Goal: Task Accomplishment & Management: Manage account settings

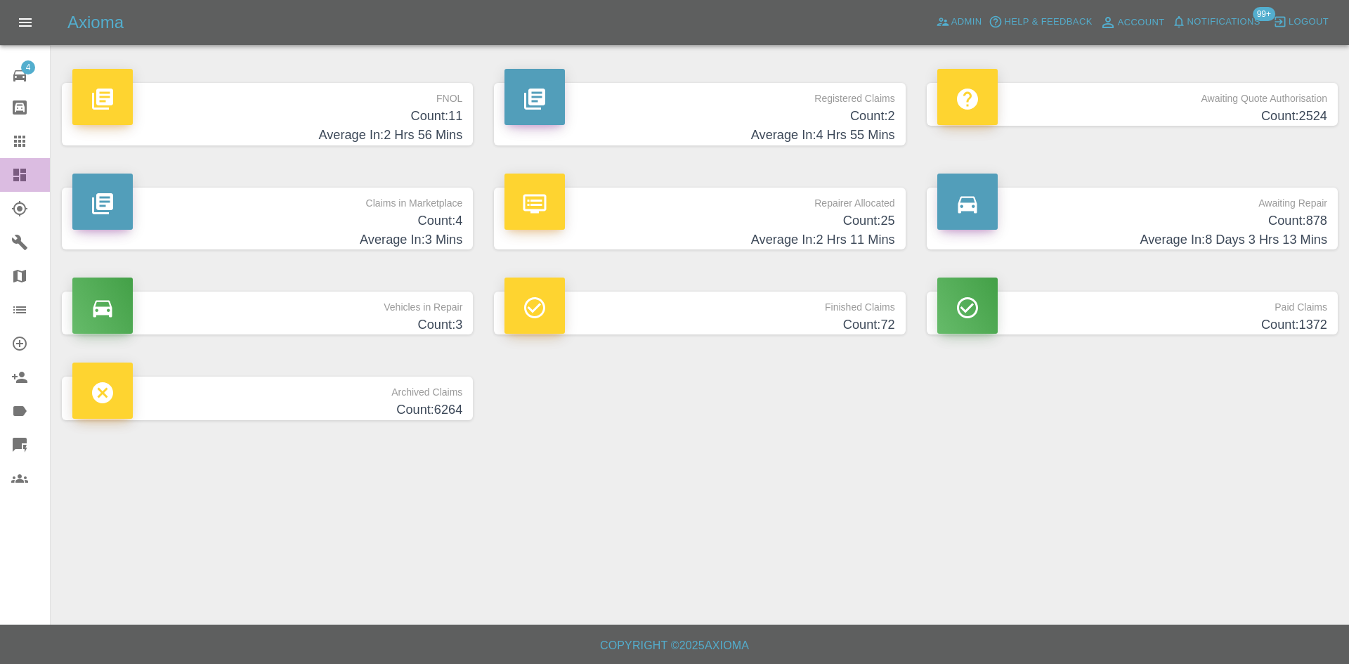
click at [18, 167] on icon at bounding box center [19, 174] width 17 height 17
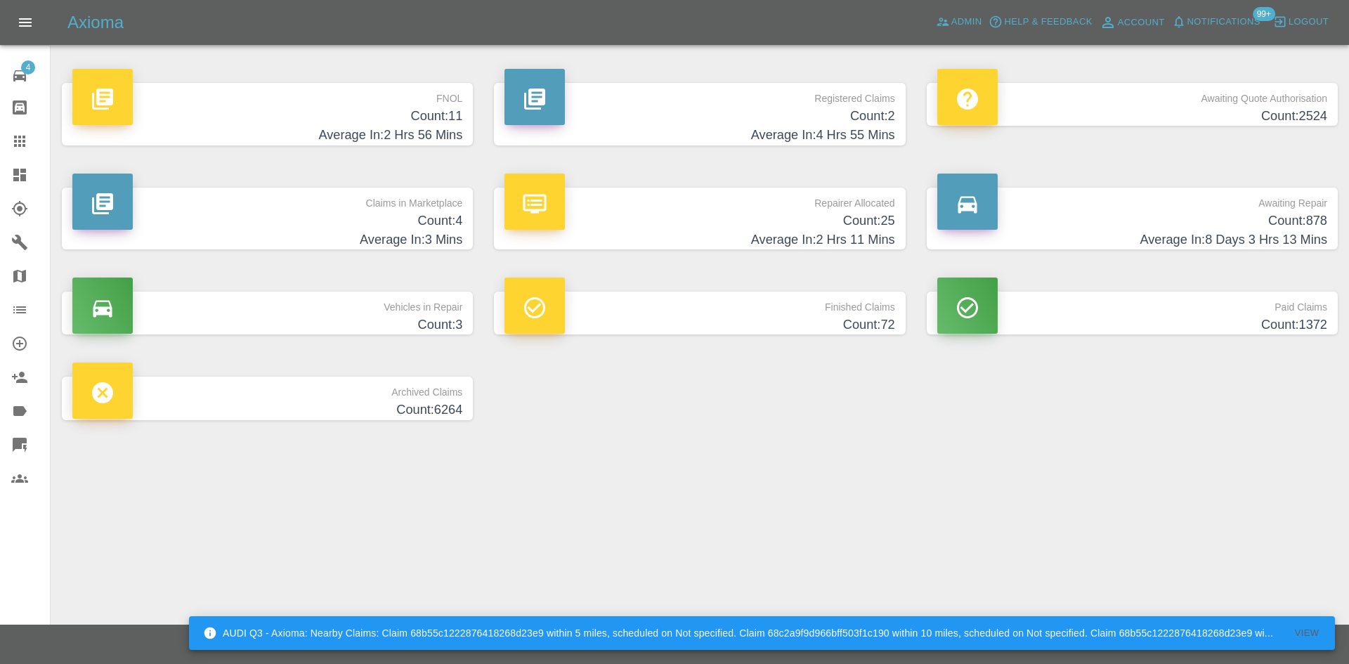
click at [424, 105] on p "FNOL" at bounding box center [267, 95] width 390 height 24
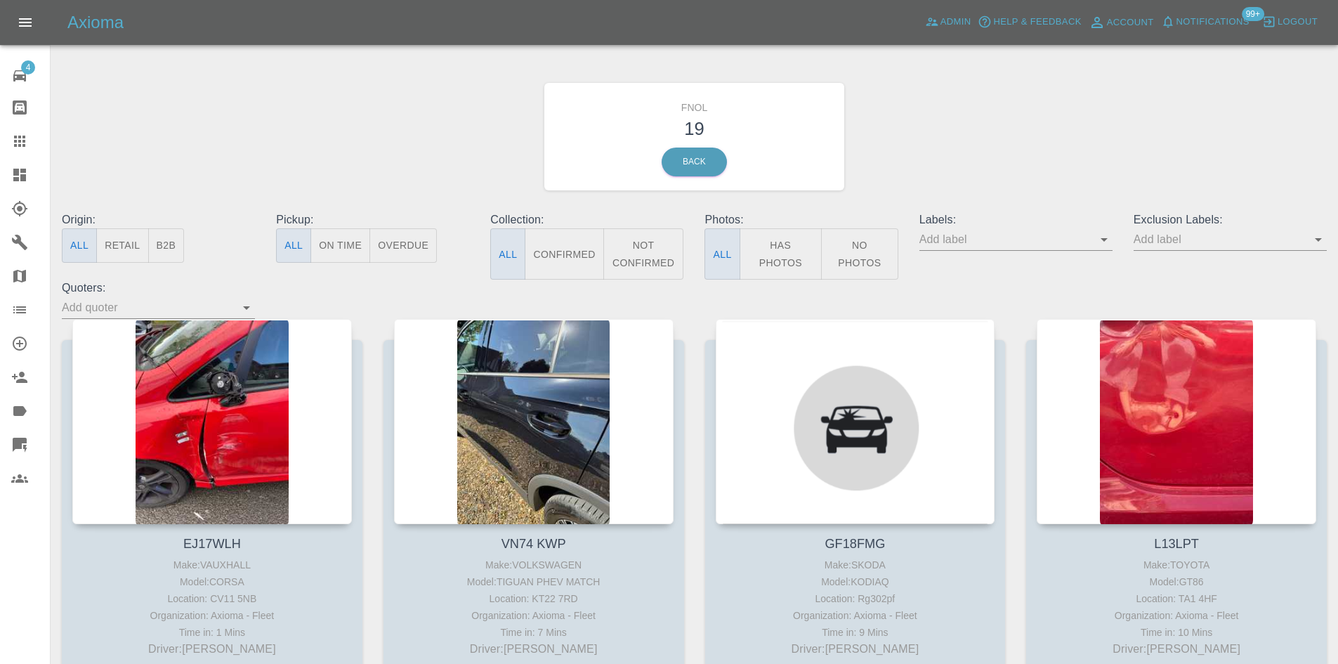
click at [804, 250] on button "Has Photos" at bounding box center [781, 253] width 83 height 51
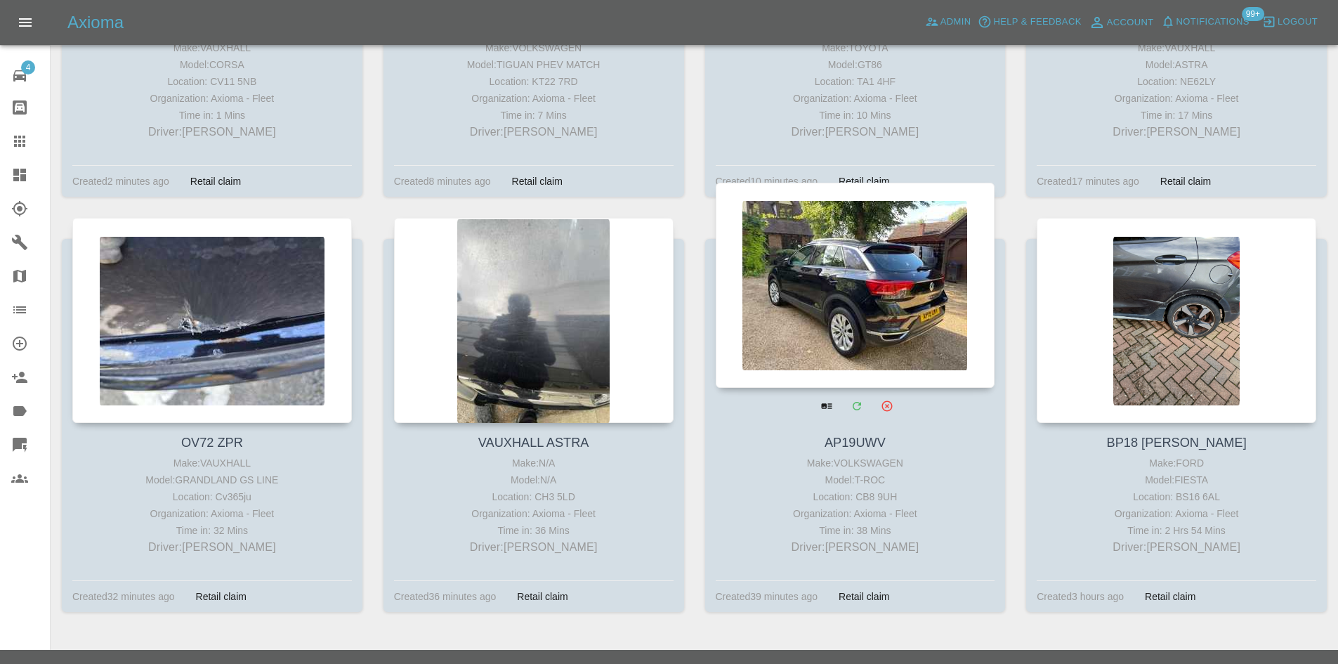
scroll to position [542, 0]
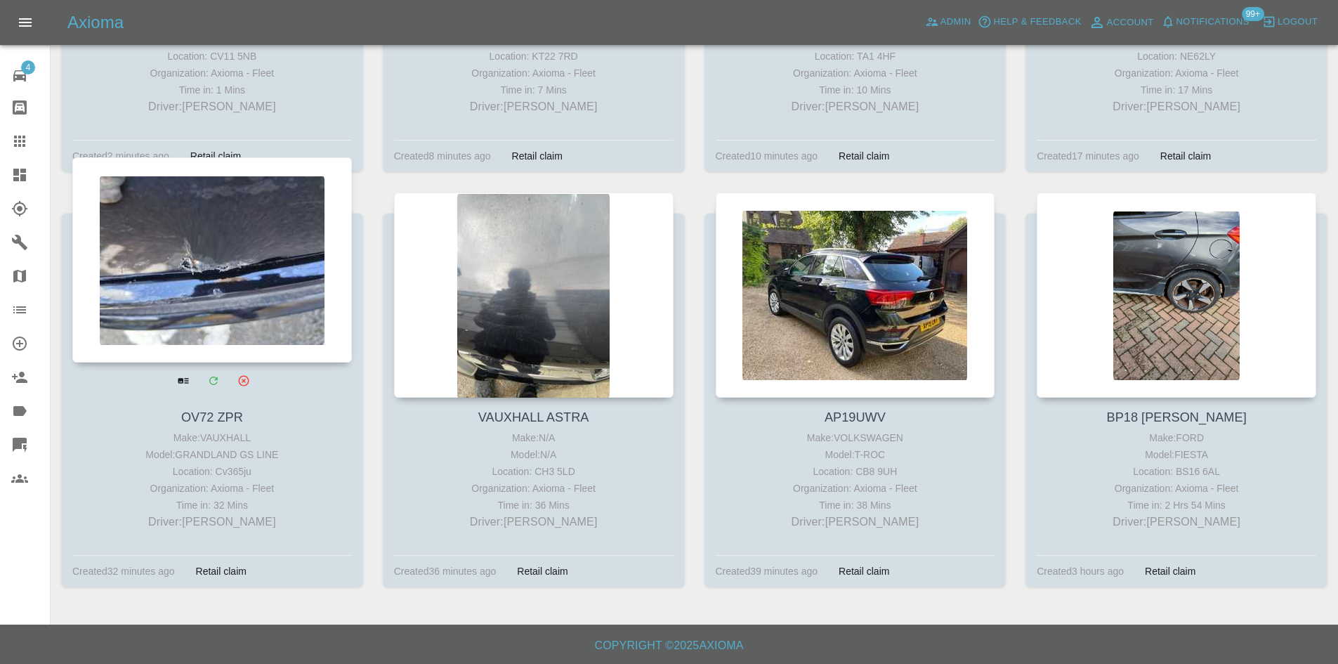
drag, startPoint x: 25, startPoint y: 175, endPoint x: 107, endPoint y: 266, distance: 122.9
click at [25, 175] on icon at bounding box center [19, 175] width 13 height 13
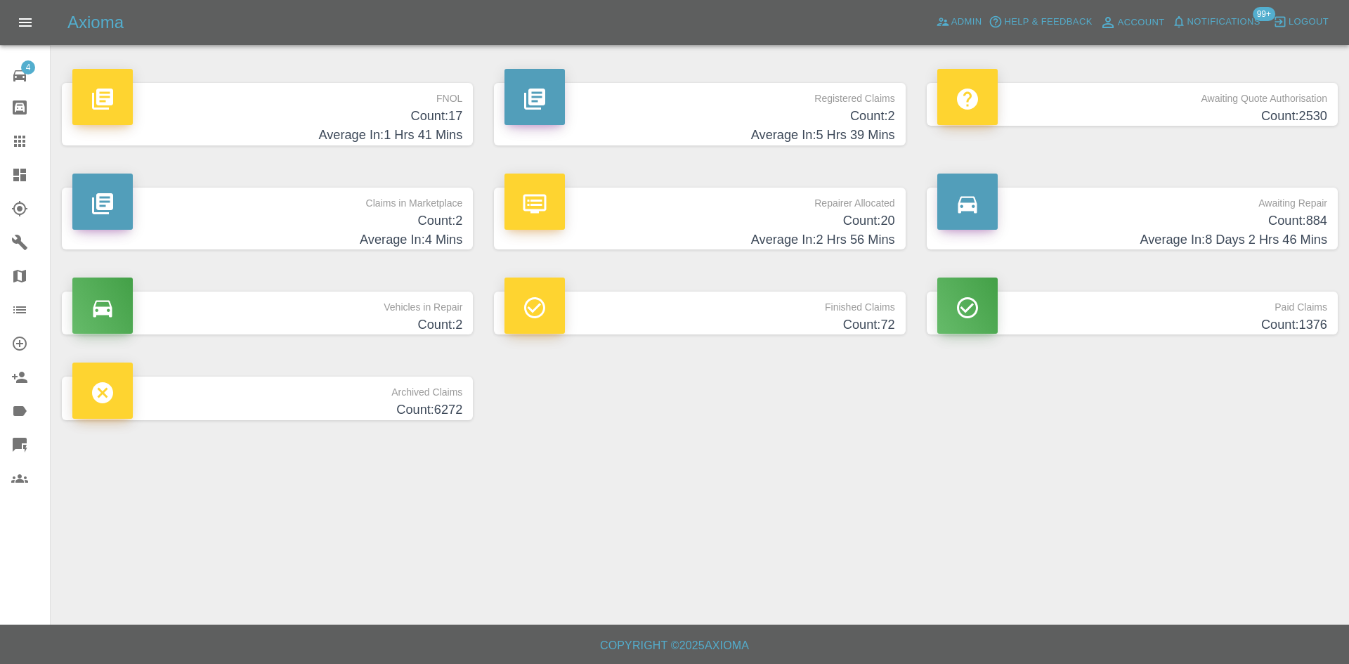
click at [443, 114] on h4 "Count: 17" at bounding box center [267, 116] width 390 height 19
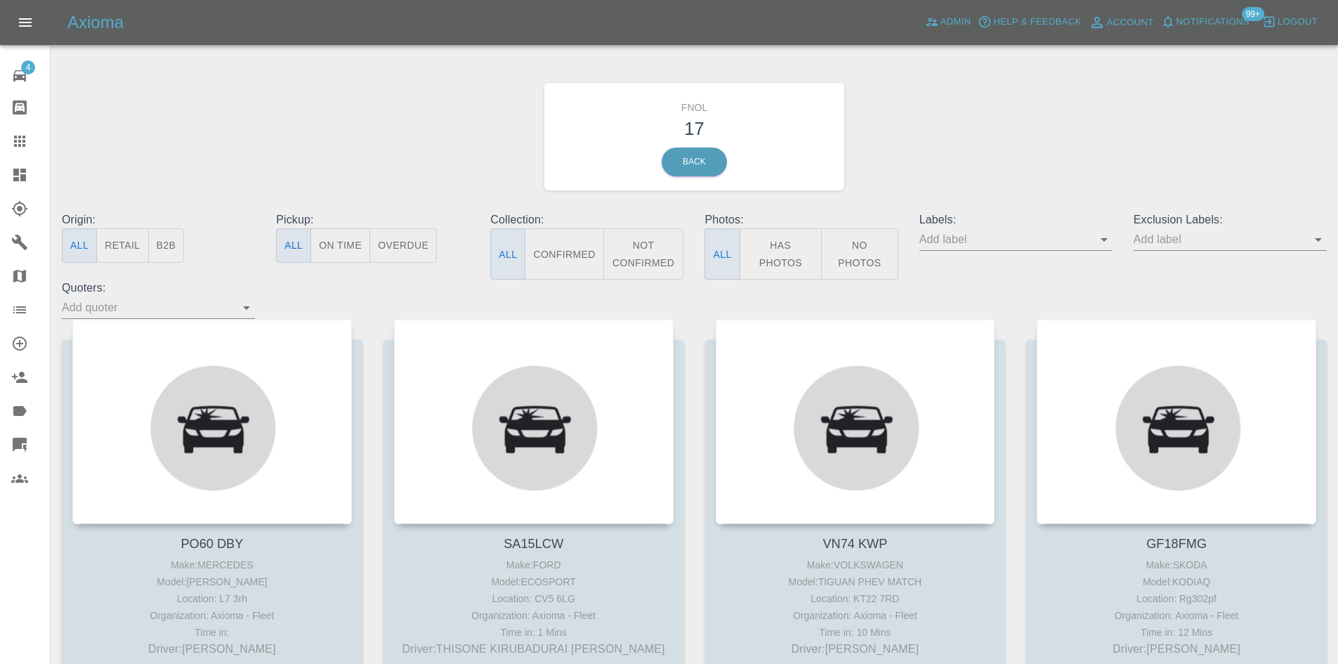
click at [778, 254] on button "Has Photos" at bounding box center [781, 253] width 83 height 51
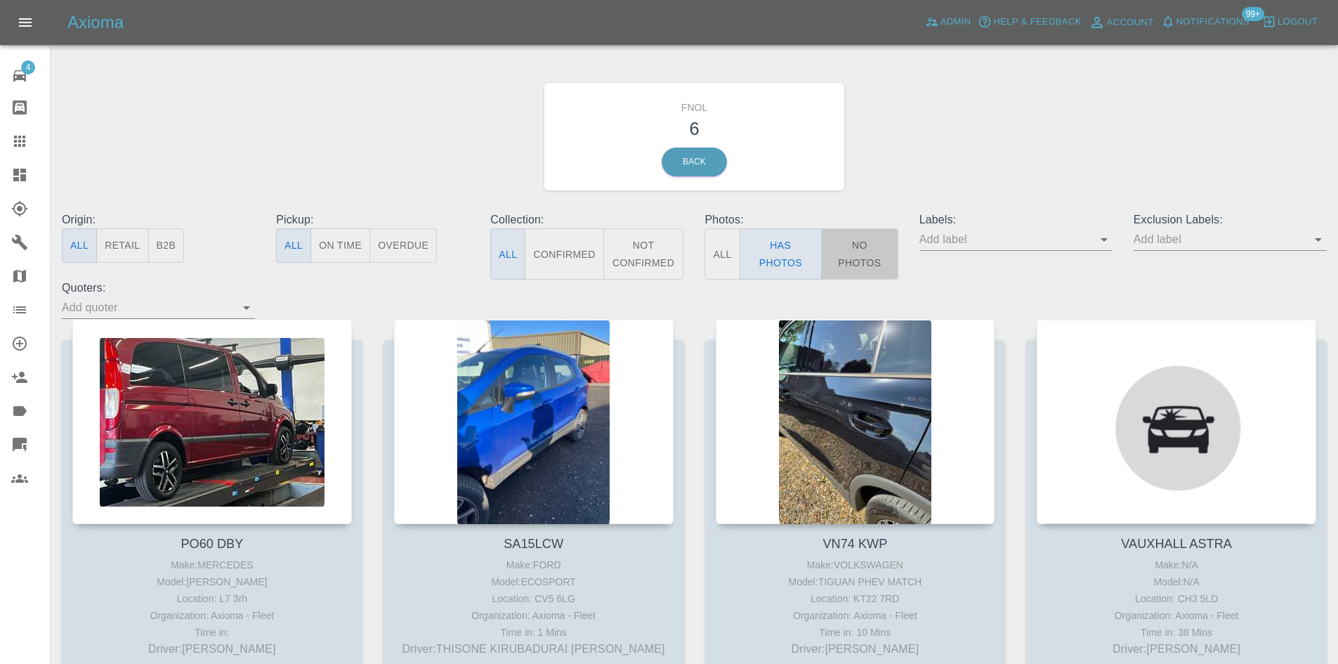
click at [875, 245] on button "No Photos" at bounding box center [859, 253] width 77 height 51
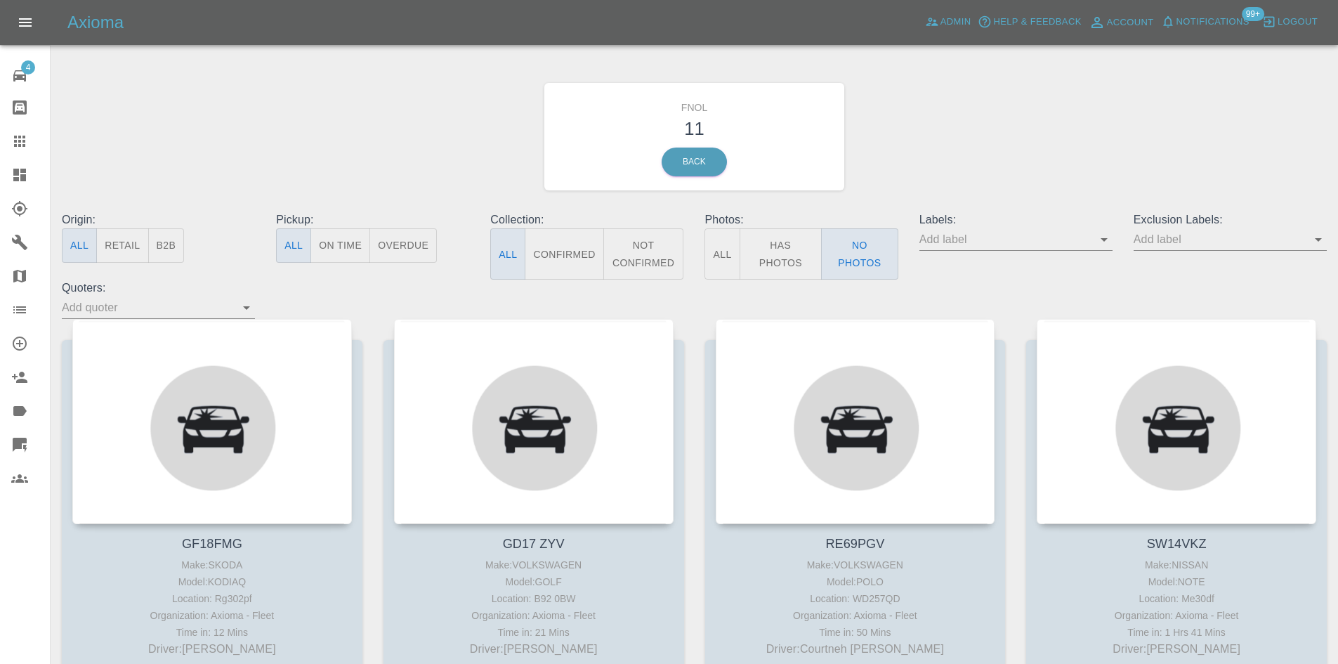
click at [780, 254] on button "Has Photos" at bounding box center [781, 253] width 83 height 51
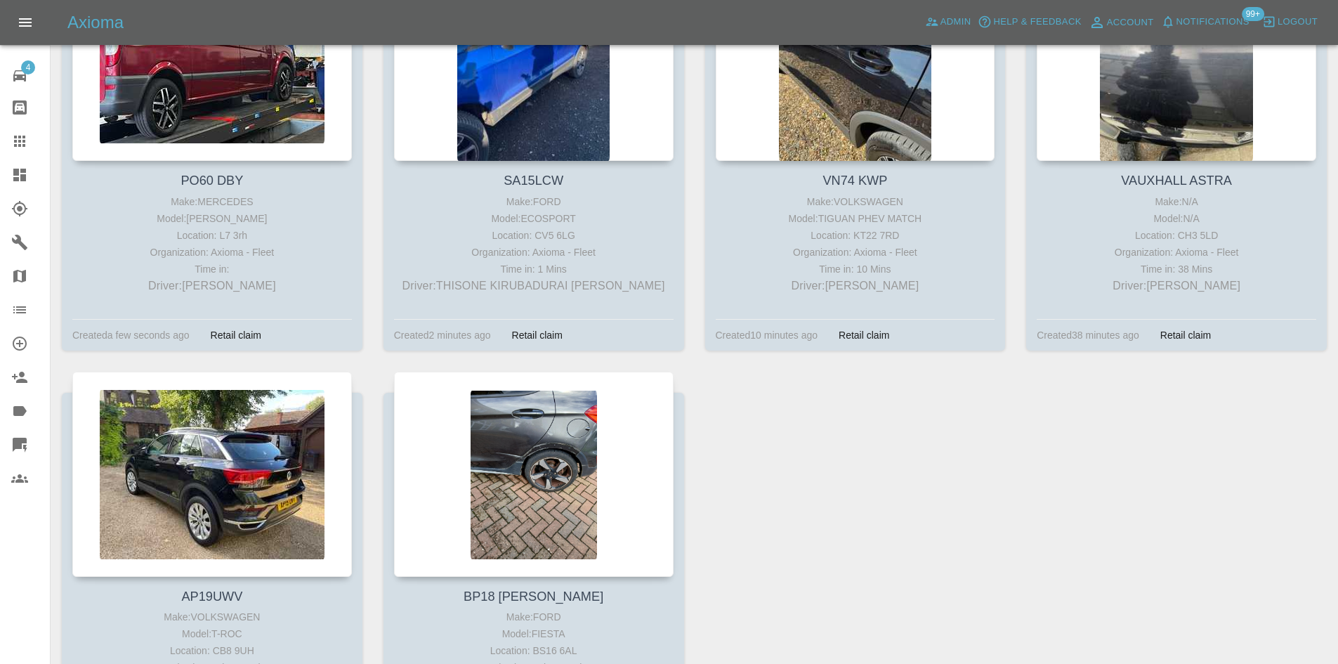
scroll to position [421, 0]
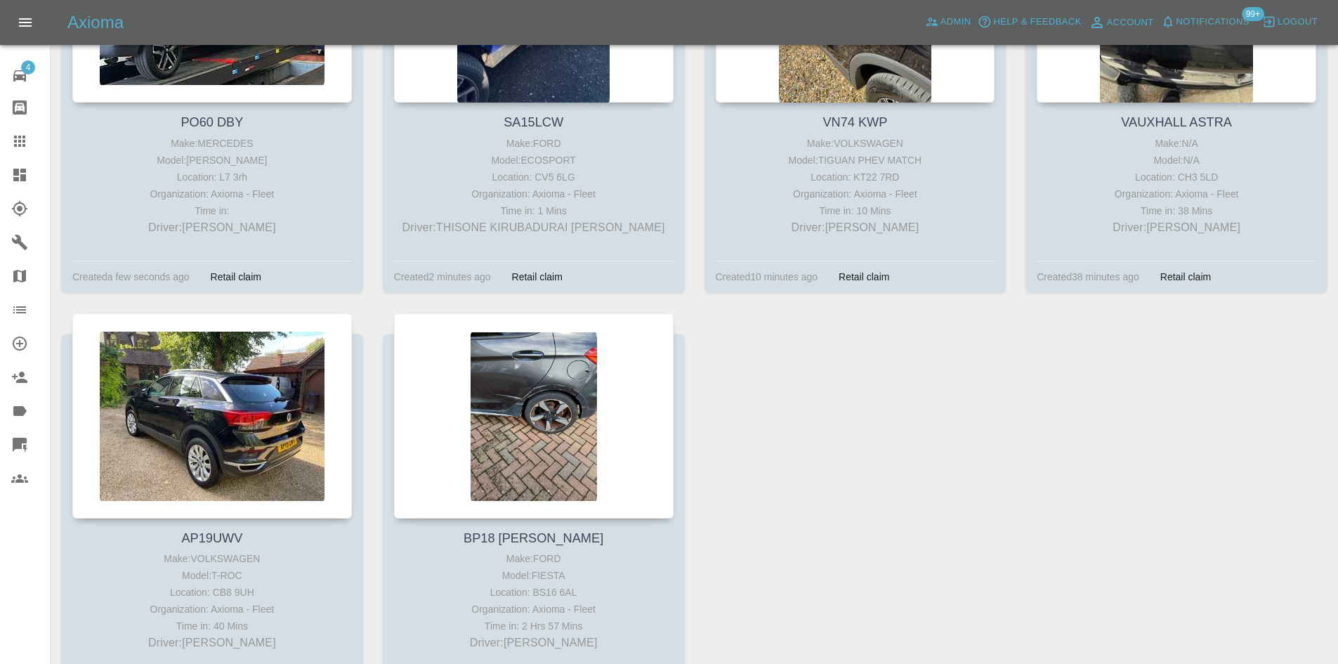
click at [6, 174] on link "Dashboard" at bounding box center [25, 175] width 50 height 34
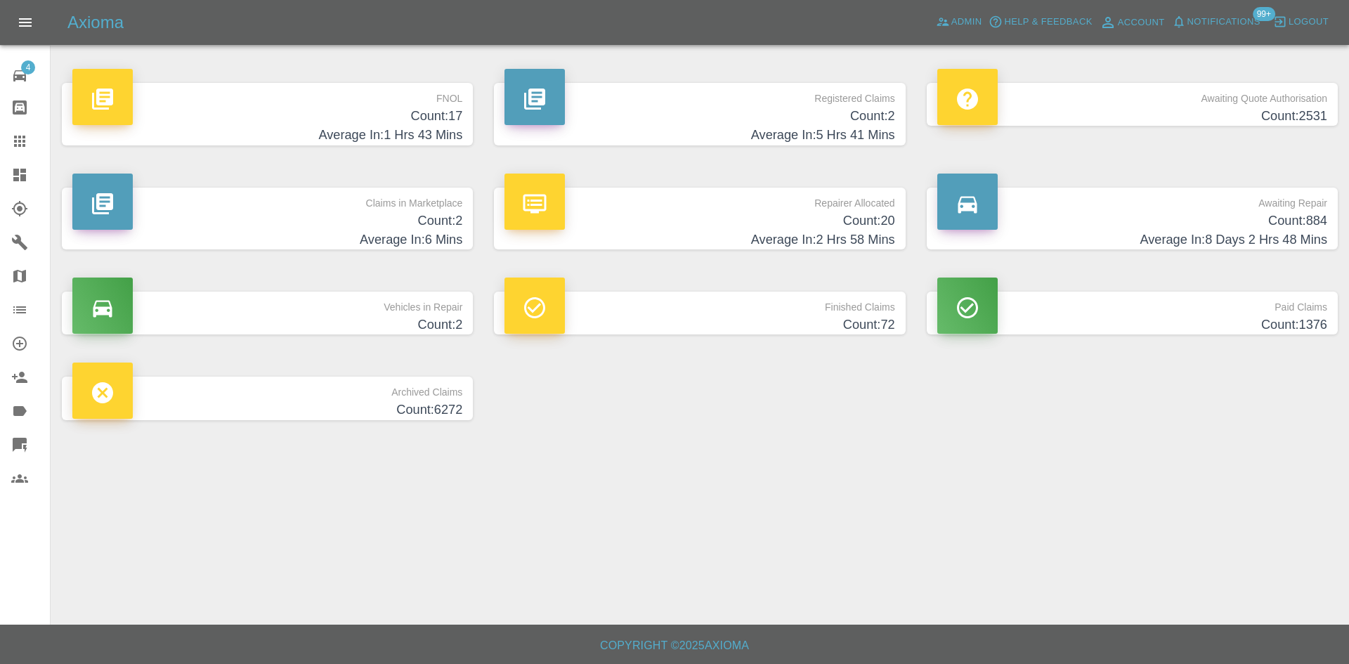
click at [404, 113] on h4 "Count: 17" at bounding box center [267, 116] width 390 height 19
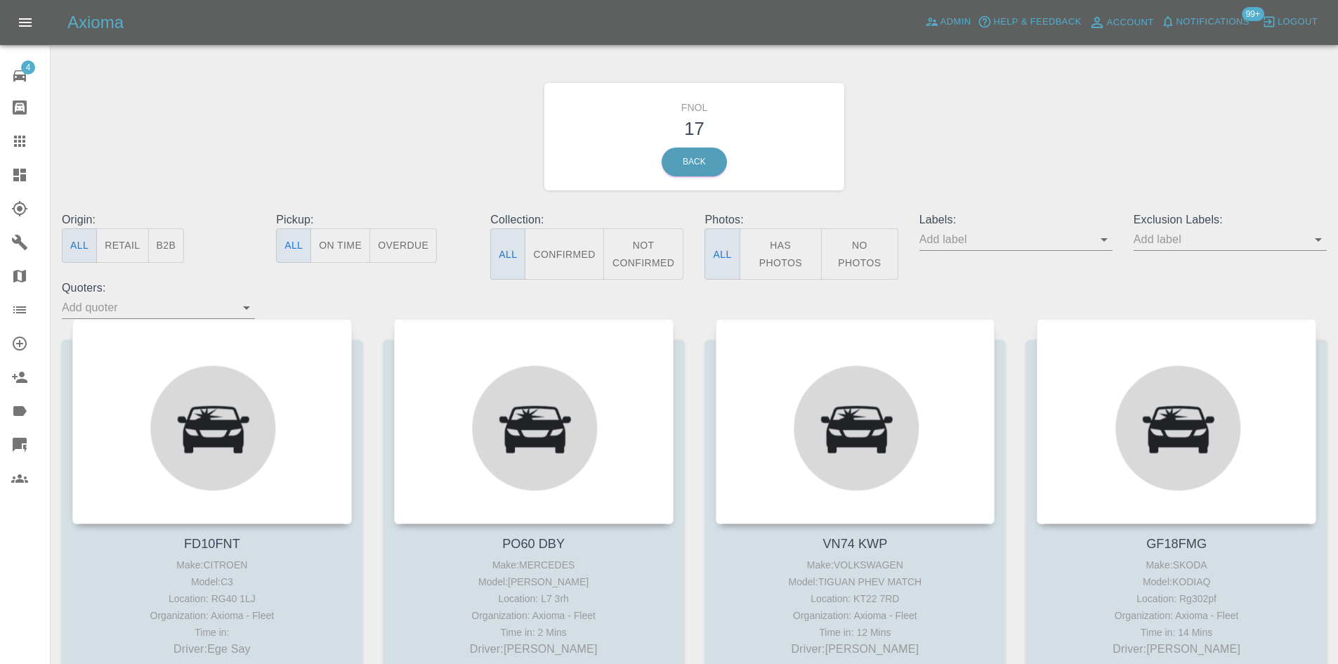
click at [800, 254] on button "Has Photos" at bounding box center [781, 253] width 83 height 51
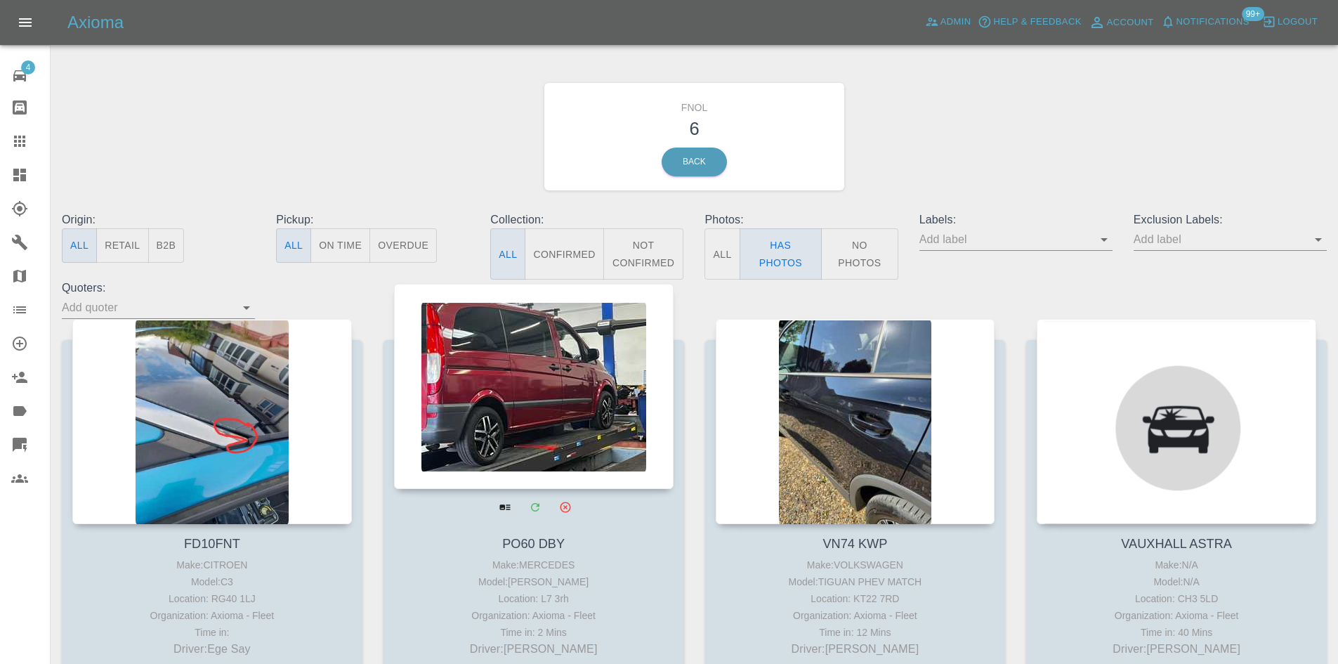
drag, startPoint x: 27, startPoint y: 184, endPoint x: 431, endPoint y: 341, distance: 432.6
click at [27, 184] on link "Dashboard" at bounding box center [25, 175] width 50 height 34
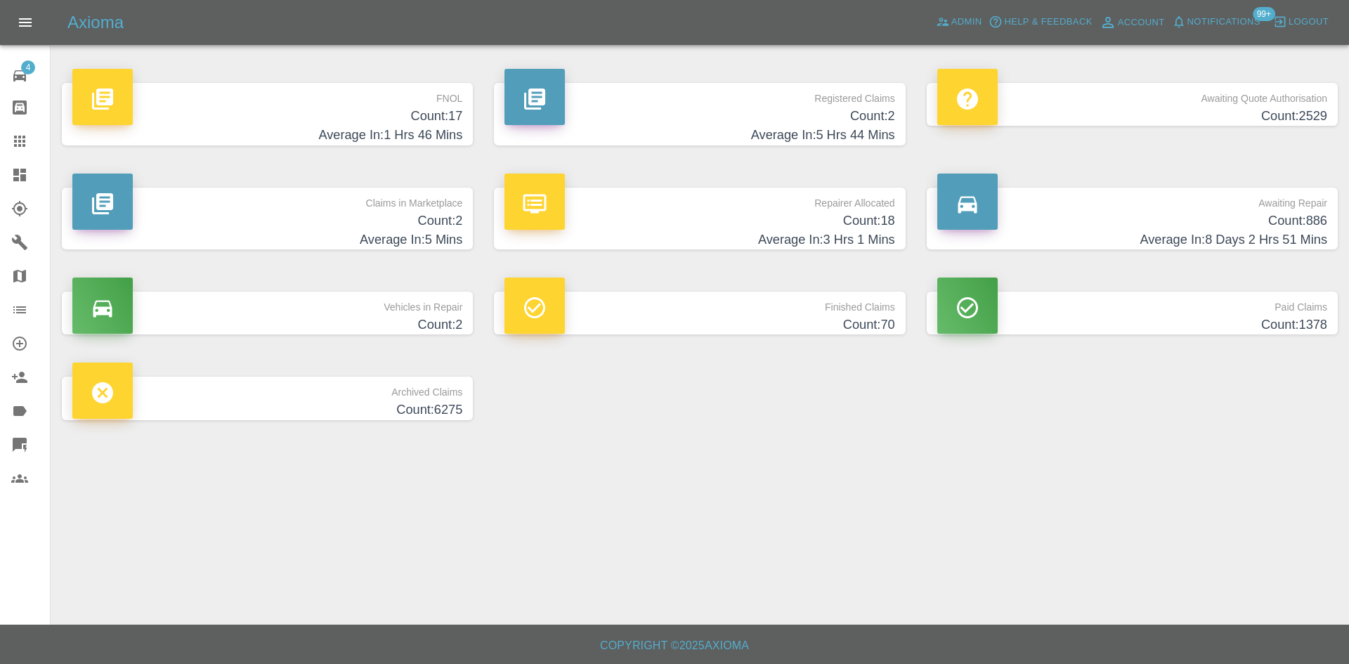
click at [403, 120] on h4 "Count: 17" at bounding box center [267, 116] width 390 height 19
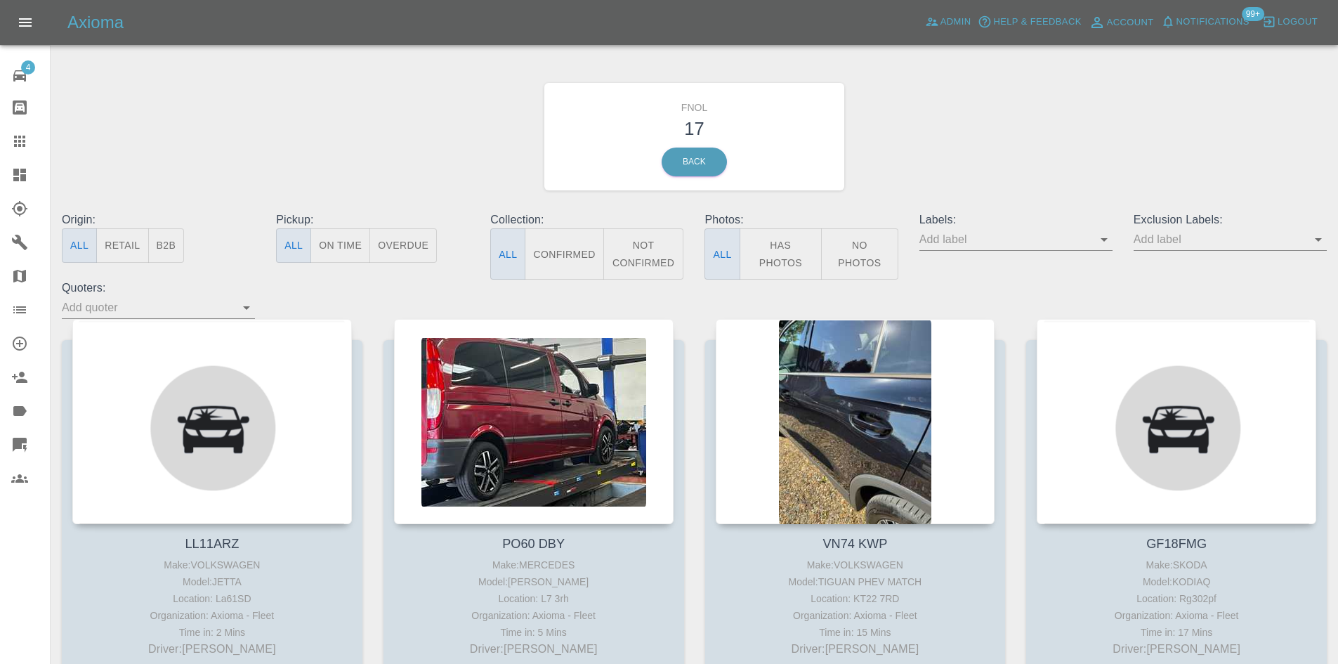
click at [768, 242] on button "Has Photos" at bounding box center [781, 253] width 83 height 51
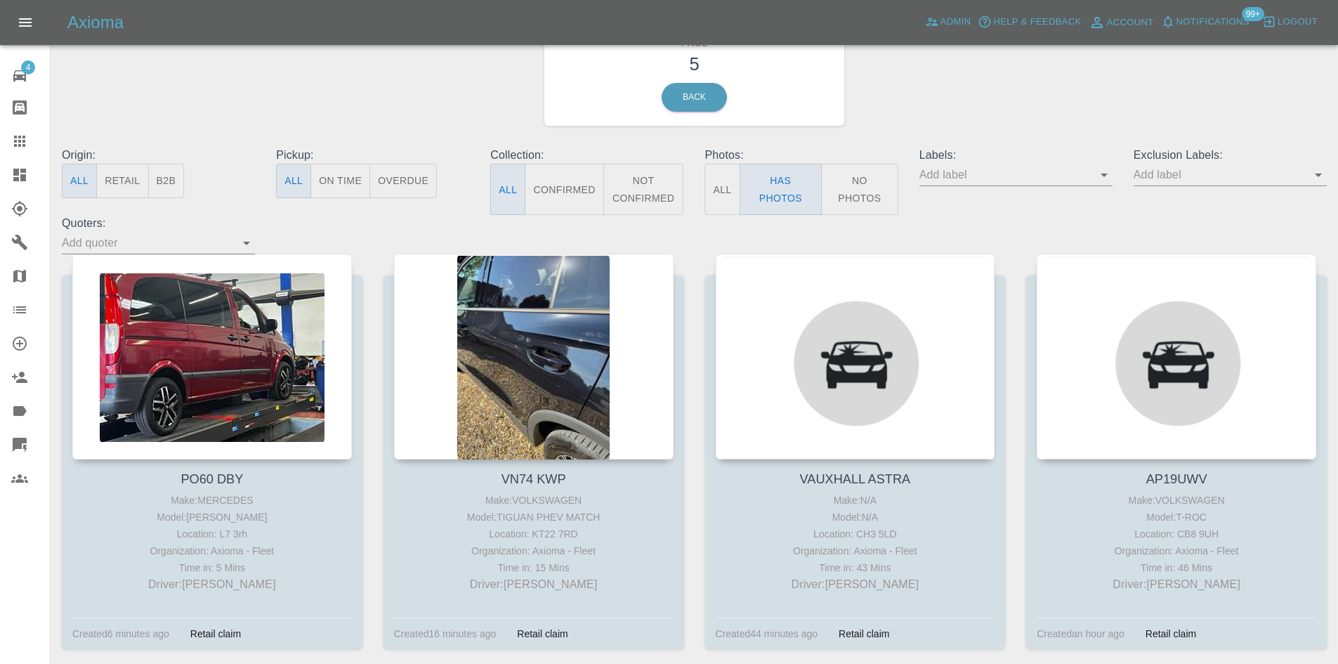
scroll to position [70, 0]
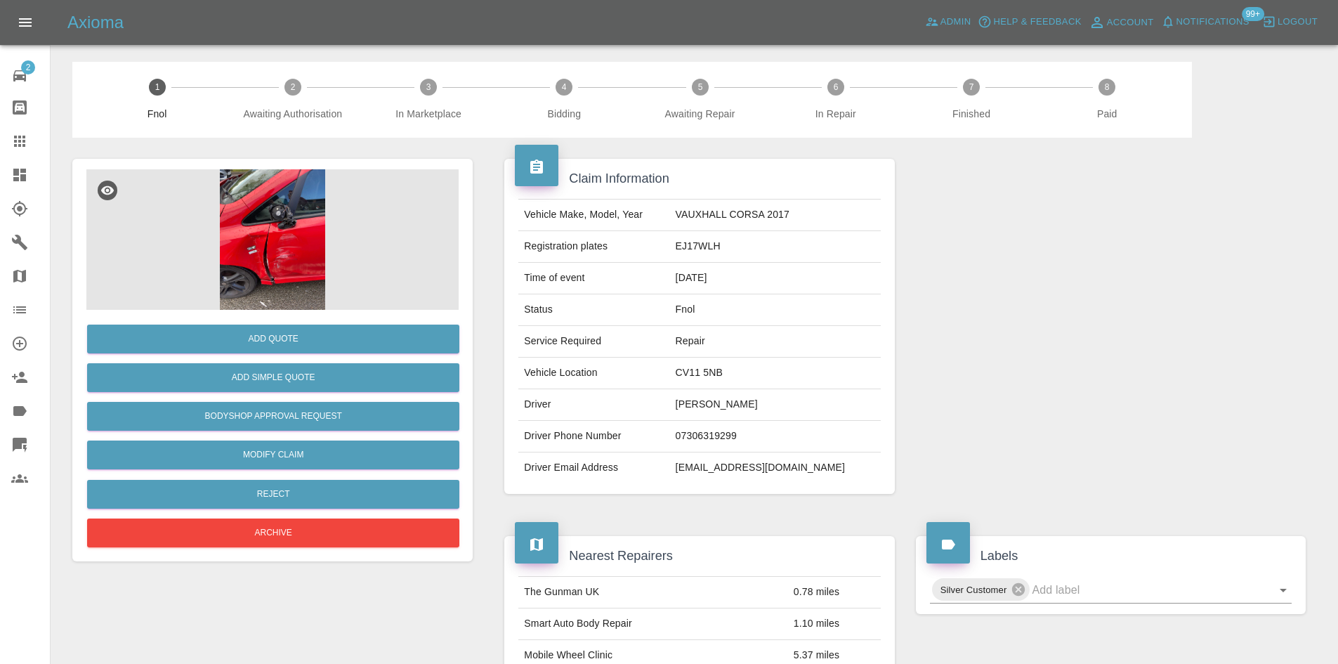
click at [266, 242] on img at bounding box center [272, 239] width 372 height 140
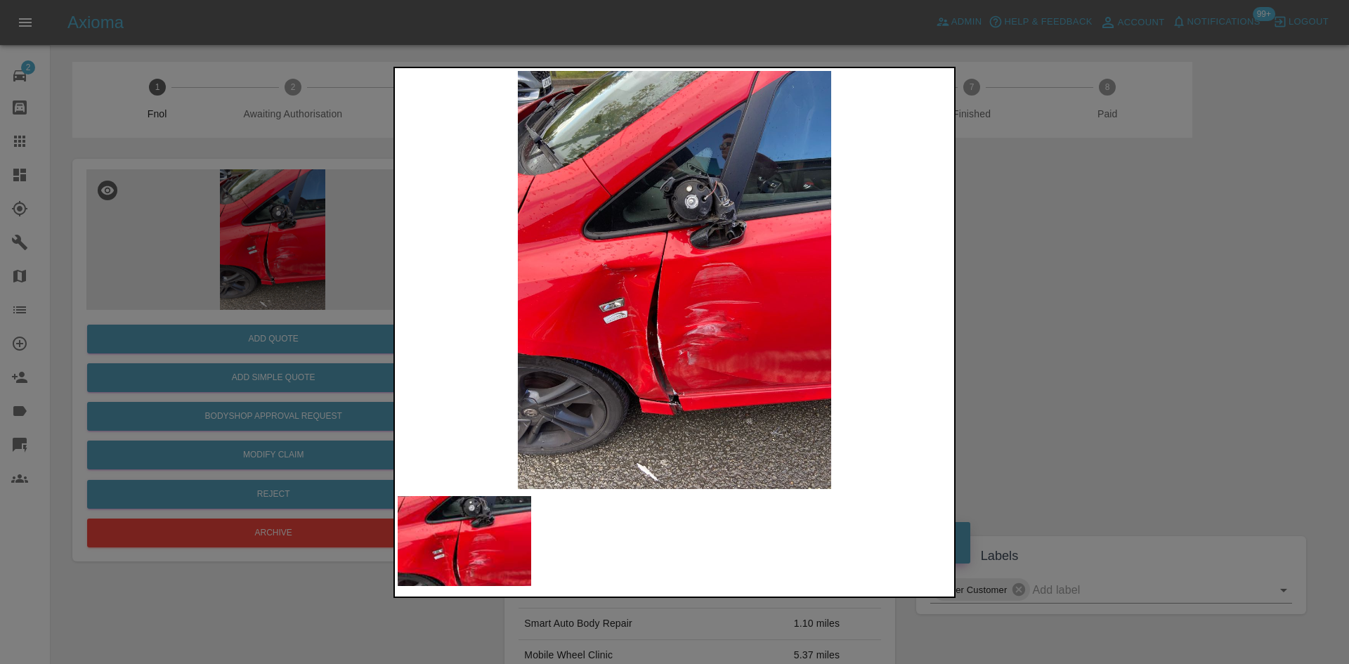
click at [107, 251] on div at bounding box center [674, 332] width 1349 height 664
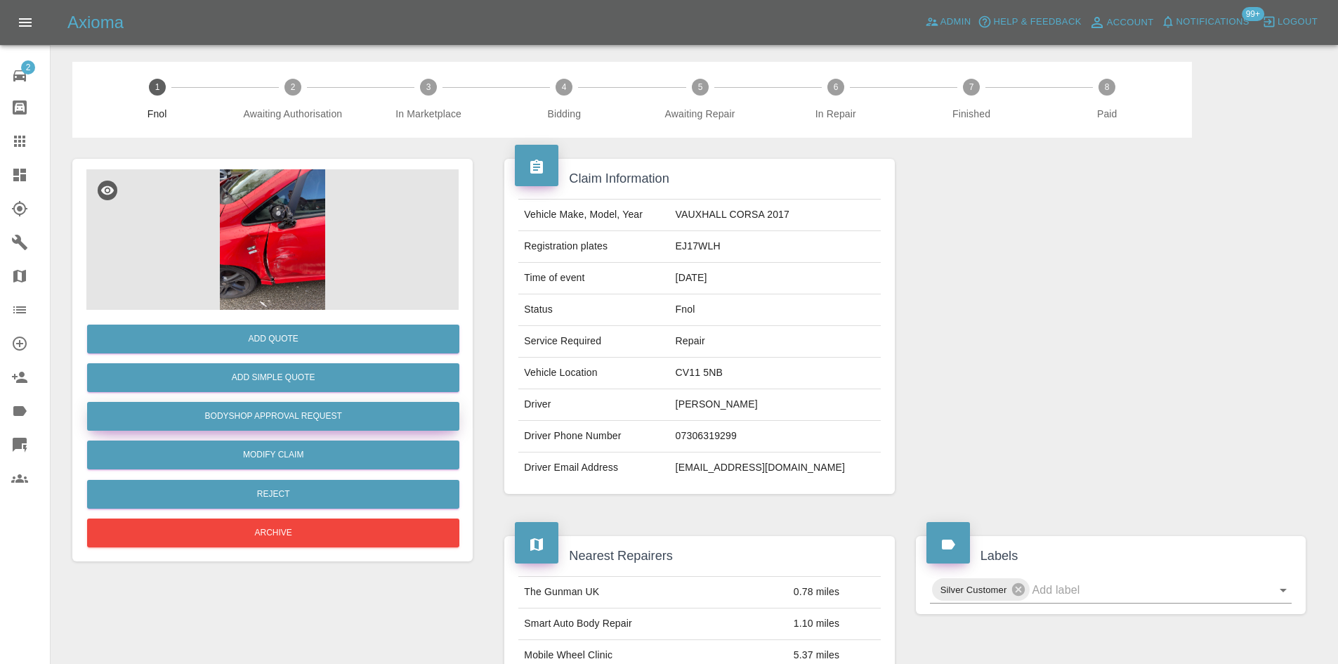
click at [271, 417] on button "Bodyshop Approval Request" at bounding box center [273, 416] width 372 height 29
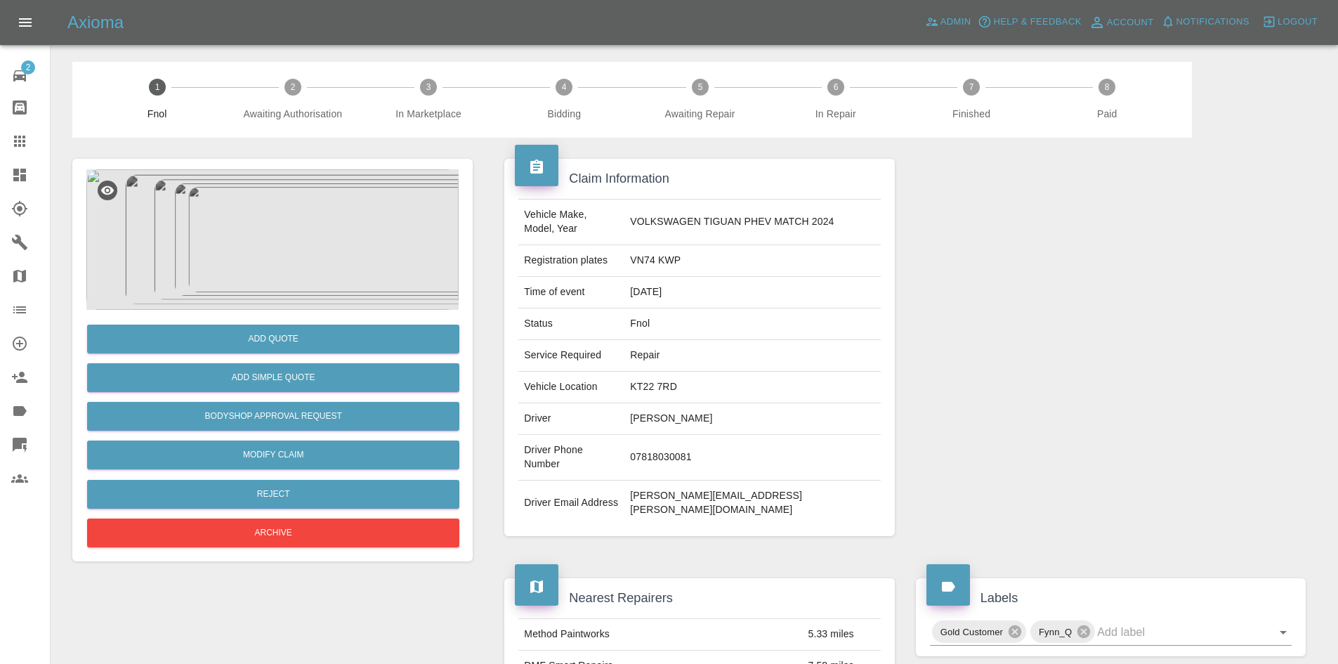
click at [277, 252] on img at bounding box center [272, 239] width 372 height 140
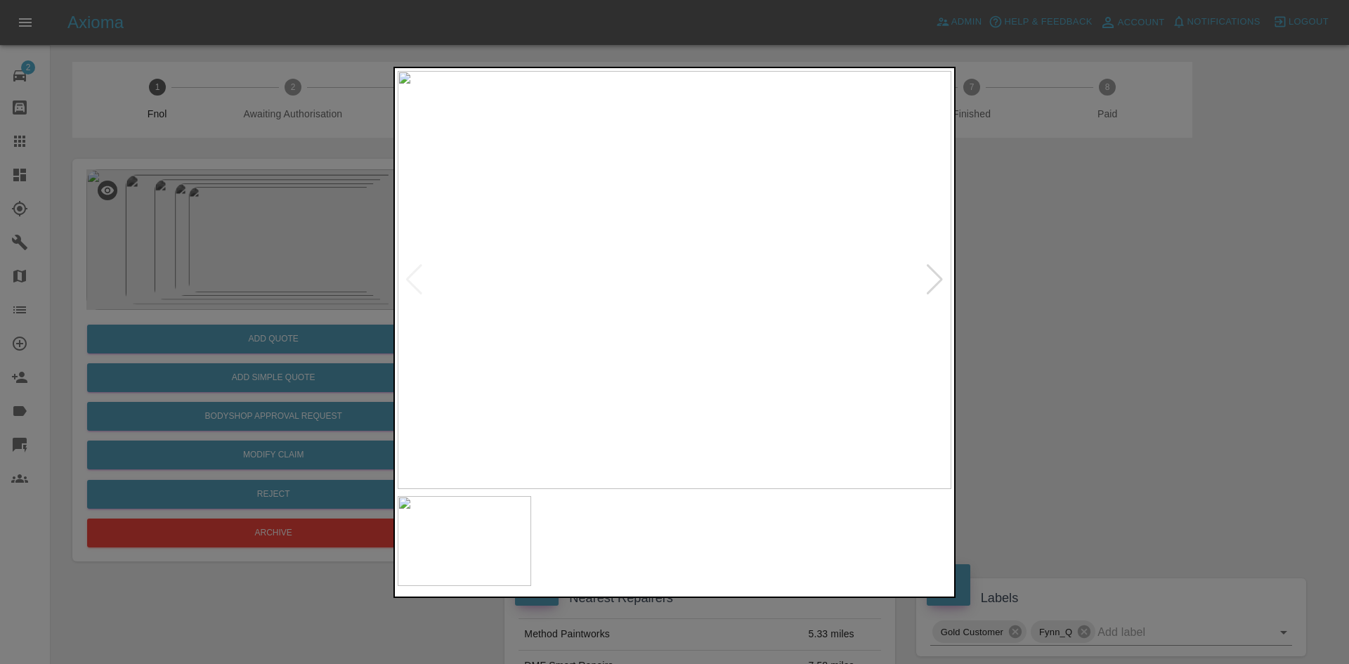
click at [615, 306] on img at bounding box center [675, 280] width 554 height 418
click at [549, 323] on img at bounding box center [675, 280] width 554 height 418
click at [572, 322] on img at bounding box center [675, 280] width 554 height 418
click at [476, 339] on img at bounding box center [675, 280] width 554 height 418
click at [463, 343] on img at bounding box center [630, 280] width 554 height 418
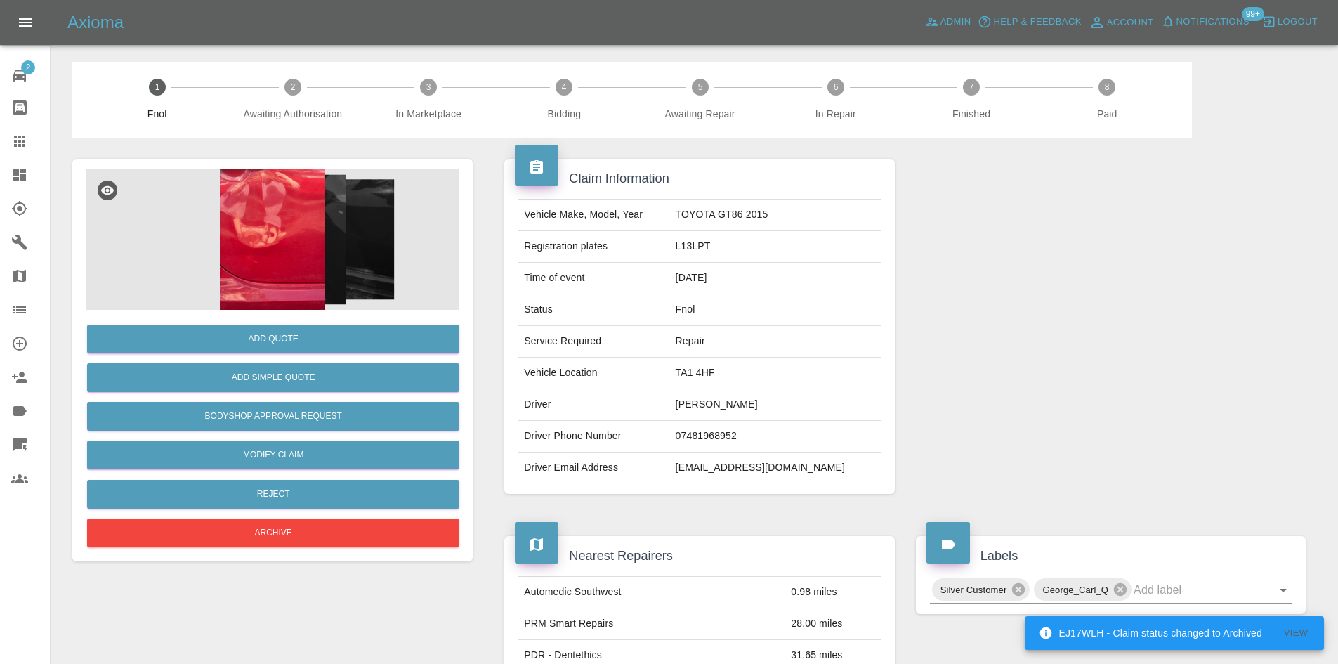
click at [297, 238] on img at bounding box center [272, 239] width 372 height 140
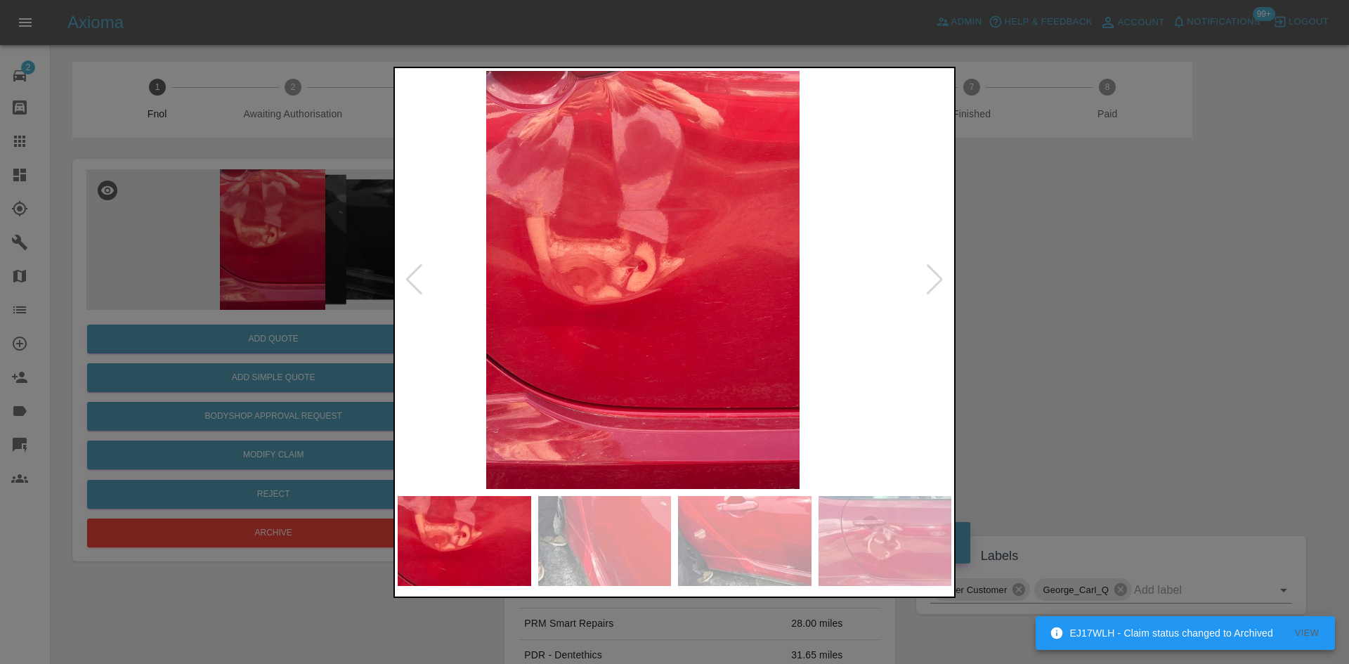
click at [584, 293] on img at bounding box center [643, 280] width 554 height 418
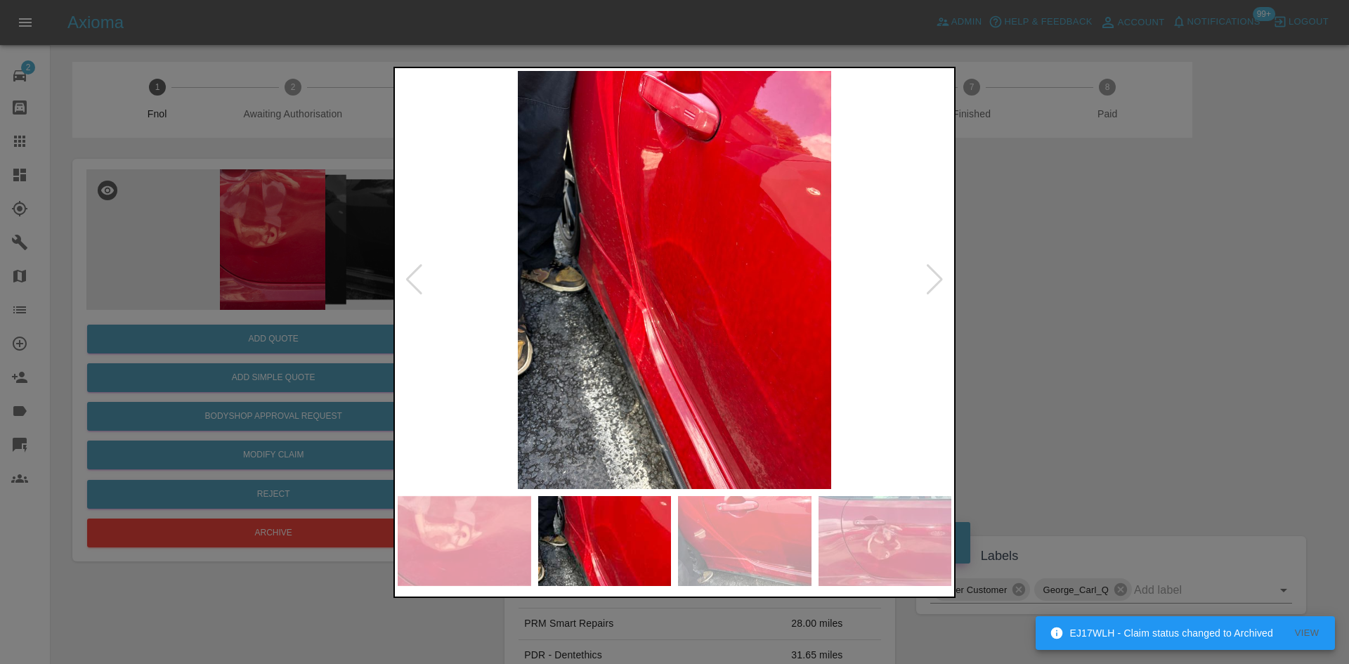
click at [647, 308] on img at bounding box center [675, 280] width 554 height 418
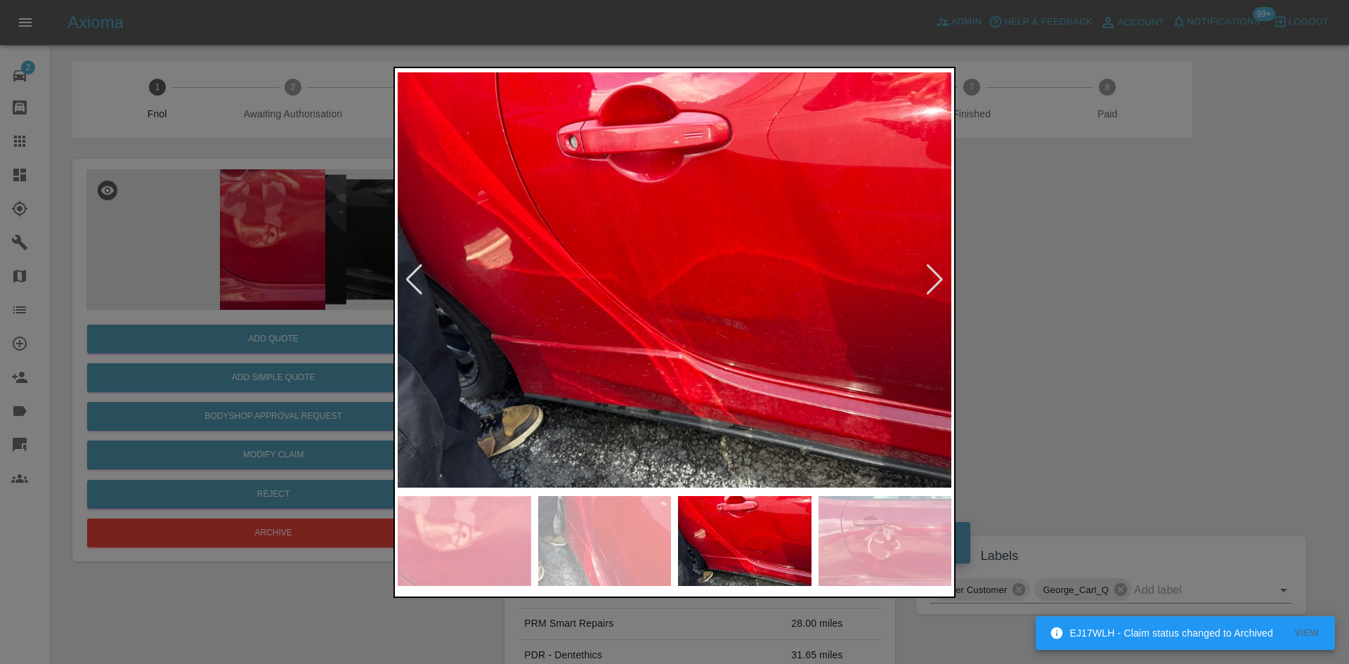
click at [562, 336] on img at bounding box center [675, 280] width 554 height 418
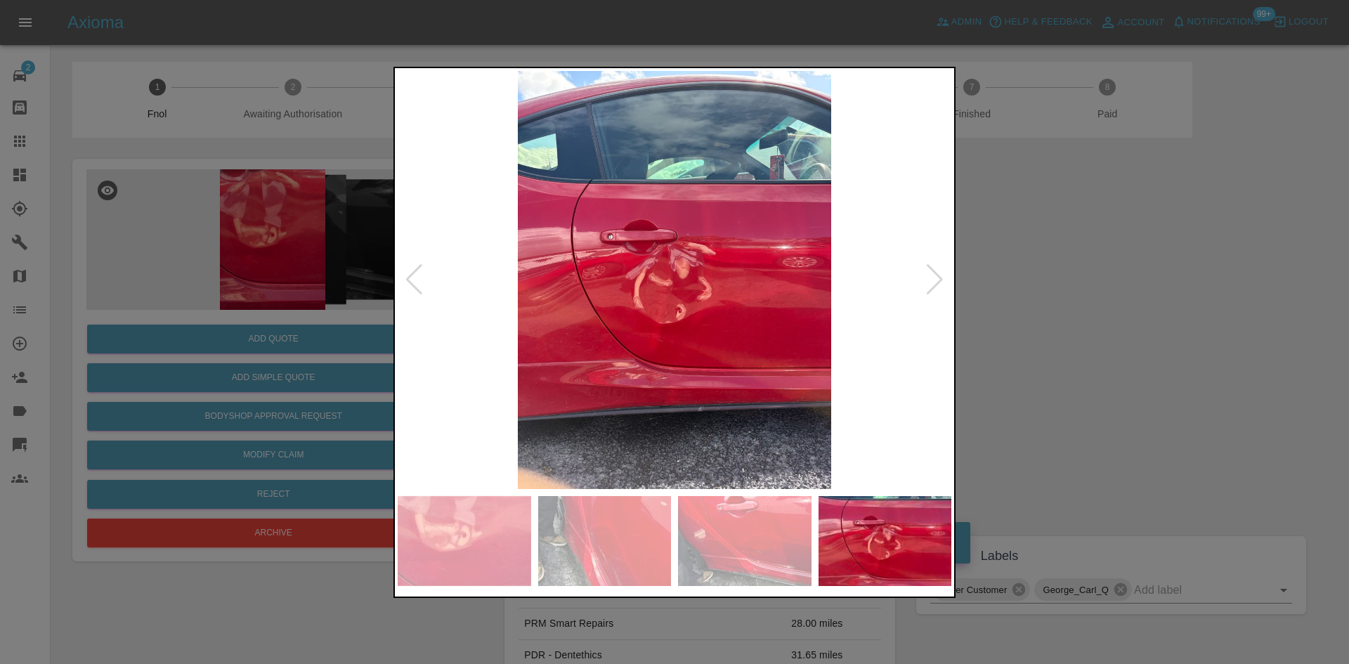
click at [464, 334] on img at bounding box center [675, 280] width 554 height 418
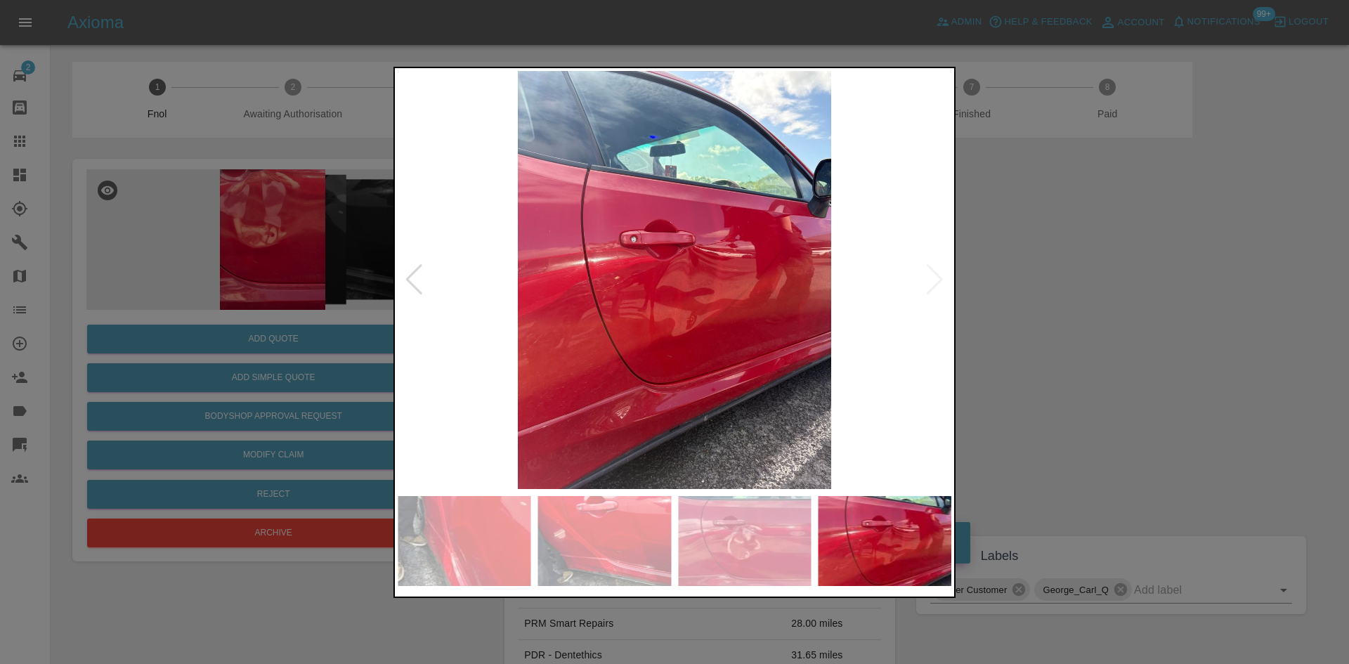
click at [581, 321] on img at bounding box center [675, 280] width 554 height 418
click at [684, 306] on img at bounding box center [675, 280] width 554 height 418
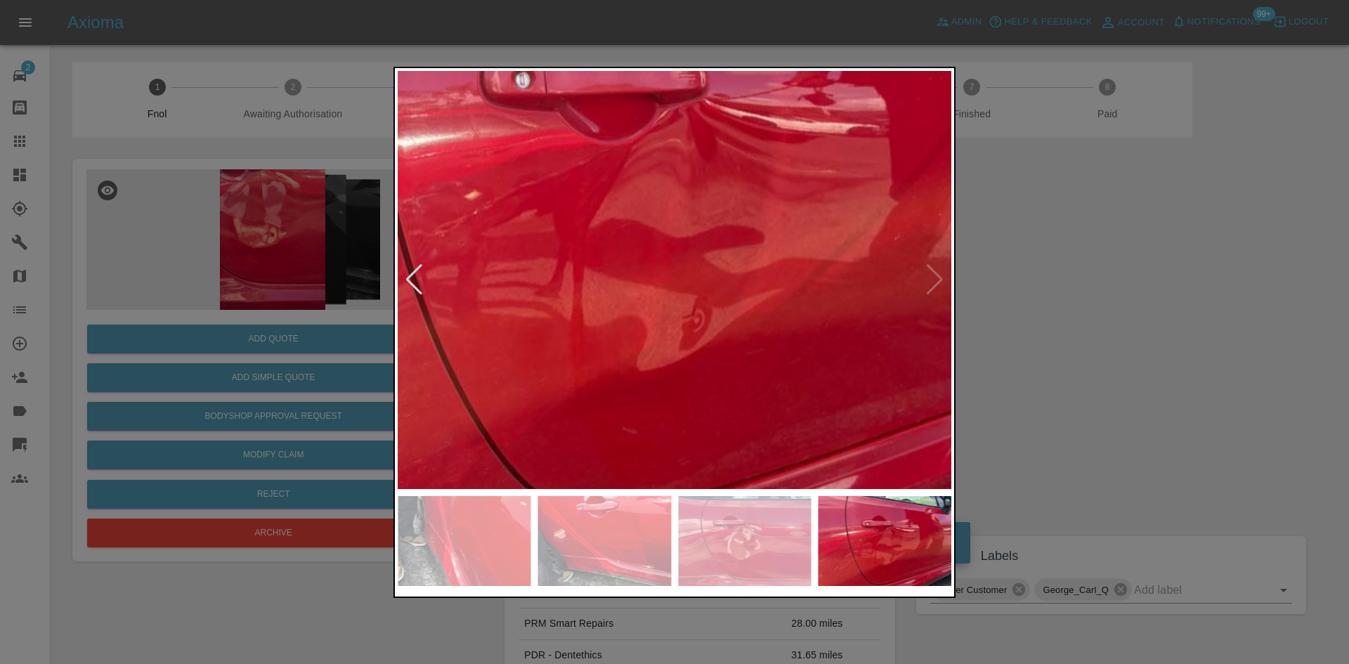
click at [274, 283] on div at bounding box center [674, 332] width 1349 height 664
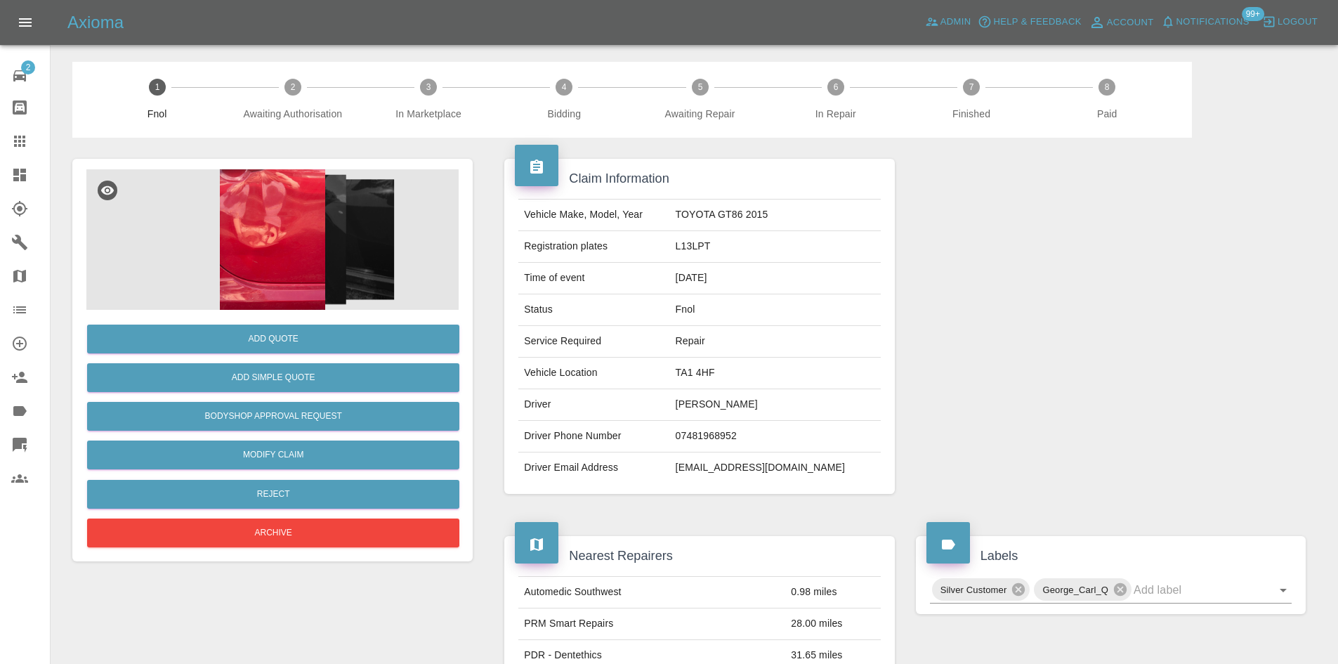
click at [259, 273] on img at bounding box center [272, 239] width 372 height 140
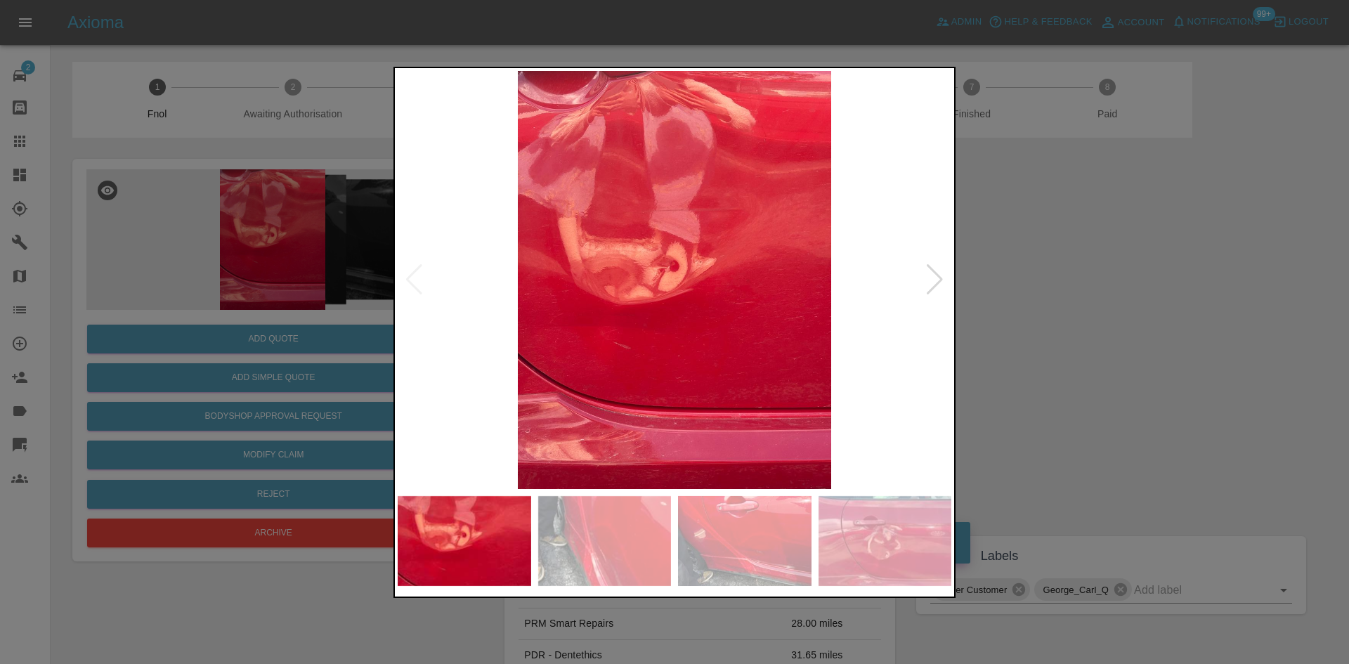
click at [209, 292] on div at bounding box center [674, 332] width 1349 height 664
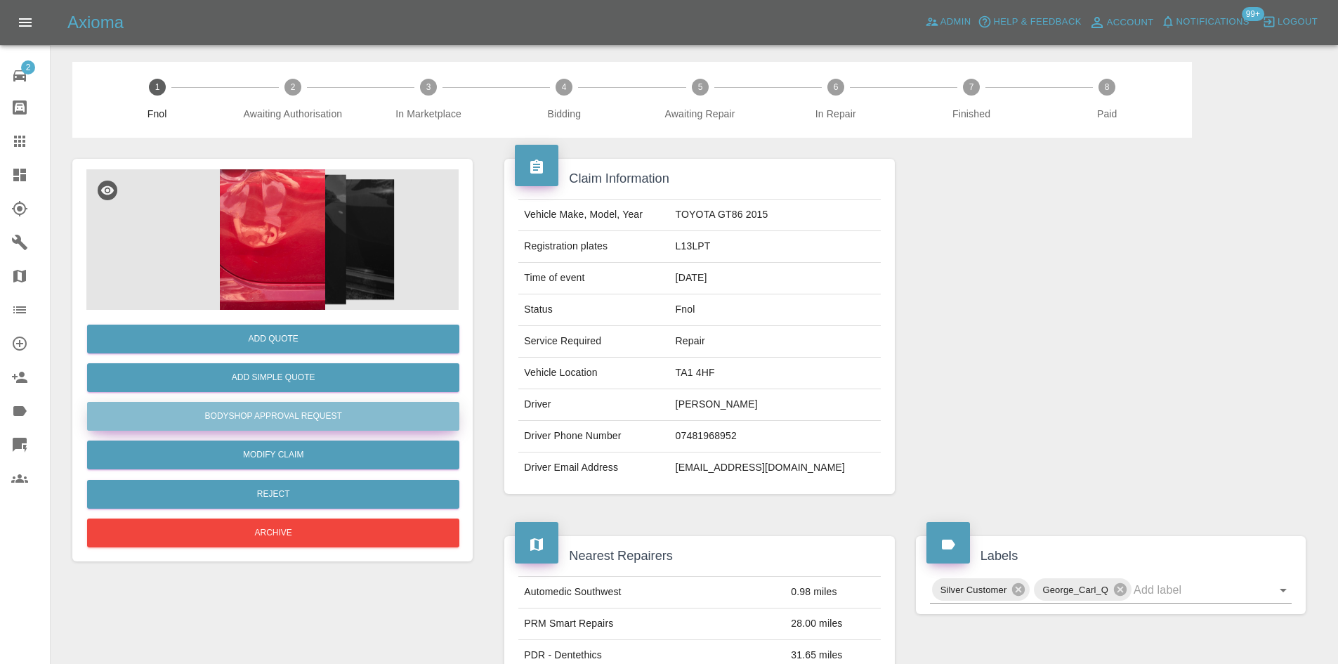
click at [211, 410] on button "Bodyshop Approval Request" at bounding box center [273, 416] width 372 height 29
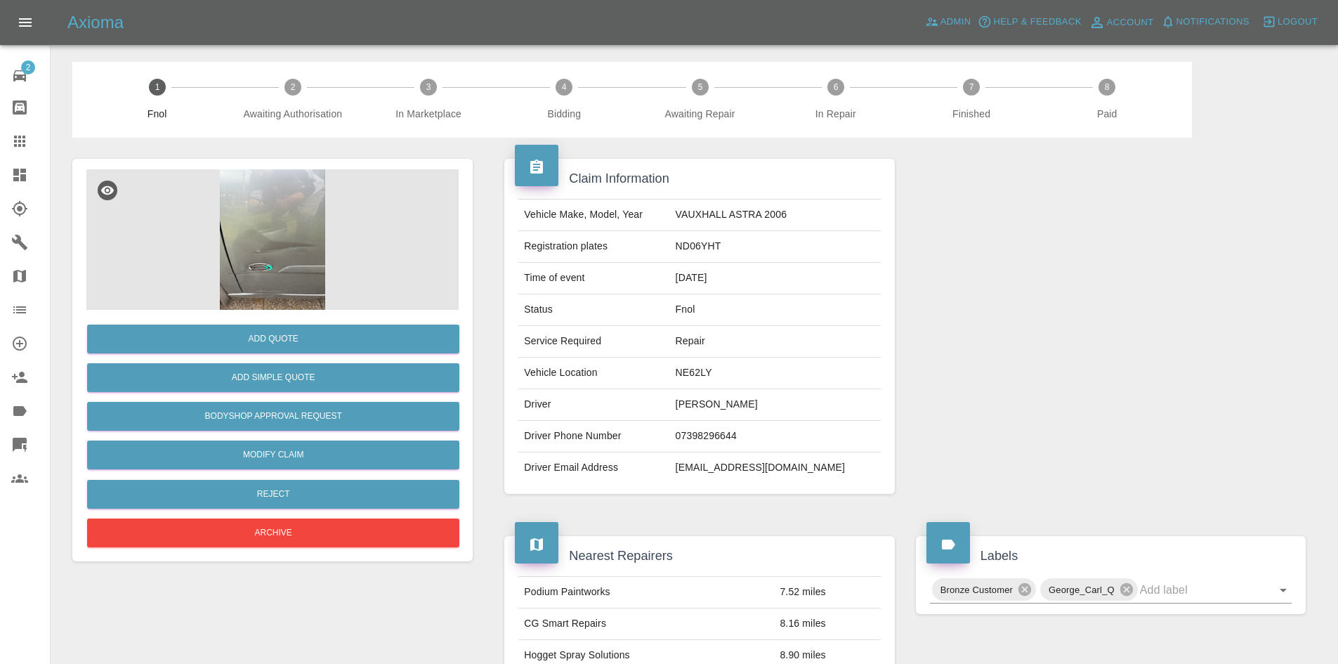
click at [319, 254] on img at bounding box center [272, 239] width 372 height 140
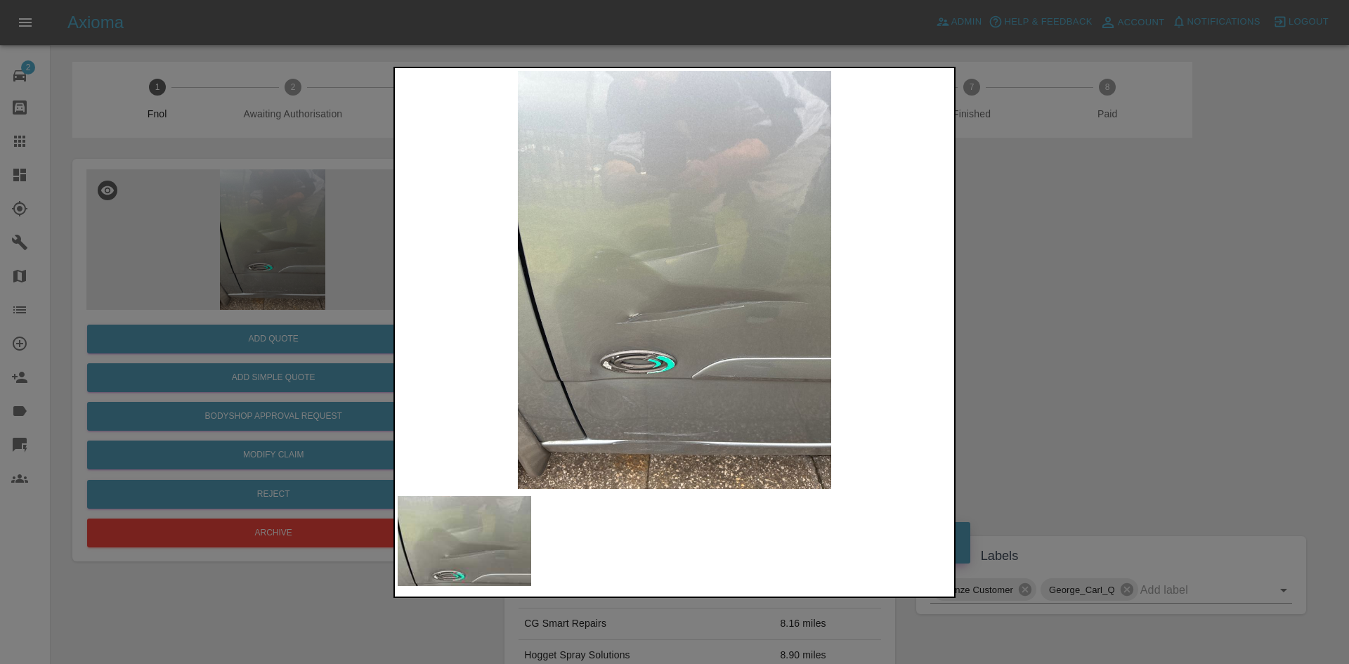
click at [636, 325] on img at bounding box center [675, 280] width 554 height 418
click at [597, 335] on img at bounding box center [675, 280] width 554 height 418
click at [655, 314] on img at bounding box center [675, 280] width 554 height 418
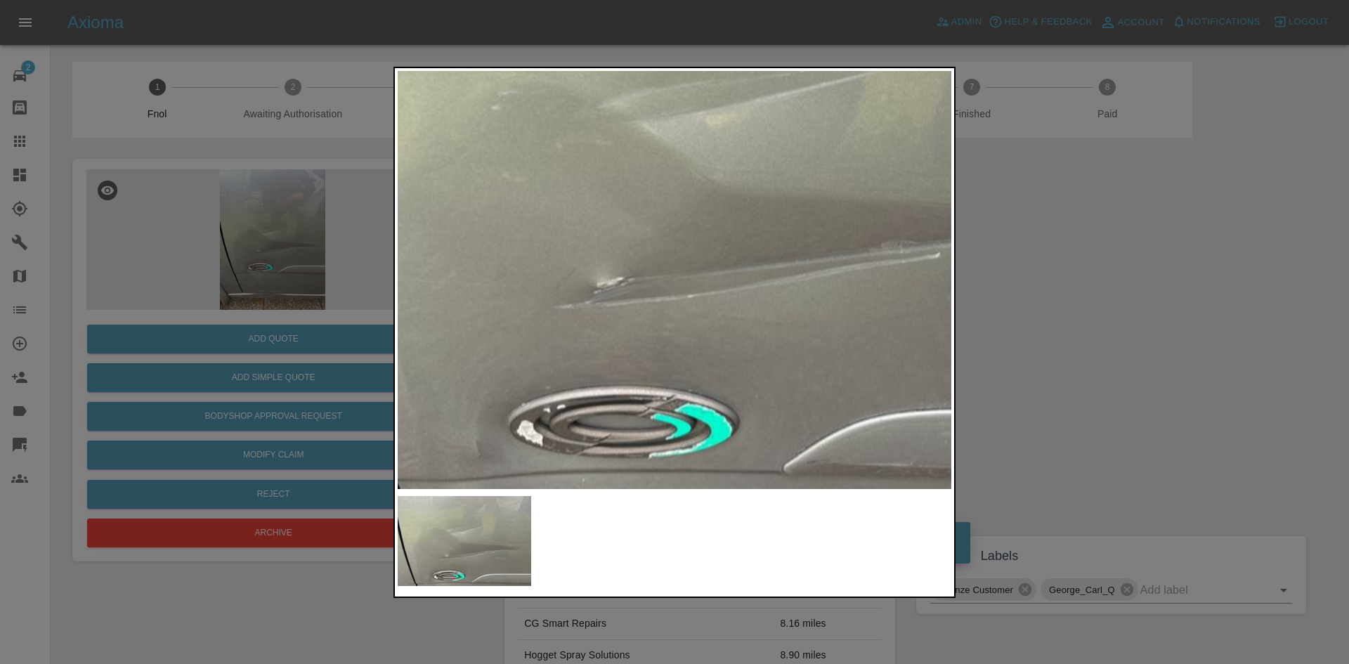
click at [201, 289] on div at bounding box center [674, 332] width 1349 height 664
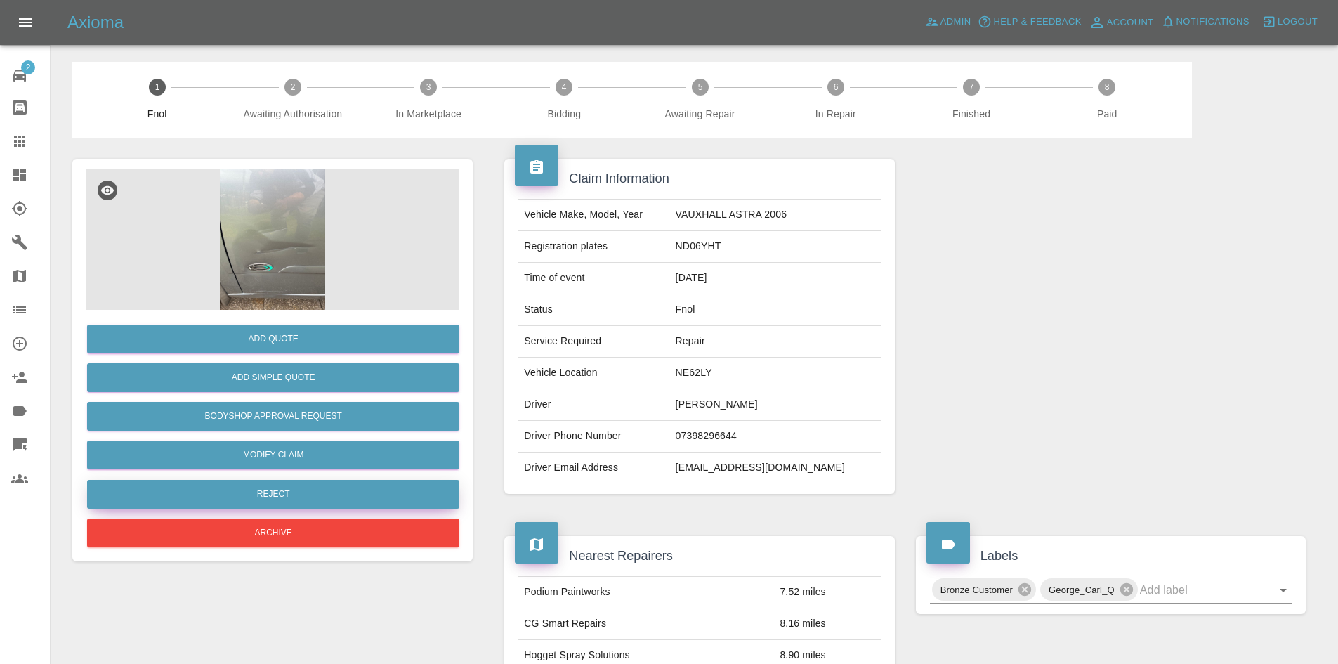
click at [308, 486] on button "Reject" at bounding box center [273, 494] width 372 height 29
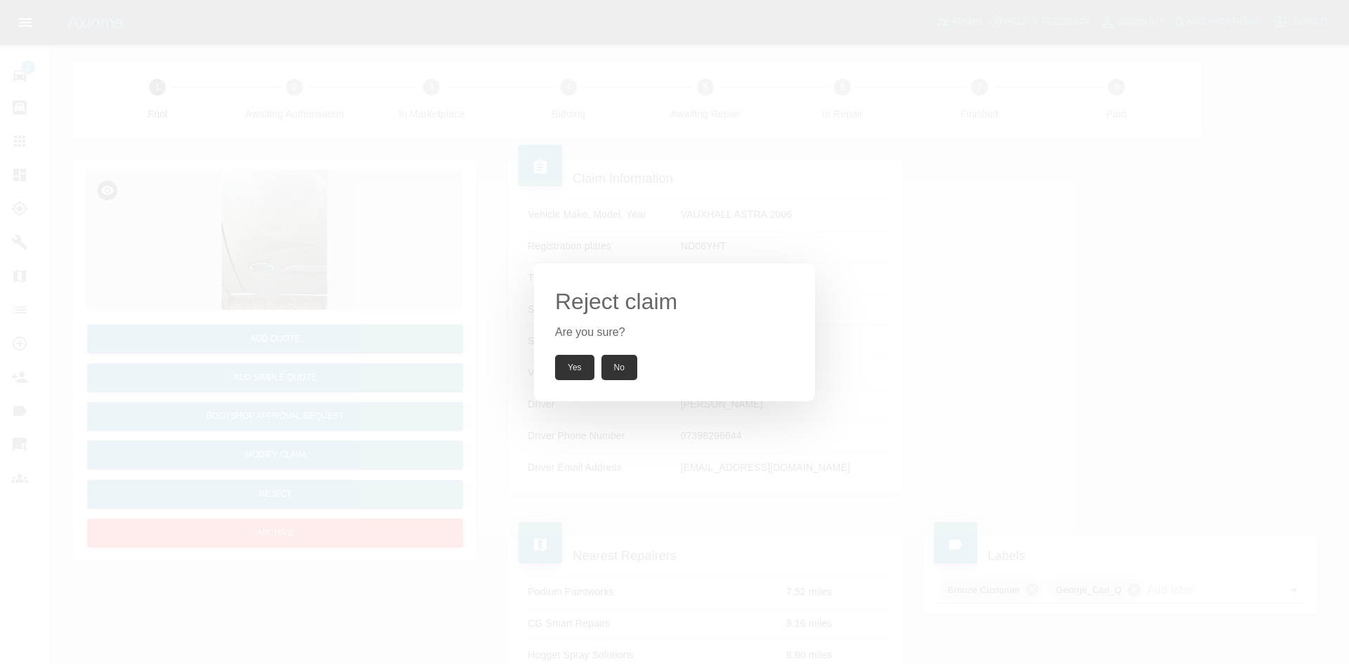
click at [582, 364] on button "Yes" at bounding box center [574, 367] width 39 height 25
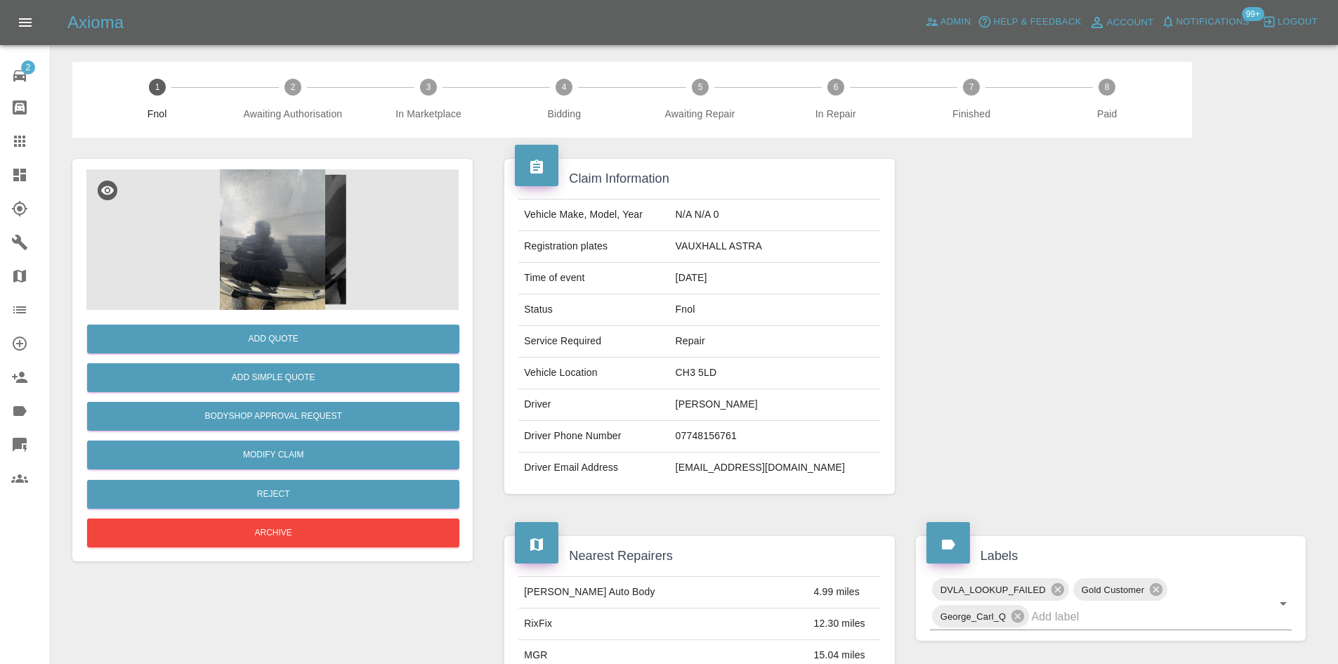
click at [290, 223] on img at bounding box center [272, 239] width 372 height 140
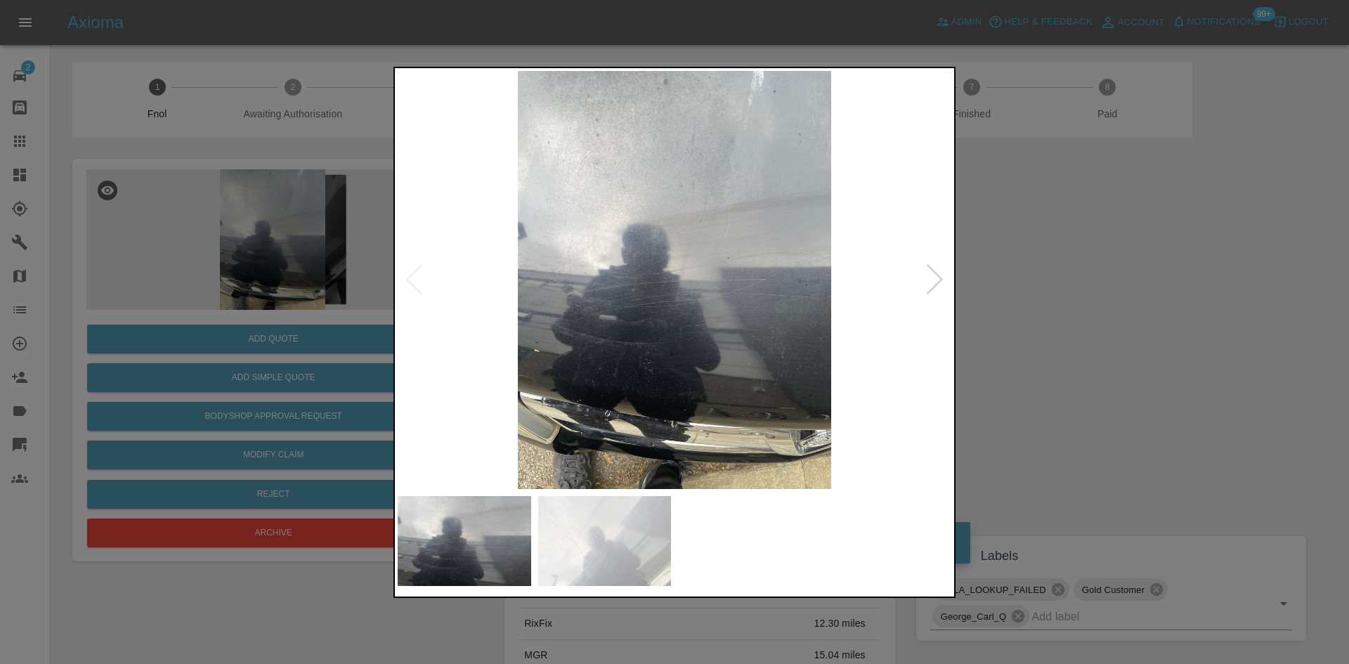
click at [627, 315] on img at bounding box center [675, 280] width 554 height 418
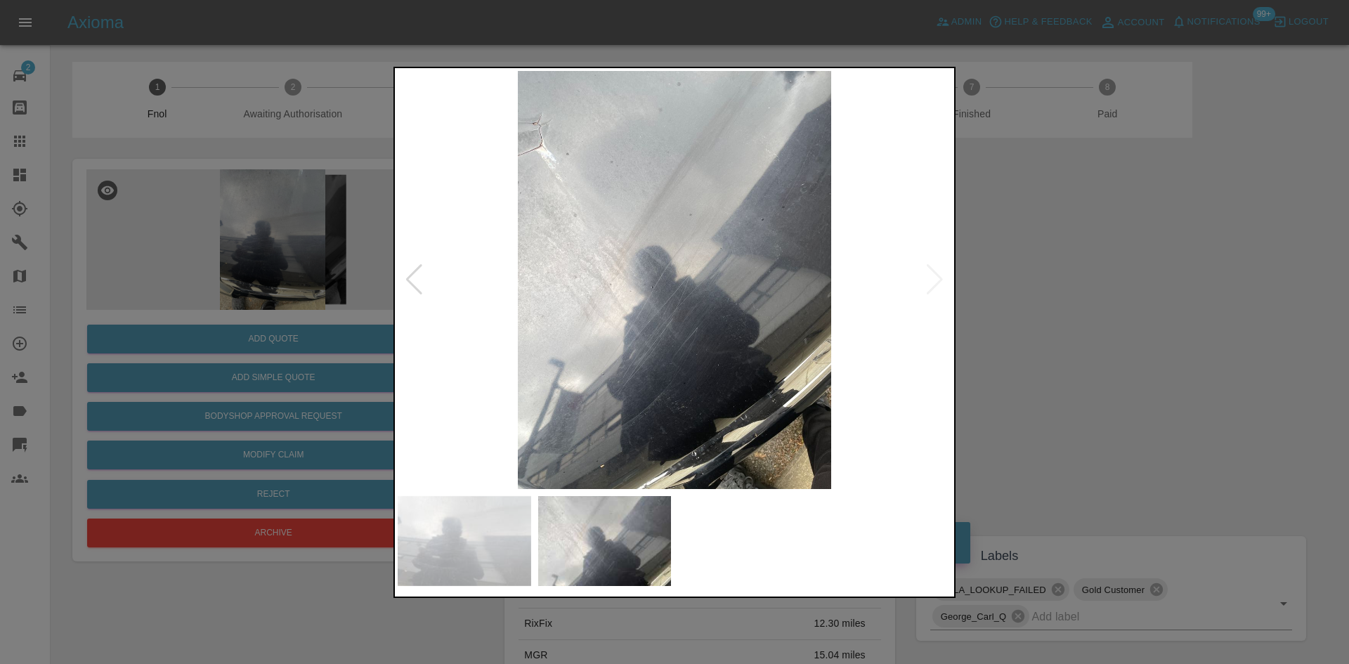
click at [640, 321] on img at bounding box center [675, 280] width 554 height 418
click at [669, 336] on img at bounding box center [675, 280] width 554 height 418
click at [808, 330] on img at bounding box center [675, 280] width 554 height 418
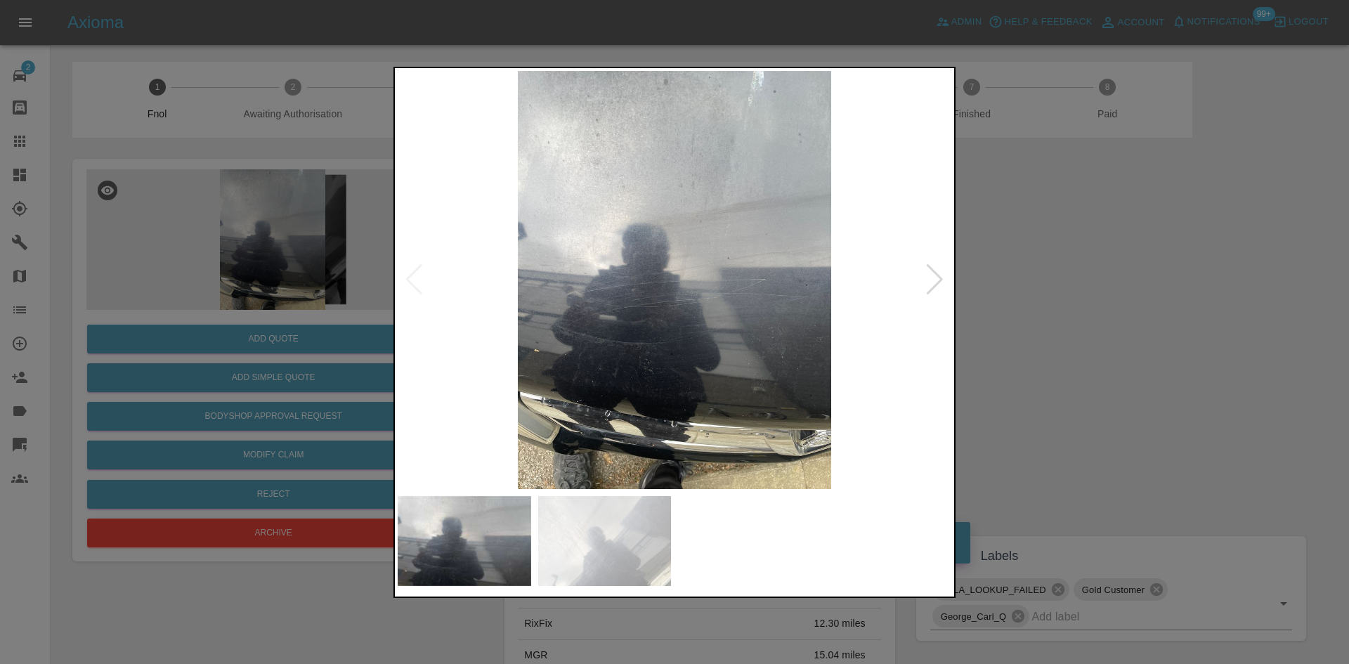
click at [905, 377] on img at bounding box center [675, 280] width 554 height 418
click at [331, 334] on div at bounding box center [674, 332] width 1349 height 664
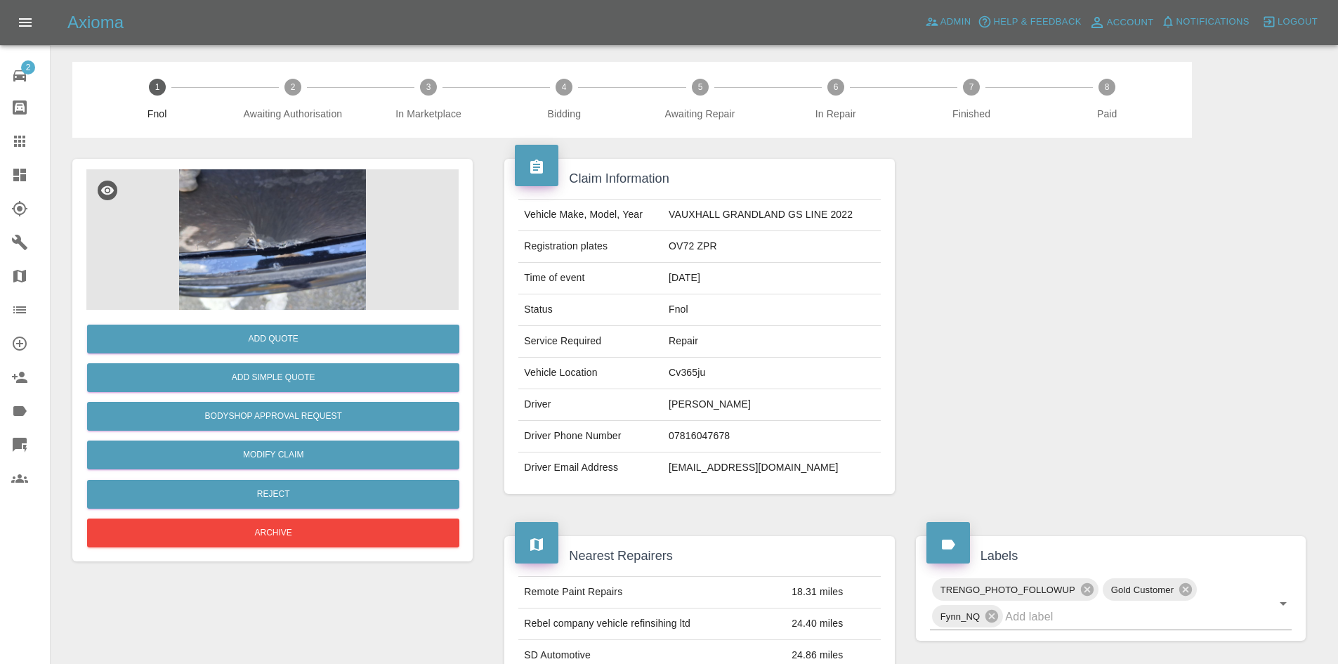
click at [278, 250] on img at bounding box center [272, 239] width 372 height 140
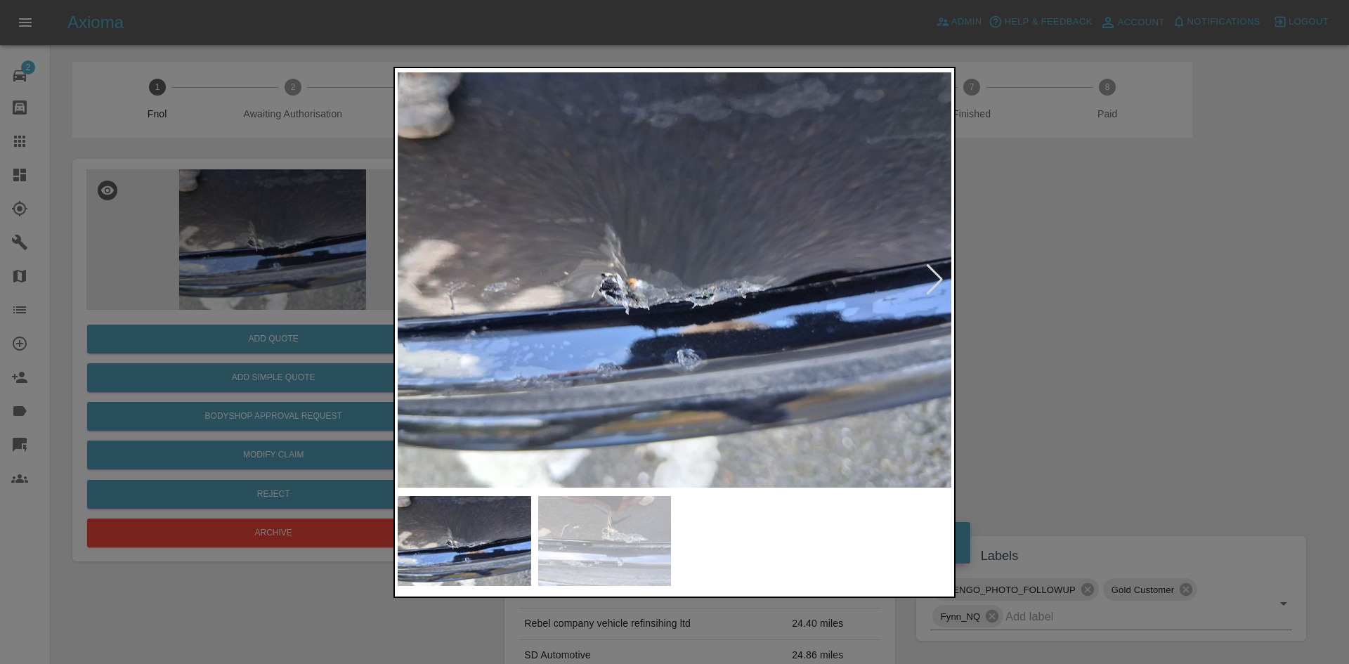
click at [567, 299] on img at bounding box center [675, 280] width 554 height 418
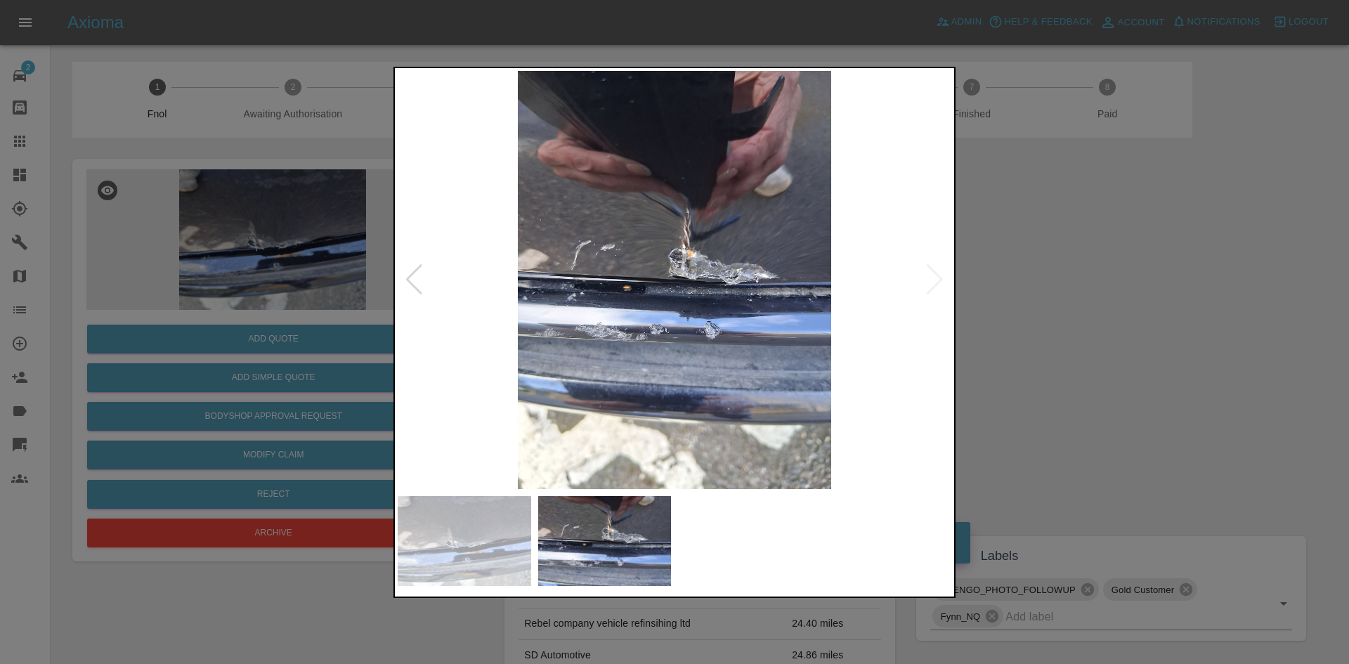
click at [567, 307] on img at bounding box center [675, 280] width 554 height 418
click at [643, 315] on img at bounding box center [675, 280] width 554 height 418
click at [670, 273] on img at bounding box center [675, 280] width 554 height 418
click at [671, 272] on img at bounding box center [675, 280] width 554 height 418
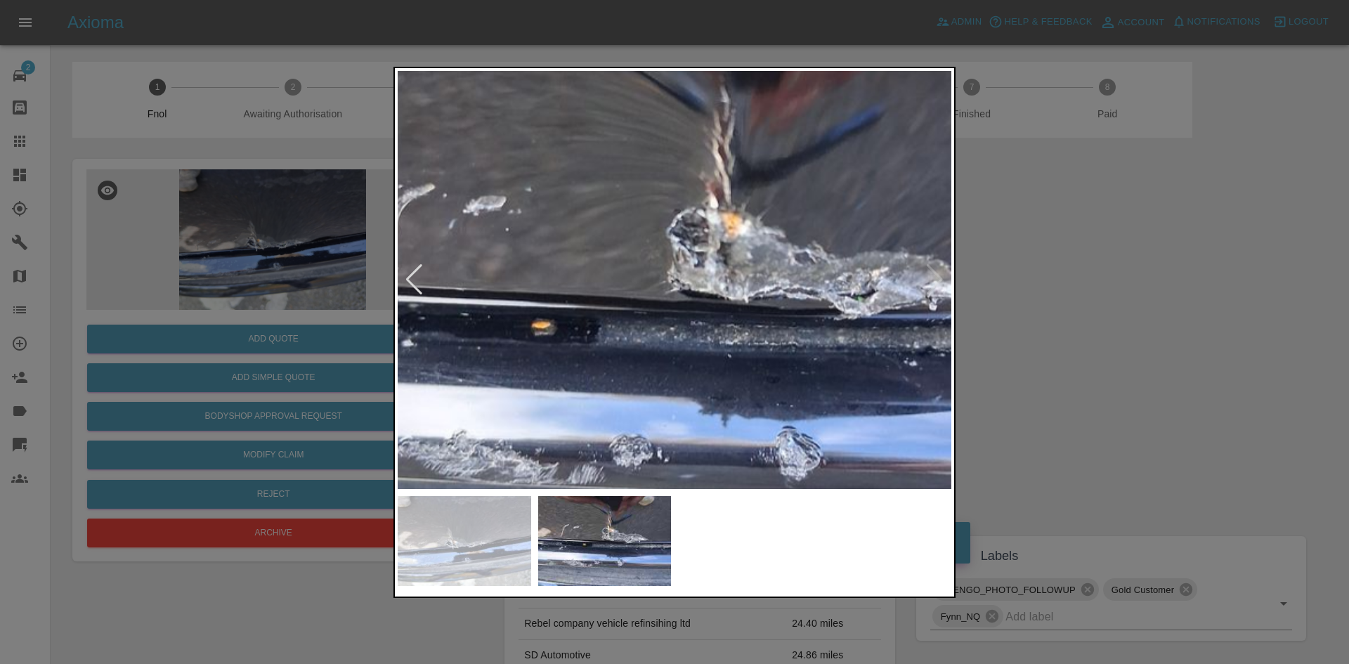
click at [671, 272] on img at bounding box center [685, 302] width 1661 height 1255
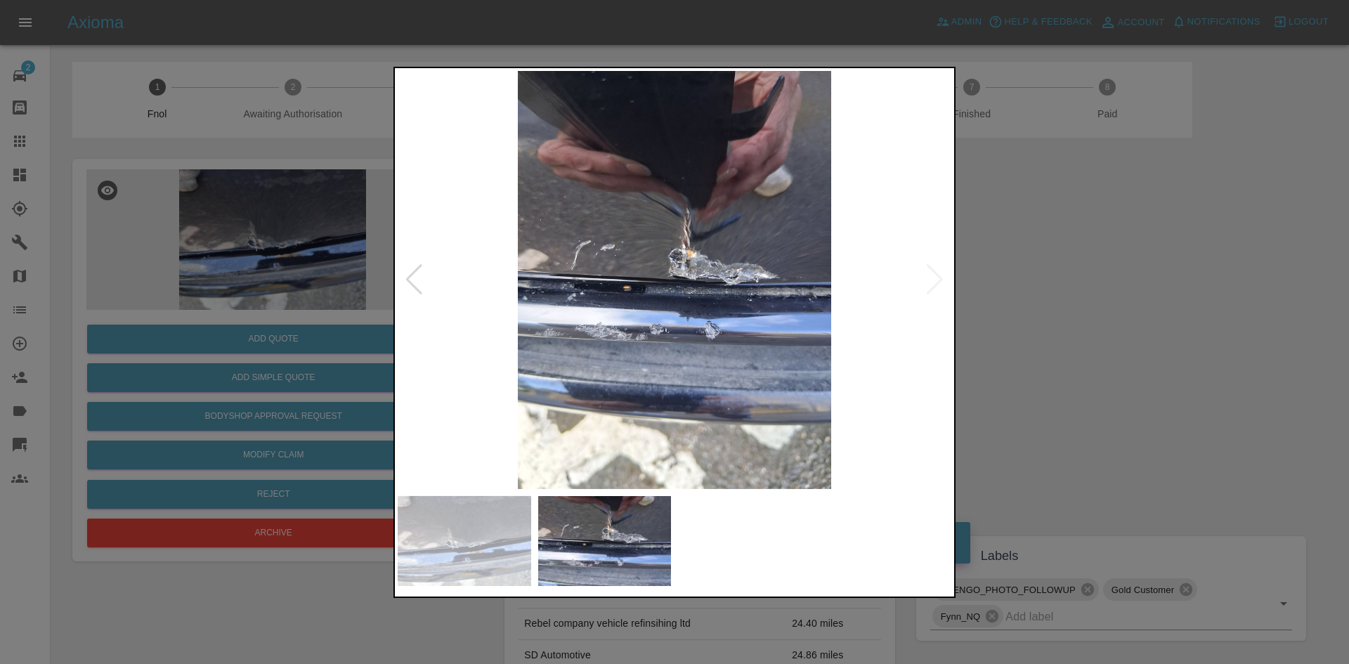
click at [719, 299] on img at bounding box center [675, 280] width 554 height 418
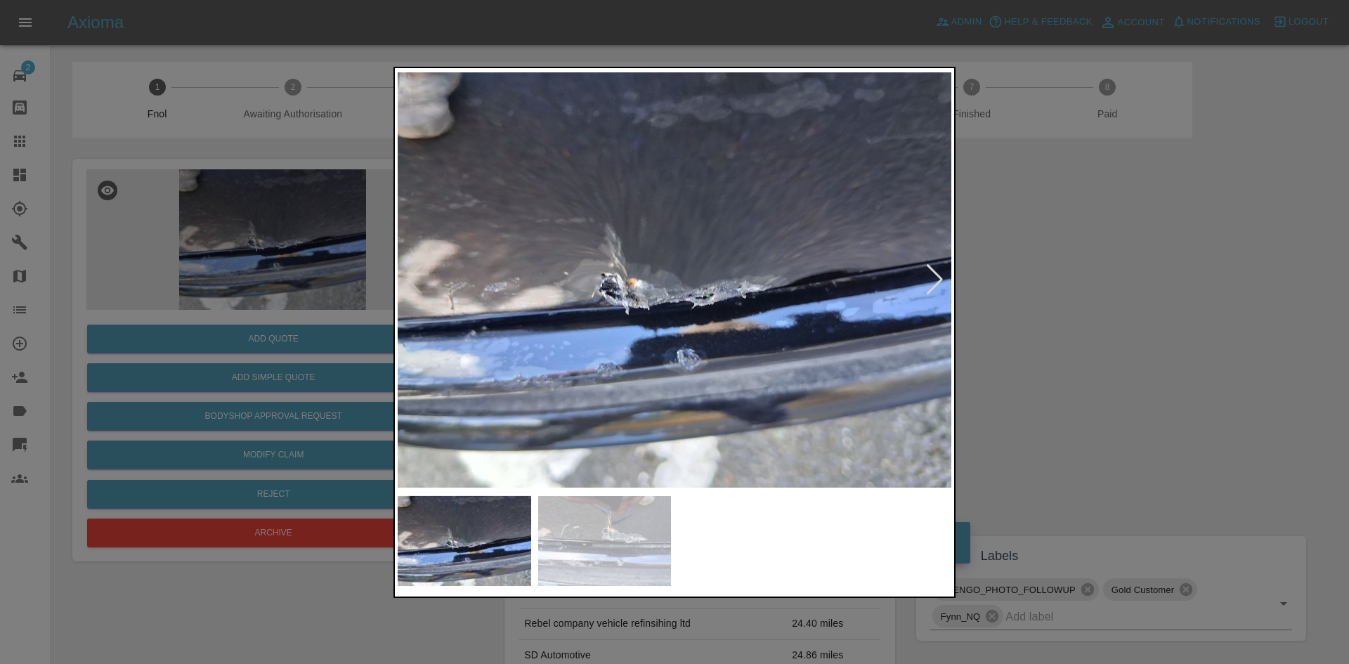
click at [274, 303] on div at bounding box center [674, 332] width 1349 height 664
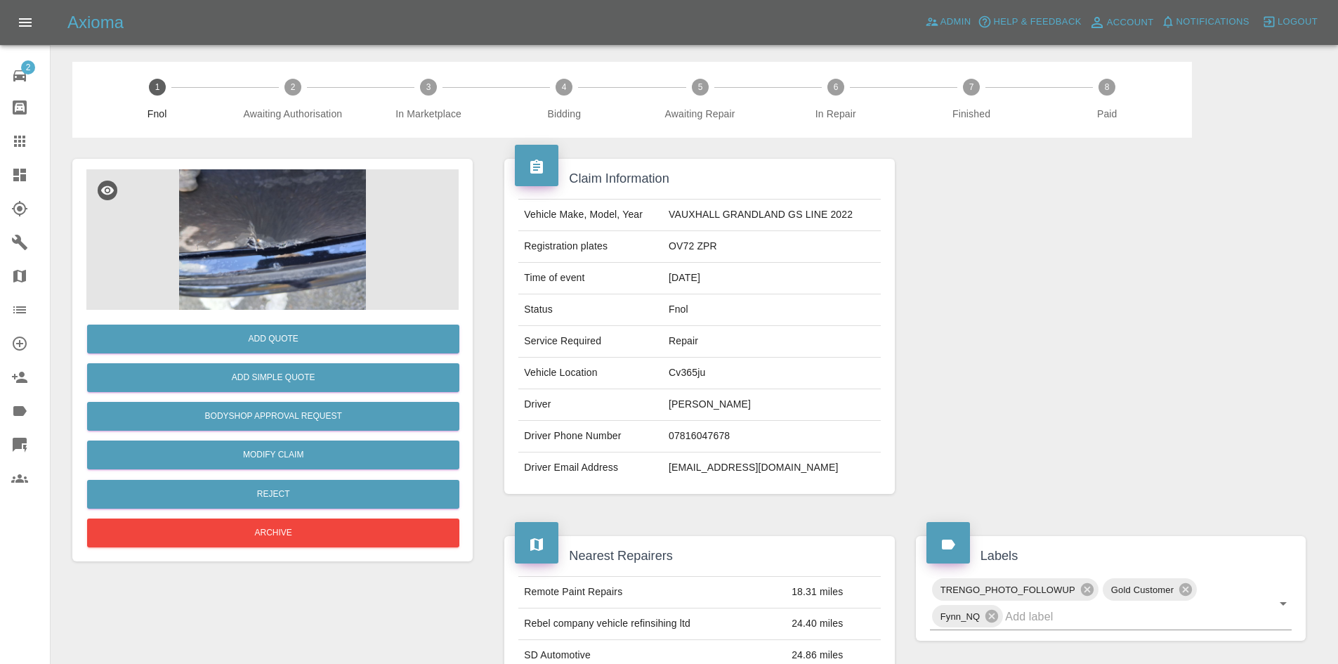
click at [273, 255] on img at bounding box center [272, 239] width 372 height 140
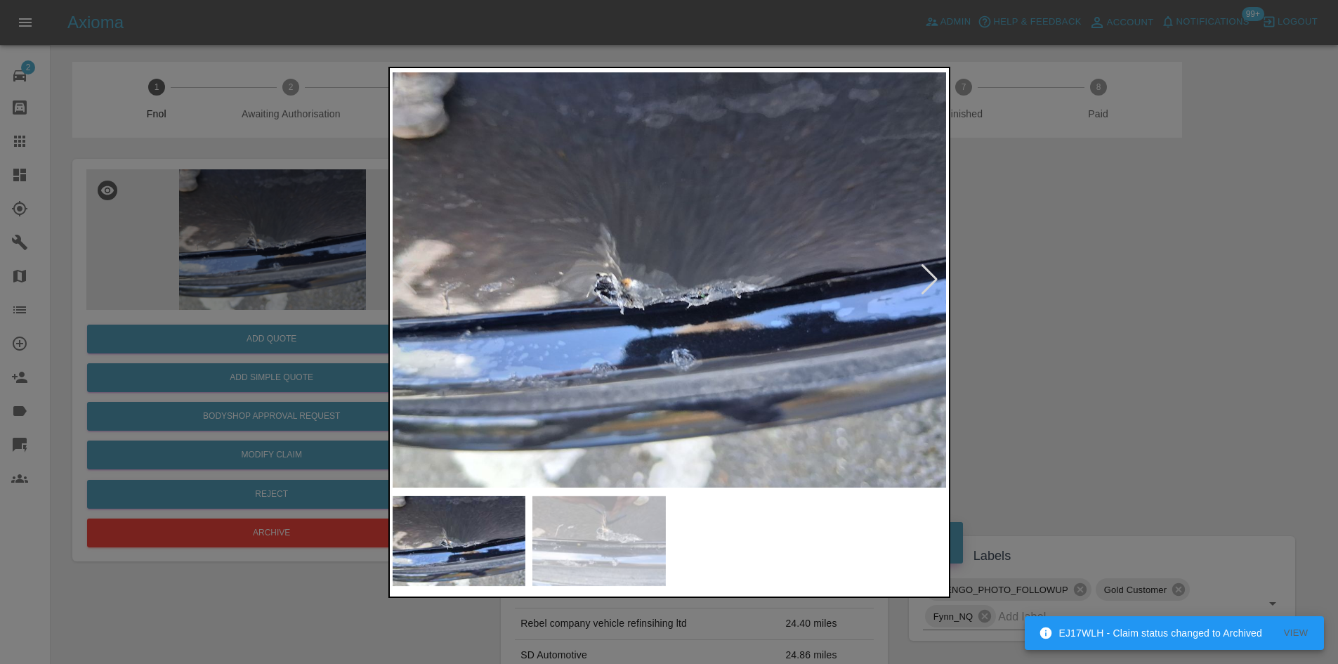
click at [534, 299] on img at bounding box center [670, 280] width 554 height 418
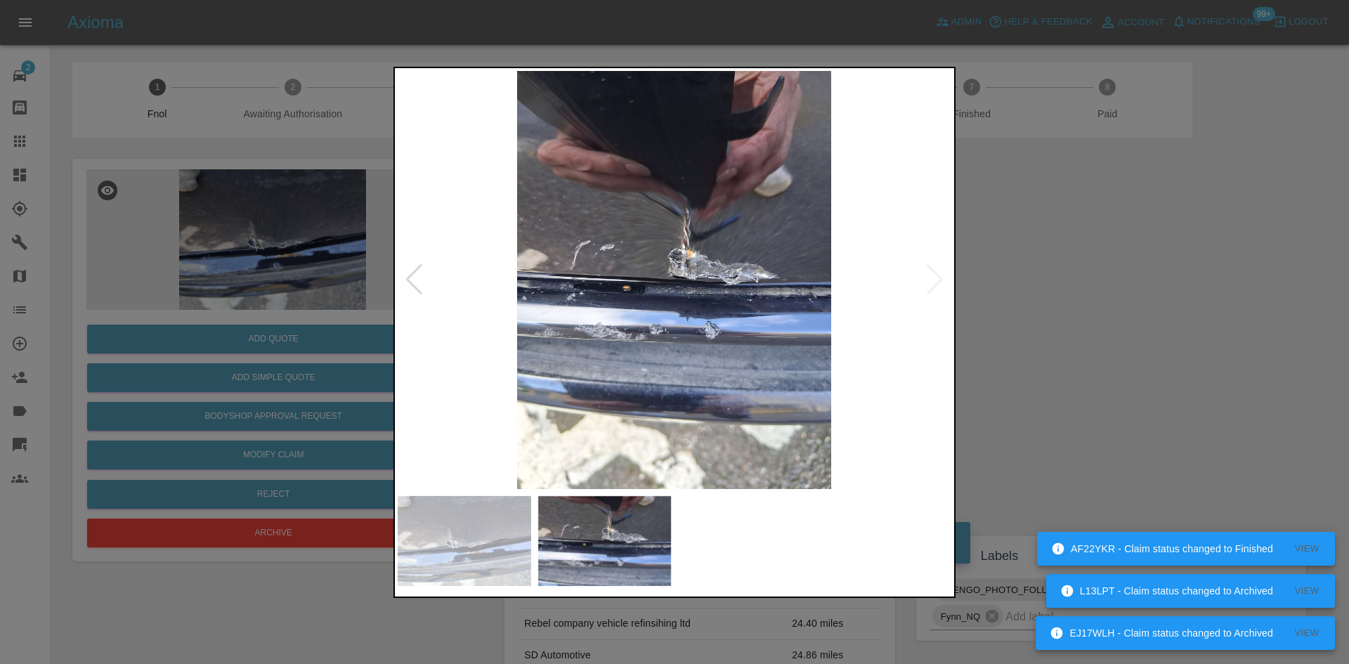
click at [556, 307] on img at bounding box center [675, 280] width 554 height 418
drag, startPoint x: 278, startPoint y: 323, endPoint x: 302, endPoint y: 341, distance: 29.6
click at [284, 326] on div at bounding box center [674, 332] width 1349 height 664
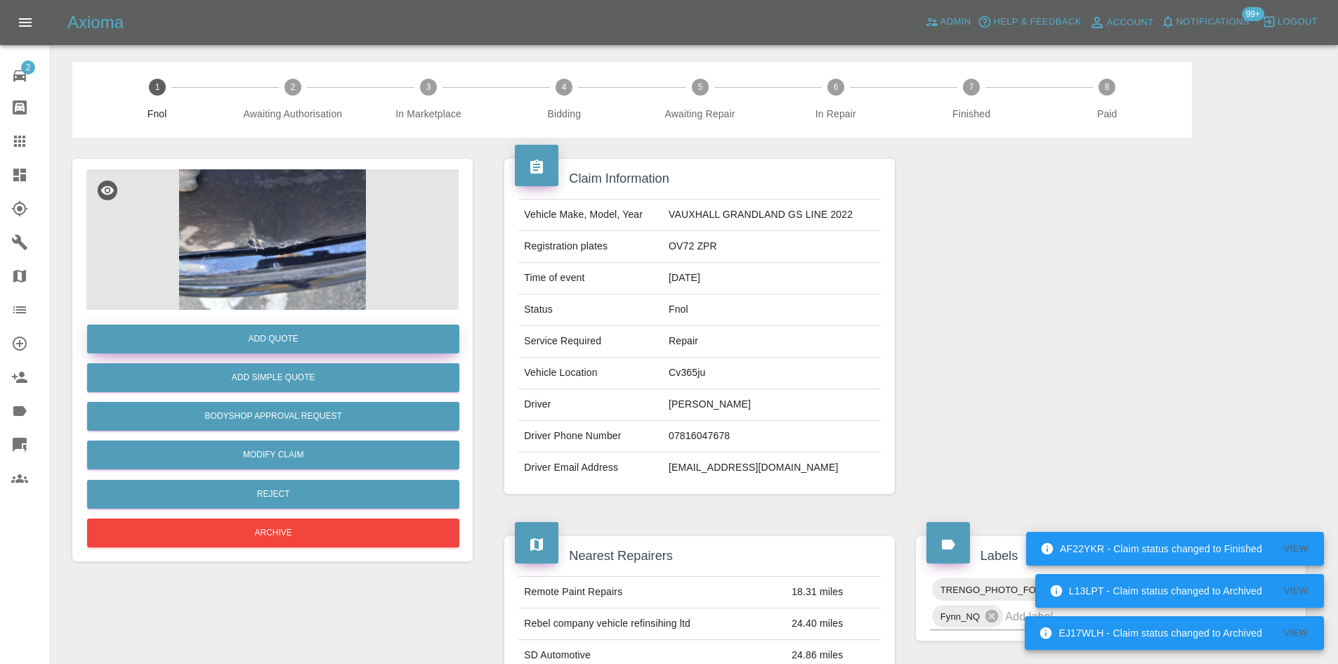
click at [315, 329] on button "Add Quote" at bounding box center [273, 339] width 372 height 29
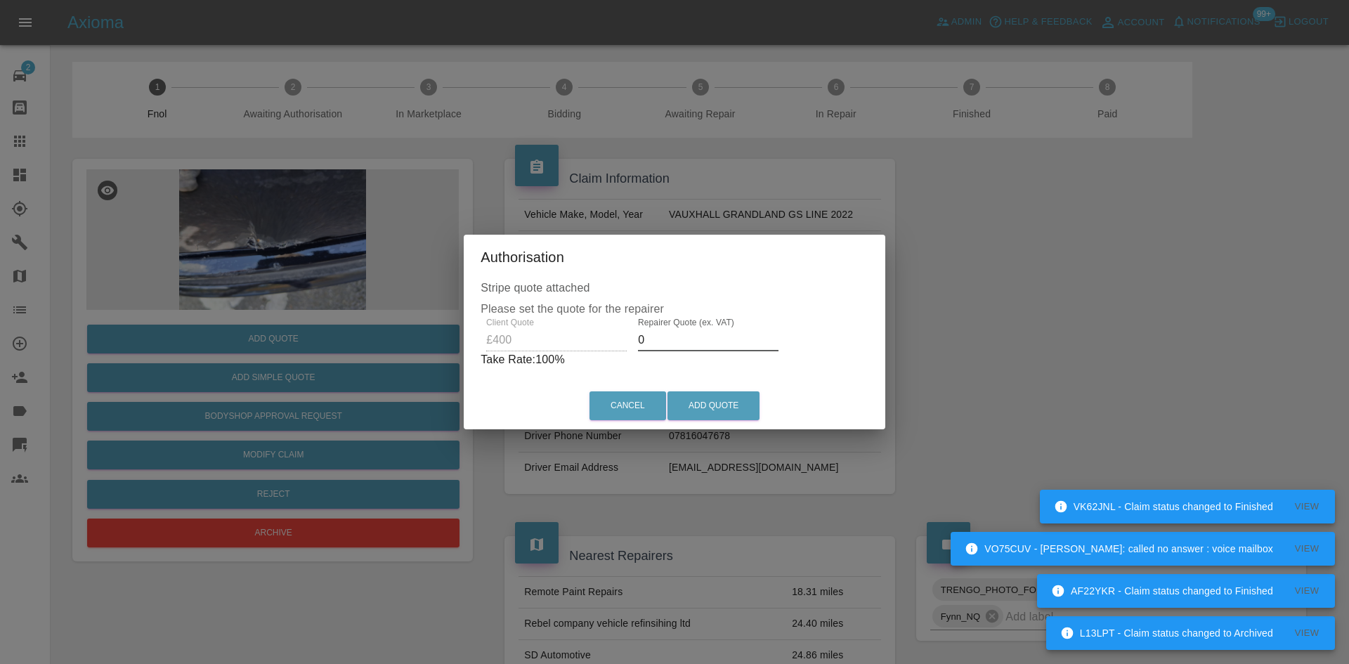
click at [604, 343] on div "Client Quote £400 Repairer Quote (ex. VAT) 0 Take Rate: 100 %" at bounding box center [674, 343] width 388 height 51
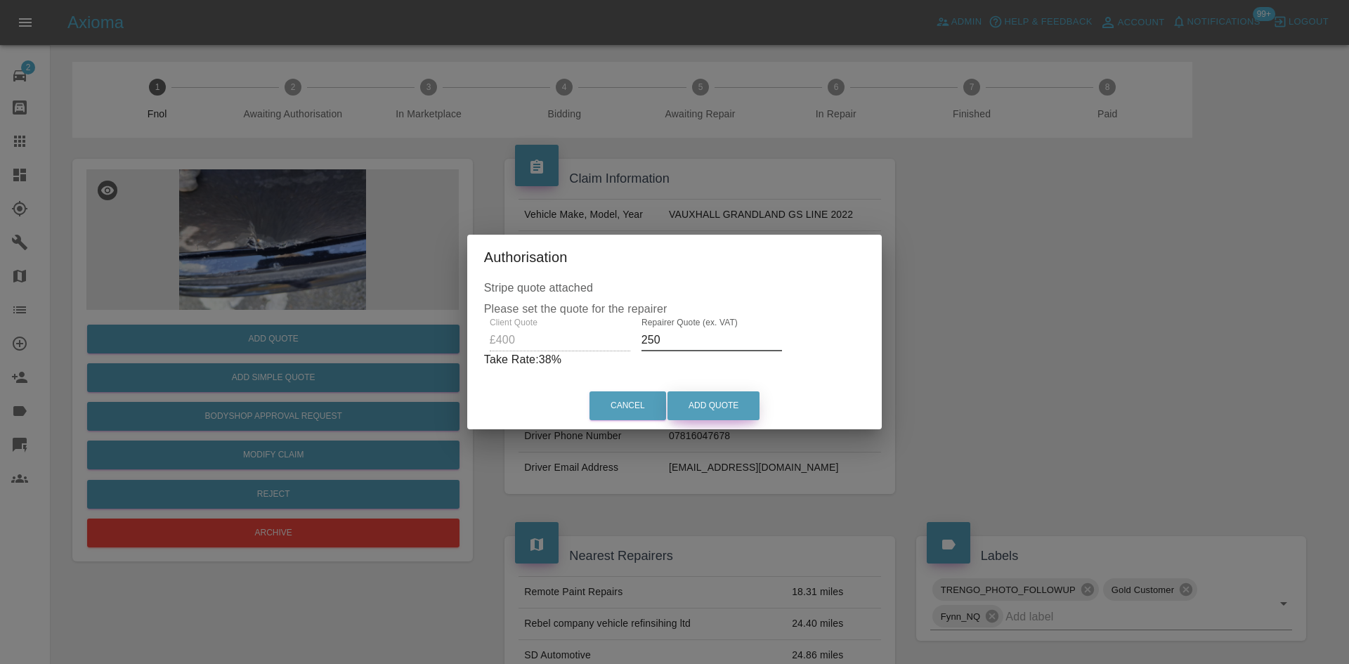
type input "250"
click at [713, 409] on button "Add Quote" at bounding box center [713, 405] width 92 height 29
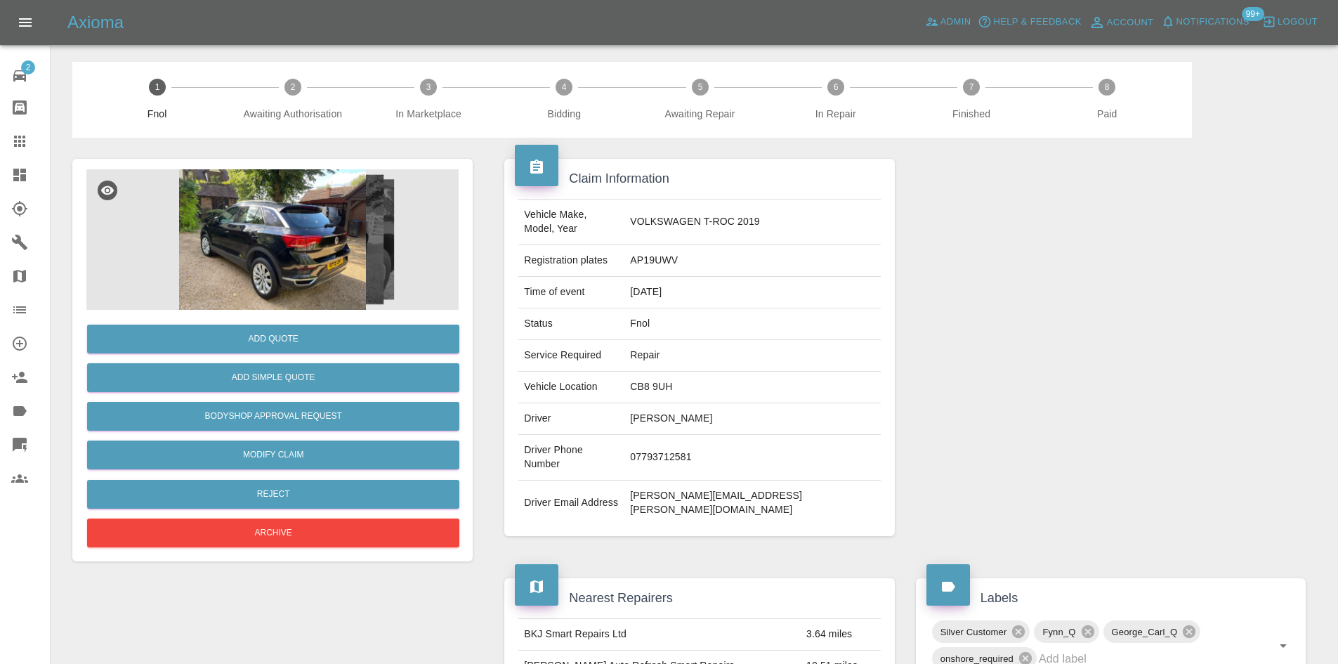
click at [306, 251] on img at bounding box center [272, 239] width 372 height 140
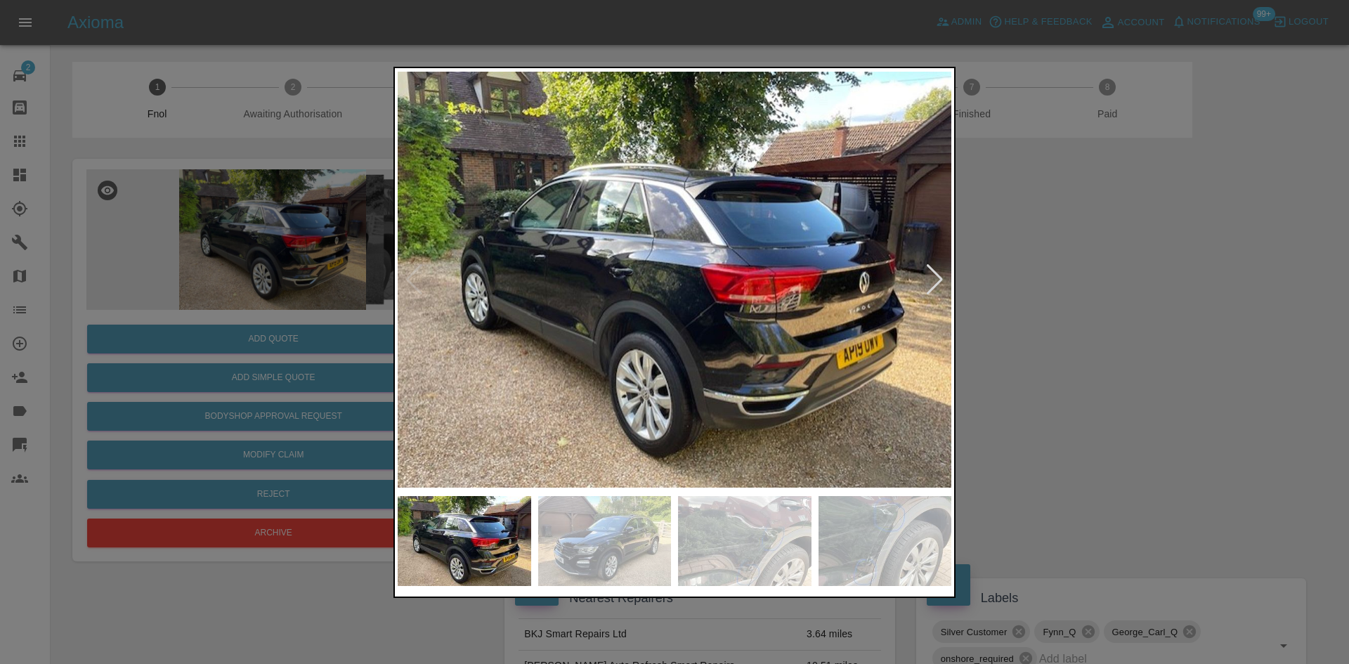
click at [622, 304] on img at bounding box center [675, 280] width 554 height 418
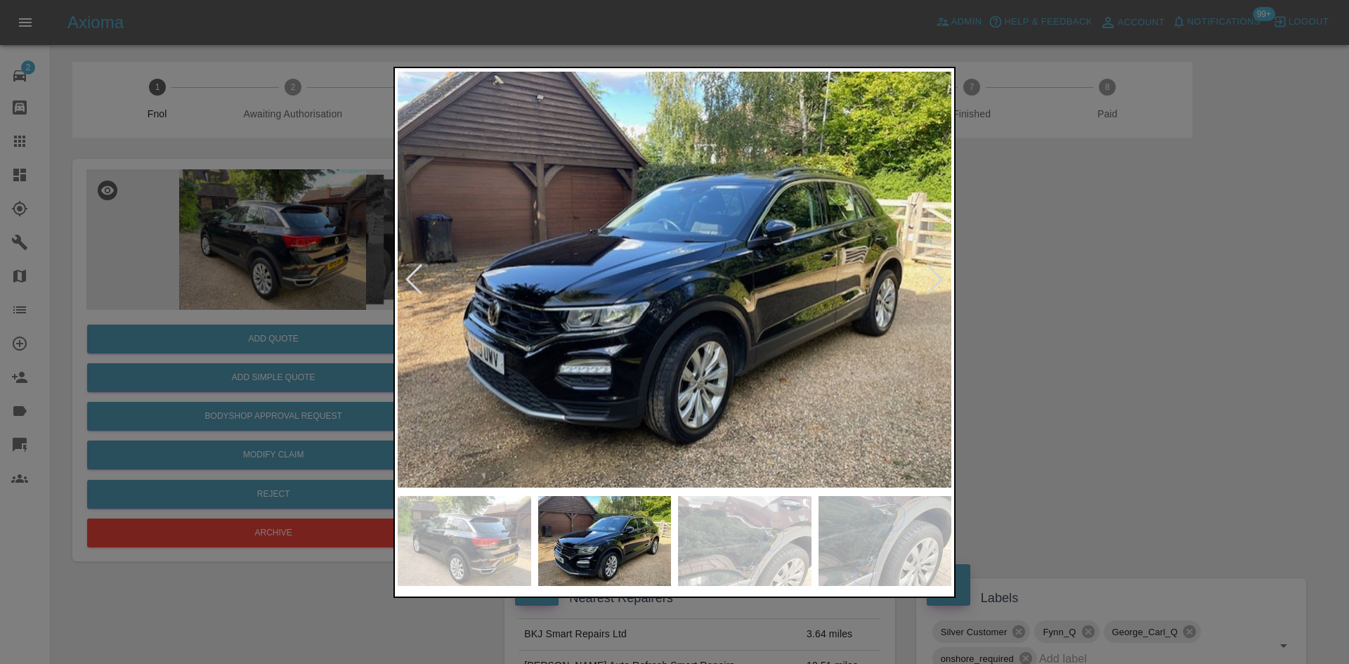
click at [559, 333] on img at bounding box center [675, 280] width 554 height 418
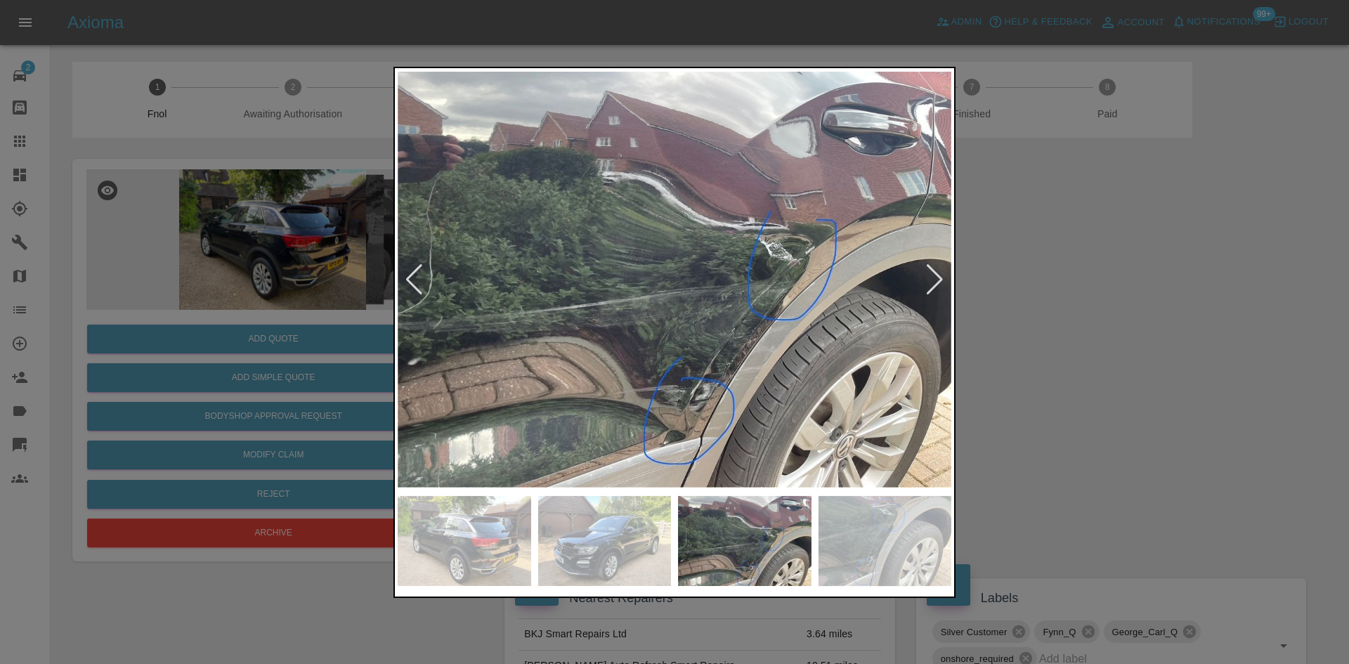
click at [547, 322] on img at bounding box center [675, 280] width 554 height 418
click at [568, 322] on img at bounding box center [675, 280] width 554 height 418
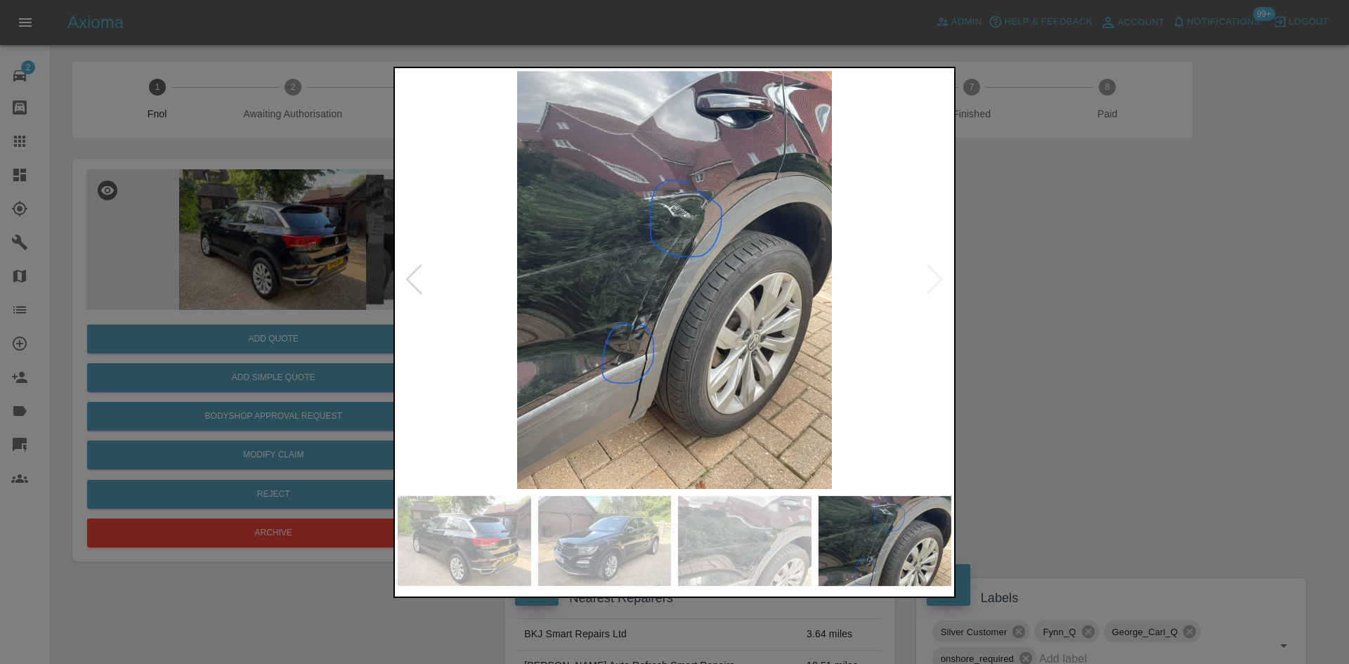
click at [277, 316] on div at bounding box center [674, 332] width 1349 height 664
click at [620, 330] on img at bounding box center [675, 280] width 554 height 418
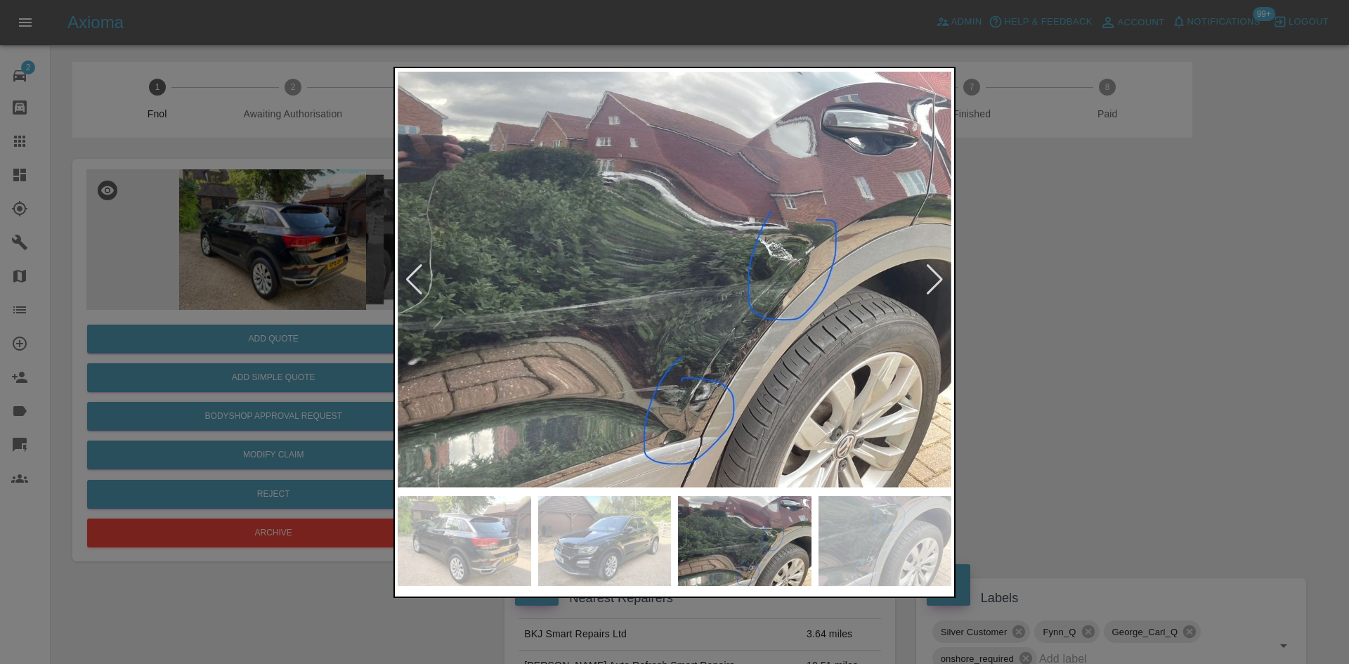
click at [654, 333] on img at bounding box center [675, 280] width 554 height 418
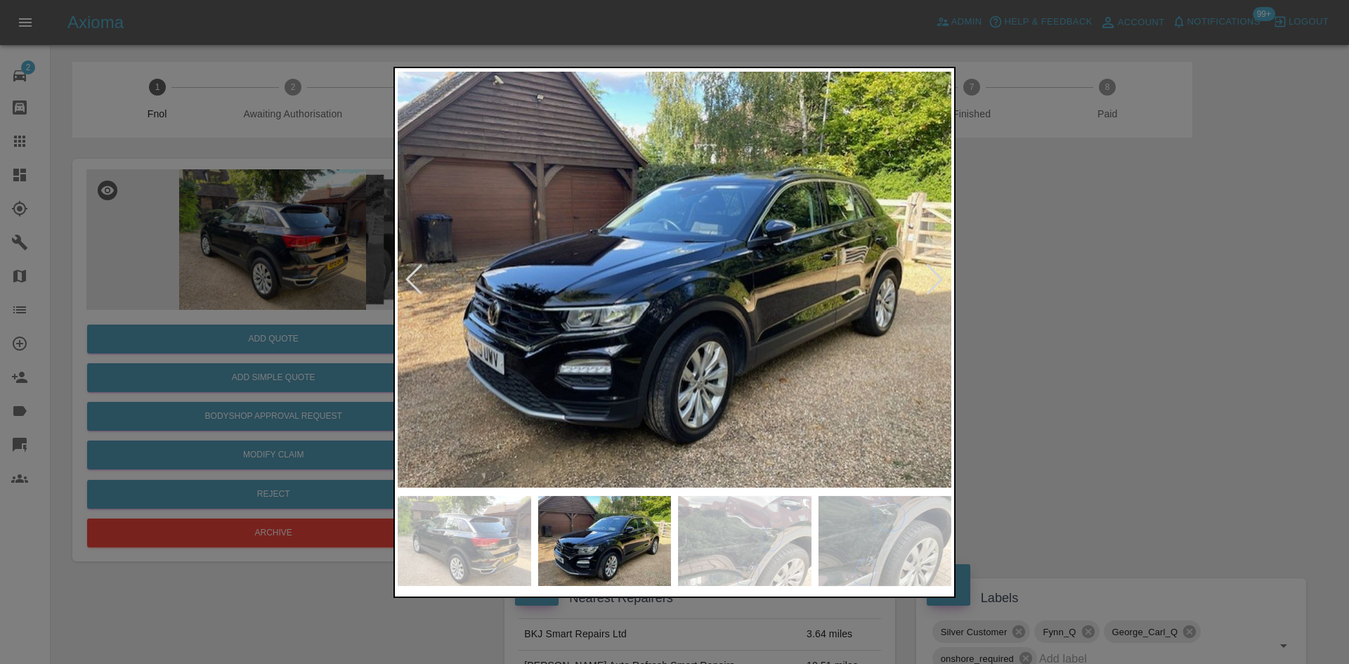
click at [825, 330] on img at bounding box center [675, 280] width 554 height 418
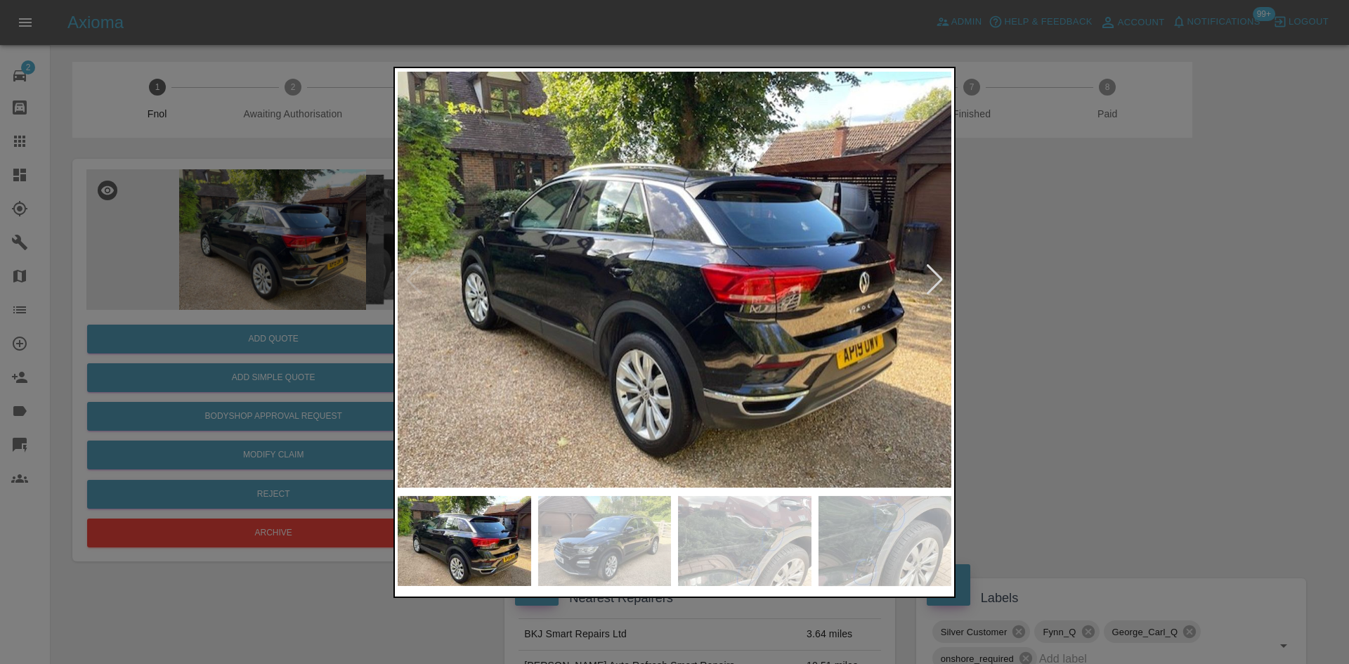
click at [568, 342] on img at bounding box center [675, 280] width 554 height 418
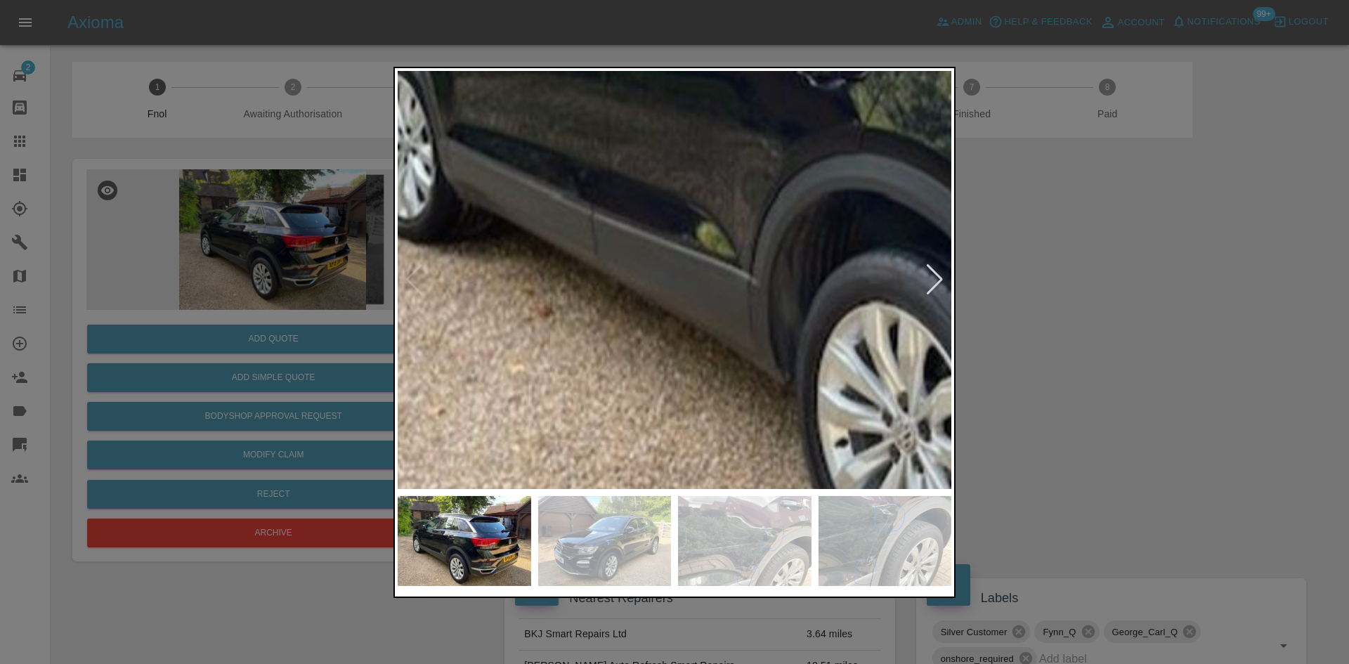
click at [568, 342] on img at bounding box center [992, 92] width 1661 height 1255
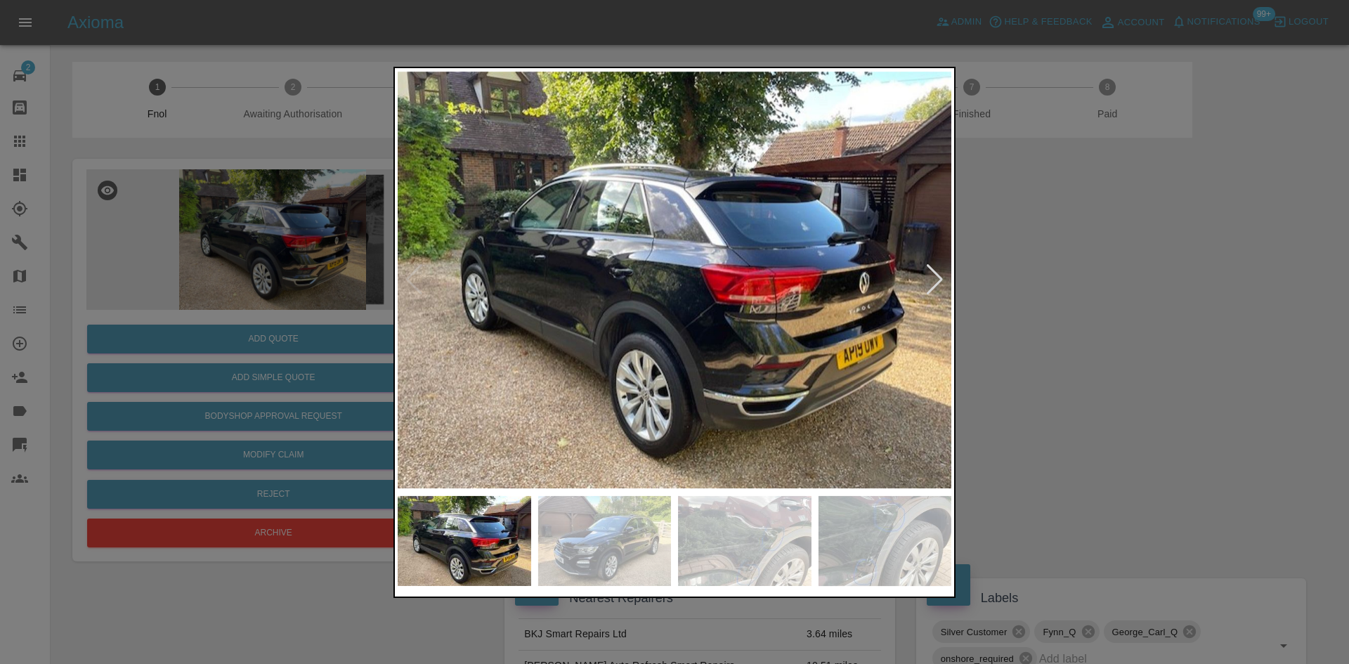
click at [897, 377] on img at bounding box center [675, 280] width 554 height 418
click at [258, 275] on div at bounding box center [674, 332] width 1349 height 664
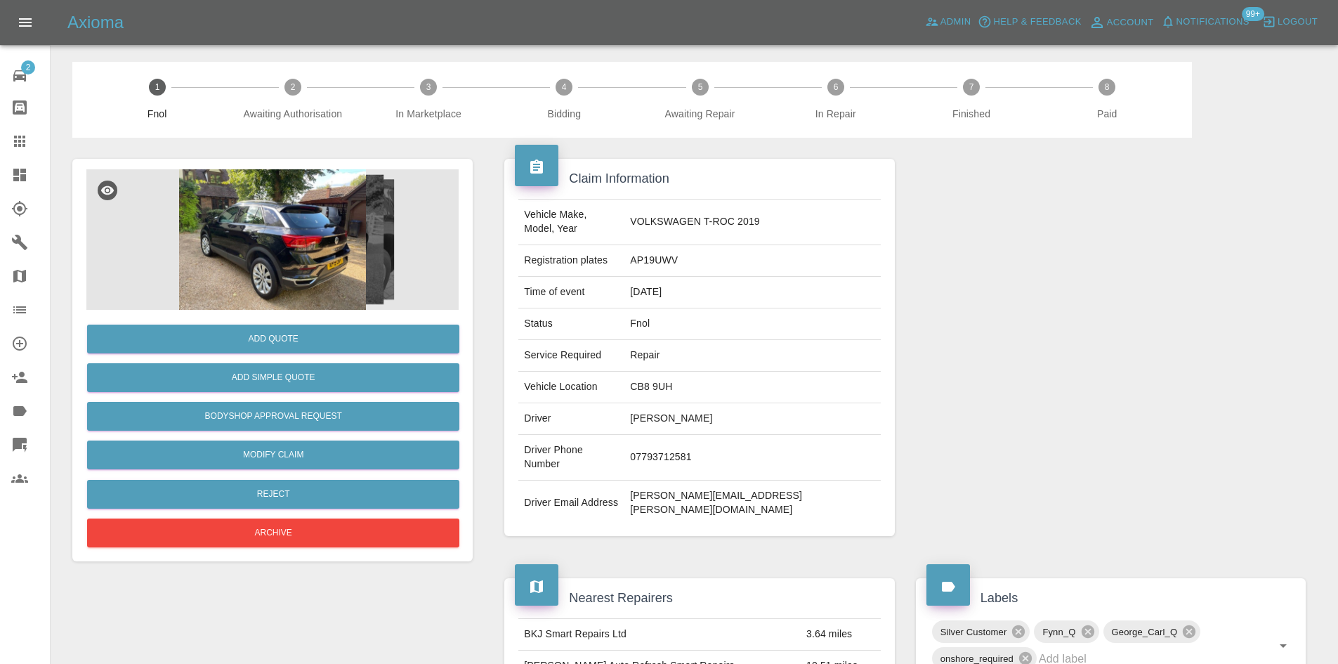
click at [346, 280] on img at bounding box center [272, 239] width 372 height 140
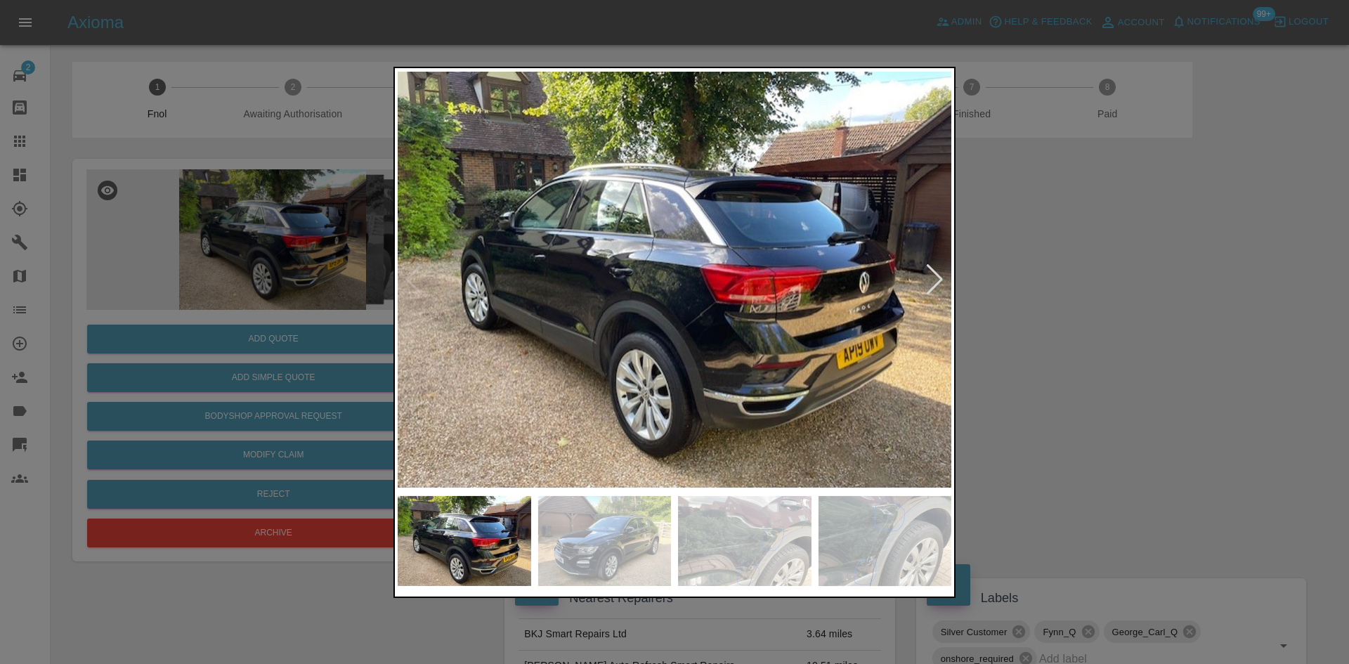
click at [721, 307] on img at bounding box center [675, 280] width 554 height 418
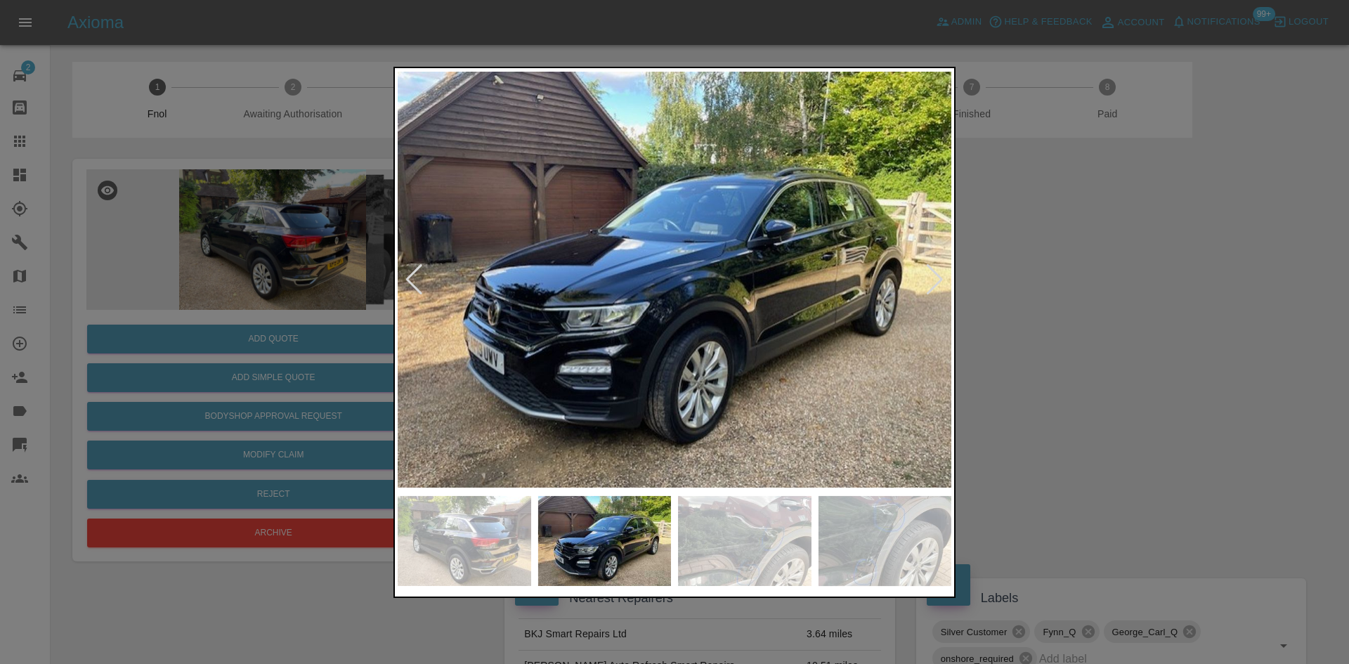
click at [608, 310] on img at bounding box center [675, 280] width 554 height 418
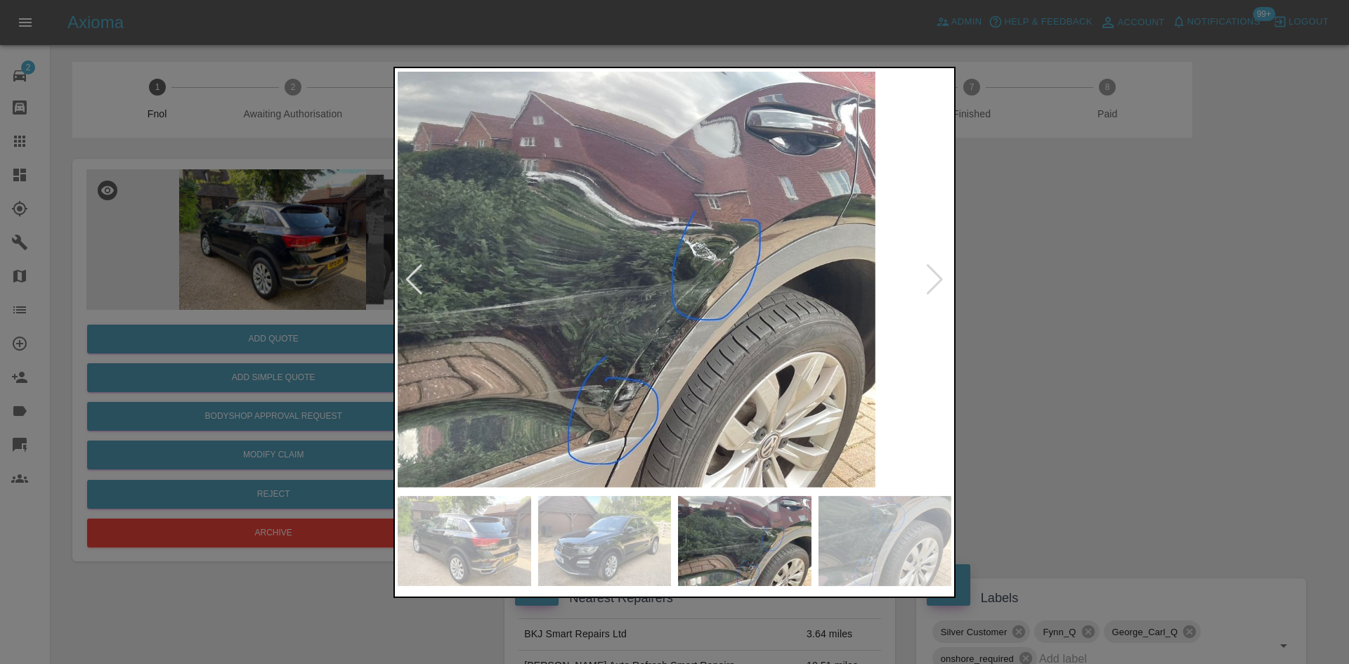
click at [567, 330] on img at bounding box center [599, 280] width 554 height 418
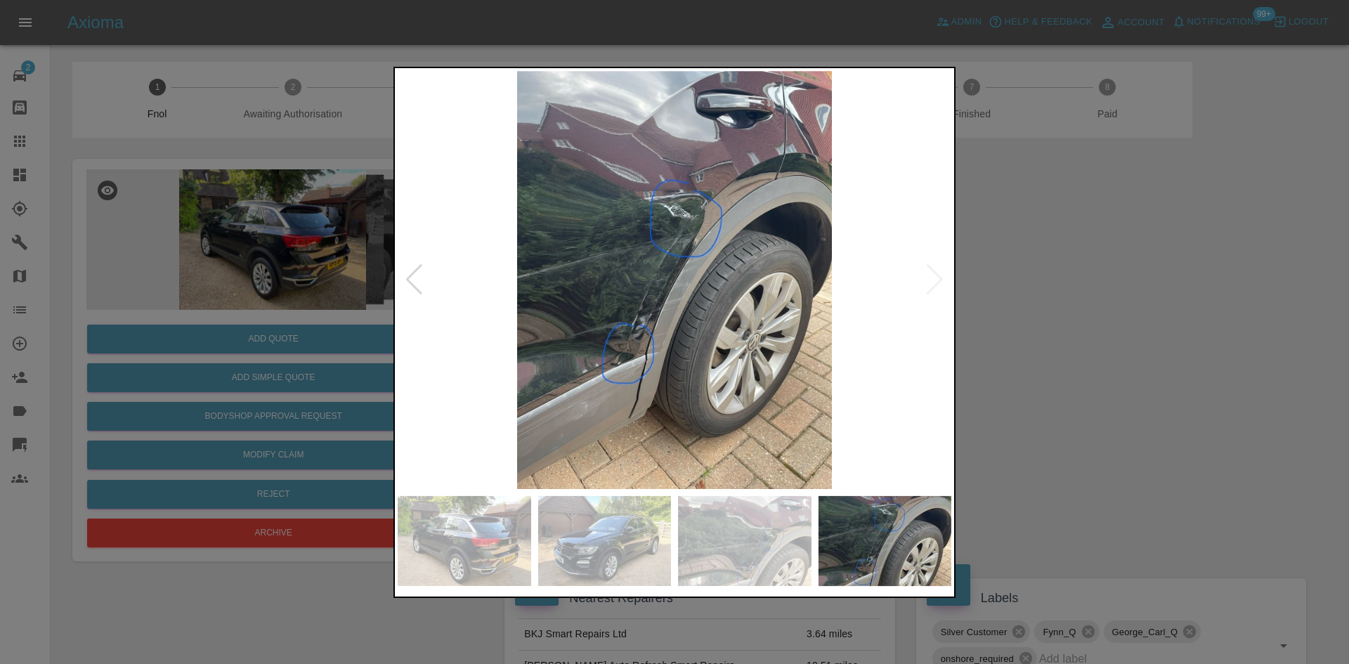
click at [620, 282] on img at bounding box center [675, 280] width 554 height 418
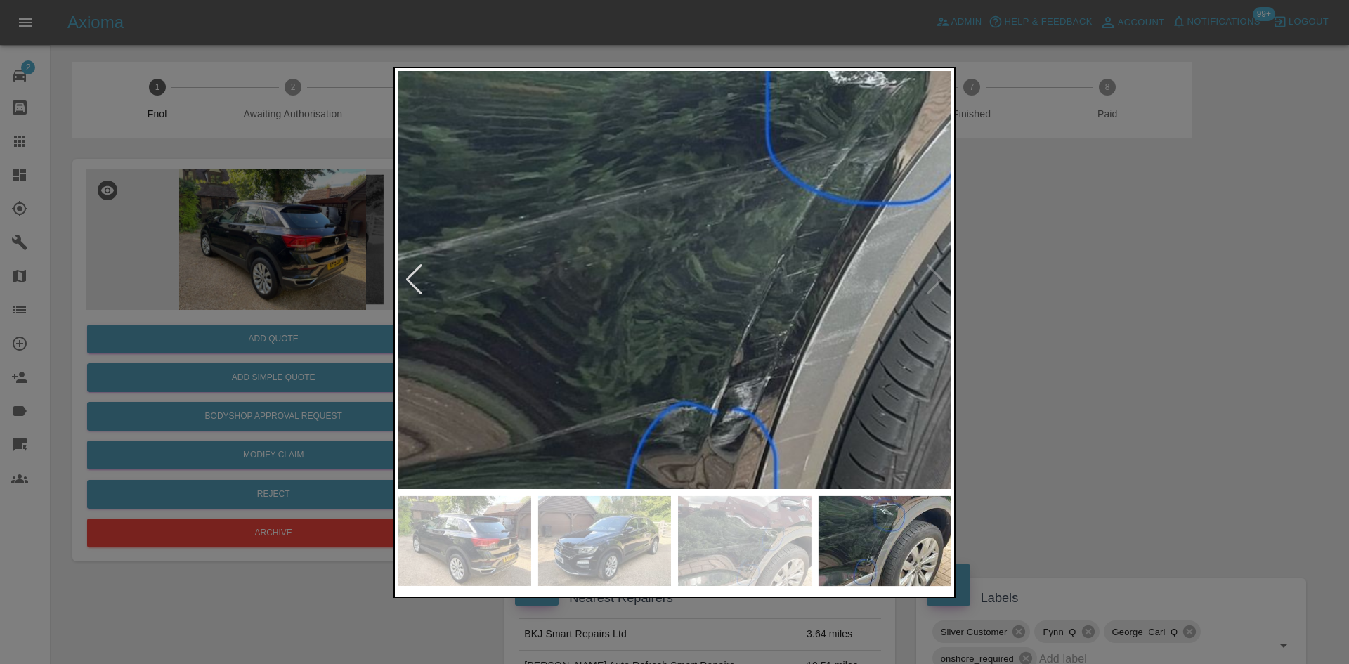
click at [617, 281] on img at bounding box center [838, 273] width 1661 height 1255
click at [617, 282] on img at bounding box center [837, 273] width 1661 height 1255
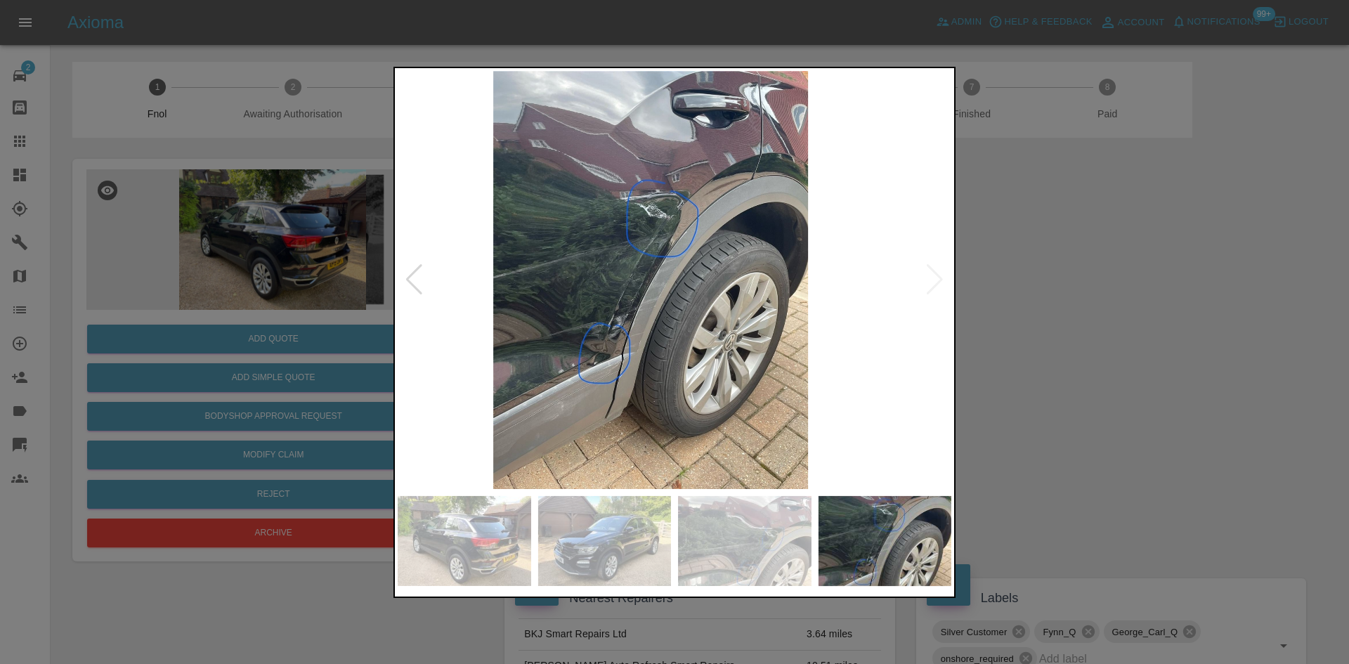
click at [546, 321] on img at bounding box center [651, 280] width 554 height 418
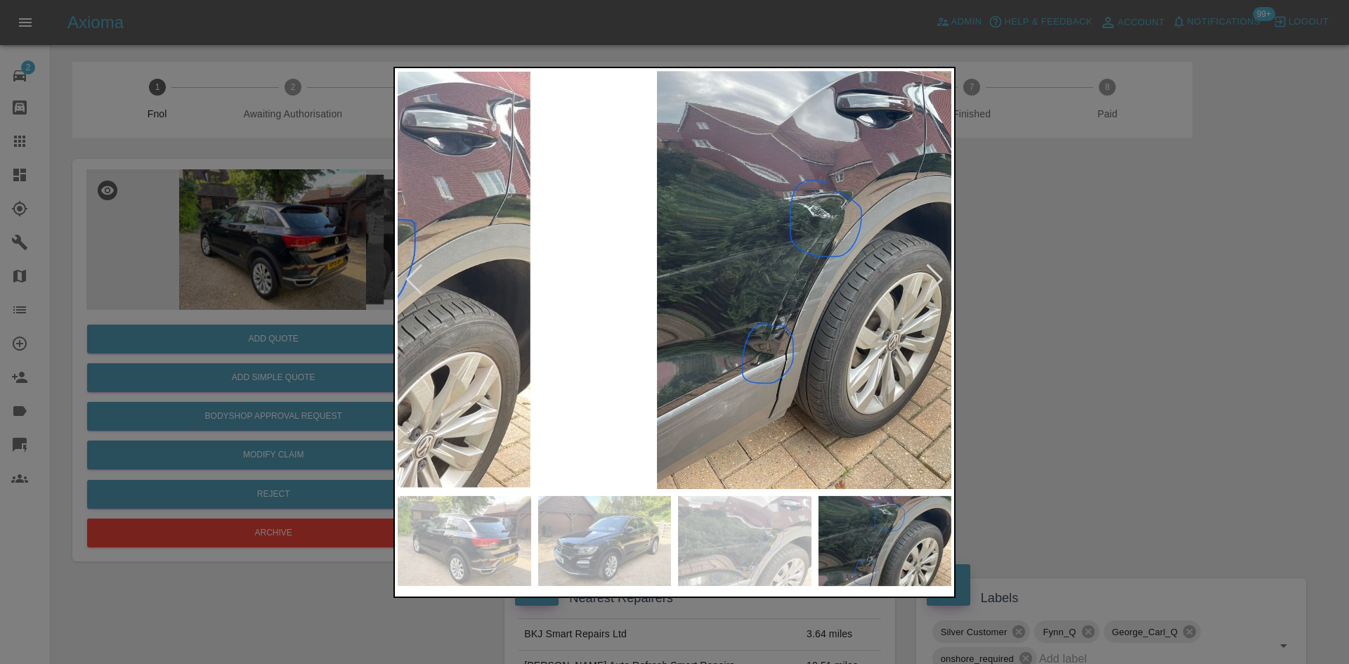
click at [756, 282] on img at bounding box center [814, 280] width 554 height 418
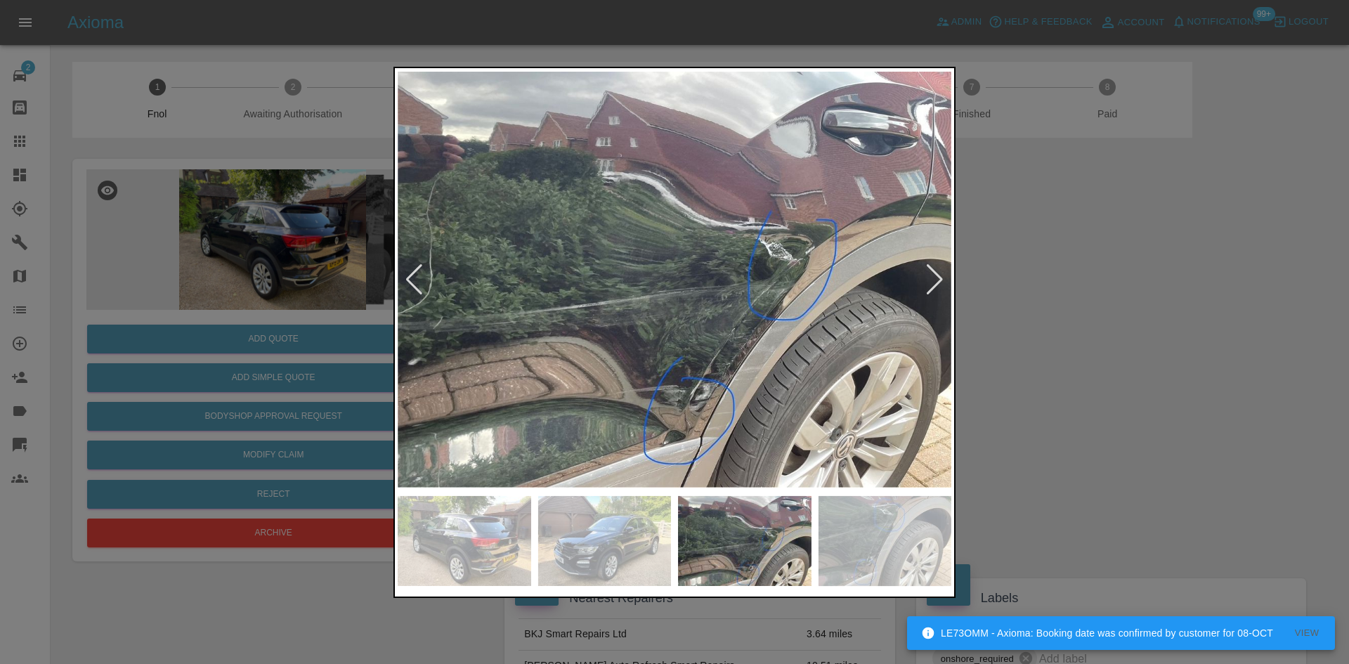
click at [255, 331] on div at bounding box center [674, 332] width 1349 height 664
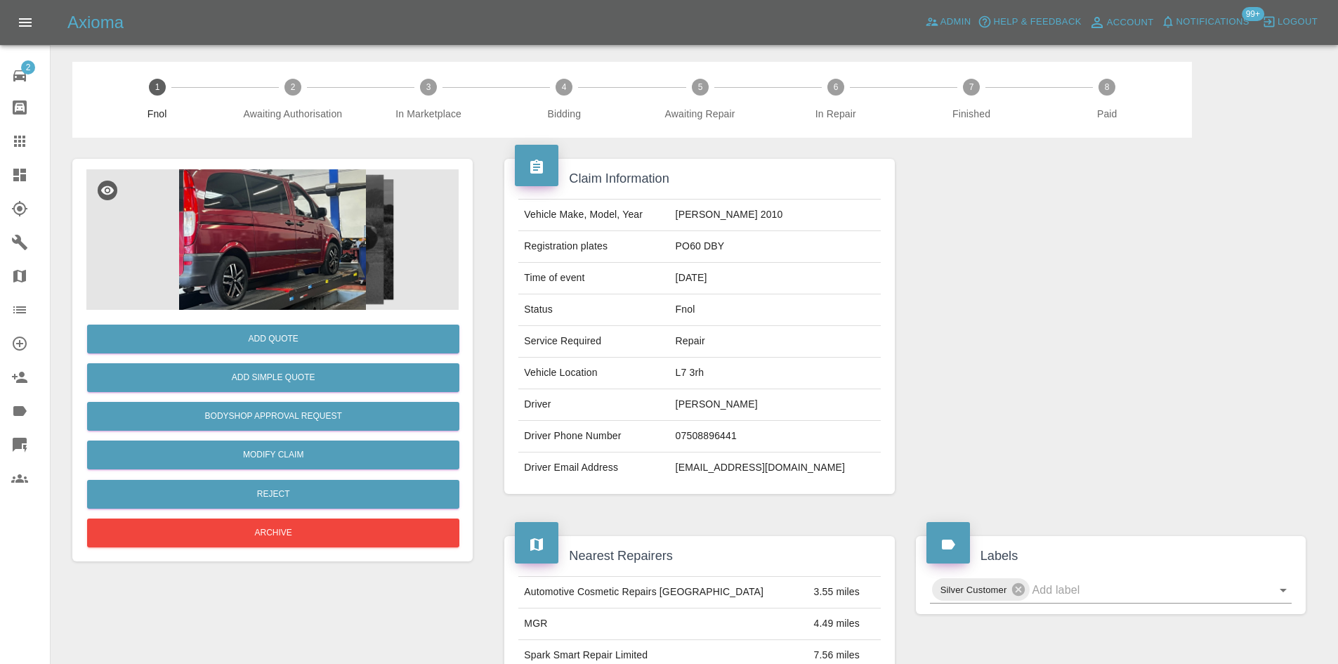
click at [303, 236] on img at bounding box center [272, 239] width 372 height 140
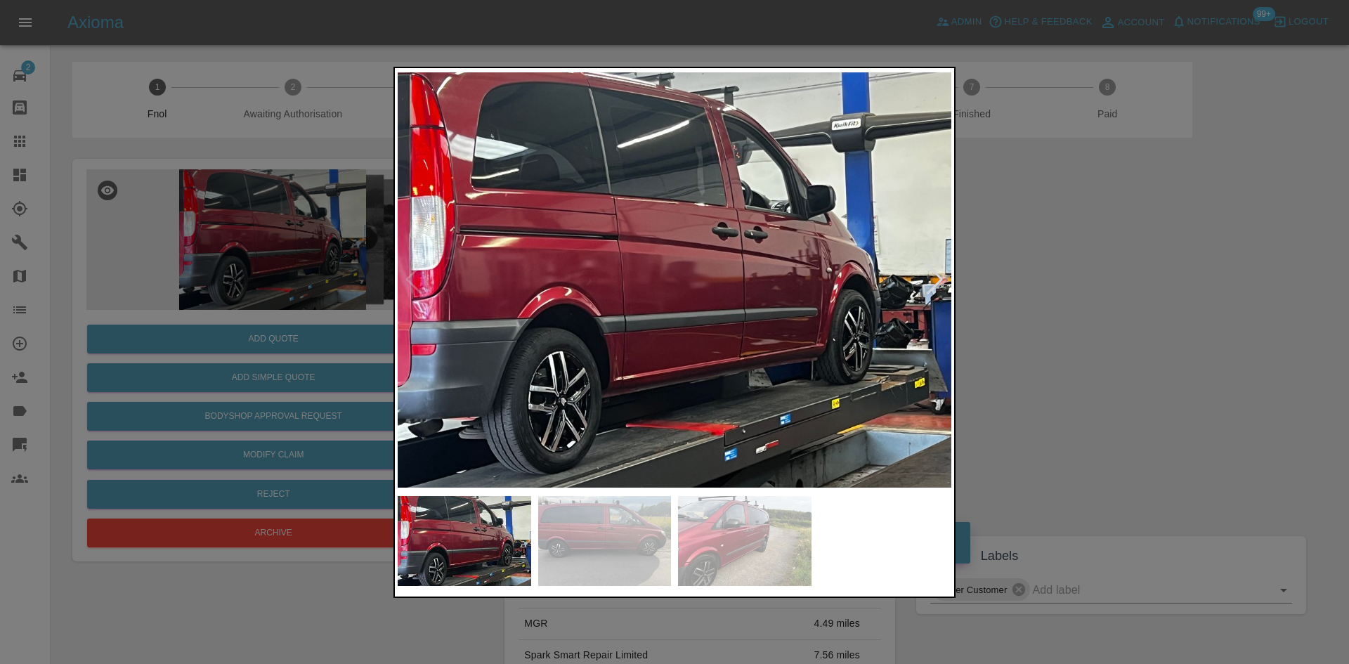
click at [615, 325] on img at bounding box center [675, 280] width 554 height 418
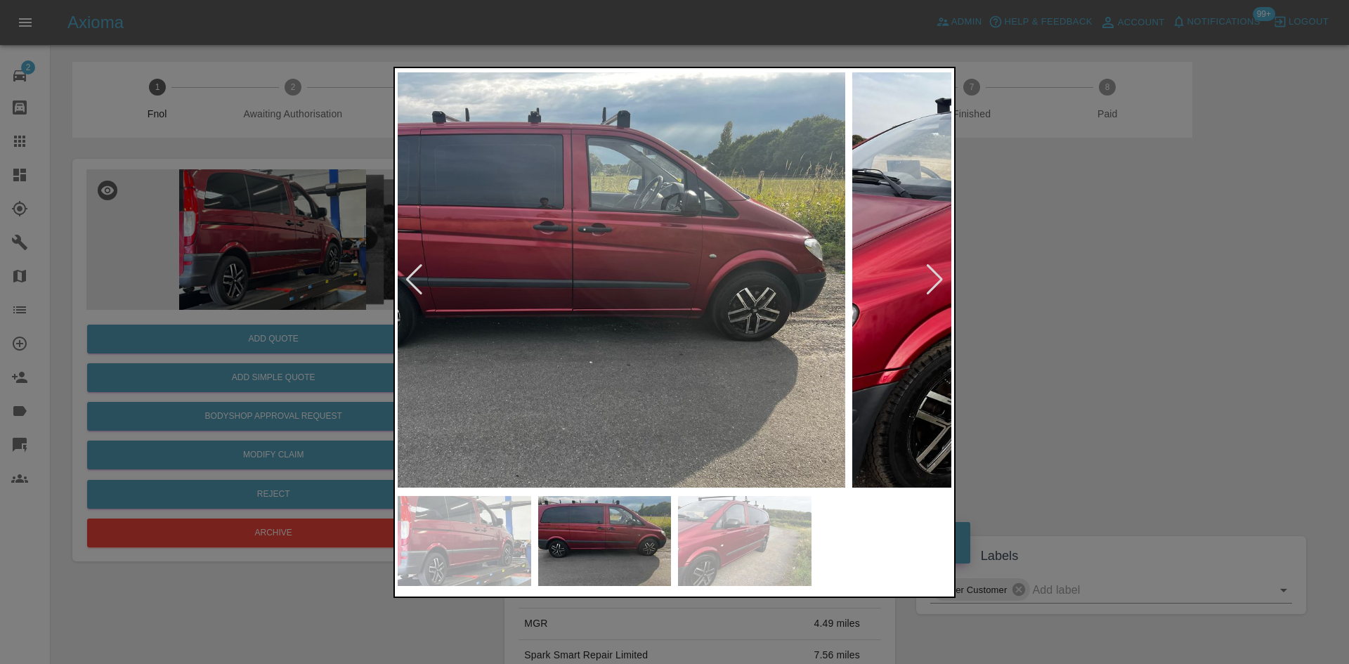
click at [507, 330] on img at bounding box center [569, 280] width 554 height 418
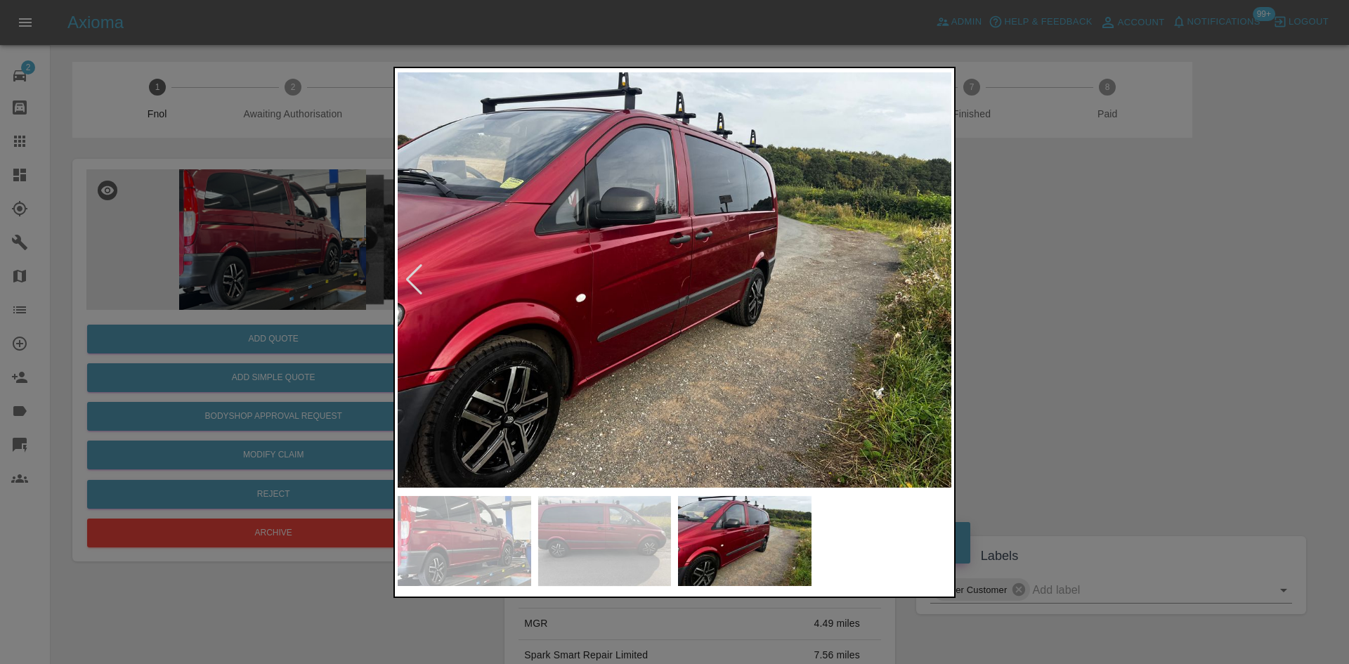
click at [469, 358] on img at bounding box center [675, 280] width 554 height 418
click at [816, 339] on img at bounding box center [675, 280] width 554 height 418
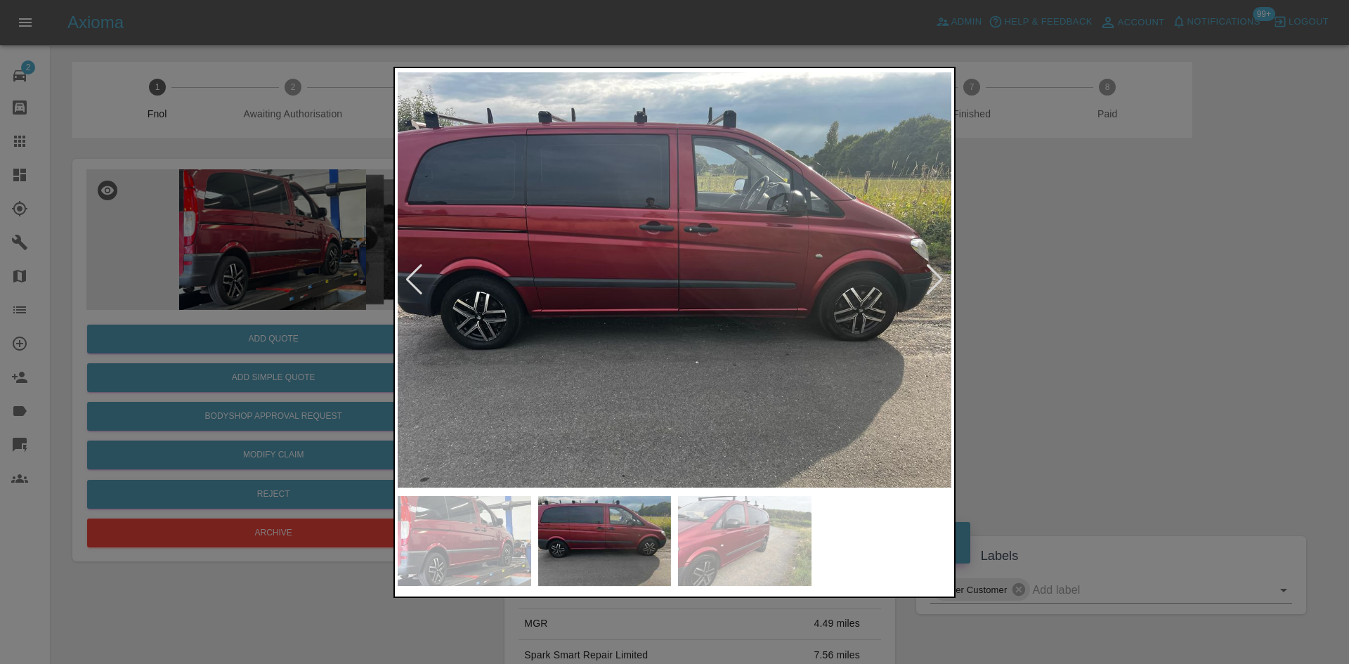
click at [592, 355] on img at bounding box center [675, 280] width 554 height 418
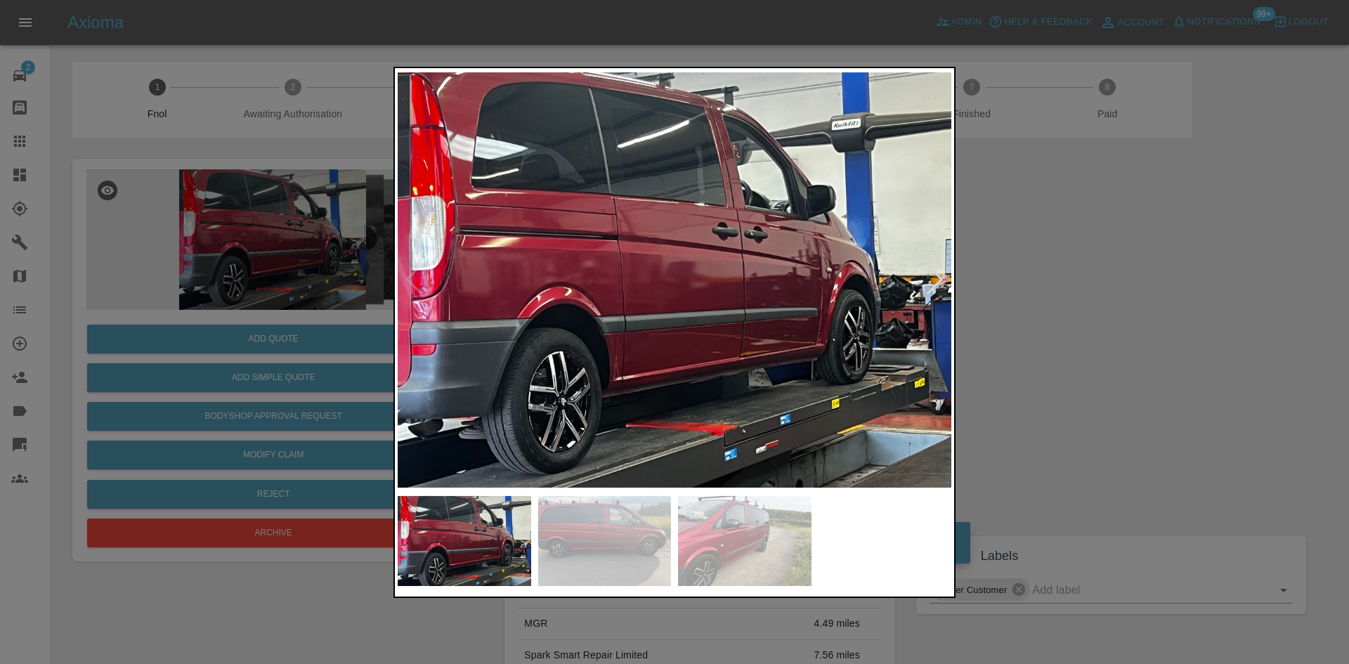
click at [629, 353] on img at bounding box center [675, 280] width 554 height 418
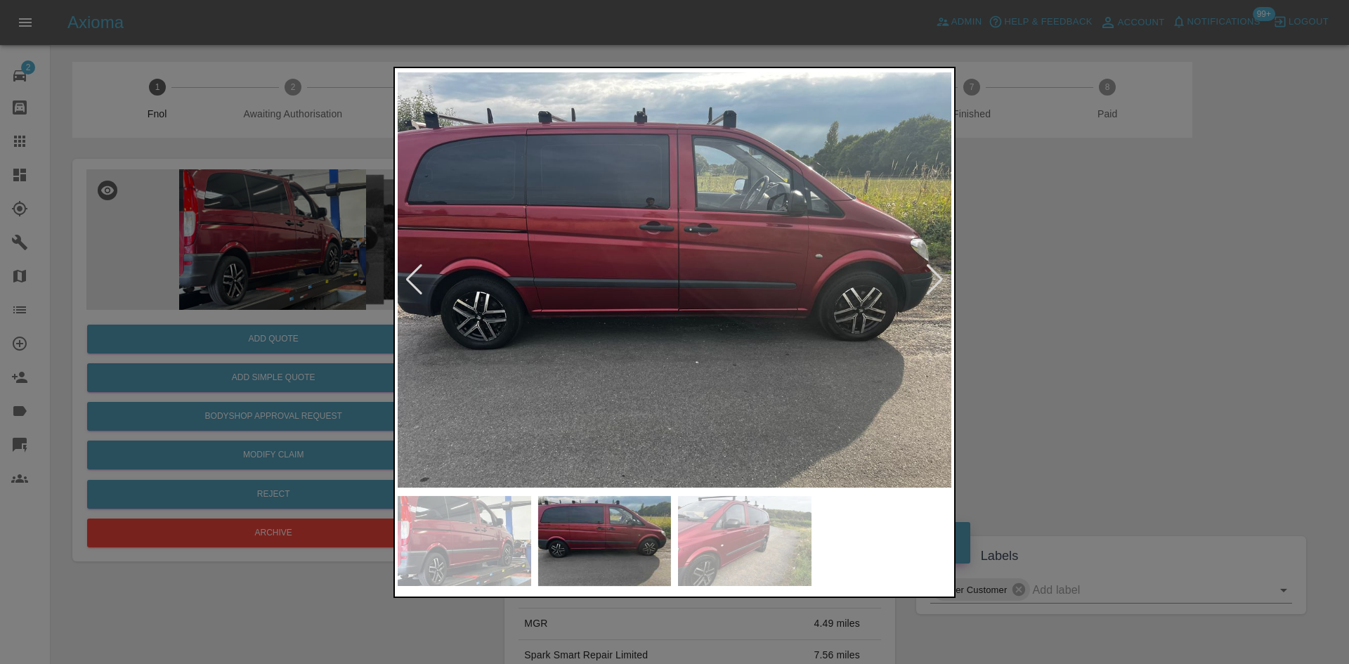
click at [512, 369] on img at bounding box center [675, 280] width 554 height 418
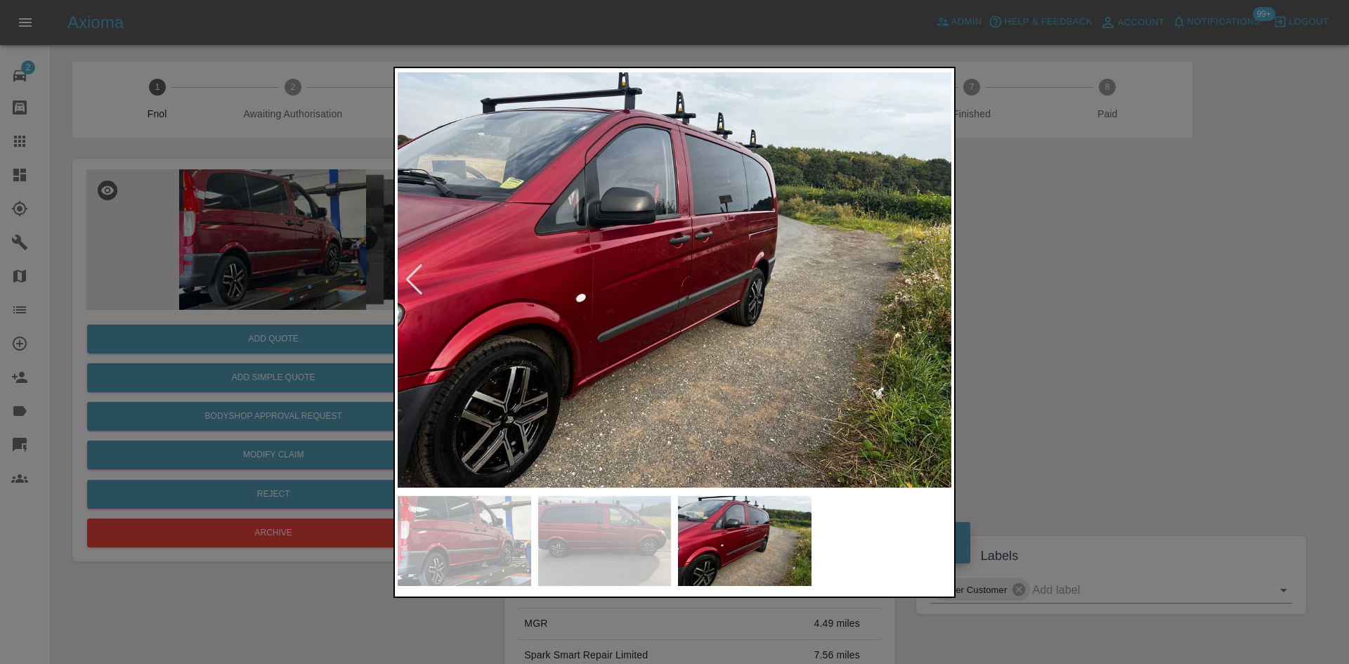
click at [472, 387] on img at bounding box center [675, 280] width 554 height 418
click at [511, 378] on img at bounding box center [675, 280] width 554 height 418
click at [655, 355] on img at bounding box center [675, 280] width 554 height 418
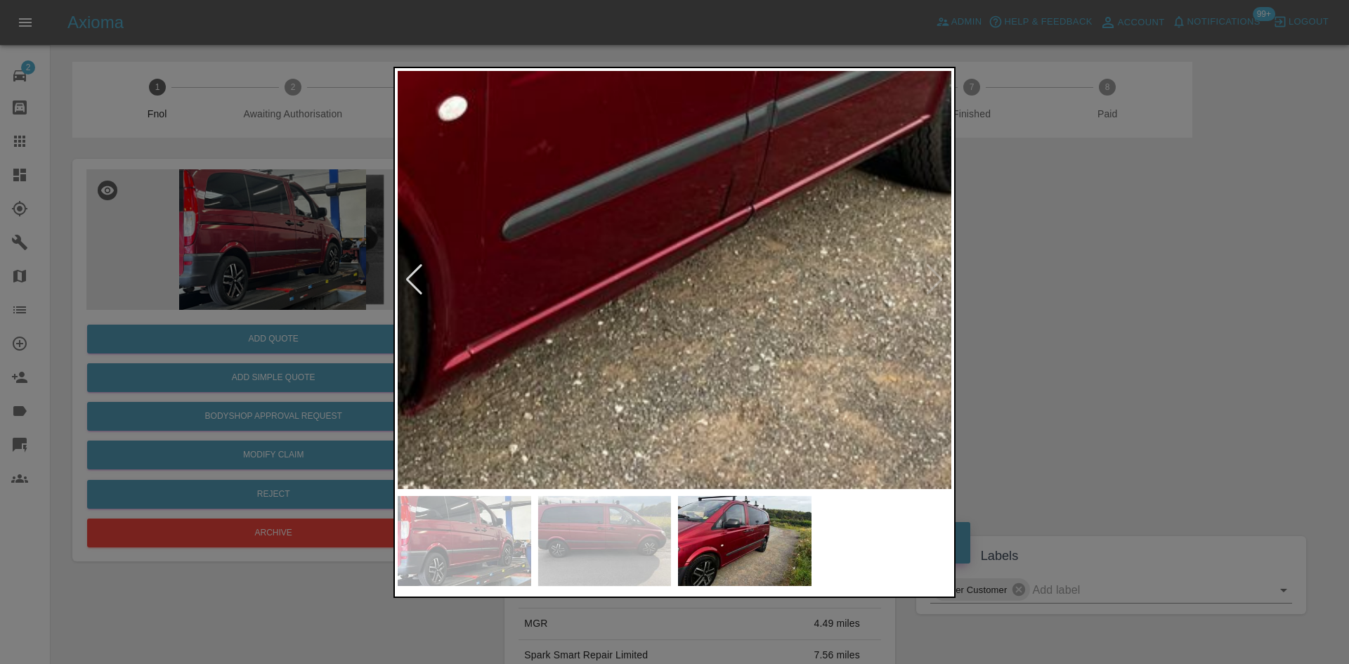
click at [653, 354] on img at bounding box center [733, 54] width 1661 height 1255
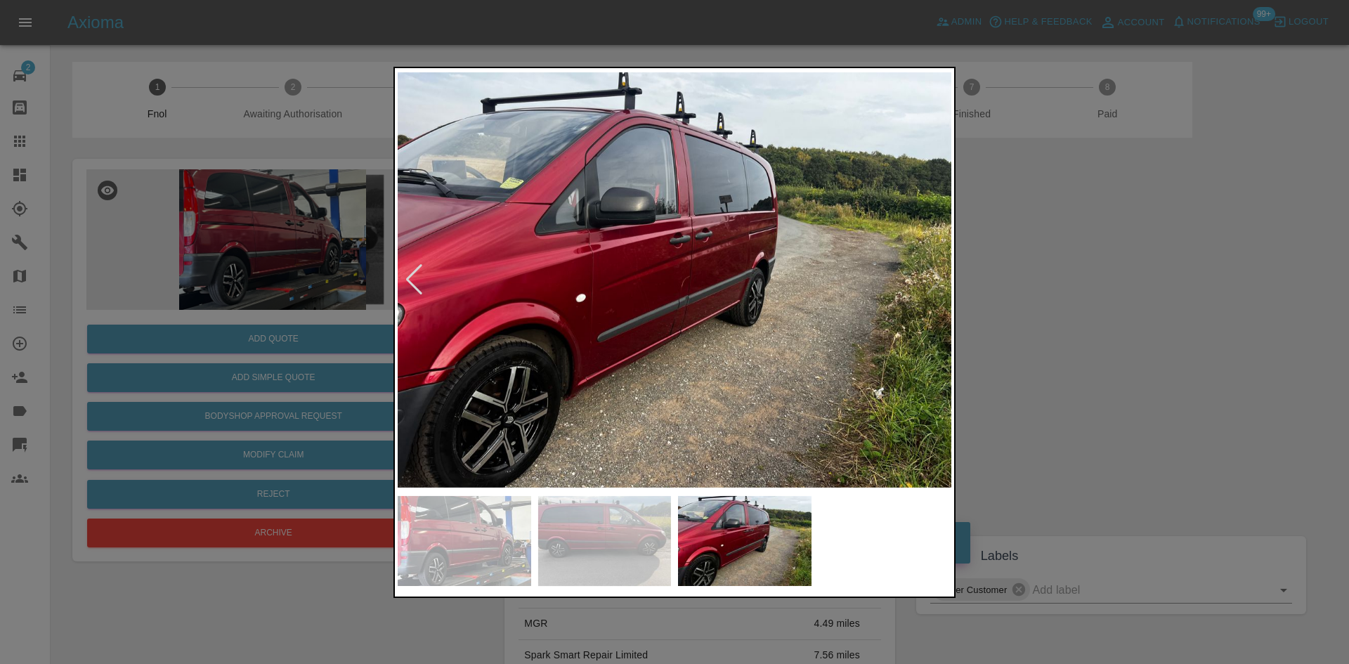
click at [432, 358] on img at bounding box center [675, 280] width 554 height 418
click at [169, 215] on div at bounding box center [674, 332] width 1349 height 664
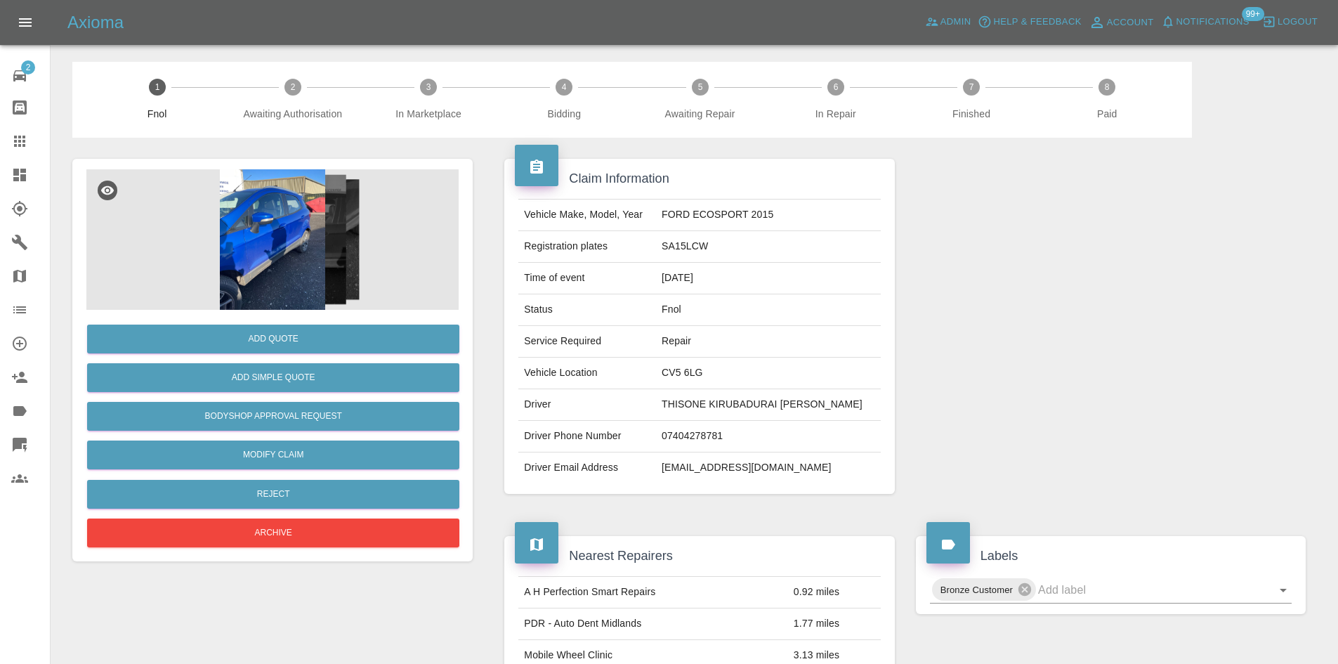
click at [314, 237] on img at bounding box center [272, 239] width 372 height 140
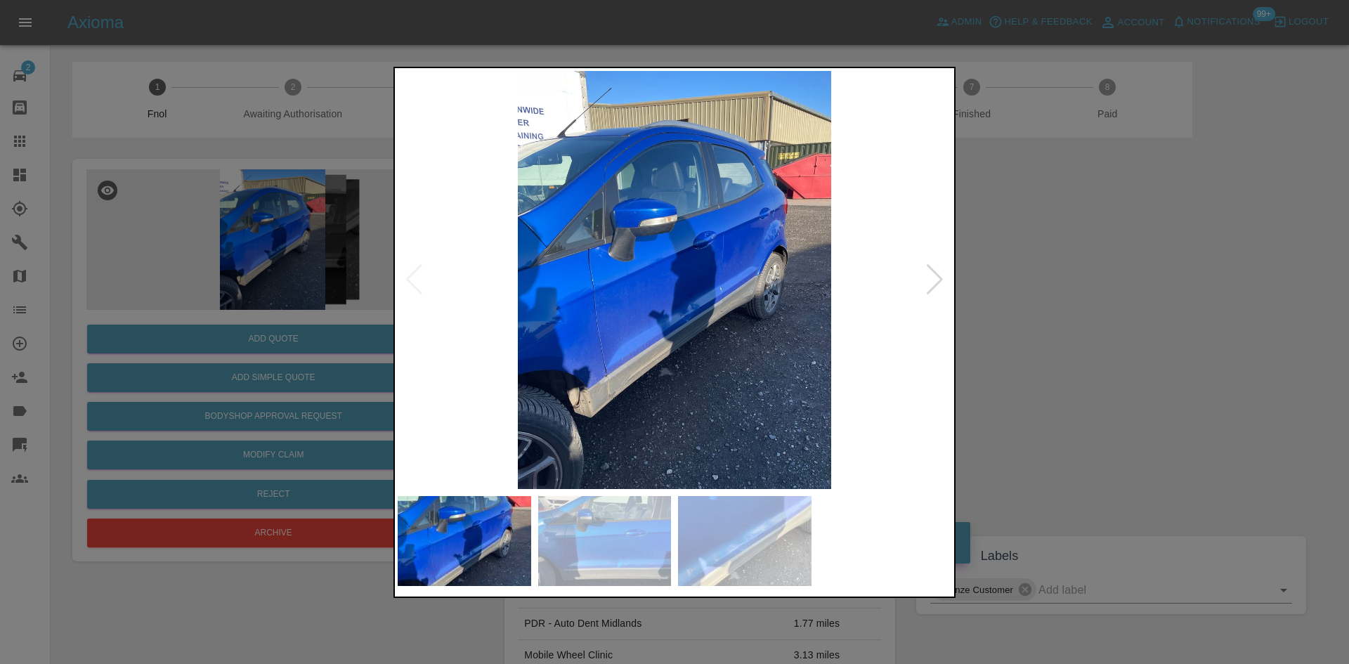
click at [700, 313] on img at bounding box center [675, 280] width 554 height 418
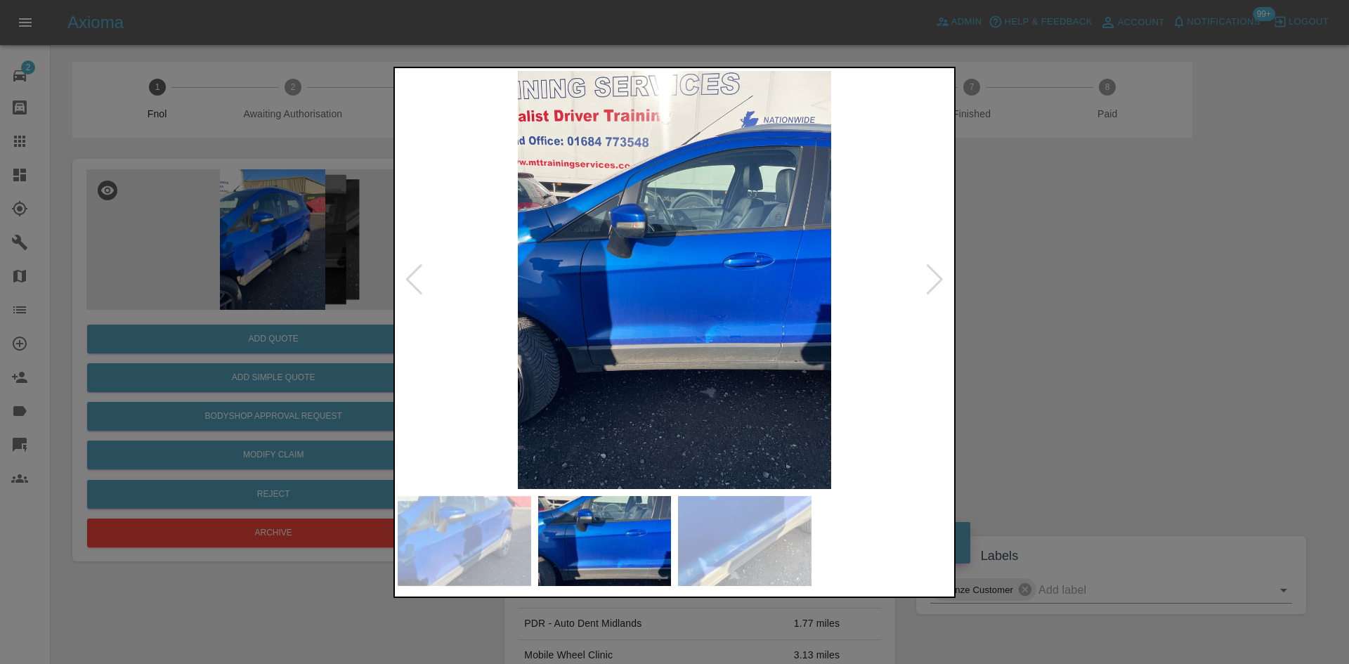
click at [594, 336] on img at bounding box center [675, 280] width 554 height 418
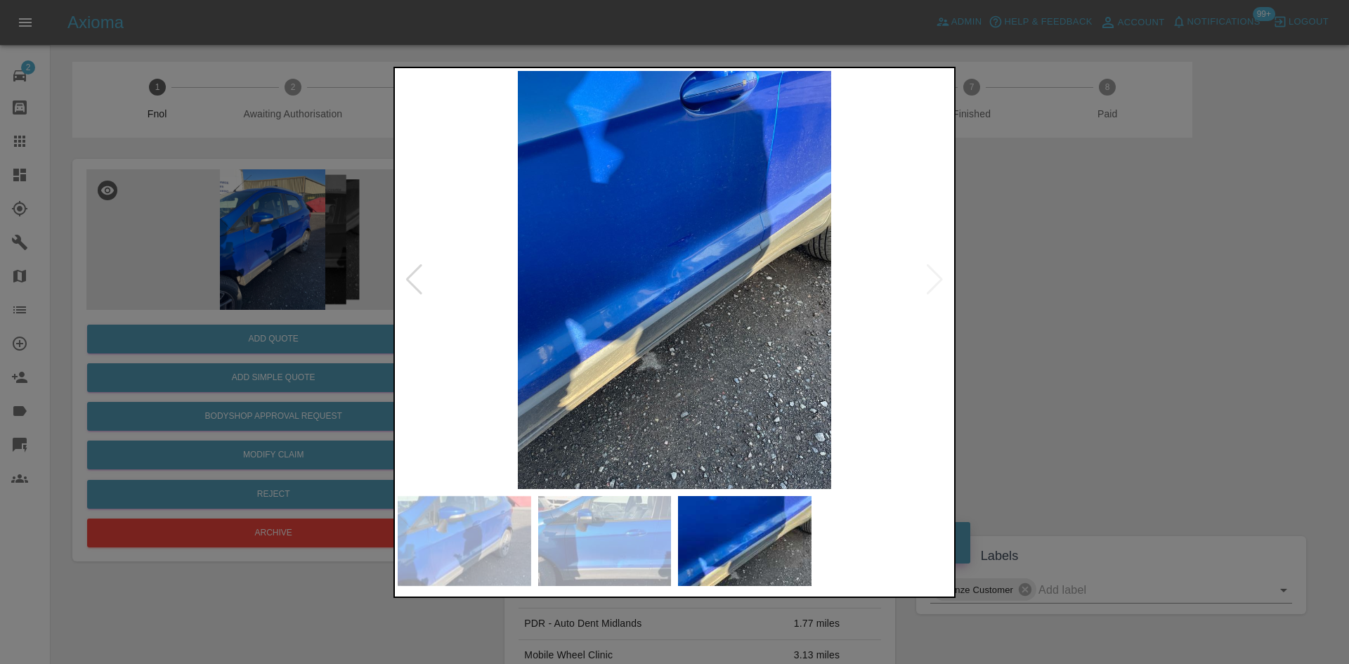
click at [605, 313] on img at bounding box center [675, 280] width 554 height 418
click at [641, 275] on img at bounding box center [675, 280] width 554 height 418
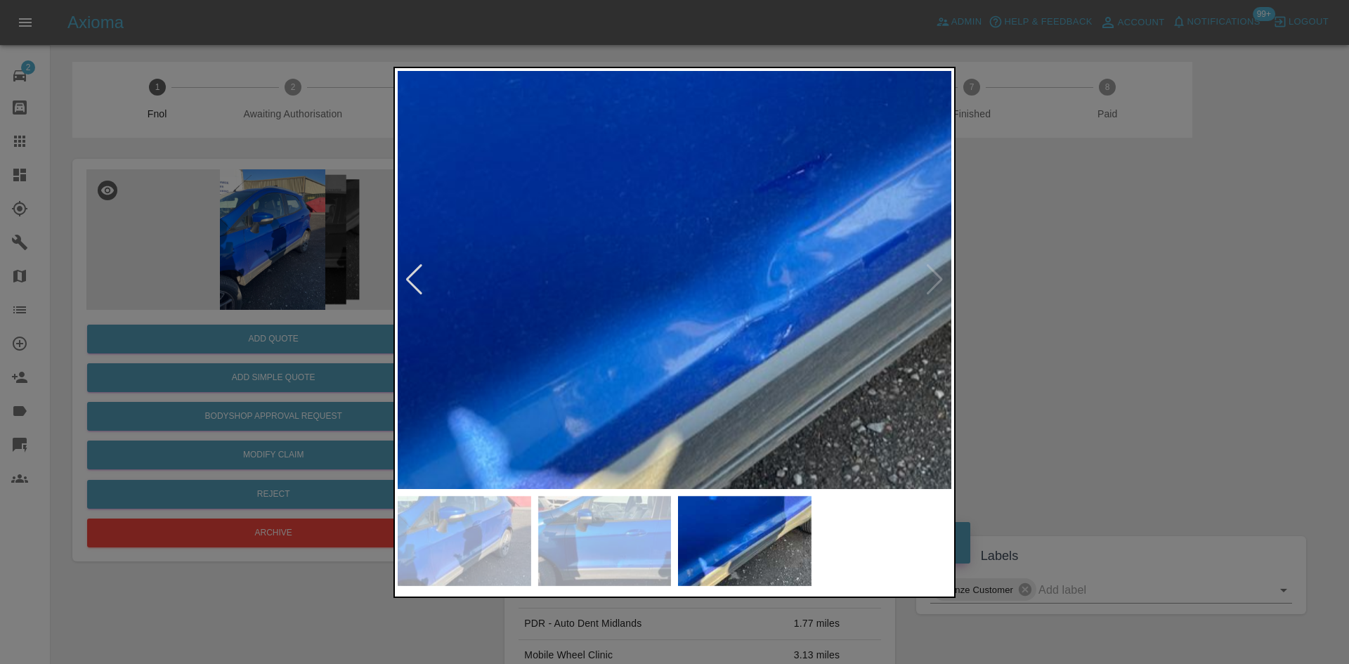
click at [746, 344] on img at bounding box center [775, 292] width 1661 height 1255
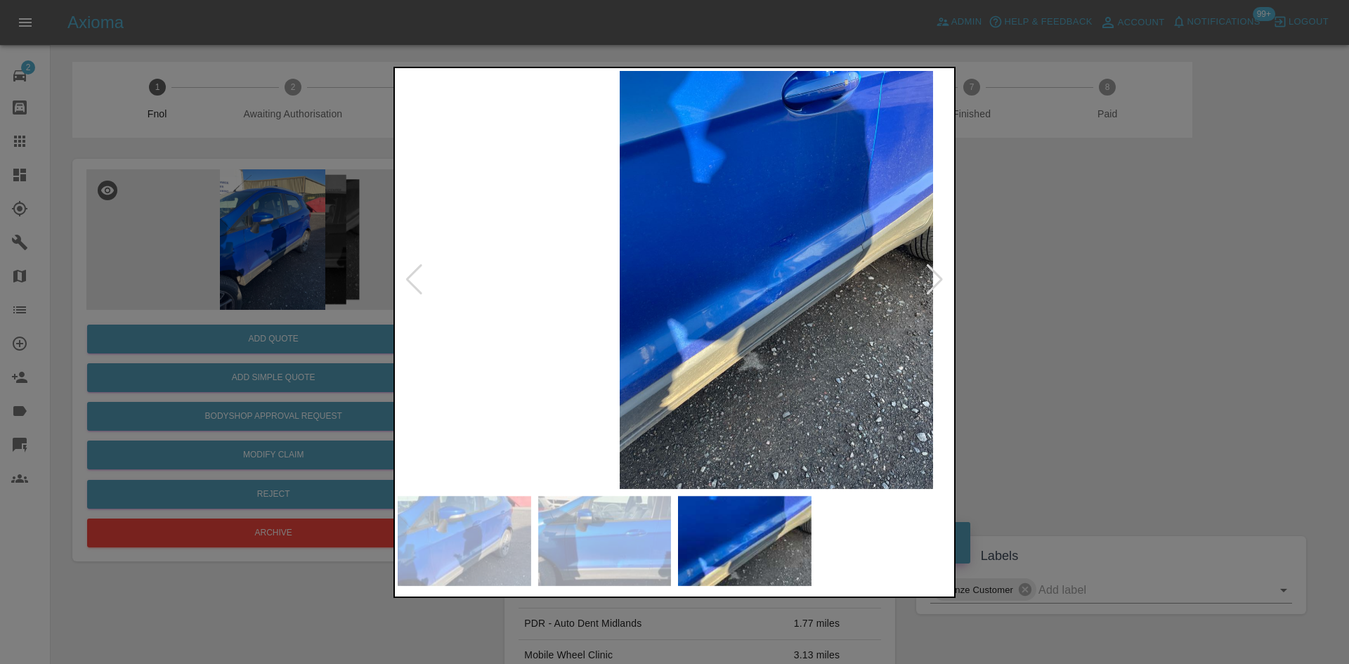
click at [820, 384] on img at bounding box center [776, 280] width 554 height 418
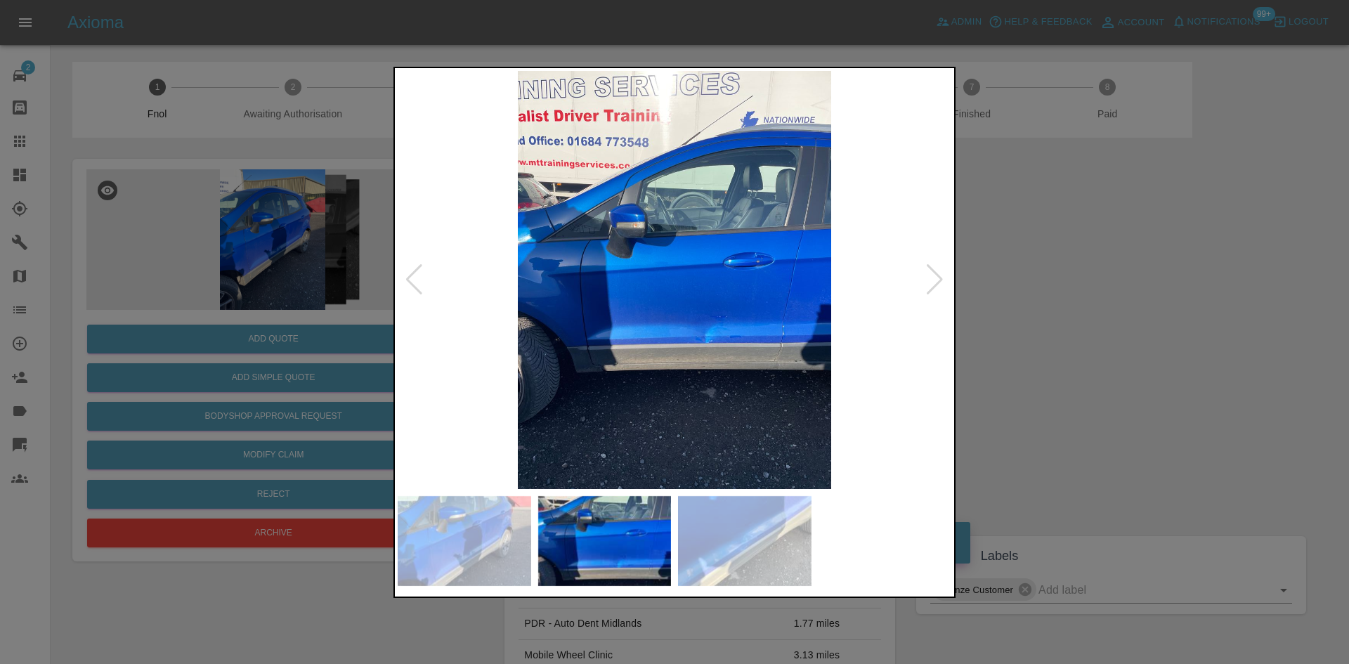
click at [440, 279] on img at bounding box center [675, 280] width 554 height 418
click at [202, 324] on div at bounding box center [674, 332] width 1349 height 664
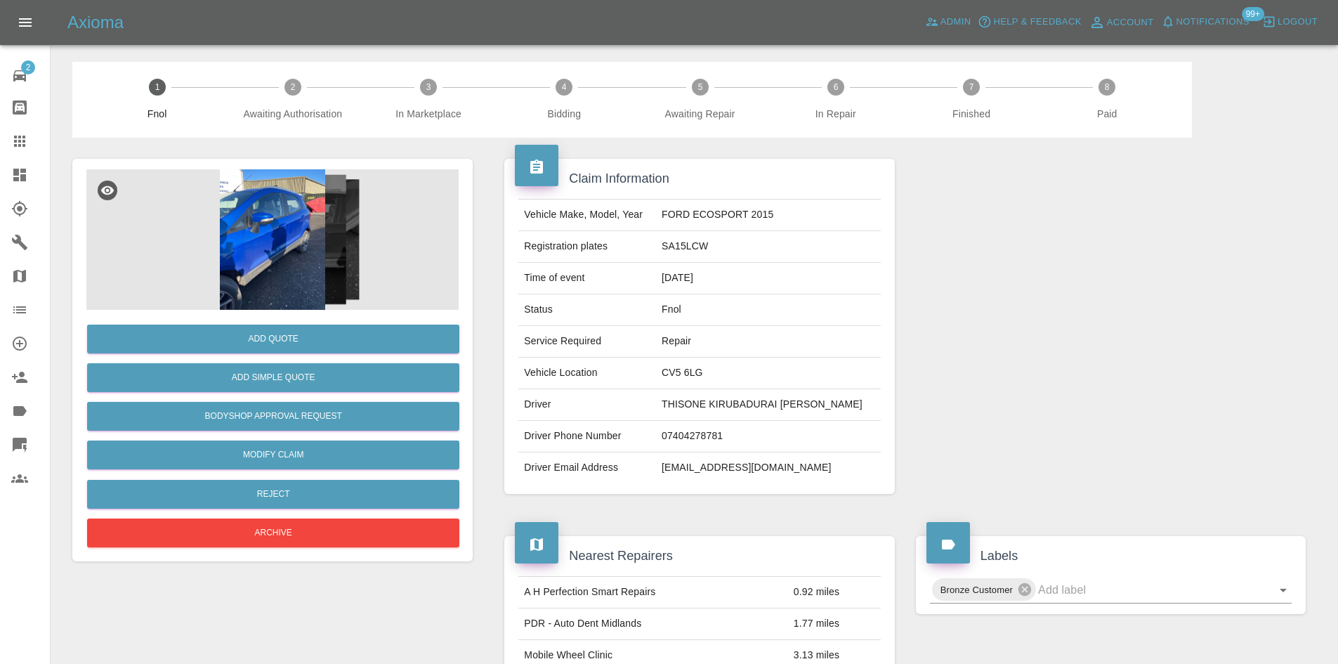
click at [293, 246] on img at bounding box center [272, 239] width 372 height 140
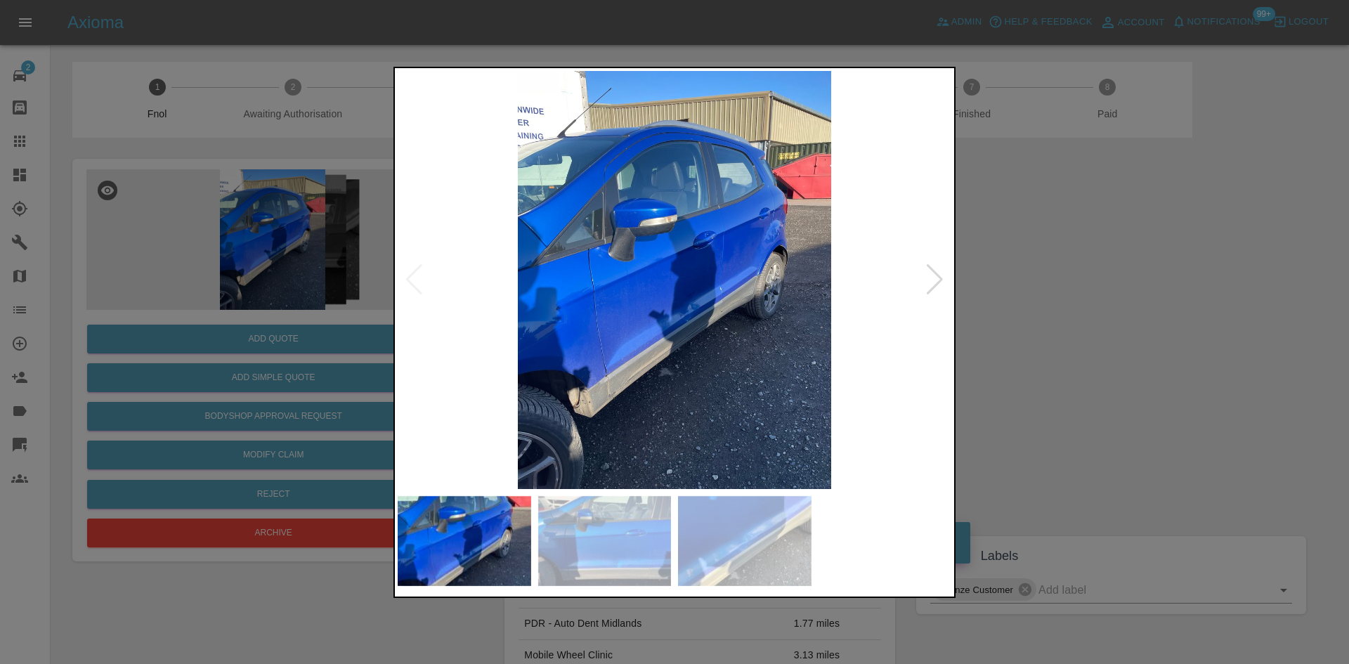
click at [669, 381] on img at bounding box center [675, 280] width 554 height 418
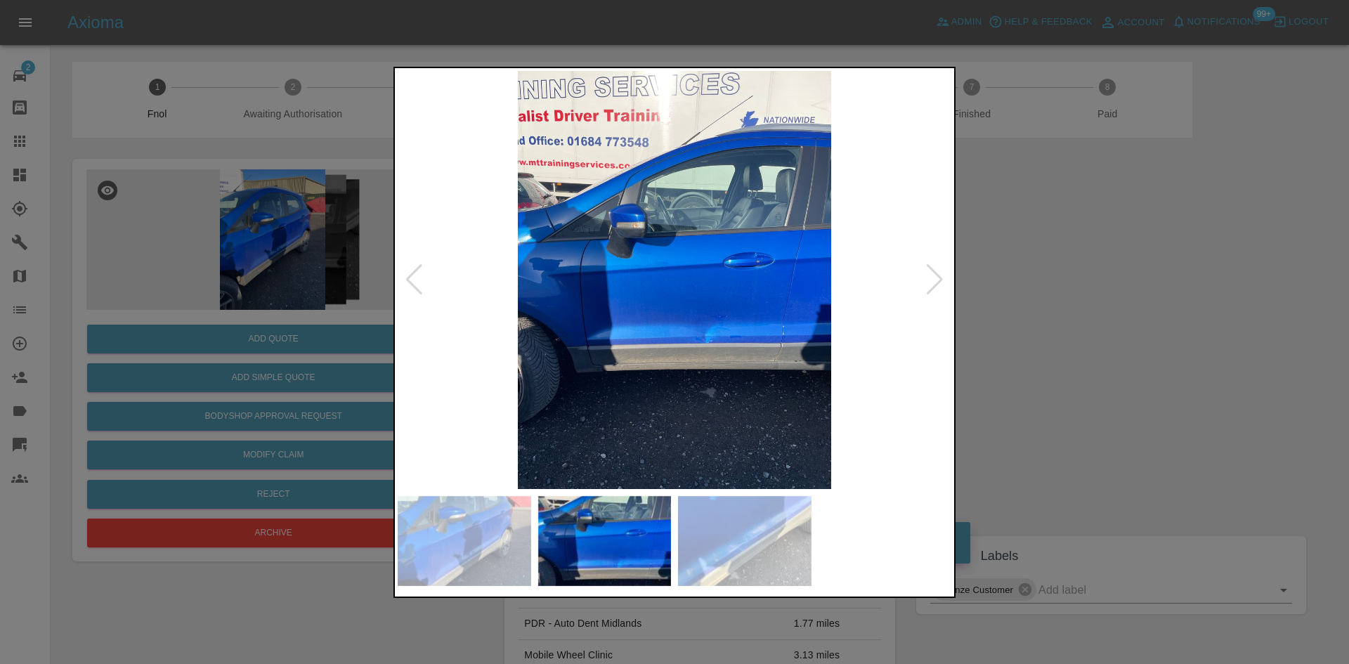
click at [668, 348] on img at bounding box center [675, 280] width 554 height 418
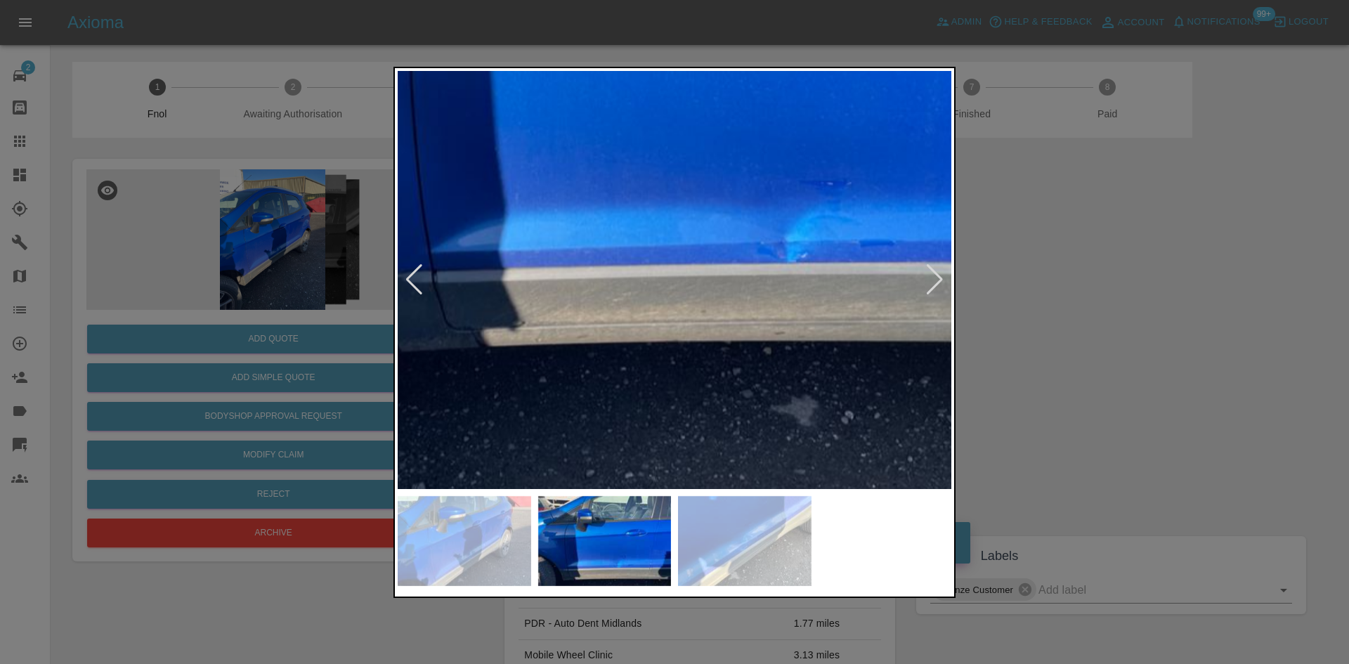
drag, startPoint x: 227, startPoint y: 358, endPoint x: 242, endPoint y: 375, distance: 23.4
click at [228, 360] on div at bounding box center [674, 332] width 1349 height 664
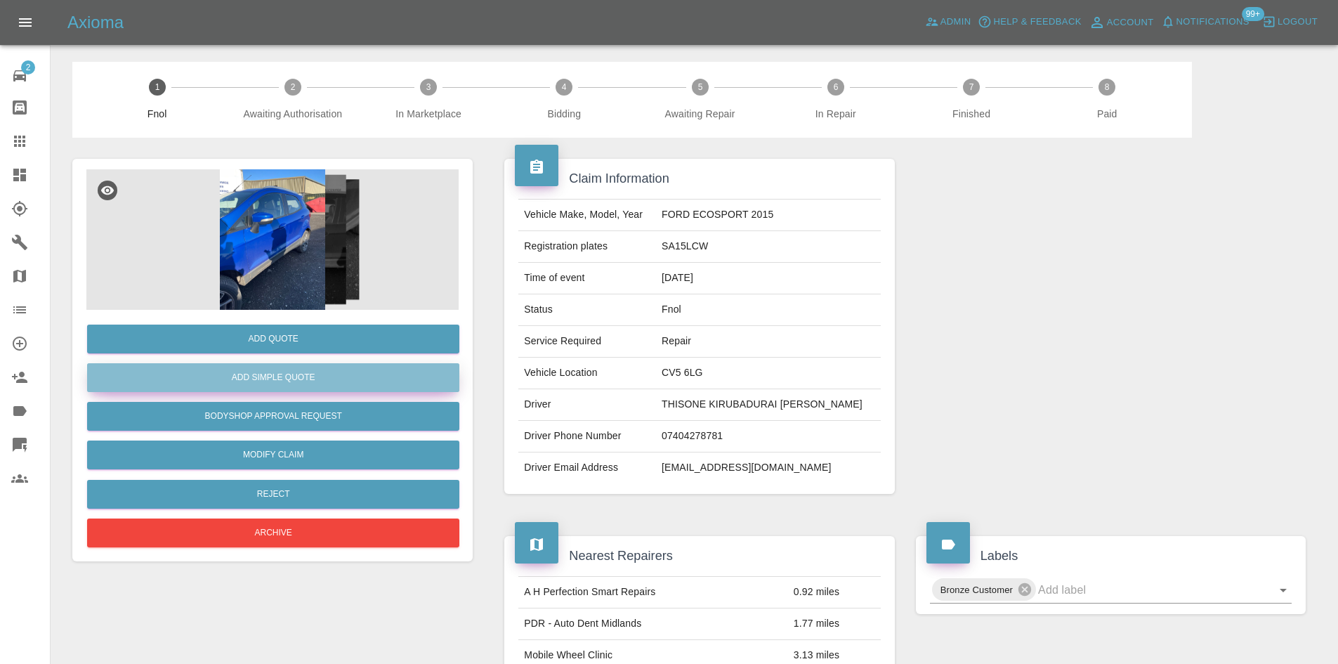
click at [242, 375] on button "Add Simple Quote" at bounding box center [273, 377] width 372 height 29
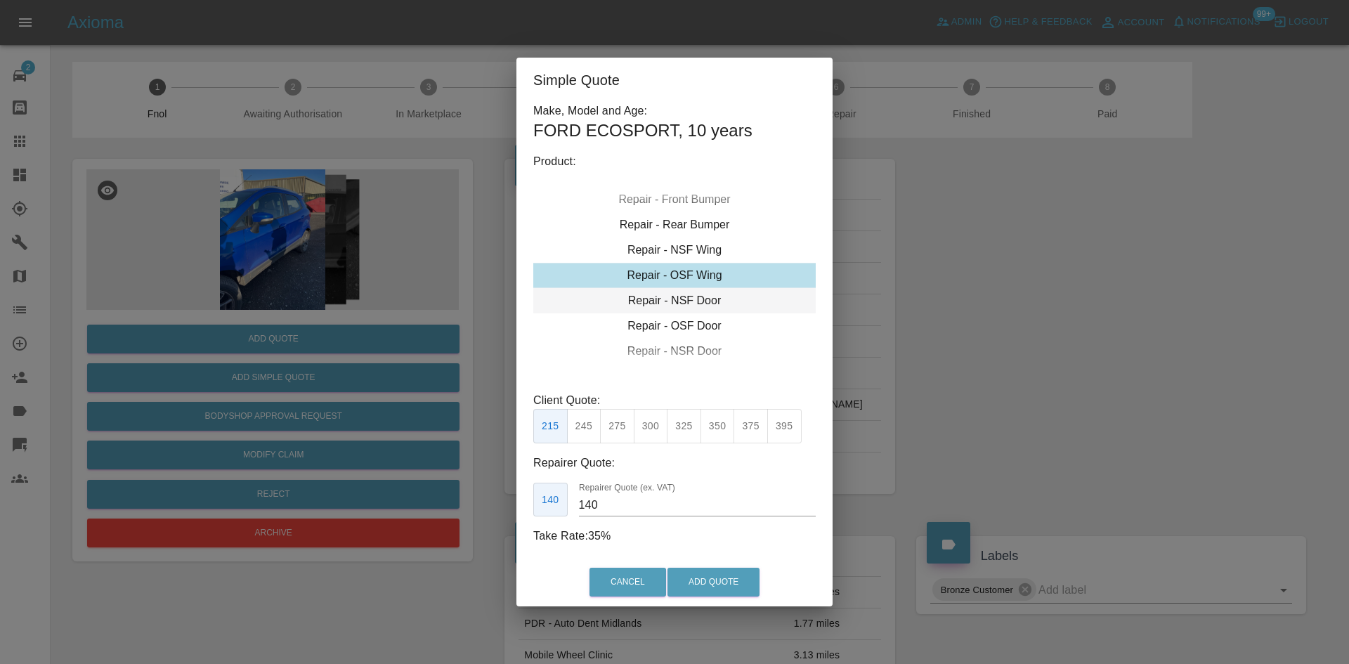
click at [679, 296] on div "Repair - NSF Door" at bounding box center [674, 300] width 282 height 25
drag, startPoint x: 686, startPoint y: 426, endPoint x: 716, endPoint y: 527, distance: 105.6
click at [685, 426] on button "325" at bounding box center [684, 426] width 34 height 34
type input "210"
click at [717, 582] on button "Add Quote" at bounding box center [713, 582] width 92 height 29
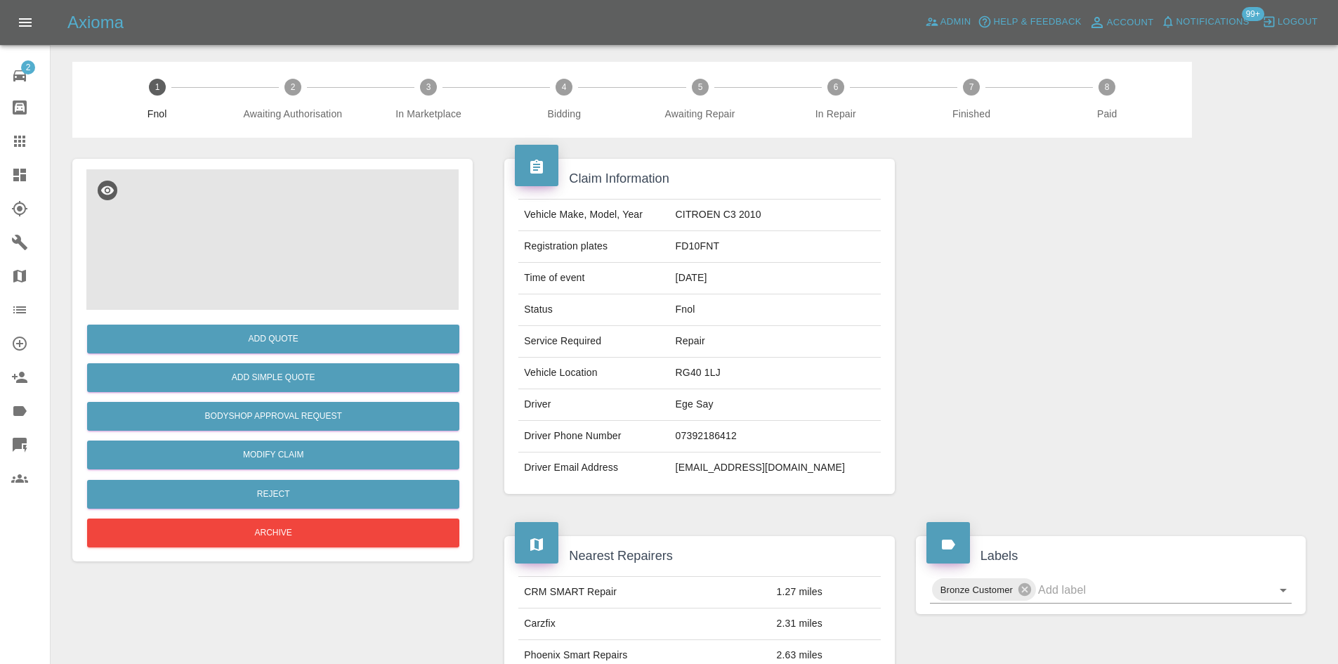
click at [296, 244] on img at bounding box center [272, 239] width 372 height 140
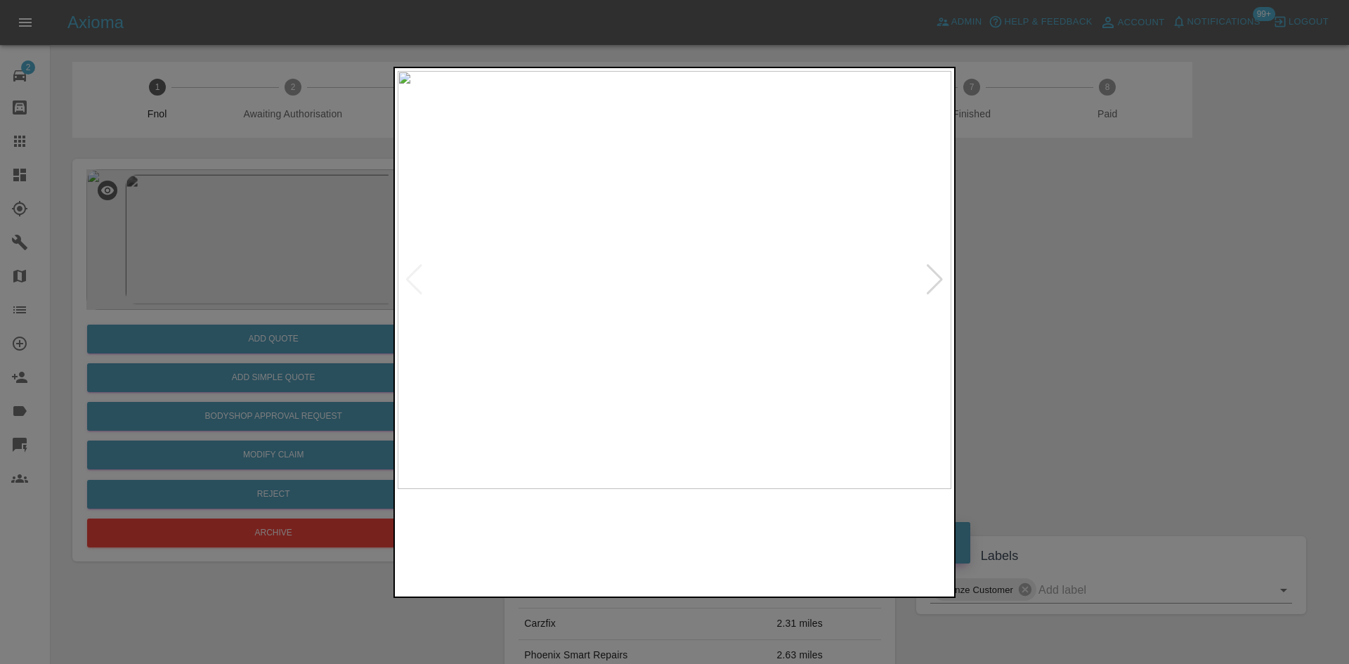
click at [706, 319] on img at bounding box center [675, 280] width 554 height 418
click at [705, 318] on img at bounding box center [675, 280] width 554 height 418
click at [705, 318] on img at bounding box center [581, 163] width 1661 height 1255
drag, startPoint x: 67, startPoint y: 218, endPoint x: 266, endPoint y: 332, distance: 228.7
click at [68, 218] on div at bounding box center [674, 332] width 1349 height 664
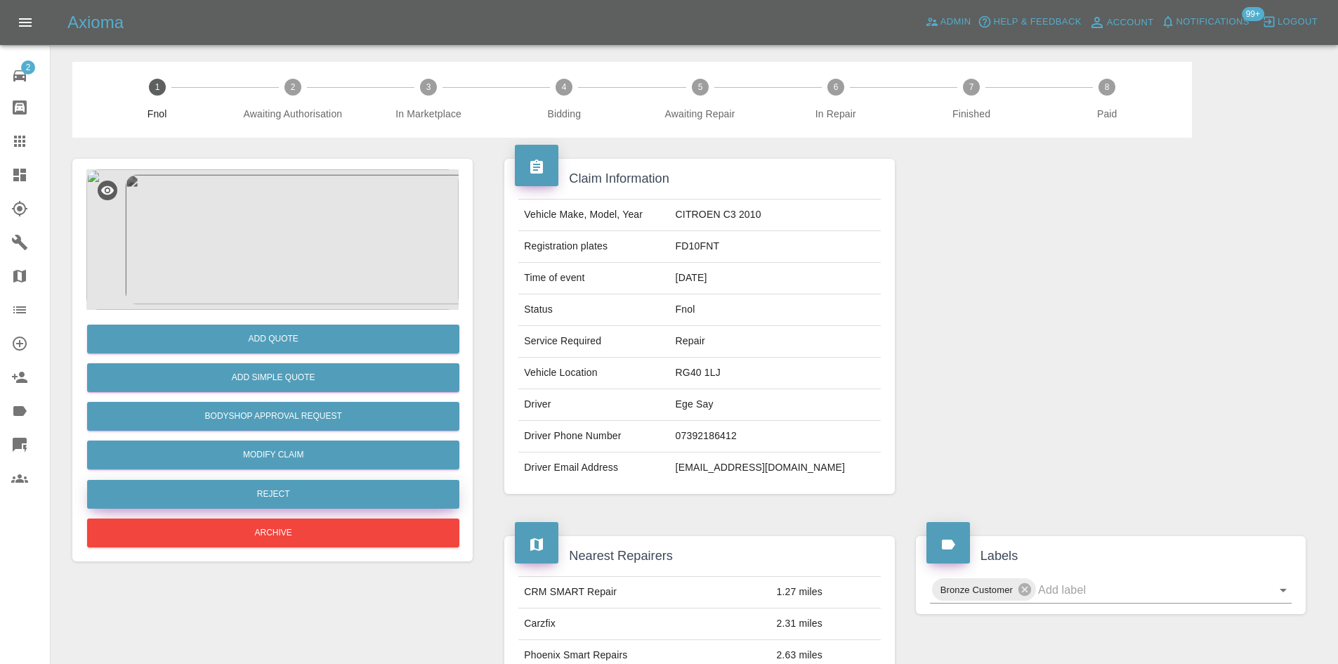
click at [284, 490] on button "Reject" at bounding box center [273, 494] width 372 height 29
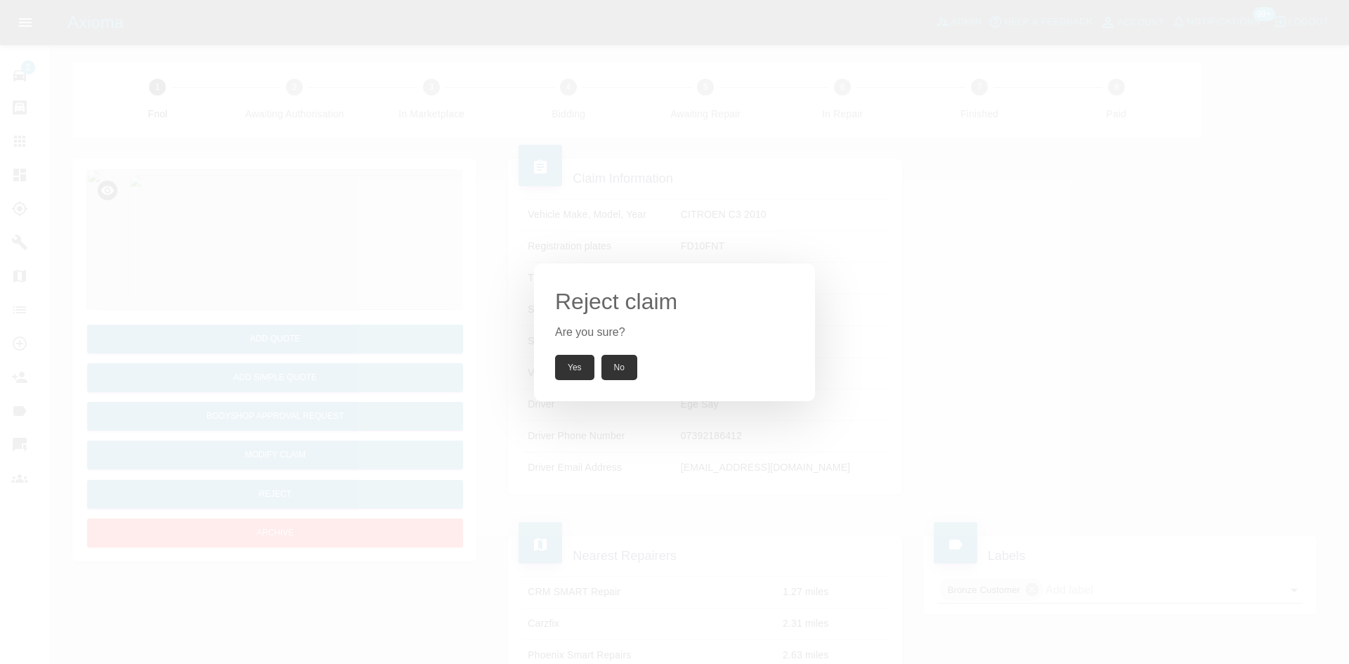
click at [574, 367] on button "Yes" at bounding box center [574, 367] width 39 height 25
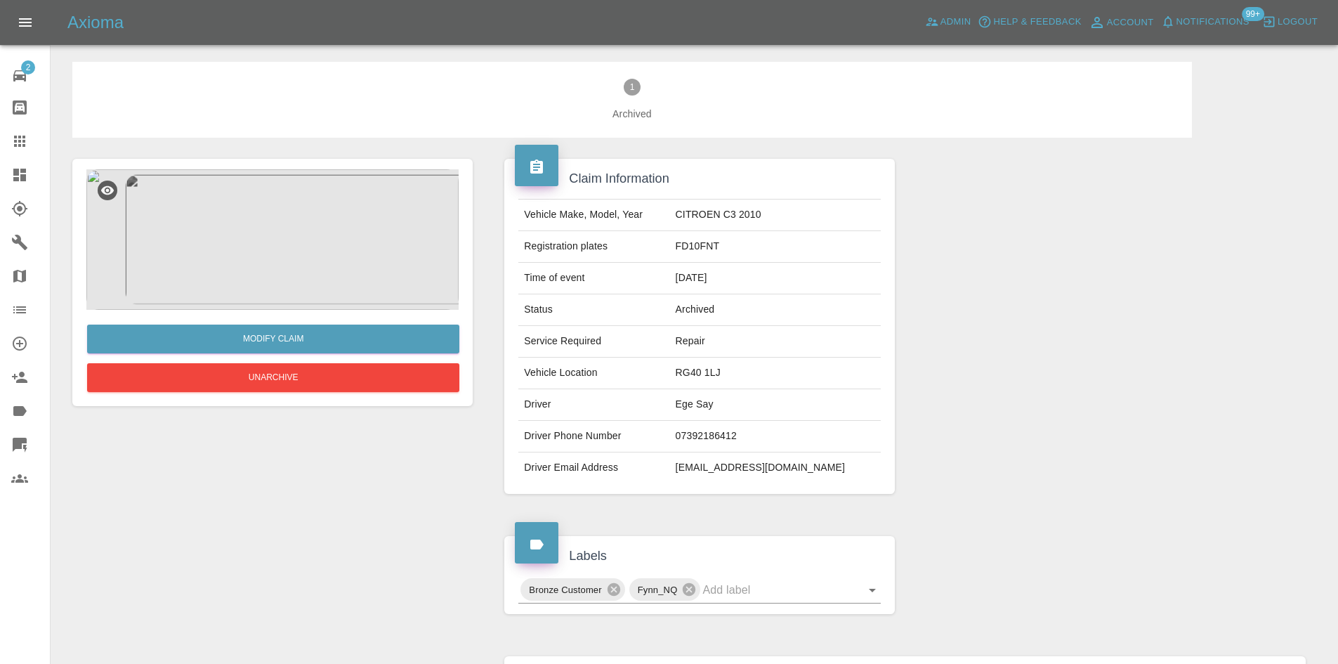
drag, startPoint x: 24, startPoint y: 169, endPoint x: 50, endPoint y: 199, distance: 39.3
click at [24, 169] on icon at bounding box center [19, 175] width 13 height 13
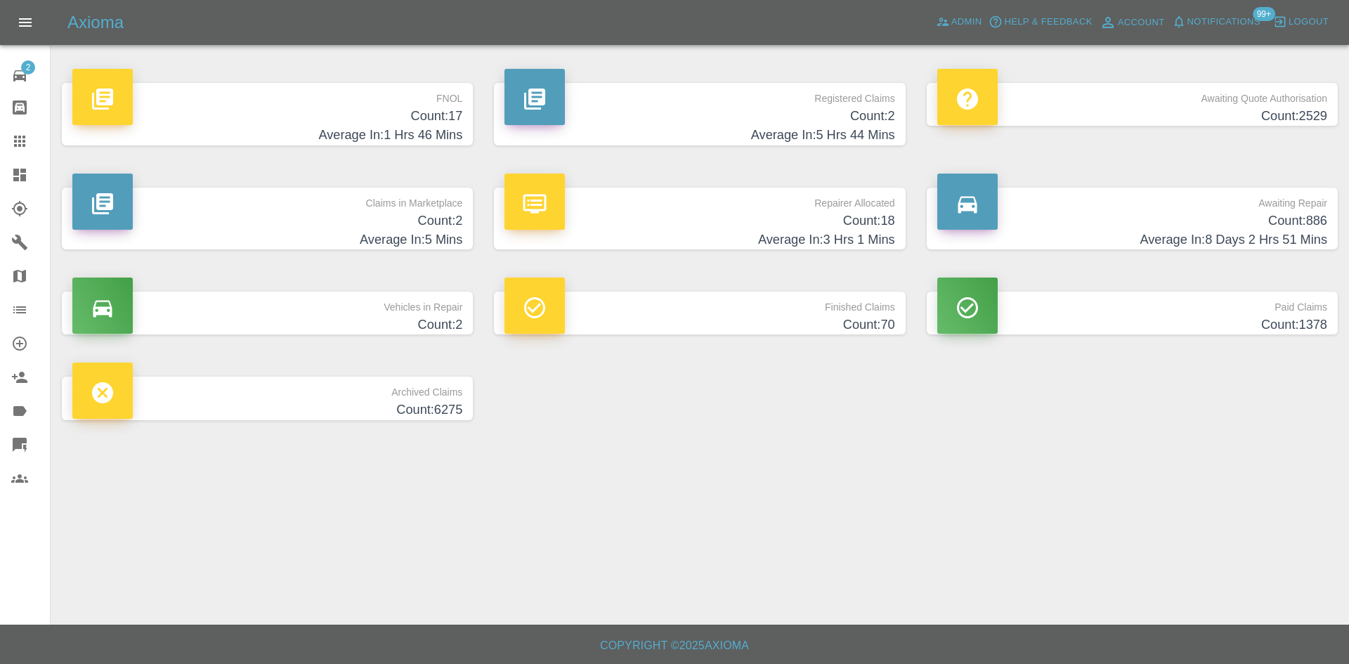
click at [10, 180] on link "Dashboard" at bounding box center [25, 175] width 50 height 34
click at [430, 96] on p "FNOL" at bounding box center [267, 95] width 390 height 24
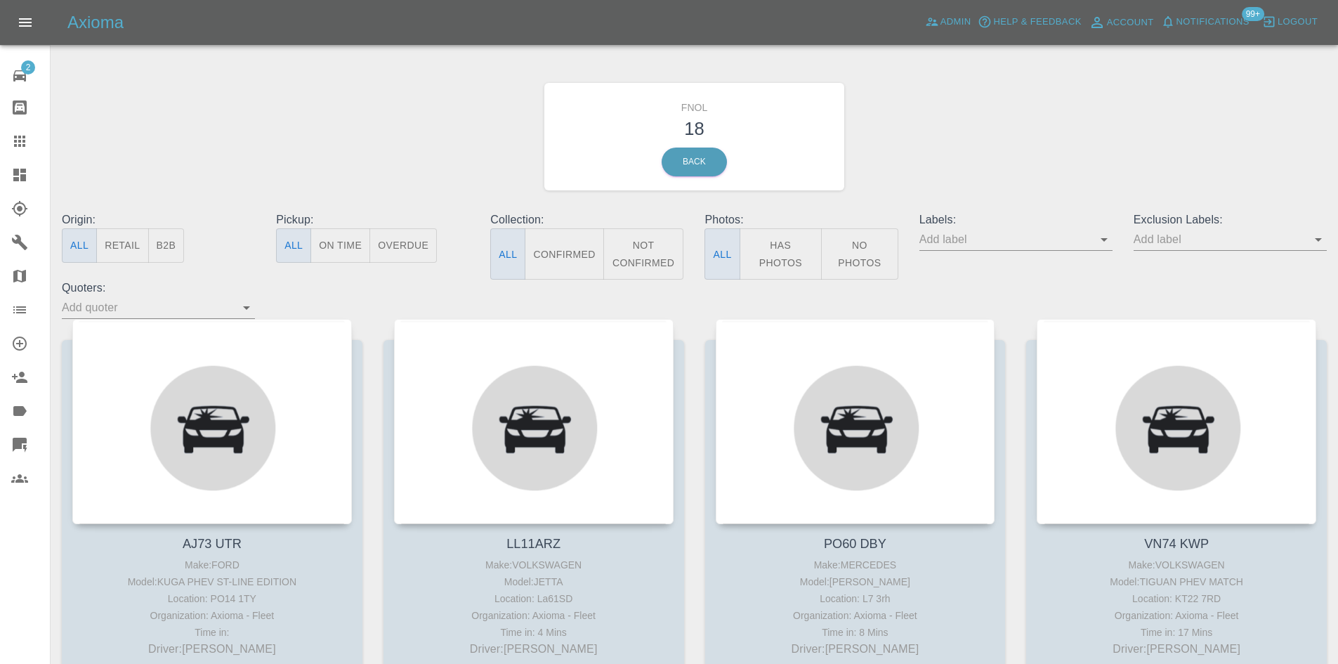
click at [779, 262] on button "Has Photos" at bounding box center [781, 253] width 83 height 51
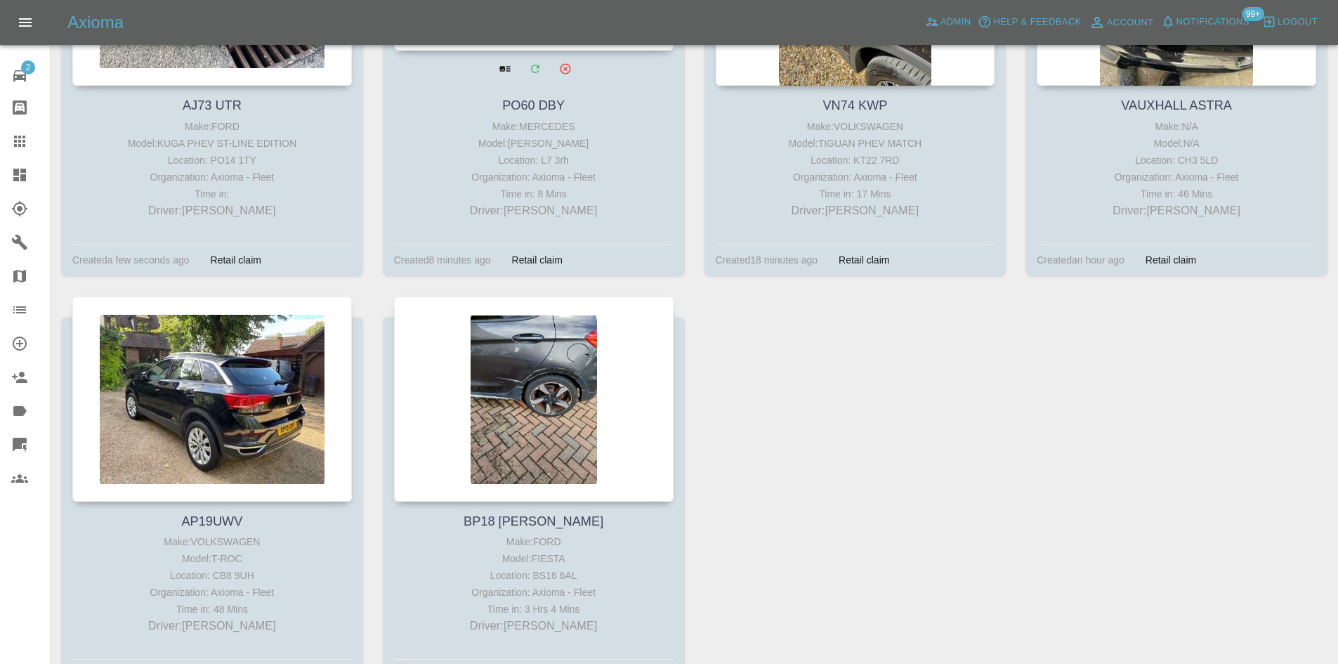
scroll to position [492, 0]
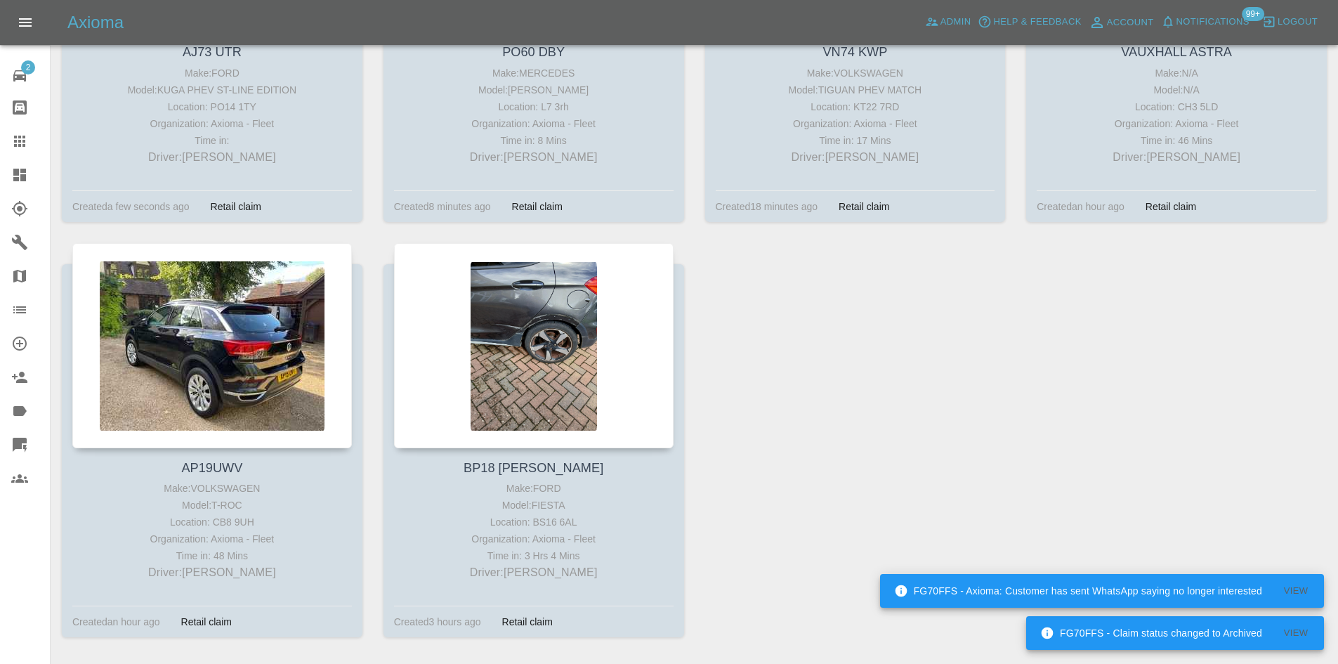
click at [28, 180] on div at bounding box center [30, 174] width 39 height 17
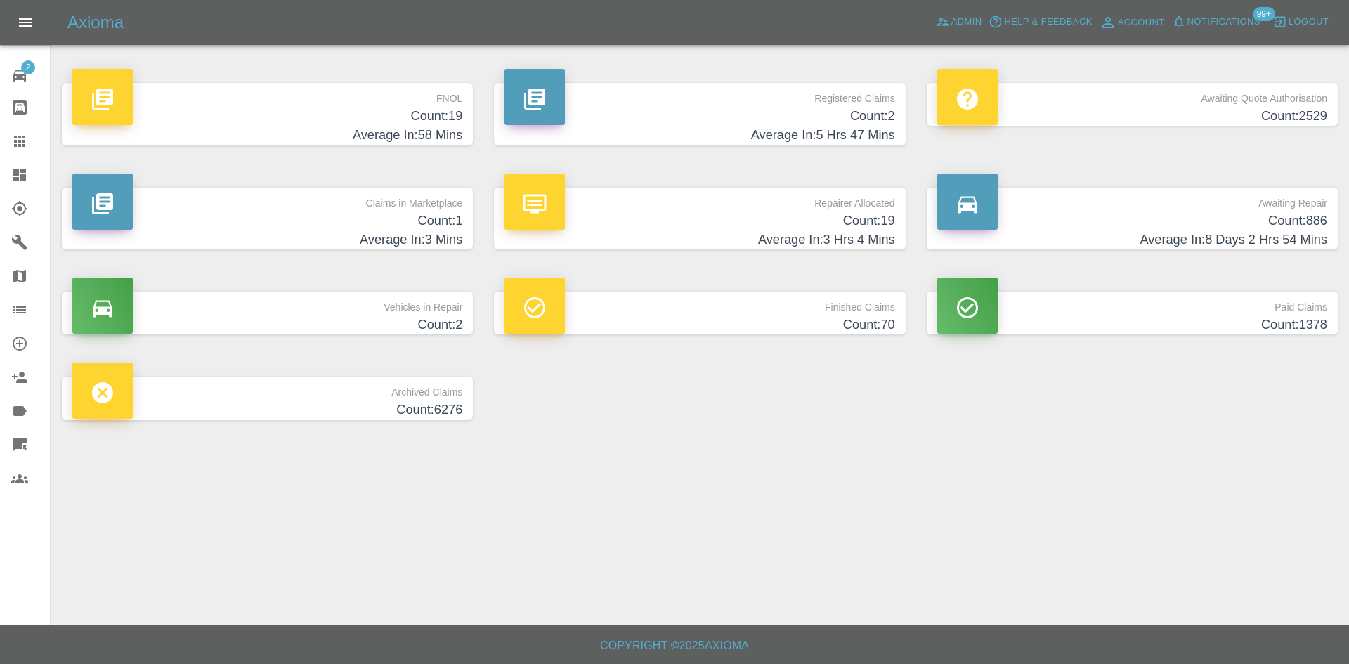
click at [414, 124] on h4 "Count: 19" at bounding box center [267, 116] width 390 height 19
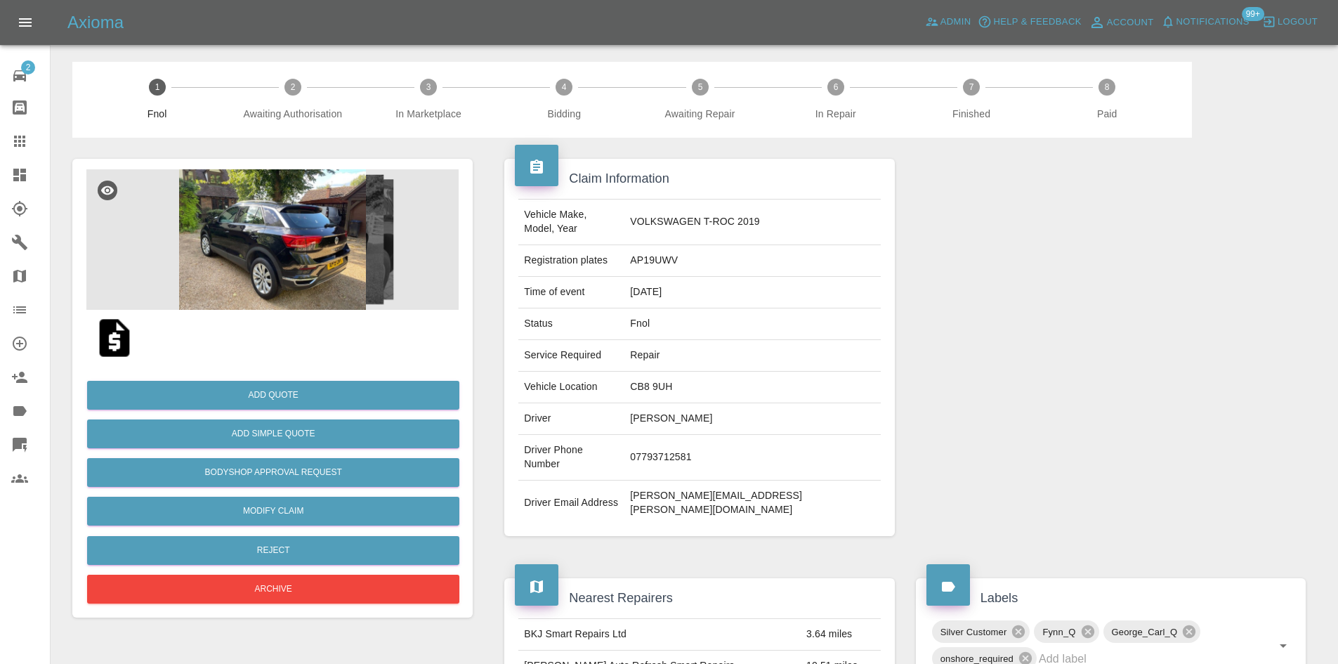
click at [277, 270] on img at bounding box center [272, 239] width 372 height 140
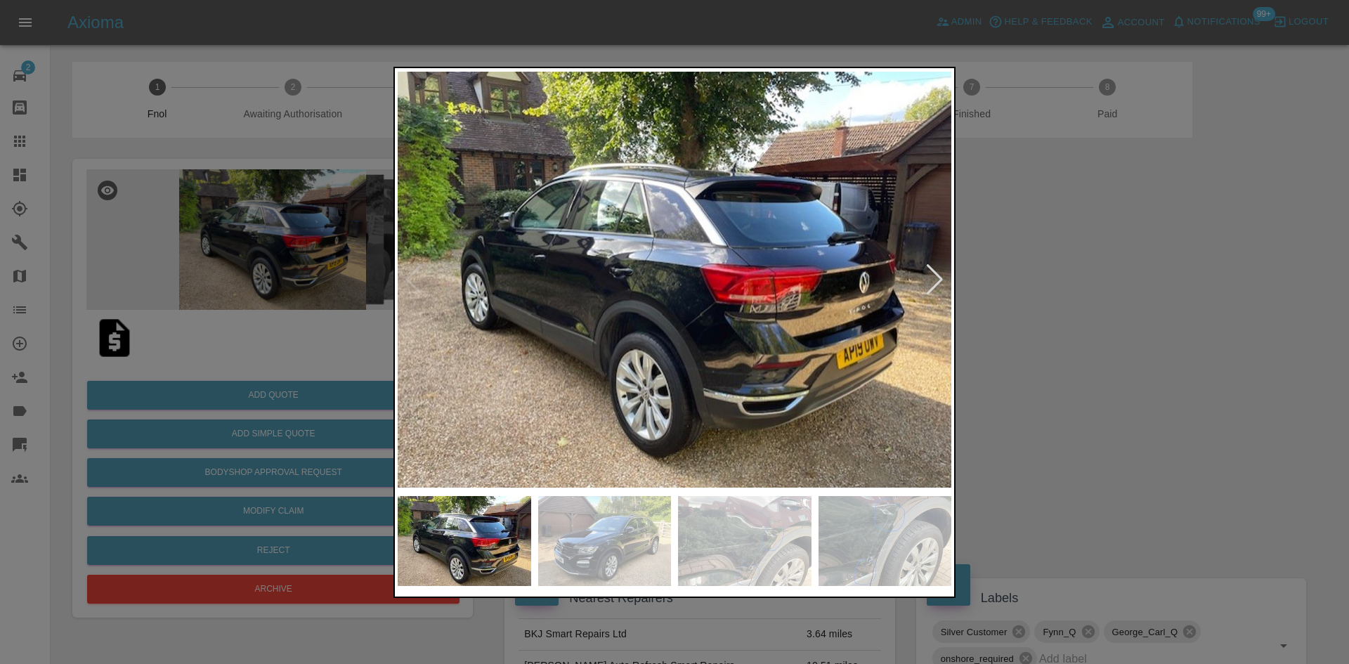
click at [649, 322] on img at bounding box center [675, 280] width 554 height 418
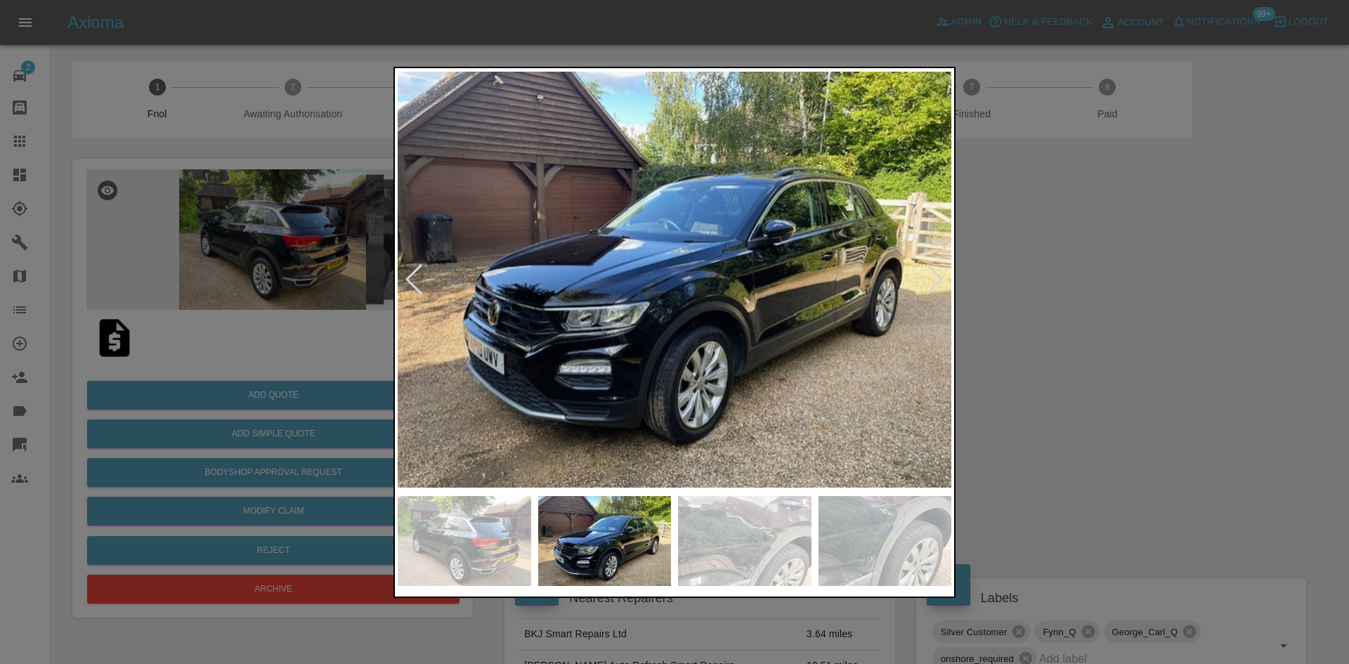
drag, startPoint x: 197, startPoint y: 278, endPoint x: 63, endPoint y: 266, distance: 134.0
click at [188, 275] on div at bounding box center [674, 332] width 1349 height 664
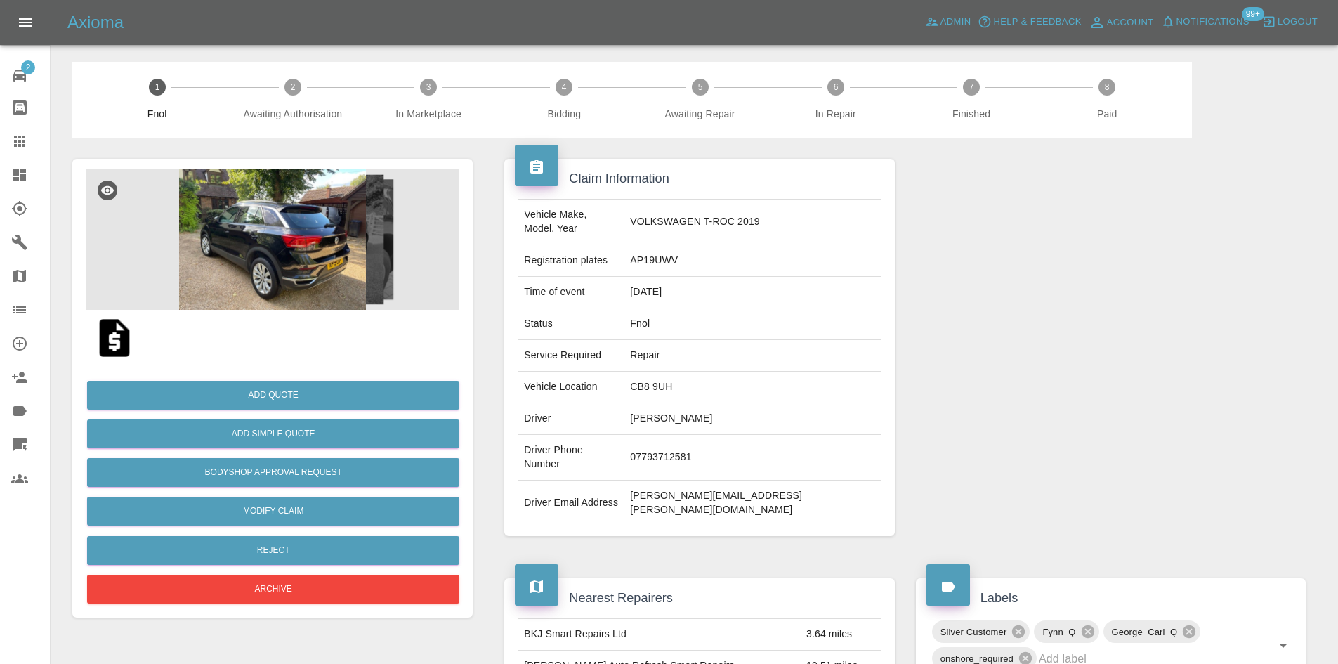
click at [308, 228] on img at bounding box center [272, 239] width 372 height 140
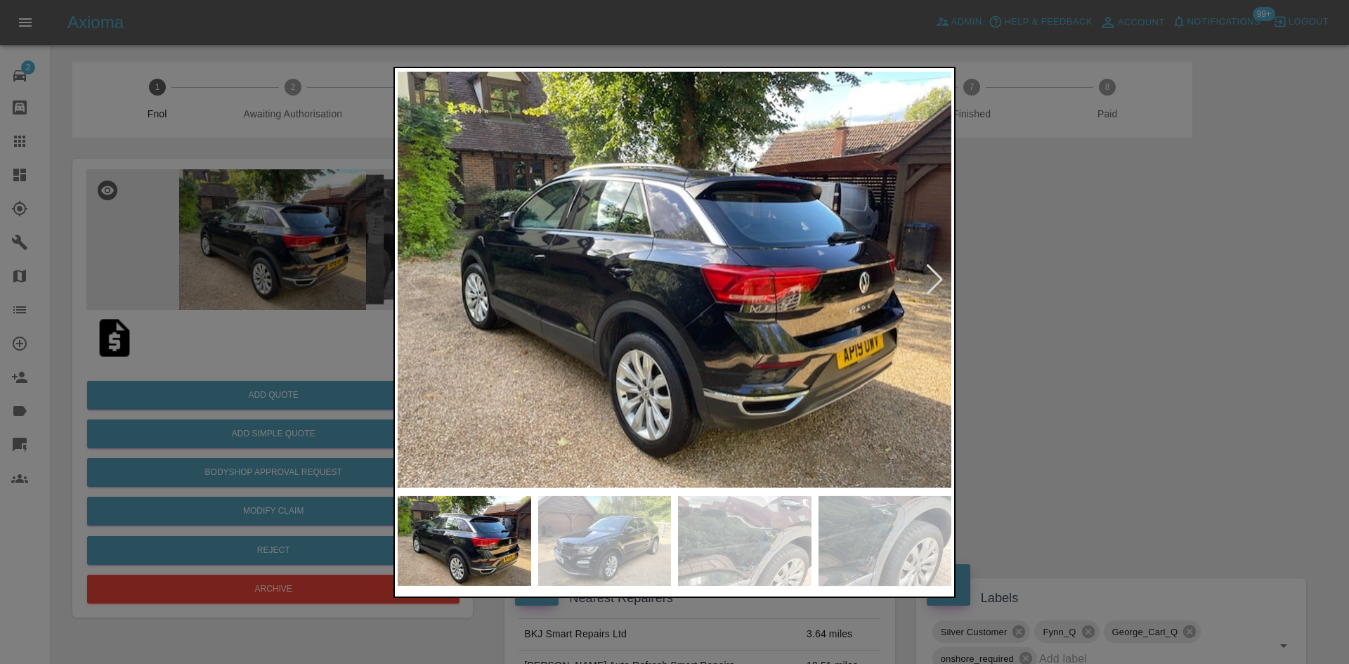
click at [597, 360] on img at bounding box center [675, 280] width 554 height 418
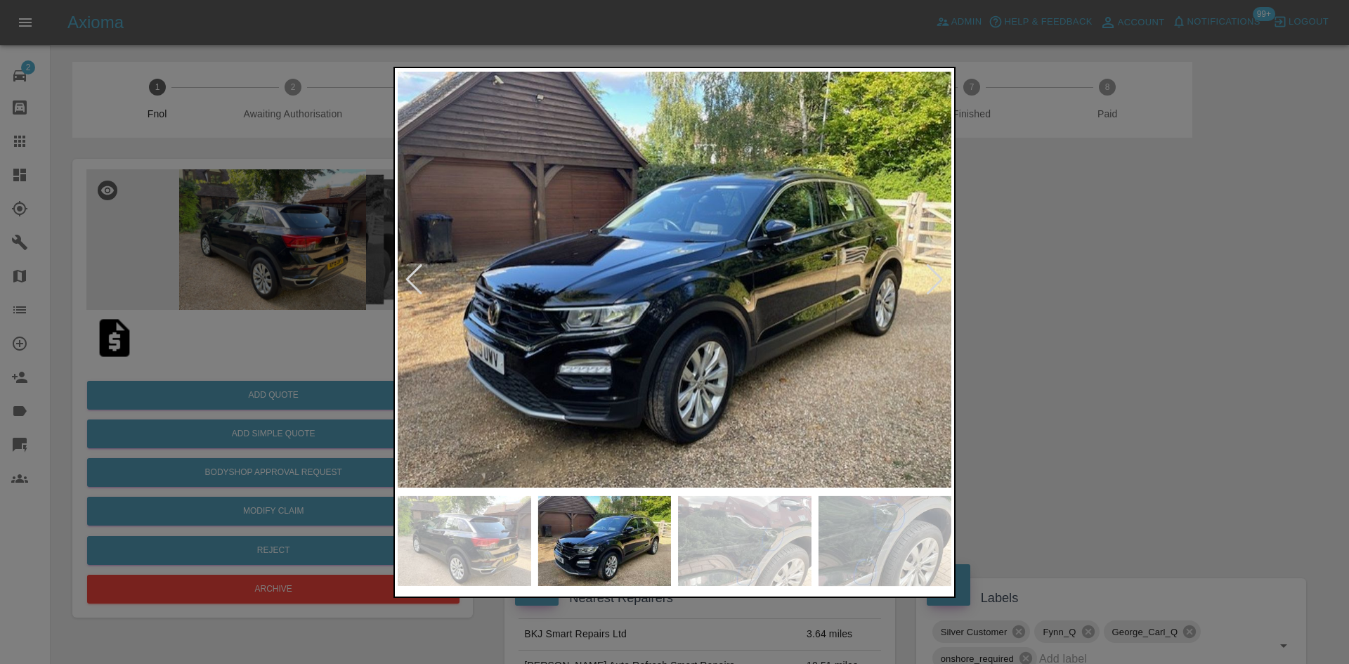
click at [599, 353] on img at bounding box center [675, 280] width 554 height 418
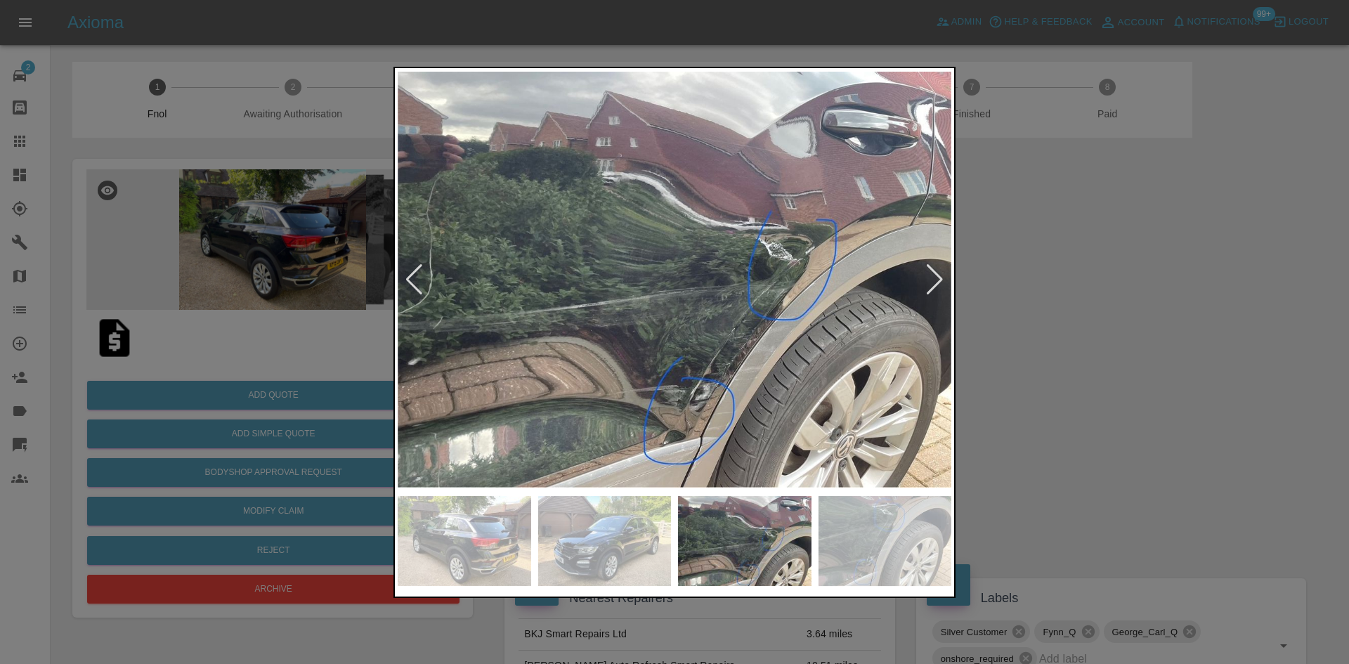
click at [809, 347] on img at bounding box center [675, 280] width 554 height 418
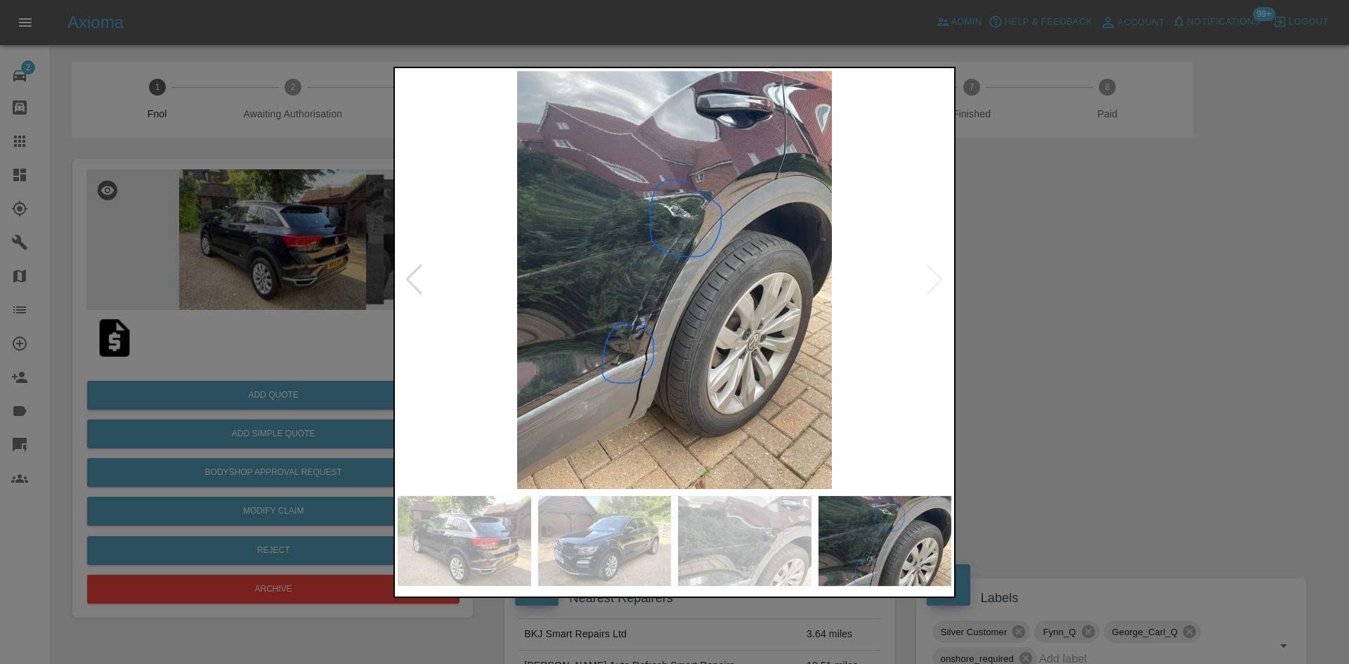
click at [700, 341] on img at bounding box center [675, 280] width 554 height 418
click at [636, 332] on img at bounding box center [675, 280] width 554 height 418
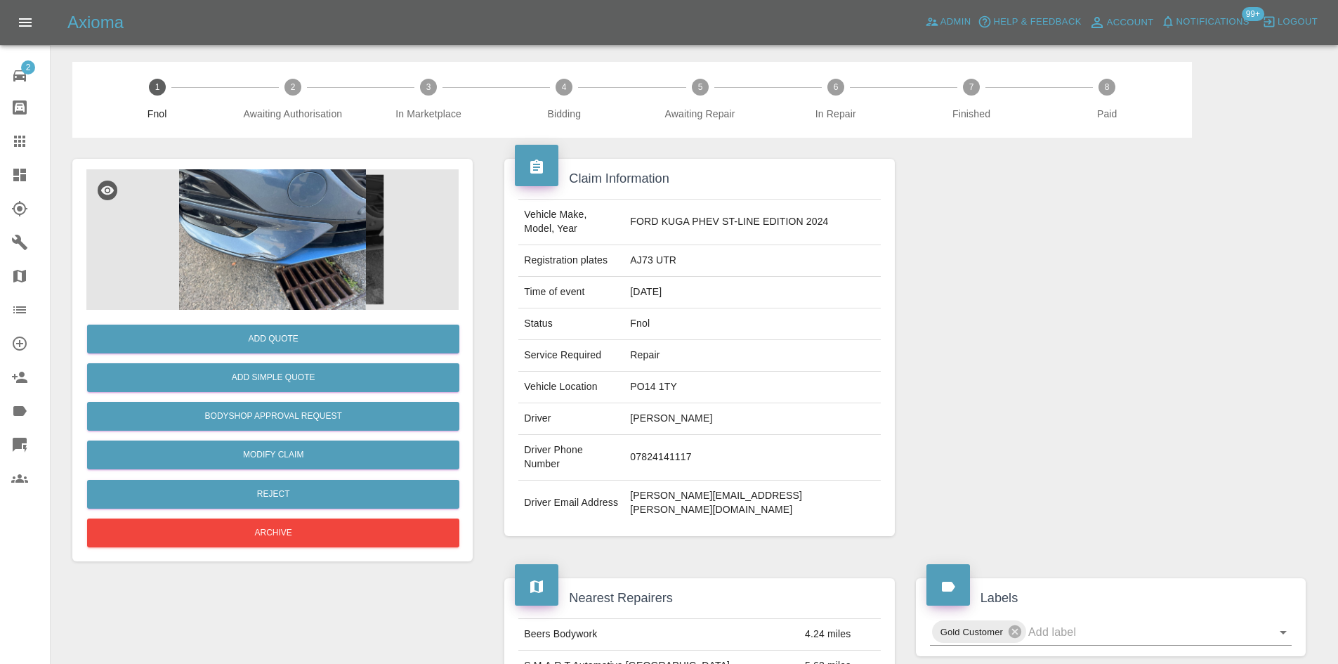
click at [320, 228] on img at bounding box center [272, 239] width 372 height 140
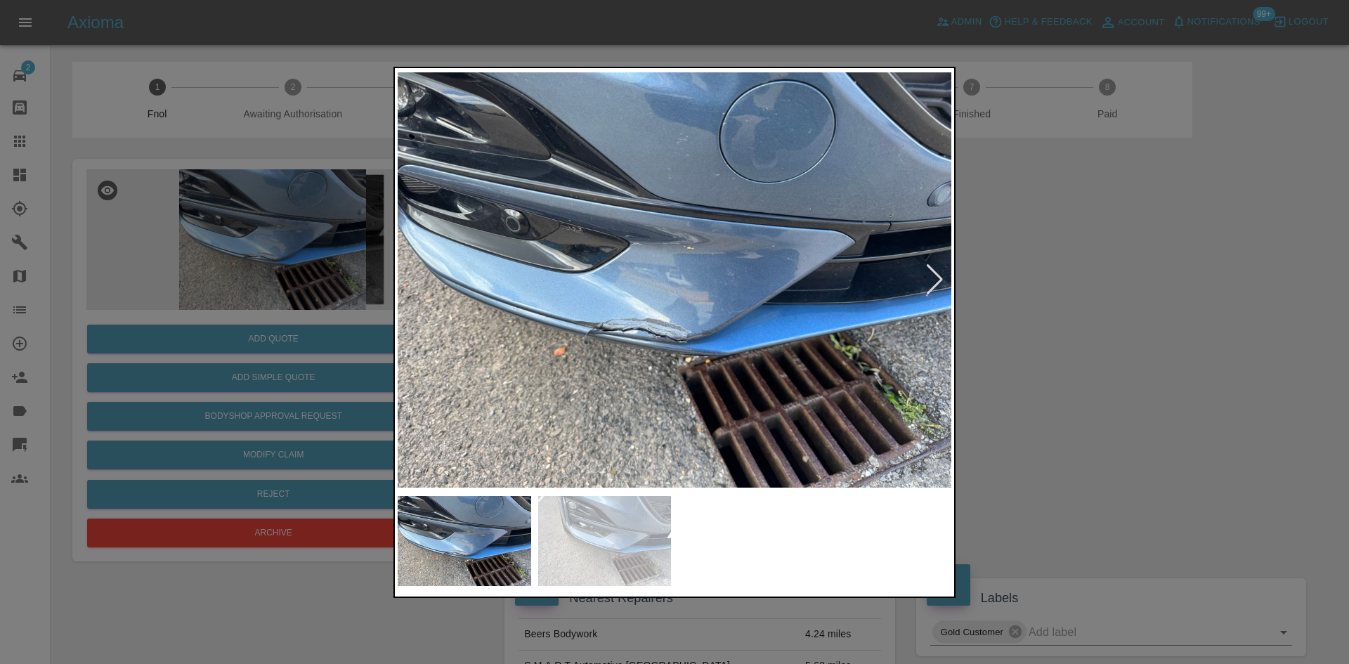
click at [707, 324] on img at bounding box center [675, 280] width 554 height 418
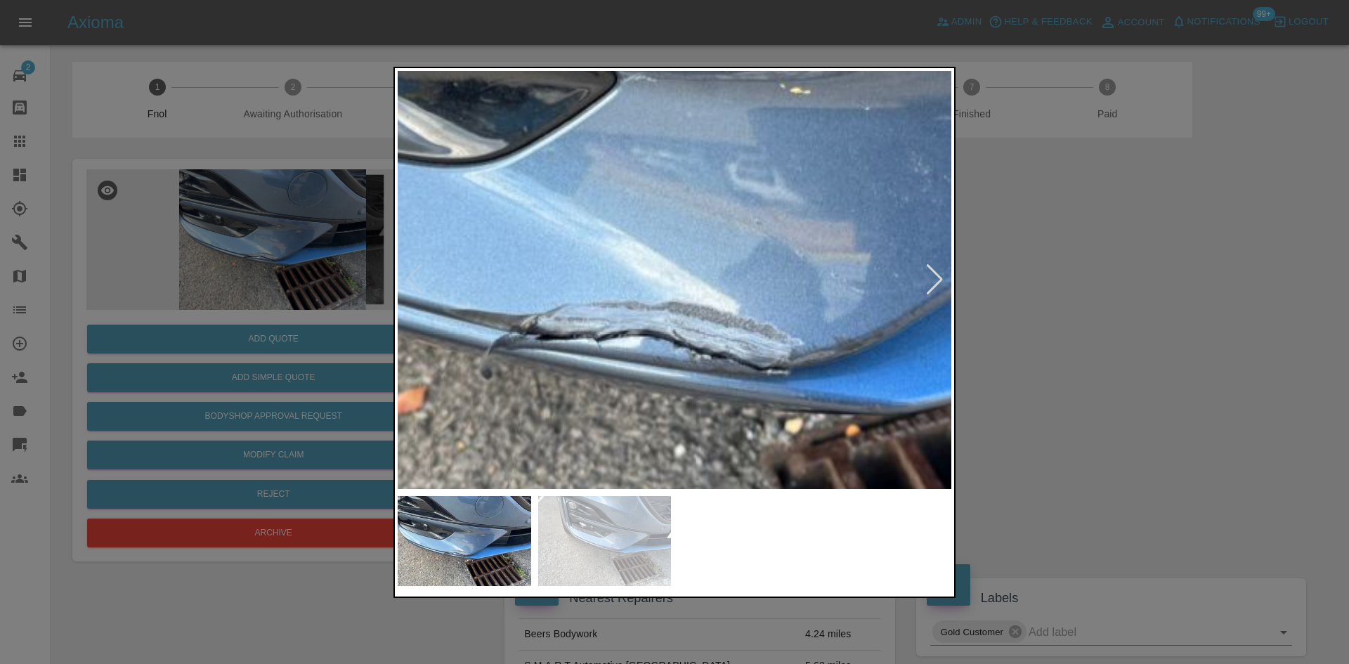
click at [898, 362] on img at bounding box center [752, 186] width 1661 height 1255
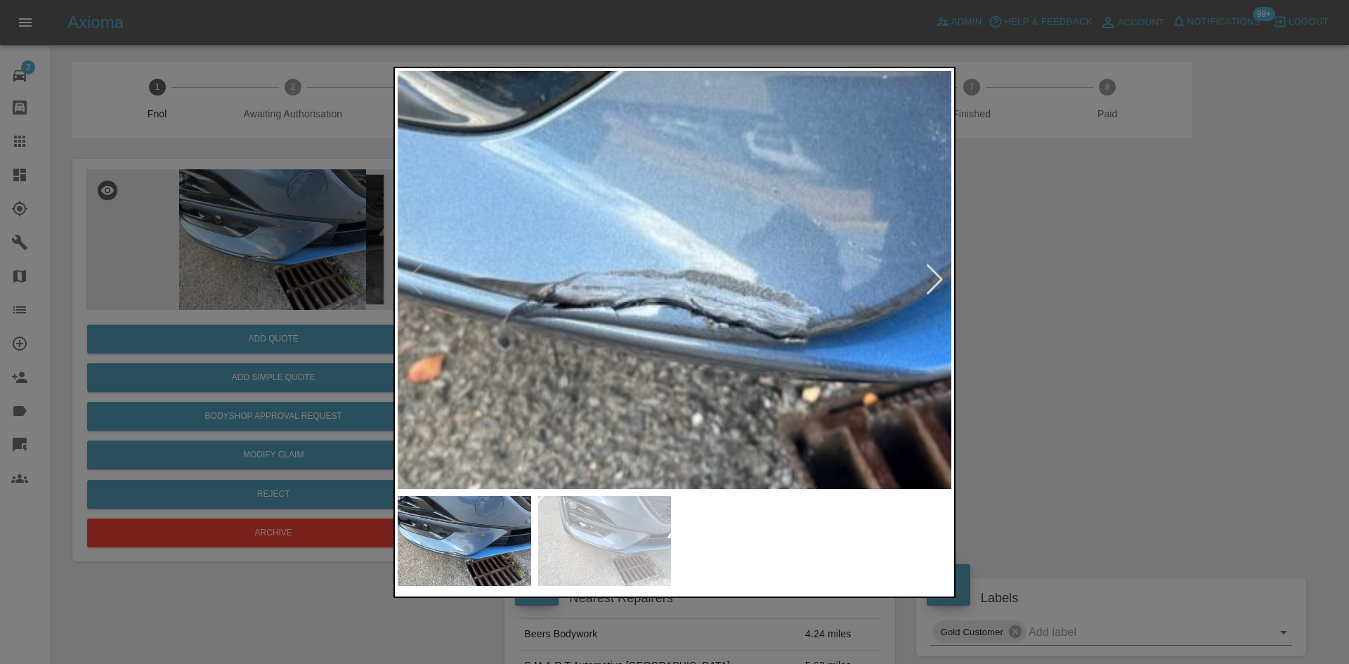
click at [884, 359] on img at bounding box center [770, 154] width 1661 height 1255
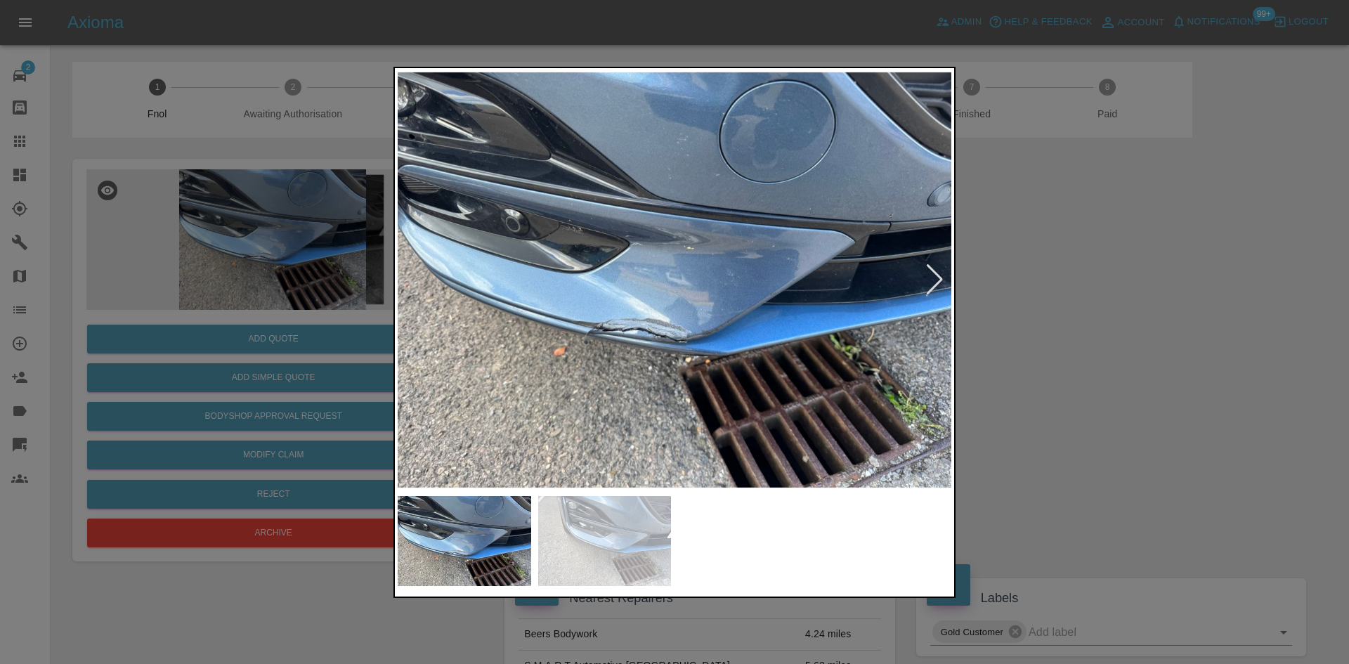
click at [884, 359] on img at bounding box center [675, 280] width 554 height 418
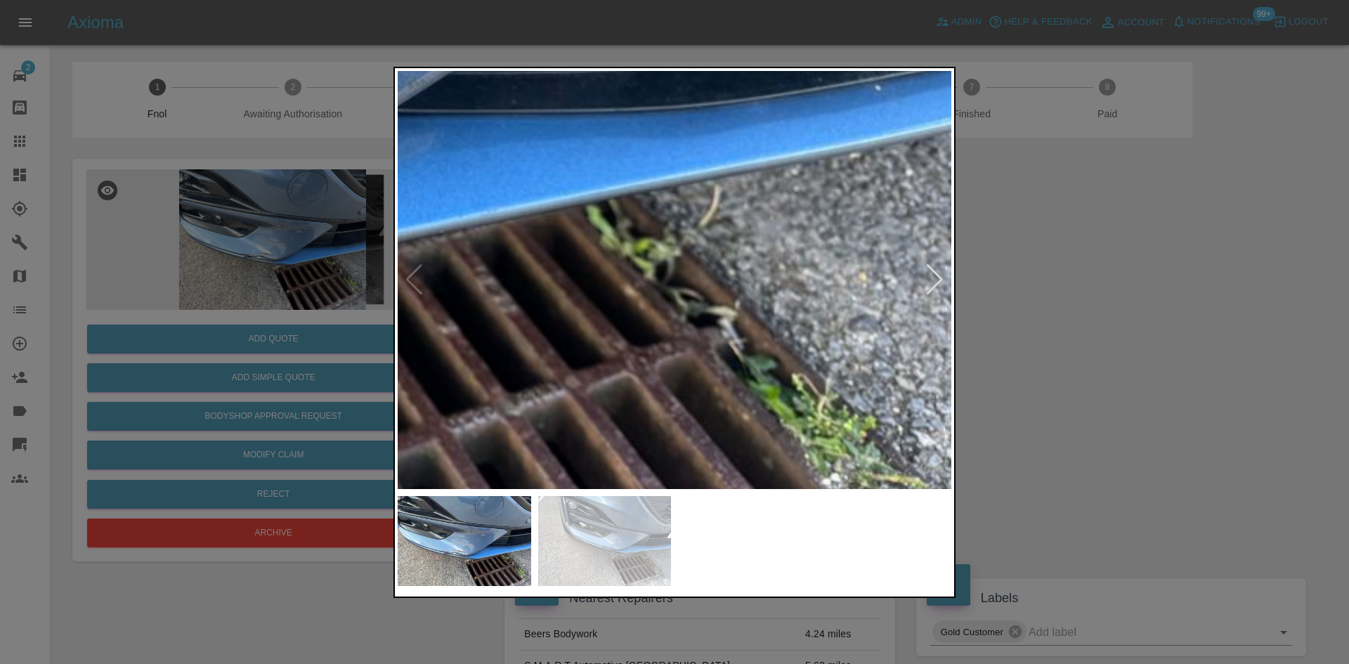
click at [884, 359] on img at bounding box center [121, 41] width 1661 height 1255
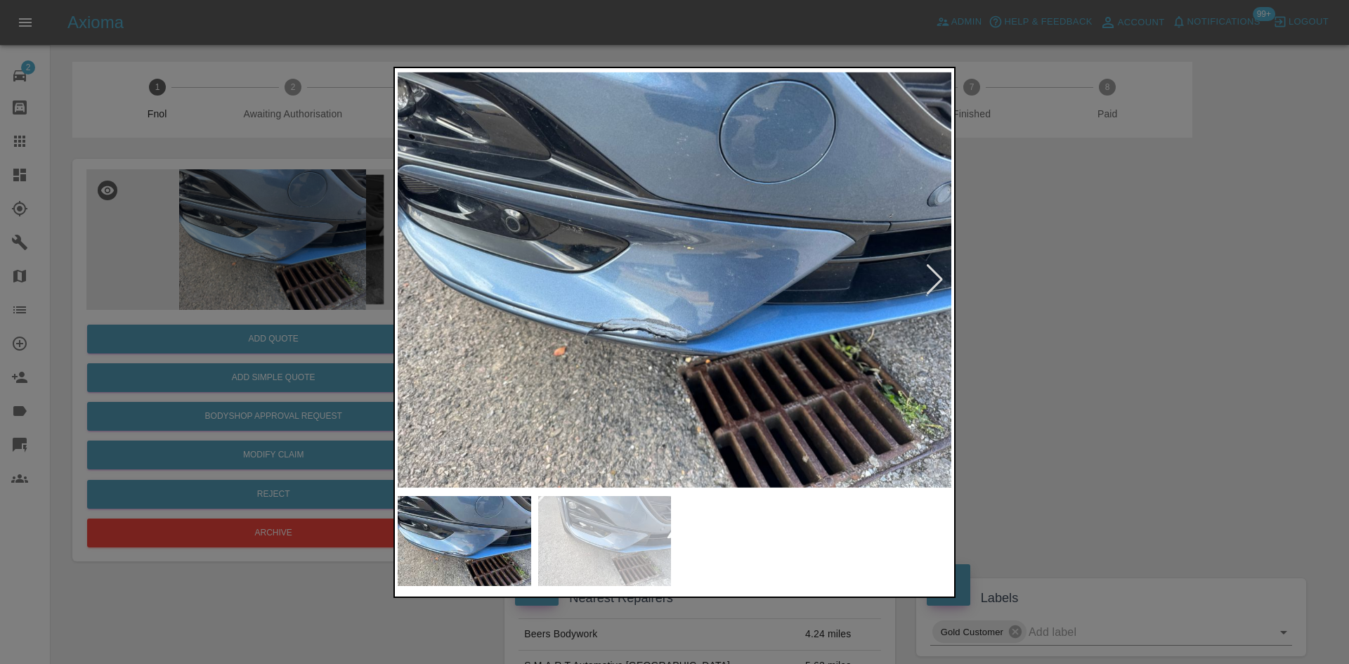
click at [652, 315] on img at bounding box center [675, 280] width 554 height 418
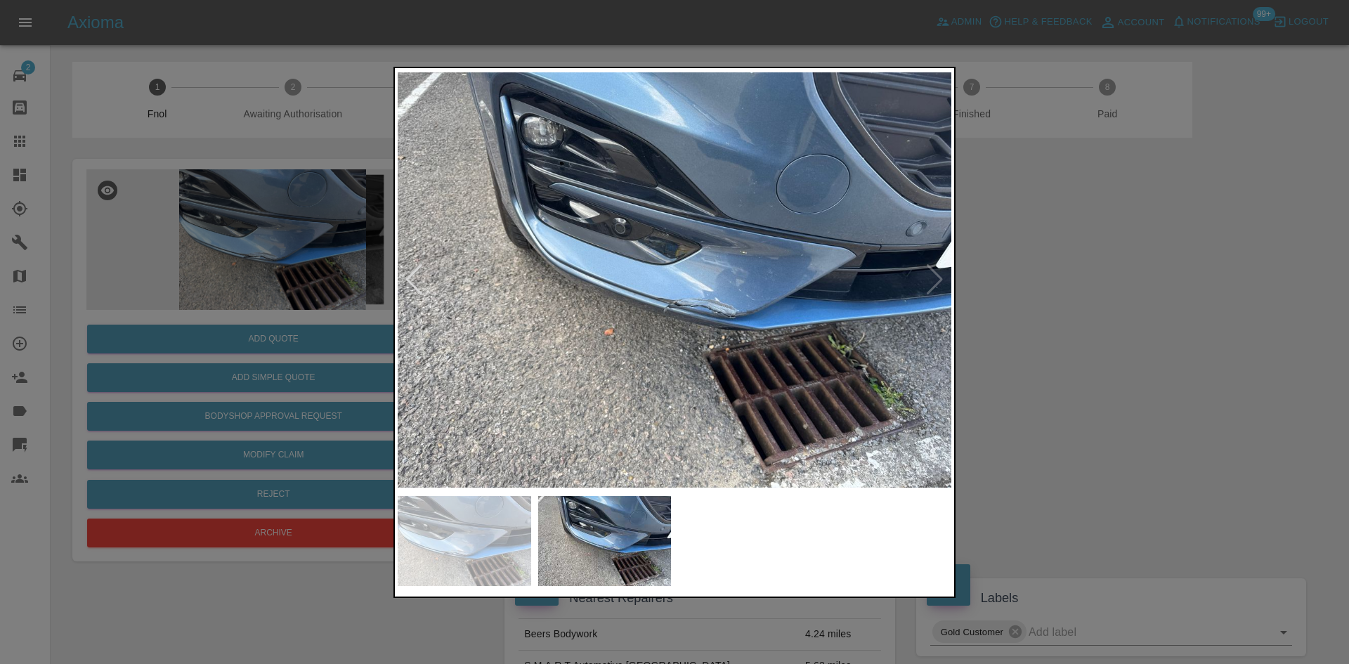
click at [358, 285] on div at bounding box center [674, 332] width 1349 height 664
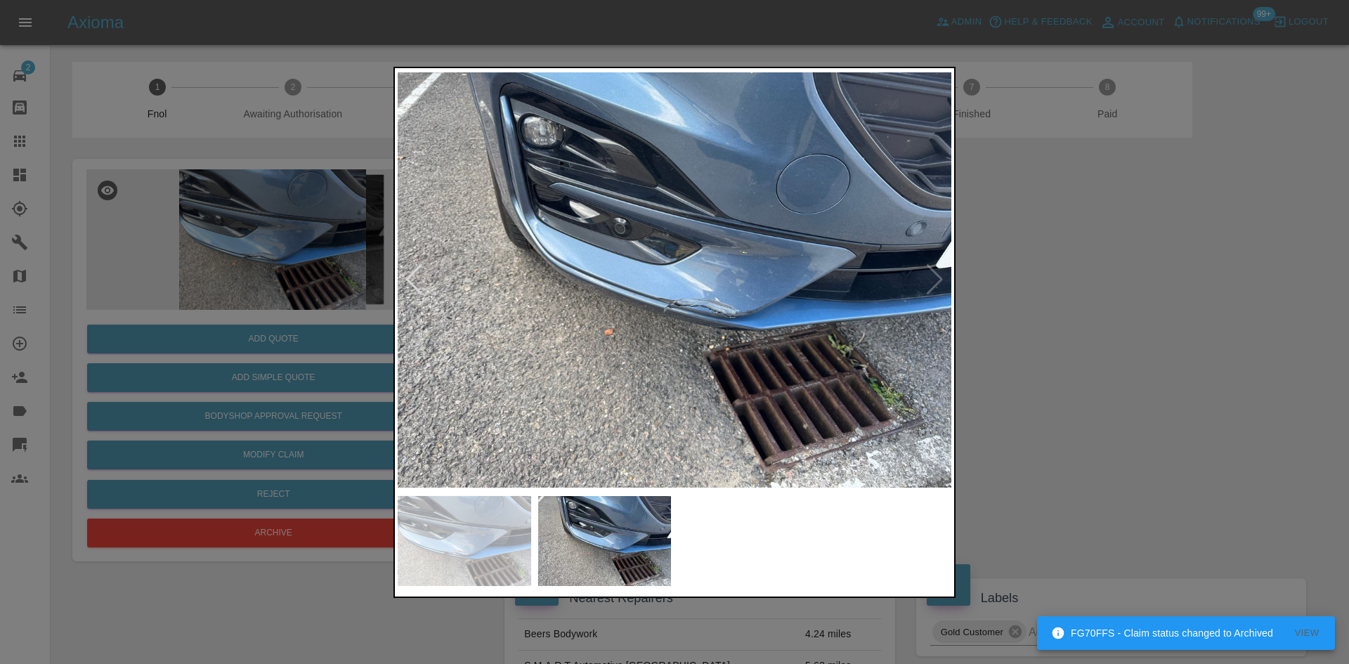
click at [683, 303] on img at bounding box center [675, 280] width 554 height 418
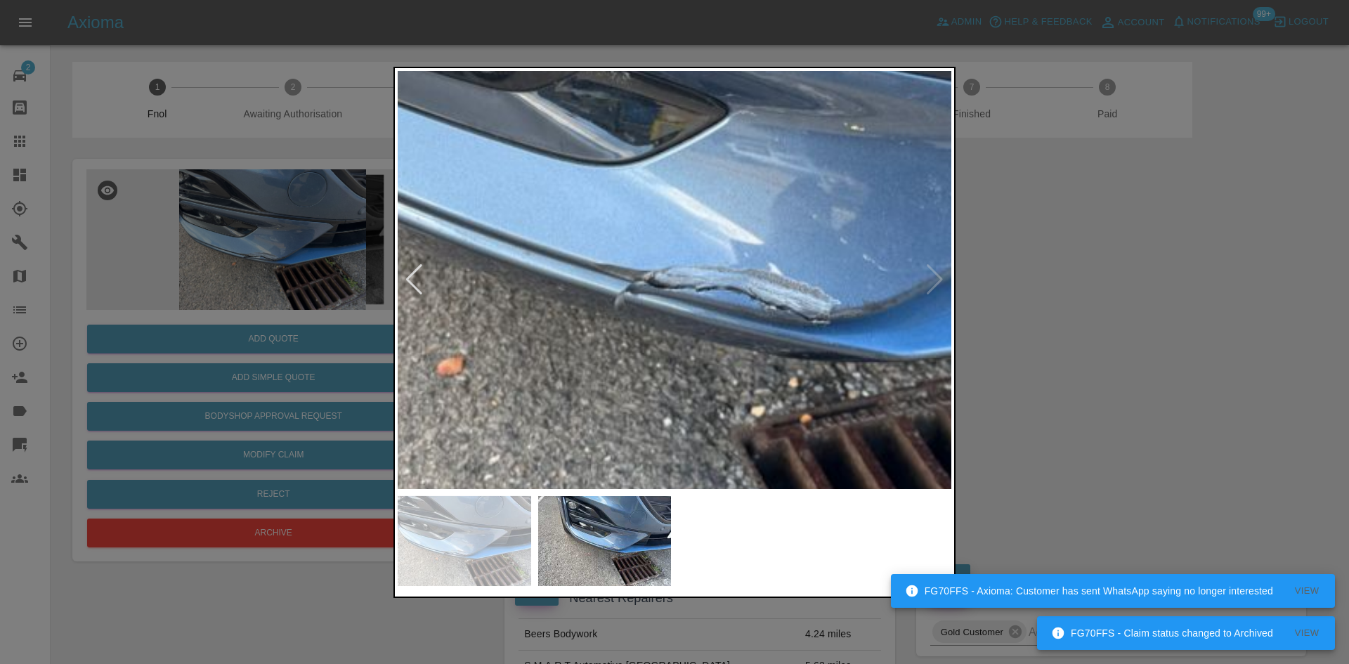
click at [683, 303] on img at bounding box center [647, 210] width 1661 height 1255
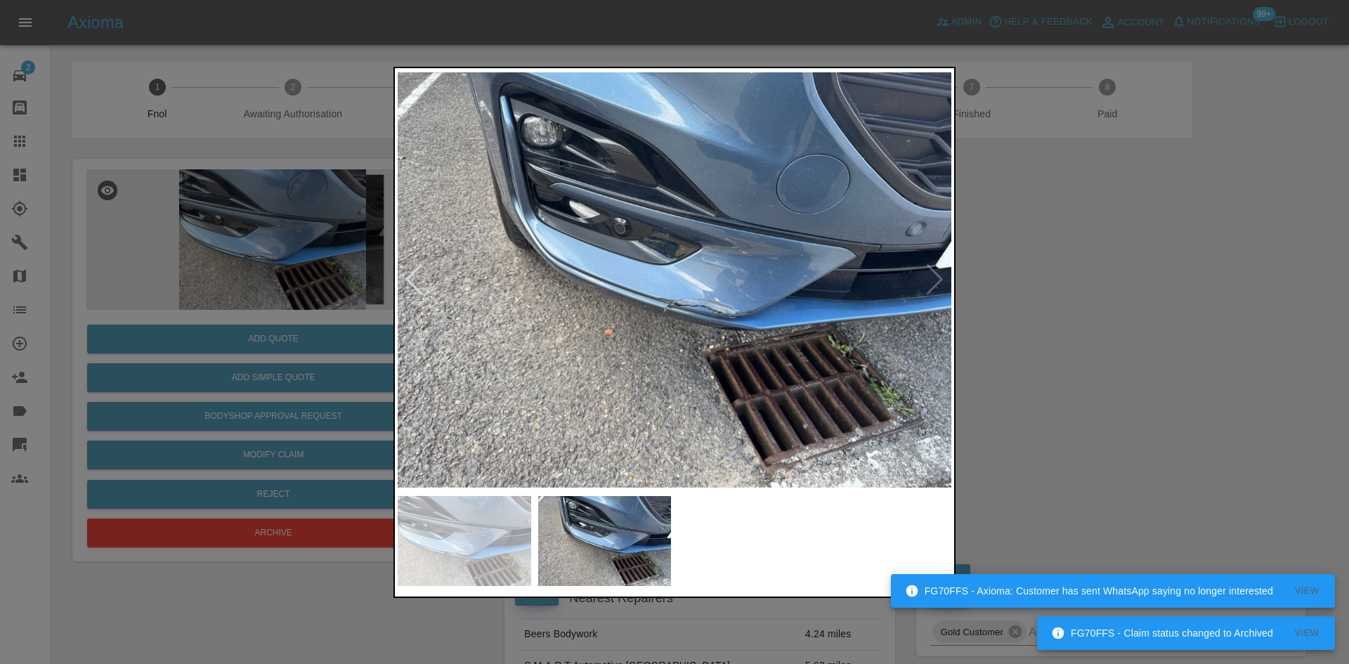
click at [251, 193] on div at bounding box center [674, 332] width 1349 height 664
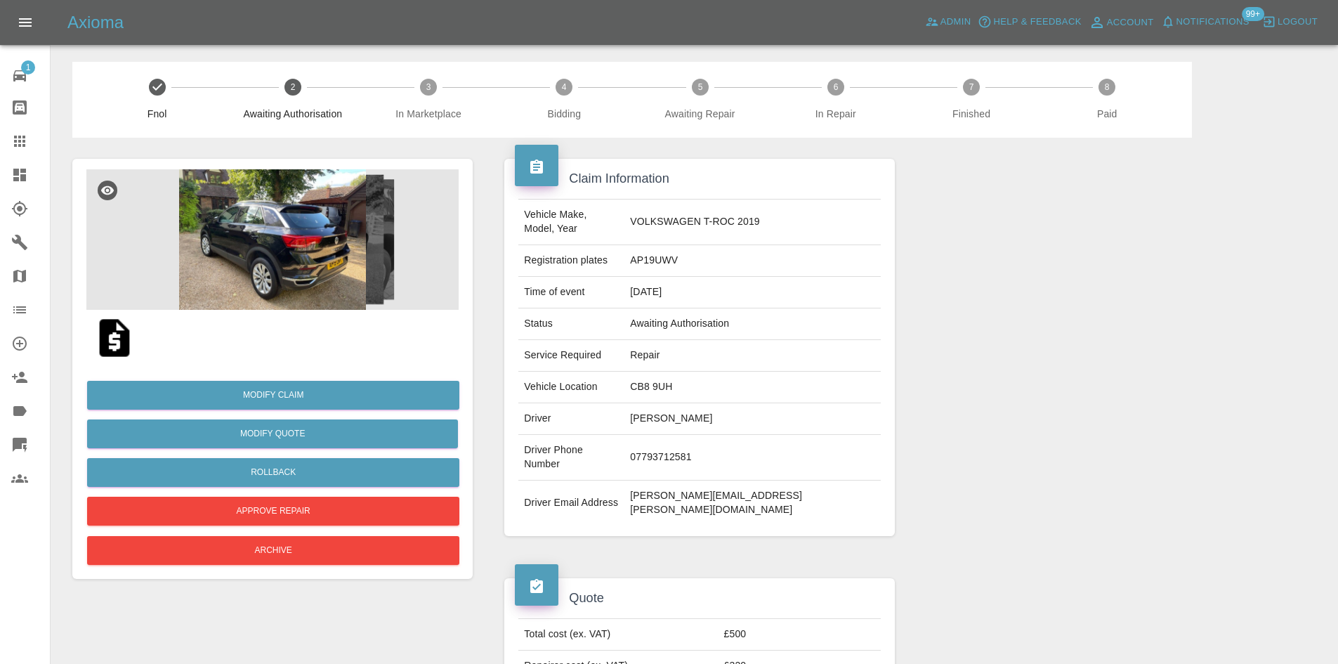
click at [299, 223] on img at bounding box center [272, 239] width 372 height 140
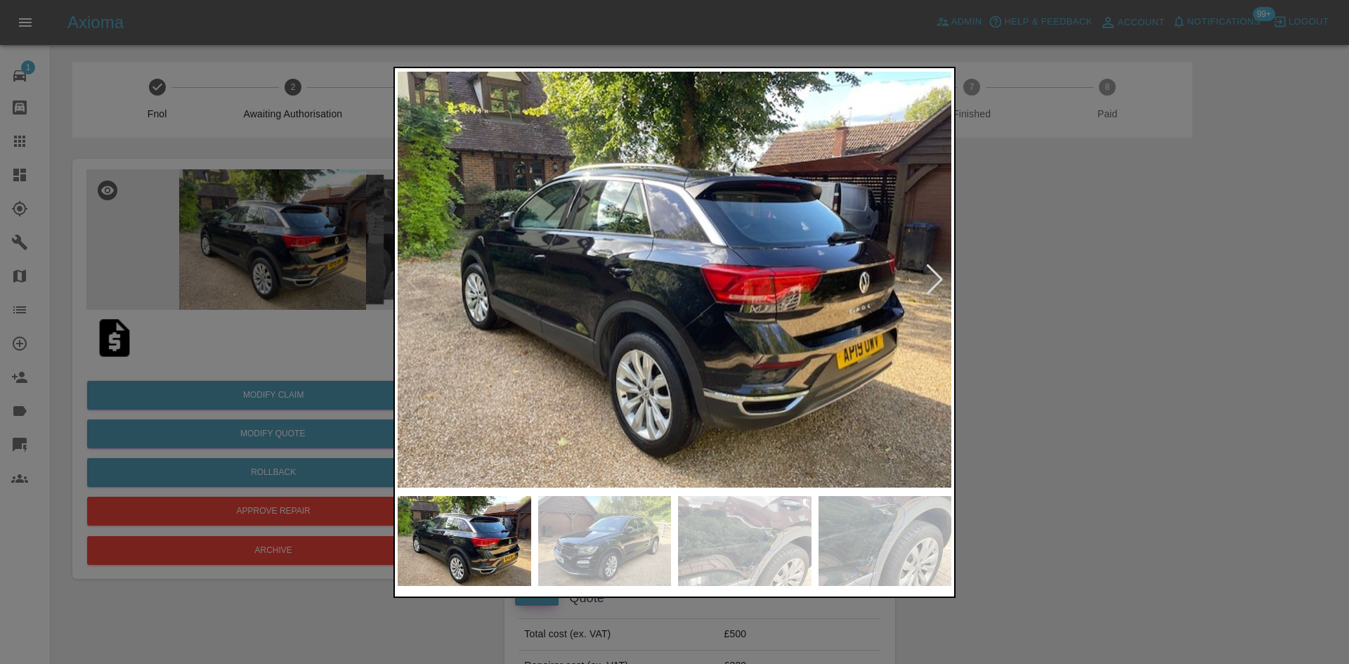
click at [251, 251] on div at bounding box center [674, 332] width 1349 height 664
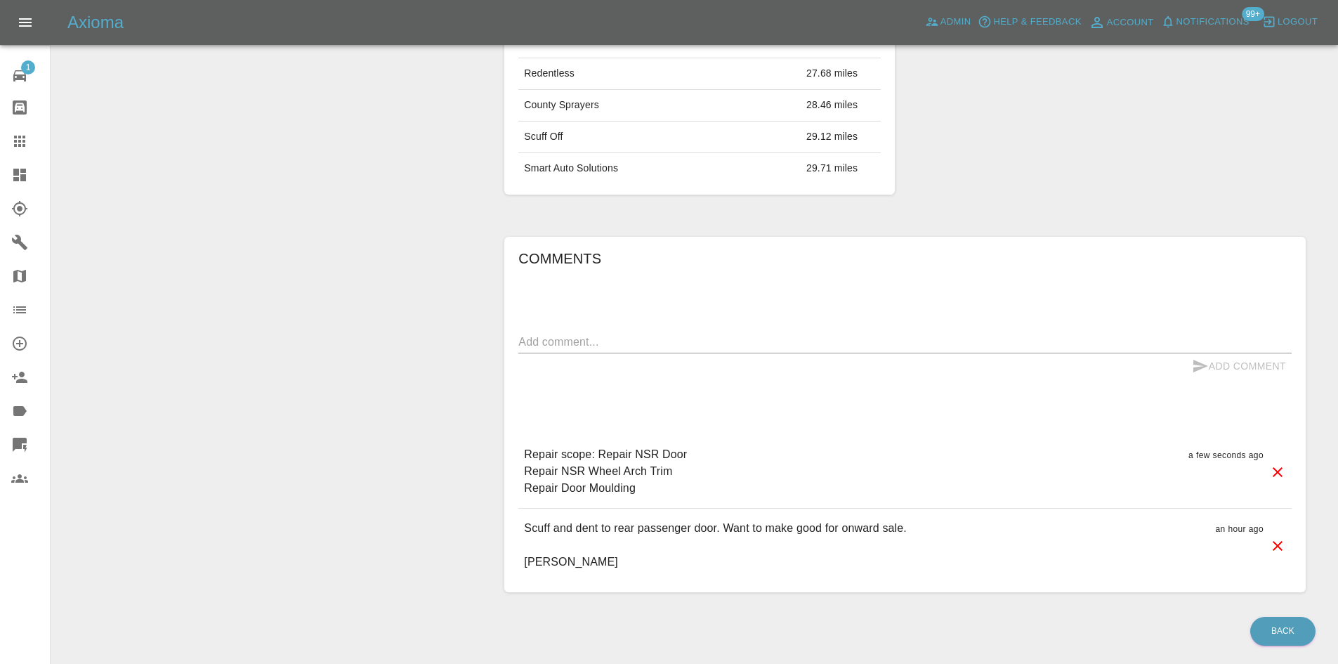
scroll to position [447, 0]
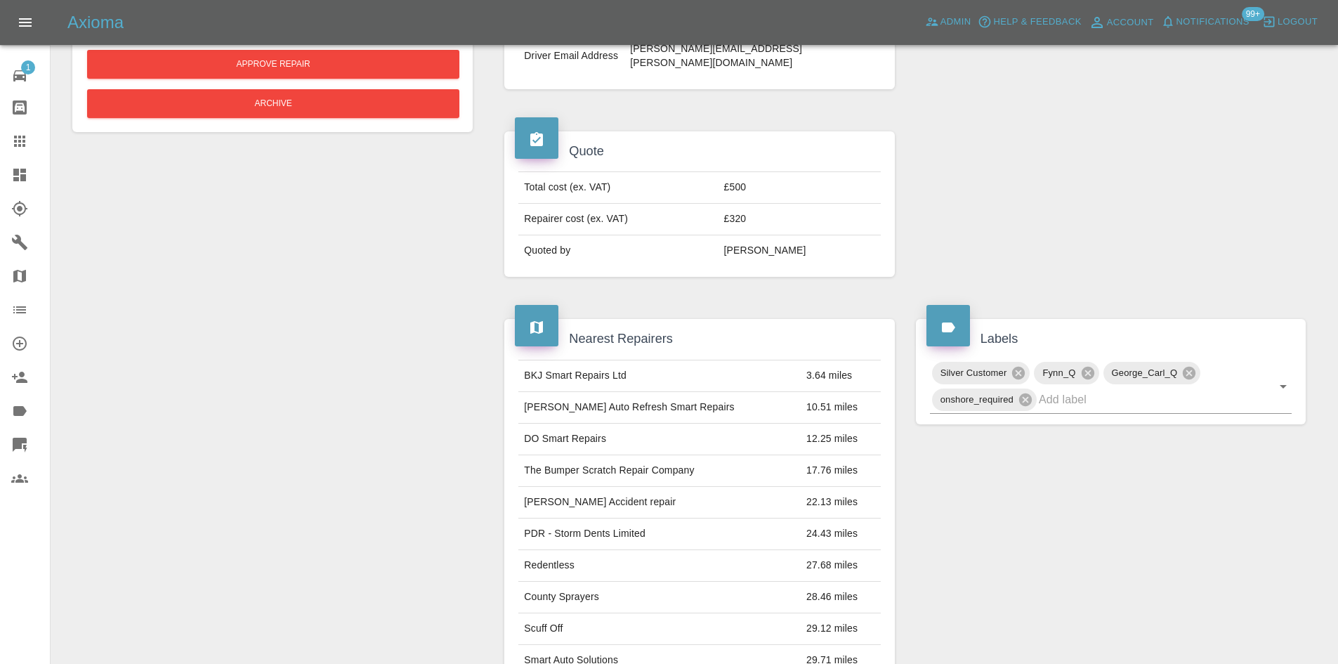
click at [16, 168] on icon at bounding box center [19, 174] width 17 height 17
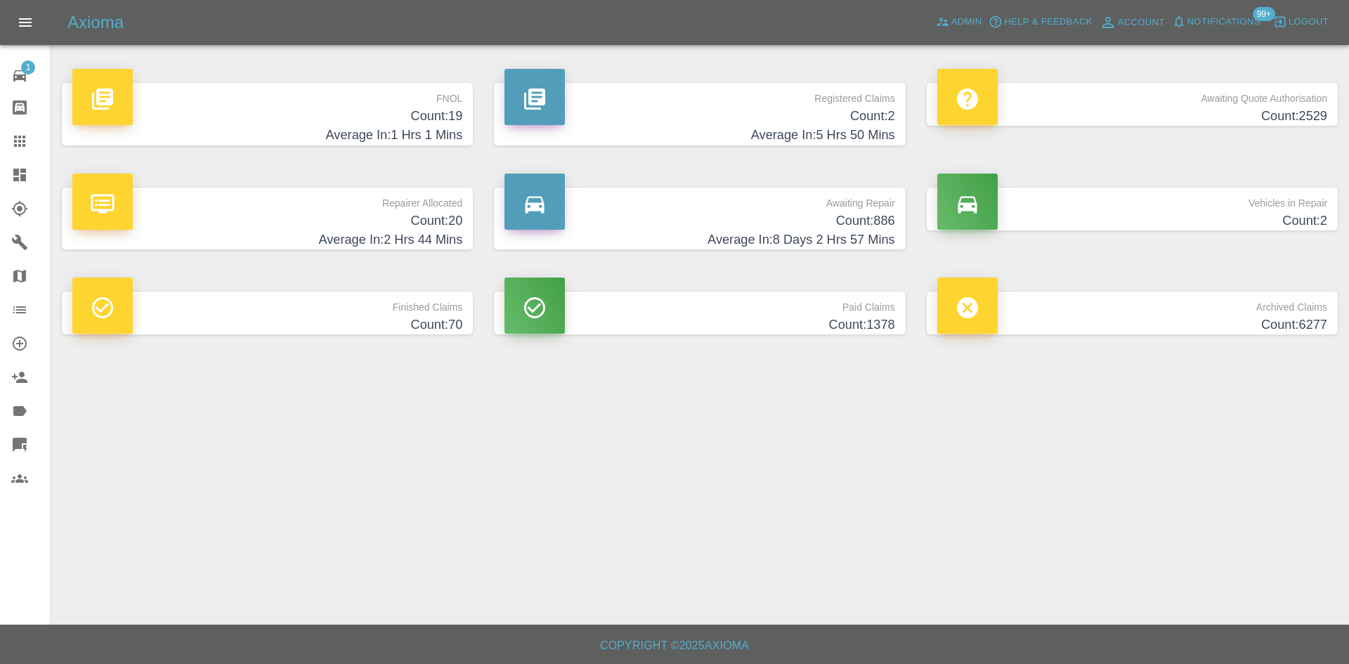
click at [423, 110] on h4 "Count: 19" at bounding box center [267, 116] width 390 height 19
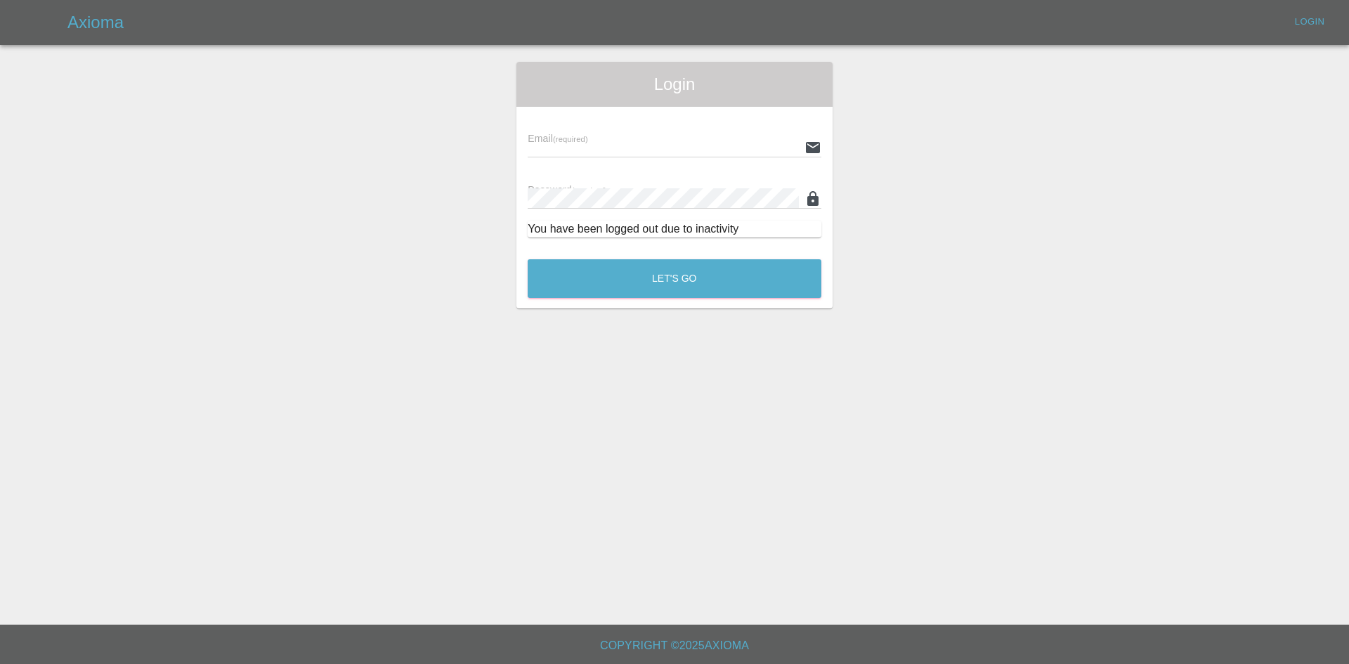
type input "ankur.mehta@axioma.co.uk"
click at [678, 264] on button "Let's Go" at bounding box center [675, 278] width 294 height 39
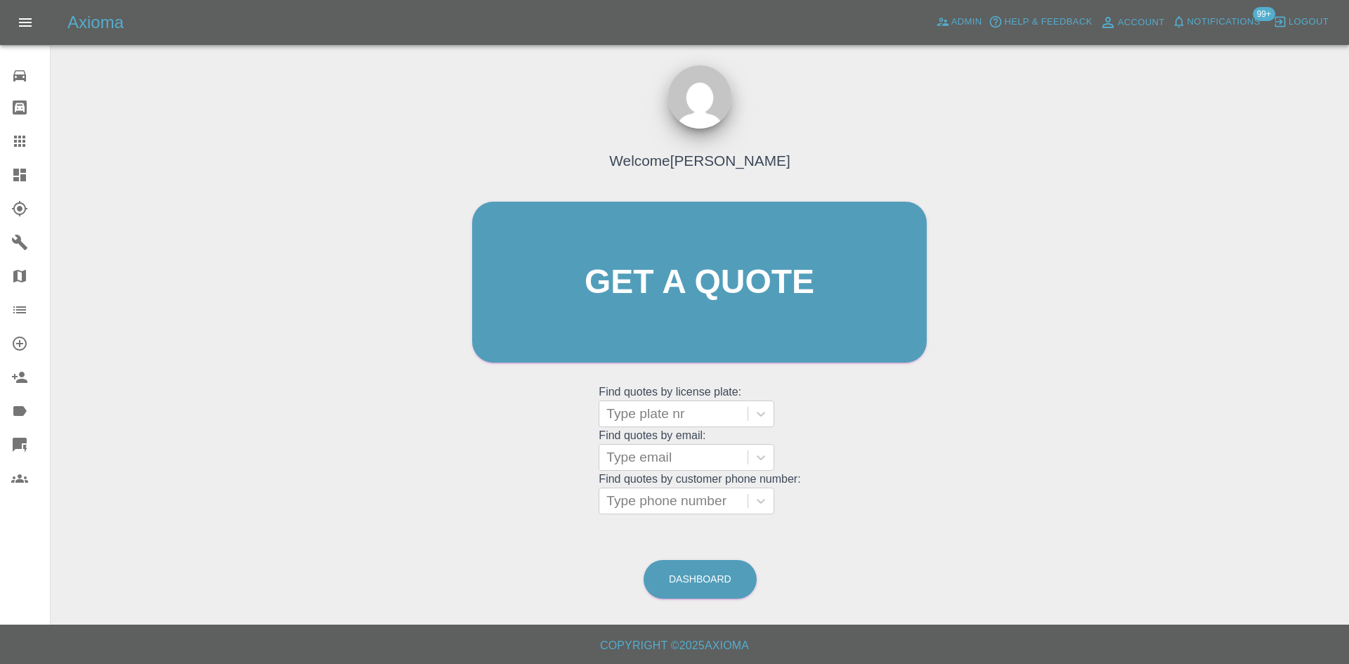
click at [31, 178] on div at bounding box center [30, 174] width 39 height 17
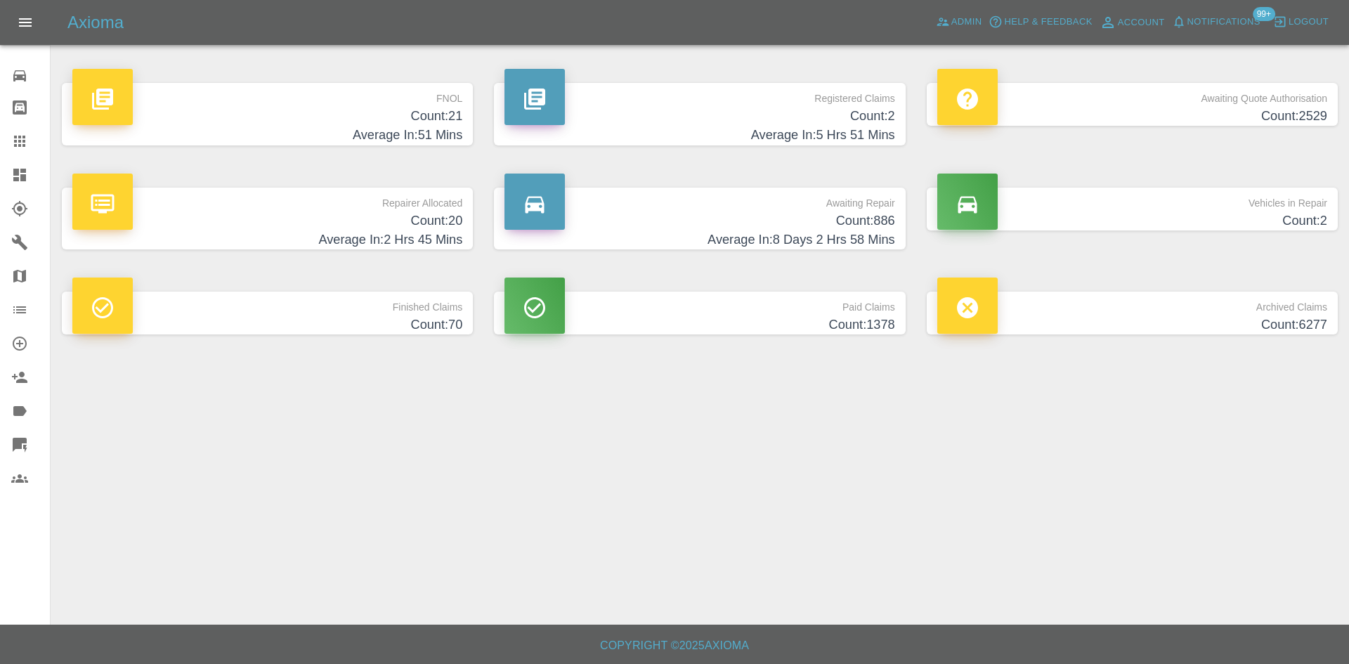
click at [395, 89] on p "FNOL" at bounding box center [267, 95] width 390 height 24
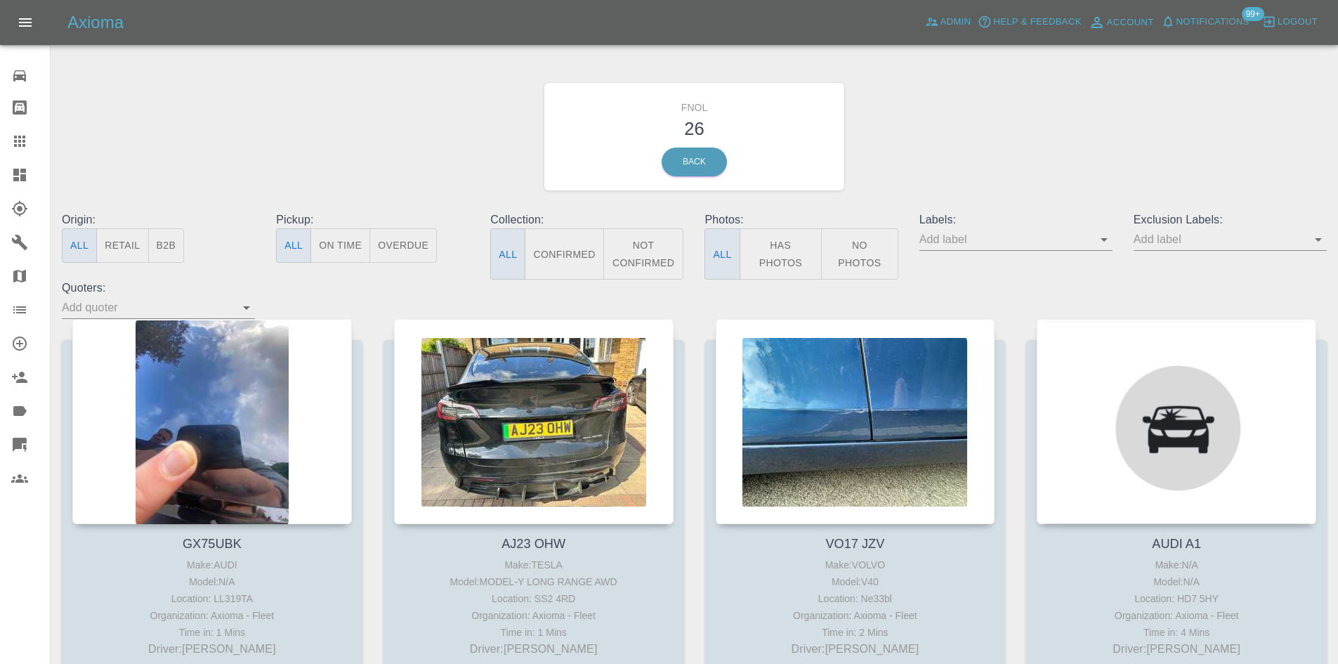
click at [758, 250] on button "Has Photos" at bounding box center [781, 253] width 83 height 51
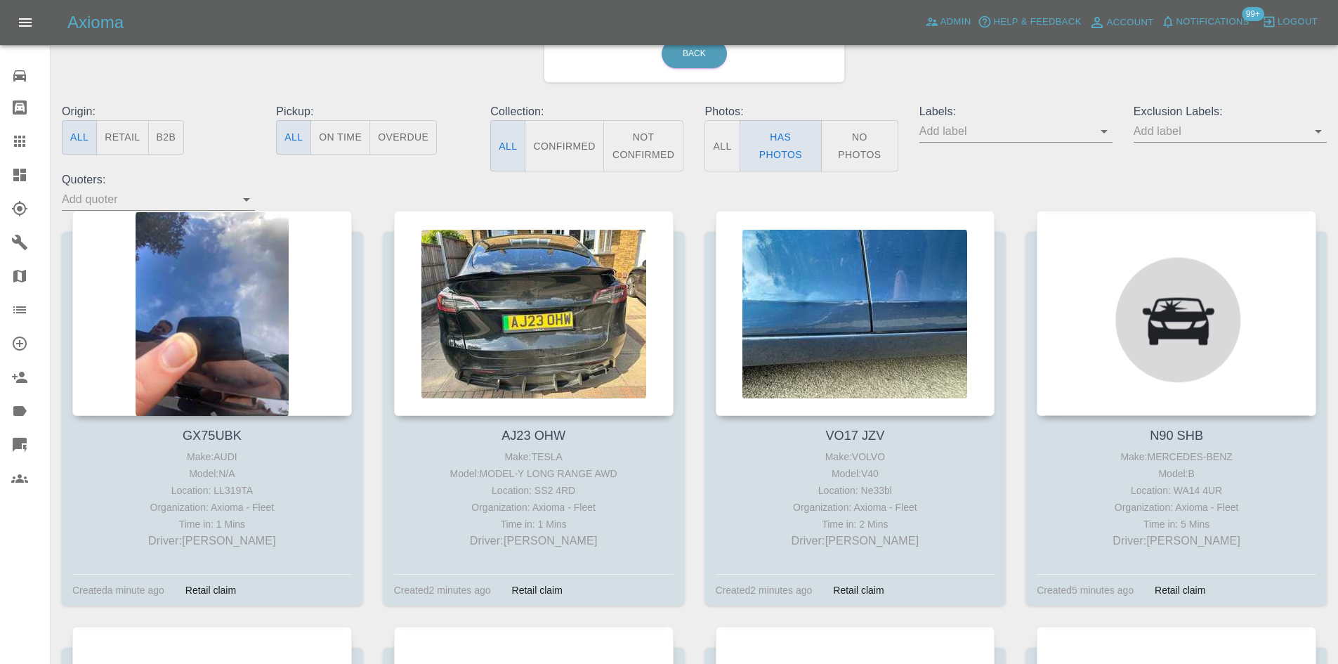
scroll to position [140, 0]
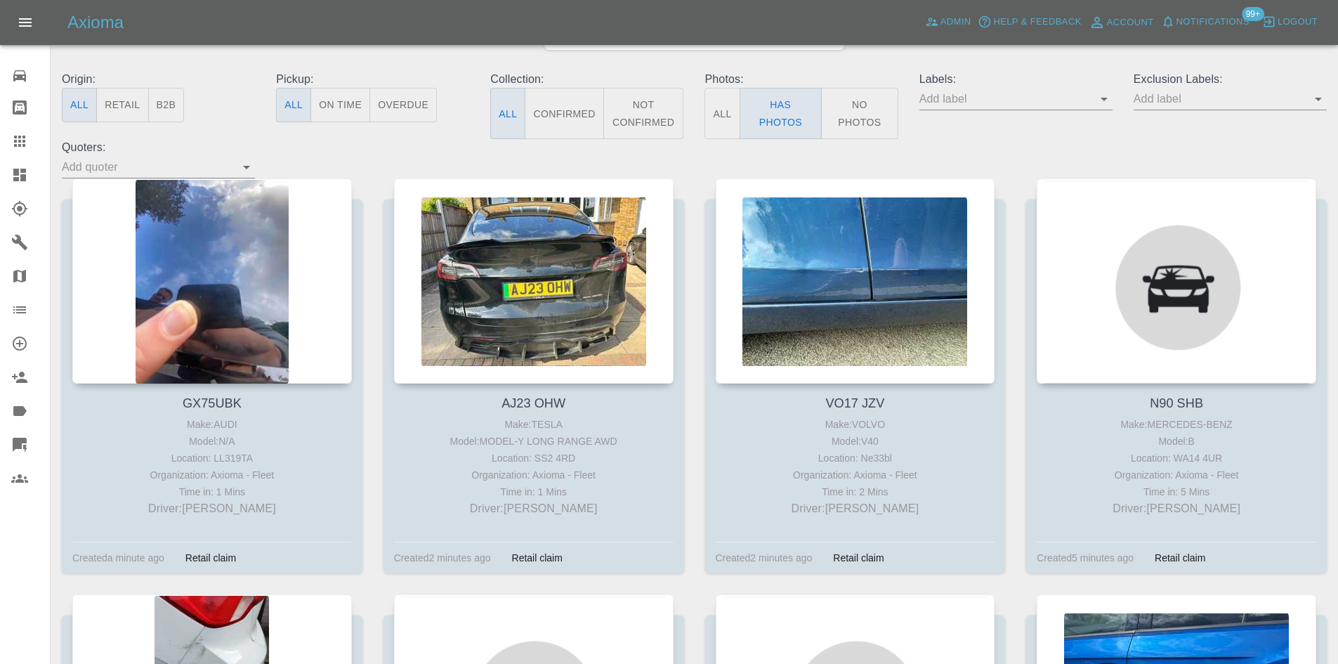
click at [1207, 98] on input "text" at bounding box center [1220, 99] width 172 height 22
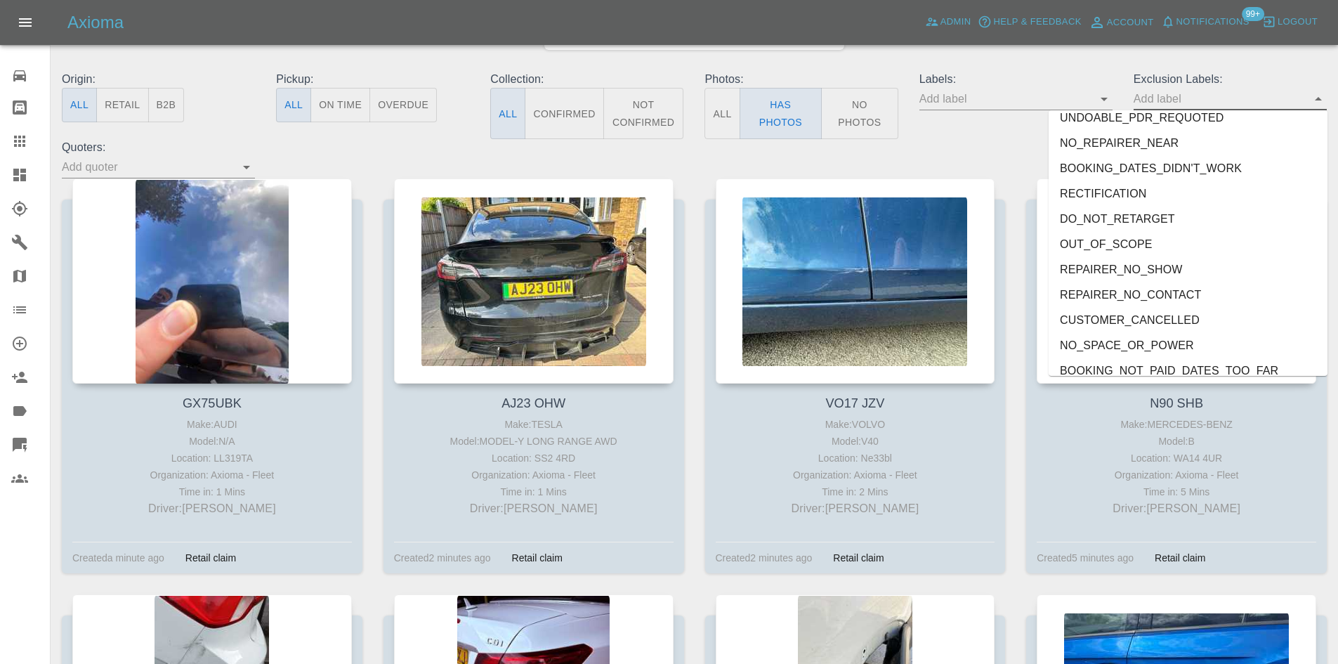
scroll to position [3033, 0]
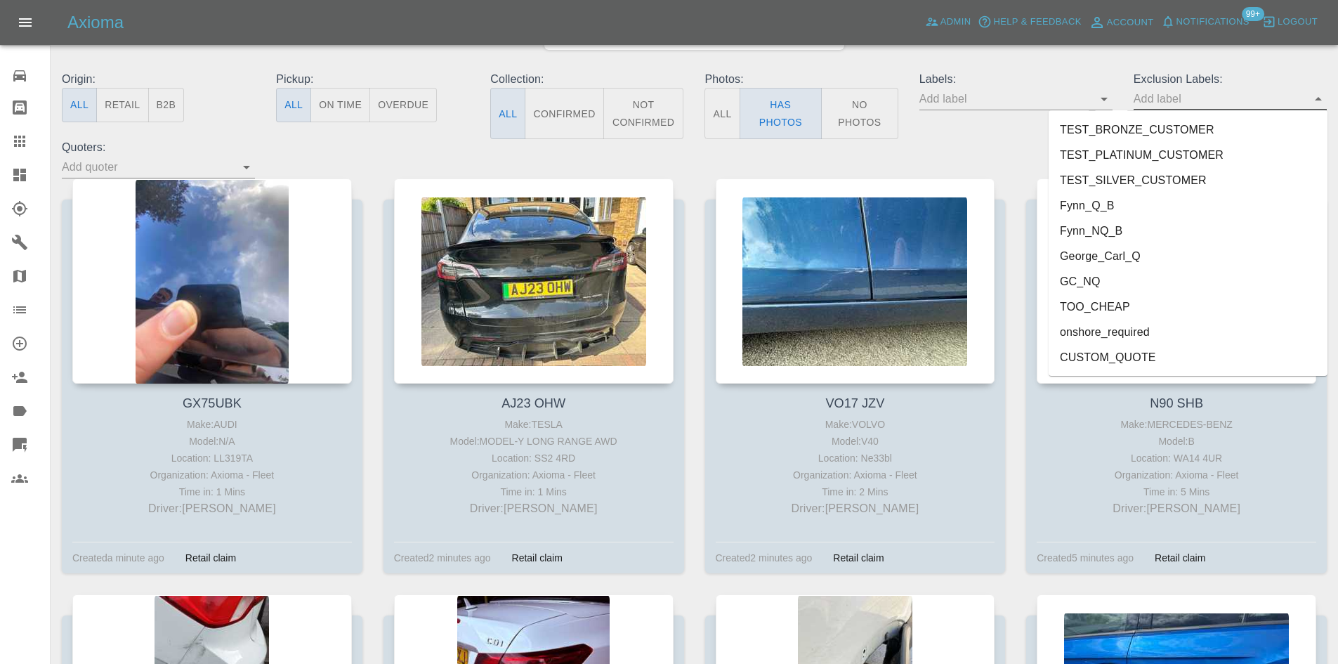
click at [1181, 332] on li "onshore_required" at bounding box center [1188, 332] width 279 height 25
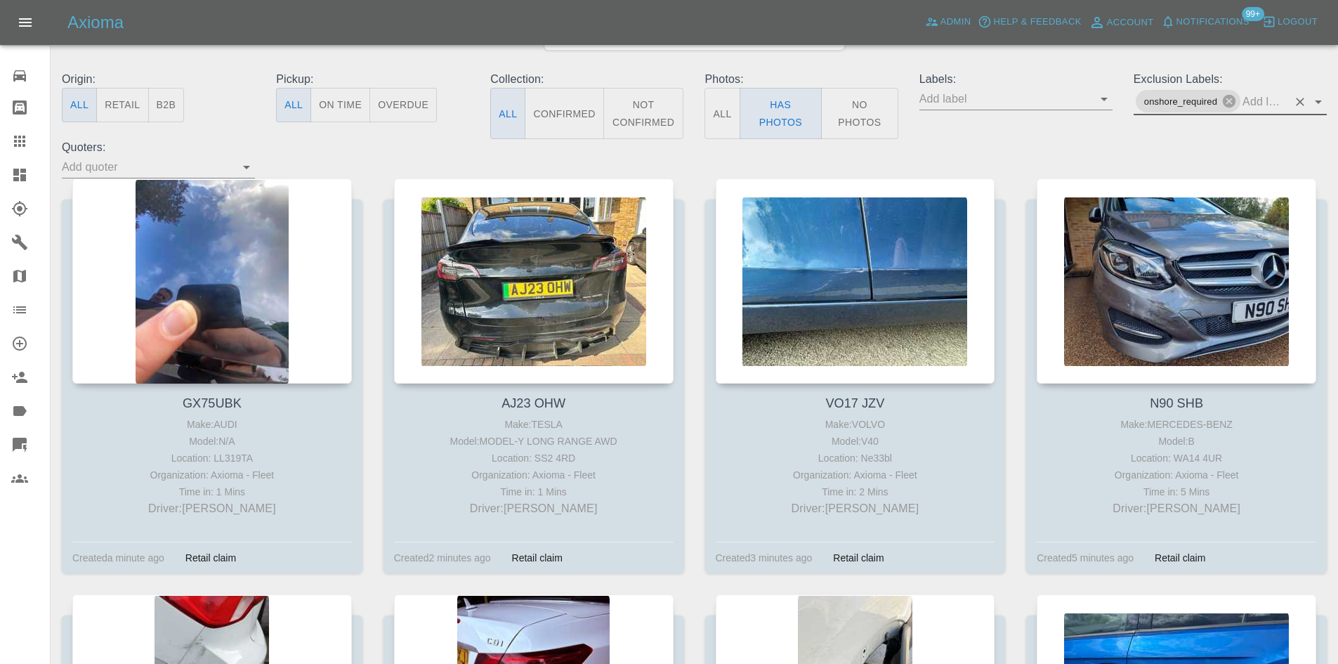
click at [1266, 102] on input "text" at bounding box center [1265, 102] width 45 height 22
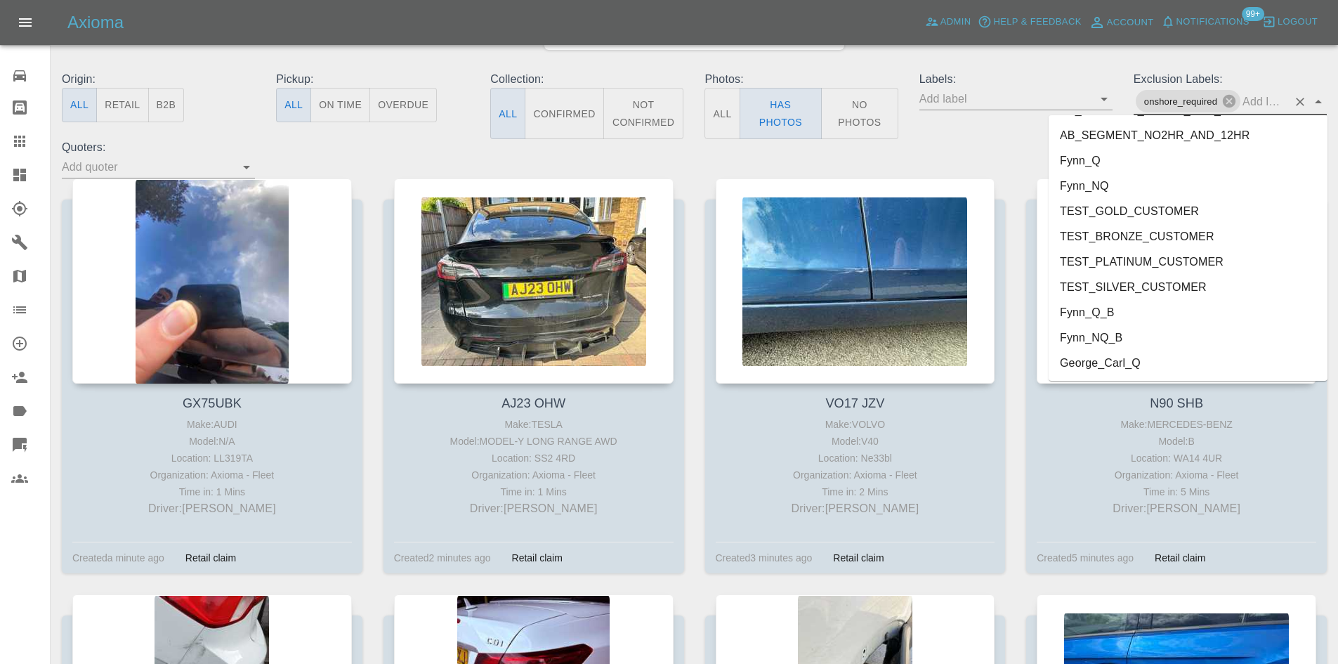
scroll to position [3008, 0]
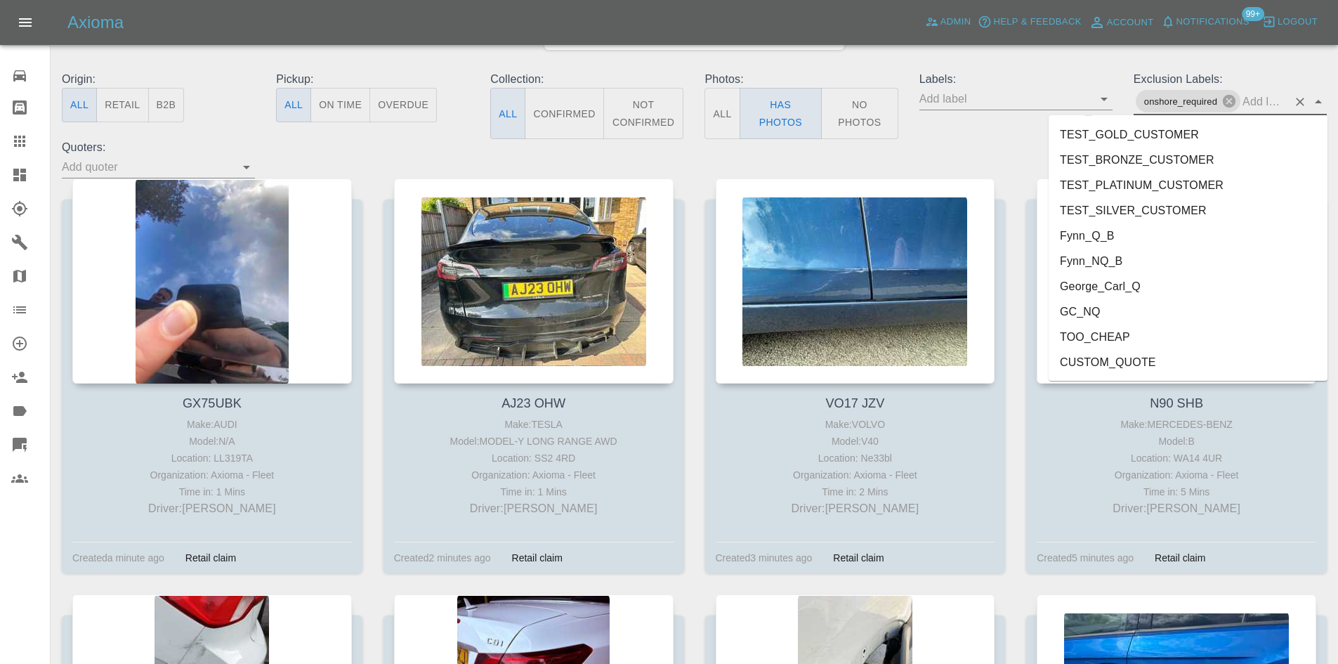
drag, startPoint x: 1141, startPoint y: 281, endPoint x: 1134, endPoint y: 282, distance: 7.1
click at [1141, 282] on li "George_Carl_Q" at bounding box center [1188, 286] width 279 height 25
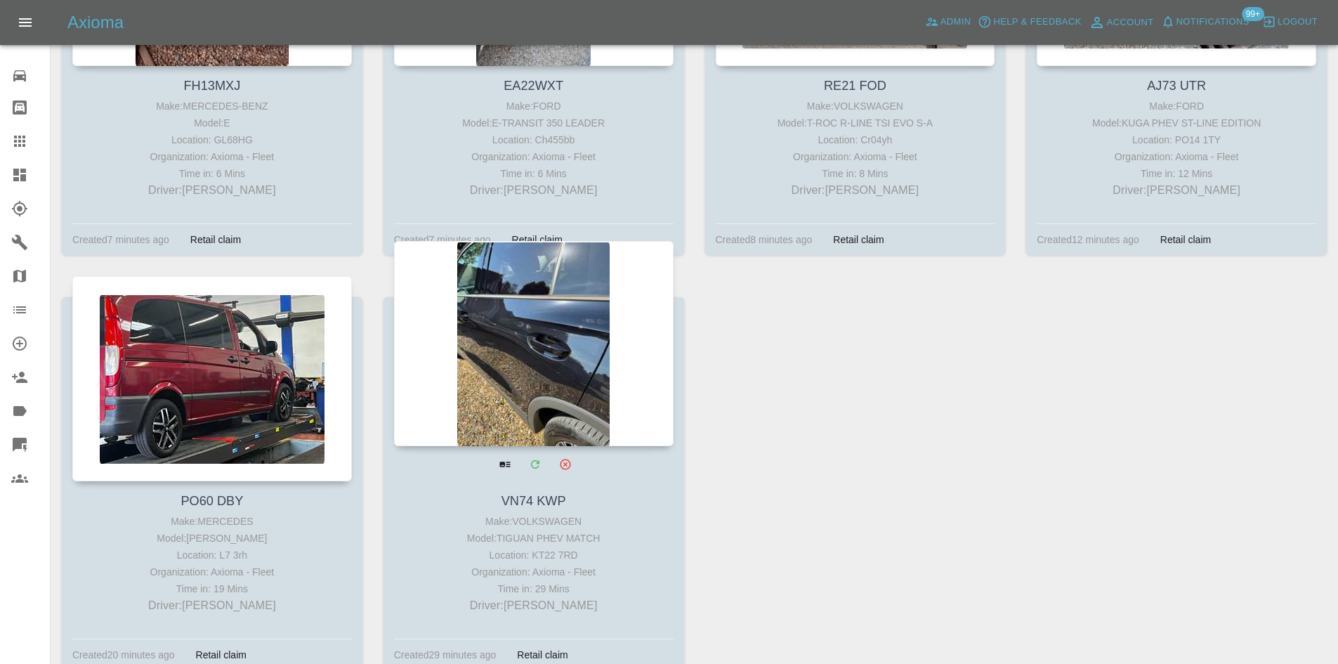
scroll to position [913, 0]
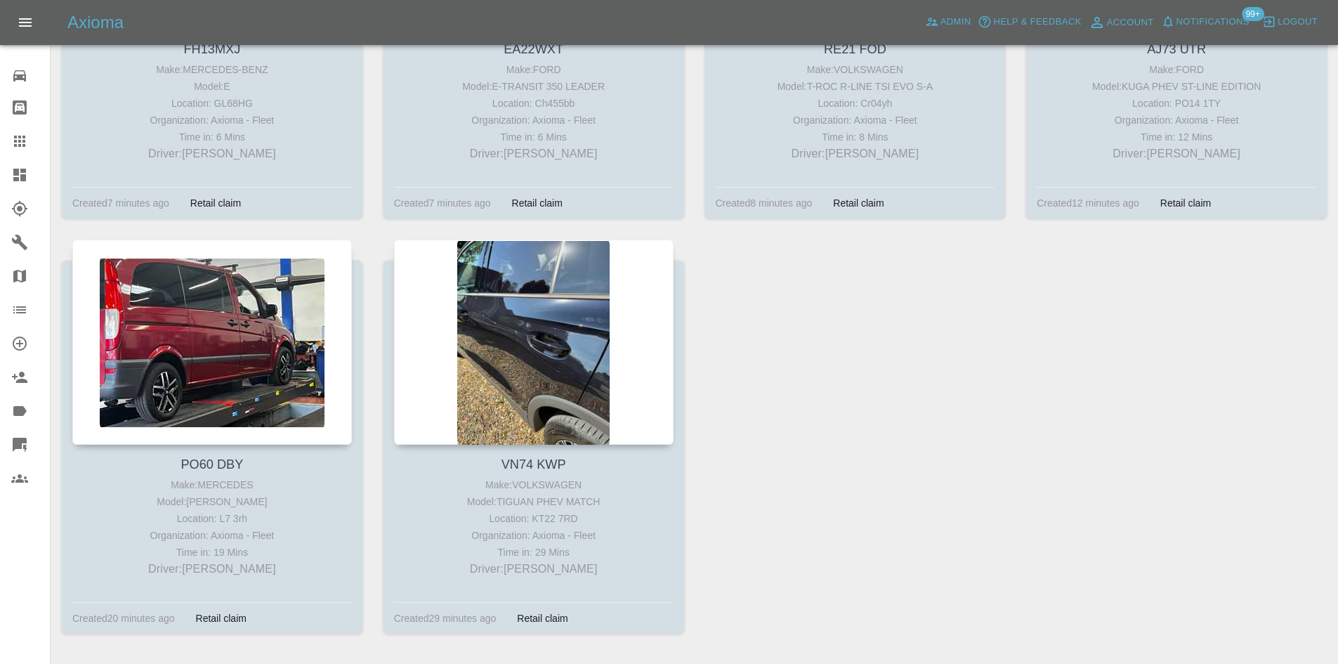
drag, startPoint x: 25, startPoint y: 178, endPoint x: 45, endPoint y: 195, distance: 26.4
click at [25, 178] on icon at bounding box center [19, 175] width 13 height 13
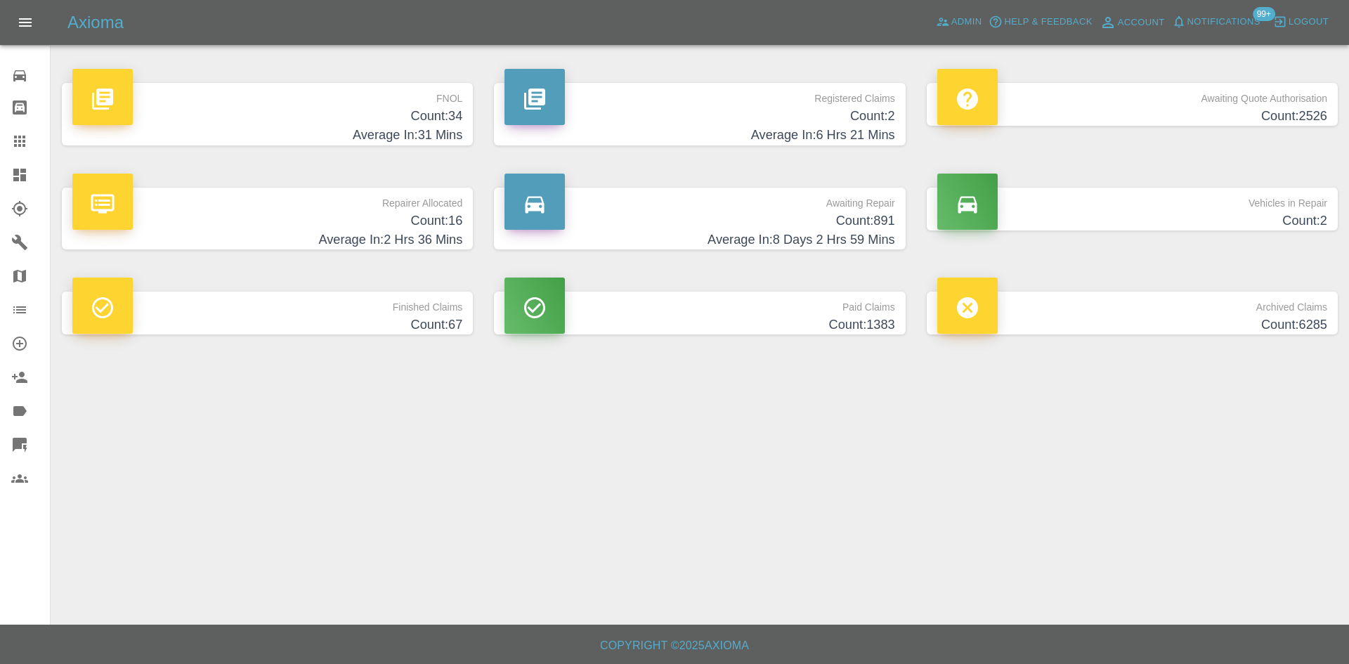
click at [433, 113] on h4 "Count: 34" at bounding box center [267, 116] width 390 height 19
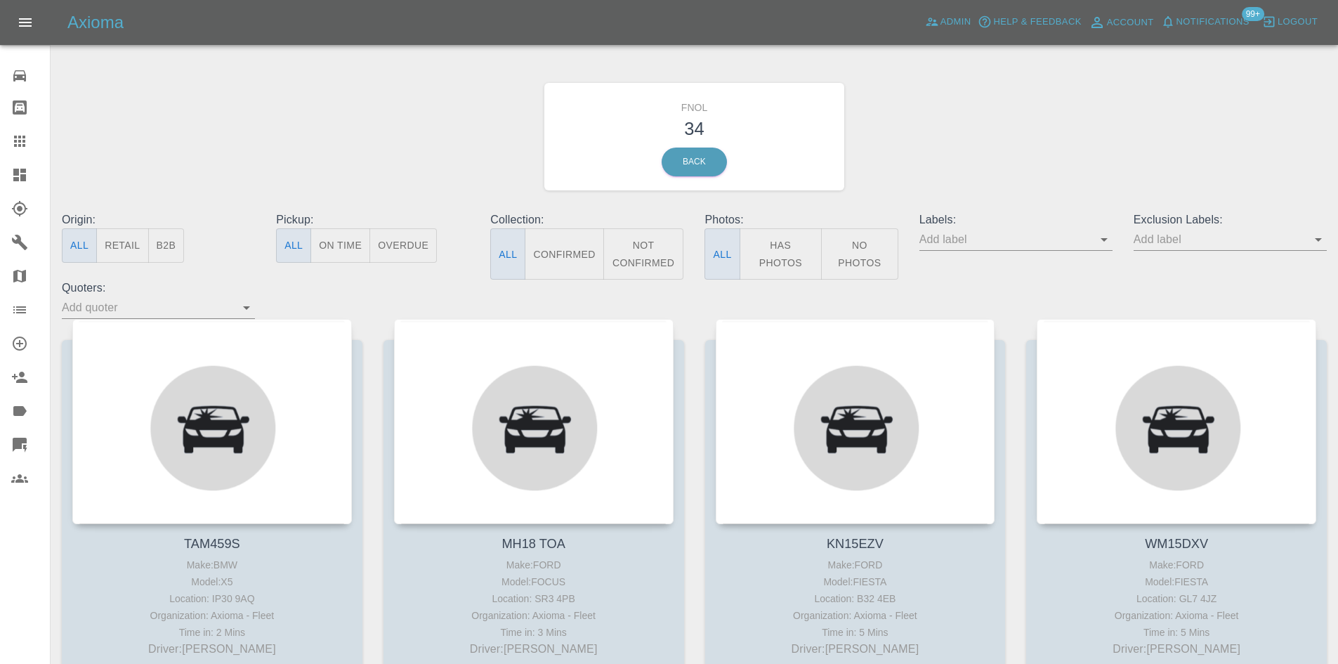
click at [767, 231] on div "Photos: All Has Photos No Photos" at bounding box center [801, 245] width 214 height 68
click at [767, 245] on button "Has Photos" at bounding box center [781, 253] width 83 height 51
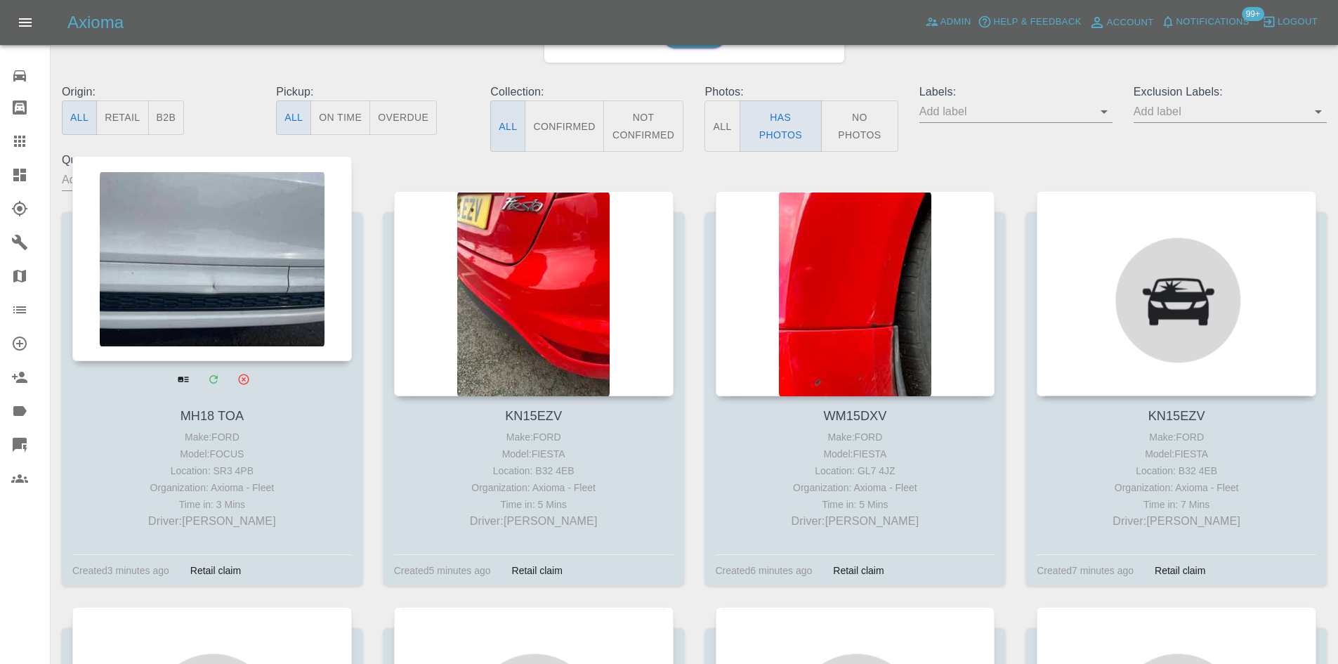
scroll to position [140, 0]
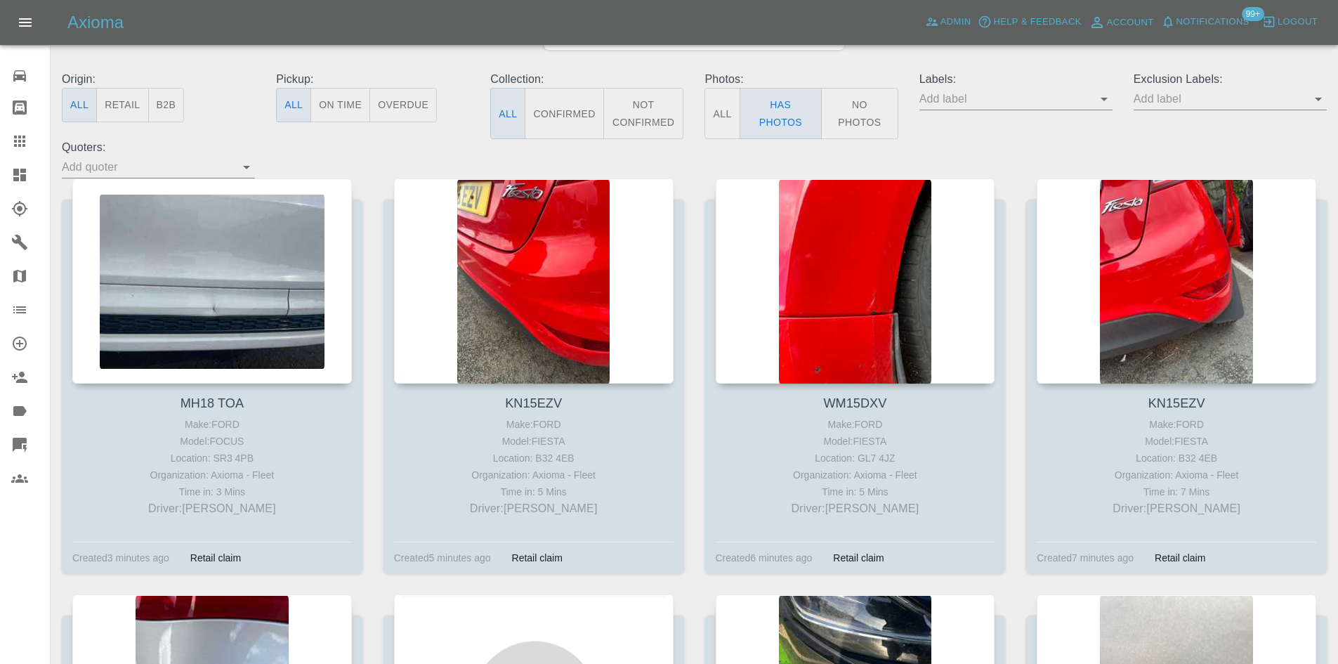
click at [1182, 92] on input "text" at bounding box center [1220, 99] width 172 height 22
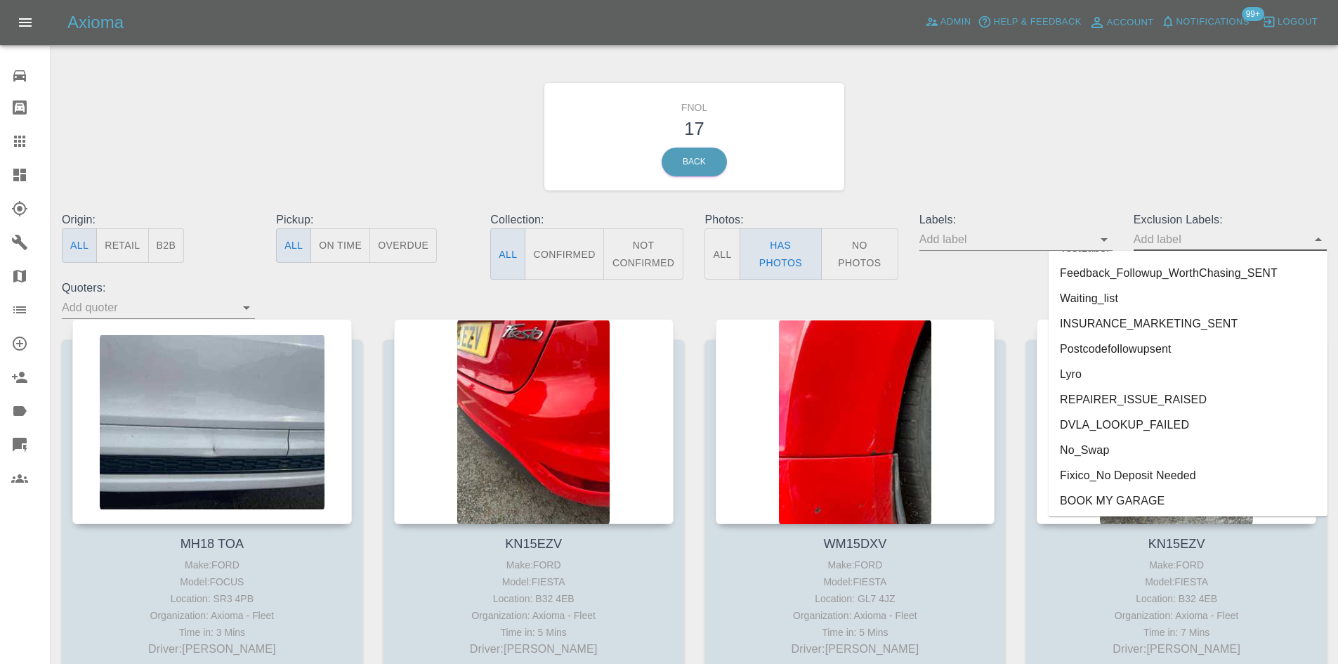
scroll to position [3033, 0]
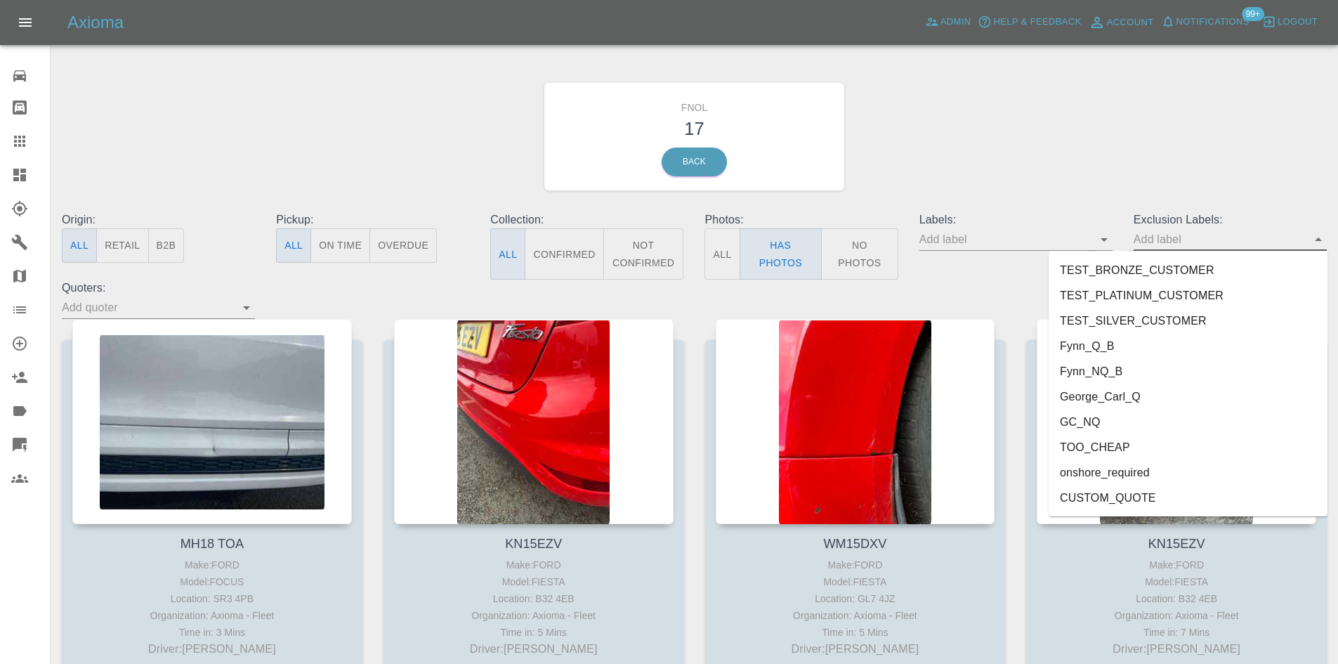
click at [1134, 475] on li "onshore_required" at bounding box center [1188, 472] width 279 height 25
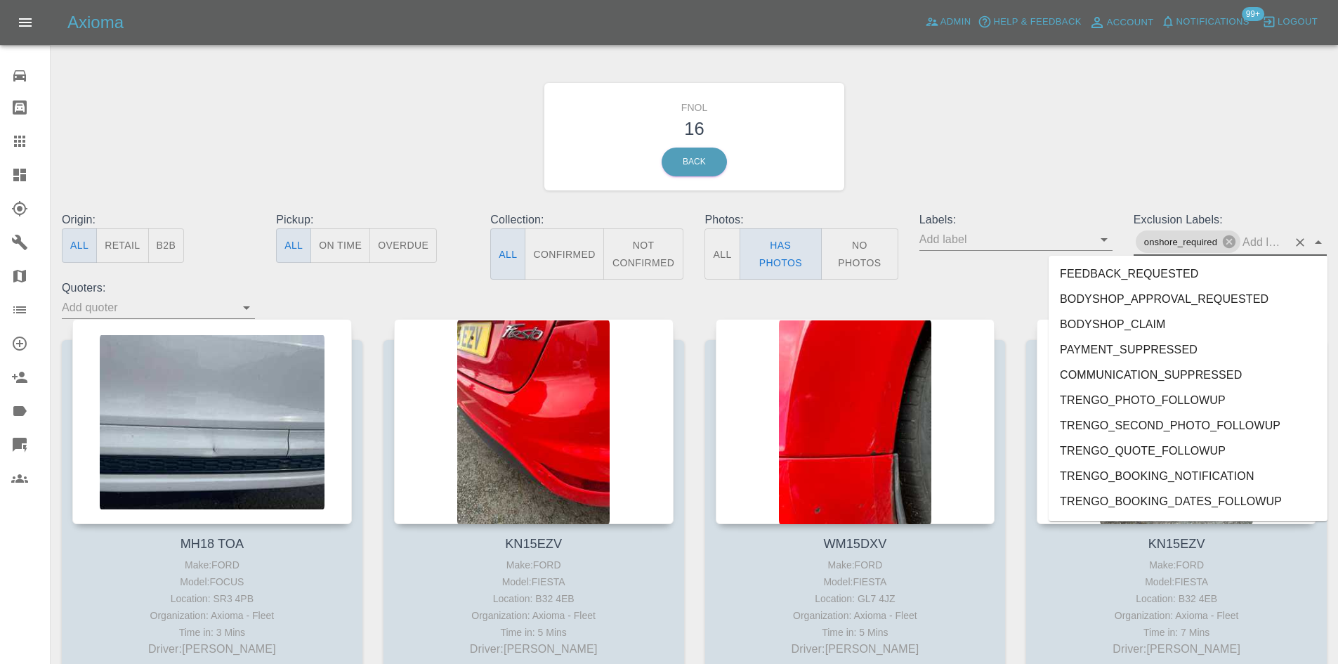
click at [1260, 240] on input "text" at bounding box center [1265, 242] width 45 height 22
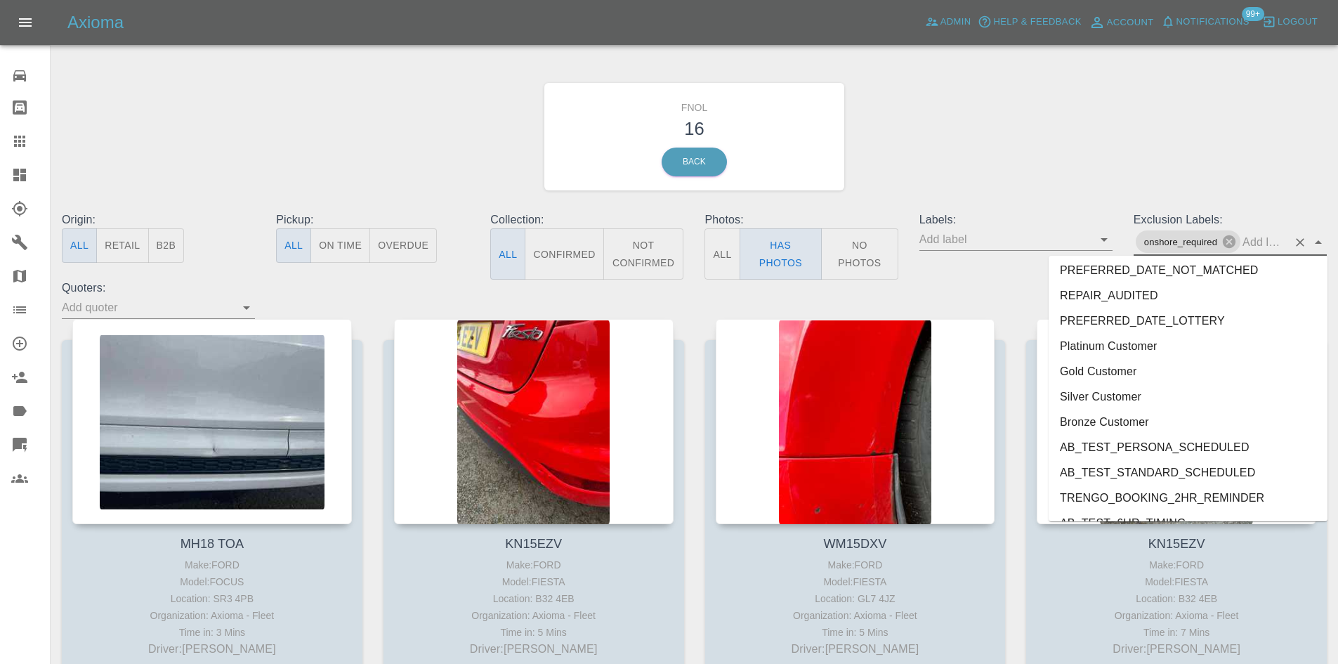
scroll to position [3008, 0]
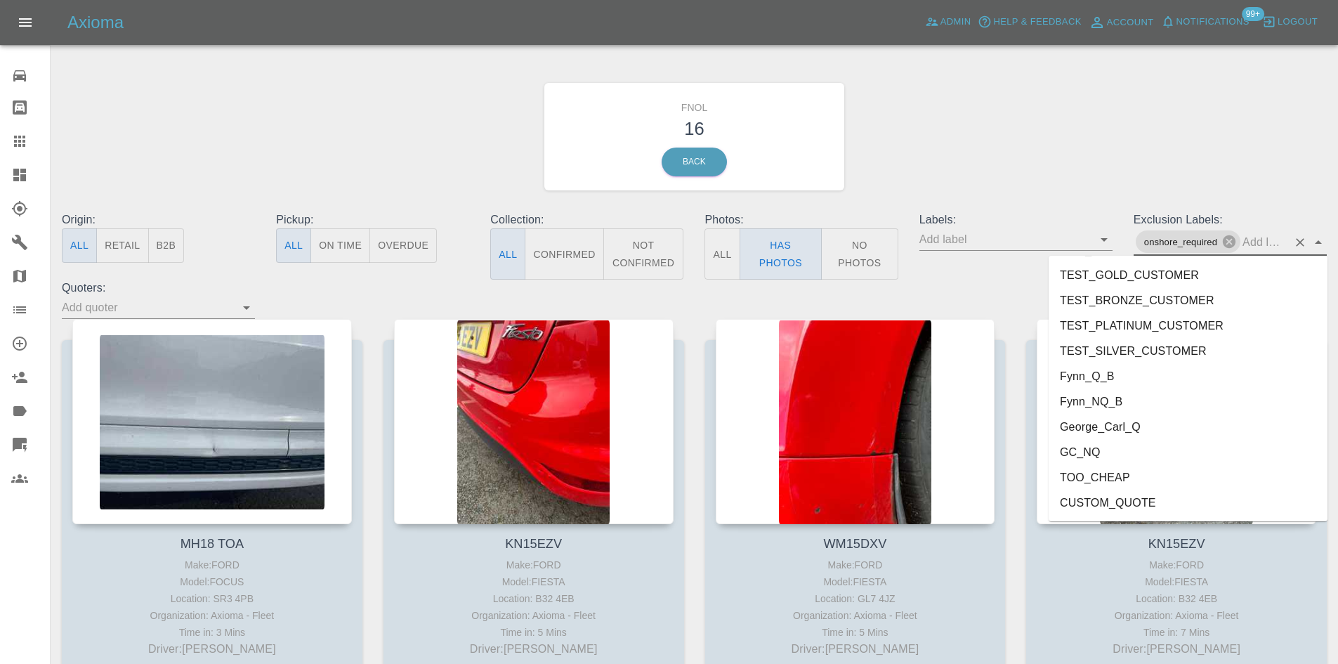
click at [1146, 422] on li "George_Carl_Q" at bounding box center [1188, 426] width 279 height 25
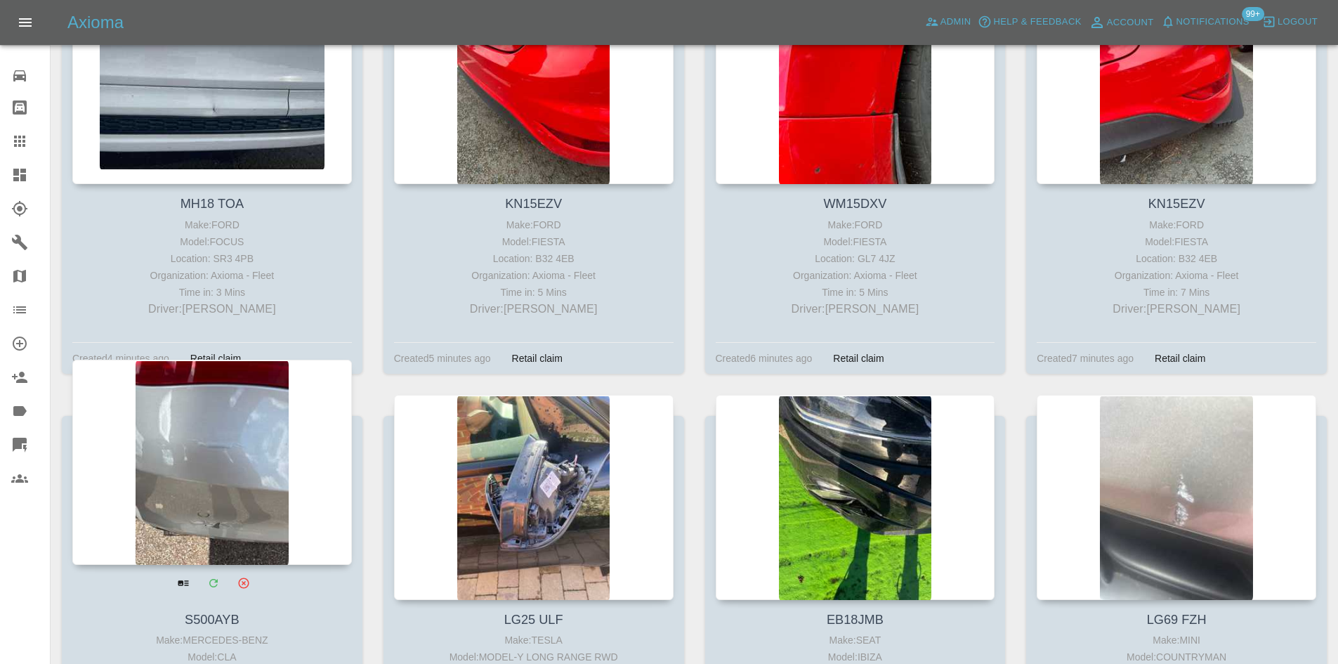
scroll to position [562, 0]
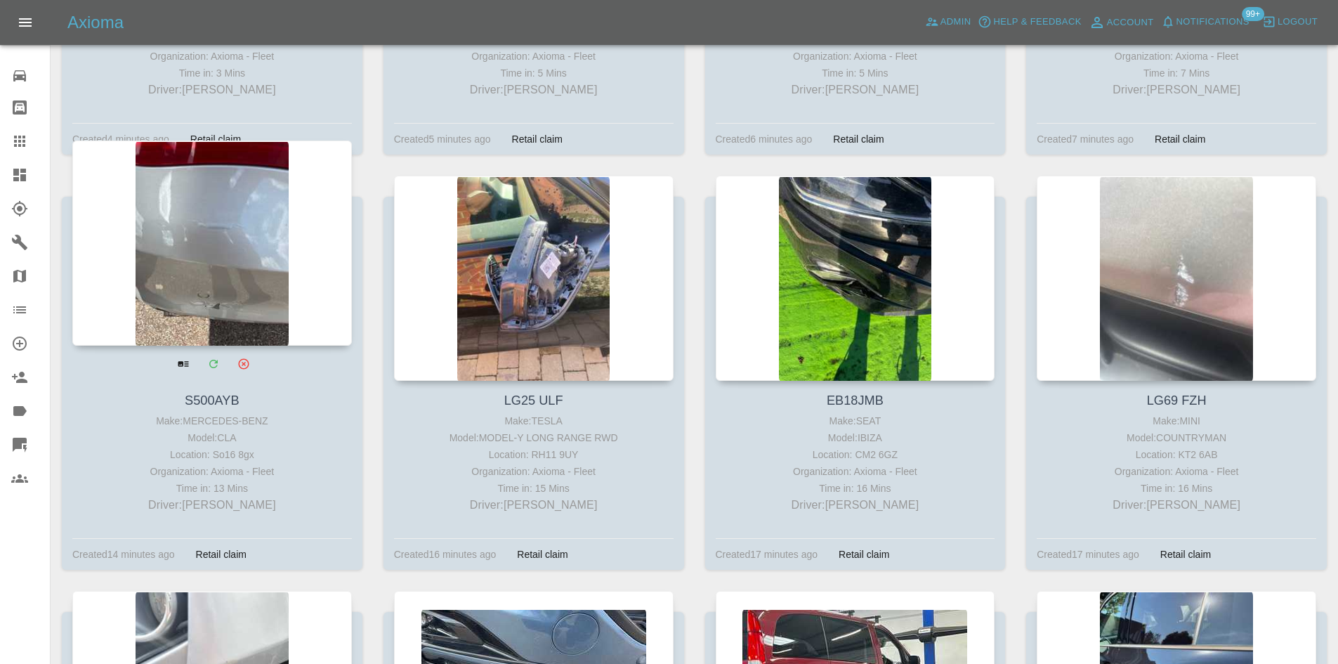
drag, startPoint x: 205, startPoint y: 203, endPoint x: 338, endPoint y: 198, distance: 132.9
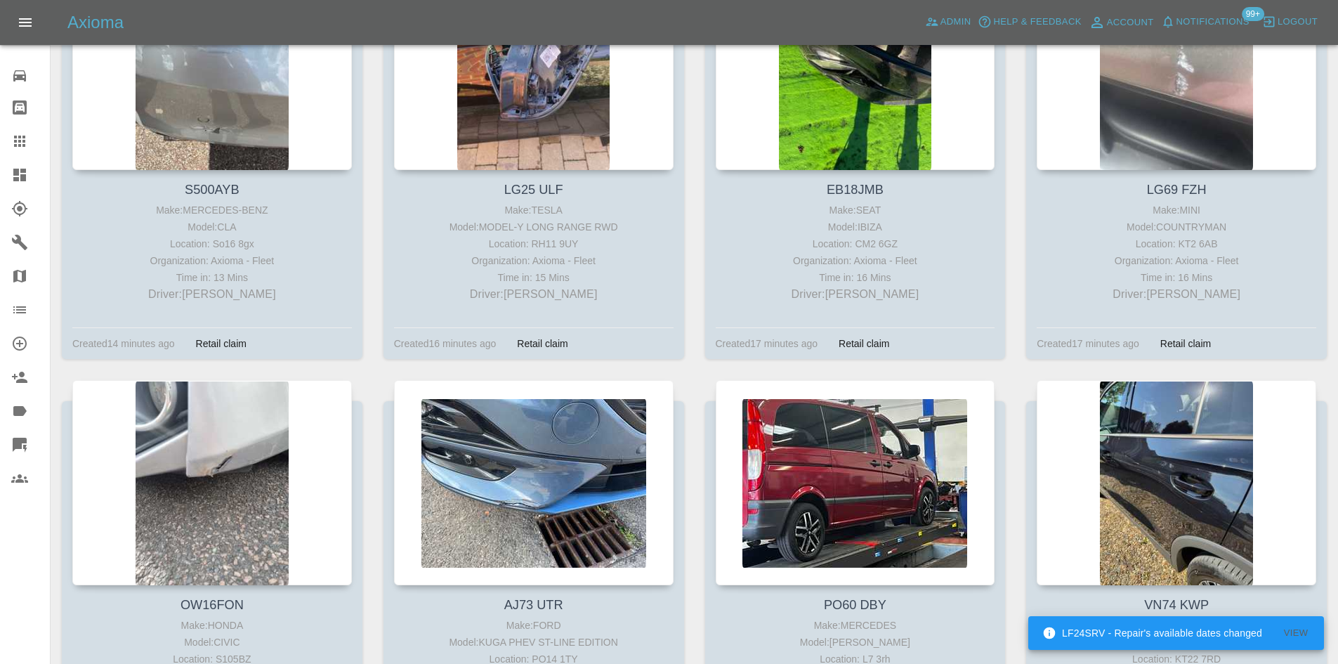
scroll to position [679, 0]
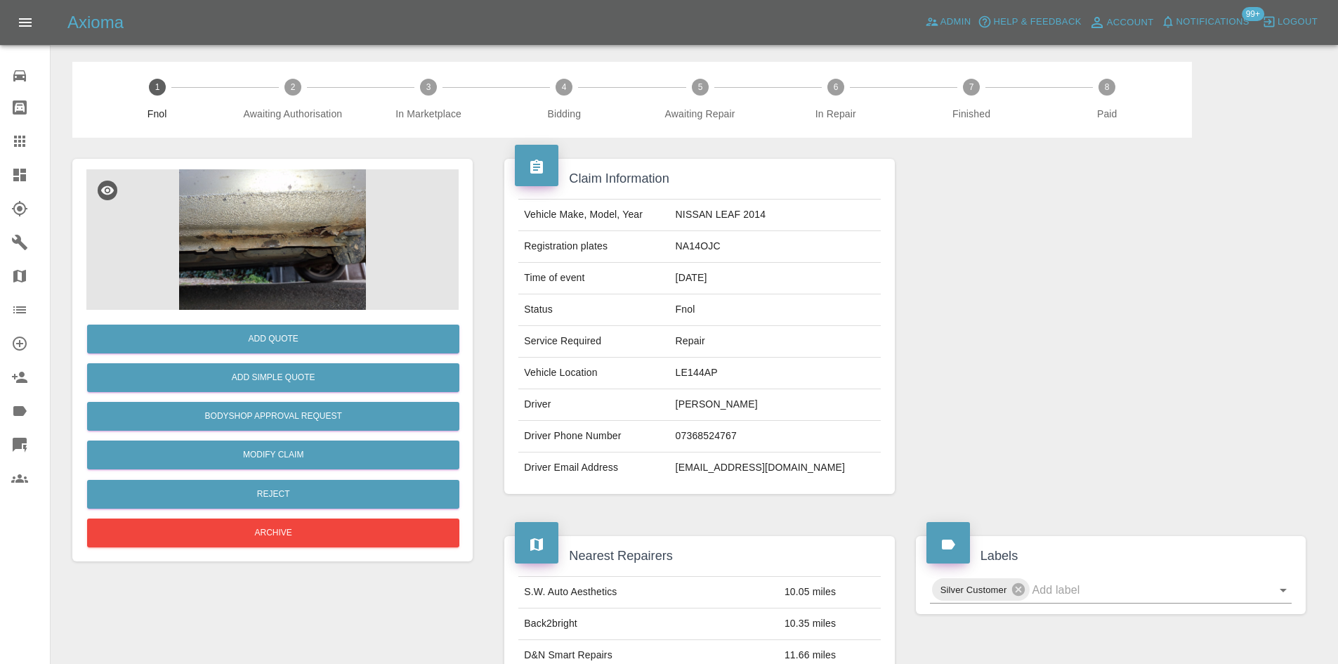
click at [263, 171] on img at bounding box center [272, 239] width 372 height 140
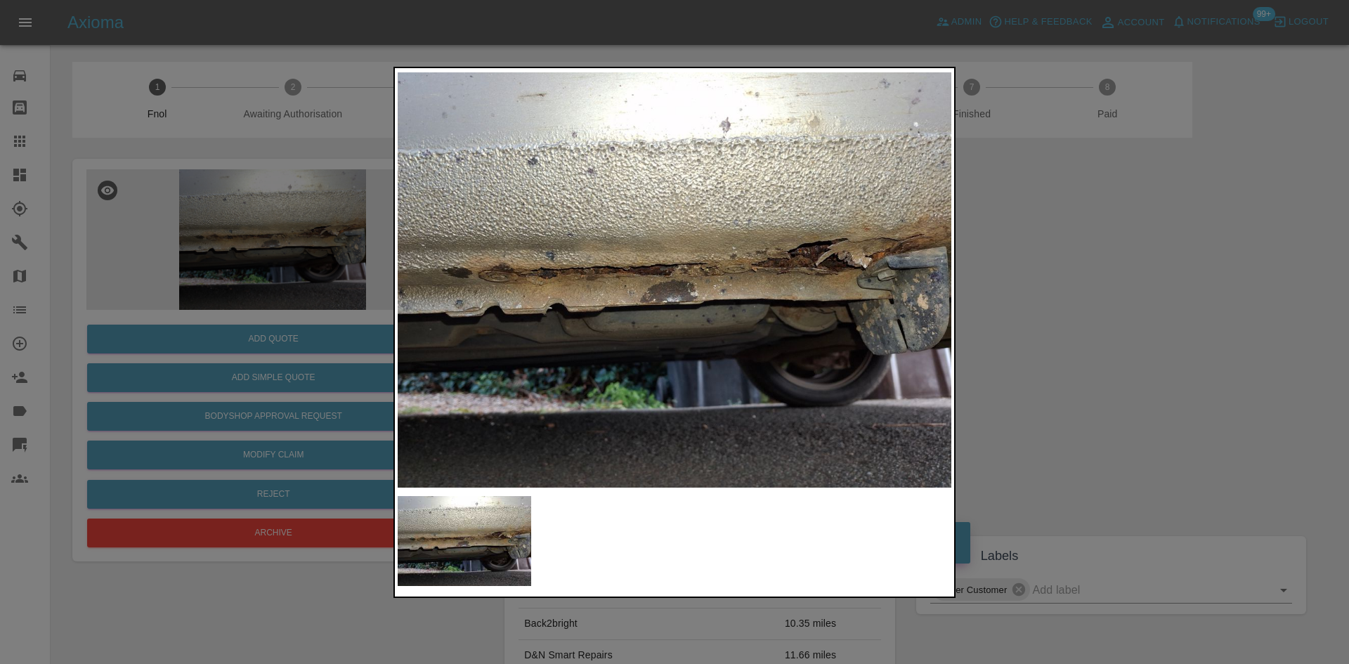
click at [480, 297] on img at bounding box center [675, 280] width 554 height 418
click at [465, 313] on img at bounding box center [675, 280] width 554 height 418
drag, startPoint x: 320, startPoint y: 270, endPoint x: 287, endPoint y: 459, distance: 192.6
click at [305, 306] on div at bounding box center [674, 332] width 1349 height 664
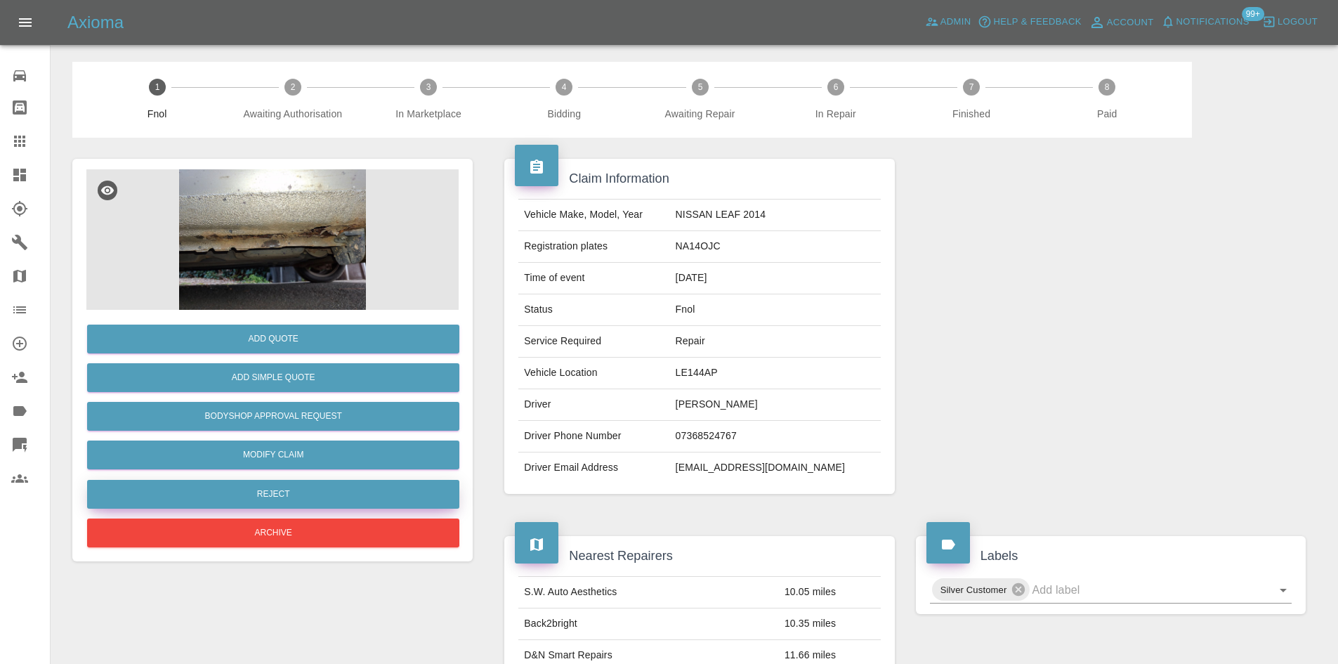
click at [284, 496] on button "Reject" at bounding box center [273, 494] width 372 height 29
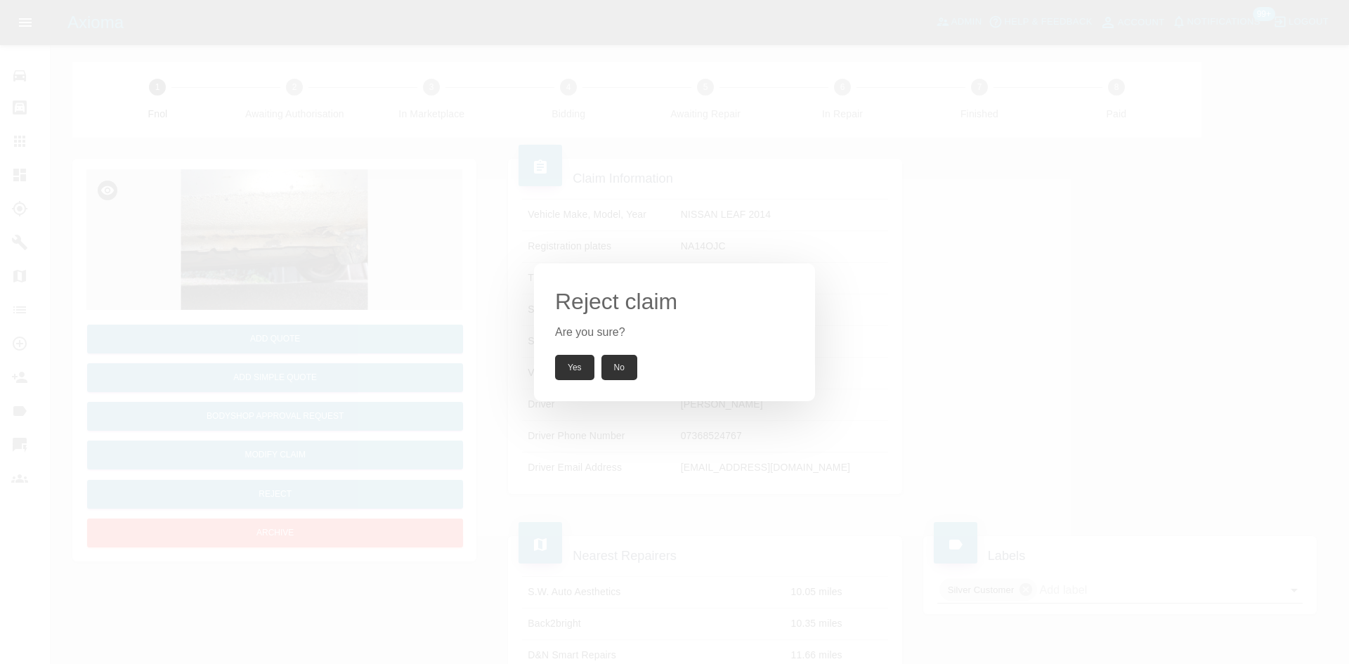
click at [571, 366] on button "Yes" at bounding box center [574, 367] width 39 height 25
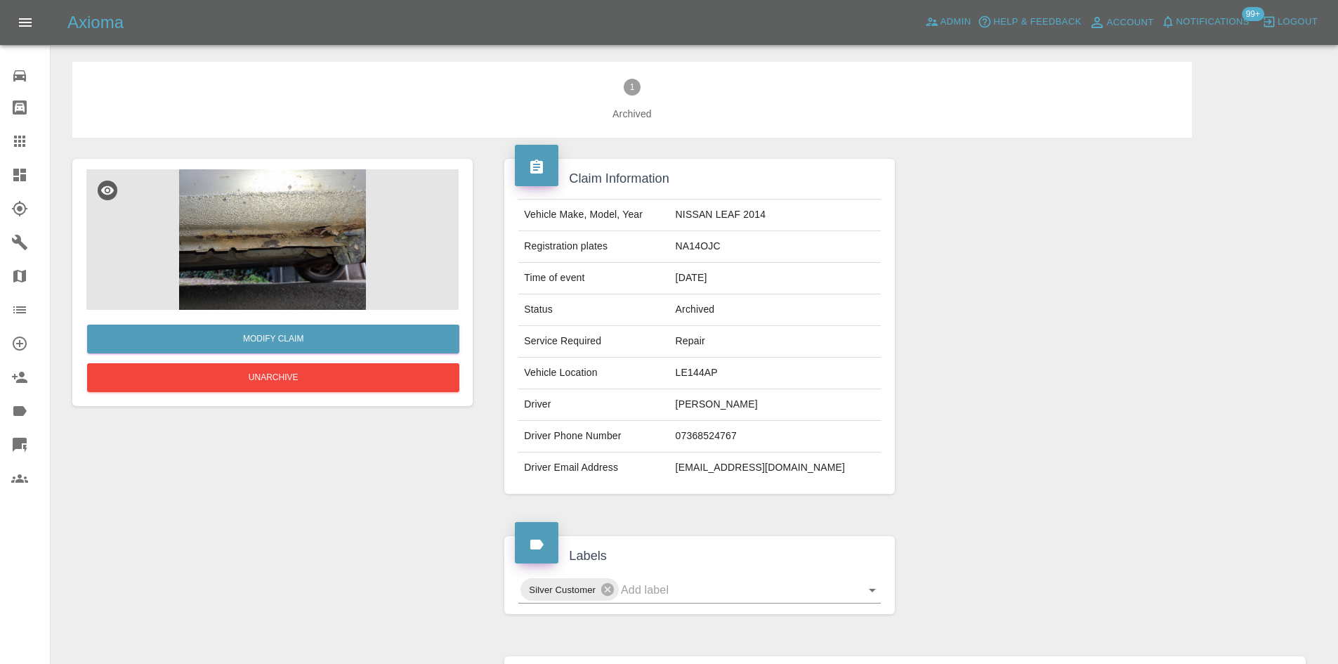
click at [273, 215] on img at bounding box center [272, 239] width 372 height 140
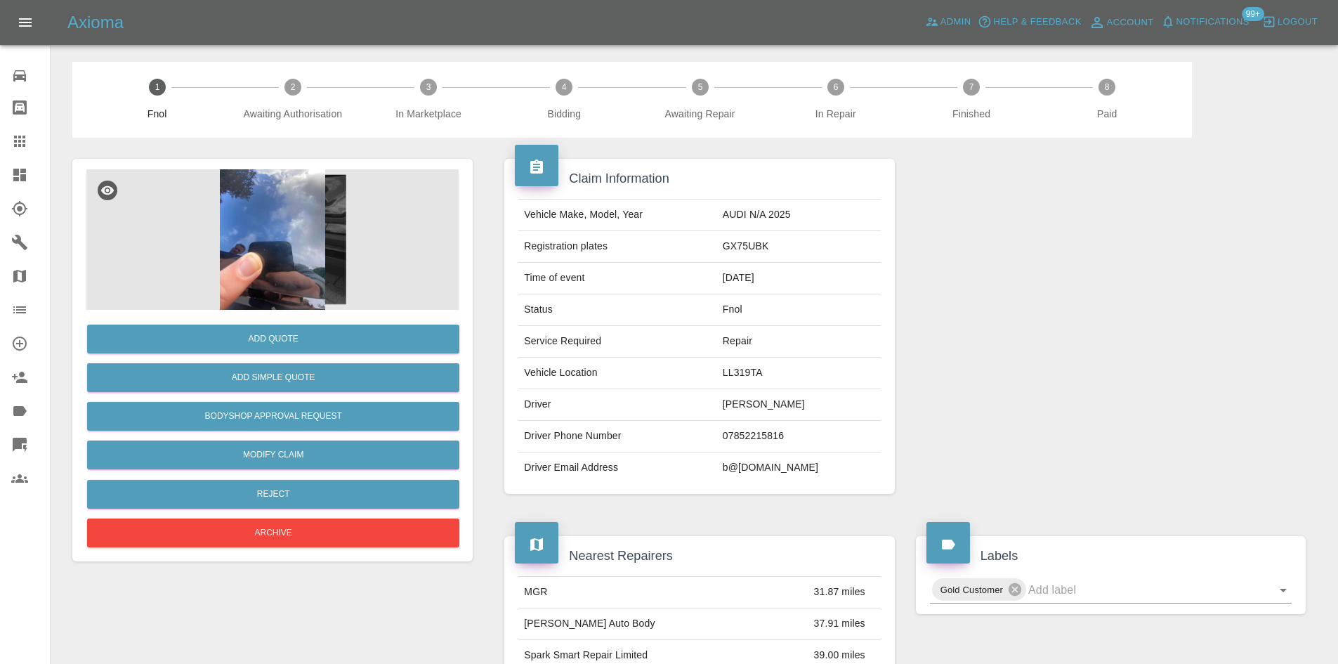
click at [303, 235] on img at bounding box center [272, 239] width 372 height 140
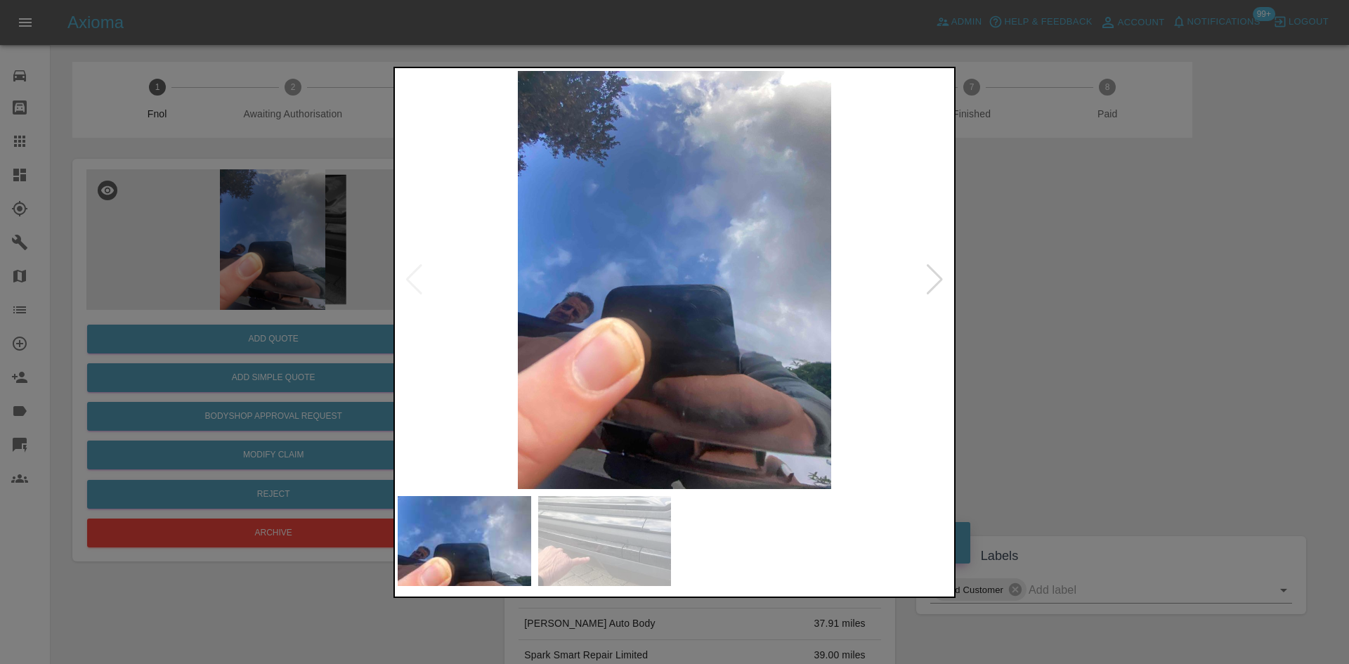
click at [638, 346] on img at bounding box center [675, 280] width 554 height 418
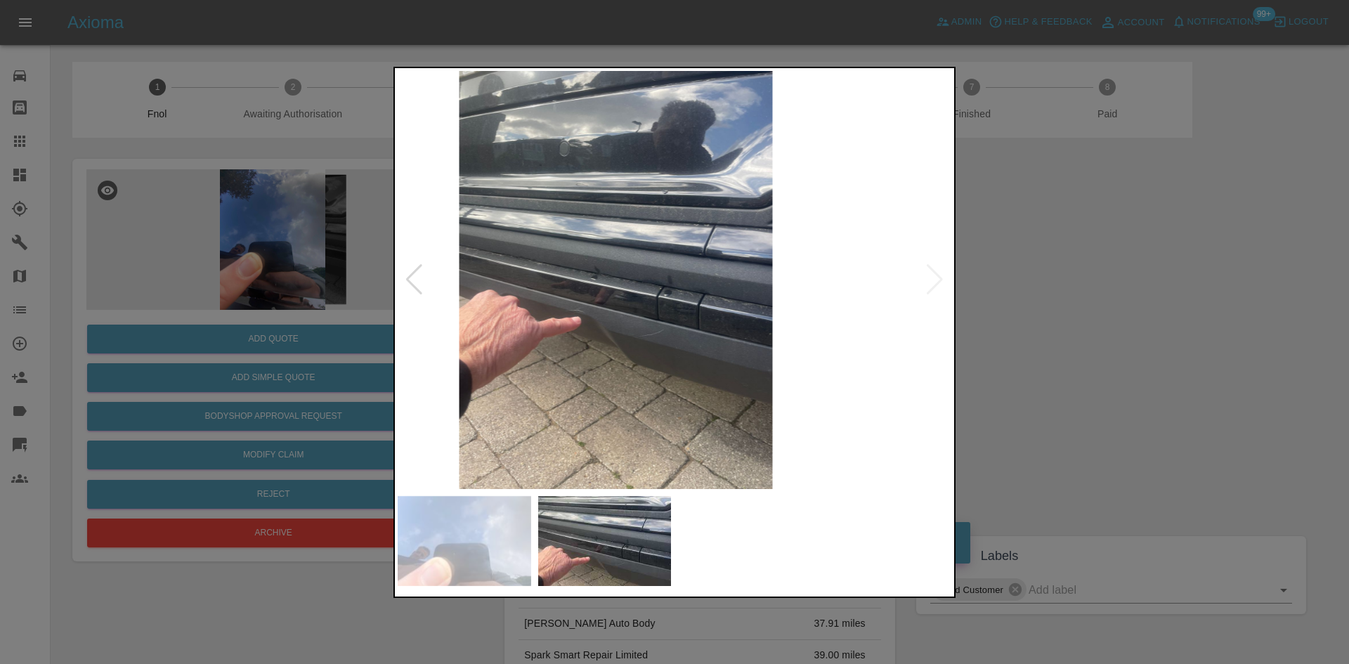
click at [598, 350] on img at bounding box center [616, 280] width 554 height 418
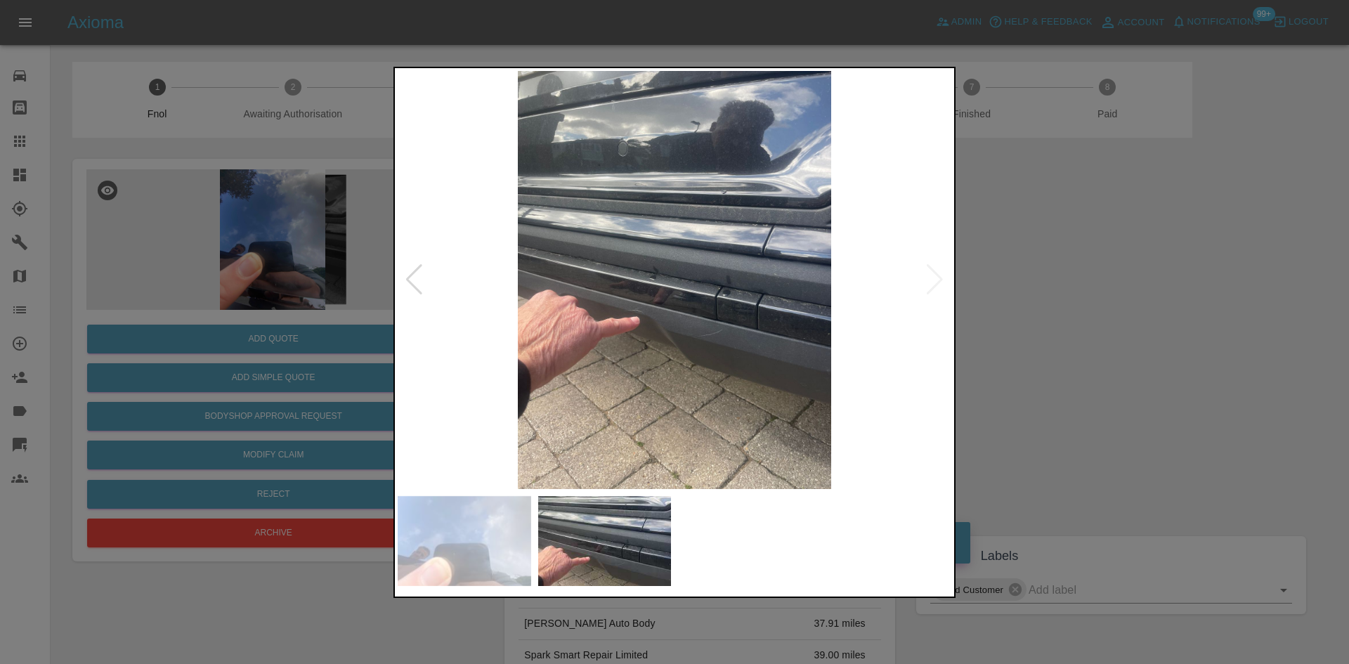
click at [473, 326] on img at bounding box center [675, 280] width 554 height 418
drag, startPoint x: 165, startPoint y: 221, endPoint x: 559, endPoint y: 350, distance: 414.7
click at [171, 221] on div at bounding box center [674, 332] width 1349 height 664
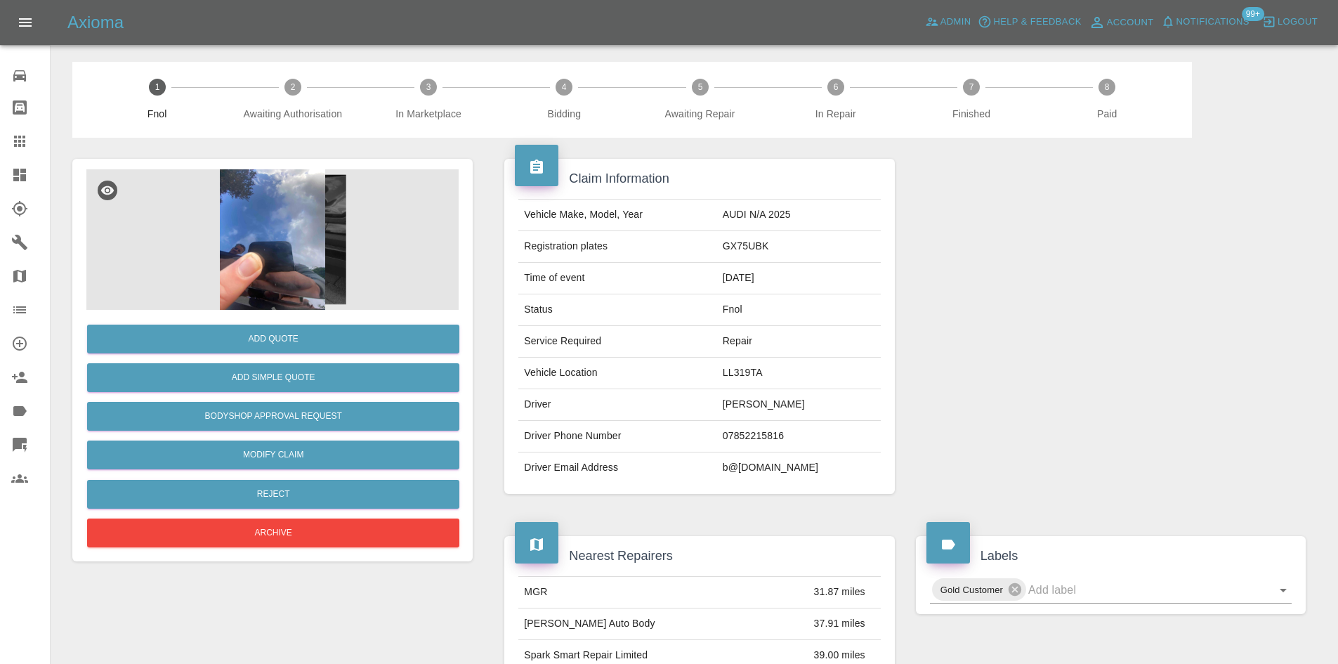
click at [246, 208] on img at bounding box center [272, 239] width 372 height 140
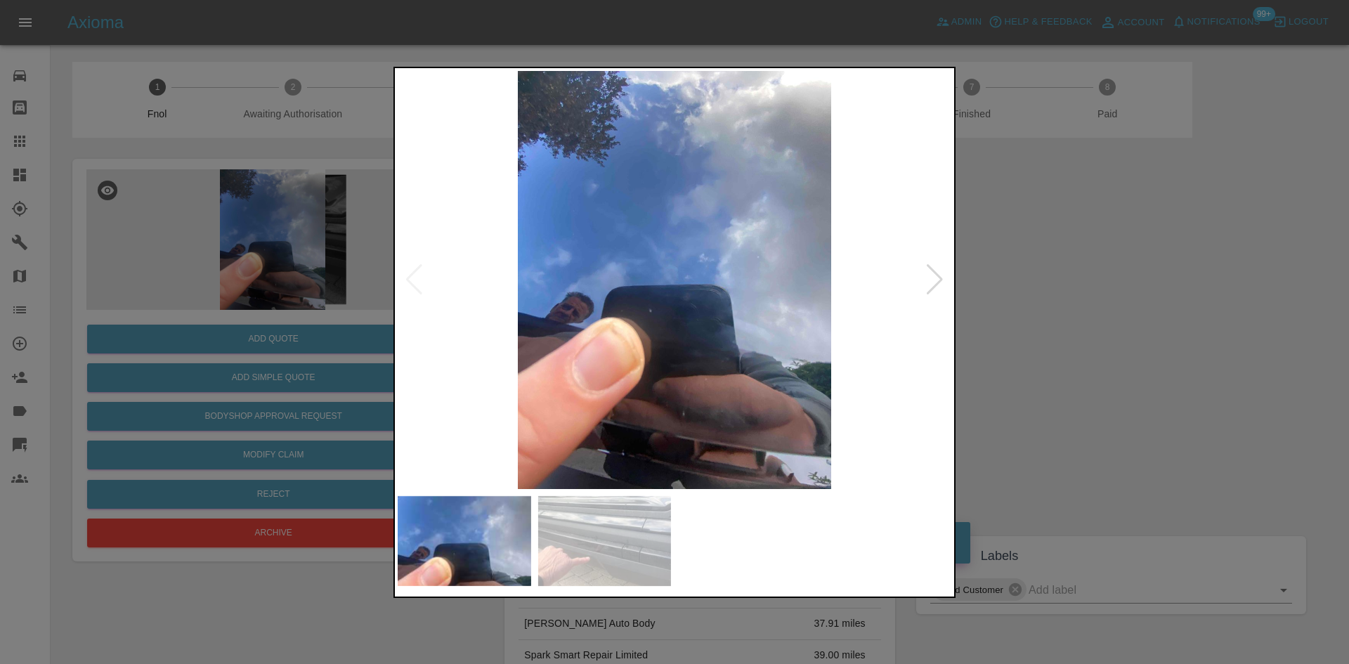
click at [665, 322] on img at bounding box center [675, 280] width 554 height 418
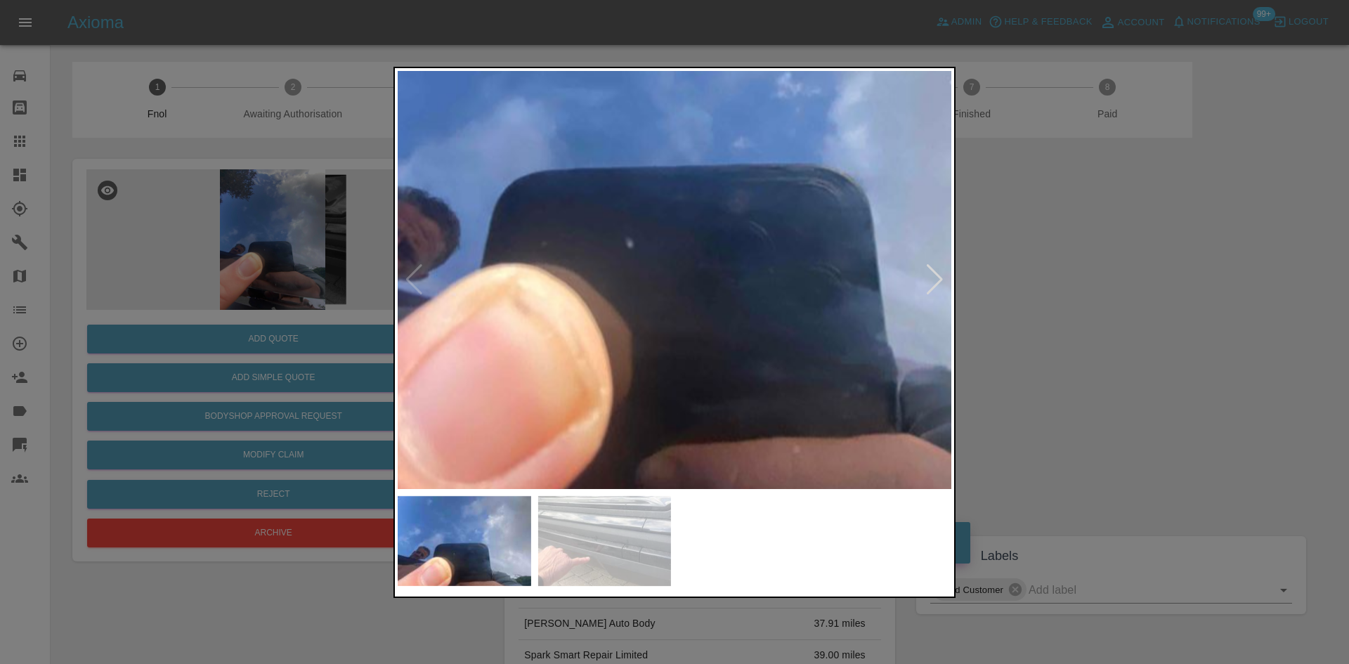
click at [665, 322] on img at bounding box center [701, 151] width 1661 height 1255
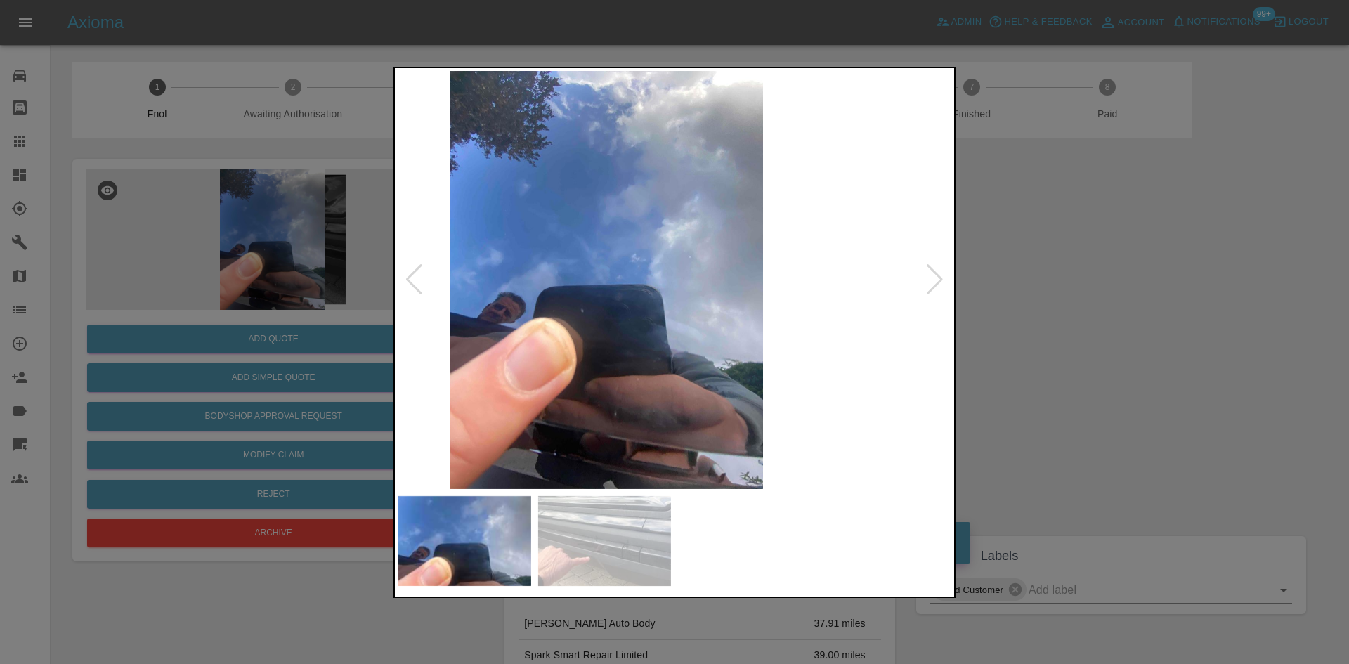
click at [613, 322] on img at bounding box center [606, 280] width 554 height 418
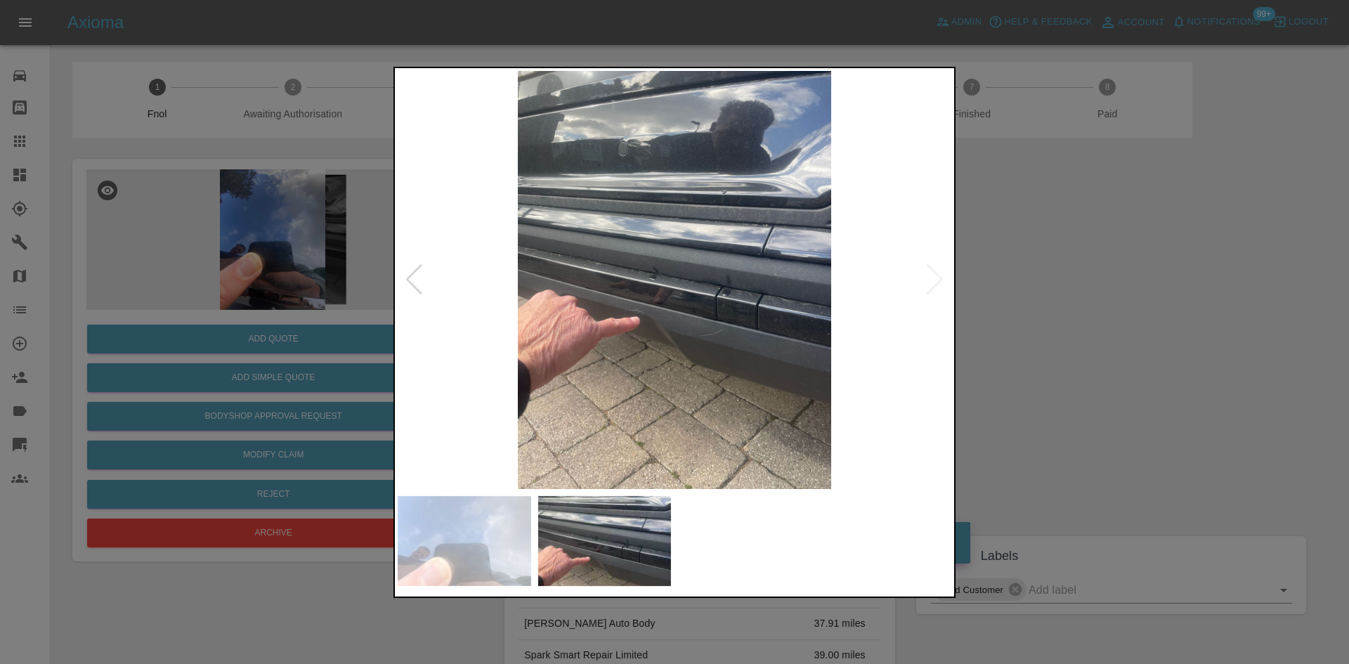
click at [335, 319] on div at bounding box center [674, 332] width 1349 height 664
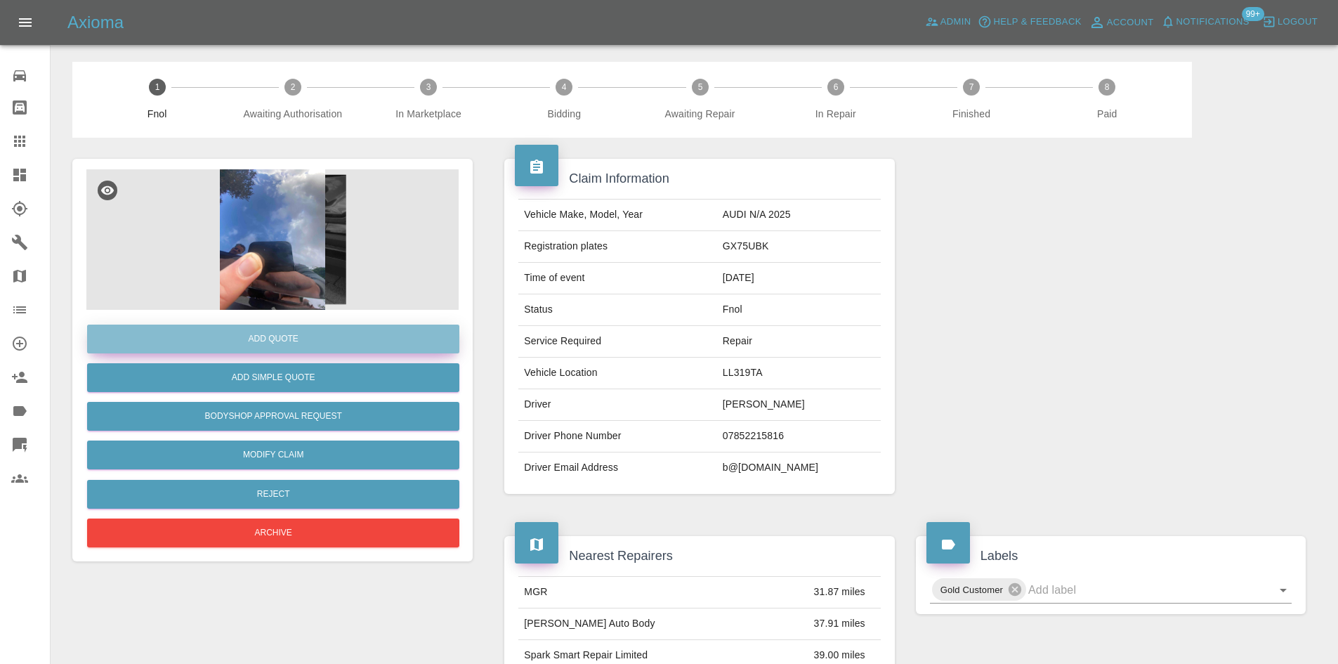
click at [316, 343] on button "Add Quote" at bounding box center [273, 339] width 372 height 29
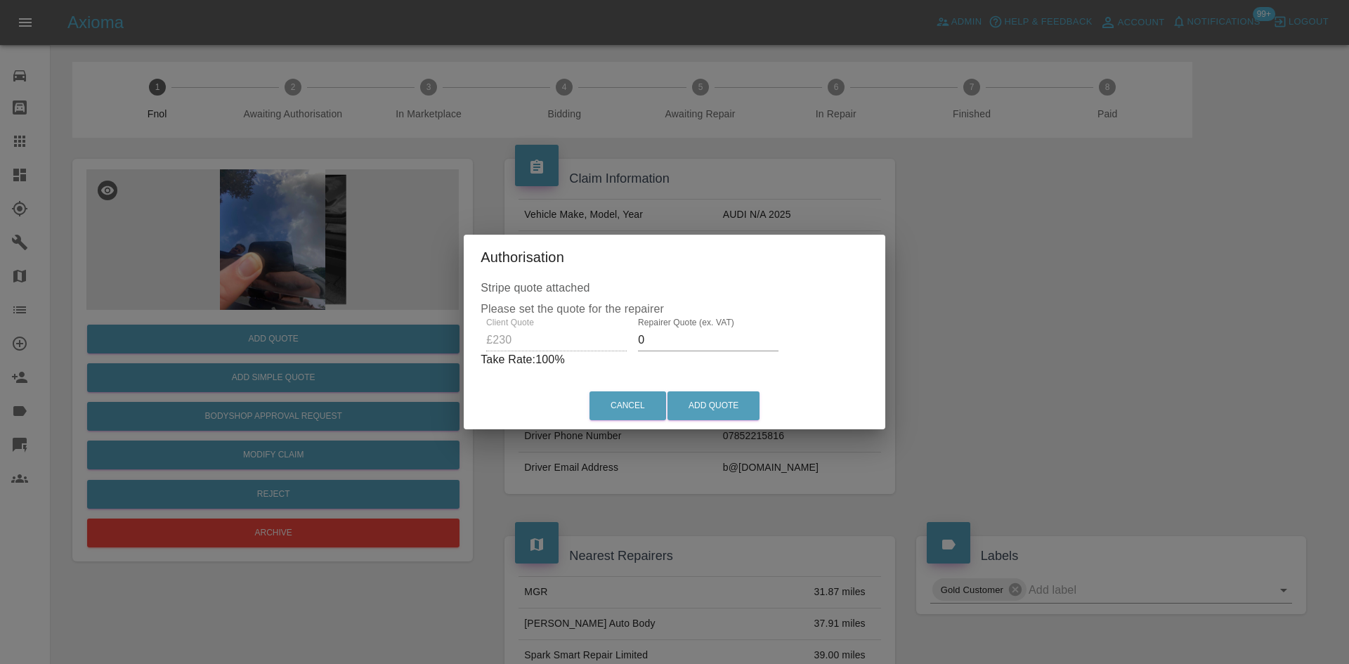
click at [528, 350] on div "Client Quote £230 Repairer Quote (ex. VAT) 0 Take Rate: 100 %" at bounding box center [674, 343] width 388 height 51
type input "150"
drag, startPoint x: 717, startPoint y: 414, endPoint x: 747, endPoint y: 525, distance: 115.5
click at [717, 413] on button "Add Quote" at bounding box center [713, 405] width 92 height 29
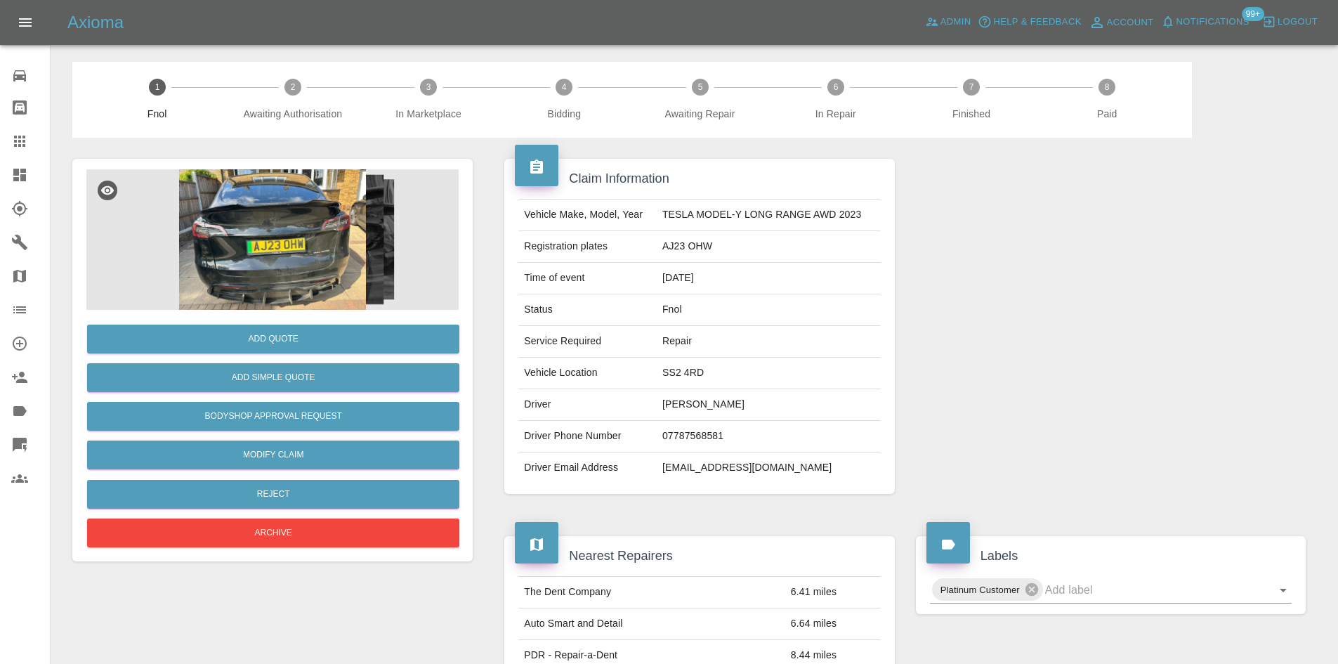
click at [302, 256] on img at bounding box center [272, 239] width 372 height 140
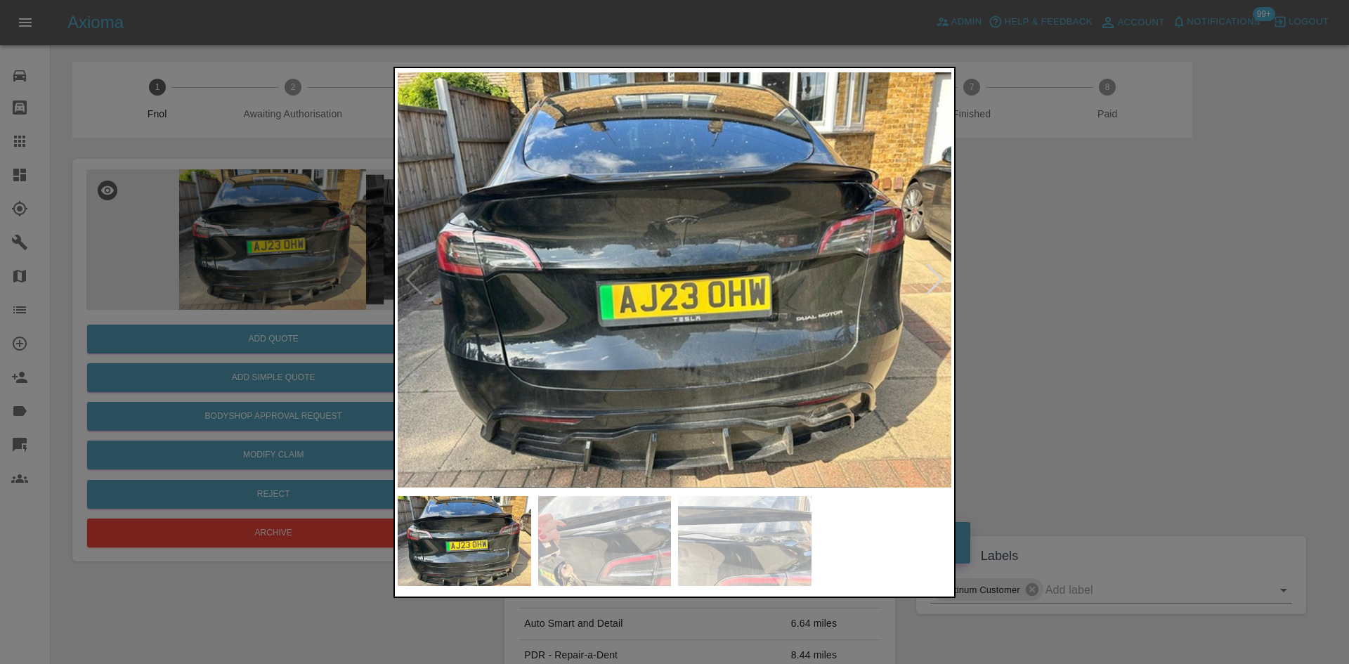
click at [233, 274] on div at bounding box center [674, 332] width 1349 height 664
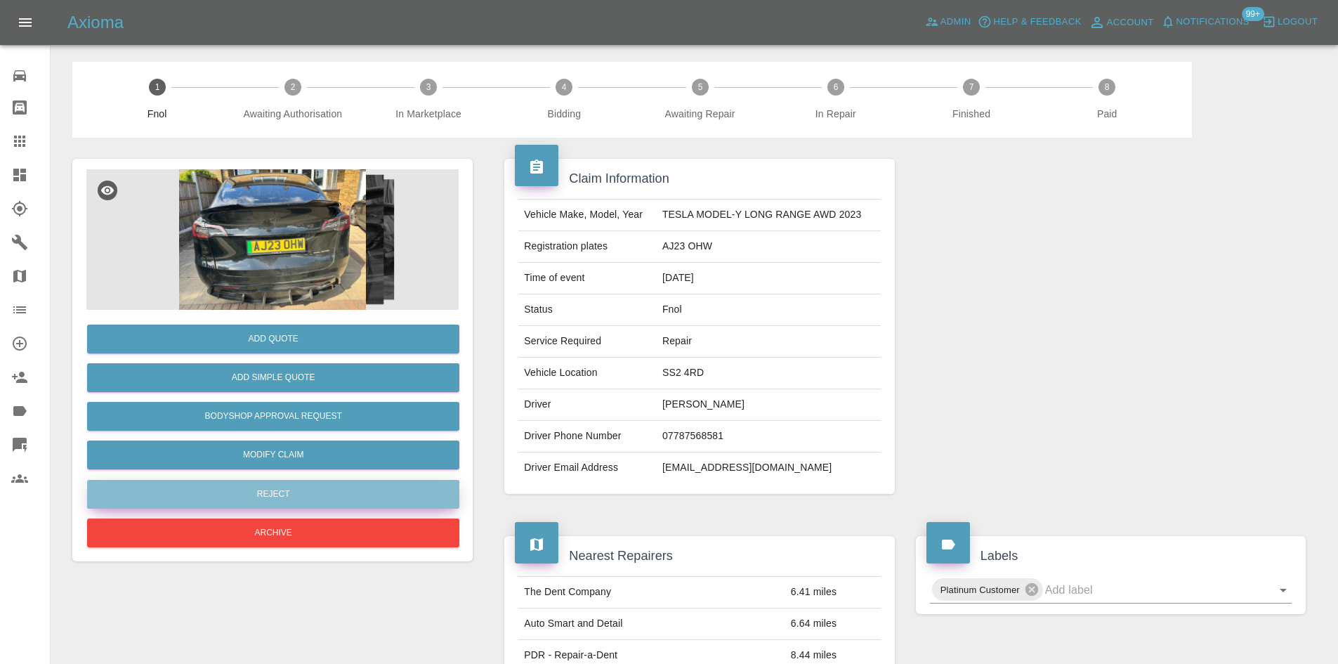
click at [285, 506] on button "Reject" at bounding box center [273, 494] width 372 height 29
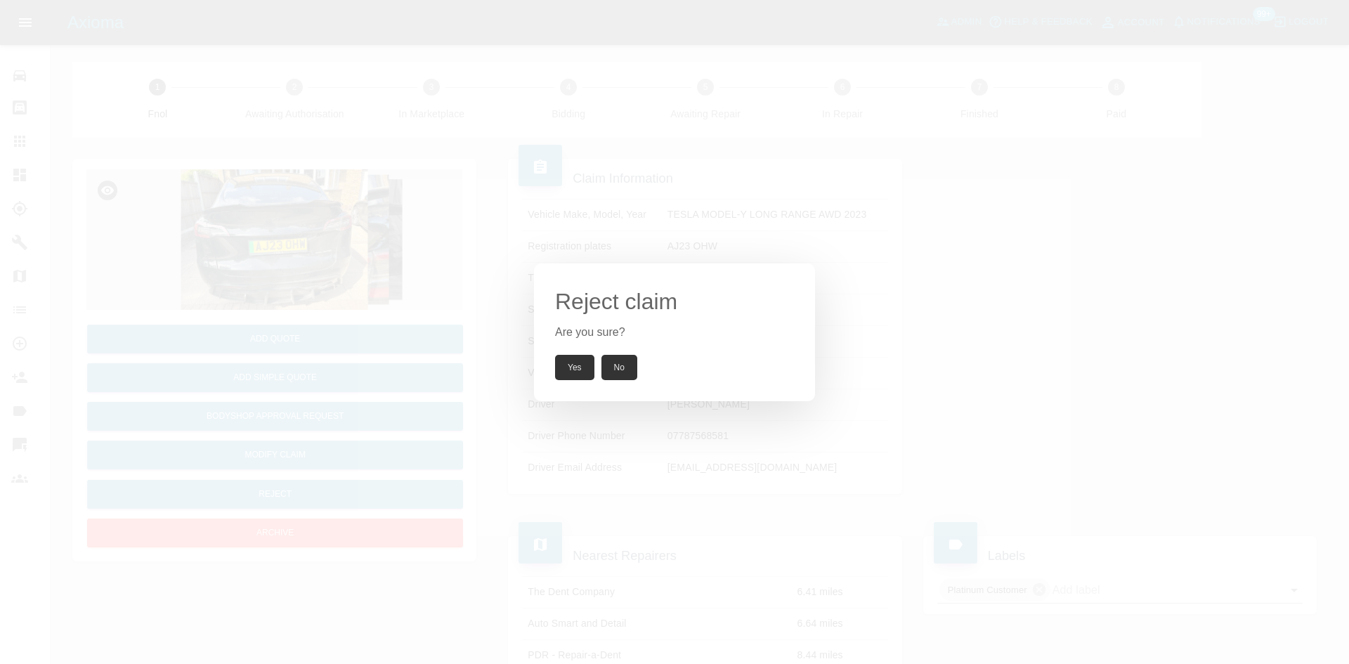
click at [468, 199] on div "Reject claim Are you sure? Yes No" at bounding box center [674, 332] width 1349 height 664
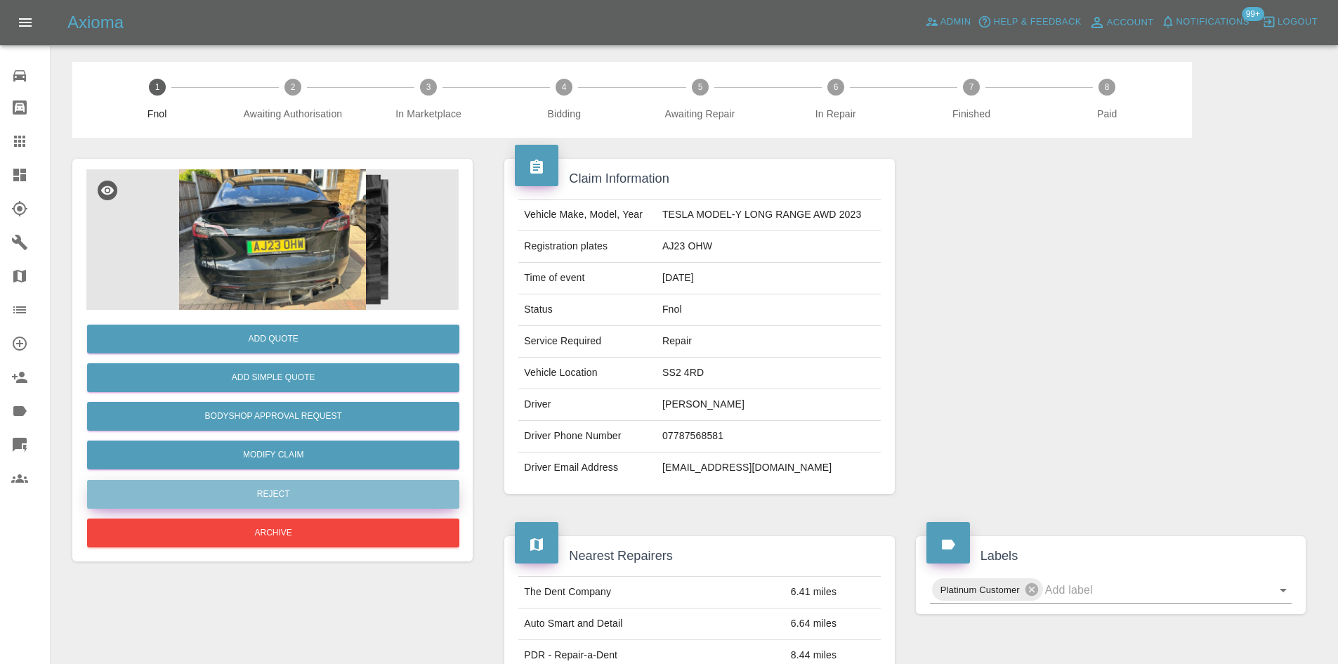
click at [316, 492] on button "Reject" at bounding box center [273, 494] width 372 height 29
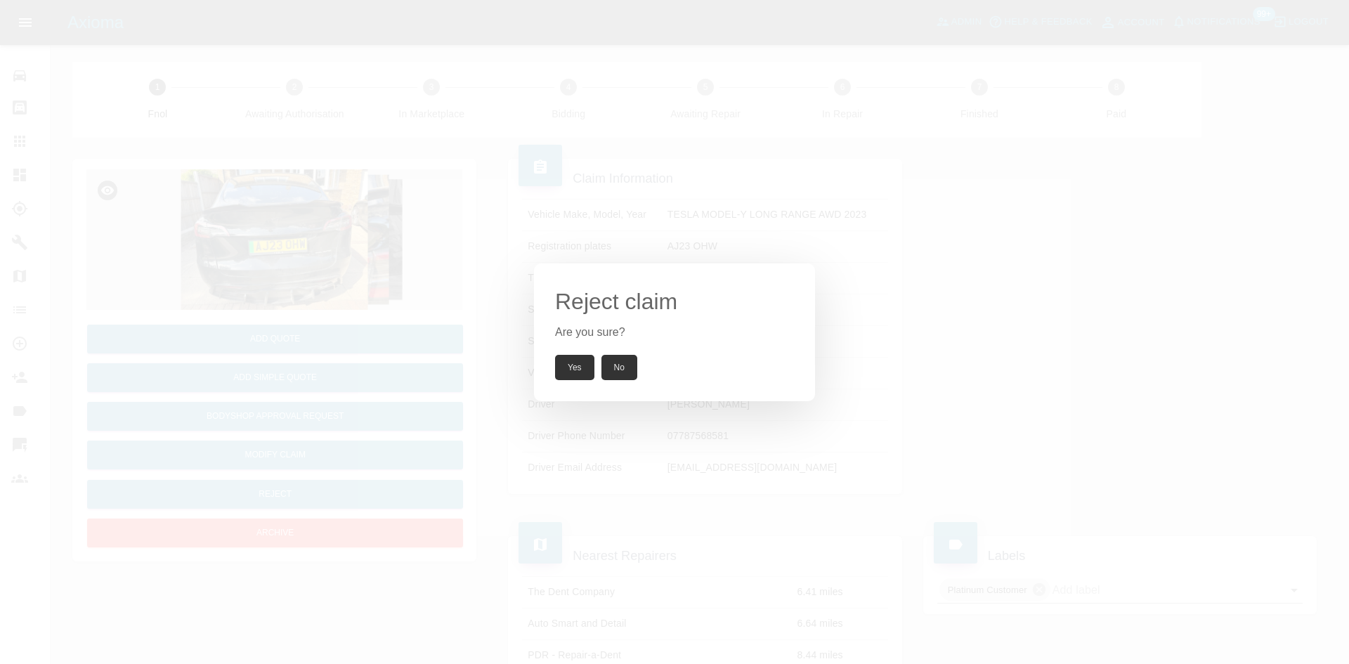
click at [577, 367] on button "Yes" at bounding box center [574, 367] width 39 height 25
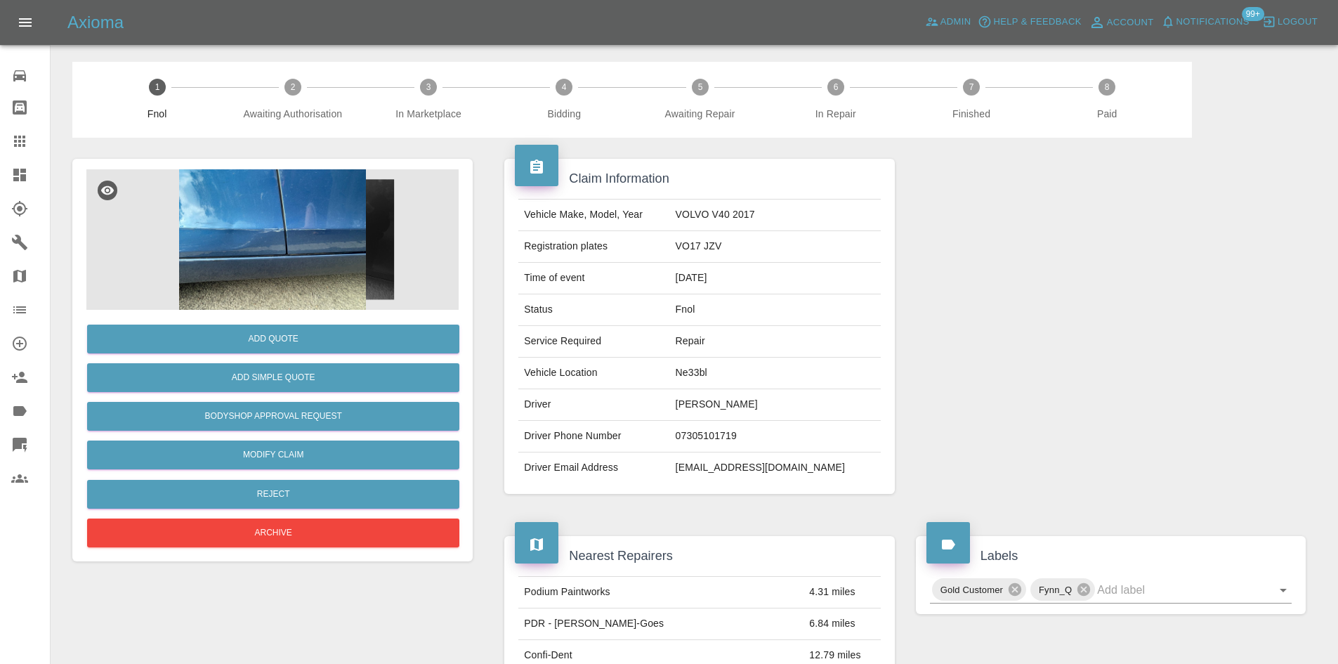
click at [343, 217] on img at bounding box center [272, 239] width 372 height 140
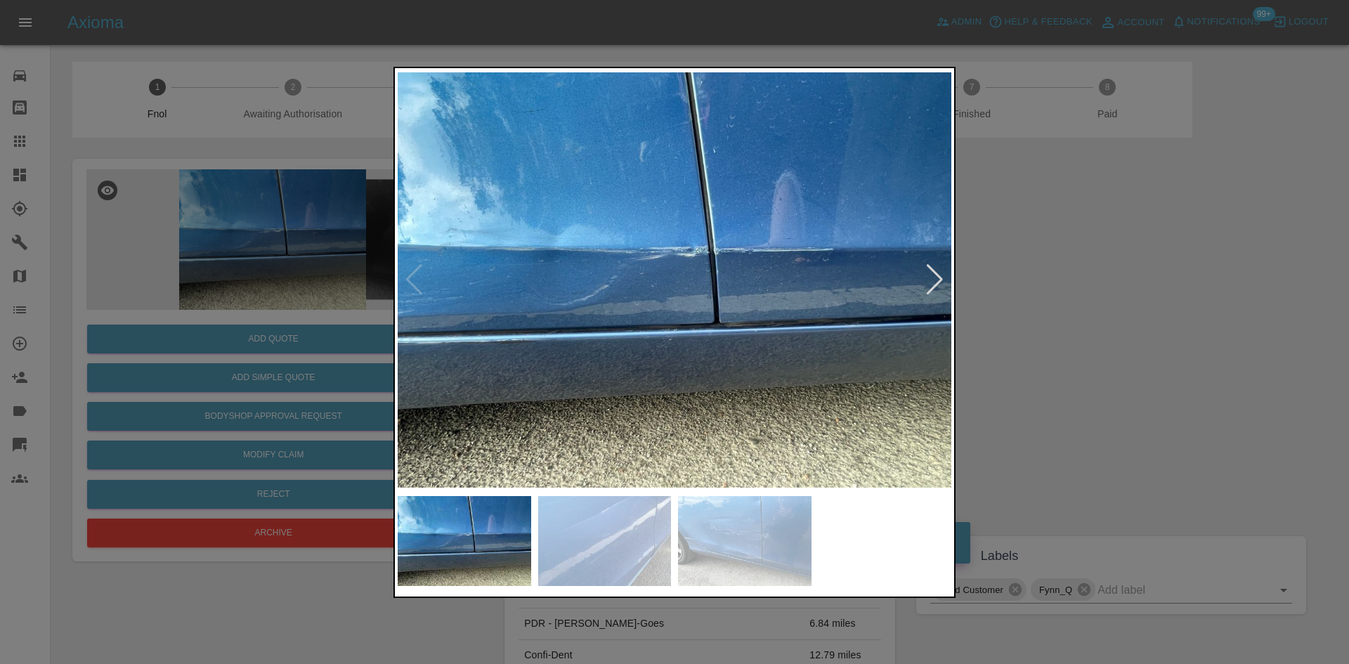
click at [662, 381] on img at bounding box center [675, 280] width 554 height 418
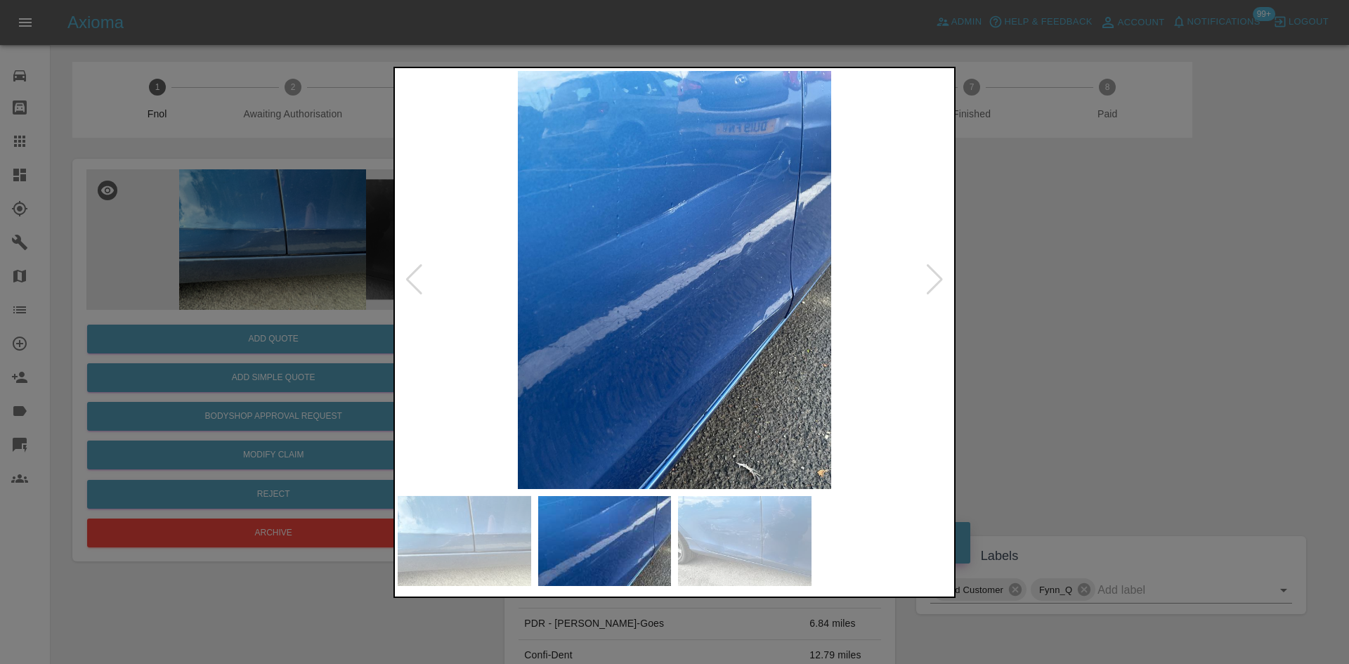
click at [544, 426] on img at bounding box center [675, 280] width 554 height 418
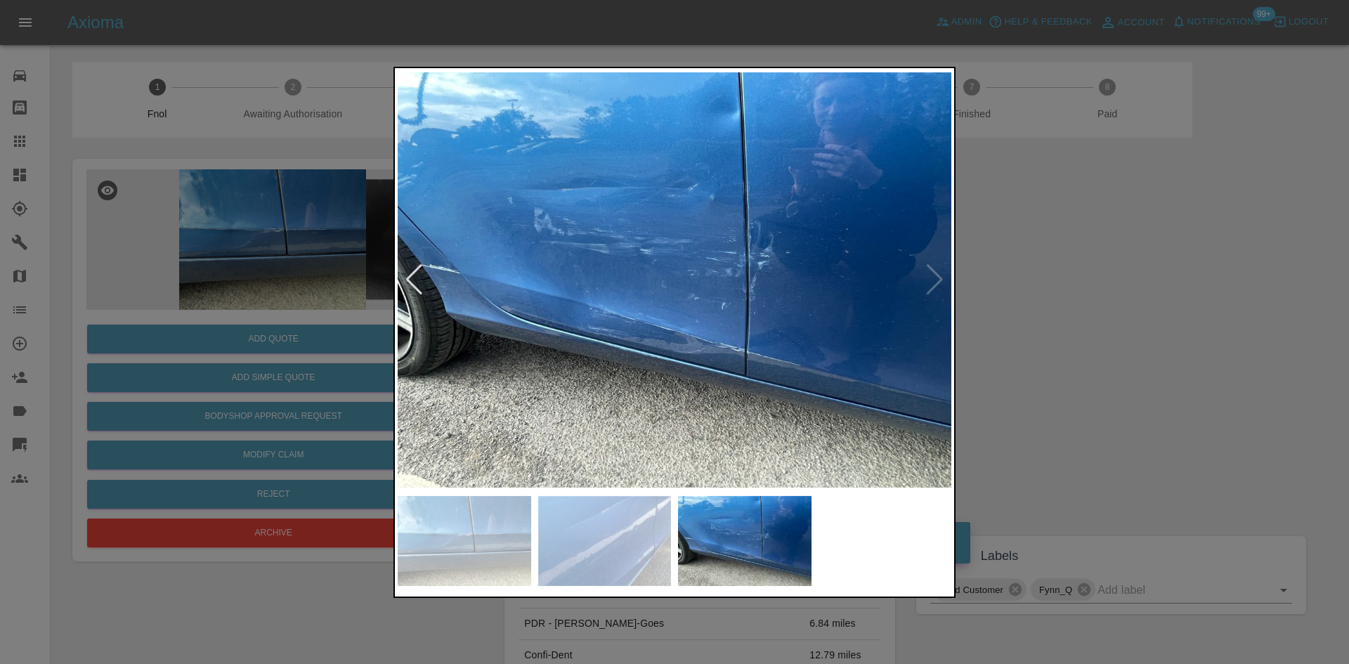
click at [702, 322] on img at bounding box center [675, 280] width 554 height 418
click at [701, 321] on img at bounding box center [675, 280] width 554 height 418
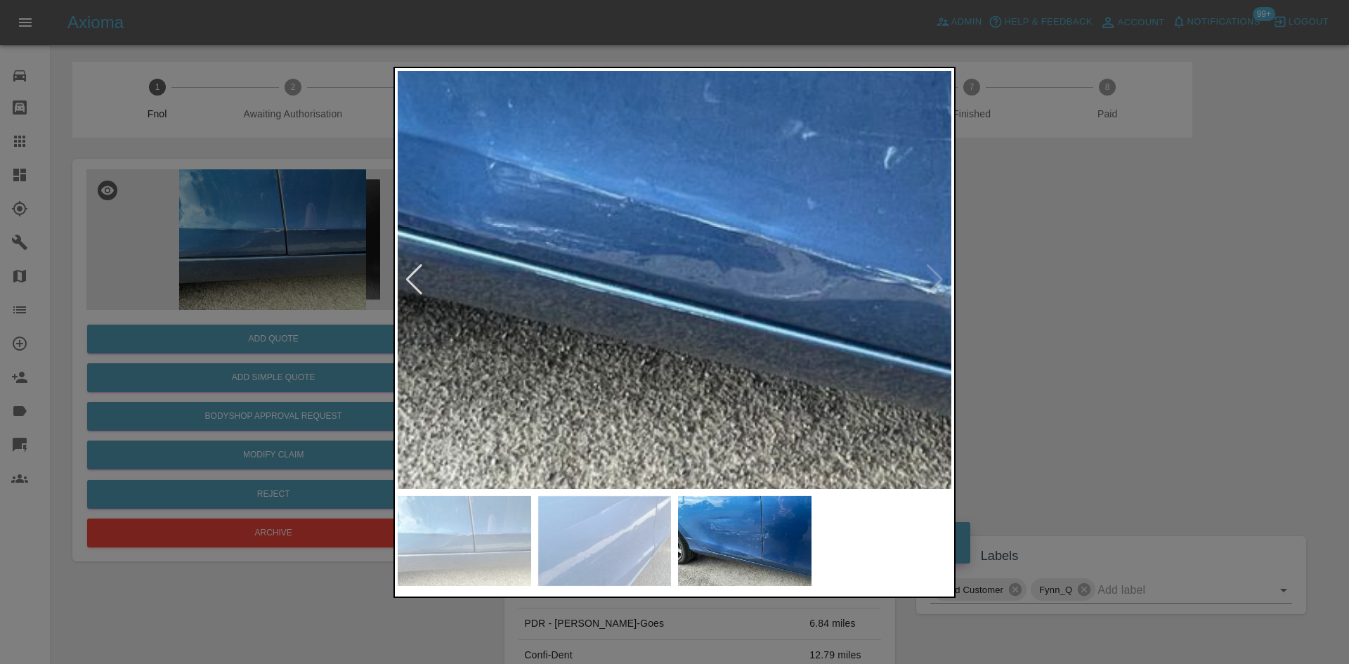
click at [849, 244] on img at bounding box center [742, 79] width 1661 height 1255
click at [650, 308] on img at bounding box center [742, 79] width 1661 height 1255
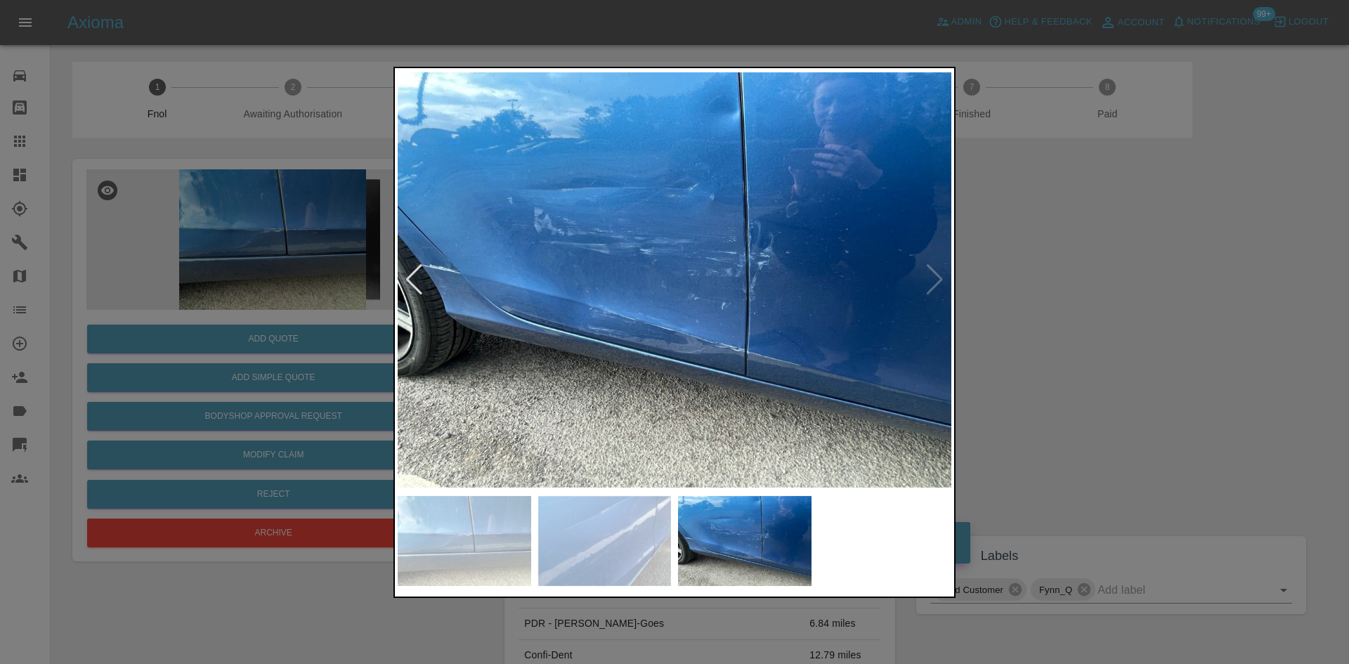
click at [628, 356] on img at bounding box center [675, 280] width 554 height 418
click at [737, 251] on img at bounding box center [675, 280] width 554 height 418
click at [813, 159] on img at bounding box center [675, 280] width 554 height 418
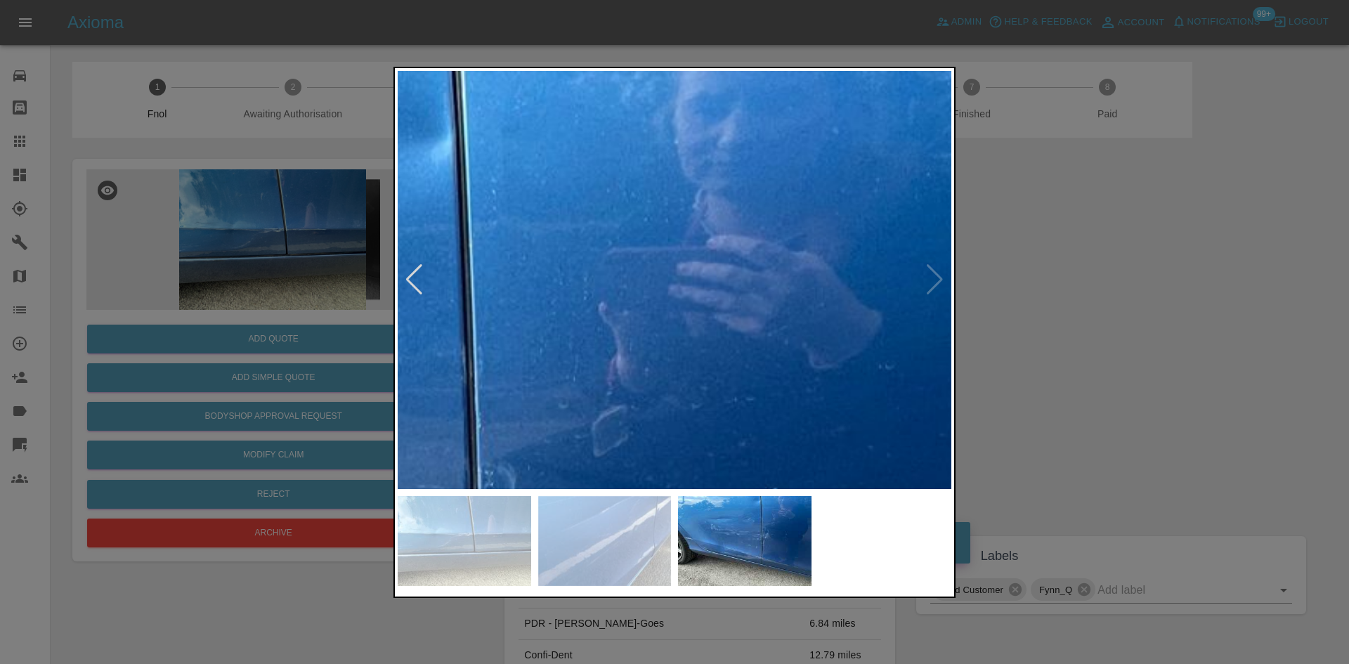
click at [814, 282] on img at bounding box center [257, 642] width 1661 height 1255
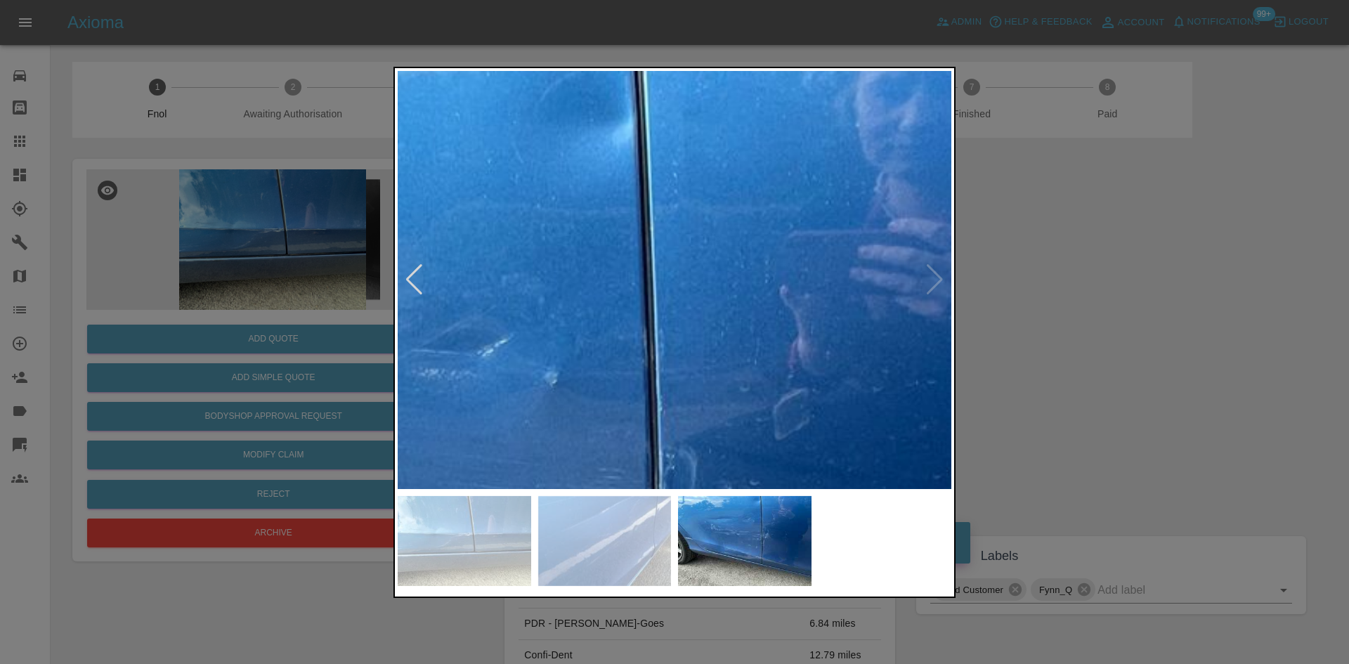
click at [900, 264] on img at bounding box center [438, 625] width 1661 height 1255
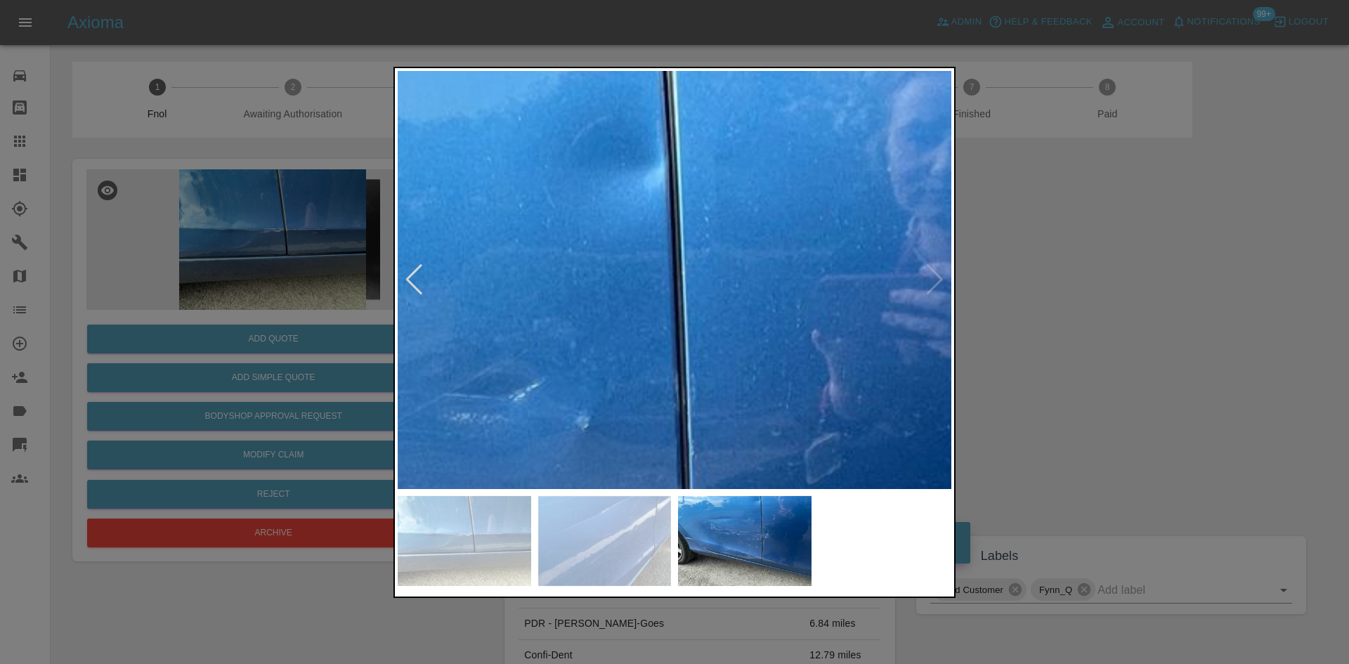
click at [731, 350] on img at bounding box center [470, 669] width 1661 height 1255
click at [731, 349] on img at bounding box center [468, 673] width 1661 height 1255
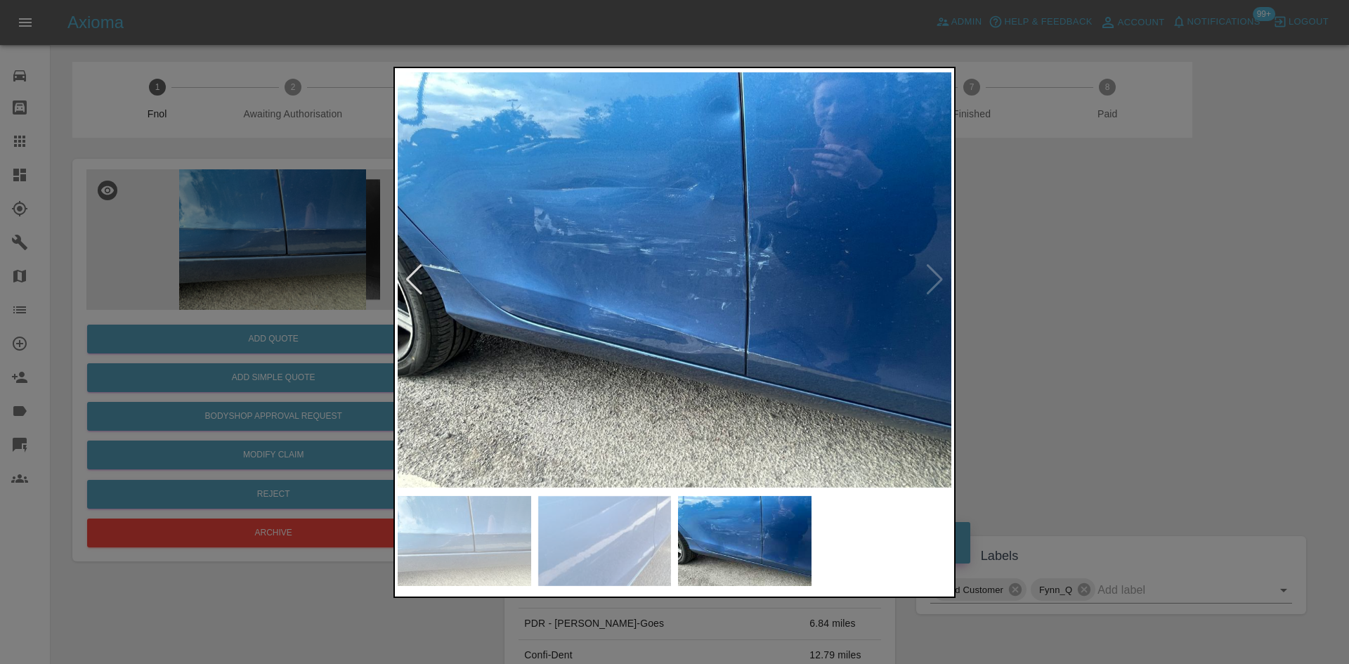
click at [731, 349] on img at bounding box center [675, 280] width 554 height 418
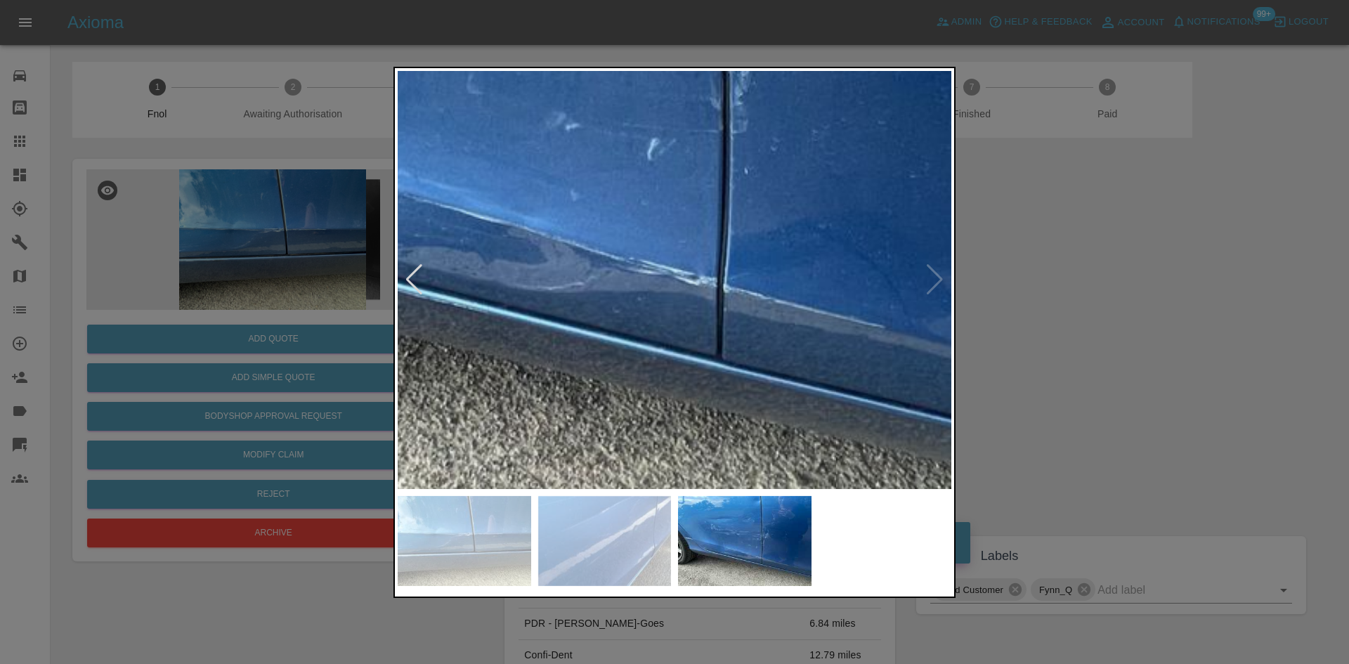
click at [732, 332] on img at bounding box center [505, 71] width 1661 height 1255
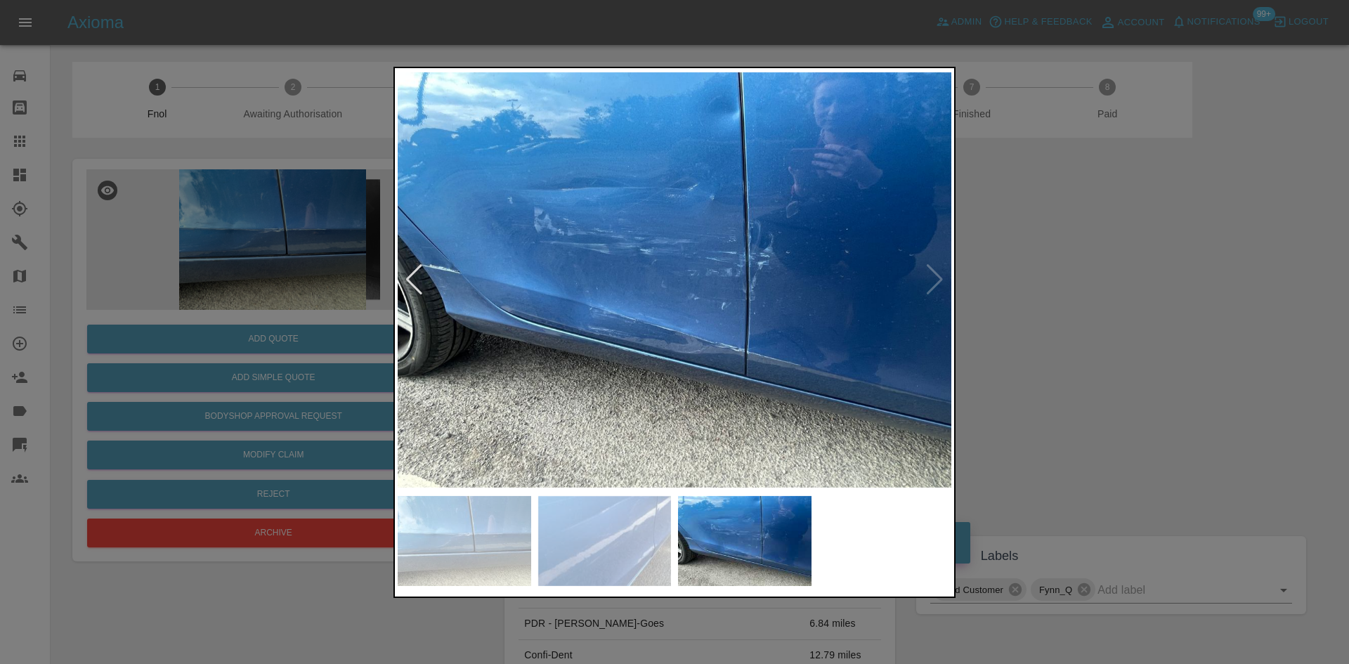
click at [179, 293] on div at bounding box center [674, 332] width 1349 height 664
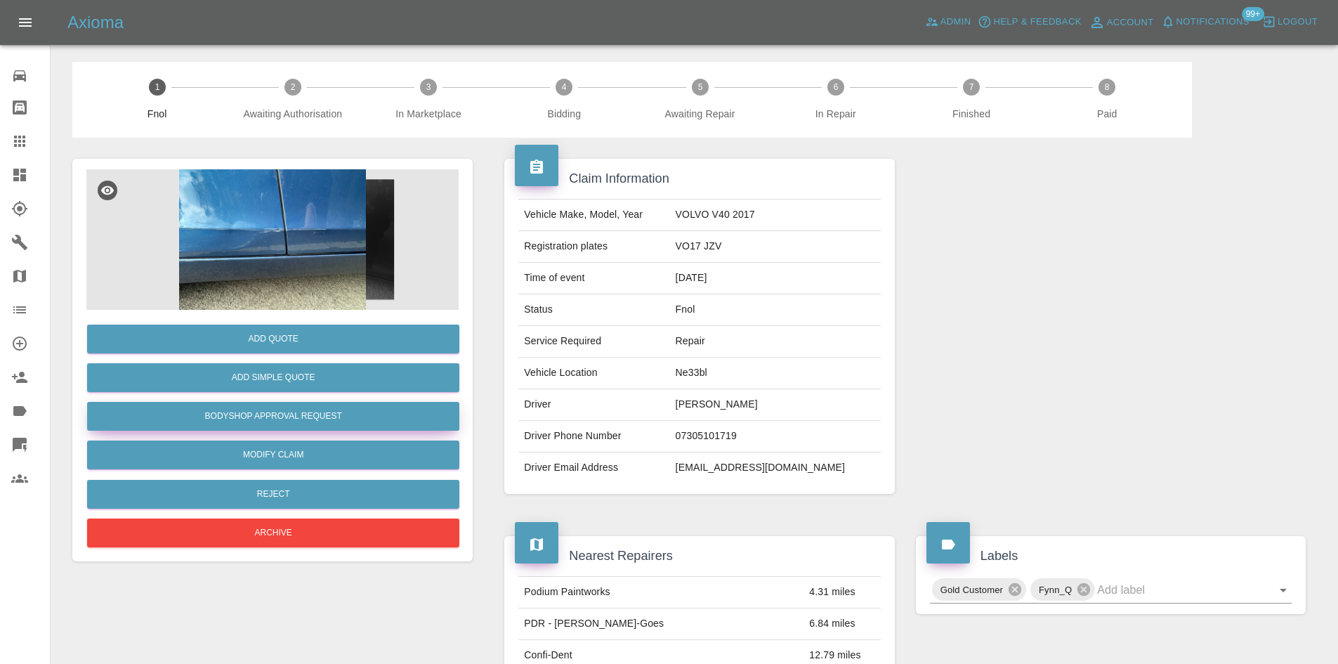
click at [268, 406] on button "Bodyshop Approval Request" at bounding box center [273, 416] width 372 height 29
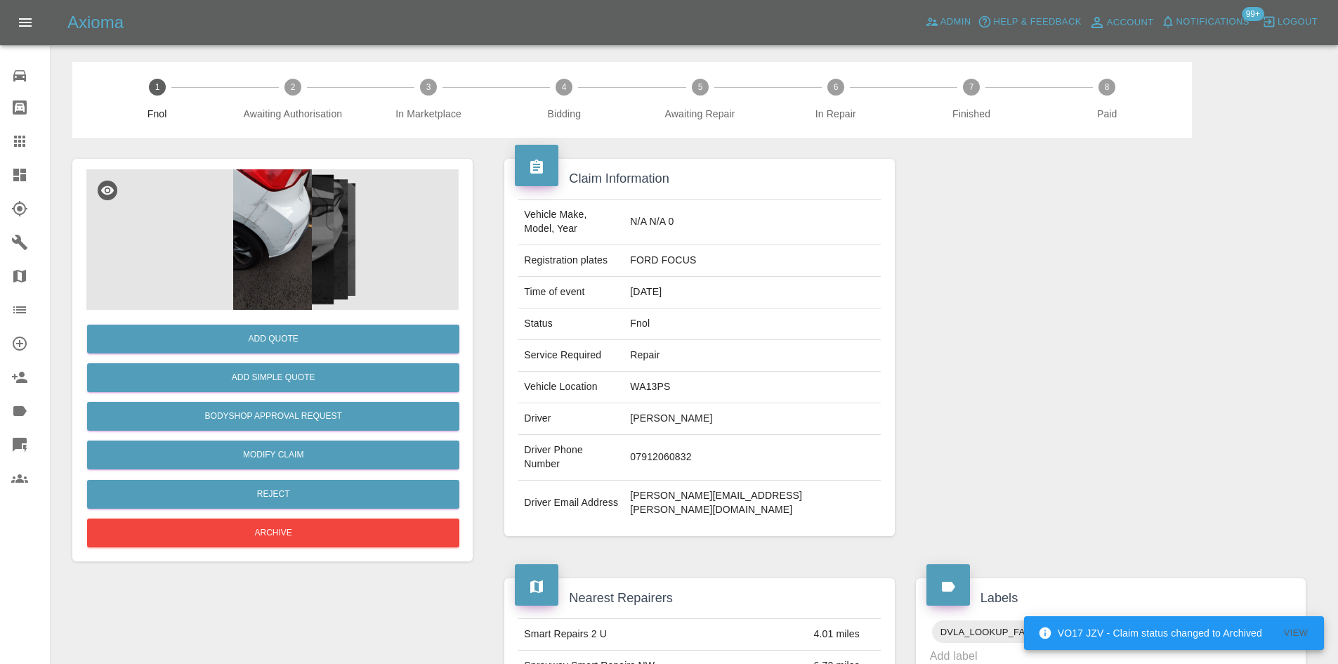
click at [320, 224] on img at bounding box center [272, 239] width 372 height 140
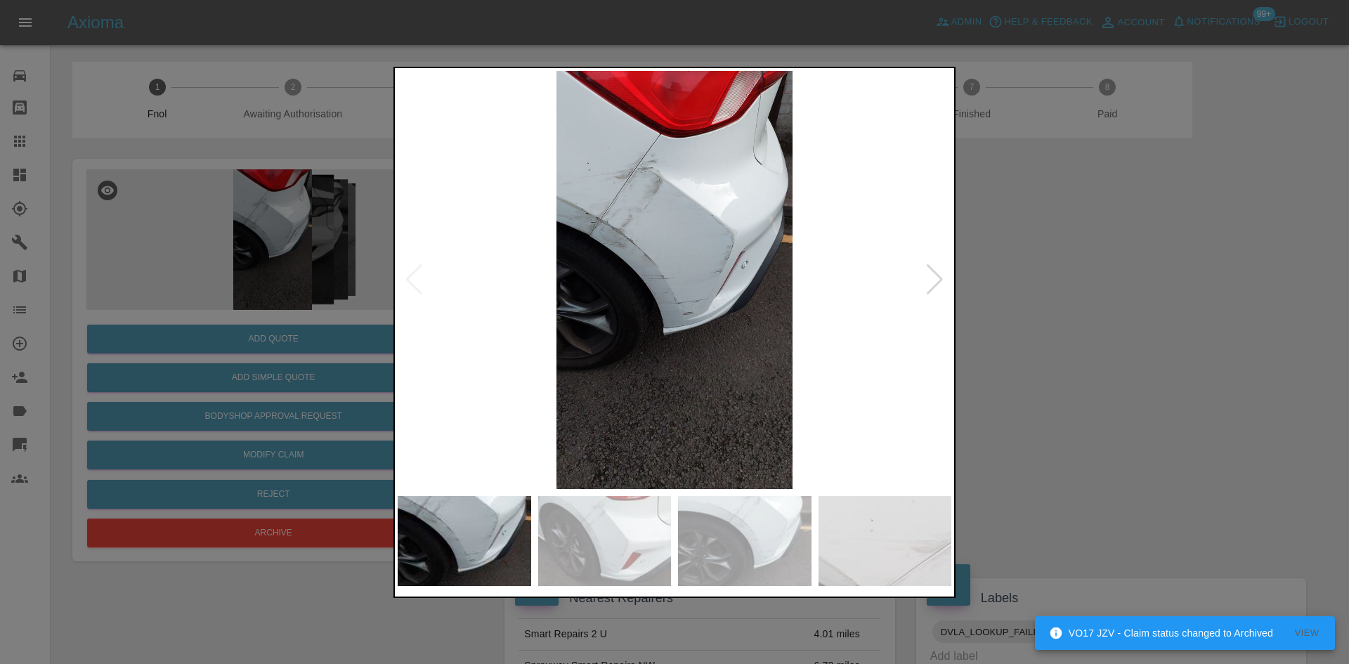
click at [569, 263] on img at bounding box center [675, 280] width 554 height 418
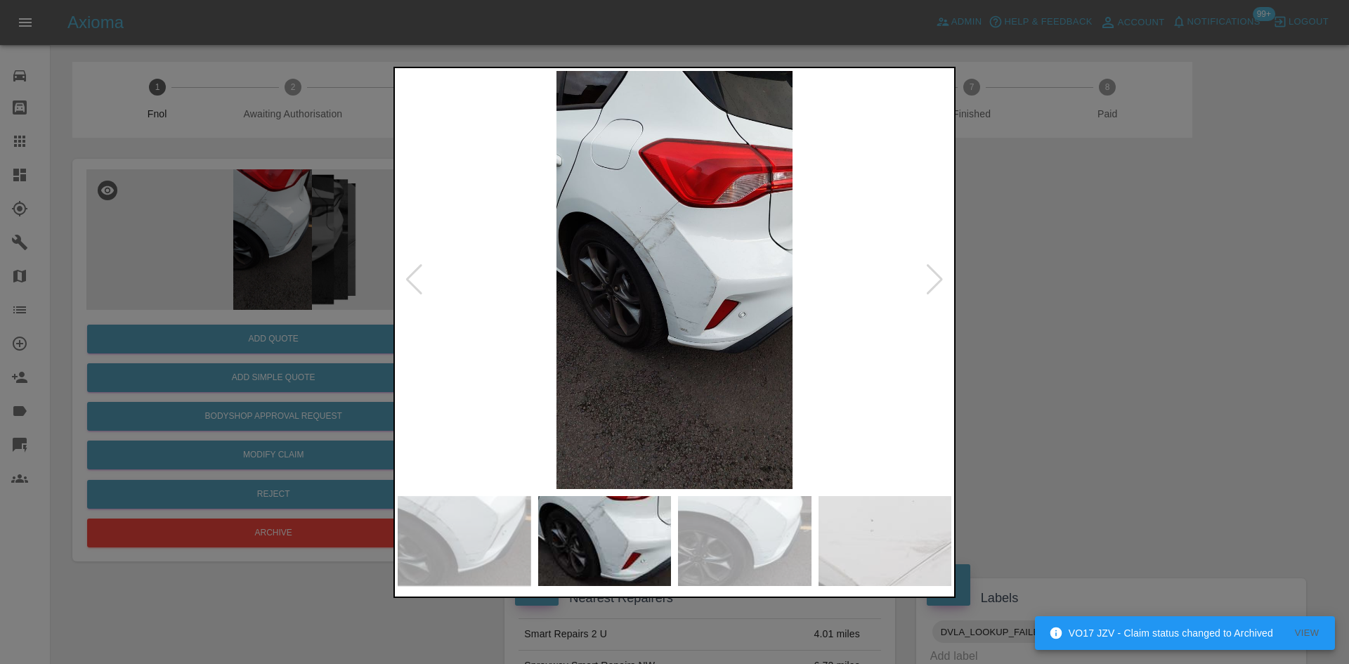
click at [468, 302] on img at bounding box center [675, 280] width 554 height 418
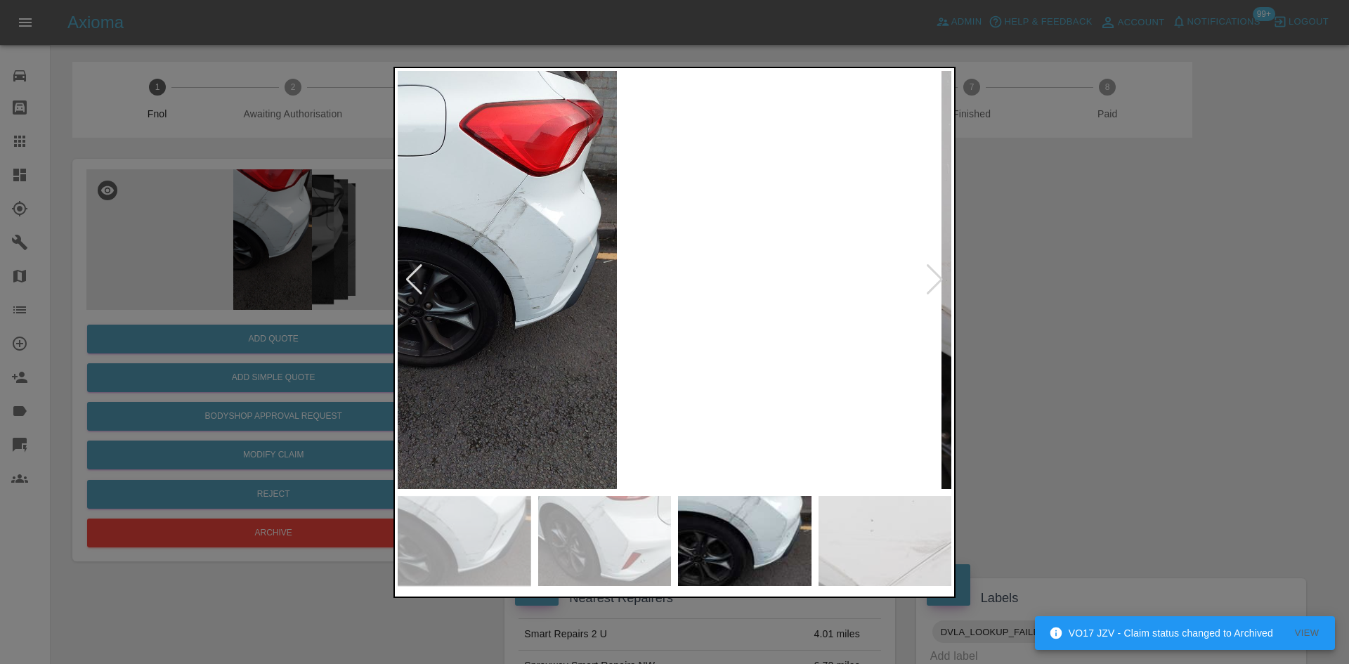
click at [387, 284] on div at bounding box center [674, 332] width 1349 height 664
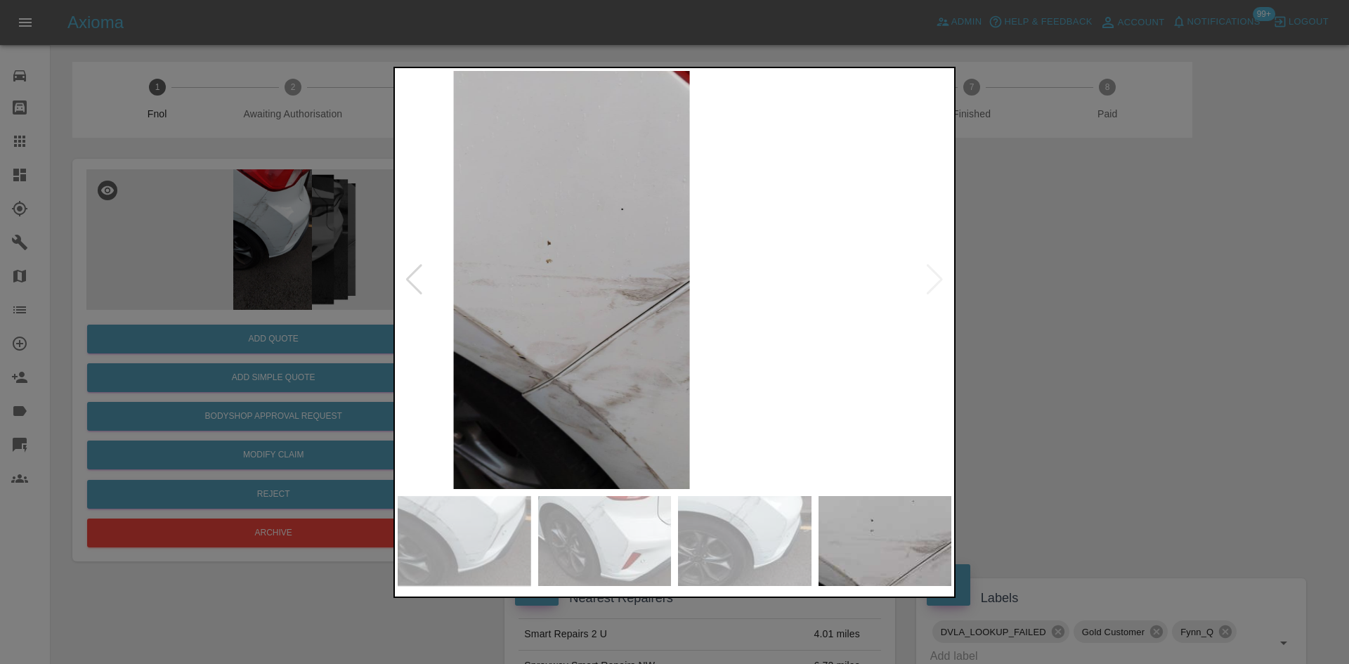
click at [355, 322] on div at bounding box center [674, 332] width 1349 height 664
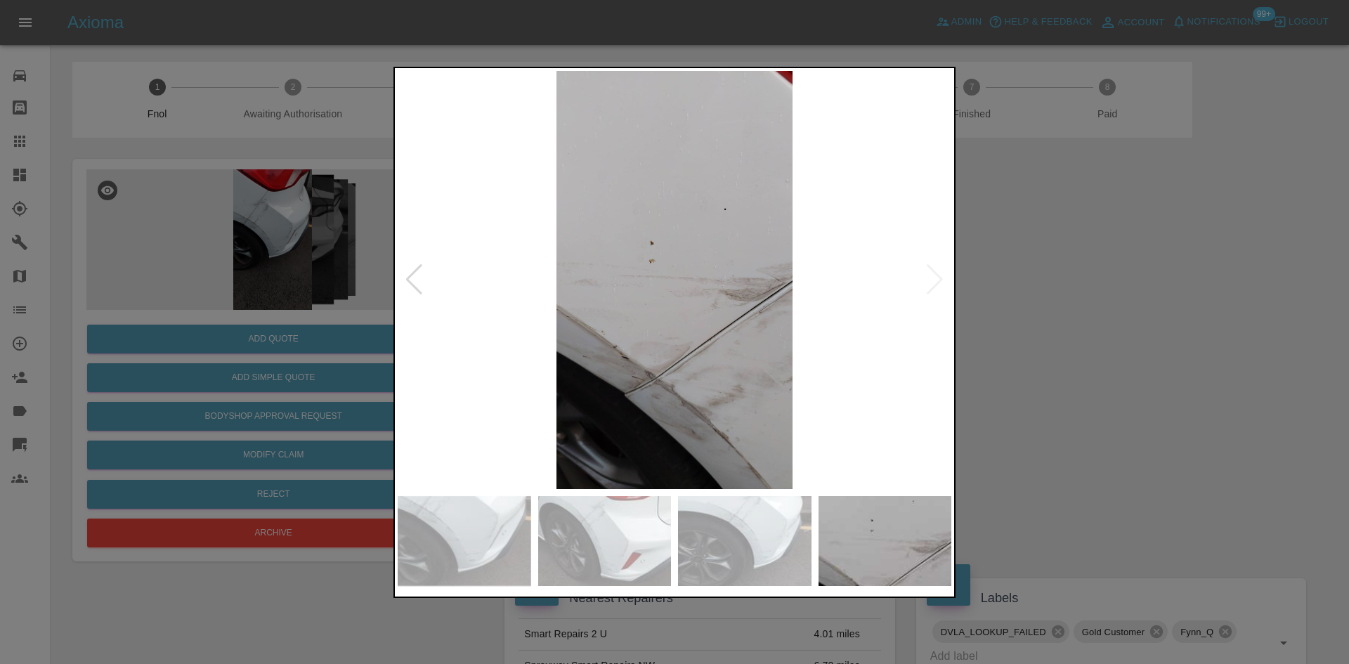
click at [707, 290] on img at bounding box center [675, 280] width 554 height 418
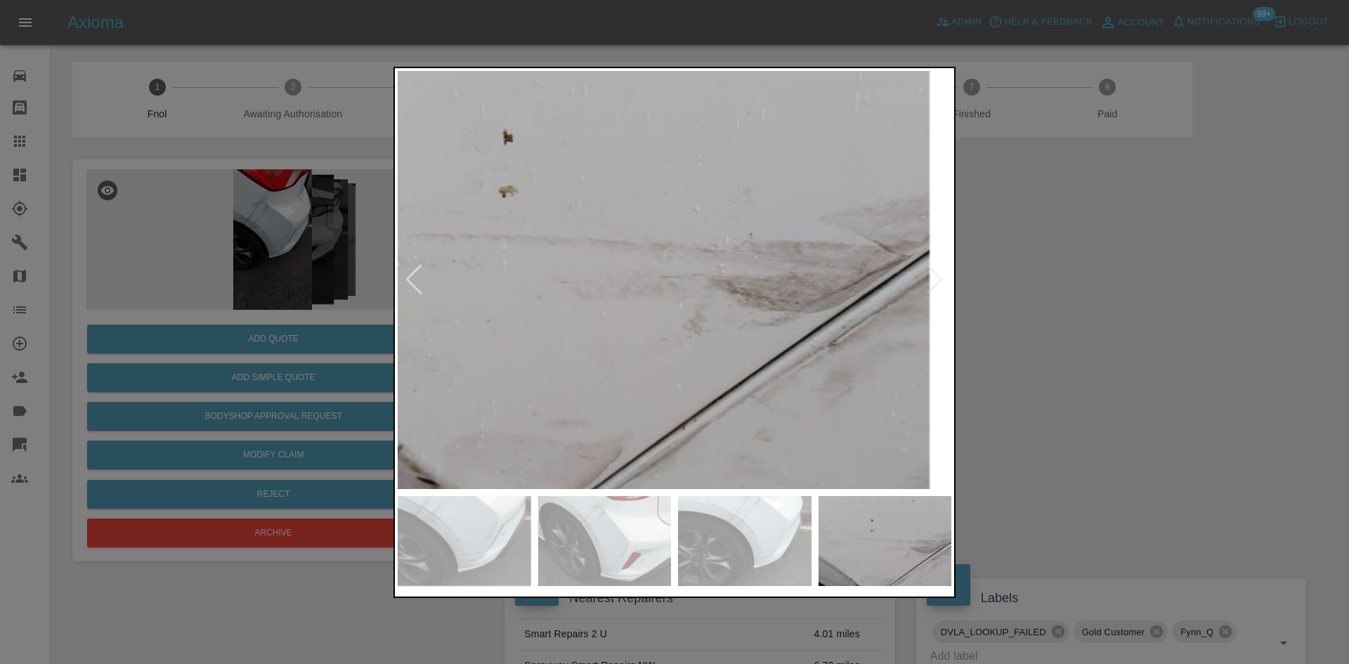
click at [686, 322] on img at bounding box center [575, 248] width 1661 height 1255
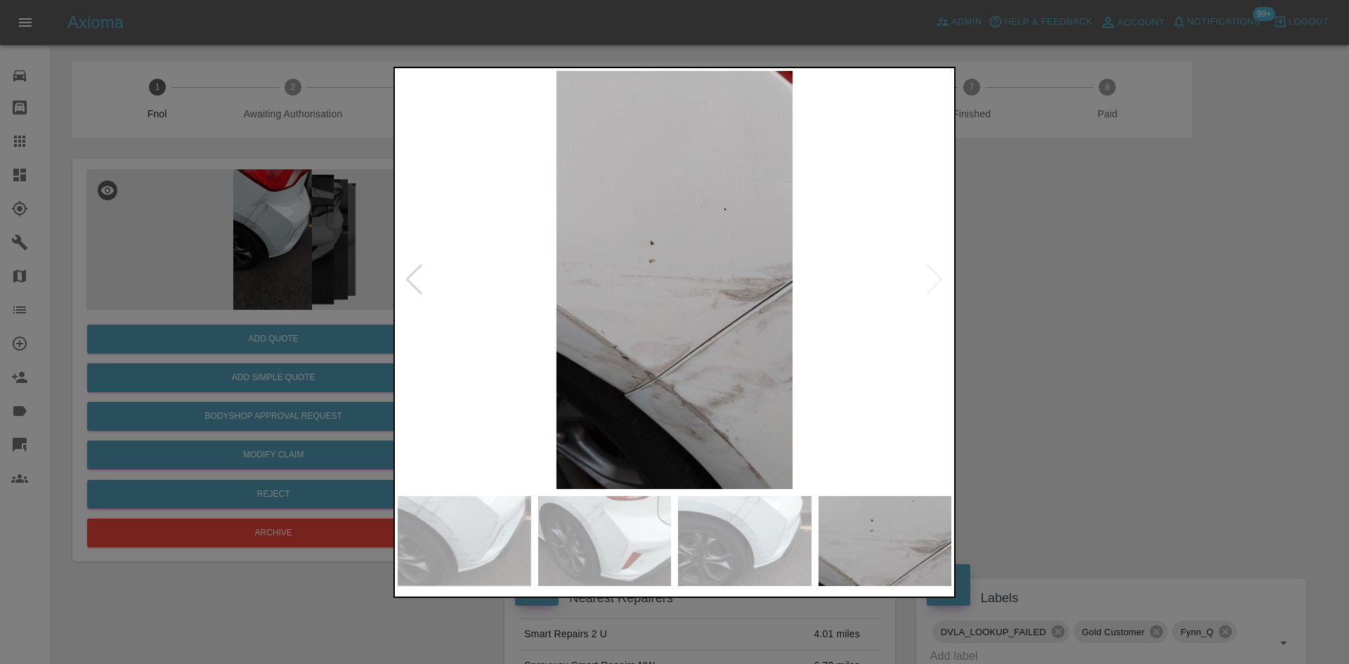
click at [815, 352] on img at bounding box center [675, 280] width 554 height 418
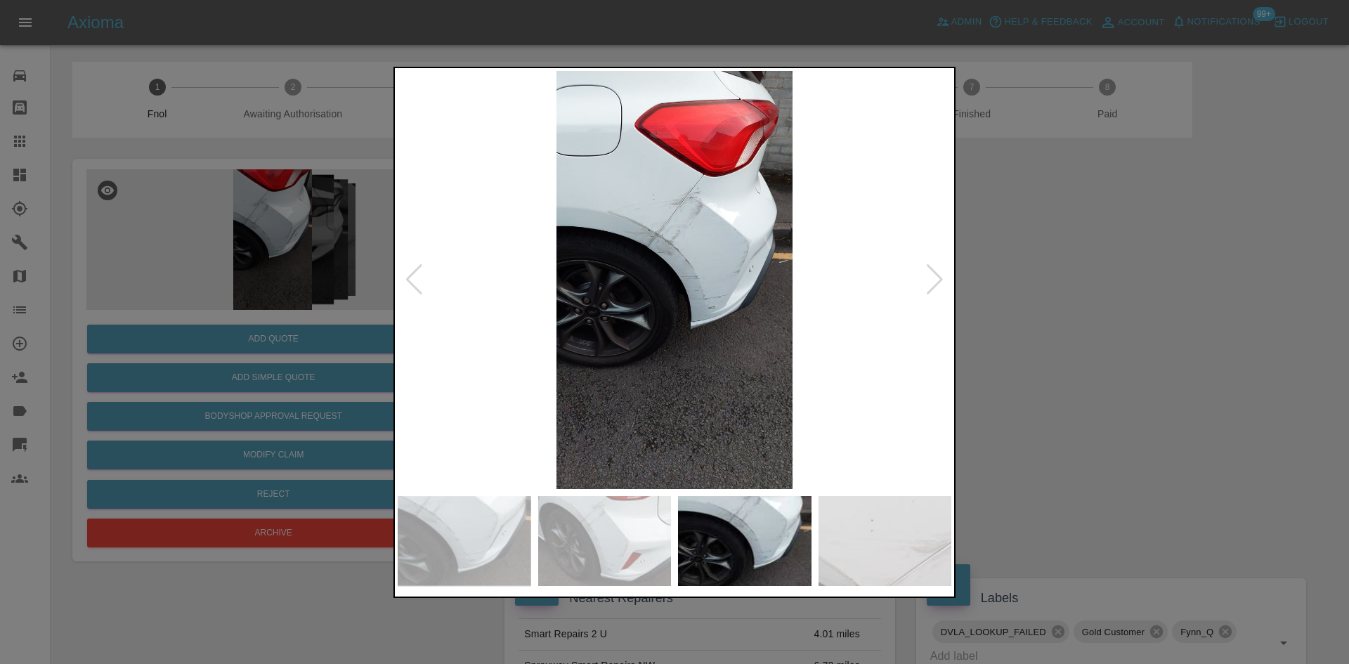
click at [684, 273] on img at bounding box center [675, 280] width 554 height 418
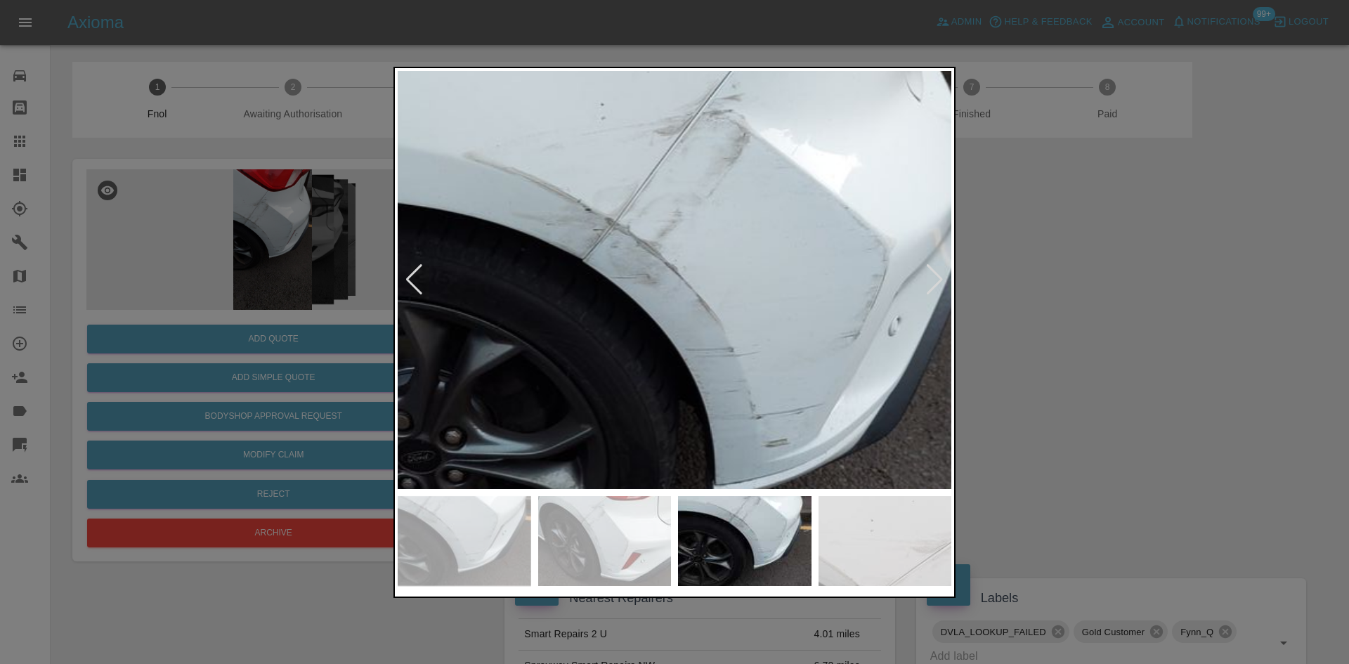
click at [719, 339] on img at bounding box center [664, 359] width 1661 height 1255
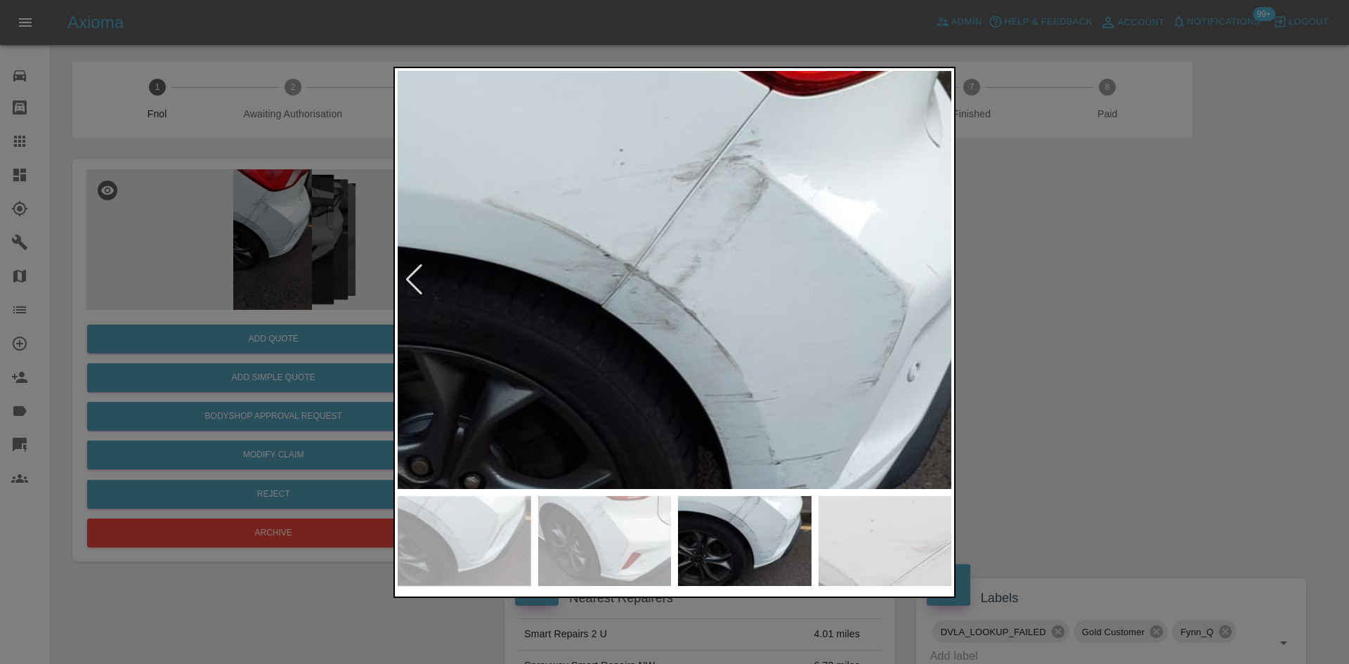
click at [607, 353] on img at bounding box center [683, 405] width 1661 height 1255
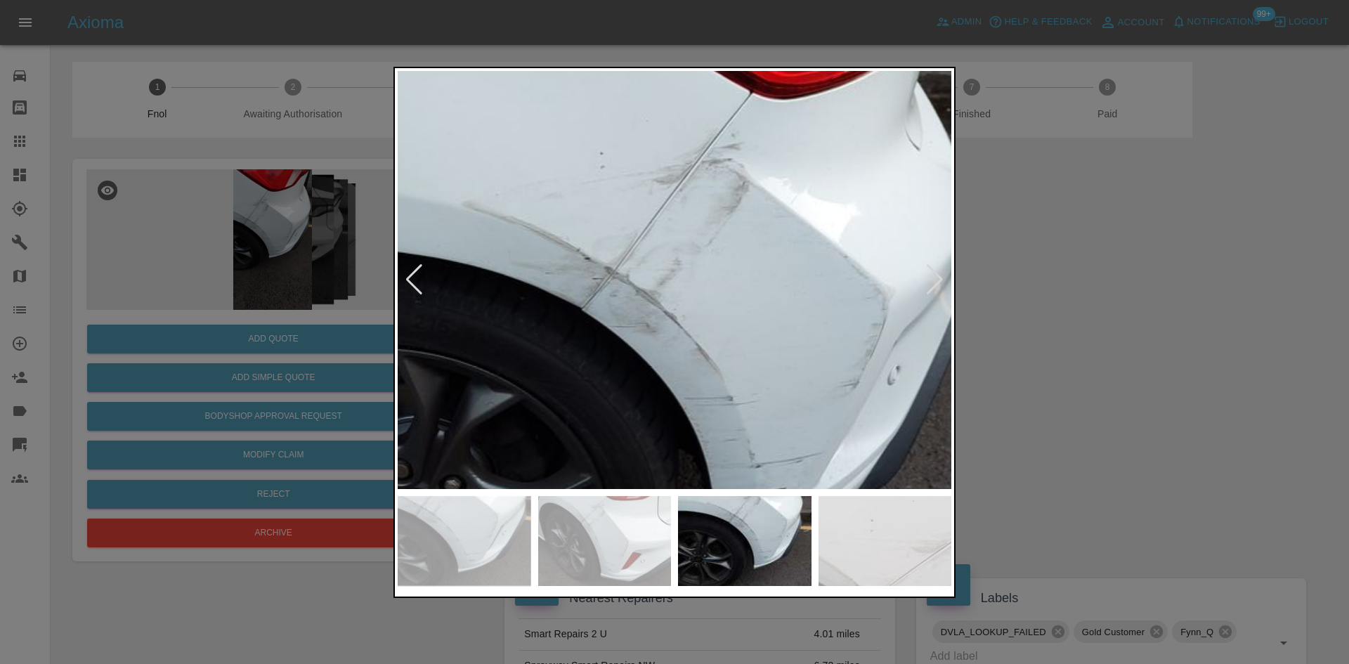
click at [607, 354] on img at bounding box center [664, 409] width 1661 height 1255
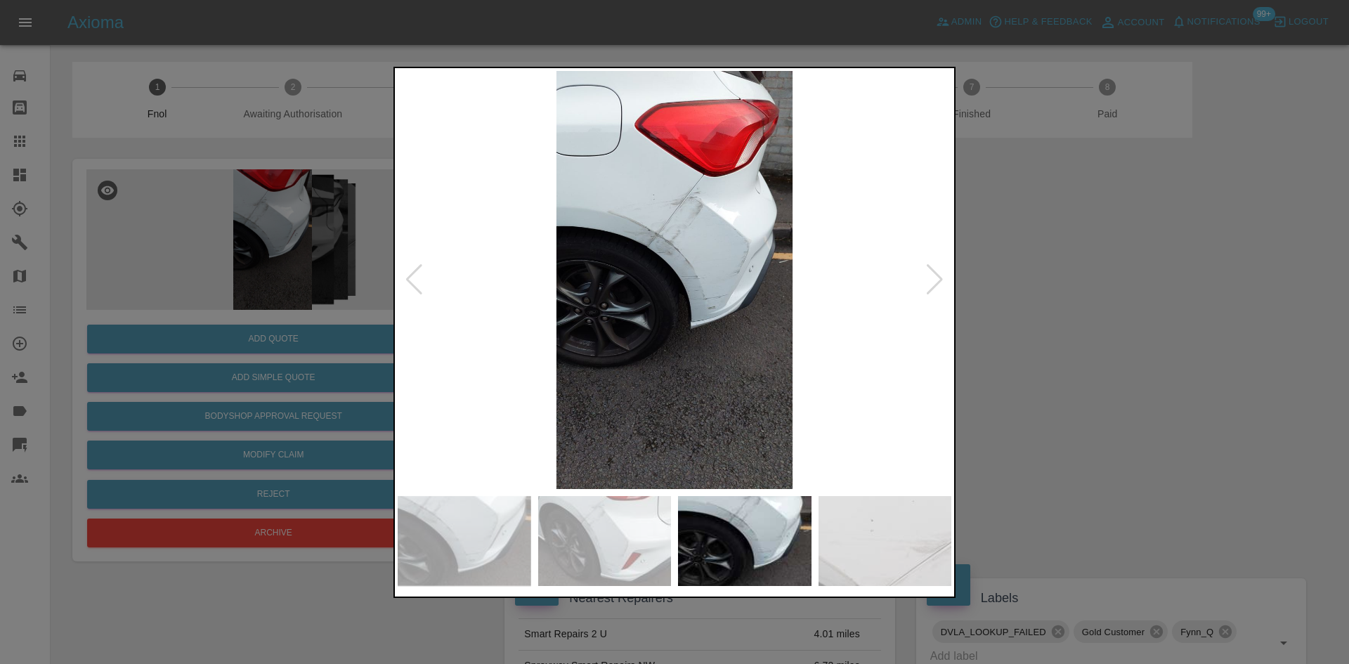
click at [639, 355] on img at bounding box center [675, 280] width 554 height 418
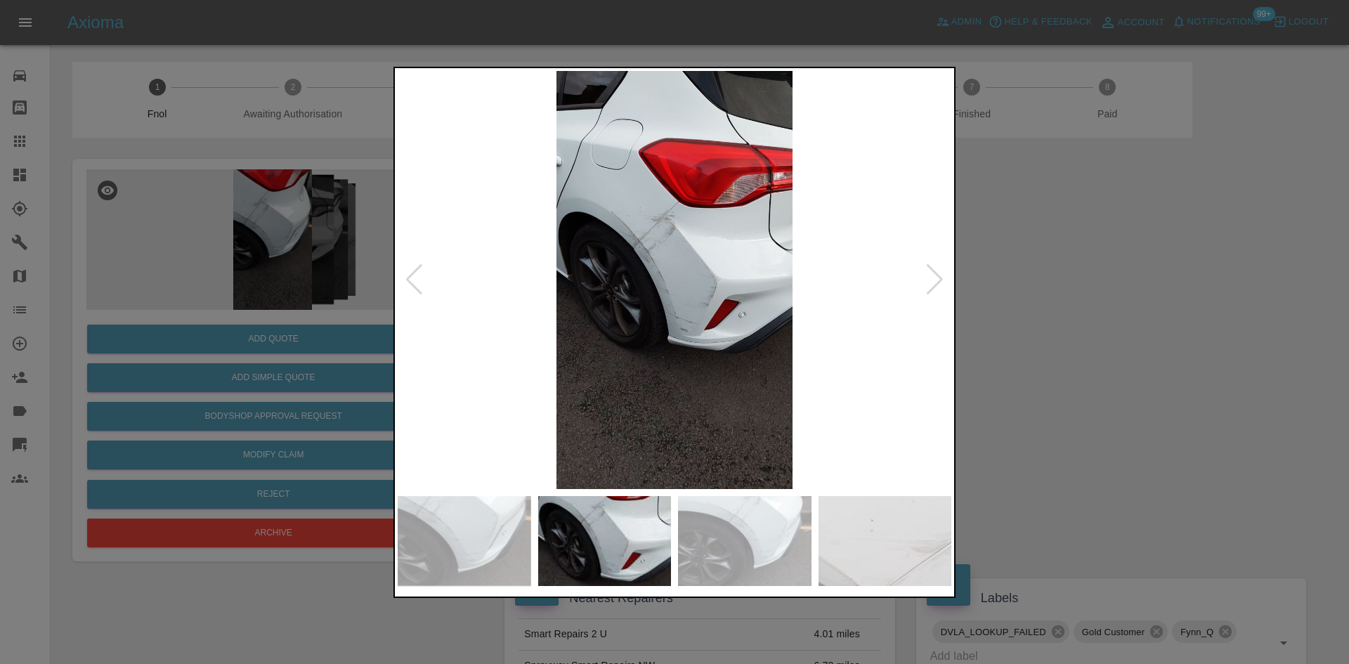
click at [612, 264] on img at bounding box center [675, 280] width 554 height 418
click at [613, 263] on img at bounding box center [675, 280] width 554 height 418
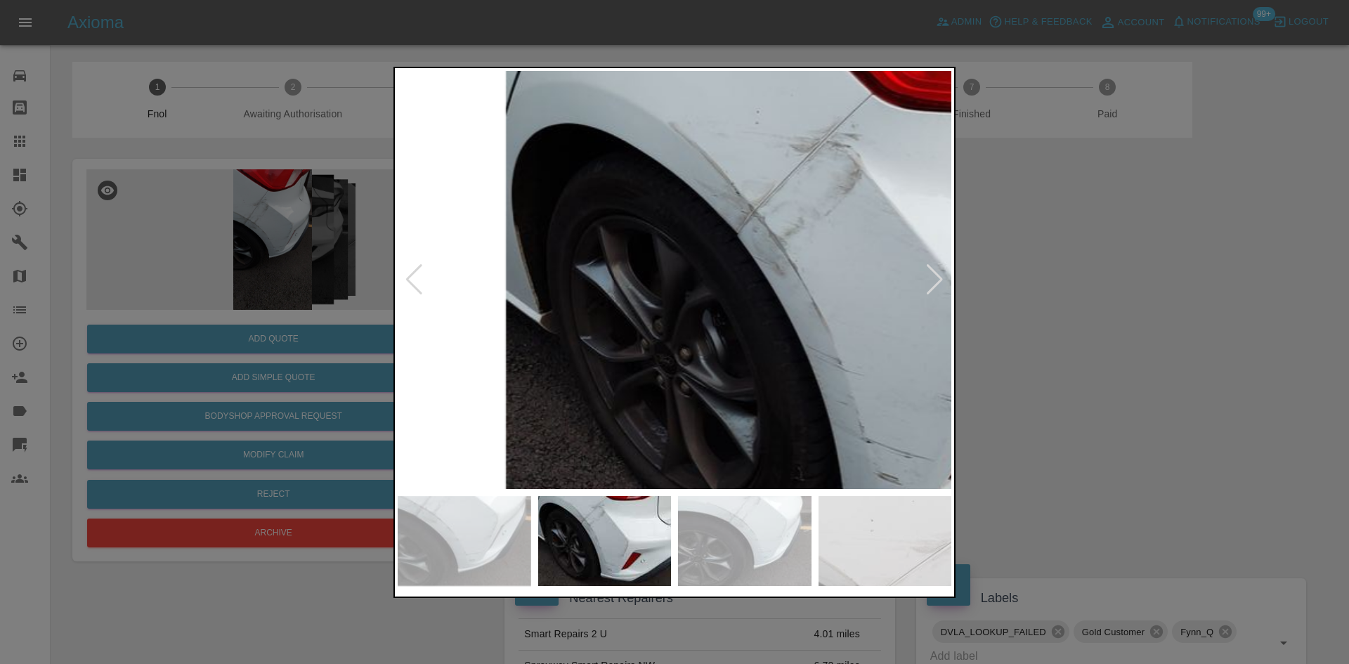
click at [325, 388] on div at bounding box center [674, 332] width 1349 height 664
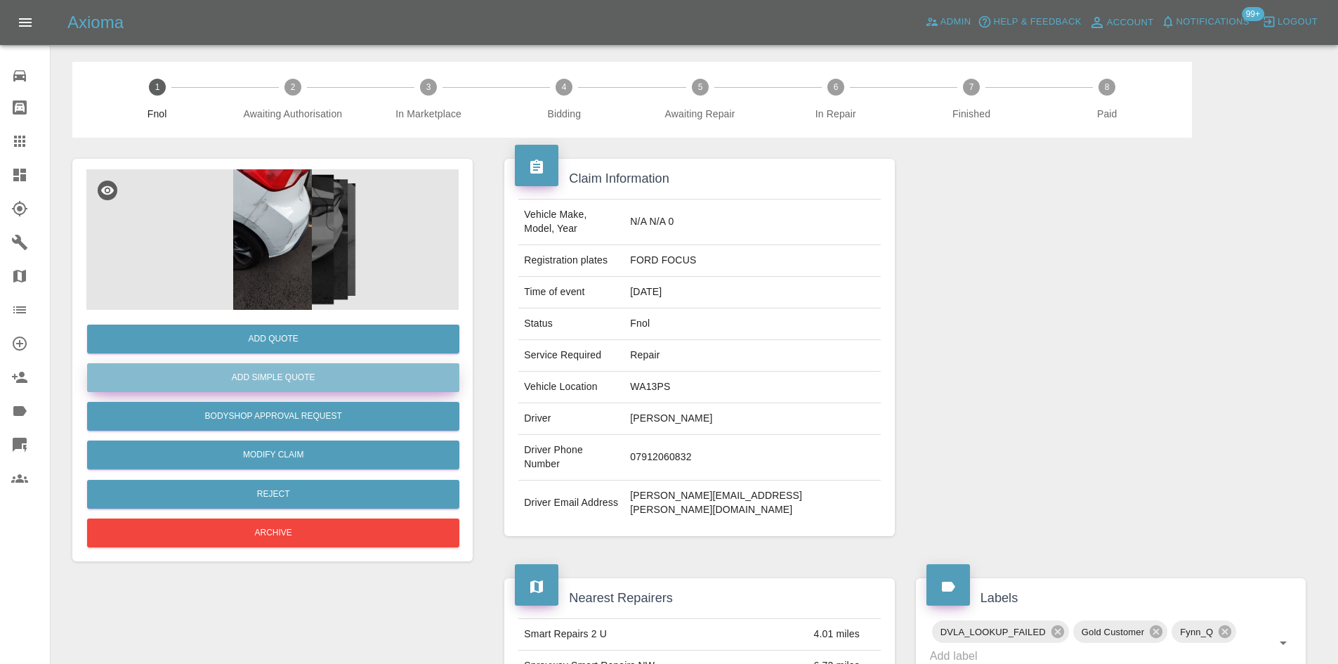
click at [316, 371] on button "Add Simple Quote" at bounding box center [273, 377] width 372 height 29
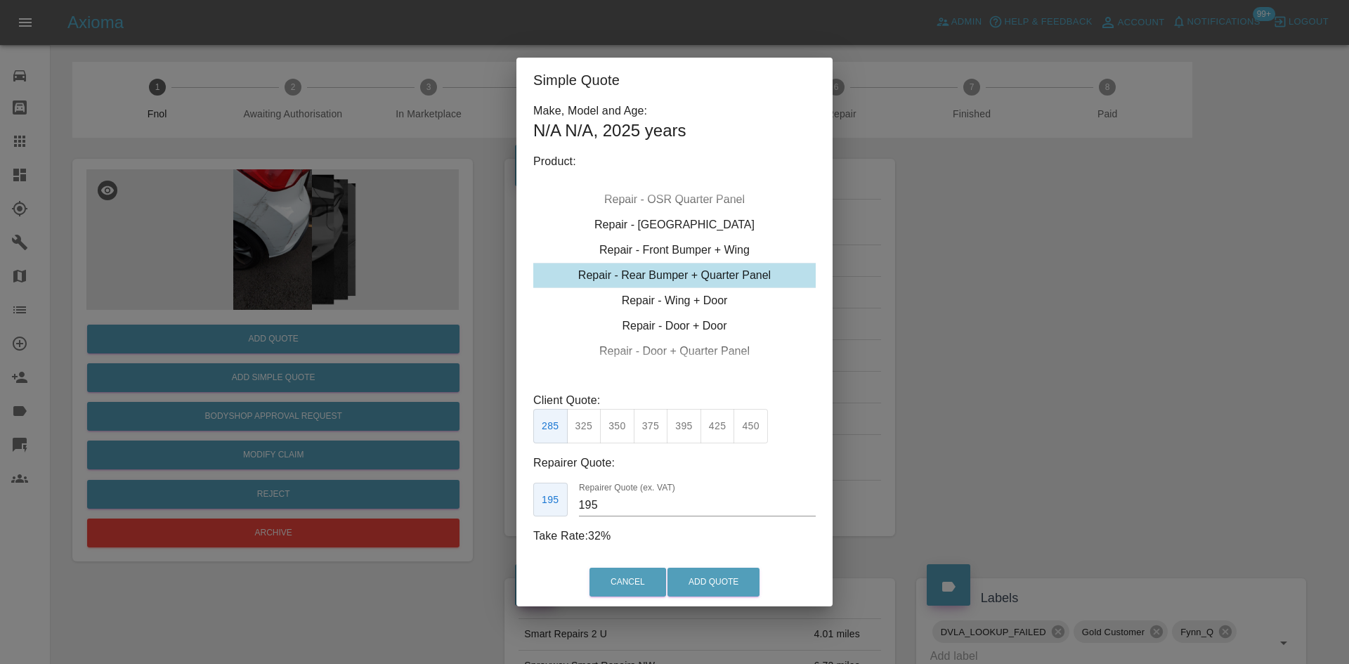
click at [662, 278] on div "Repair - Rear Bumper + Quarter Panel" at bounding box center [674, 275] width 282 height 25
click at [584, 416] on button "325" at bounding box center [584, 426] width 34 height 34
type input "200"
click at [733, 580] on button "Add Quote" at bounding box center [713, 582] width 92 height 29
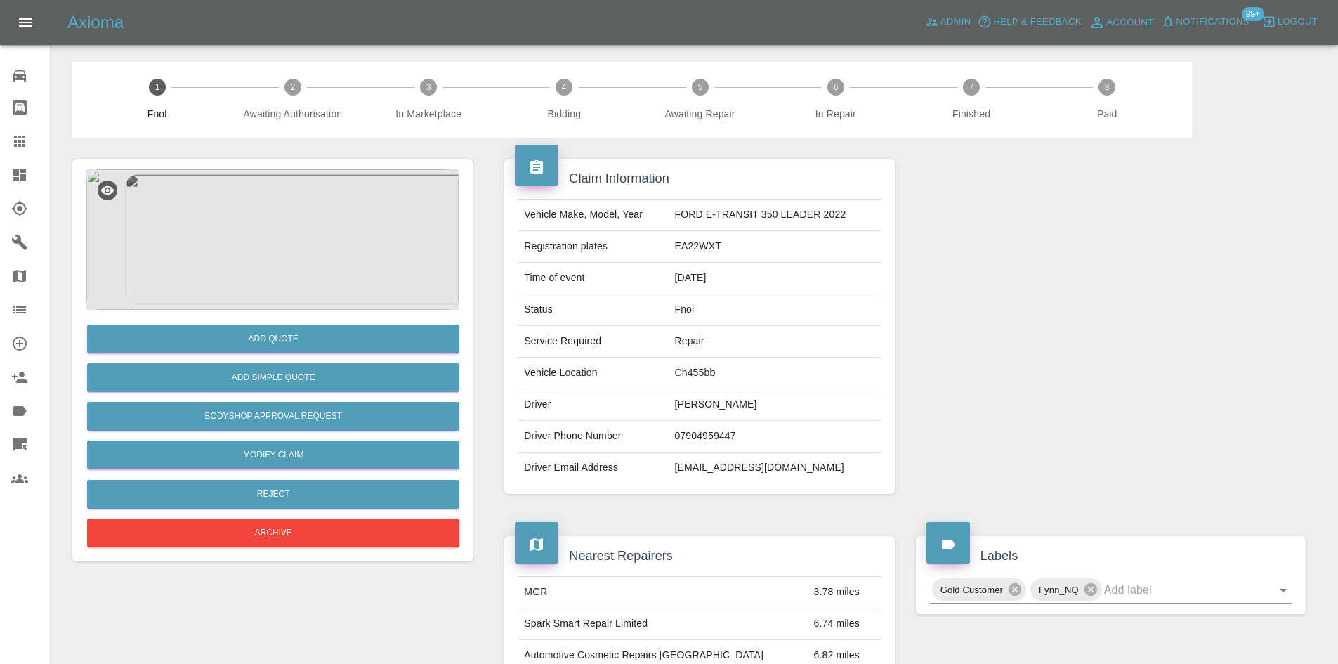
click at [284, 256] on img at bounding box center [272, 239] width 372 height 140
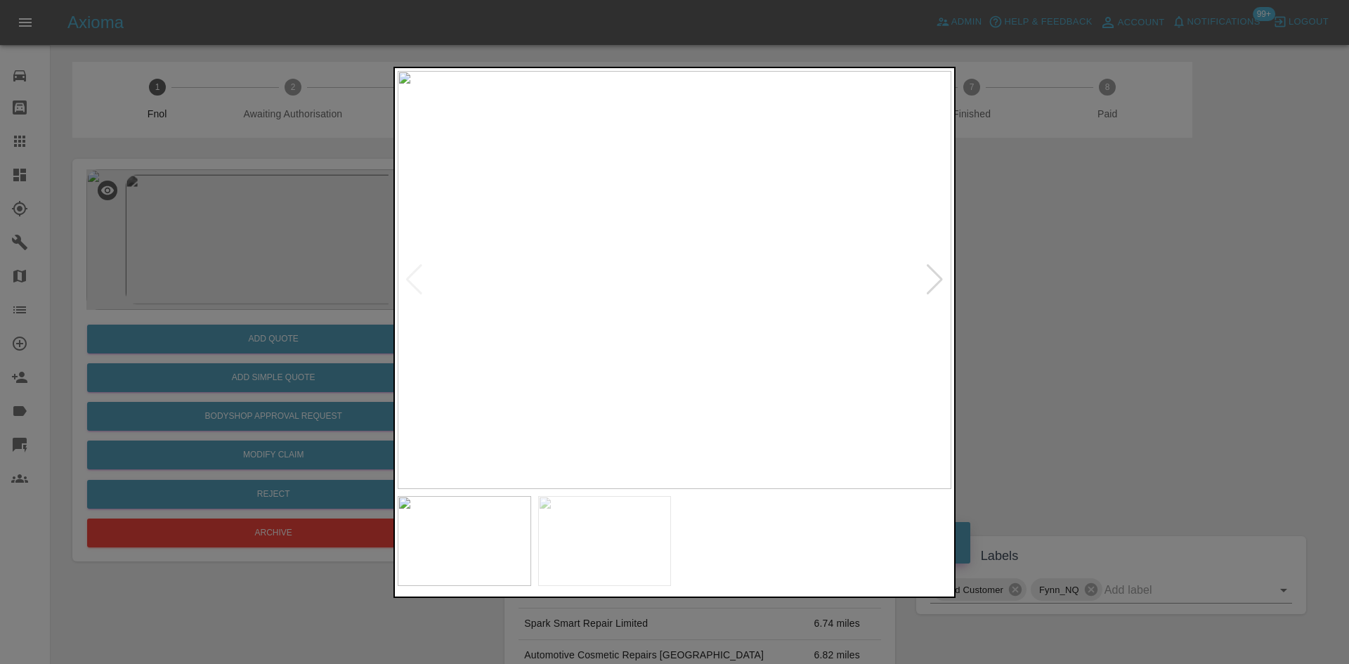
click at [580, 339] on img at bounding box center [675, 280] width 554 height 418
click at [671, 333] on img at bounding box center [675, 280] width 554 height 418
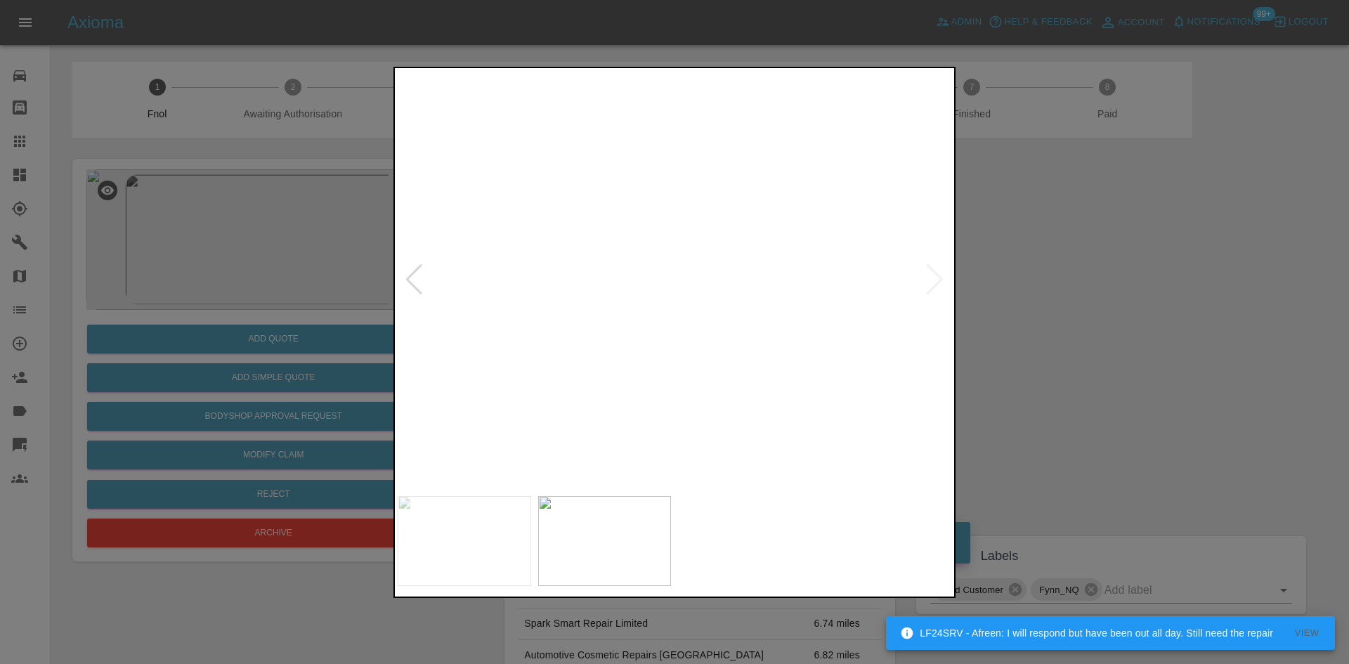
click at [727, 506] on div at bounding box center [674, 332] width 562 height 531
click at [744, 586] on div at bounding box center [674, 332] width 562 height 531
click at [267, 350] on div at bounding box center [674, 332] width 1349 height 664
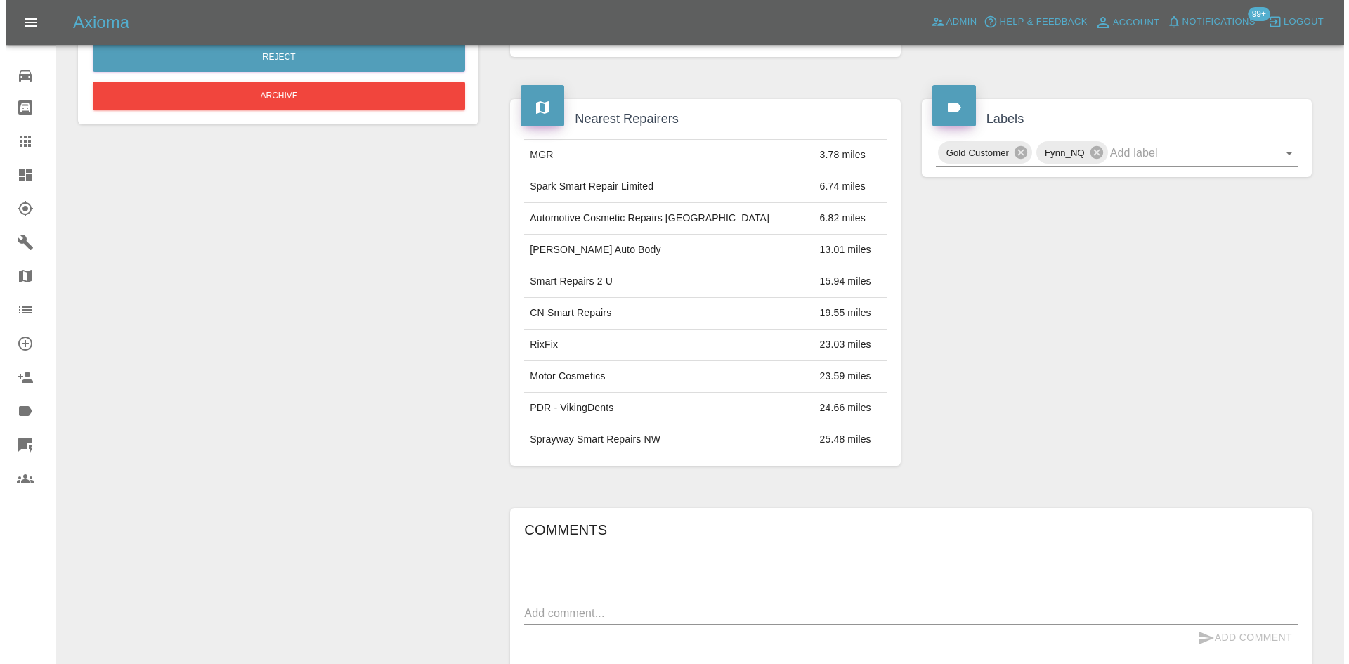
scroll to position [152, 0]
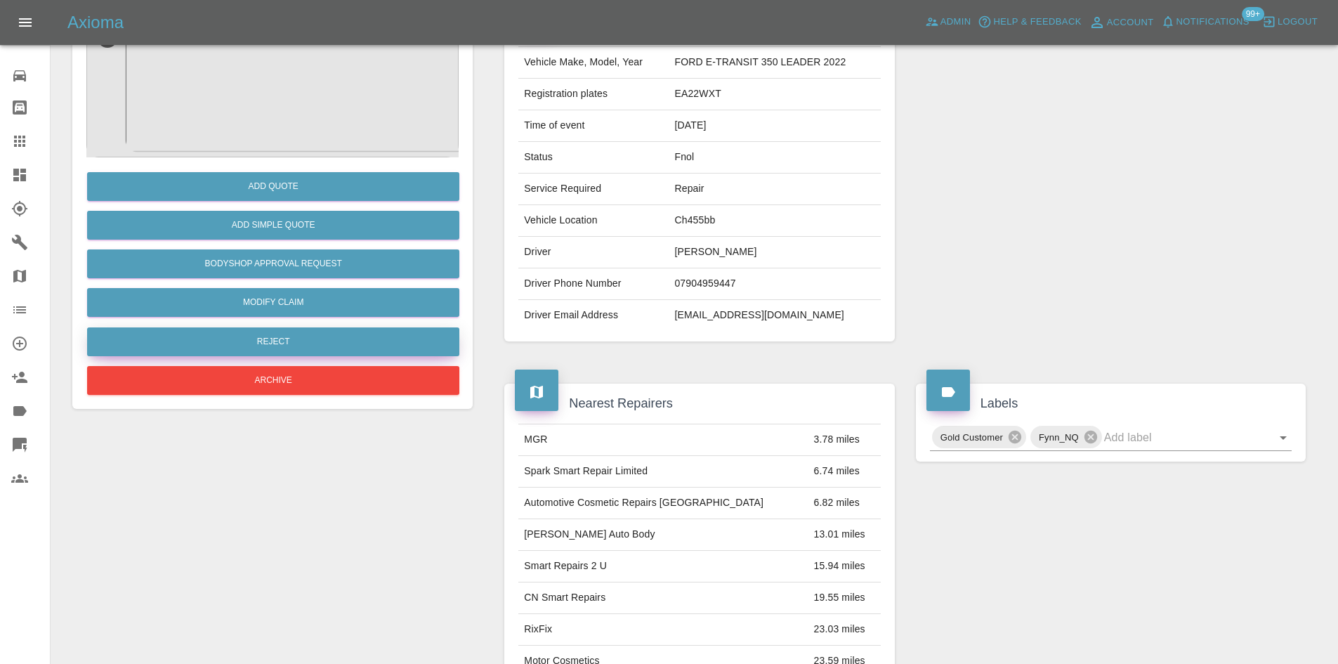
click at [309, 349] on button "Reject" at bounding box center [273, 341] width 372 height 29
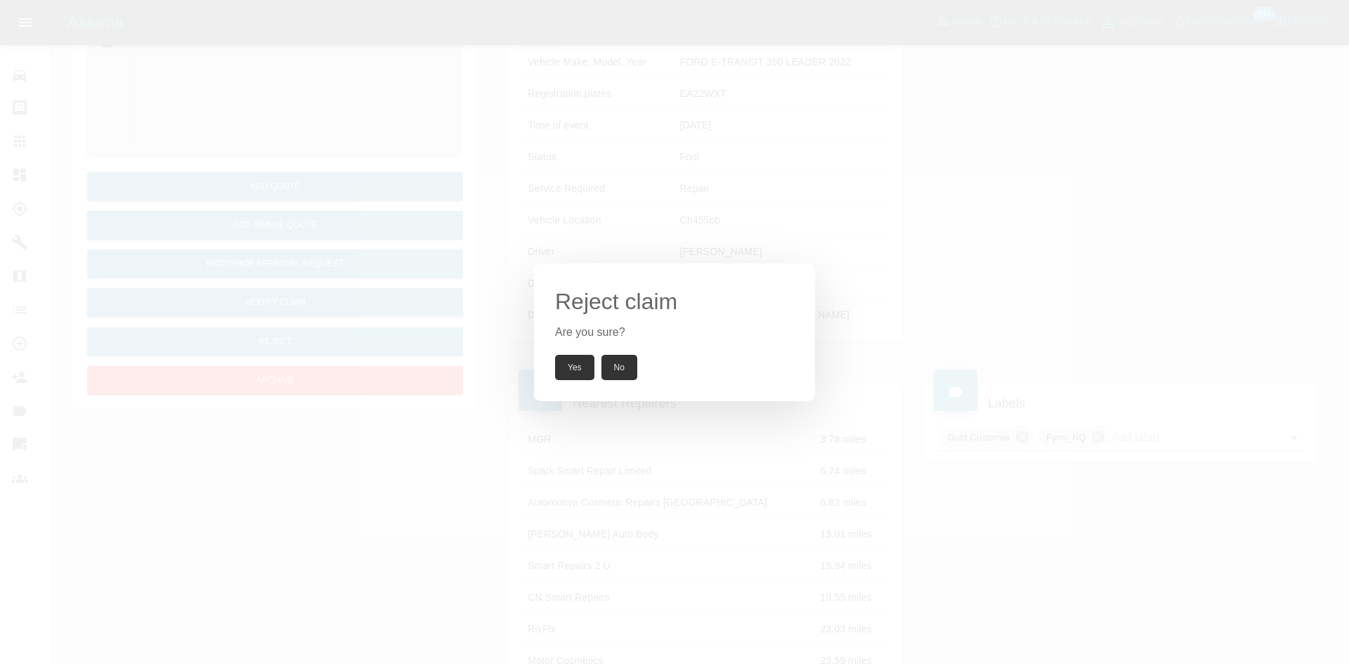
click at [559, 372] on button "Yes" at bounding box center [574, 367] width 39 height 25
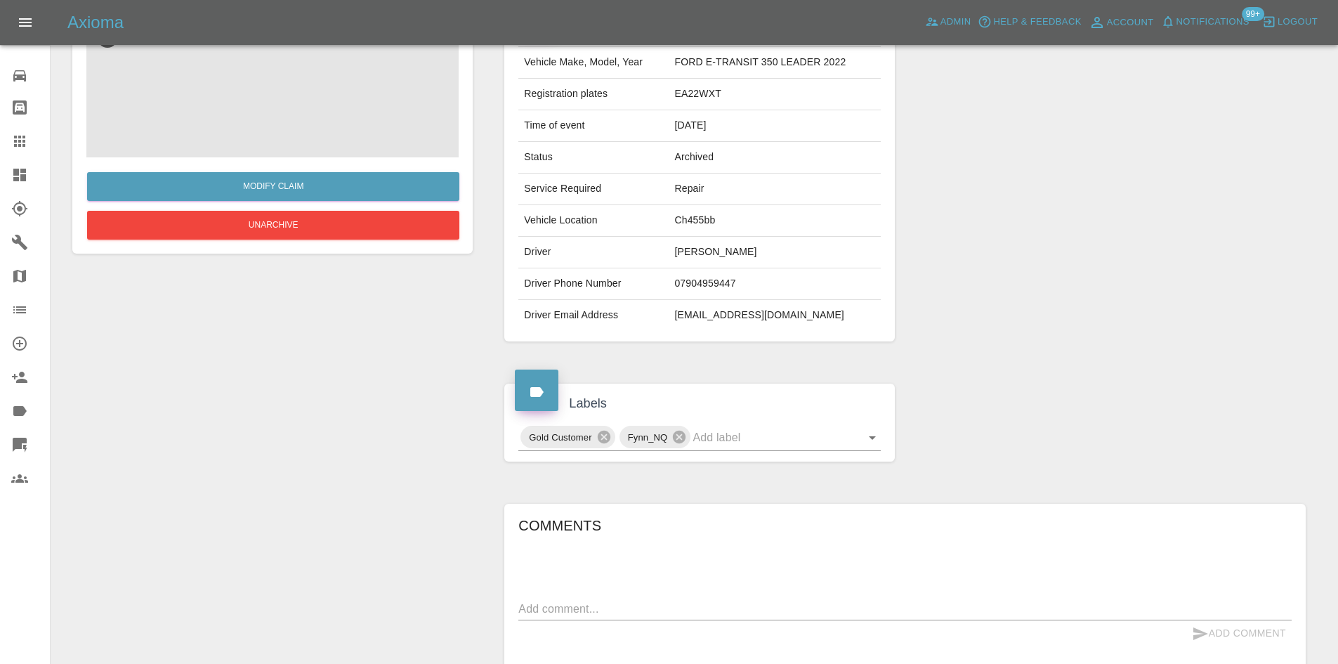
click at [299, 123] on img at bounding box center [272, 87] width 372 height 140
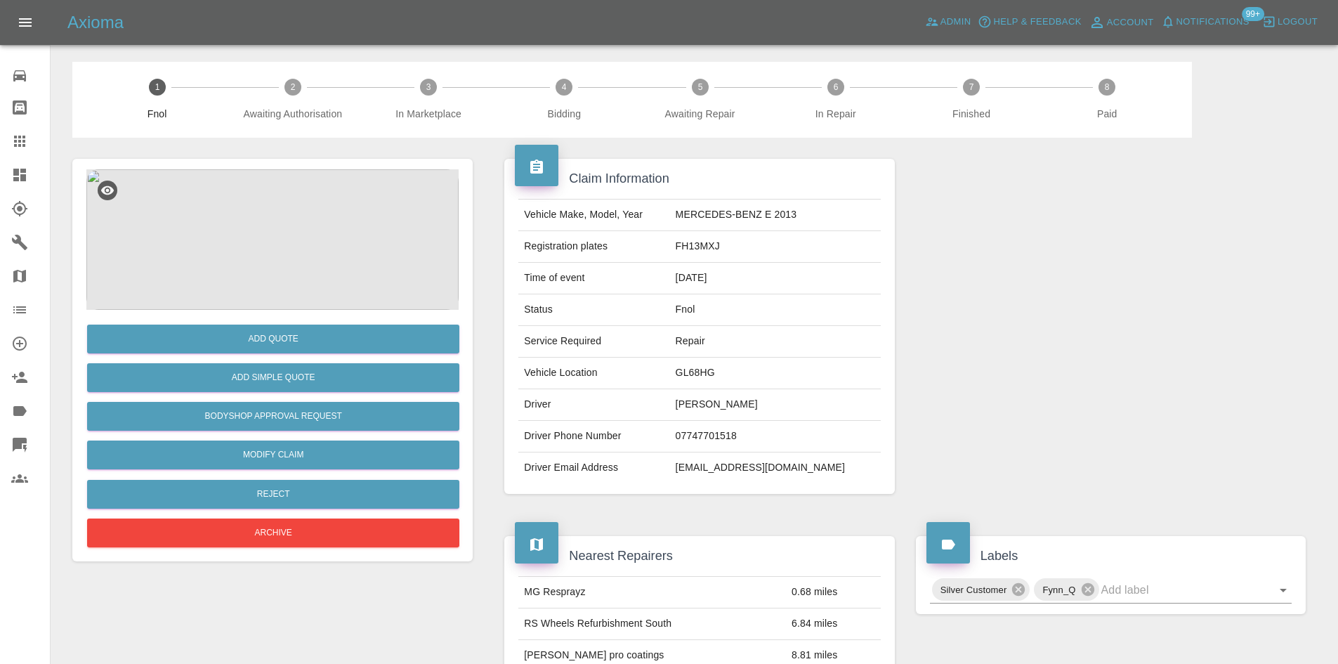
click at [279, 247] on img at bounding box center [272, 239] width 372 height 140
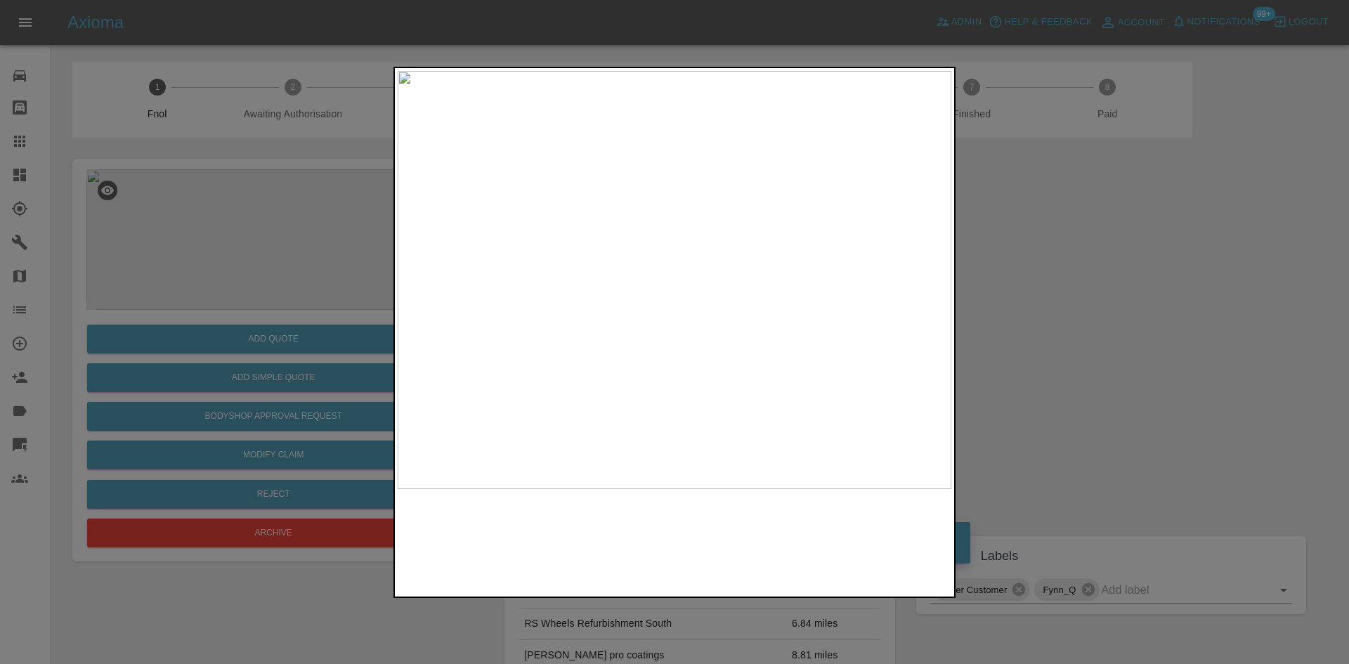
click at [660, 370] on img at bounding box center [675, 280] width 554 height 418
click at [692, 363] on img at bounding box center [718, 68] width 1661 height 1255
click at [693, 330] on img at bounding box center [718, 162] width 1661 height 1255
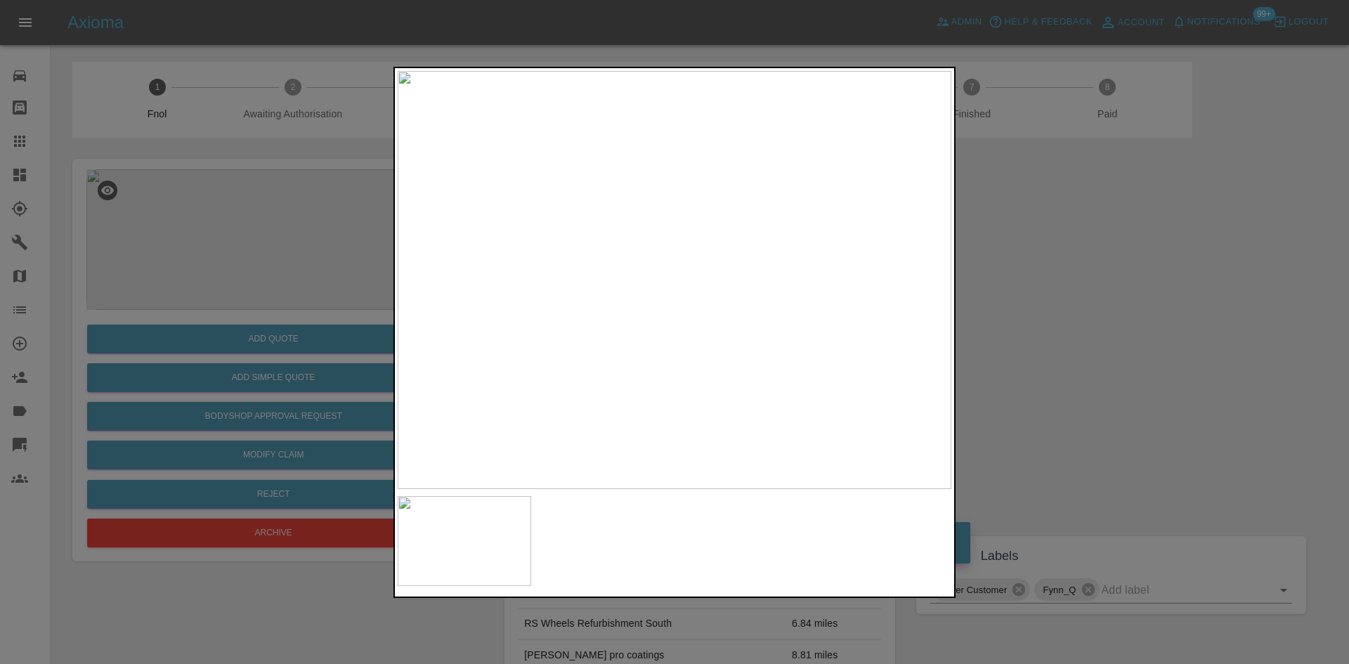
click at [640, 333] on img at bounding box center [675, 280] width 554 height 418
click at [690, 272] on img at bounding box center [675, 280] width 554 height 418
click at [589, 350] on img at bounding box center [446, 338] width 1661 height 1255
click at [544, 322] on img at bounding box center [366, 276] width 1661 height 1255
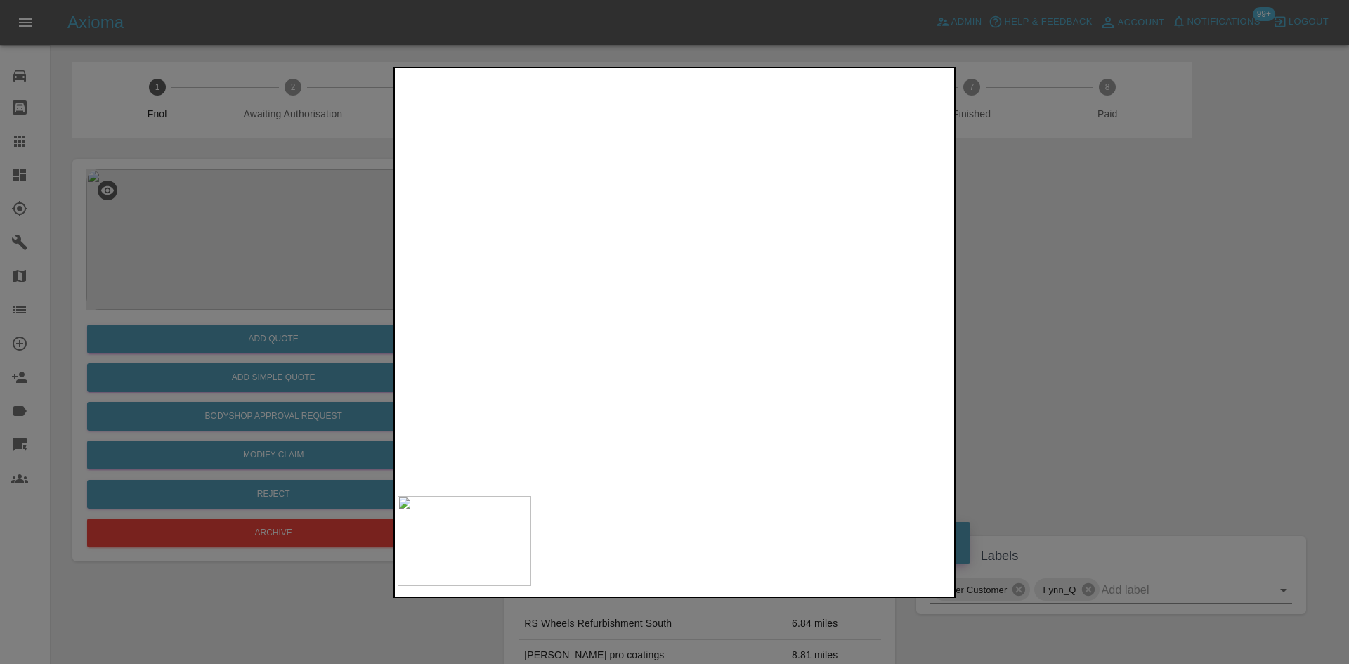
click at [698, 303] on img at bounding box center [472, 258] width 1661 height 1255
click at [669, 262] on img at bounding box center [682, 214] width 1661 height 1255
click at [634, 277] on img at bounding box center [682, 214] width 1661 height 1255
click at [648, 376] on img at bounding box center [675, 280] width 554 height 418
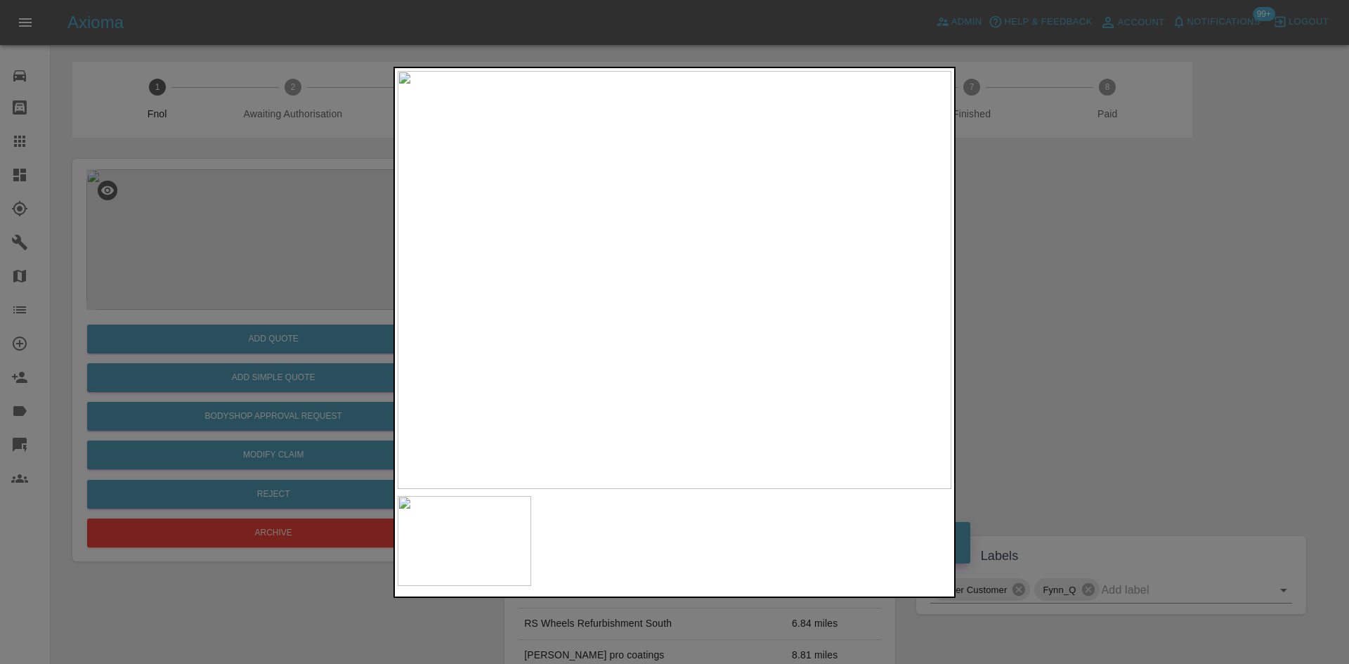
click at [648, 376] on img at bounding box center [675, 280] width 554 height 418
click at [645, 320] on img at bounding box center [675, 280] width 554 height 418
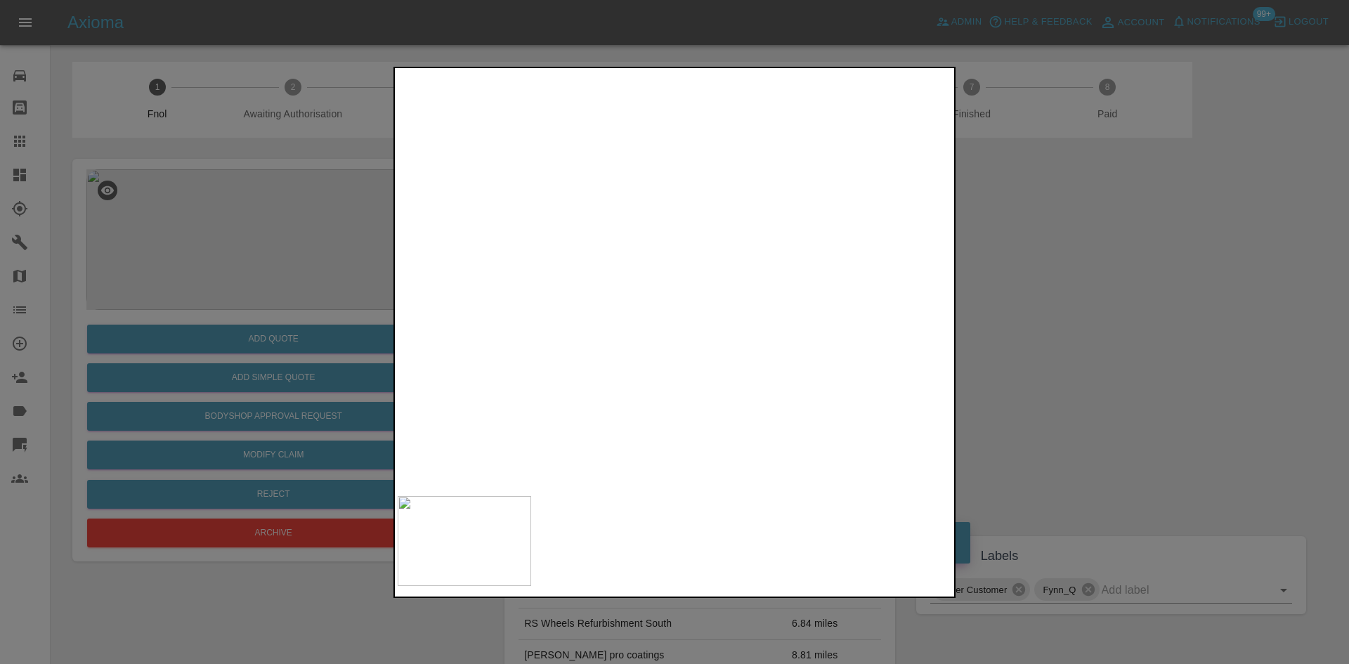
click at [645, 320] on img at bounding box center [763, 159] width 1661 height 1255
click at [273, 267] on div at bounding box center [674, 332] width 1349 height 664
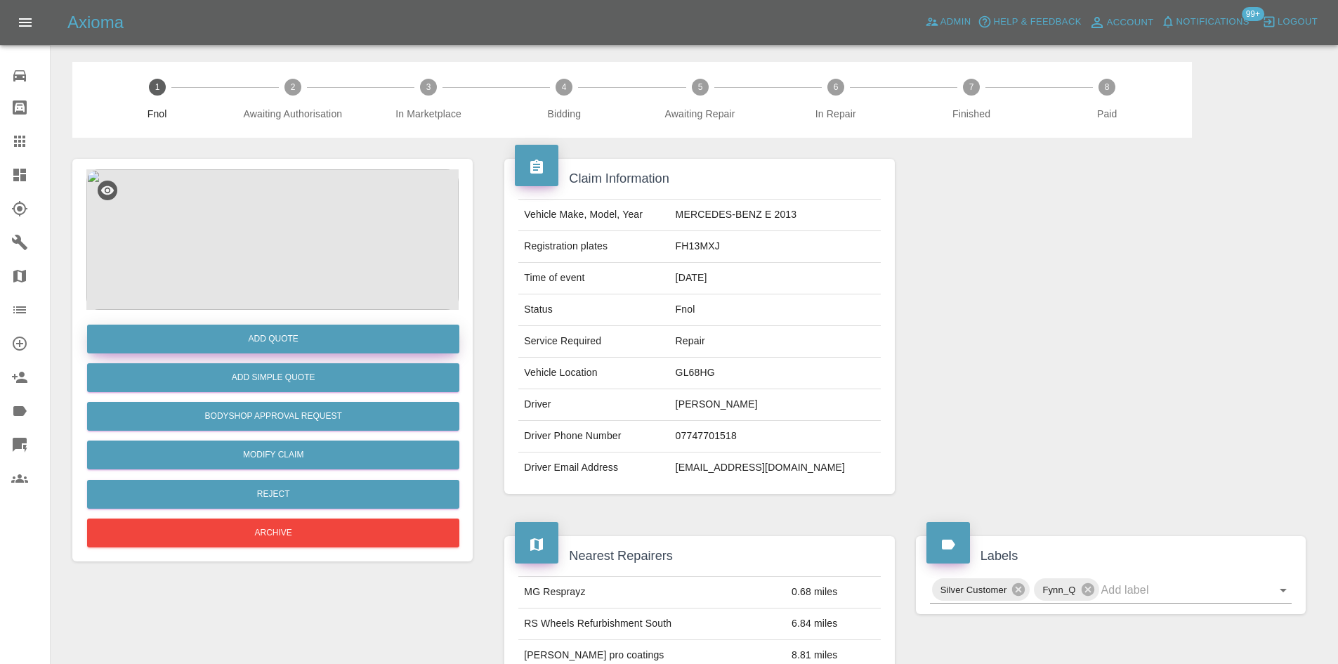
click at [268, 328] on button "Add Quote" at bounding box center [273, 339] width 372 height 29
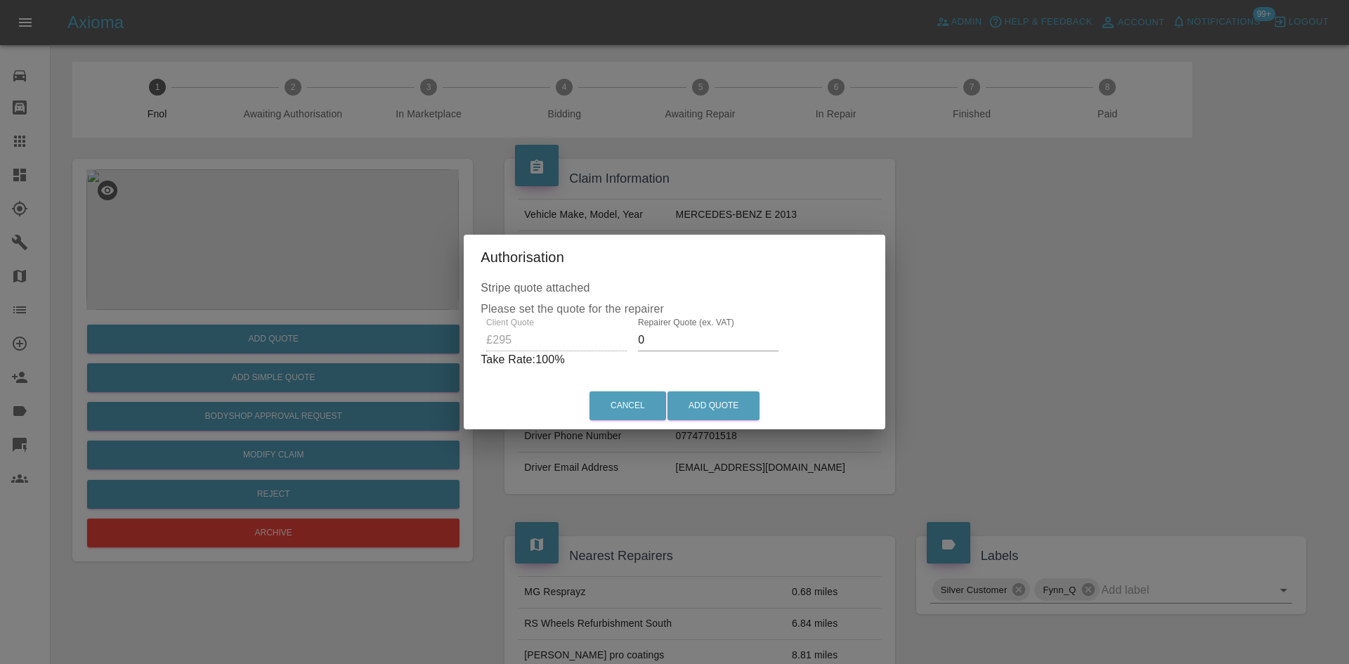
drag, startPoint x: 657, startPoint y: 344, endPoint x: 516, endPoint y: 372, distance: 143.1
click at [525, 370] on div "Stripe quote attached Please set the quote for the repairer Client Quote £295 R…" at bounding box center [674, 331] width 421 height 103
type input "180"
drag, startPoint x: 719, startPoint y: 405, endPoint x: 719, endPoint y: 421, distance: 15.5
click at [719, 406] on button "Add Quote" at bounding box center [713, 405] width 92 height 29
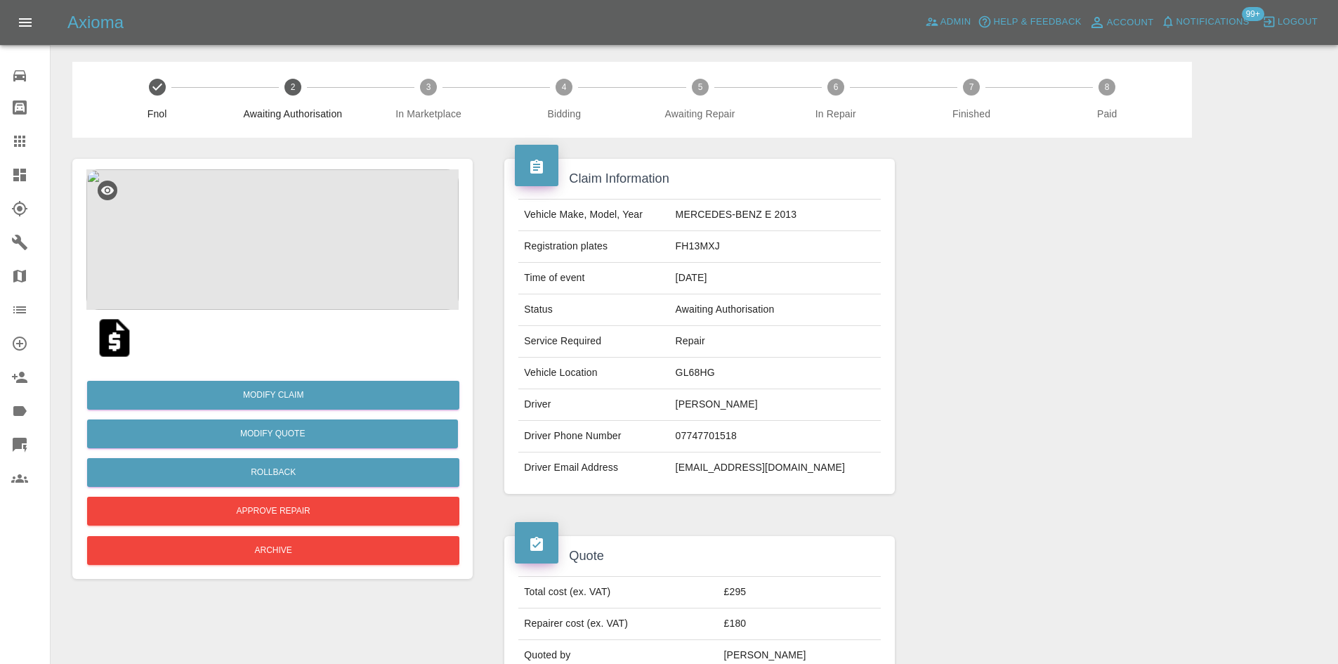
click at [322, 33] on div "Axioma Admin Help & Feedback Account Notifications 99+ Logout" at bounding box center [702, 22] width 1271 height 22
click at [17, 183] on link "Dashboard" at bounding box center [25, 175] width 50 height 34
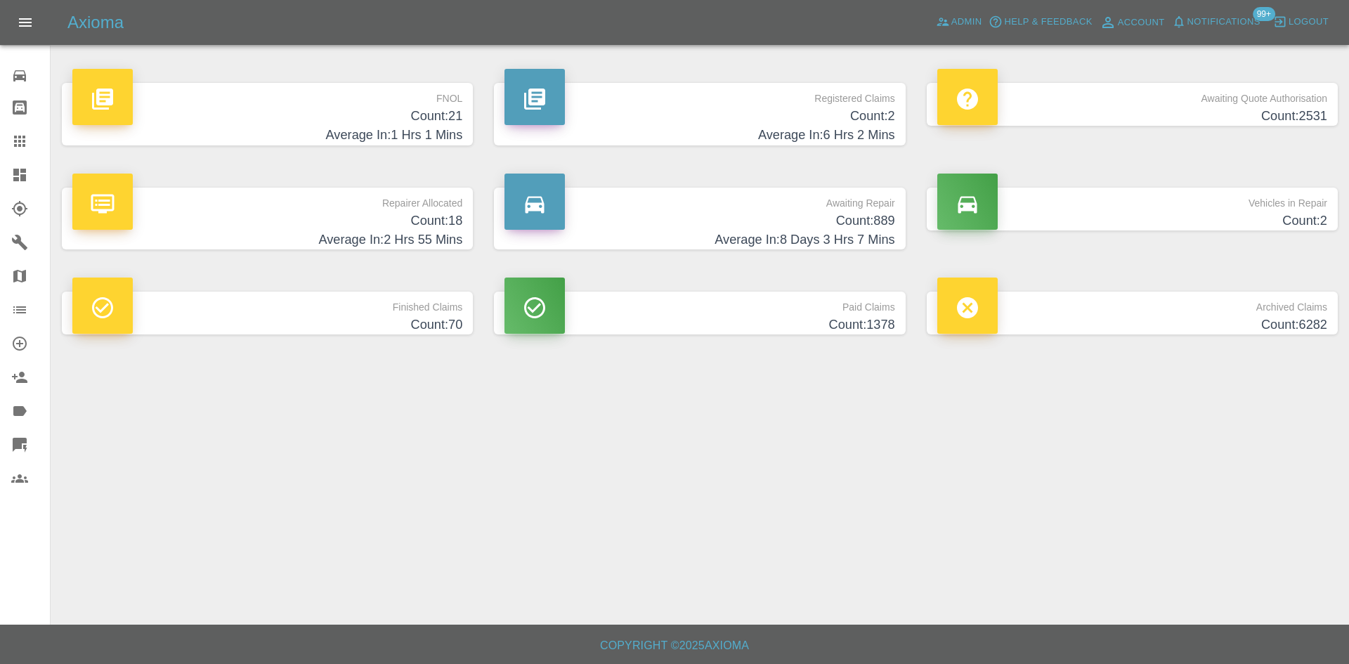
click at [443, 112] on h4 "Count: 21" at bounding box center [267, 116] width 390 height 19
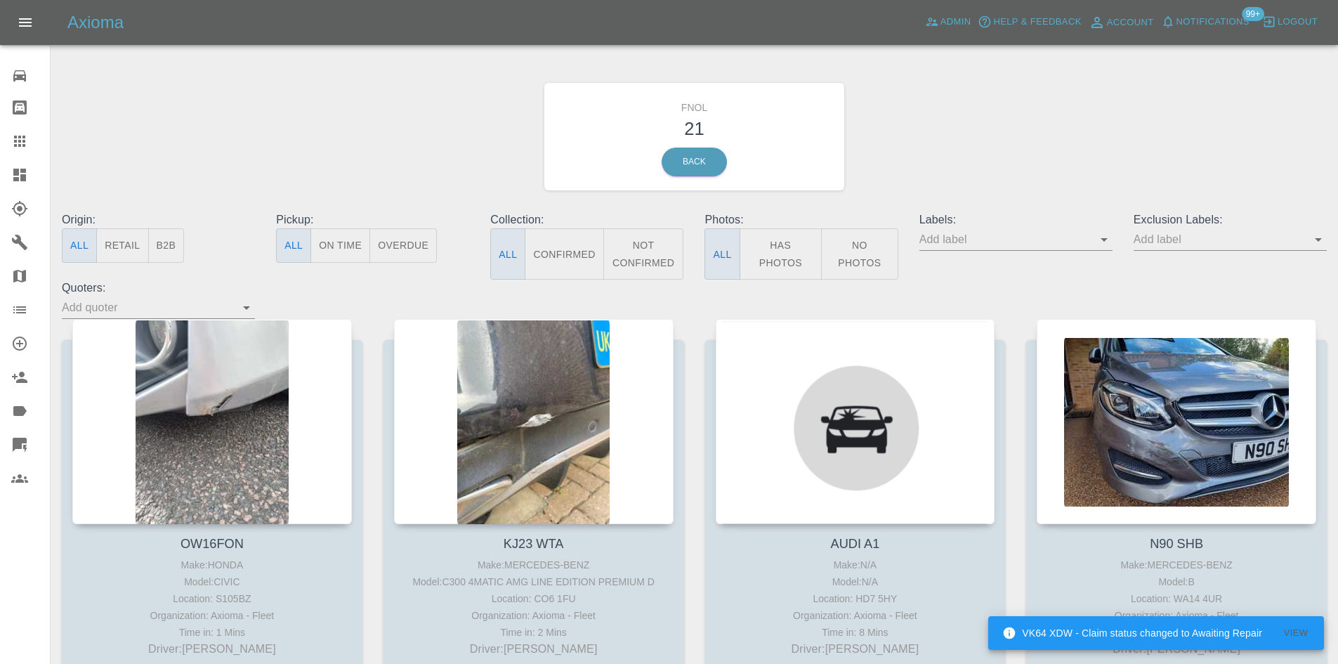
click at [785, 264] on button "Has Photos" at bounding box center [781, 253] width 83 height 51
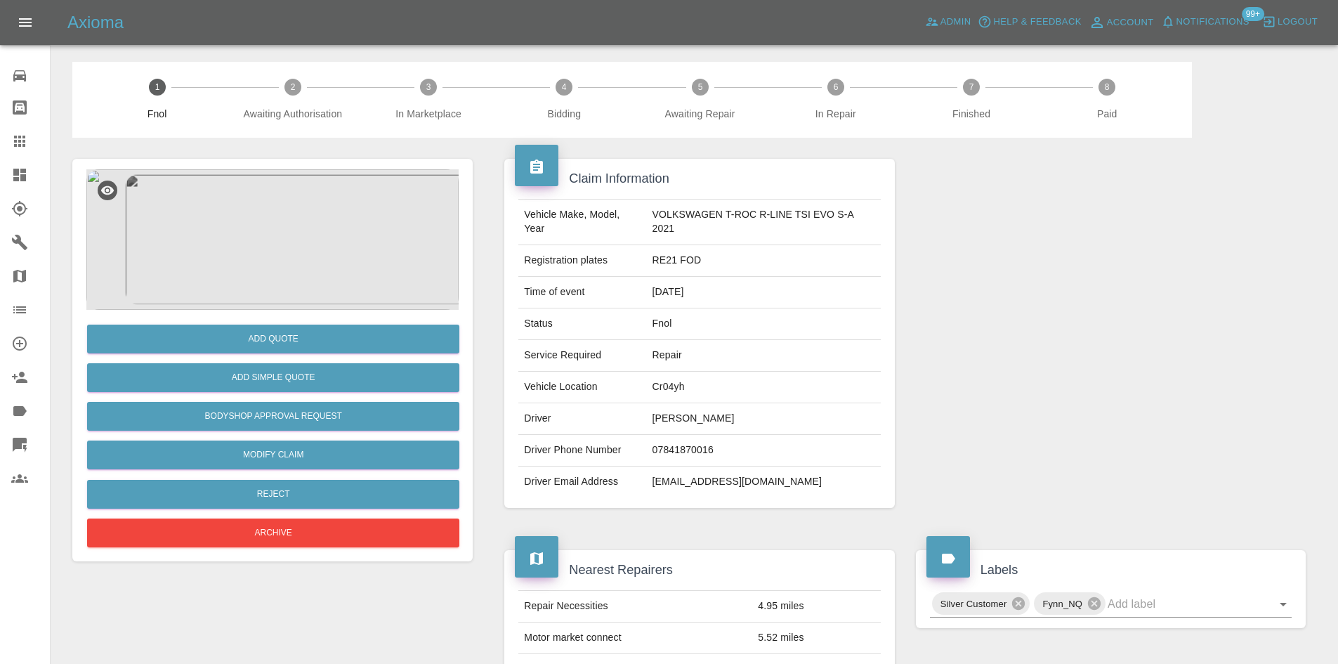
click at [309, 241] on img at bounding box center [272, 239] width 372 height 140
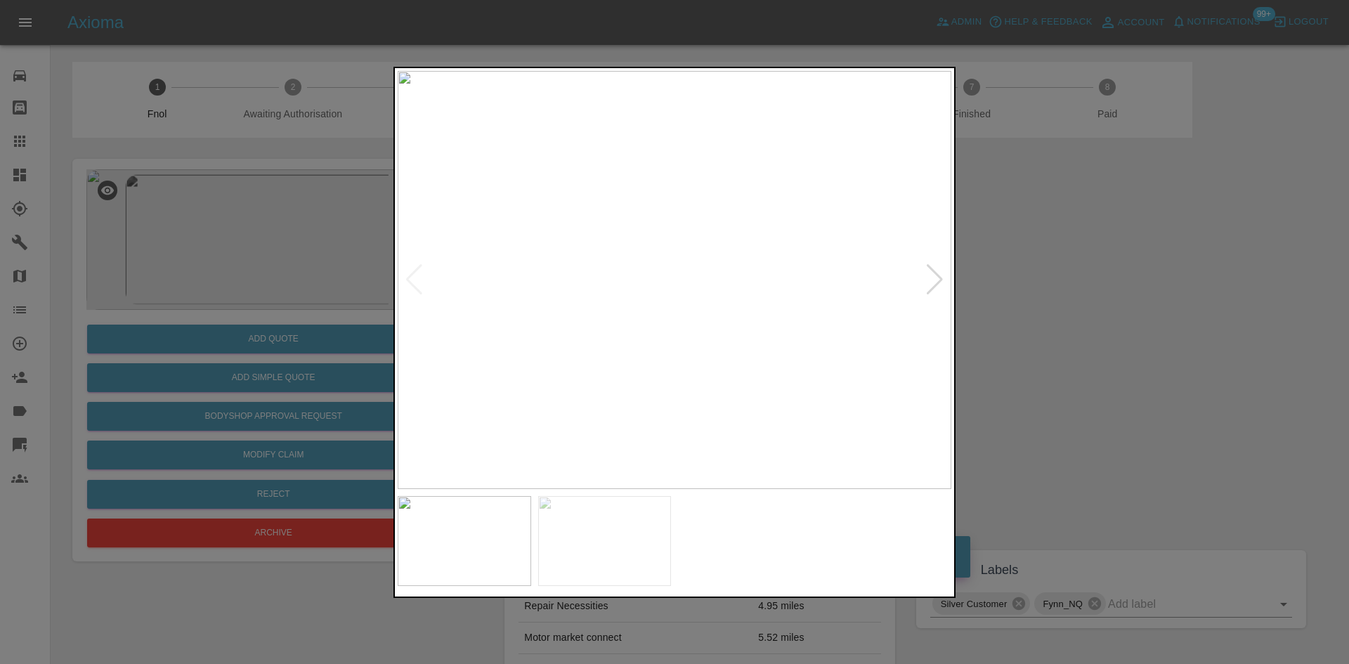
click at [363, 315] on div at bounding box center [674, 332] width 1349 height 664
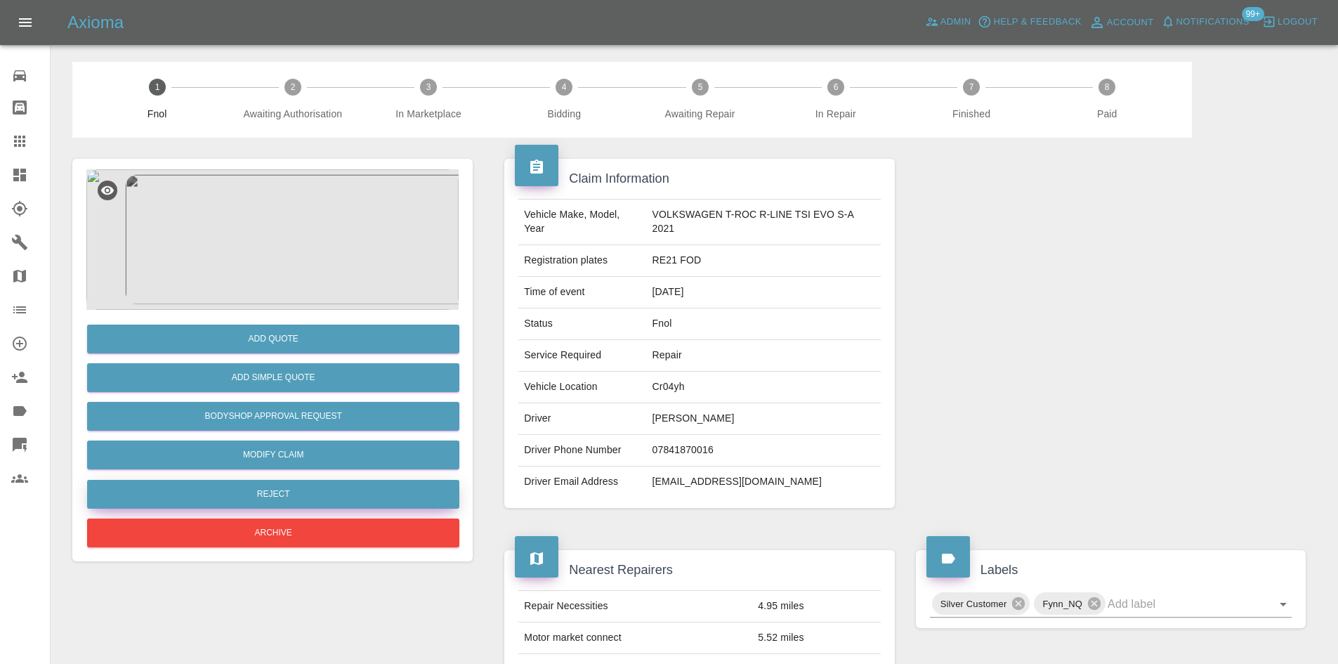
click at [288, 490] on button "Reject" at bounding box center [273, 494] width 372 height 29
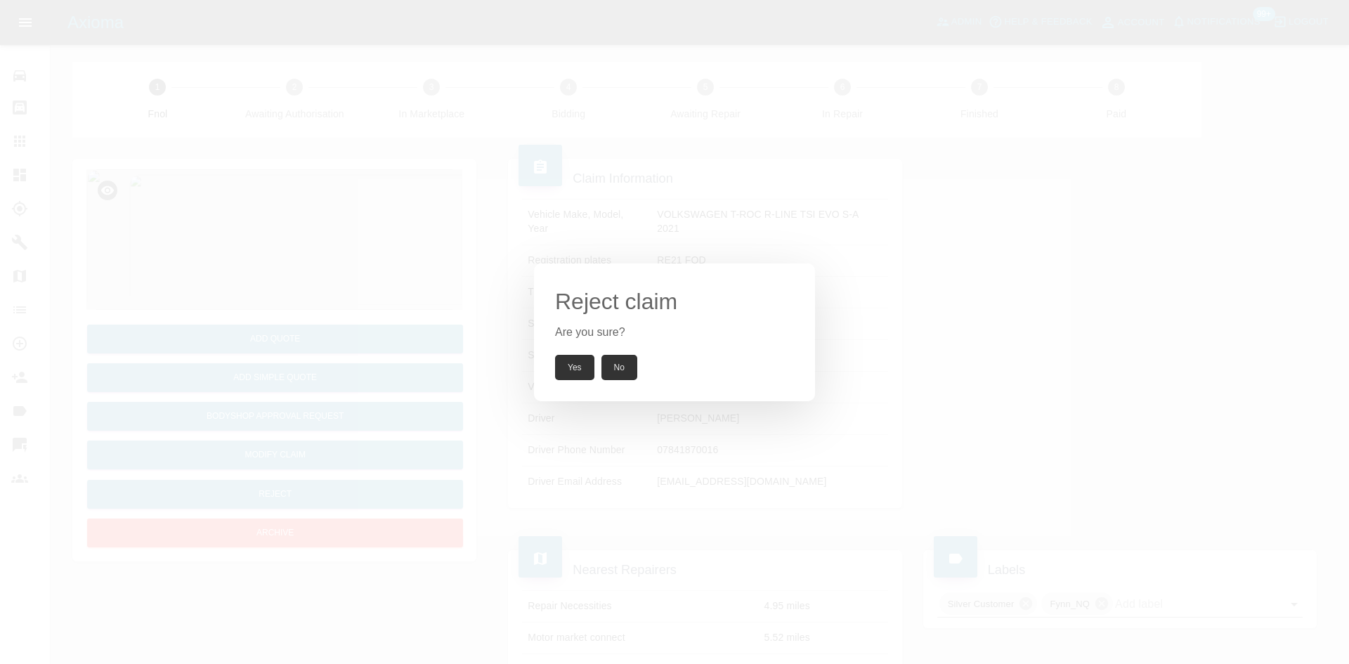
click at [584, 368] on button "Yes" at bounding box center [574, 367] width 39 height 25
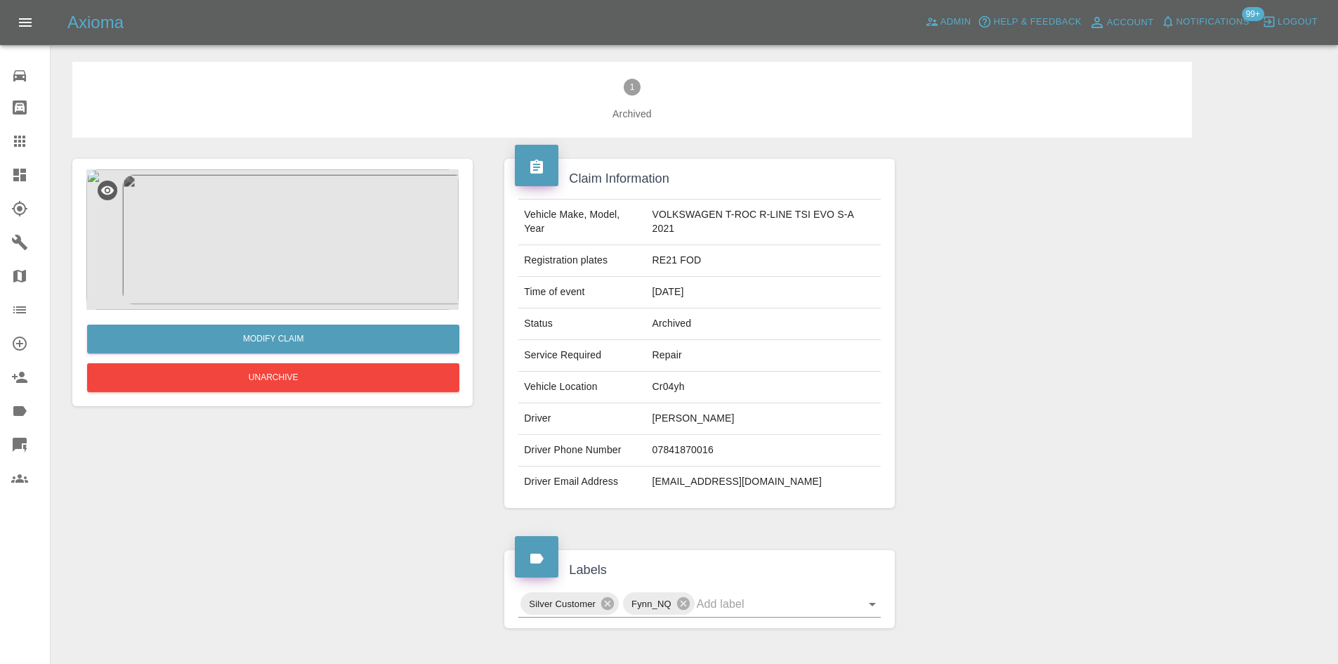
click at [308, 360] on div "Modify Claim Unarchive" at bounding box center [272, 353] width 372 height 86
click at [303, 379] on button "Unarchive" at bounding box center [273, 377] width 372 height 29
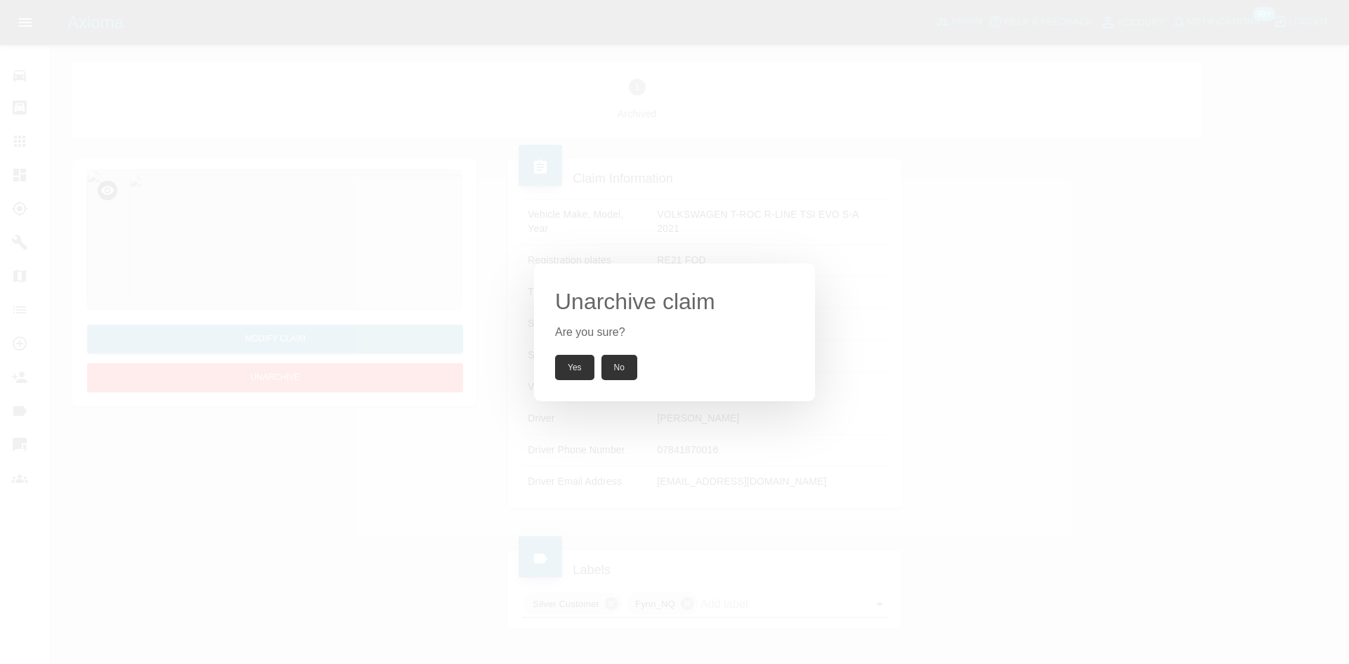
click at [574, 370] on button "Yes" at bounding box center [574, 367] width 39 height 25
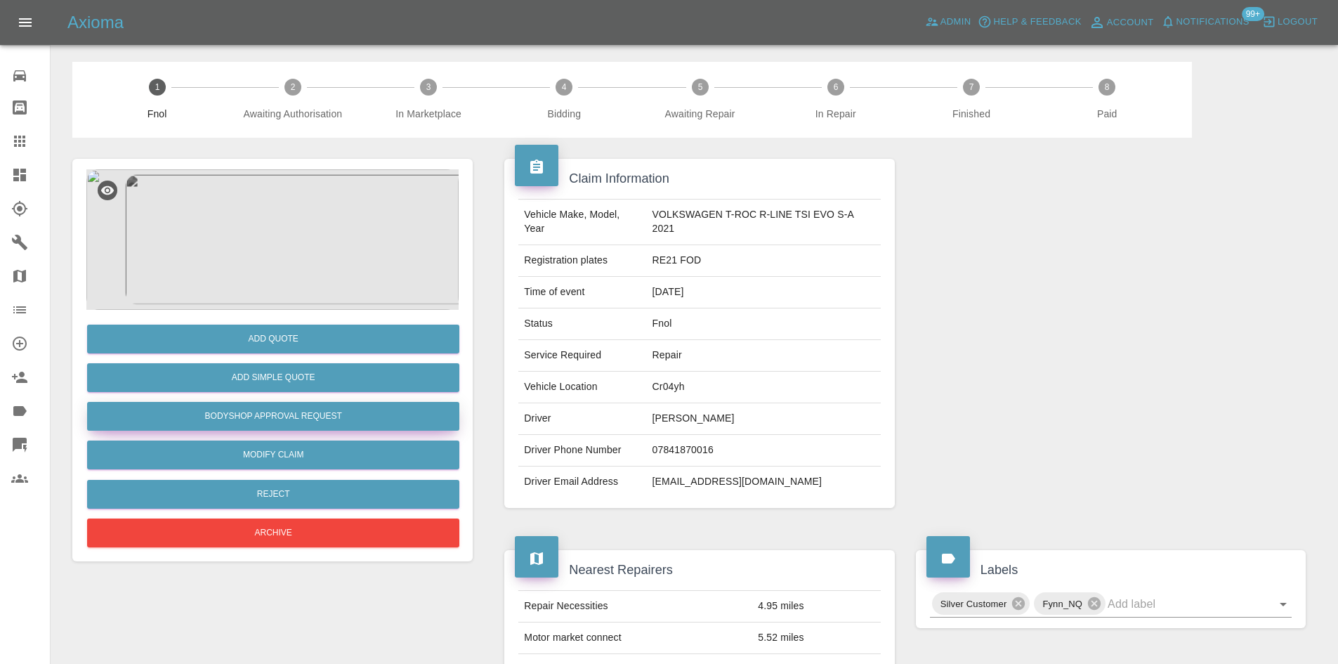
click at [277, 412] on button "Bodyshop Approval Request" at bounding box center [273, 416] width 372 height 29
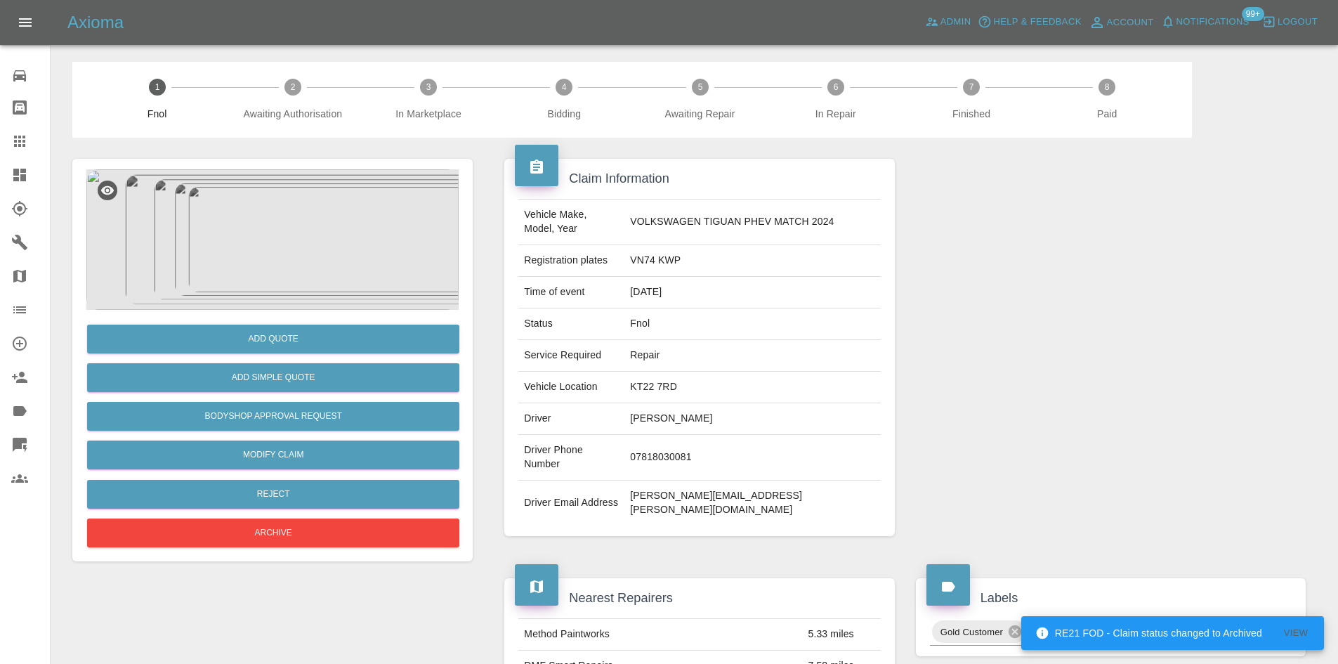
click at [279, 221] on img at bounding box center [272, 239] width 372 height 140
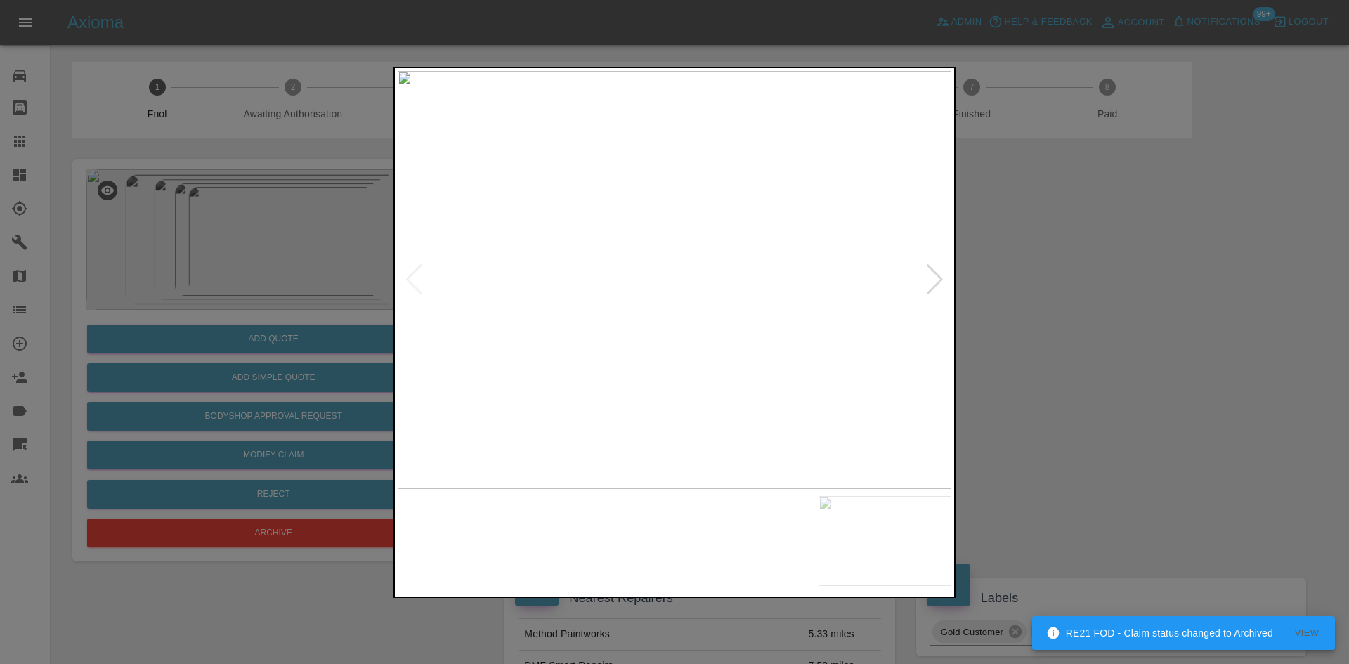
click at [604, 357] on img at bounding box center [675, 280] width 554 height 418
click at [591, 360] on img at bounding box center [675, 280] width 554 height 418
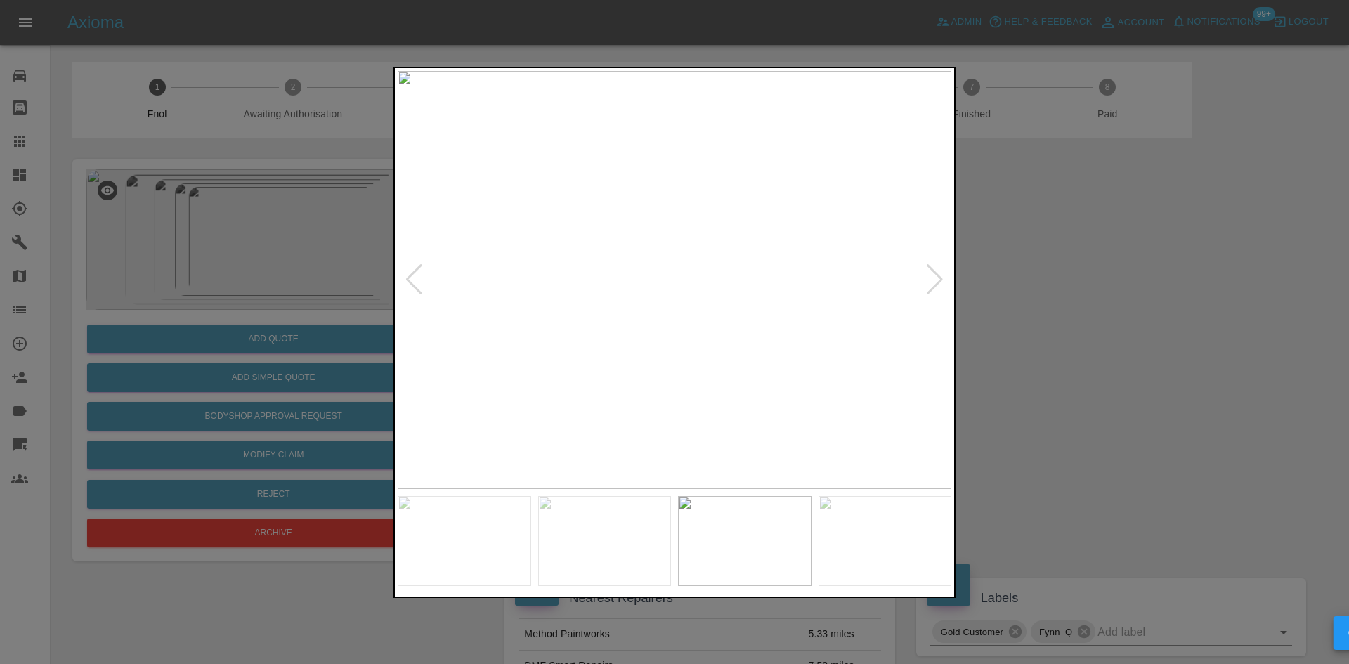
click at [607, 358] on img at bounding box center [675, 280] width 554 height 418
click at [645, 358] on img at bounding box center [675, 280] width 554 height 418
click at [632, 329] on img at bounding box center [675, 280] width 554 height 418
click at [518, 282] on img at bounding box center [675, 280] width 554 height 418
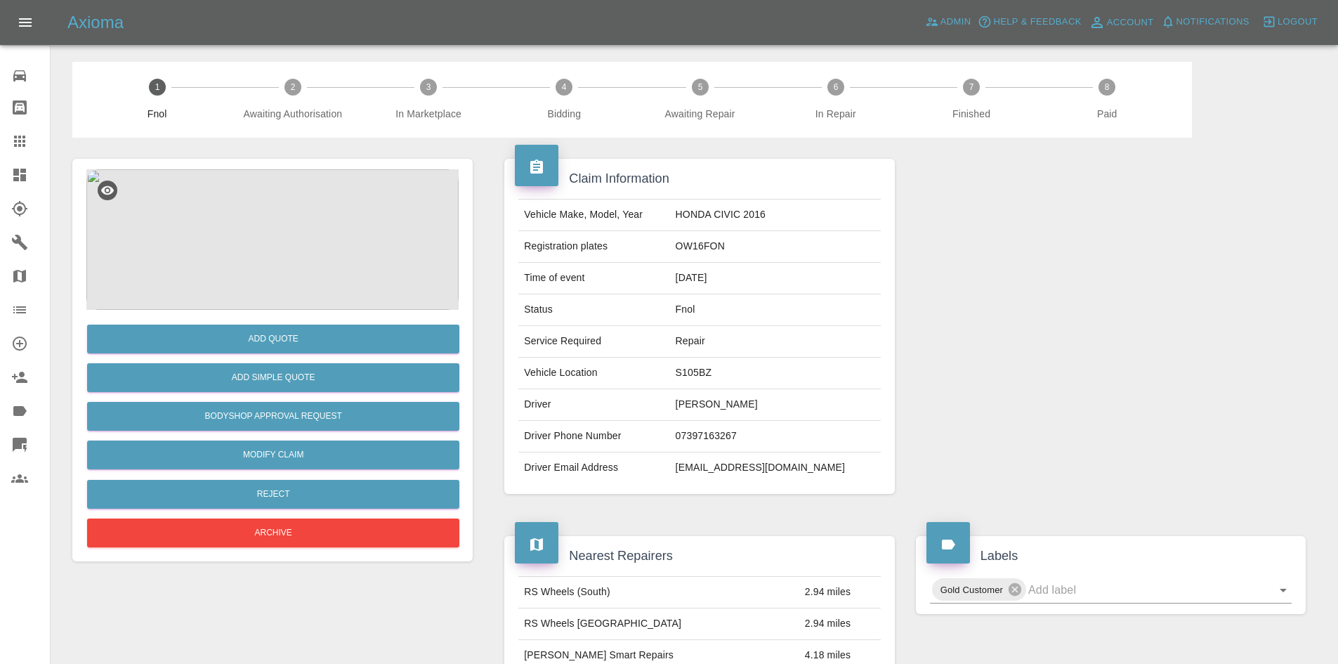
click at [301, 247] on img at bounding box center [272, 239] width 372 height 140
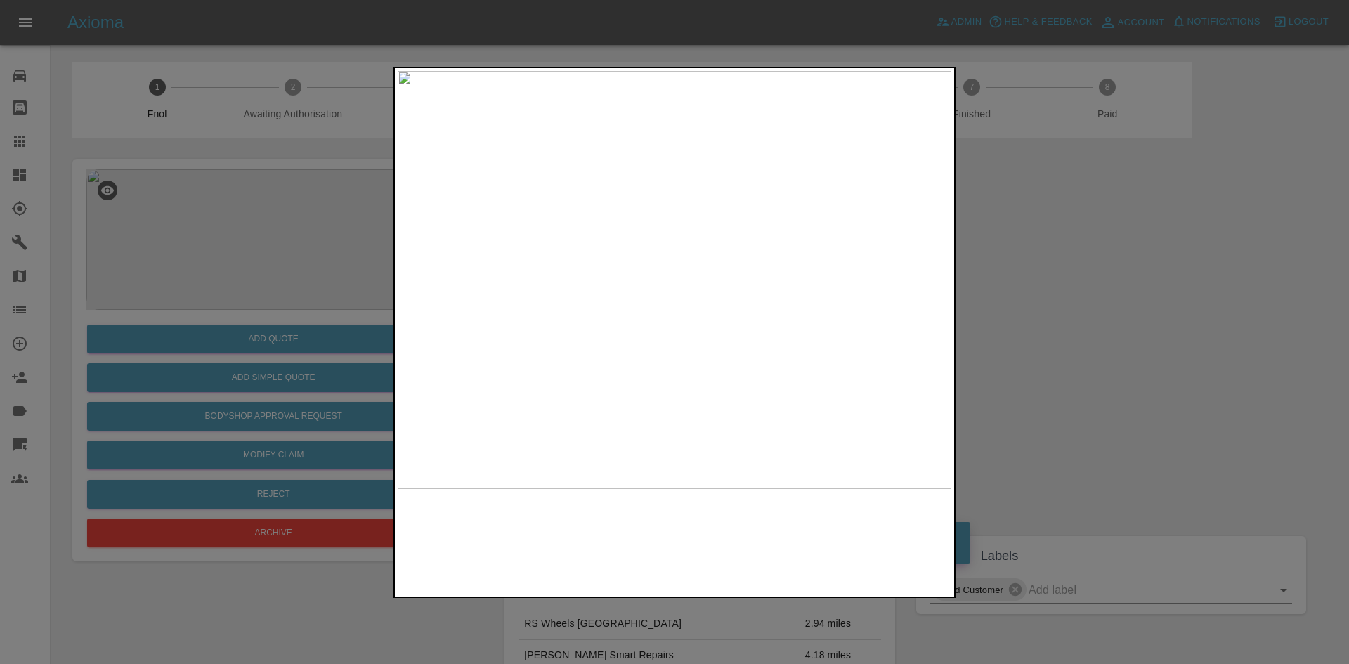
click at [678, 282] on img at bounding box center [675, 280] width 554 height 418
drag, startPoint x: 954, startPoint y: 341, endPoint x: 1063, endPoint y: 345, distance: 109.6
click at [976, 341] on div at bounding box center [674, 332] width 1349 height 664
click at [935, 368] on img at bounding box center [675, 280] width 554 height 418
click at [1094, 357] on div at bounding box center [674, 332] width 1349 height 664
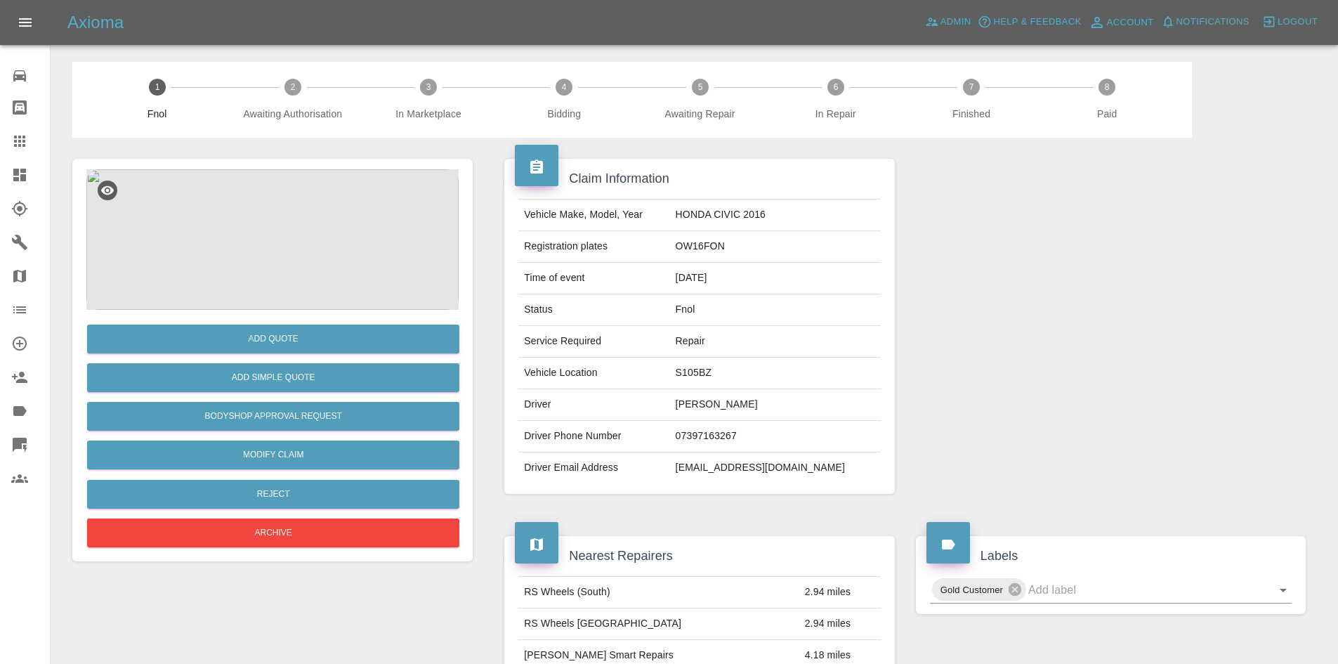
click at [289, 230] on img at bounding box center [272, 239] width 372 height 140
click at [310, 174] on img at bounding box center [272, 239] width 372 height 140
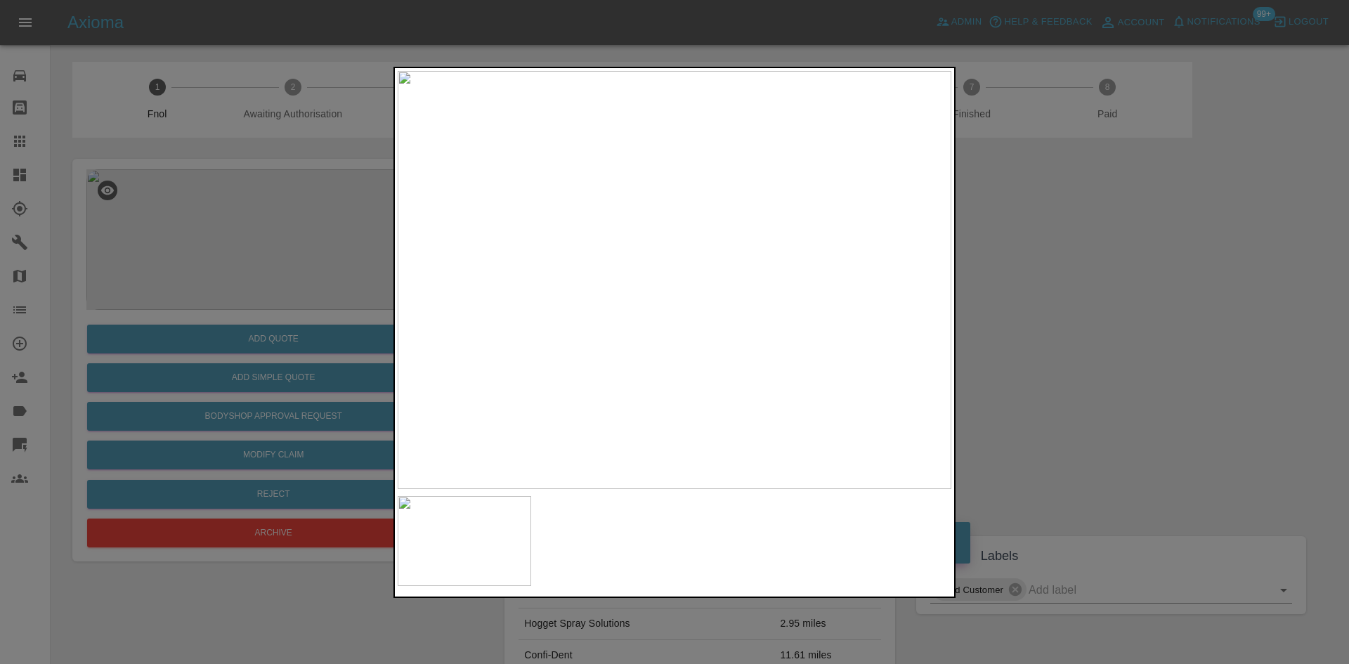
click at [690, 316] on img at bounding box center [675, 280] width 554 height 418
click at [688, 318] on img at bounding box center [628, 170] width 1661 height 1255
click at [628, 323] on img at bounding box center [675, 280] width 554 height 418
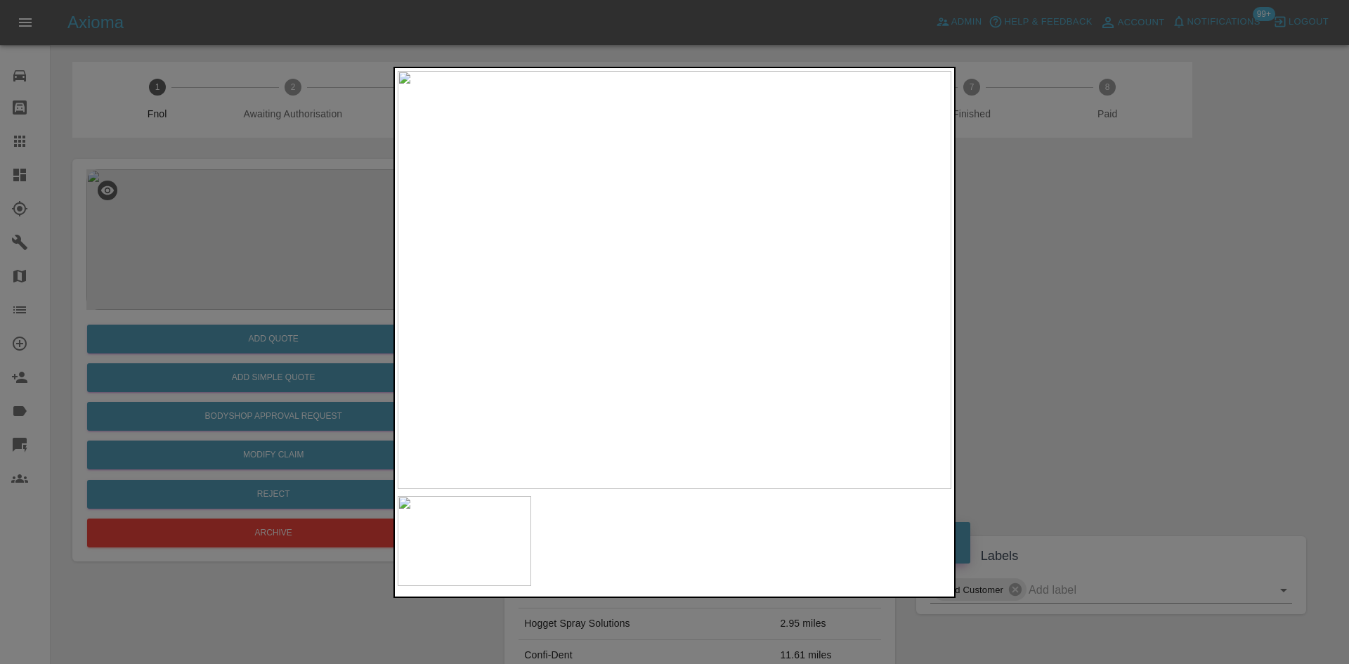
click at [543, 301] on img at bounding box center [675, 280] width 554 height 418
click at [510, 294] on img at bounding box center [675, 280] width 554 height 418
click at [244, 246] on div at bounding box center [674, 332] width 1349 height 664
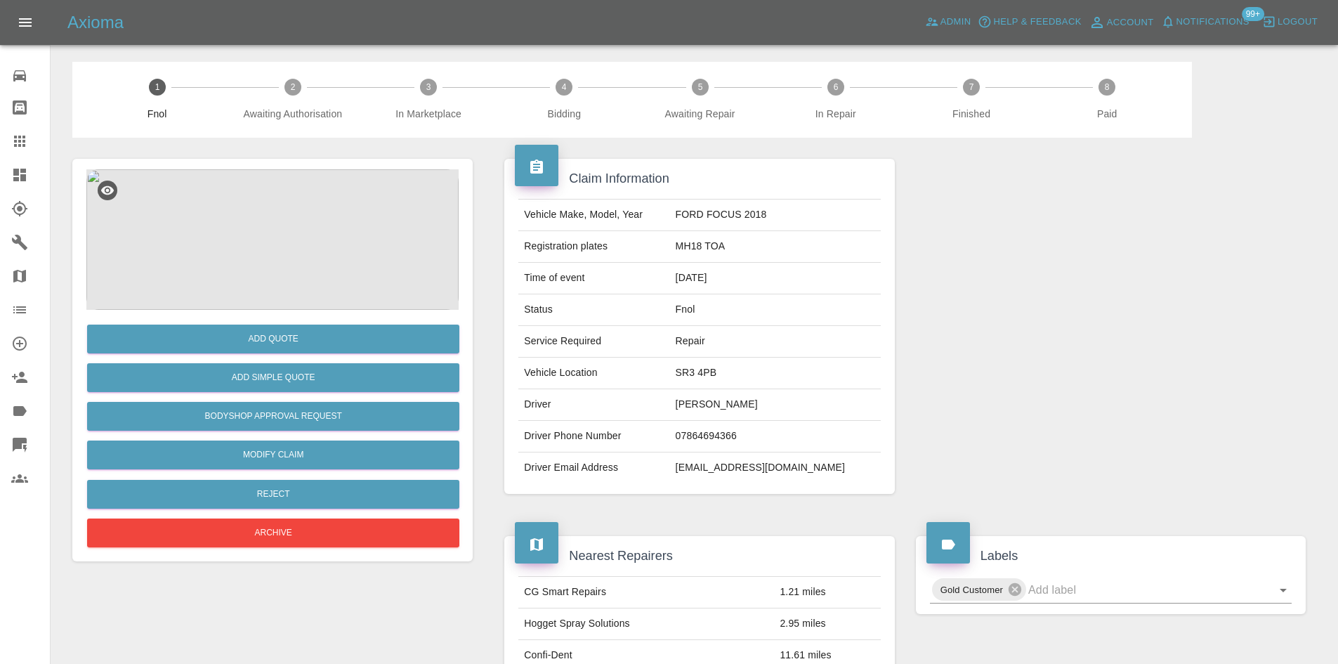
click at [273, 225] on img at bounding box center [272, 239] width 372 height 140
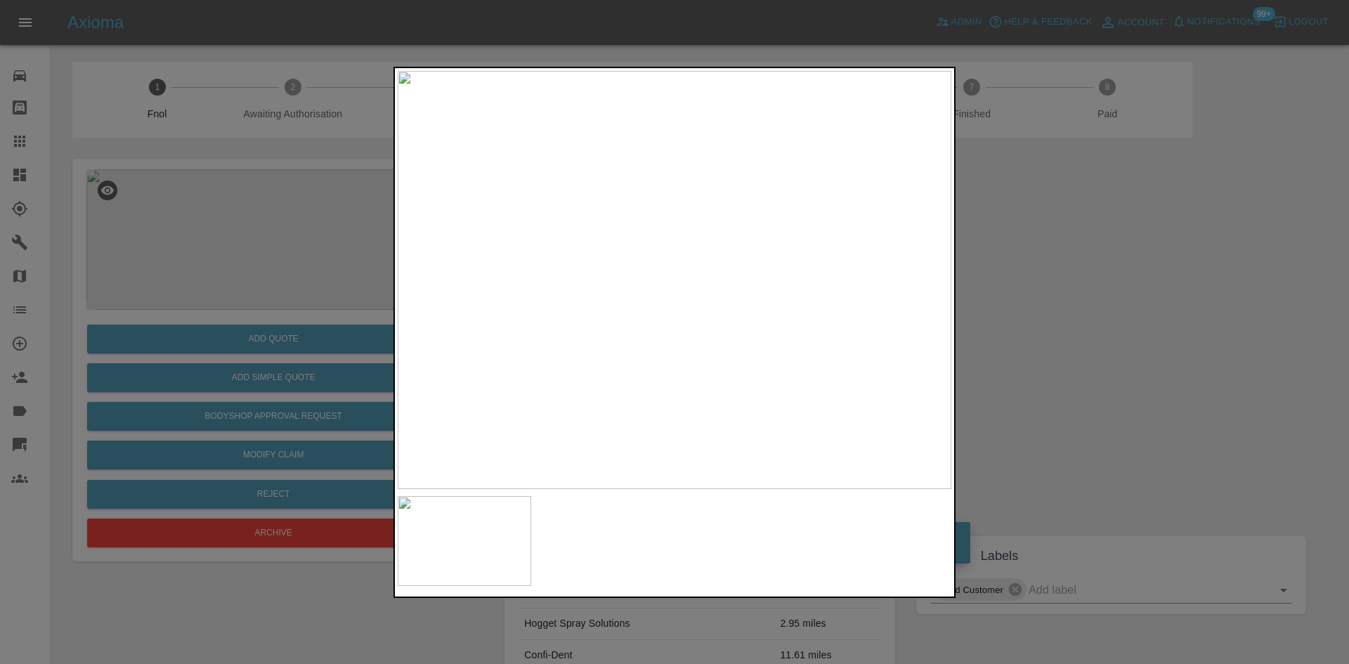
click at [644, 336] on img at bounding box center [675, 280] width 554 height 418
click at [643, 337] on img at bounding box center [675, 280] width 554 height 418
click at [296, 365] on div at bounding box center [674, 332] width 1349 height 664
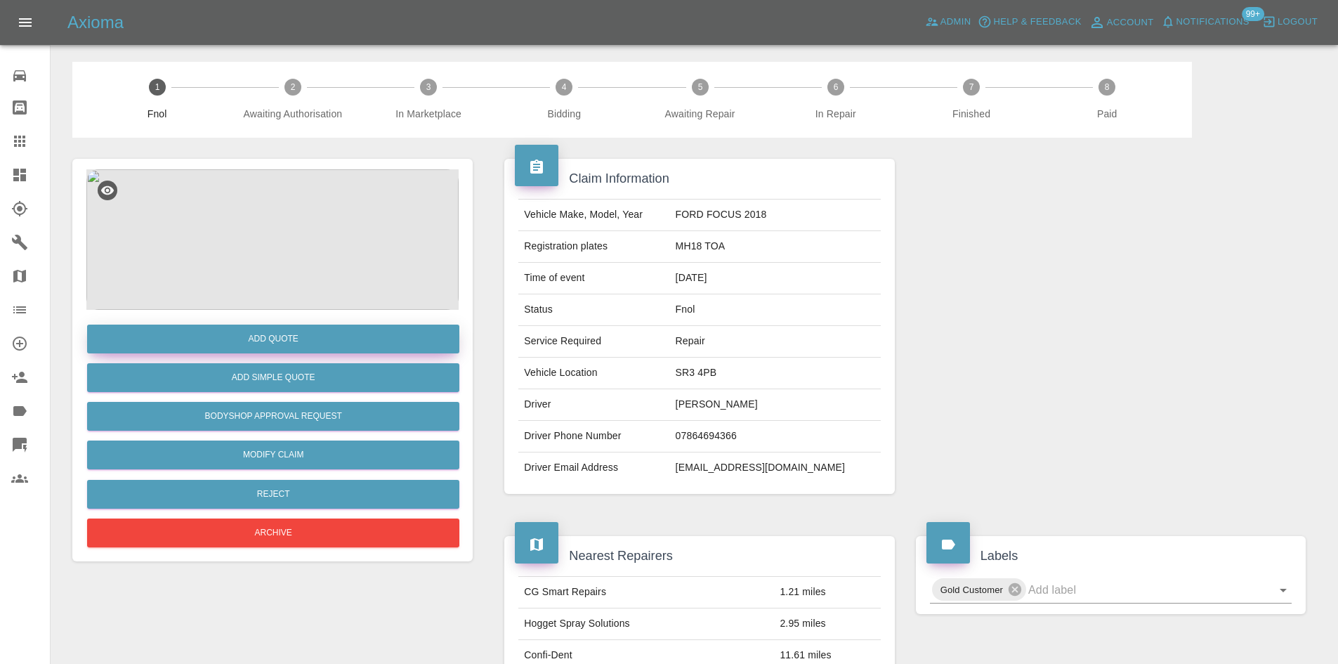
click at [300, 341] on button "Add Quote" at bounding box center [273, 339] width 372 height 29
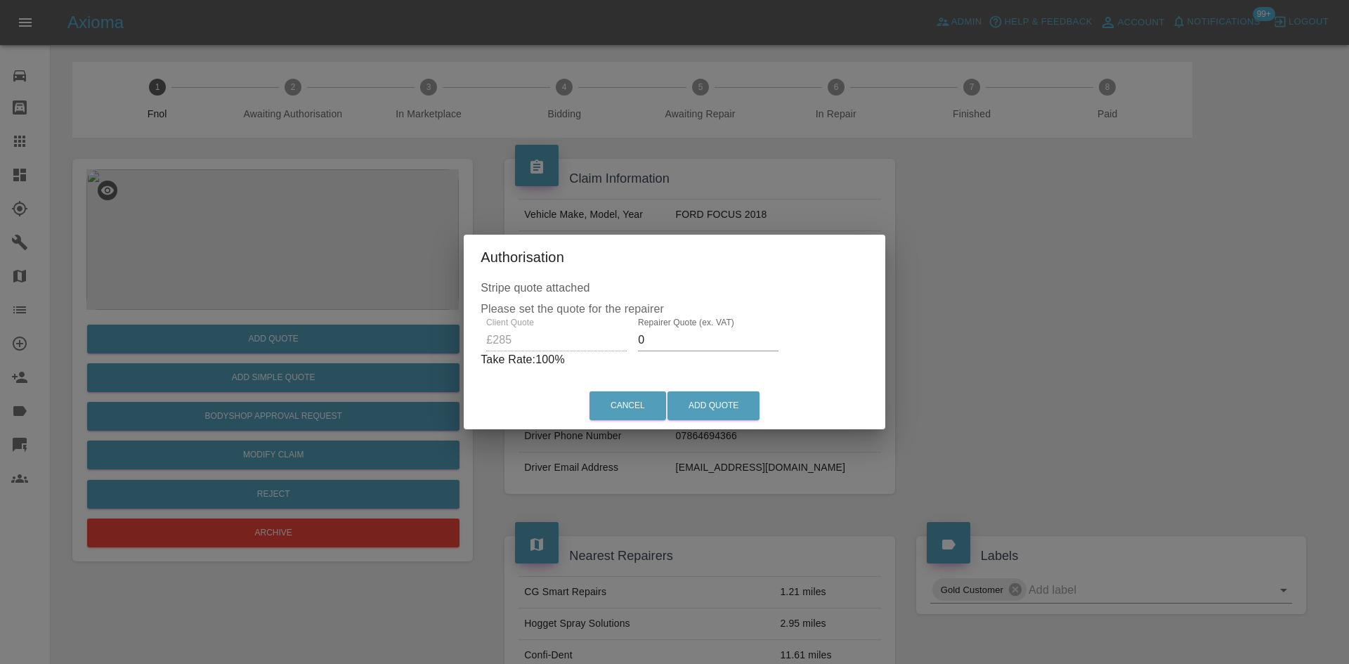
click at [584, 346] on div "Client Quote £285 Repairer Quote (ex. VAT) 0 Take Rate: 100 %" at bounding box center [674, 343] width 388 height 51
type input "160"
click at [723, 414] on button "Add Quote" at bounding box center [713, 405] width 92 height 29
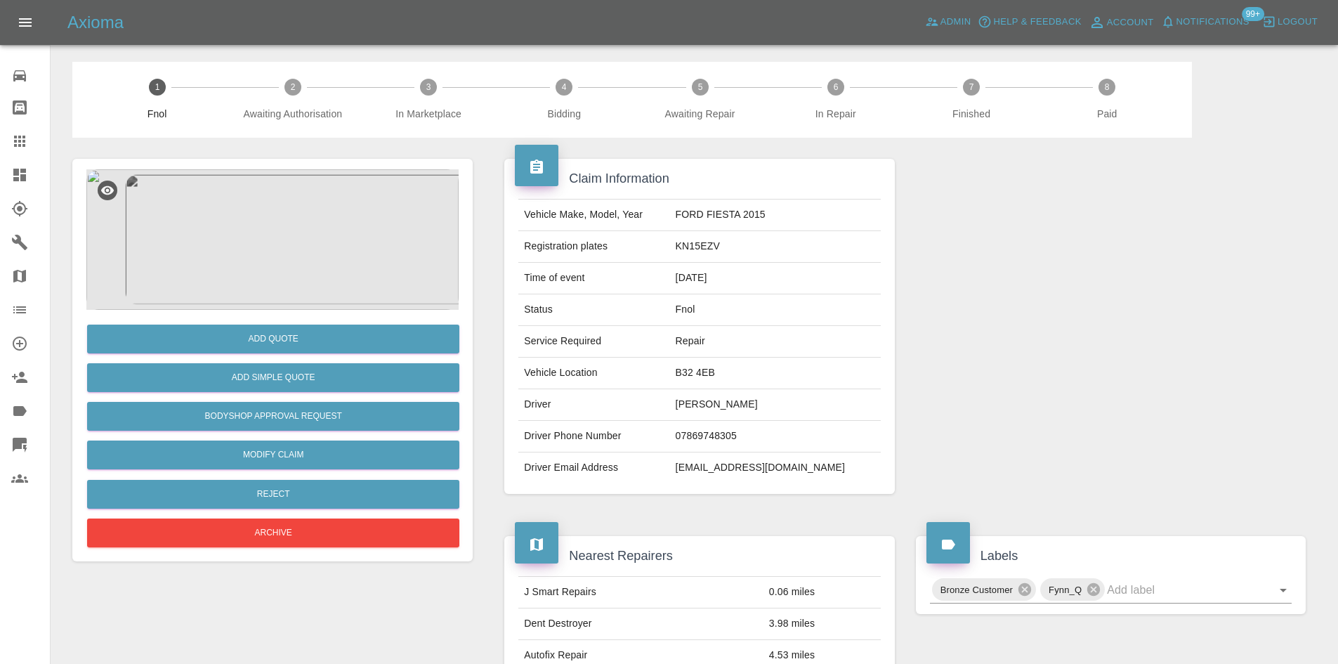
click at [262, 207] on img at bounding box center [272, 239] width 372 height 140
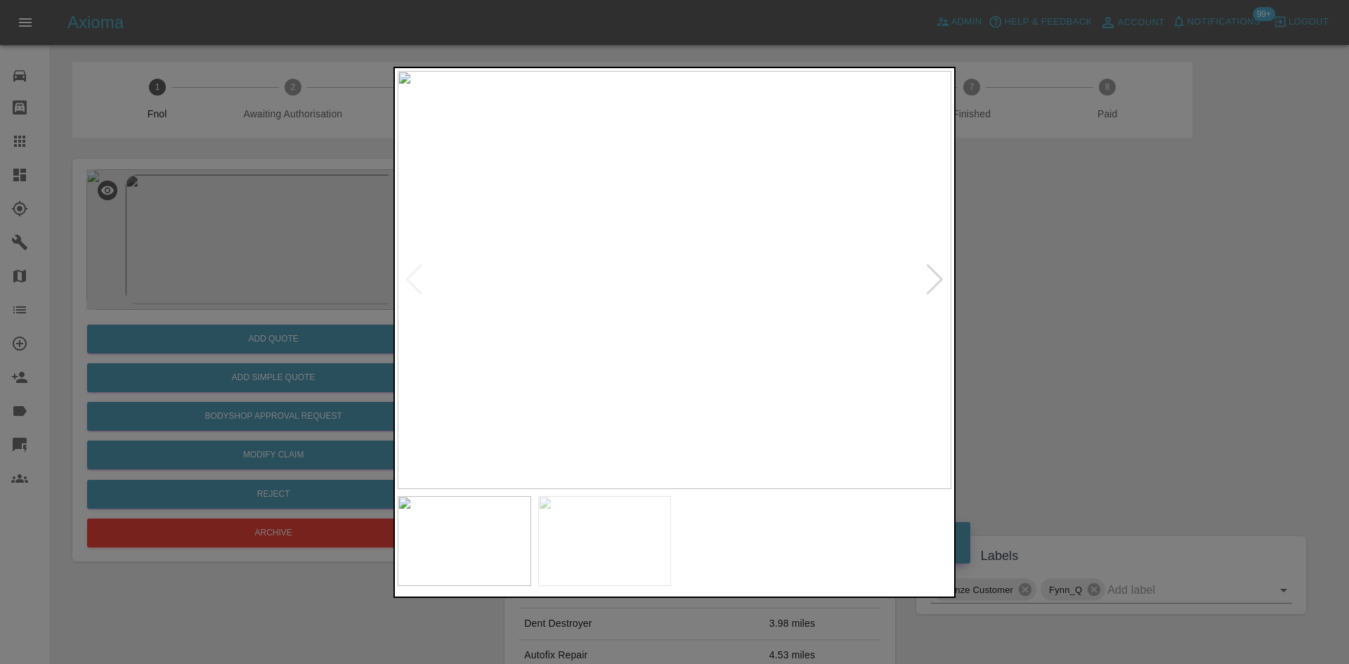
click at [601, 296] on img at bounding box center [675, 280] width 554 height 418
click at [582, 287] on img at bounding box center [675, 280] width 554 height 418
click at [627, 293] on img at bounding box center [675, 280] width 554 height 418
click at [580, 135] on img at bounding box center [789, 0] width 1661 height 1255
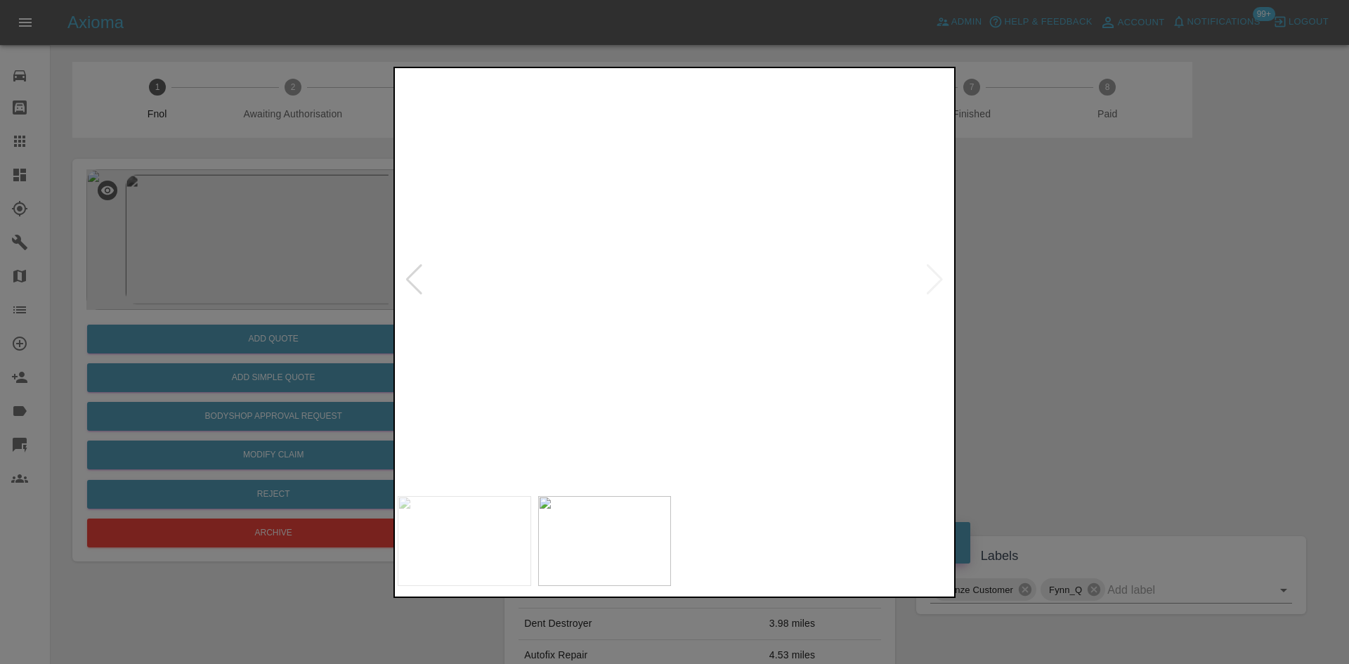
click at [629, 223] on img at bounding box center [675, 280] width 554 height 418
click at [610, 268] on img at bounding box center [675, 280] width 554 height 418
click at [611, 268] on img at bounding box center [675, 280] width 554 height 418
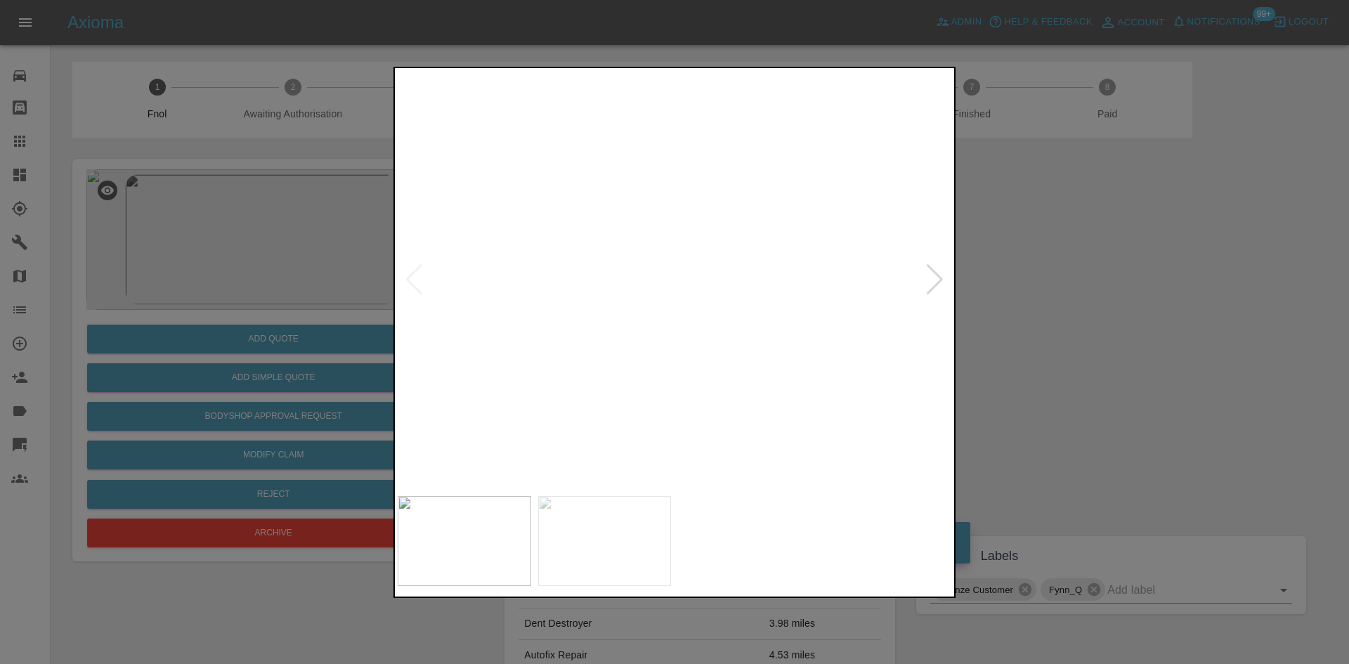
click at [611, 268] on img at bounding box center [864, 315] width 1661 height 1255
click at [606, 292] on img at bounding box center [675, 280] width 554 height 418
click at [683, 270] on img at bounding box center [675, 280] width 554 height 418
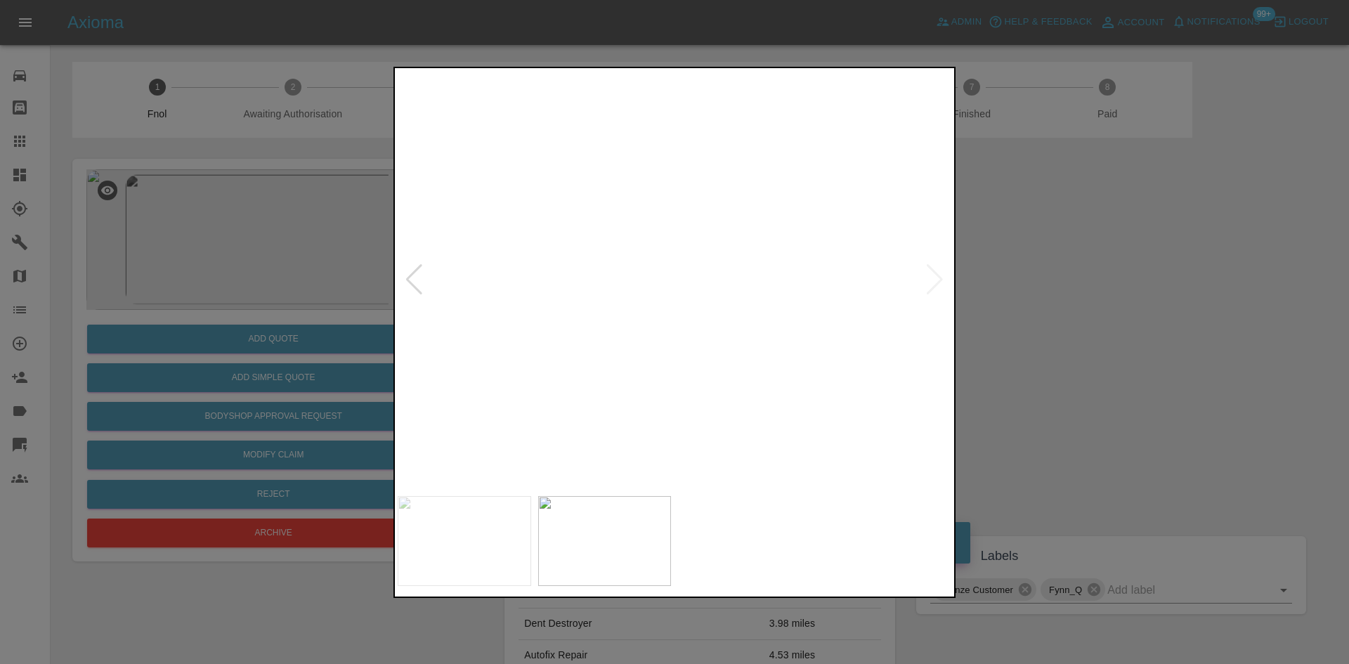
click at [549, 381] on img at bounding box center [525, 444] width 1661 height 1255
click at [510, 436] on img at bounding box center [358, 491] width 1661 height 1255
click at [639, 386] on img at bounding box center [442, 626] width 1661 height 1255
click at [771, 317] on img at bounding box center [442, 626] width 1661 height 1255
click at [705, 279] on img at bounding box center [865, 516] width 1661 height 1255
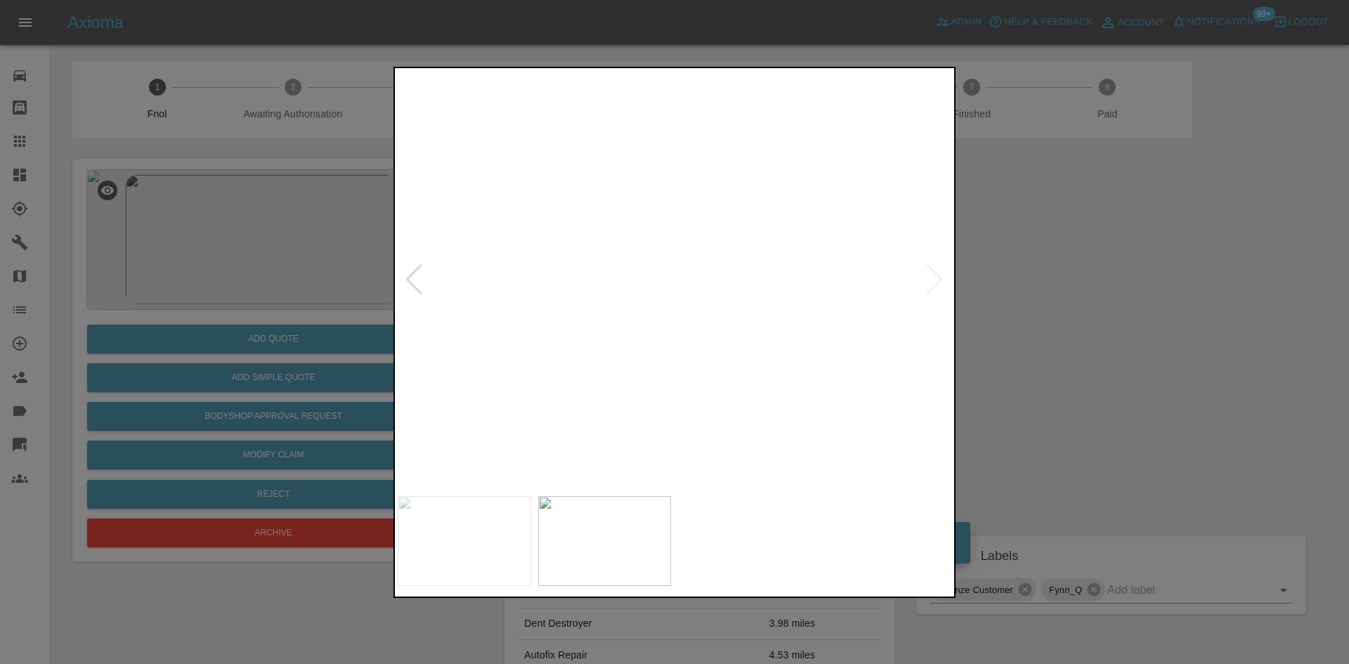
click at [653, 266] on img at bounding box center [845, 507] width 1661 height 1255
click at [655, 253] on img at bounding box center [899, 331] width 1661 height 1255
click at [549, 197] on img at bounding box center [913, 270] width 1661 height 1255
click at [544, 220] on img at bounding box center [864, 157] width 1661 height 1255
click at [537, 296] on img at bounding box center [806, 98] width 1661 height 1255
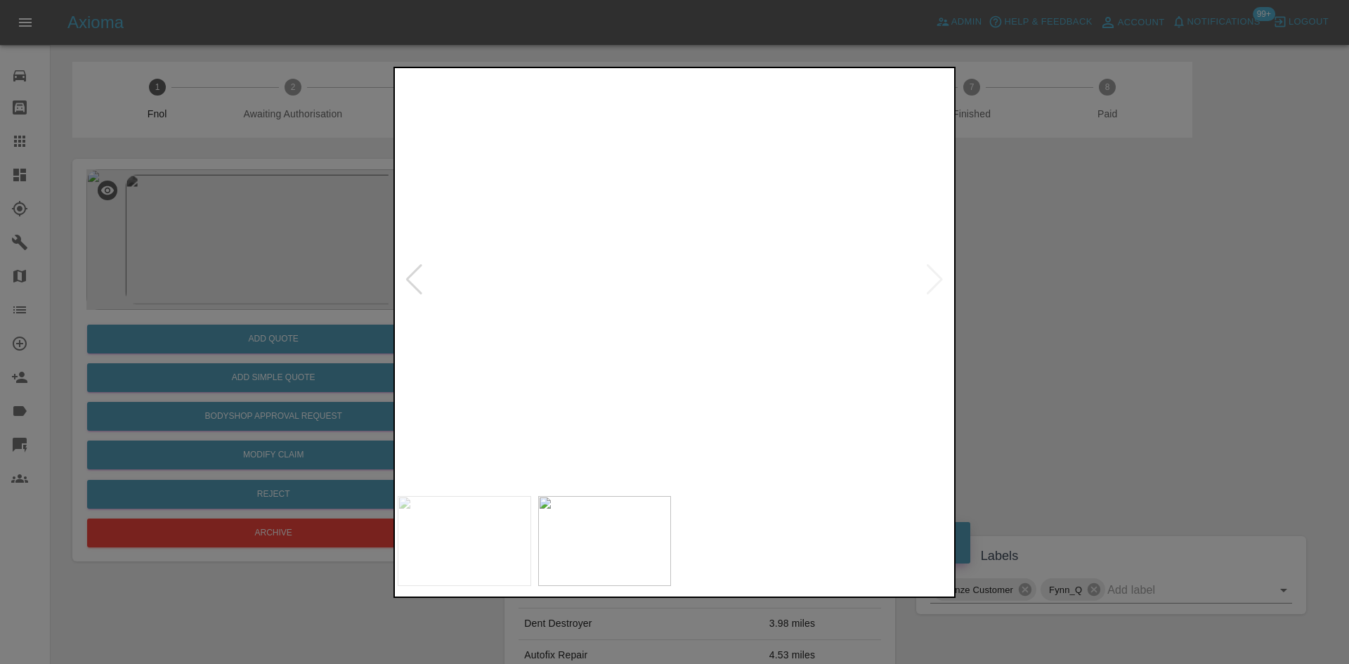
click at [537, 296] on img at bounding box center [806, 98] width 1661 height 1255
click at [234, 314] on div at bounding box center [674, 332] width 1349 height 664
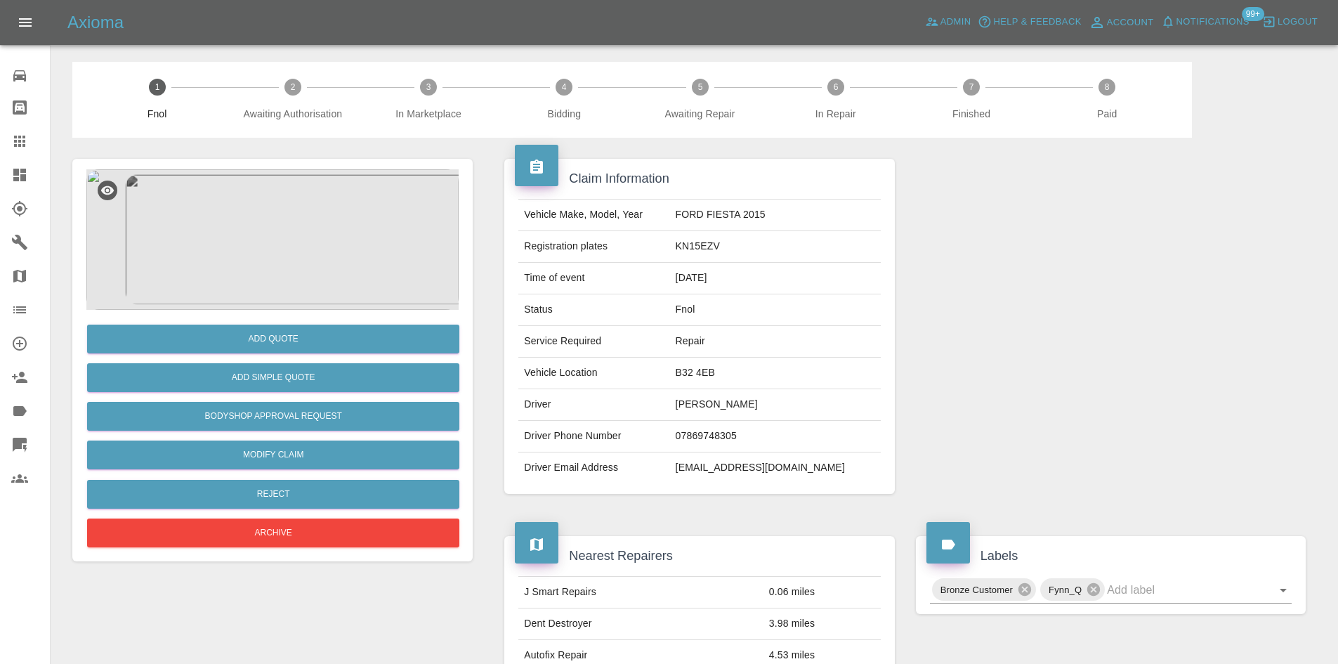
click at [554, 286] on td "Time of event" at bounding box center [593, 279] width 151 height 32
click at [296, 234] on img at bounding box center [272, 239] width 372 height 140
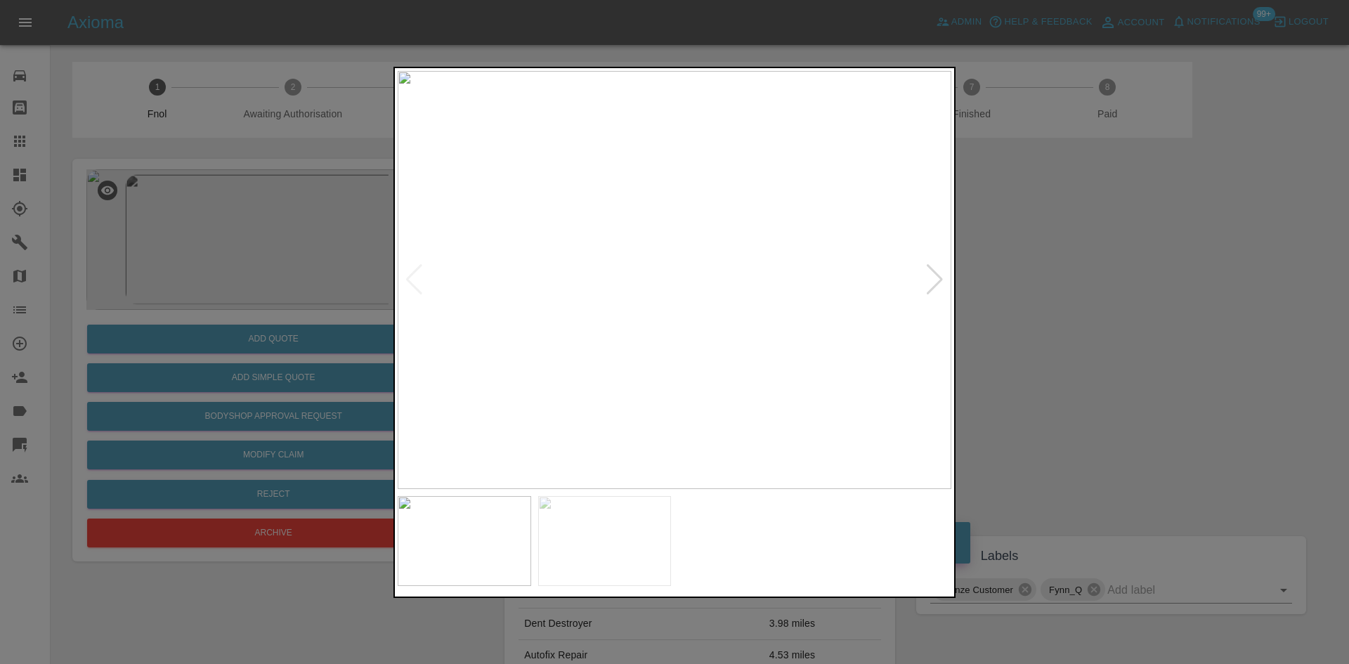
click at [580, 298] on img at bounding box center [675, 280] width 554 height 418
click at [660, 286] on img at bounding box center [956, 225] width 1661 height 1255
click at [642, 288] on img at bounding box center [956, 225] width 1661 height 1255
drag, startPoint x: 266, startPoint y: 284, endPoint x: 296, endPoint y: 341, distance: 64.4
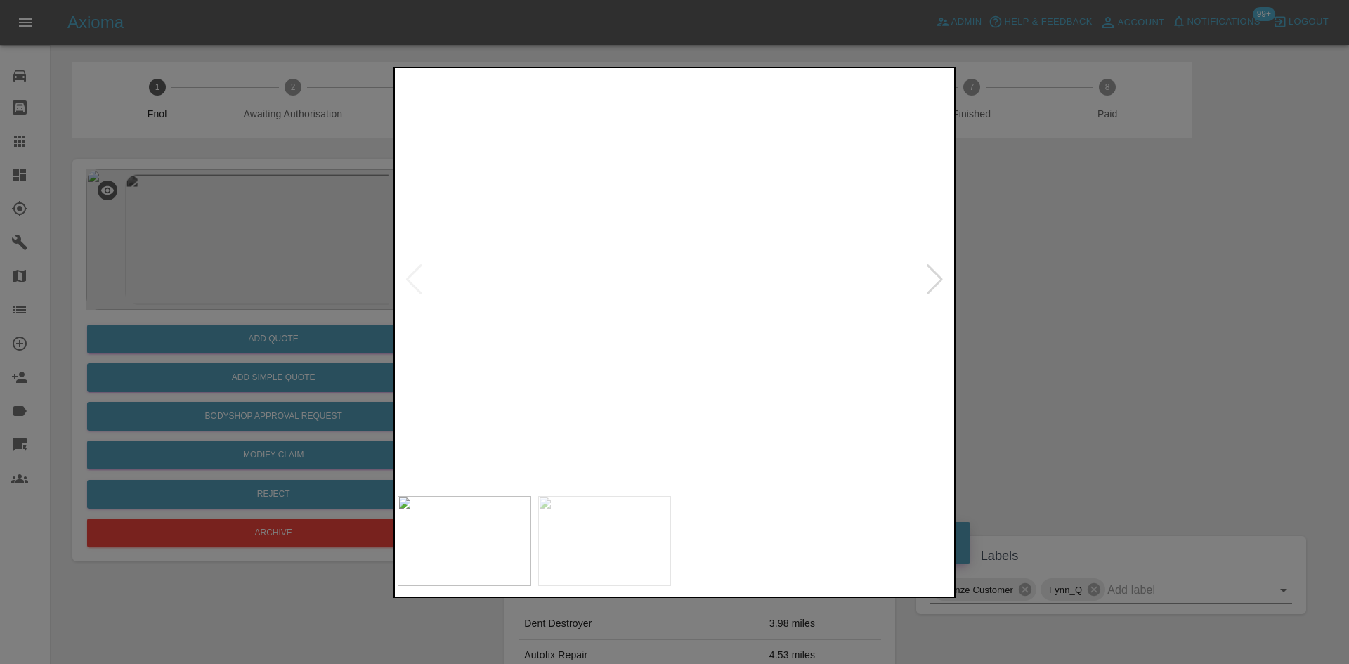
click at [266, 287] on div at bounding box center [674, 332] width 1349 height 664
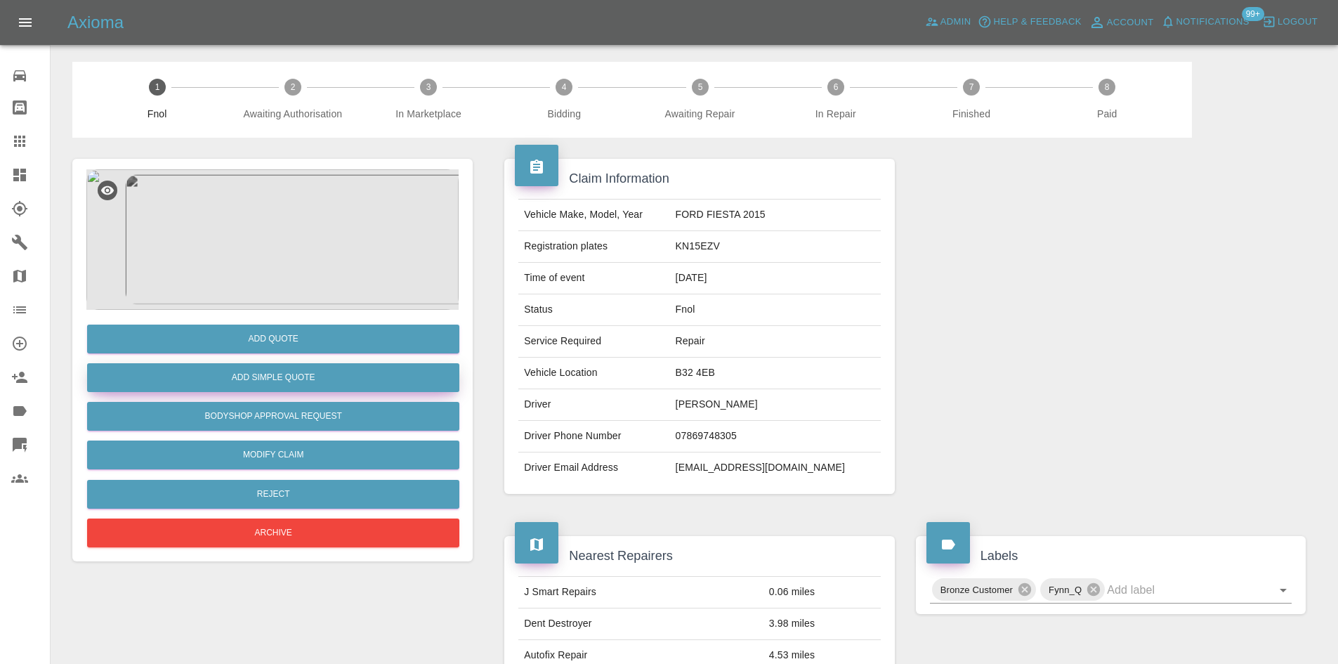
click at [284, 375] on button "Add Simple Quote" at bounding box center [273, 377] width 372 height 29
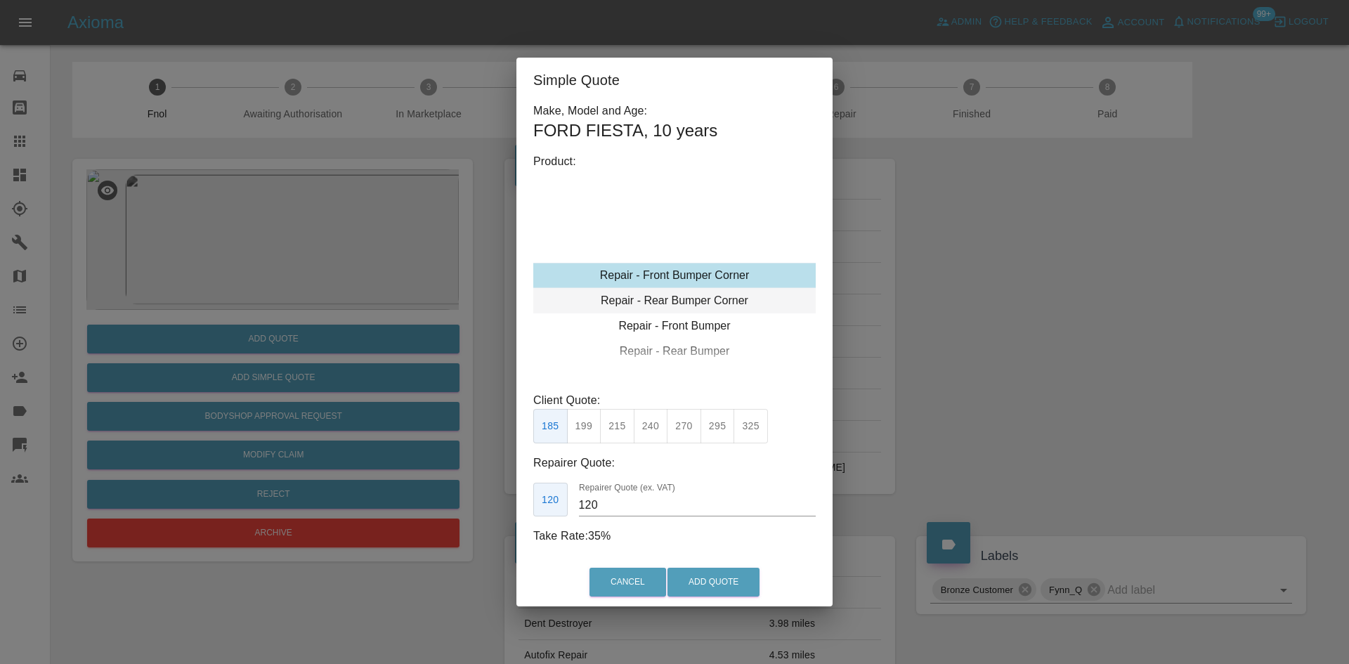
click at [661, 292] on div "Repair - Rear Bumper Corner" at bounding box center [674, 300] width 282 height 25
click at [625, 433] on button "215" at bounding box center [617, 426] width 34 height 34
type input "135"
click at [719, 580] on button "Add Quote" at bounding box center [713, 582] width 92 height 29
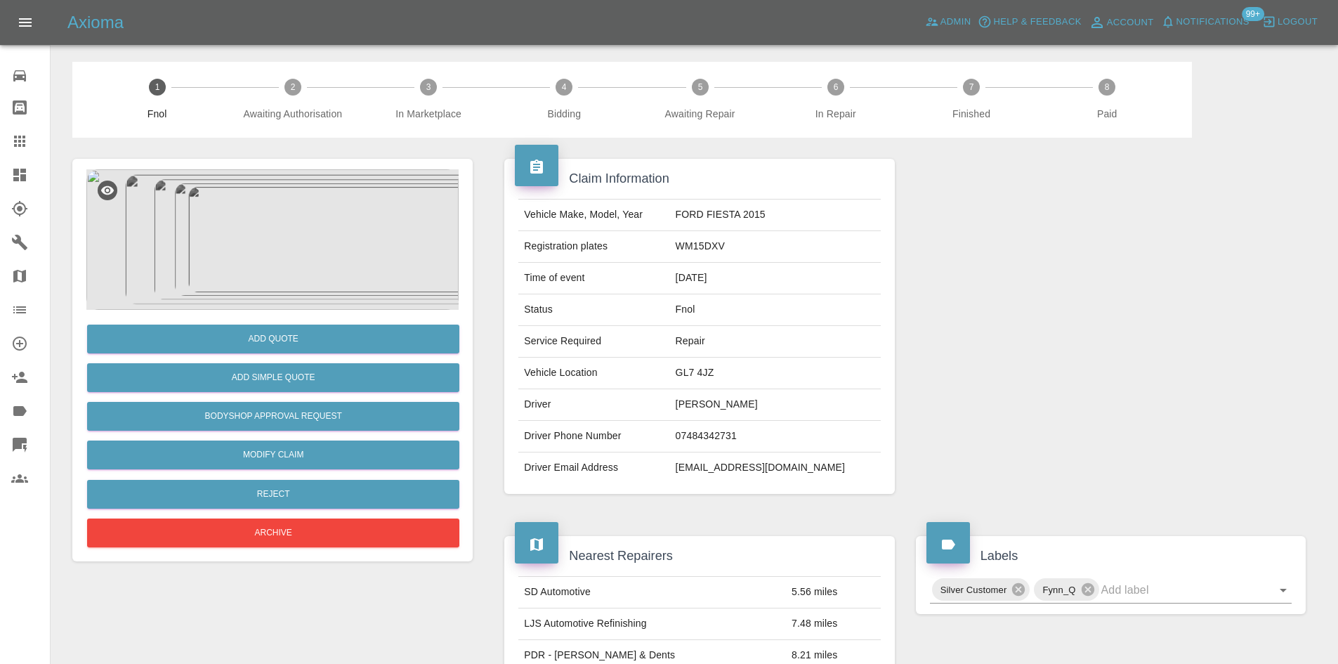
click at [277, 271] on img at bounding box center [272, 239] width 372 height 140
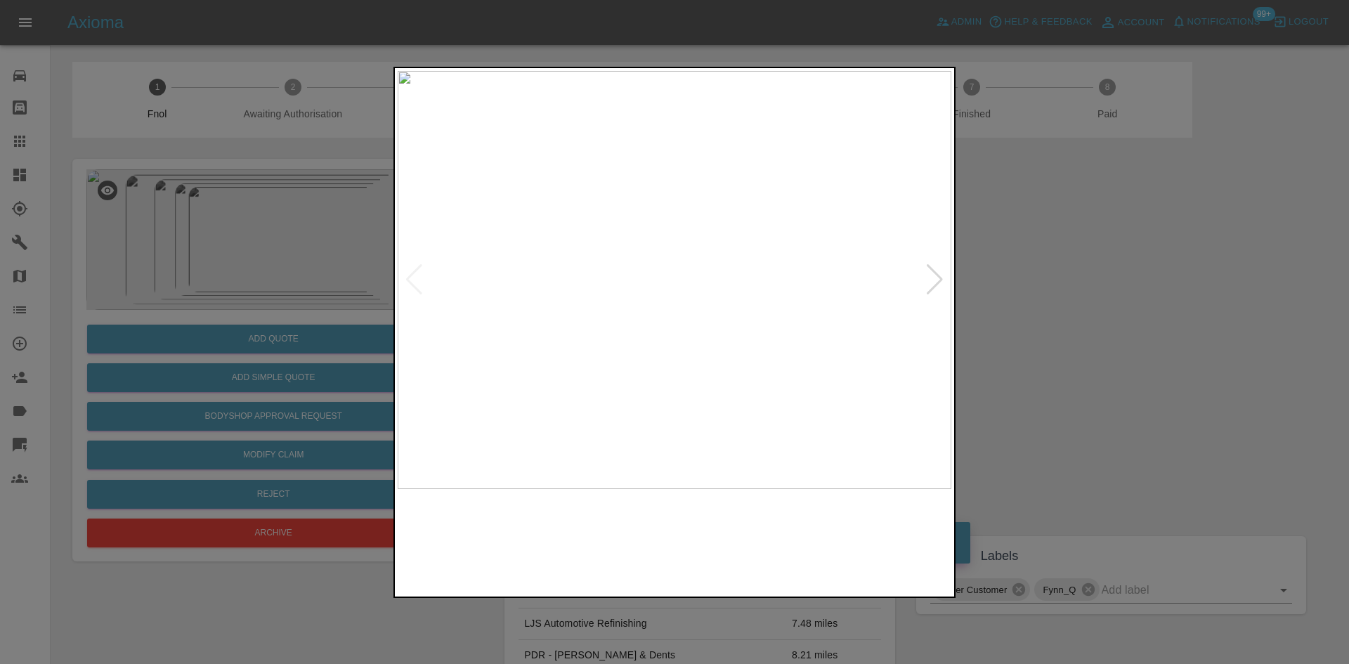
click at [676, 405] on img at bounding box center [675, 280] width 554 height 418
click at [576, 403] on img at bounding box center [675, 280] width 554 height 418
click at [446, 355] on img at bounding box center [598, 280] width 554 height 418
click at [544, 329] on img at bounding box center [633, 280] width 554 height 418
click at [479, 339] on img at bounding box center [508, 280] width 554 height 418
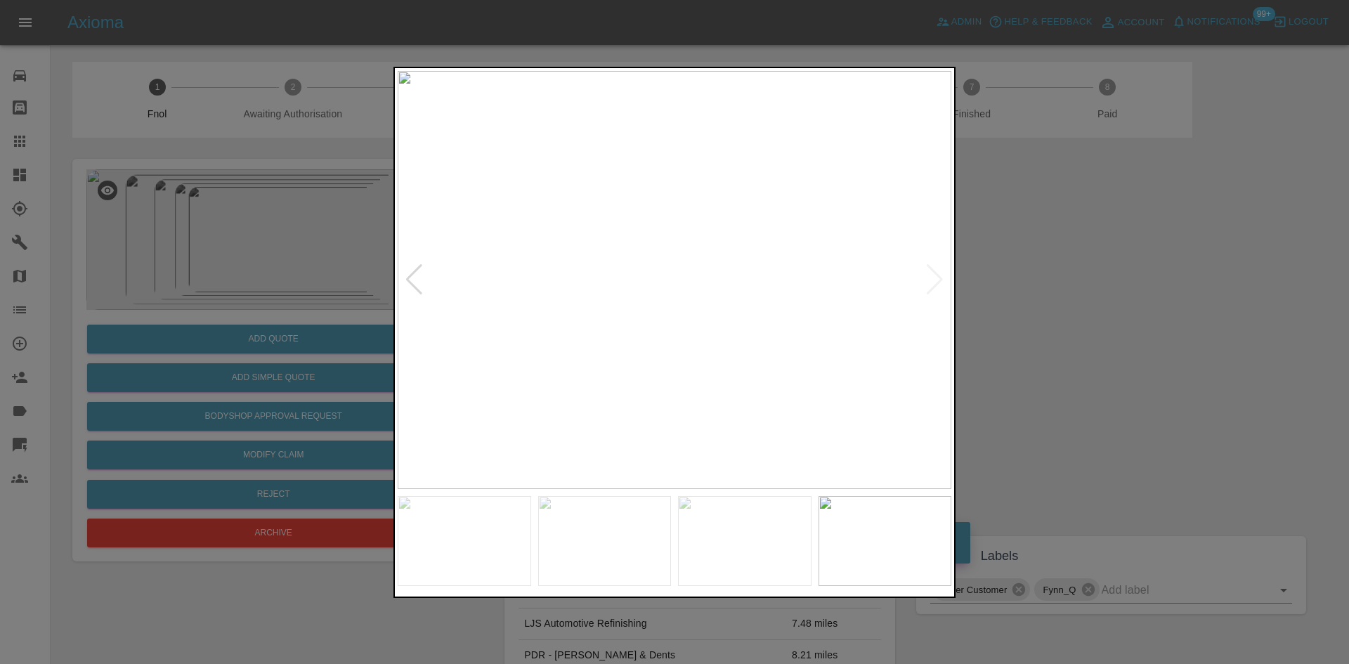
click at [583, 197] on img at bounding box center [675, 280] width 554 height 418
click at [655, 294] on img at bounding box center [675, 280] width 554 height 418
click at [672, 310] on img at bounding box center [684, 280] width 554 height 418
click at [766, 351] on img at bounding box center [675, 280] width 554 height 418
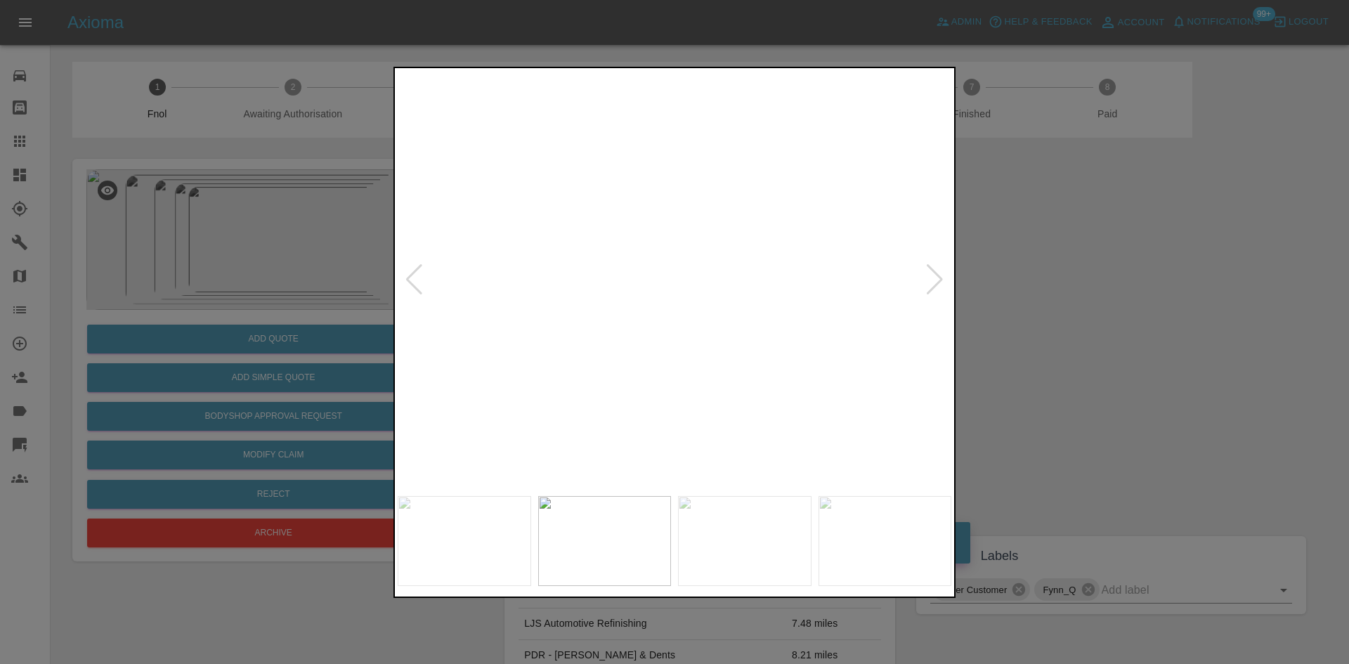
click at [281, 355] on div at bounding box center [674, 332] width 1349 height 664
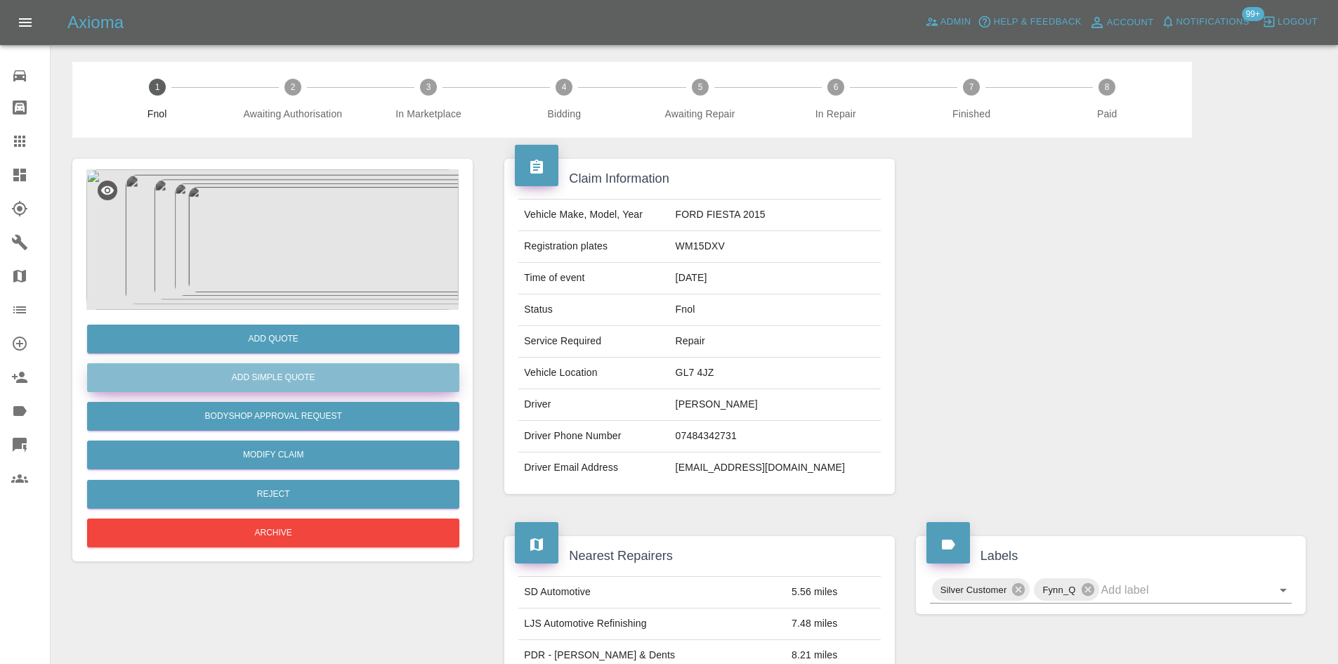
click at [266, 383] on button "Add Simple Quote" at bounding box center [273, 377] width 372 height 29
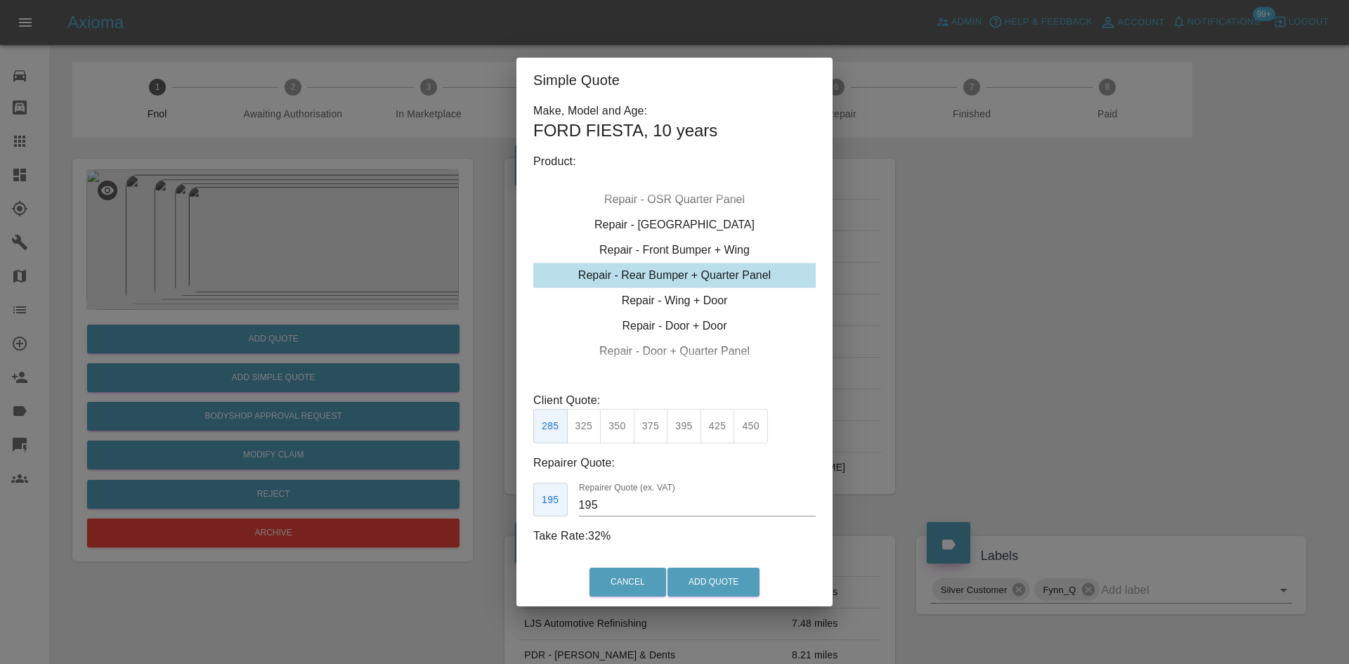
click at [650, 273] on div "Repair - Rear Bumper + Quarter Panel" at bounding box center [674, 275] width 282 height 25
drag, startPoint x: 577, startPoint y: 412, endPoint x: 581, endPoint y: 421, distance: 10.1
click at [579, 414] on button "325" at bounding box center [584, 426] width 34 height 34
type input "200"
click at [709, 577] on button "Add Quote" at bounding box center [713, 582] width 92 height 29
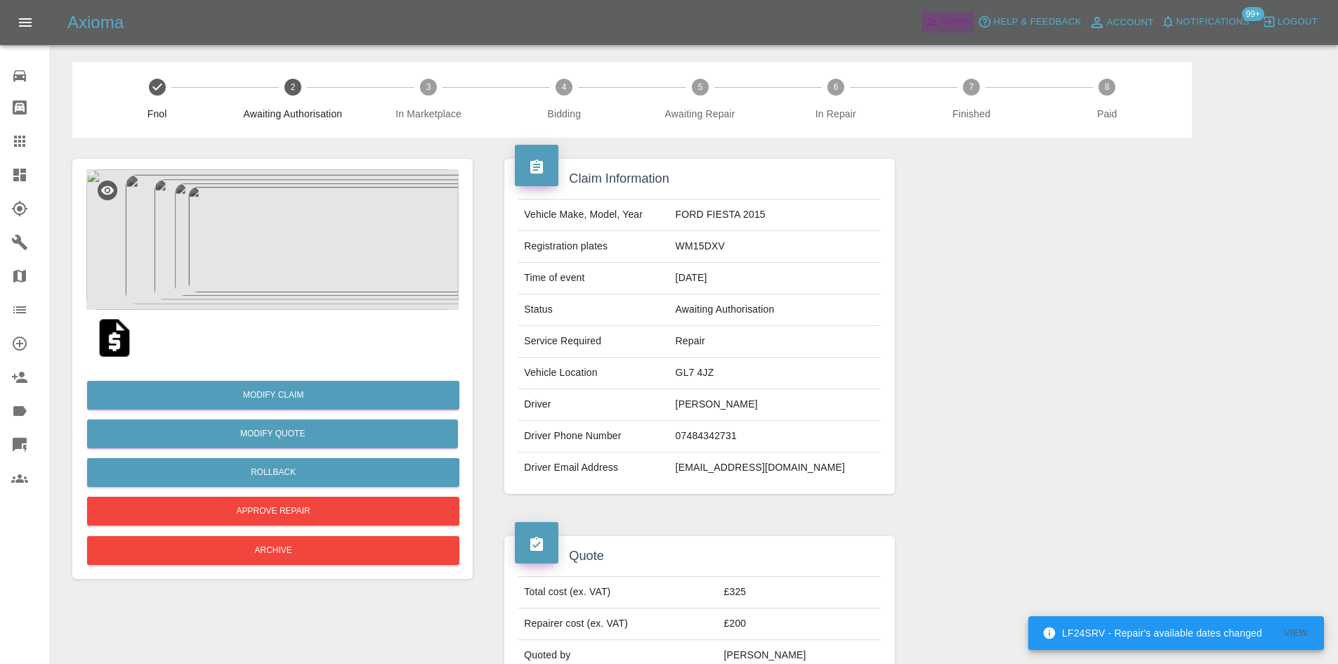
click at [953, 16] on span "Admin" at bounding box center [956, 22] width 31 height 16
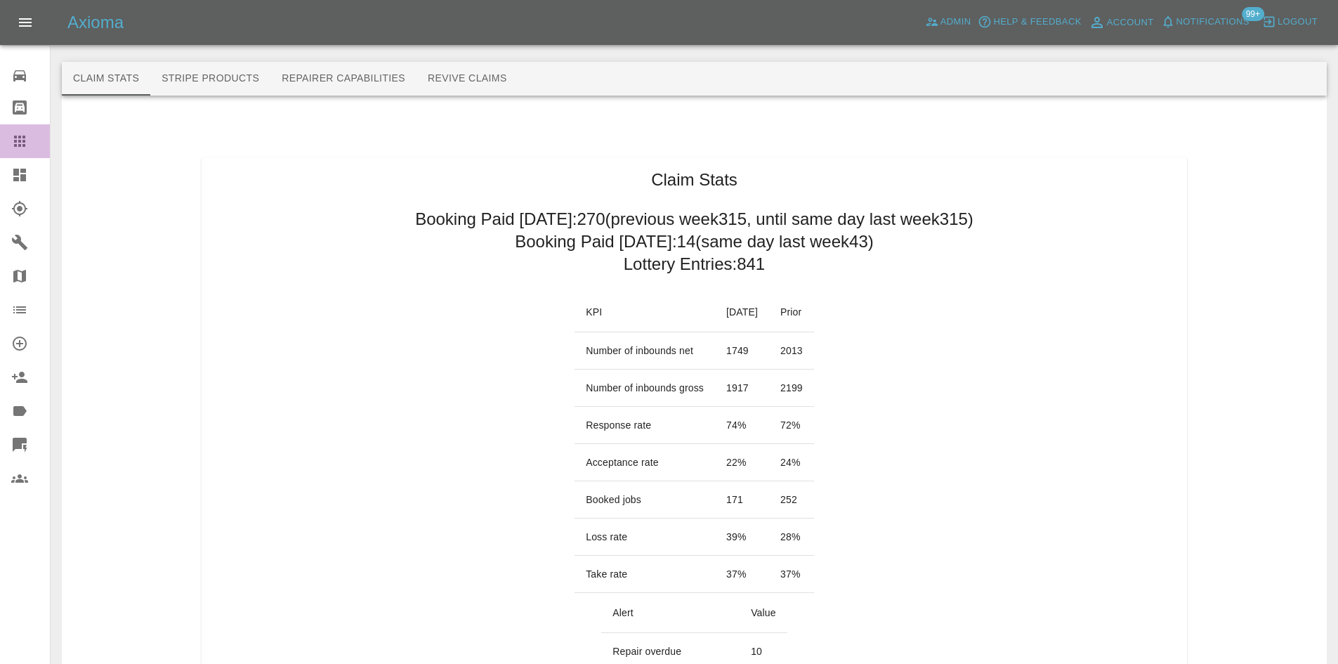
click at [20, 143] on icon at bounding box center [19, 141] width 11 height 11
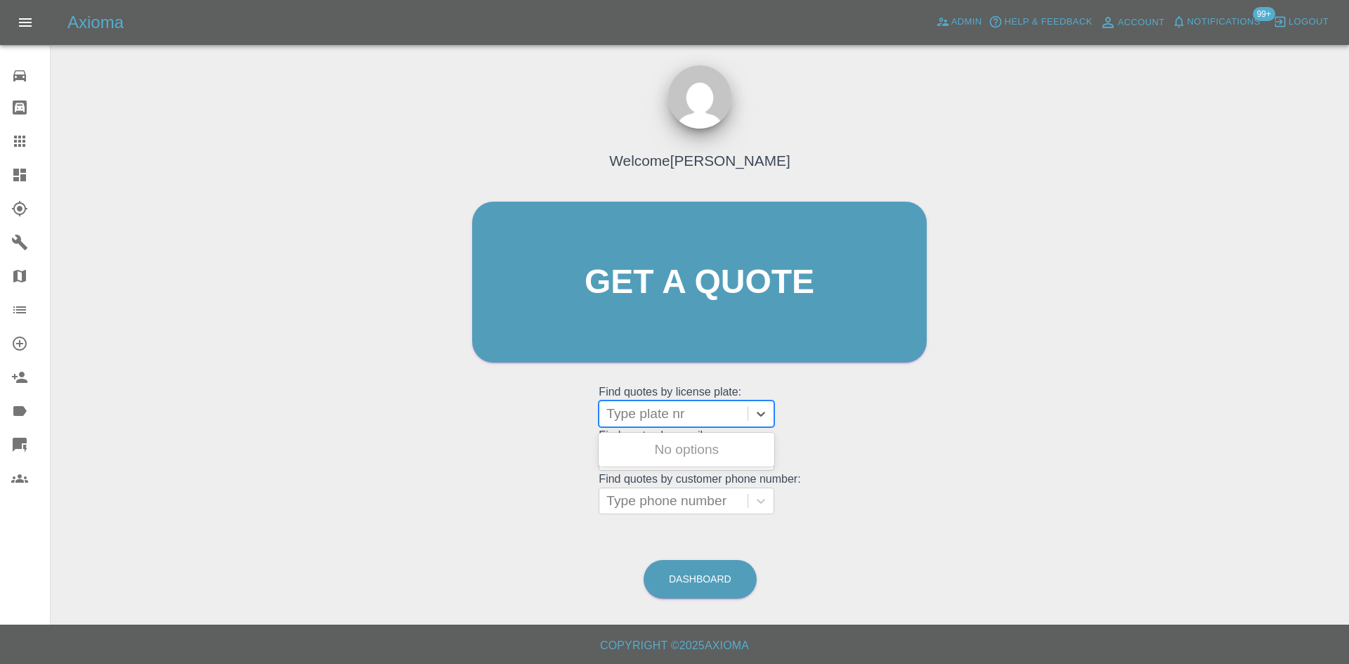
click at [623, 421] on div at bounding box center [673, 414] width 134 height 20
paste input "NA25 ACZ"
type input "NA25 ACZ"
click at [651, 447] on div "NA25 ACZ, Awaiting Repair" at bounding box center [686, 458] width 176 height 45
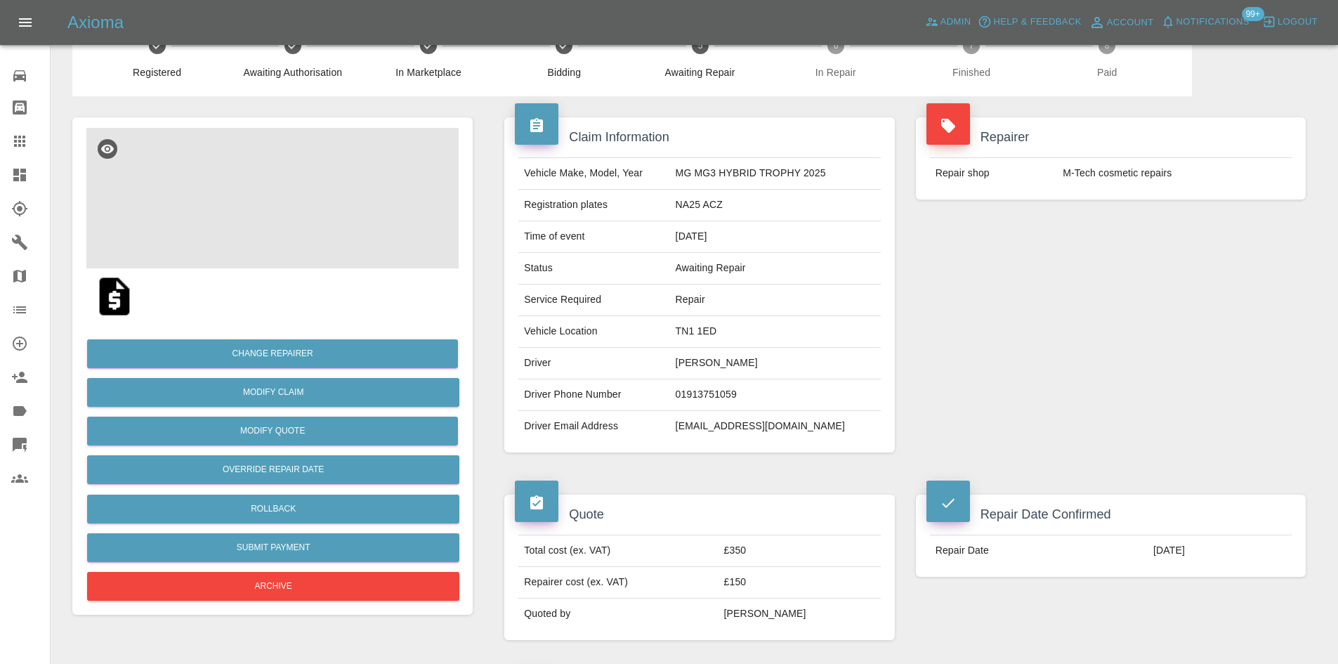
scroll to position [70, 0]
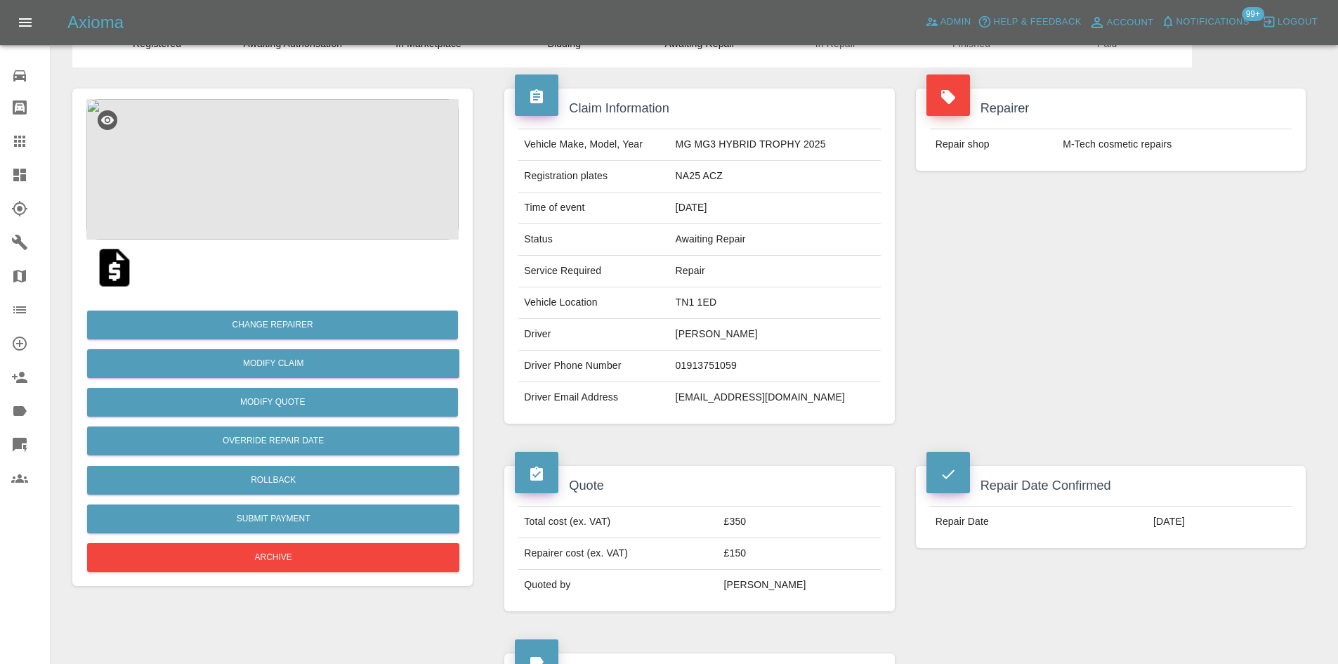
click at [264, 160] on img at bounding box center [272, 169] width 372 height 140
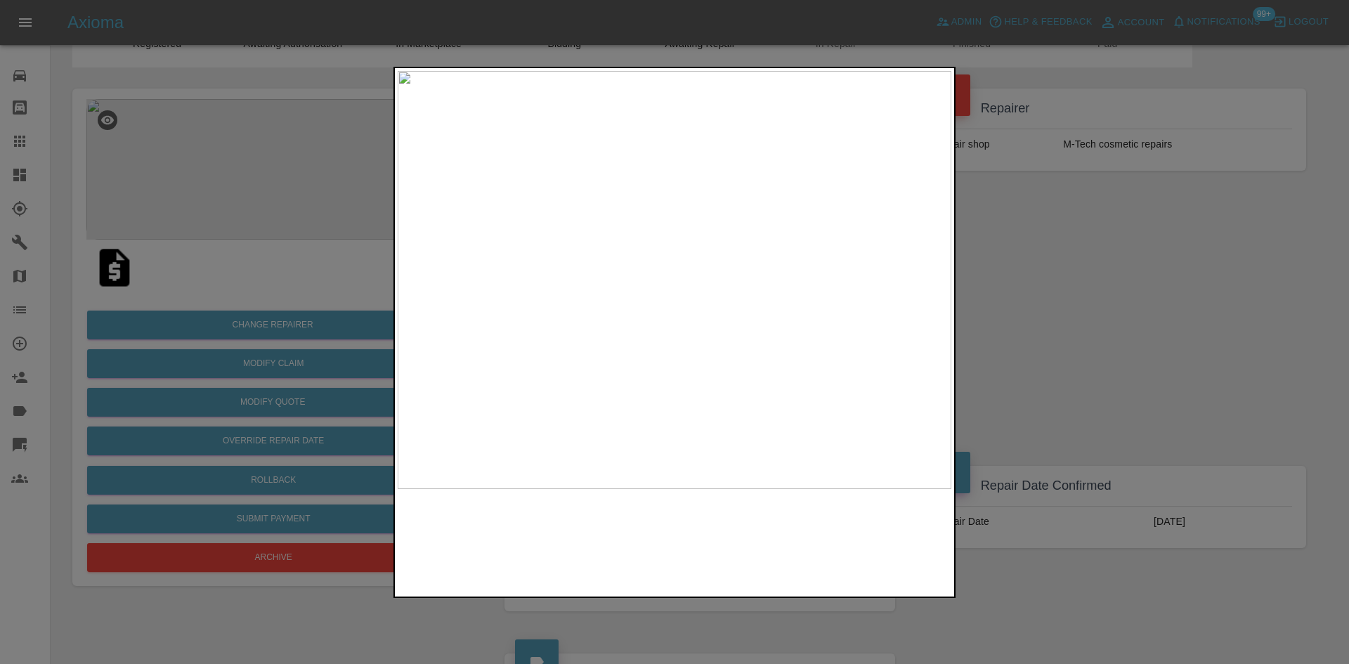
click at [700, 236] on img at bounding box center [675, 280] width 554 height 418
click at [700, 235] on img at bounding box center [598, 410] width 1661 height 1255
click at [1014, 287] on div at bounding box center [674, 332] width 1349 height 664
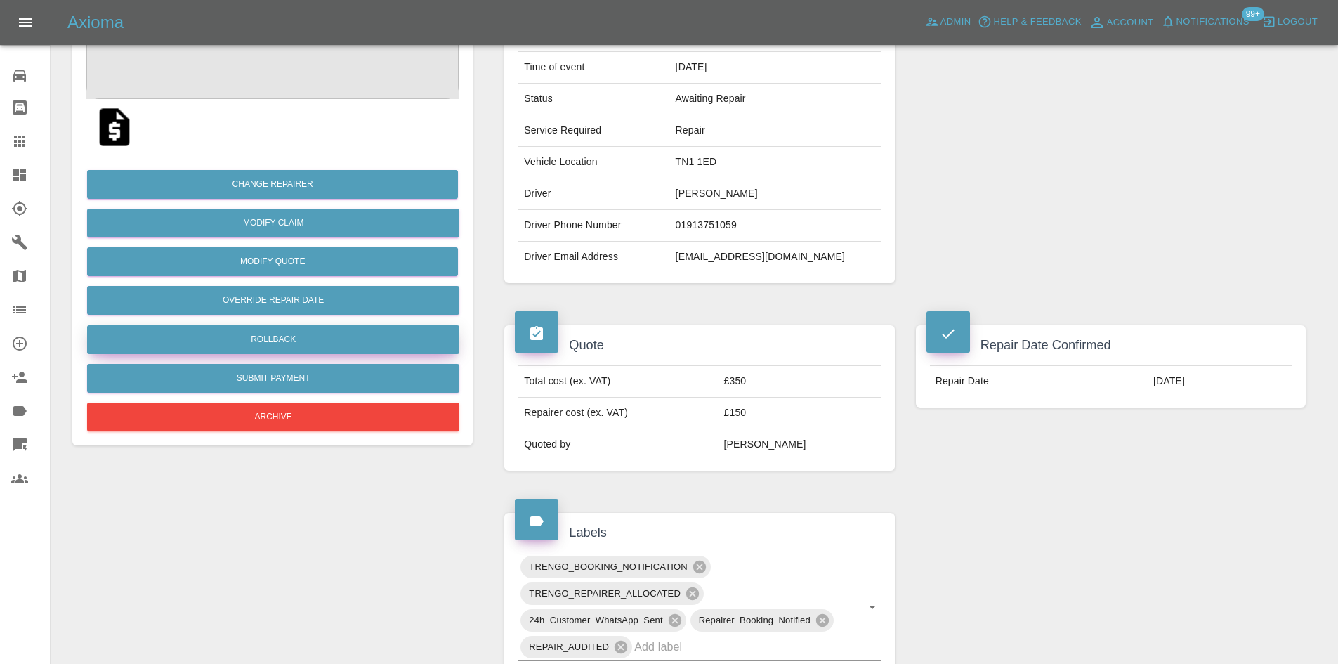
scroll to position [0, 0]
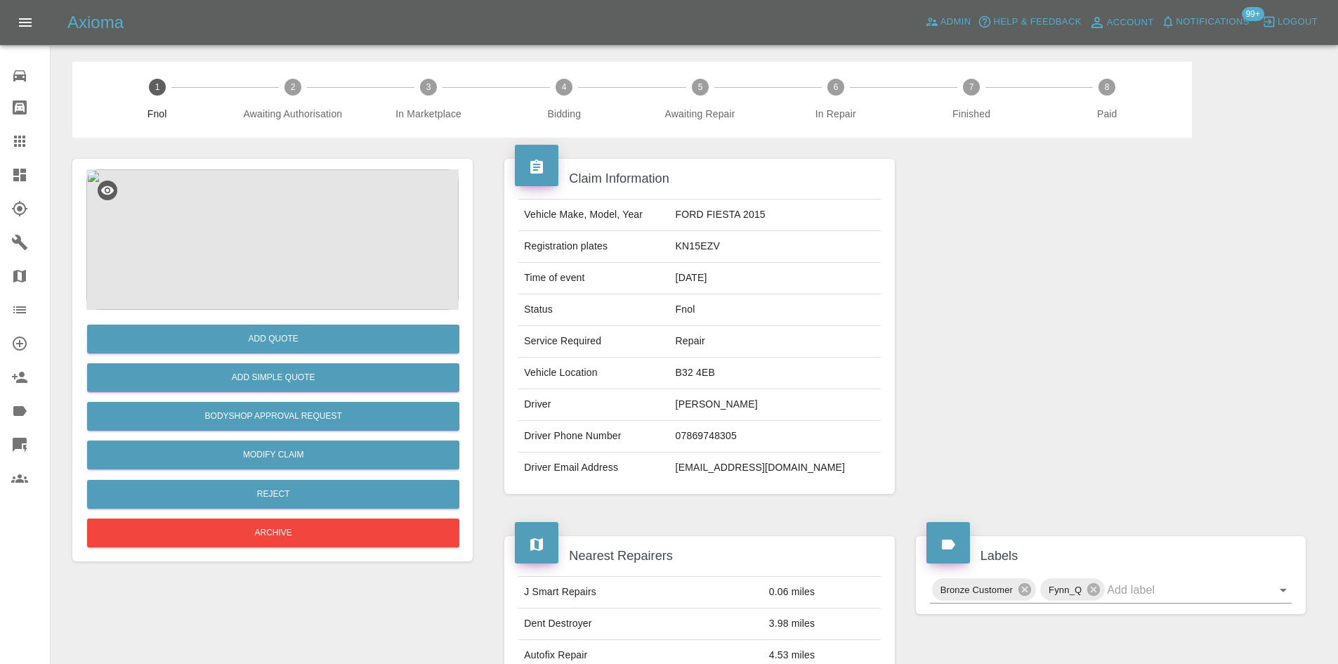
click at [270, 261] on img at bounding box center [272, 239] width 372 height 140
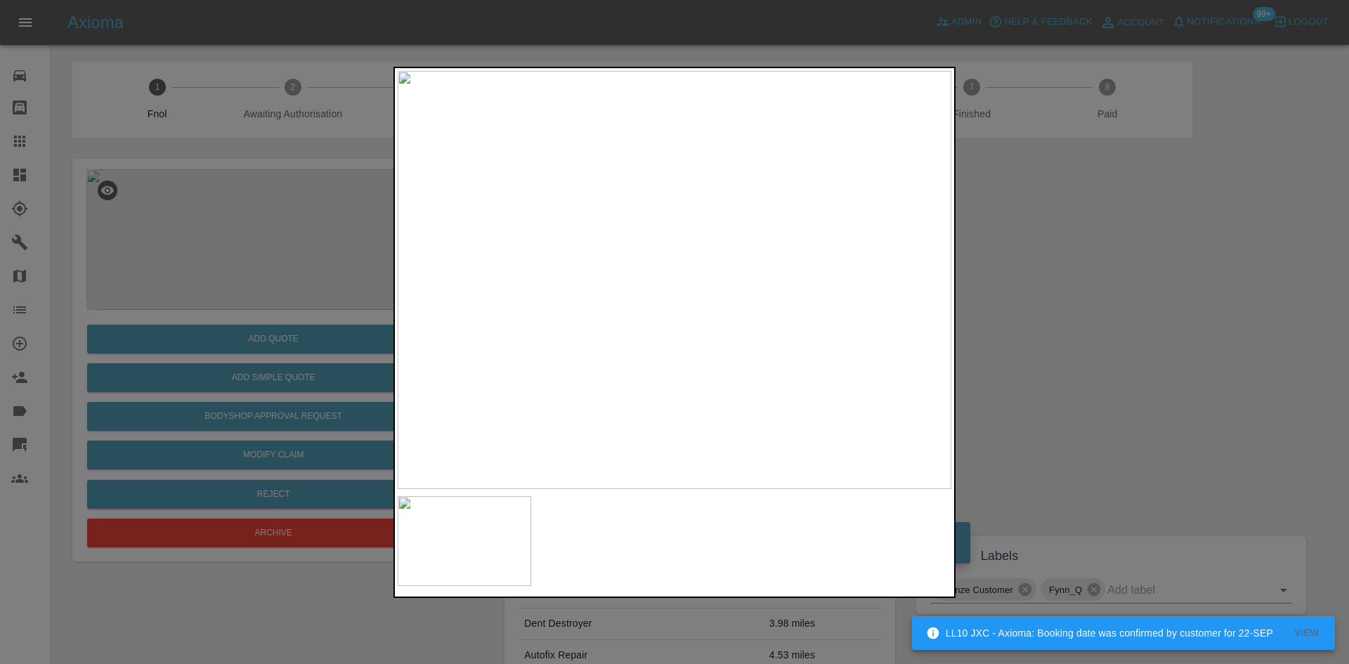
click at [669, 308] on img at bounding box center [675, 280] width 554 height 418
click at [571, 313] on img at bounding box center [675, 280] width 554 height 418
click at [341, 310] on div at bounding box center [674, 332] width 1349 height 664
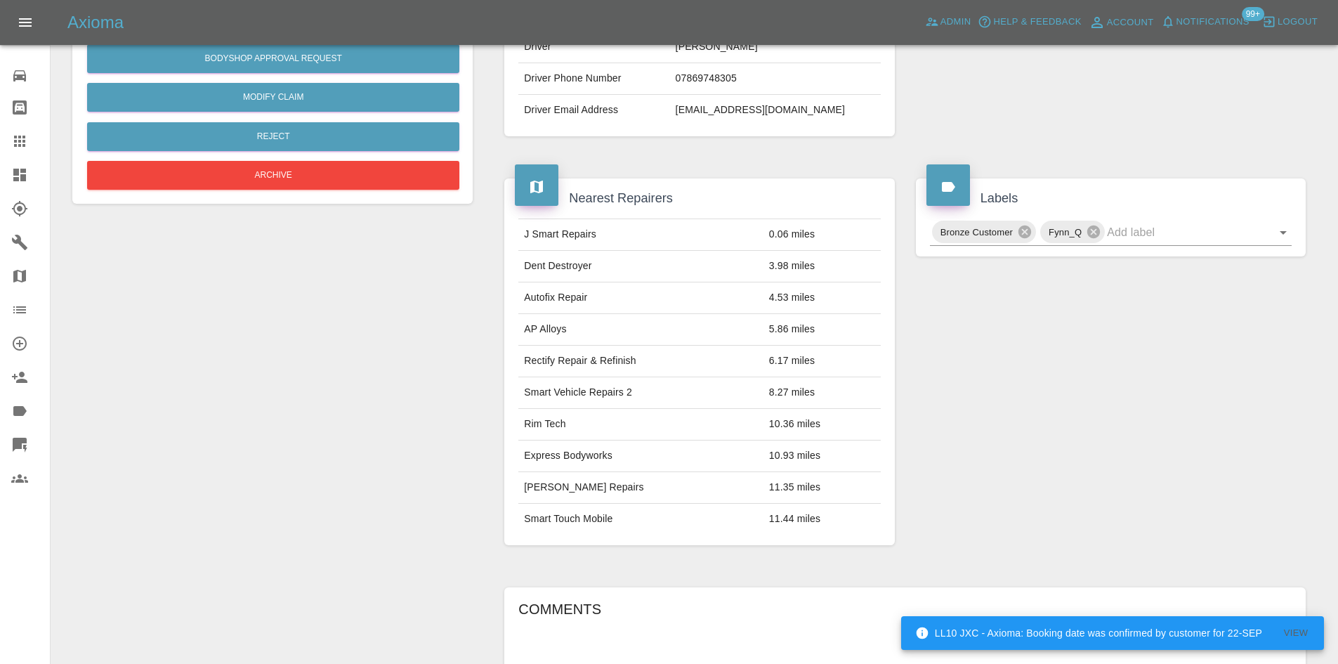
scroll to position [353, 0]
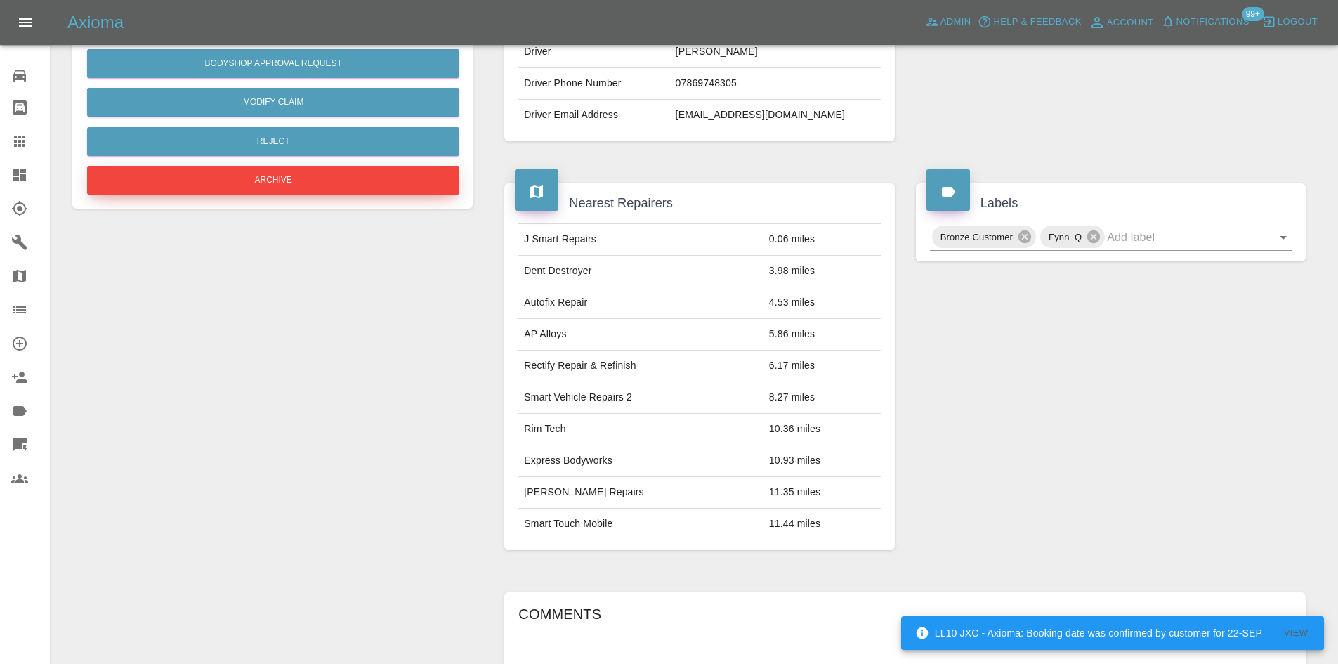
click at [280, 188] on button "Archive" at bounding box center [273, 180] width 372 height 29
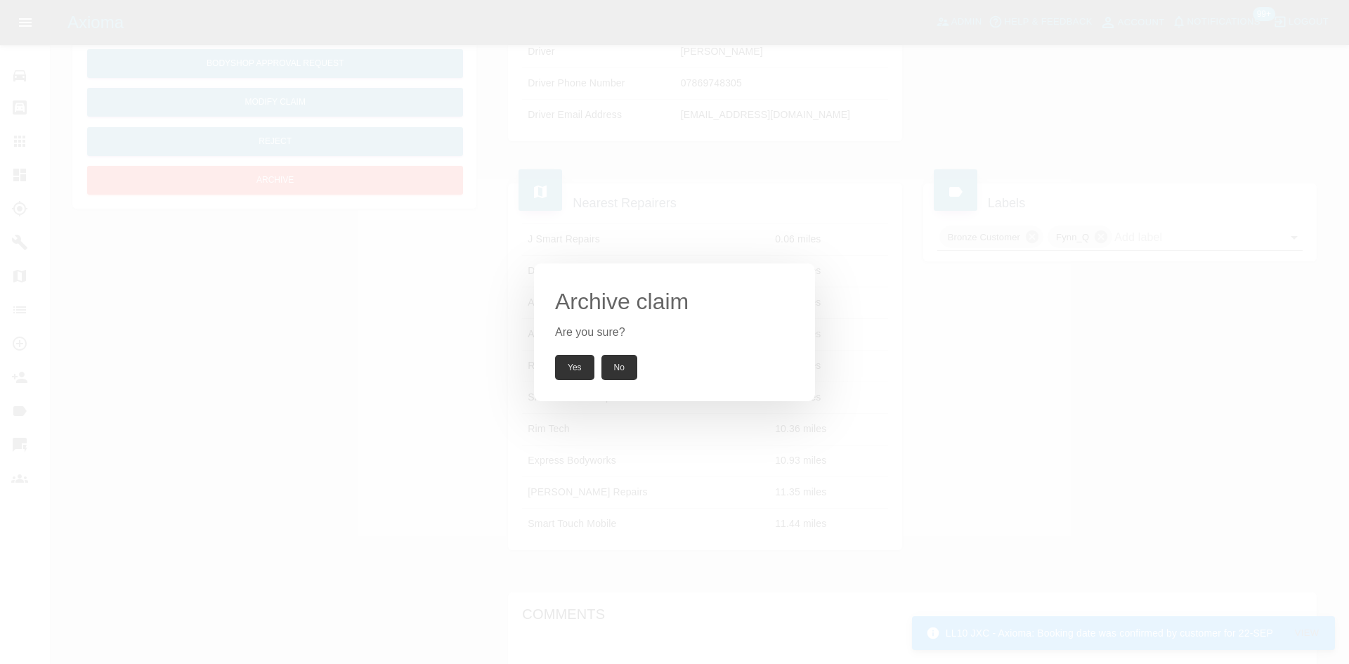
drag, startPoint x: 582, startPoint y: 367, endPoint x: 646, endPoint y: 55, distance: 318.4
click at [581, 367] on button "Yes" at bounding box center [574, 367] width 39 height 25
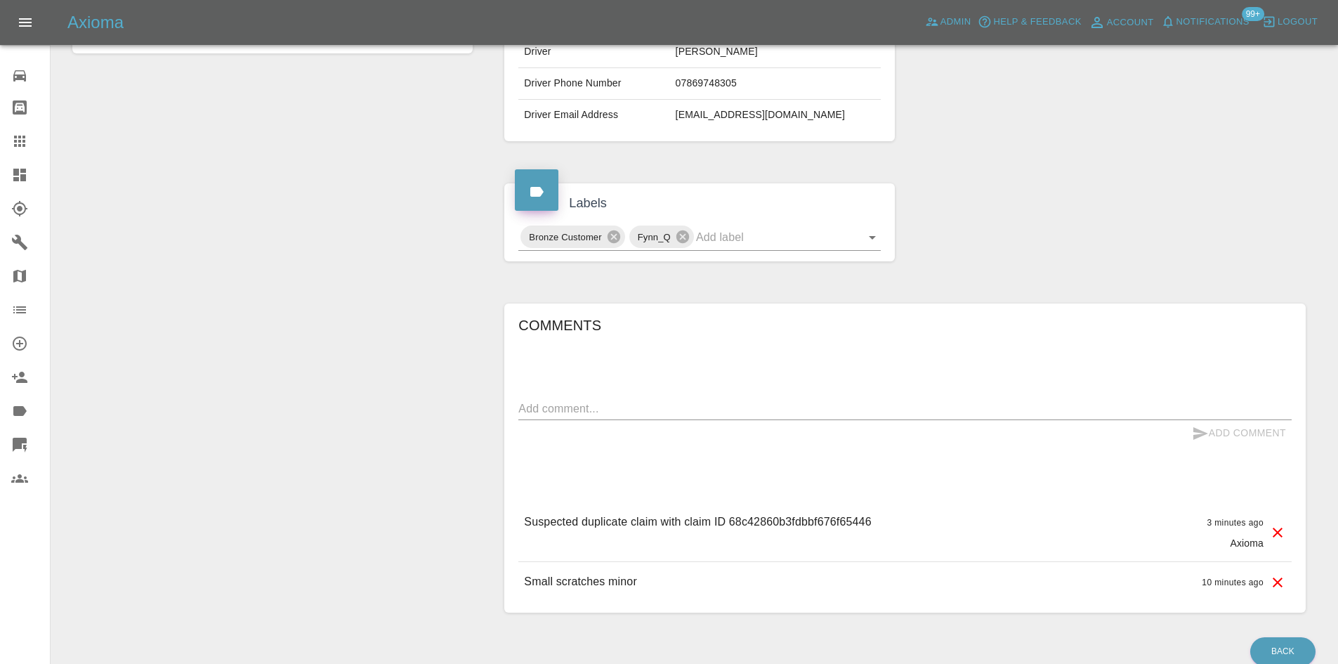
scroll to position [237, 0]
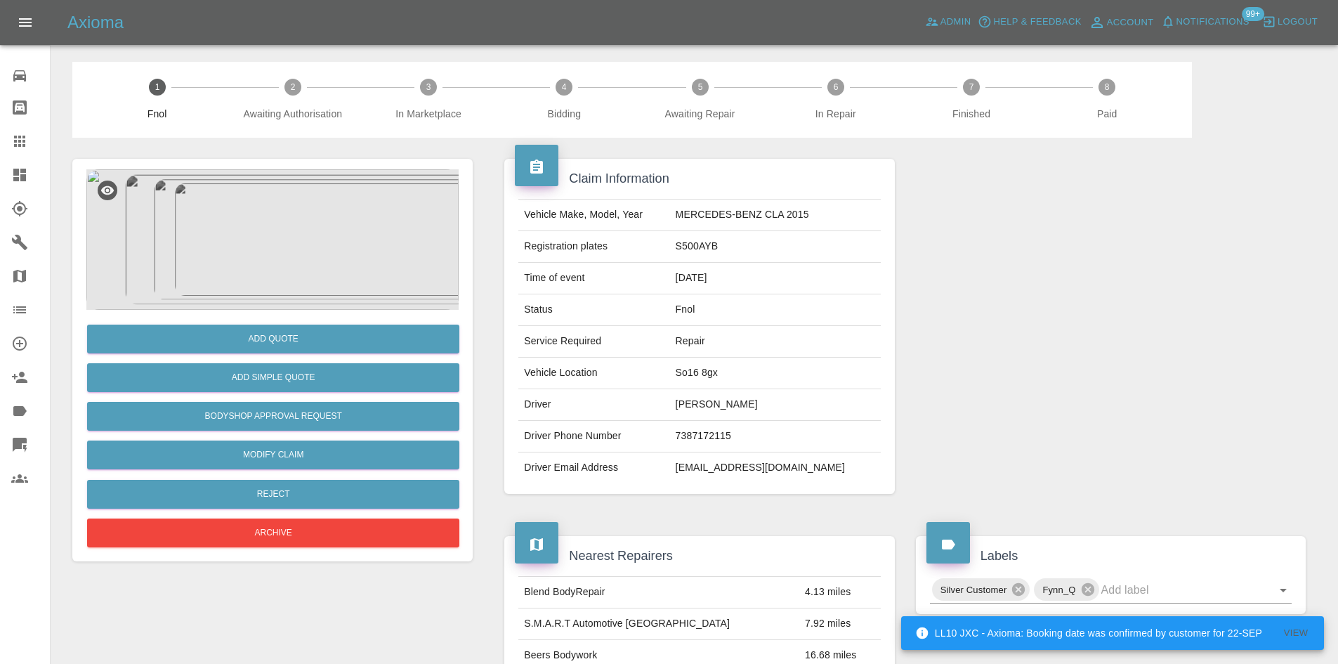
click at [301, 270] on img at bounding box center [272, 239] width 372 height 140
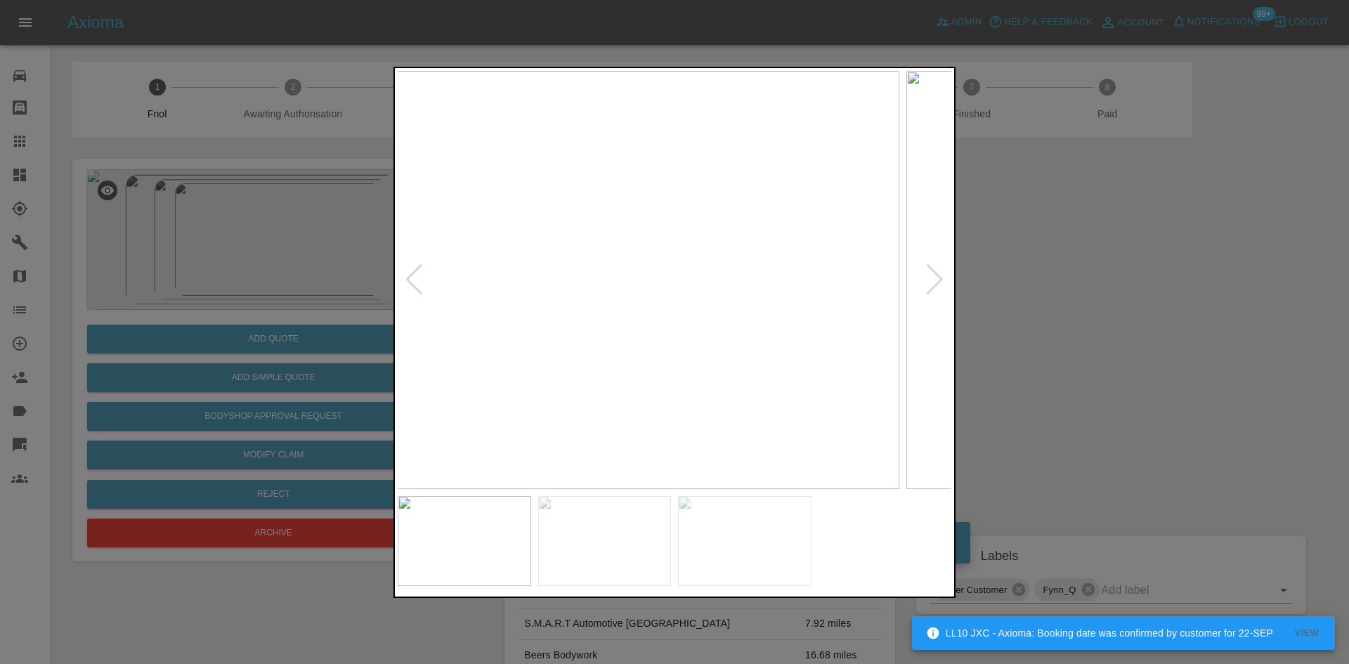
click at [598, 306] on img at bounding box center [623, 280] width 554 height 418
click at [535, 315] on img at bounding box center [675, 280] width 554 height 418
click at [502, 346] on img at bounding box center [675, 280] width 554 height 418
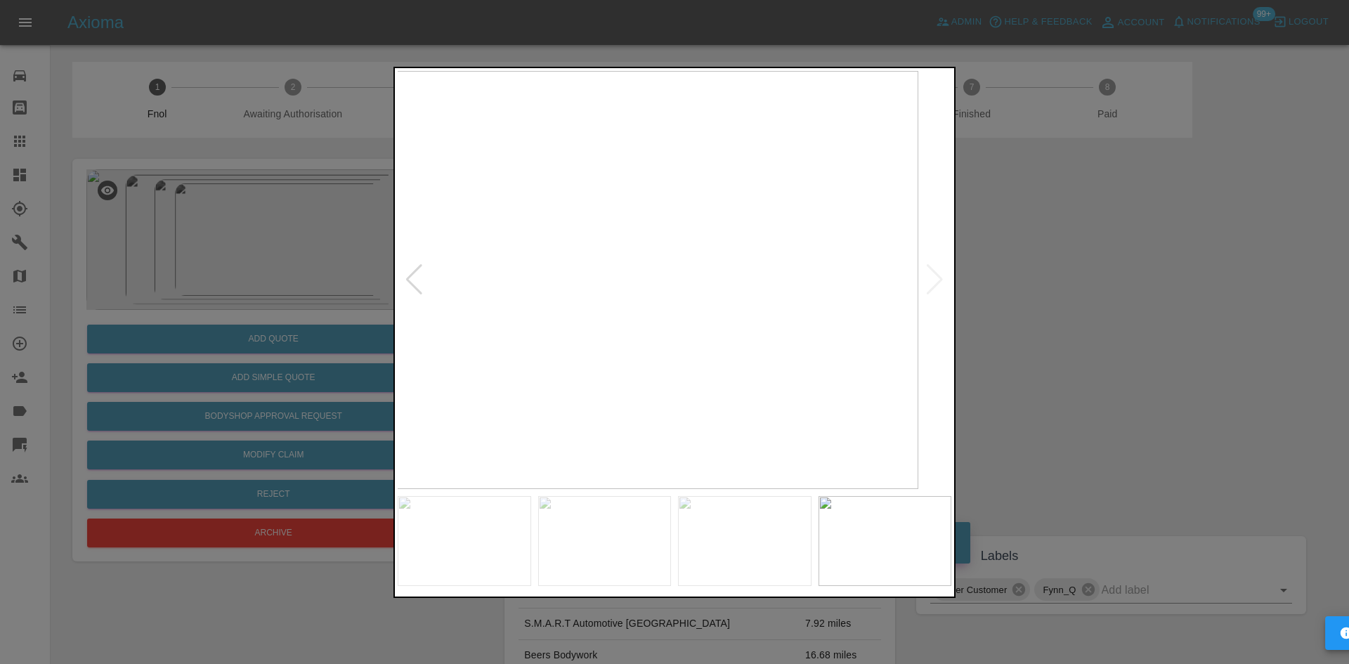
click at [381, 344] on div at bounding box center [674, 332] width 1349 height 664
click at [259, 378] on div at bounding box center [674, 332] width 1349 height 664
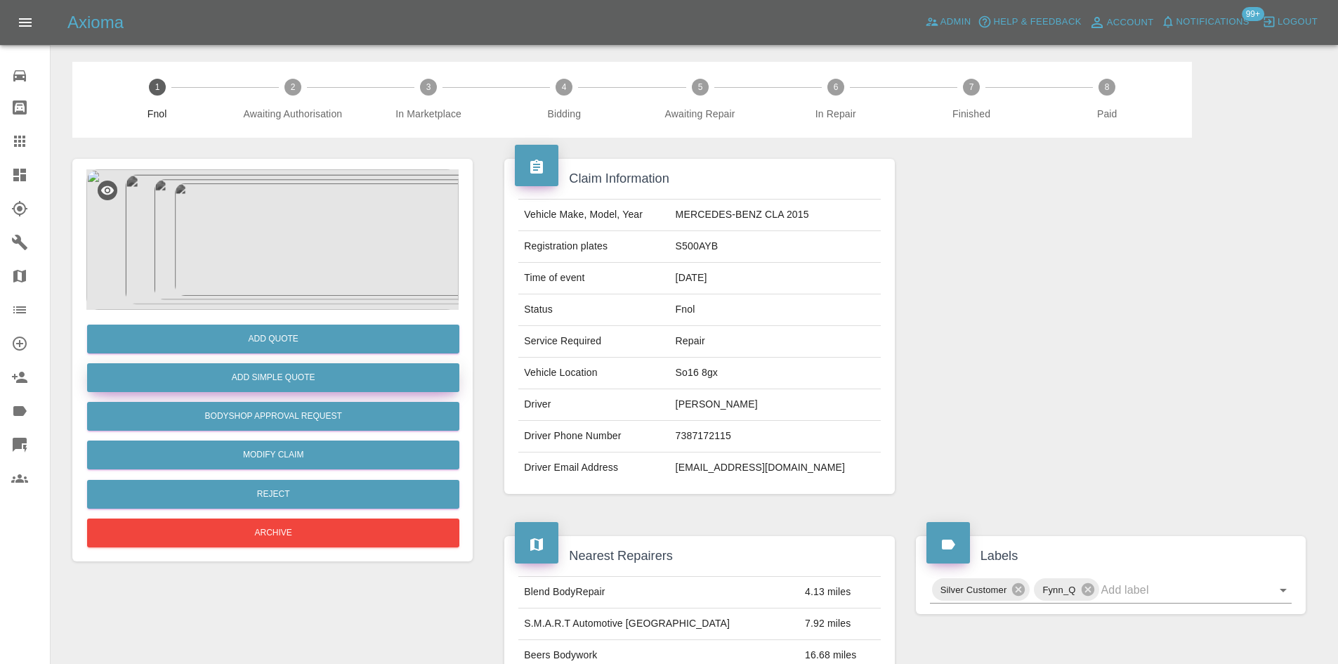
click at [263, 377] on button "Add Simple Quote" at bounding box center [273, 377] width 372 height 29
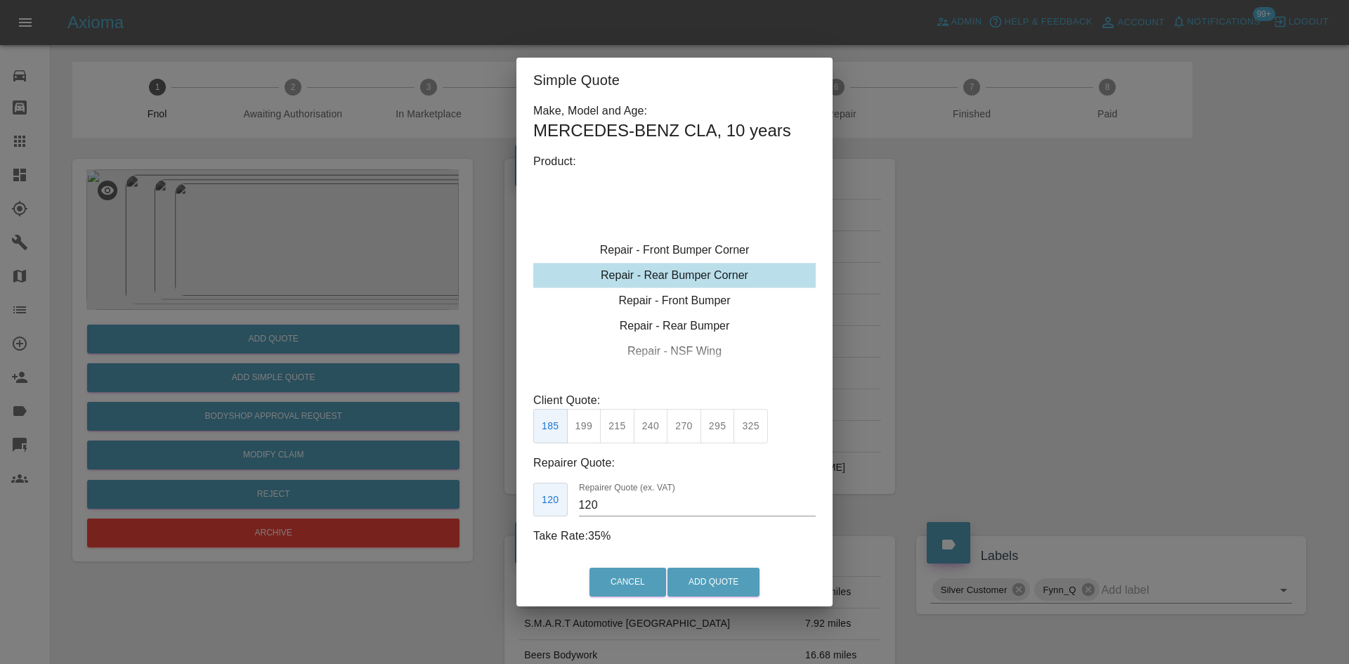
click at [657, 269] on div "Repair - Rear Bumper Corner" at bounding box center [674, 275] width 282 height 25
click at [684, 426] on button "270" at bounding box center [684, 426] width 34 height 34
drag, startPoint x: 608, startPoint y: 508, endPoint x: 524, endPoint y: 494, distance: 84.8
click at [528, 502] on div "Make, Model and Age: MERCEDES-BENZ CLA , 10 years Product: Repair - Front Bumpe…" at bounding box center [674, 331] width 316 height 456
type input "150"
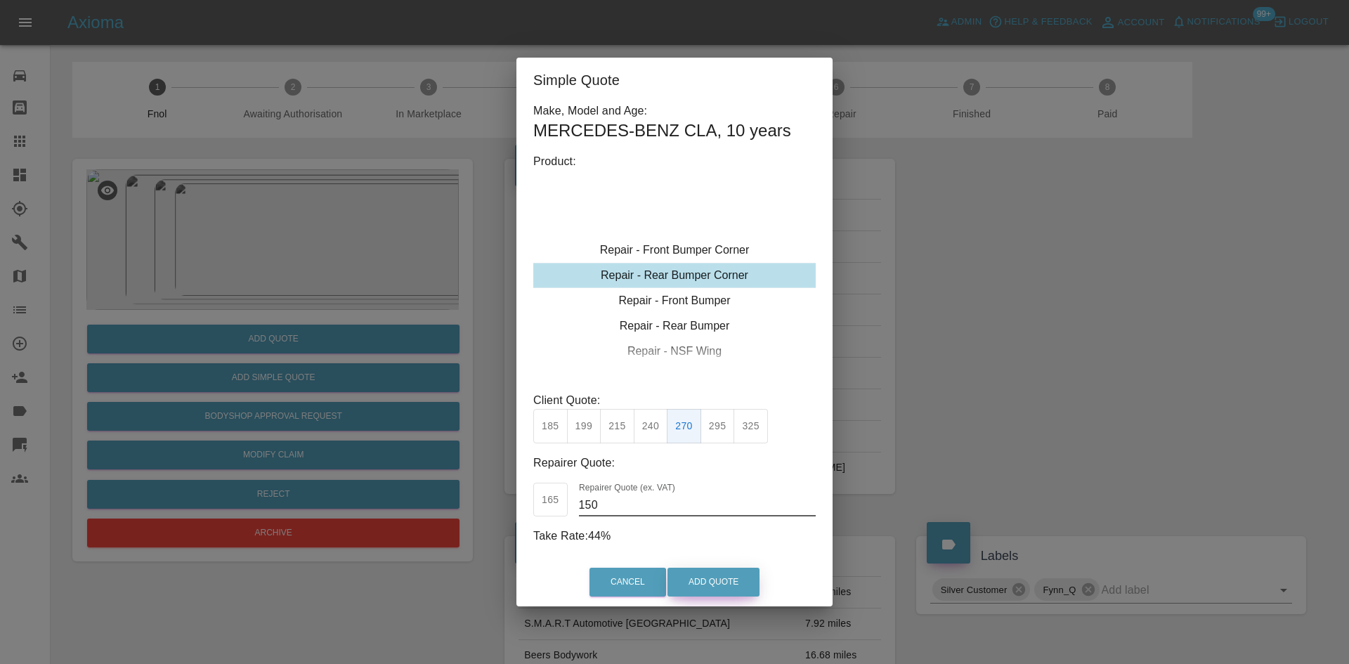
click at [712, 589] on button "Add Quote" at bounding box center [713, 582] width 92 height 29
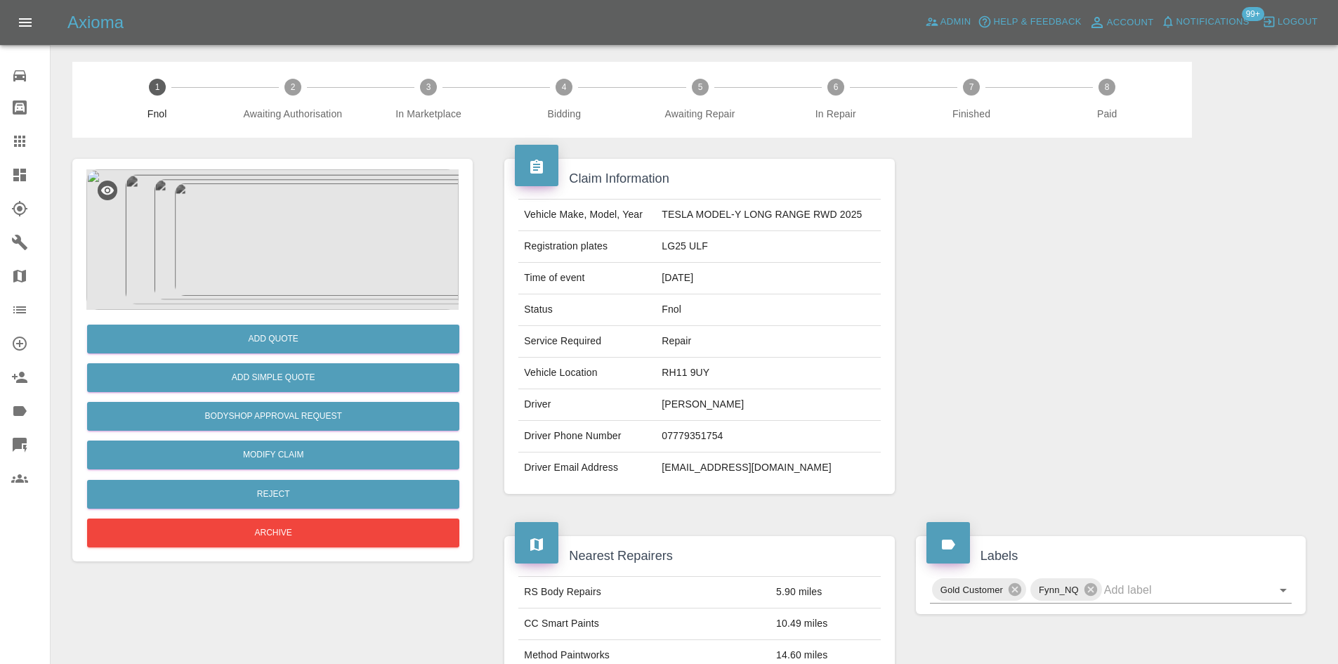
click at [311, 248] on img at bounding box center [272, 239] width 372 height 140
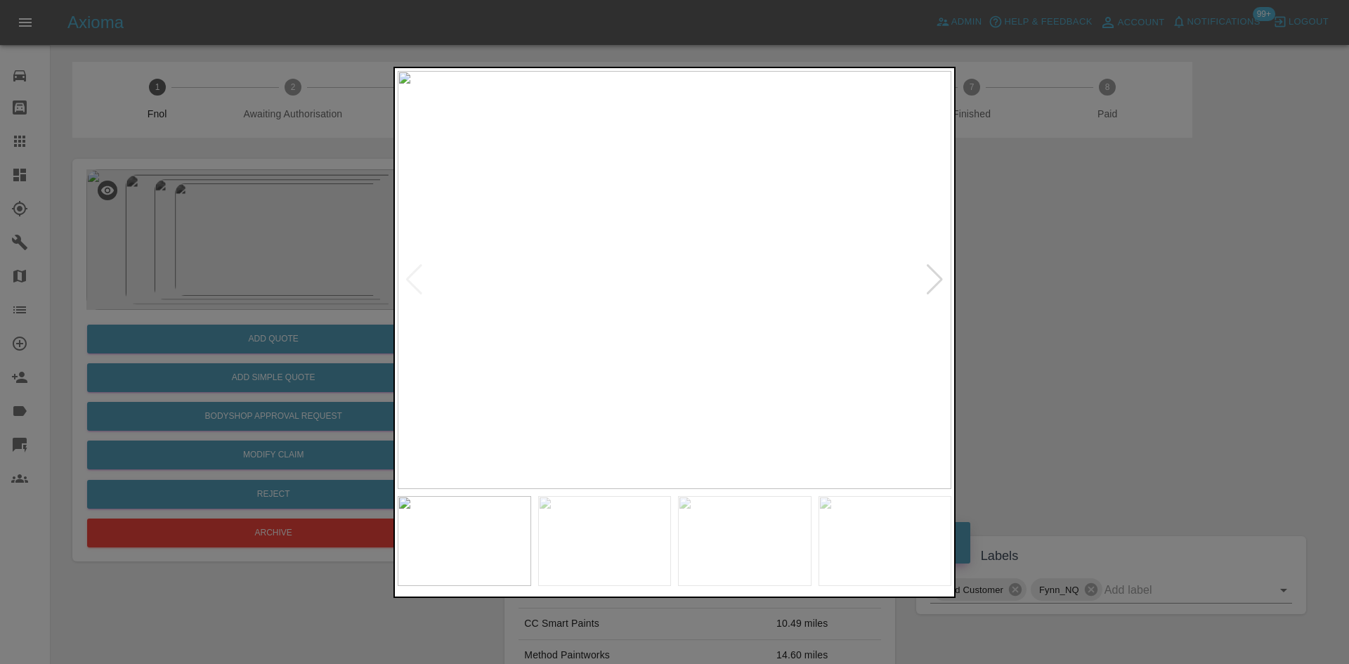
click at [610, 292] on img at bounding box center [675, 280] width 554 height 418
click at [630, 307] on img at bounding box center [675, 280] width 554 height 418
click at [558, 353] on img at bounding box center [675, 280] width 554 height 418
click at [450, 358] on img at bounding box center [675, 280] width 554 height 418
click at [158, 265] on div at bounding box center [674, 332] width 1349 height 664
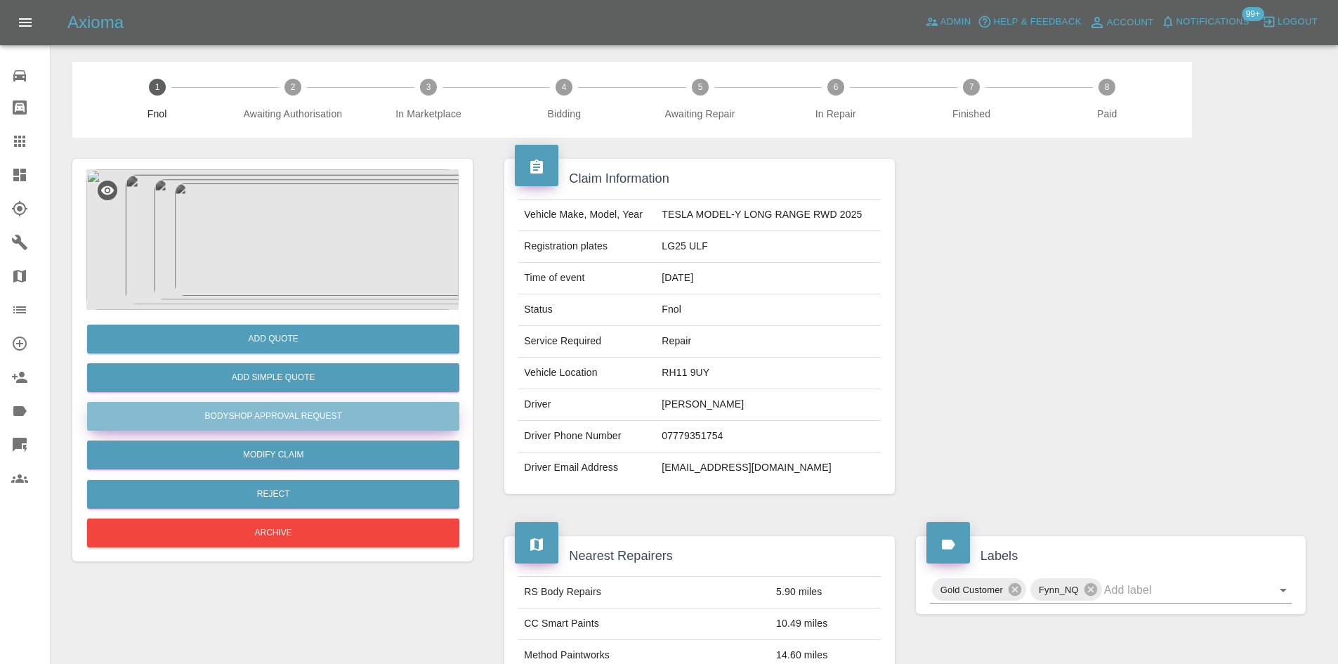
drag, startPoint x: 278, startPoint y: 414, endPoint x: 765, endPoint y: 86, distance: 587.0
click at [281, 414] on button "Bodyshop Approval Request" at bounding box center [273, 416] width 372 height 29
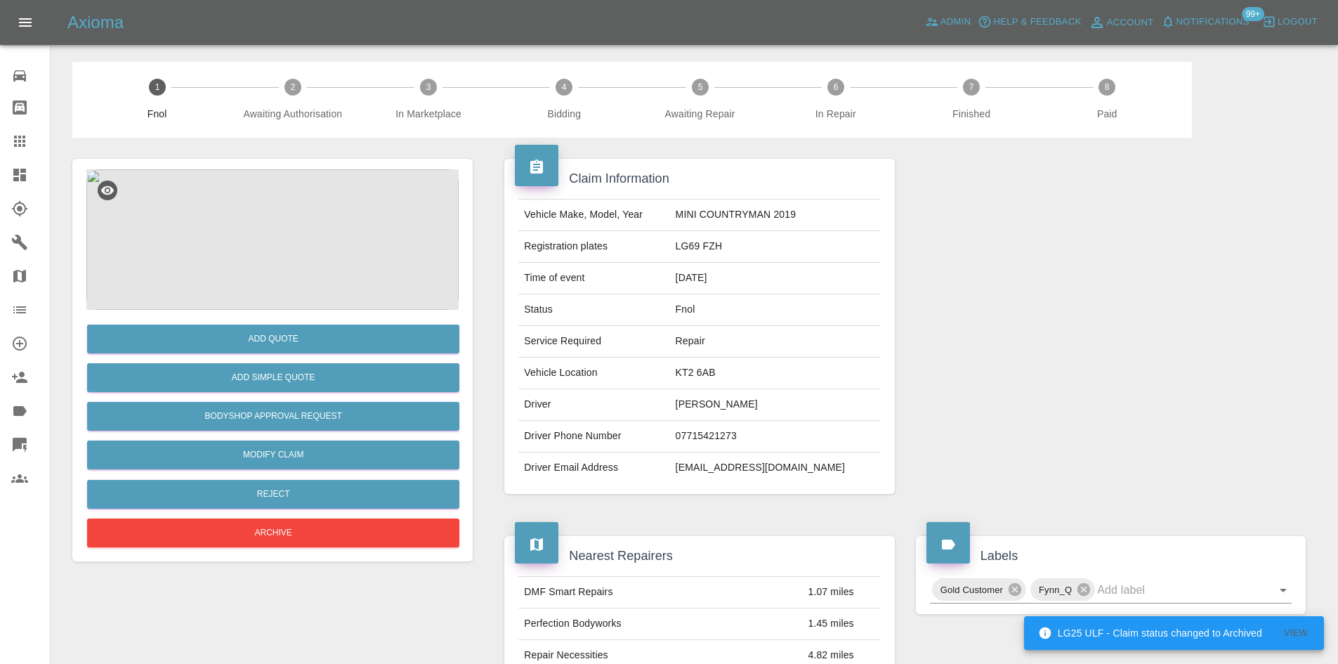
click at [293, 228] on img at bounding box center [272, 239] width 372 height 140
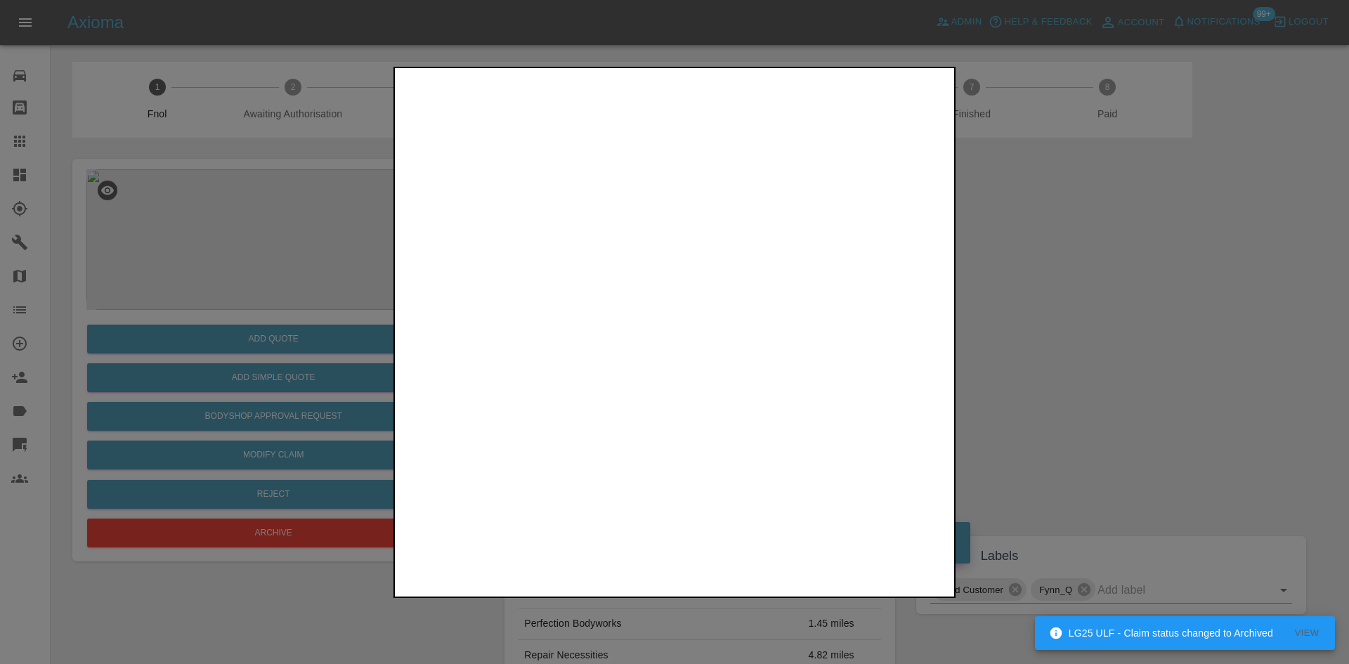
click at [645, 307] on img at bounding box center [675, 280] width 554 height 418
click at [650, 310] on img at bounding box center [675, 280] width 554 height 418
click at [516, 320] on img at bounding box center [675, 280] width 554 height 418
click at [240, 262] on div at bounding box center [674, 332] width 1349 height 664
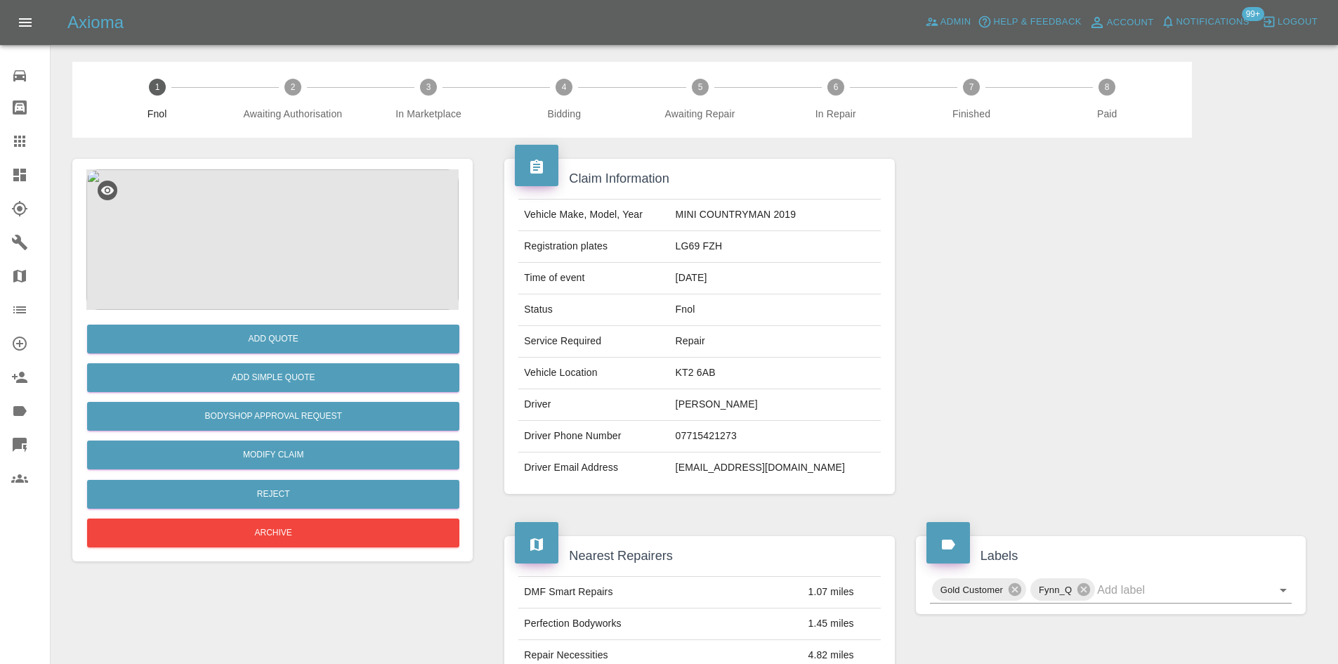
click at [276, 200] on img at bounding box center [272, 239] width 372 height 140
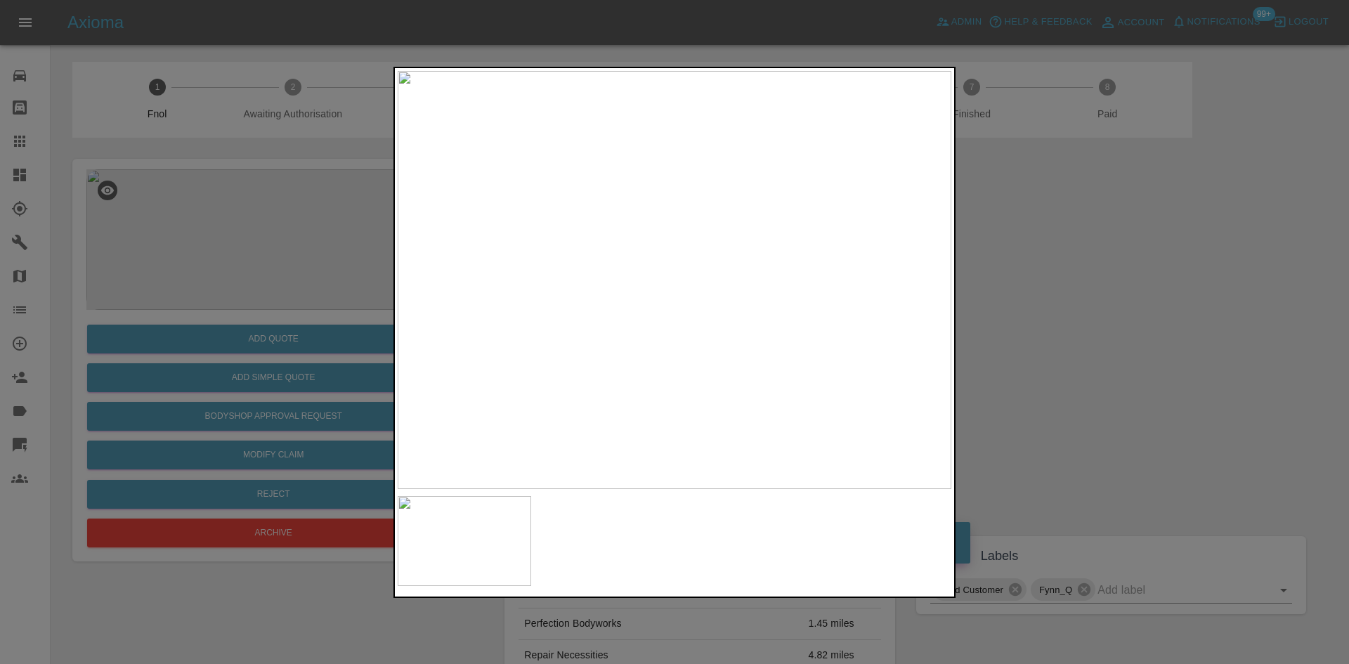
click at [675, 342] on img at bounding box center [675, 280] width 554 height 418
click at [672, 343] on img at bounding box center [672, 92] width 1661 height 1255
click at [497, 395] on img at bounding box center [675, 280] width 554 height 418
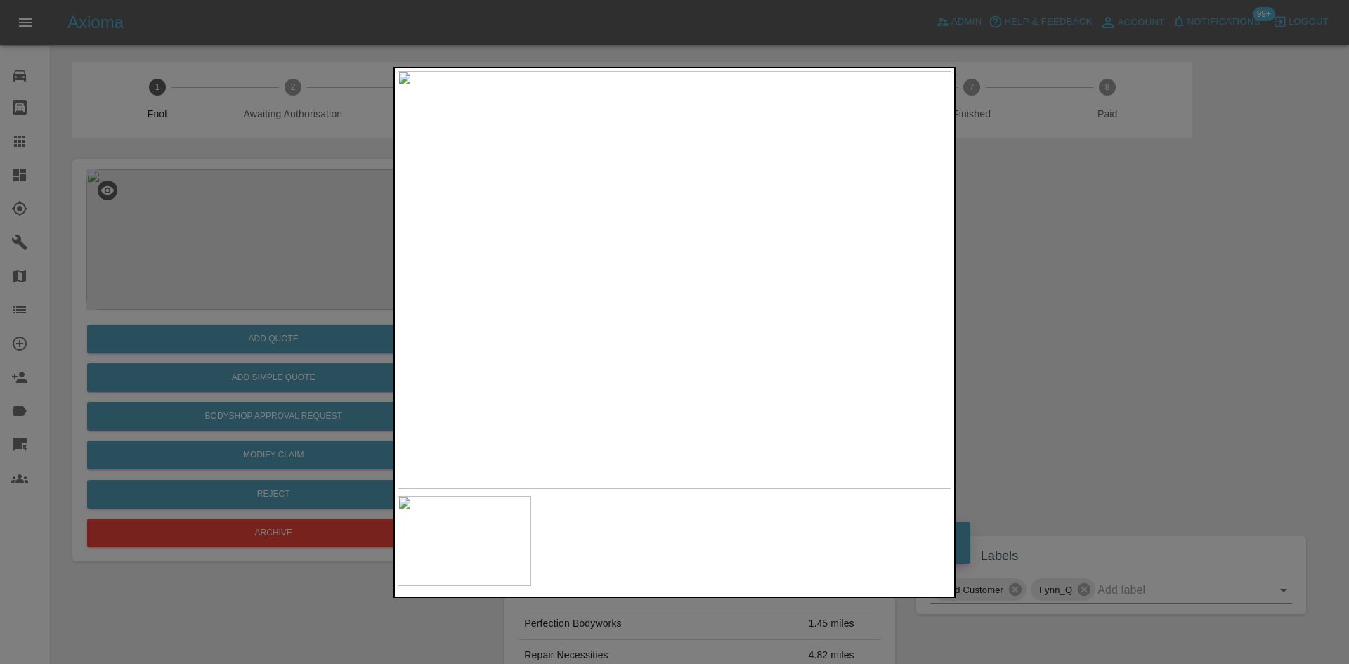
click at [483, 410] on img at bounding box center [675, 280] width 554 height 418
click at [238, 288] on div at bounding box center [674, 332] width 1349 height 664
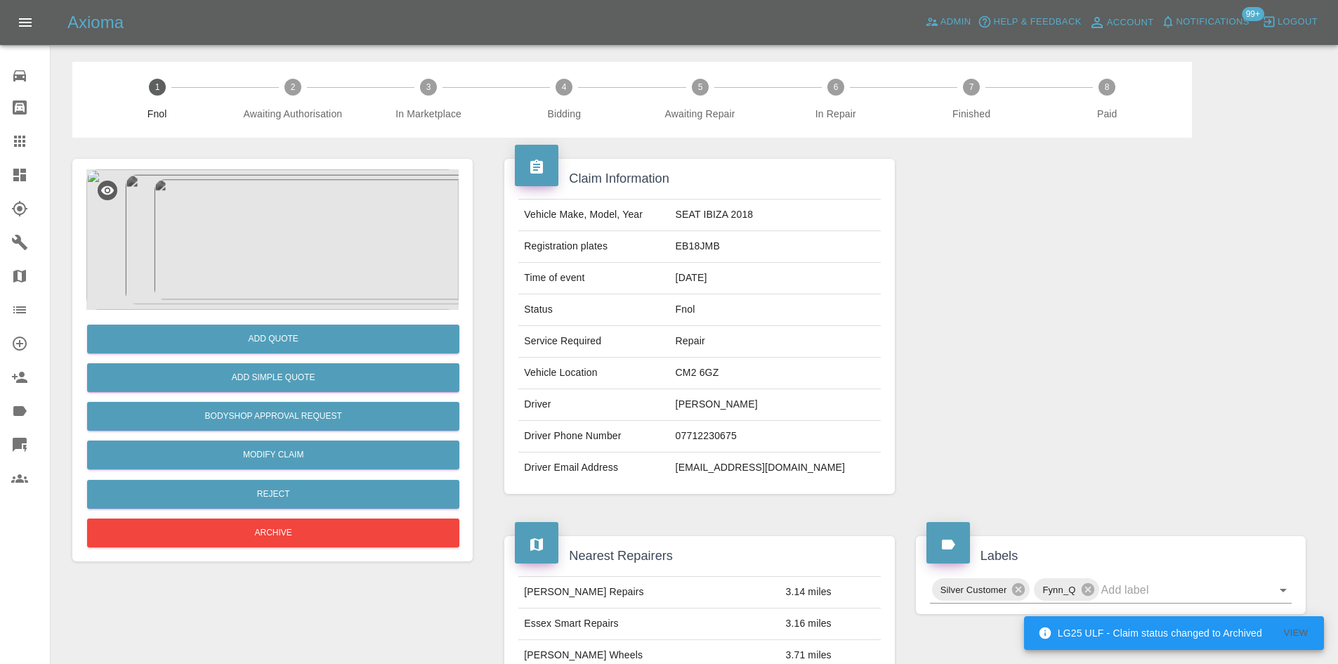
click at [299, 241] on img at bounding box center [272, 239] width 372 height 140
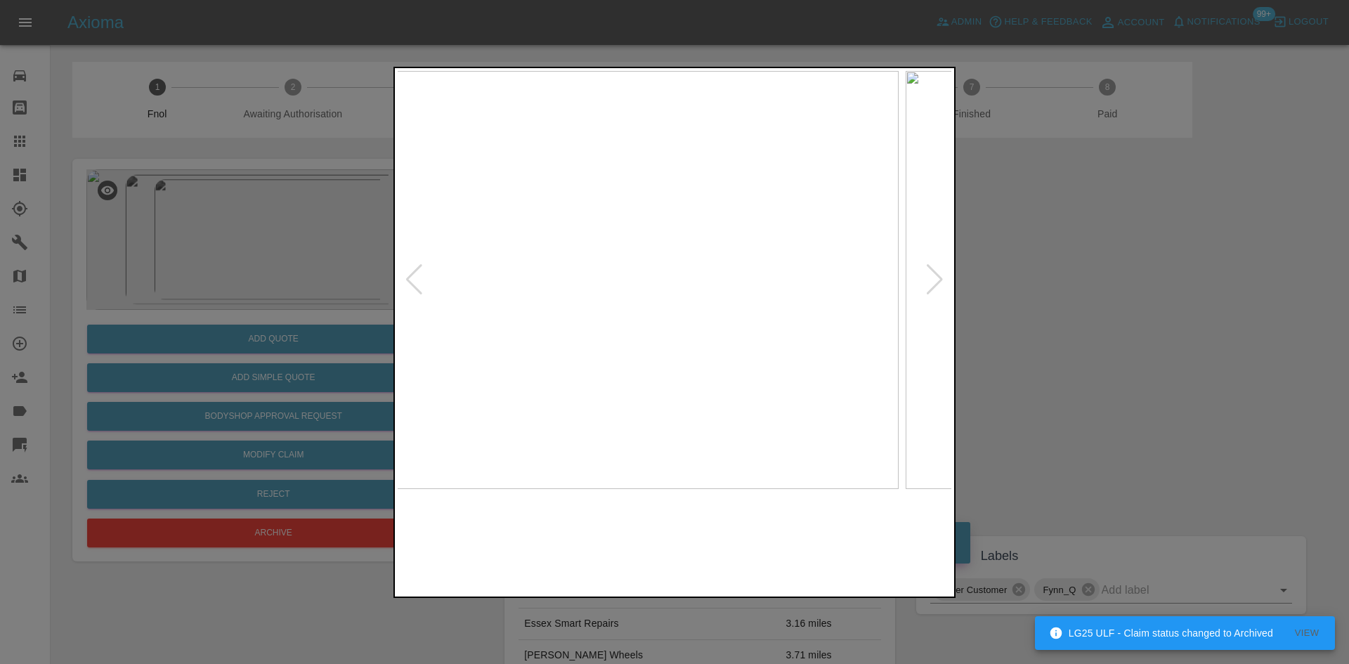
click at [629, 372] on img at bounding box center [622, 280] width 554 height 418
click at [627, 365] on img at bounding box center [675, 280] width 554 height 418
click at [678, 308] on img at bounding box center [675, 280] width 554 height 418
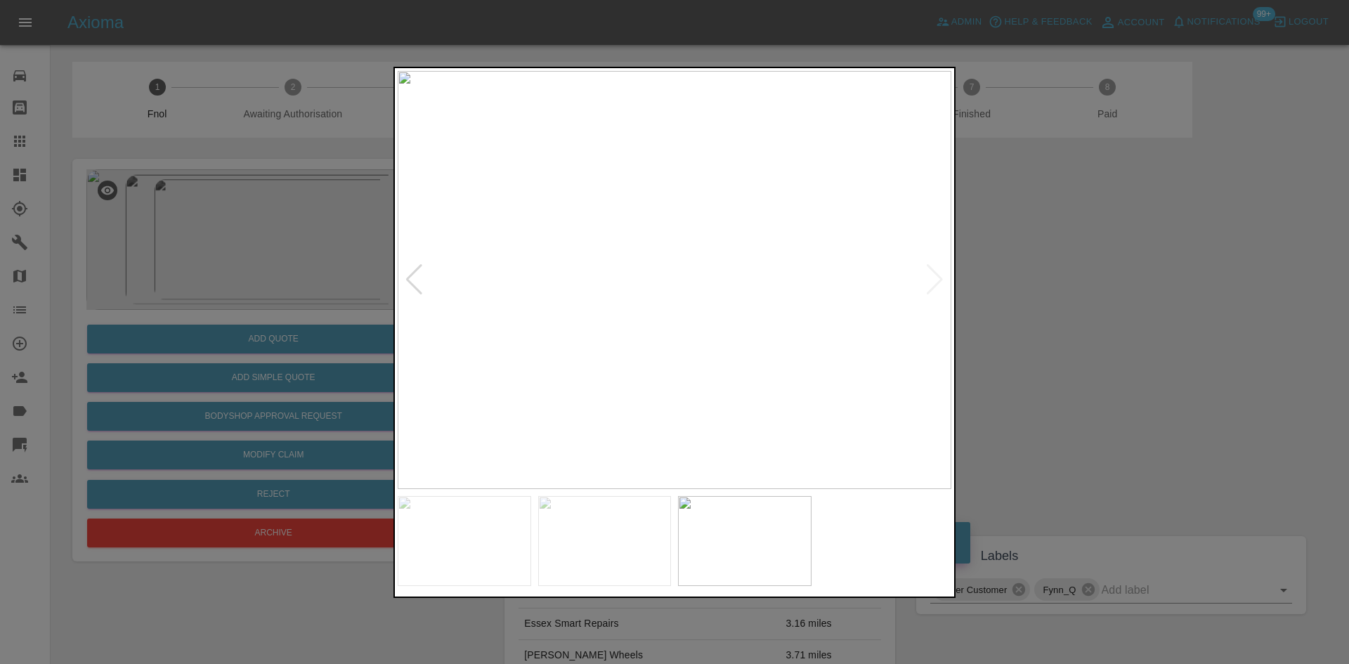
click at [678, 308] on img at bounding box center [675, 280] width 554 height 418
click at [677, 308] on img at bounding box center [664, 195] width 1661 height 1255
click at [539, 314] on img at bounding box center [675, 280] width 554 height 418
click at [509, 296] on img at bounding box center [675, 280] width 554 height 418
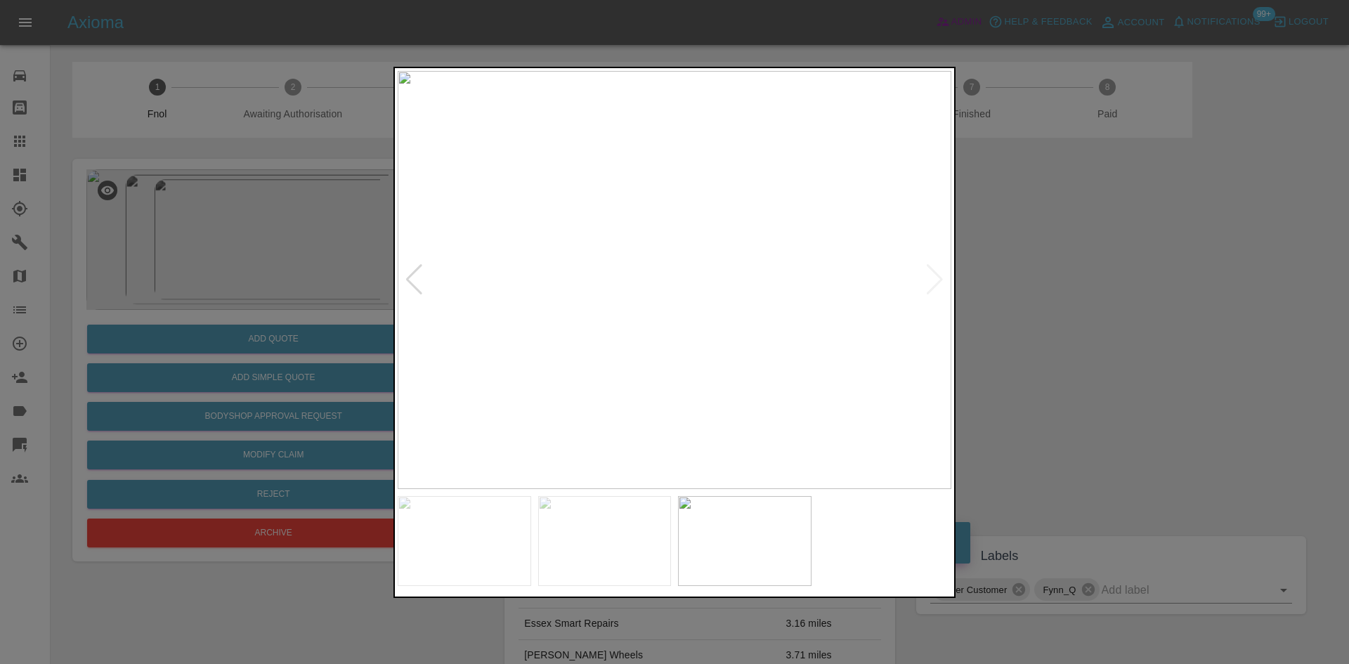
drag, startPoint x: 244, startPoint y: 253, endPoint x: 950, endPoint y: 27, distance: 740.4
click at [343, 253] on div at bounding box center [674, 332] width 1349 height 664
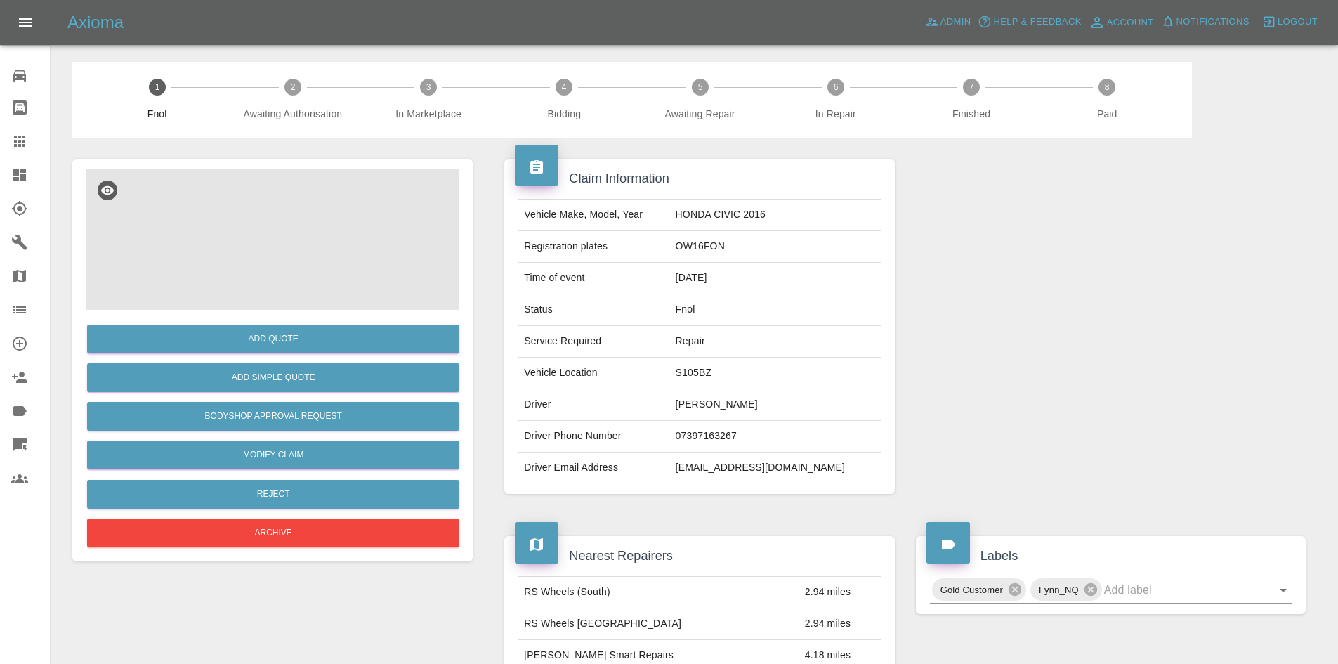
click at [268, 225] on img at bounding box center [272, 239] width 372 height 140
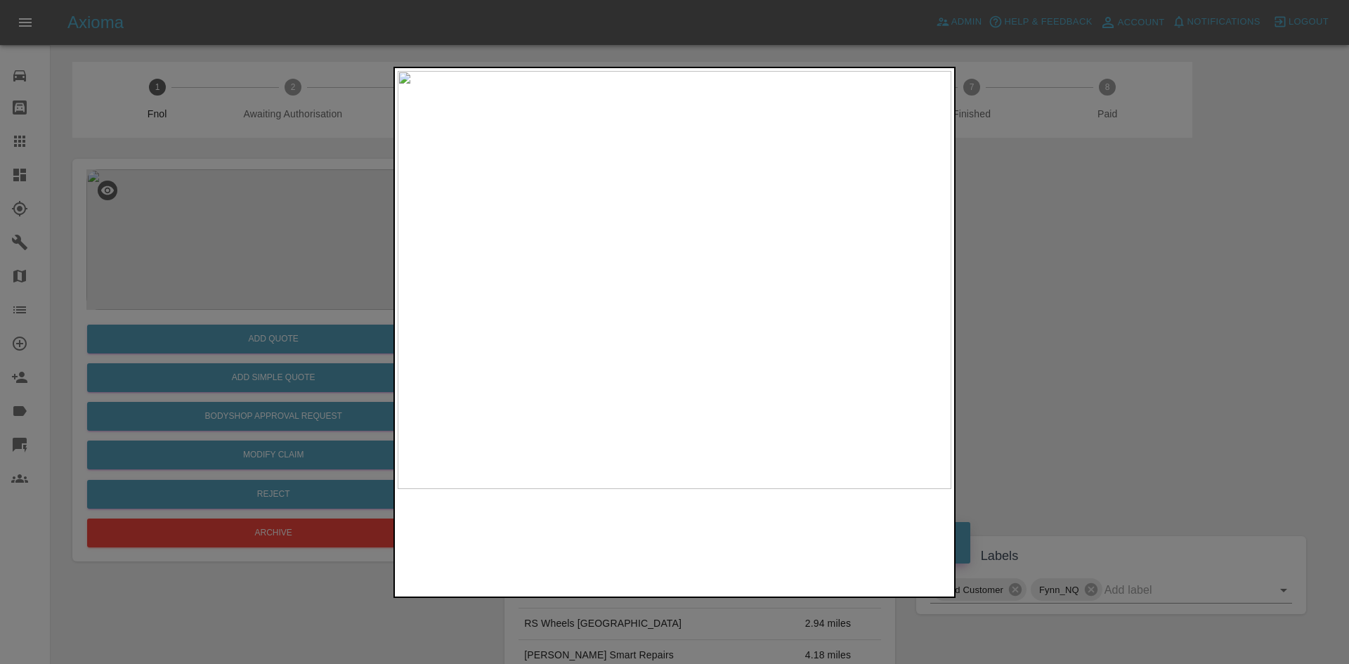
click at [595, 313] on img at bounding box center [675, 280] width 554 height 418
click at [695, 252] on img at bounding box center [675, 280] width 554 height 418
click at [241, 299] on div at bounding box center [674, 332] width 1349 height 664
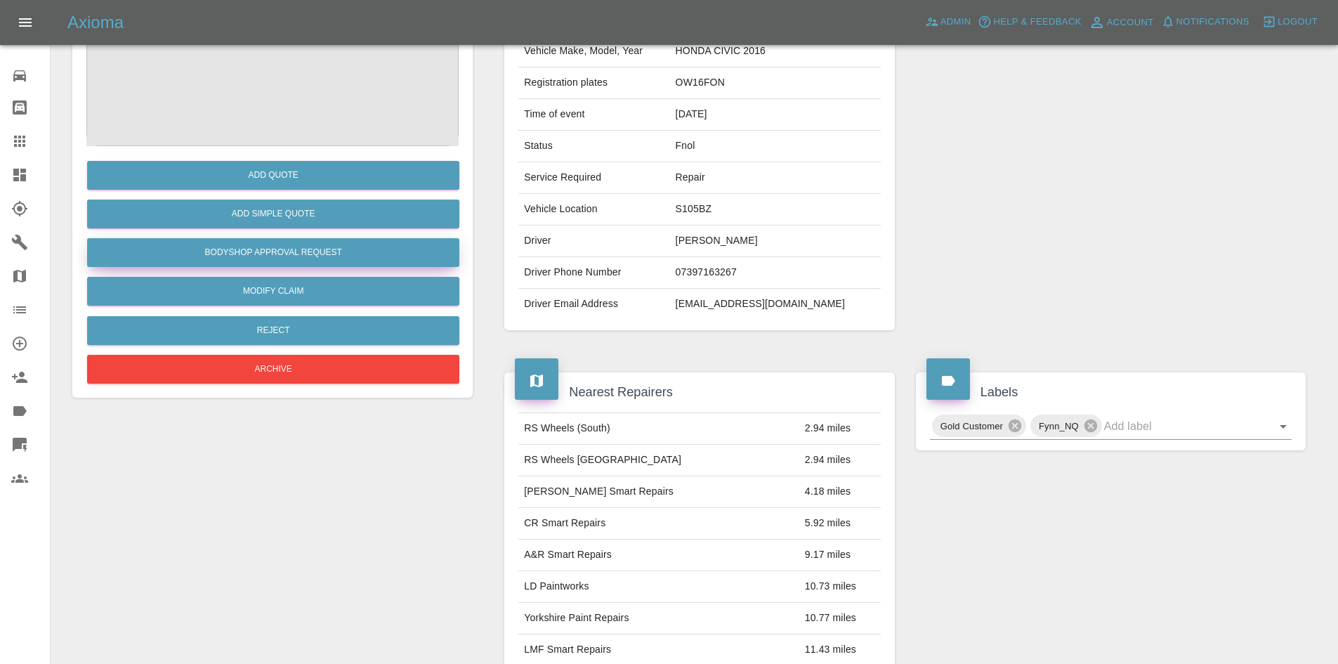
scroll to position [82, 0]
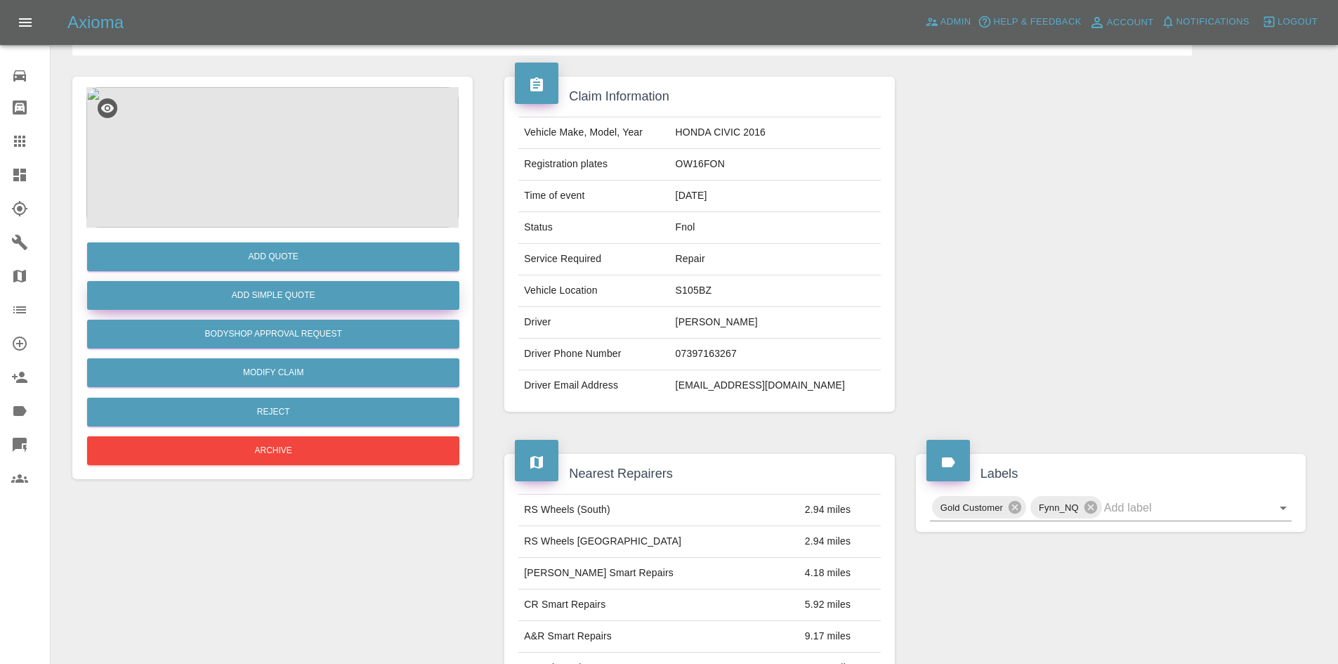
click at [259, 296] on button "Add Simple Quote" at bounding box center [273, 295] width 372 height 29
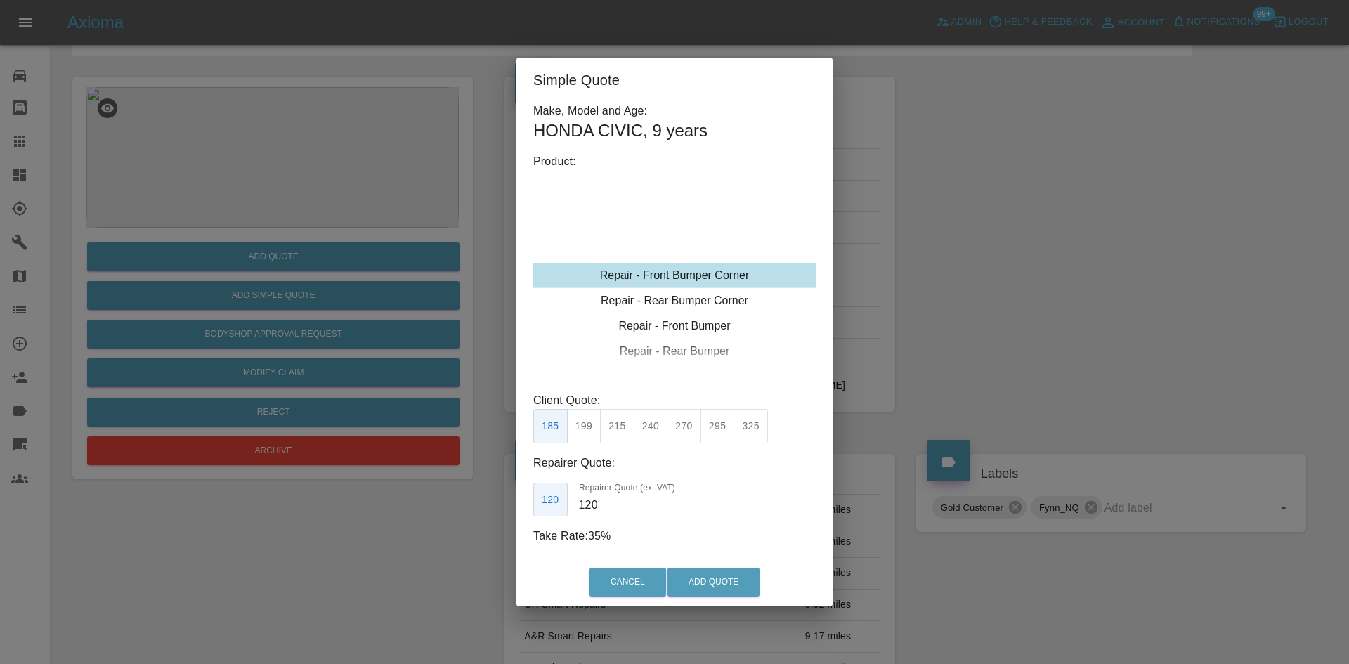
click at [657, 270] on div "Repair - Front Bumper Corner" at bounding box center [674, 275] width 282 height 25
click at [752, 426] on button "325" at bounding box center [750, 426] width 34 height 34
type input "200"
click at [693, 573] on button "Add Quote" at bounding box center [713, 582] width 92 height 29
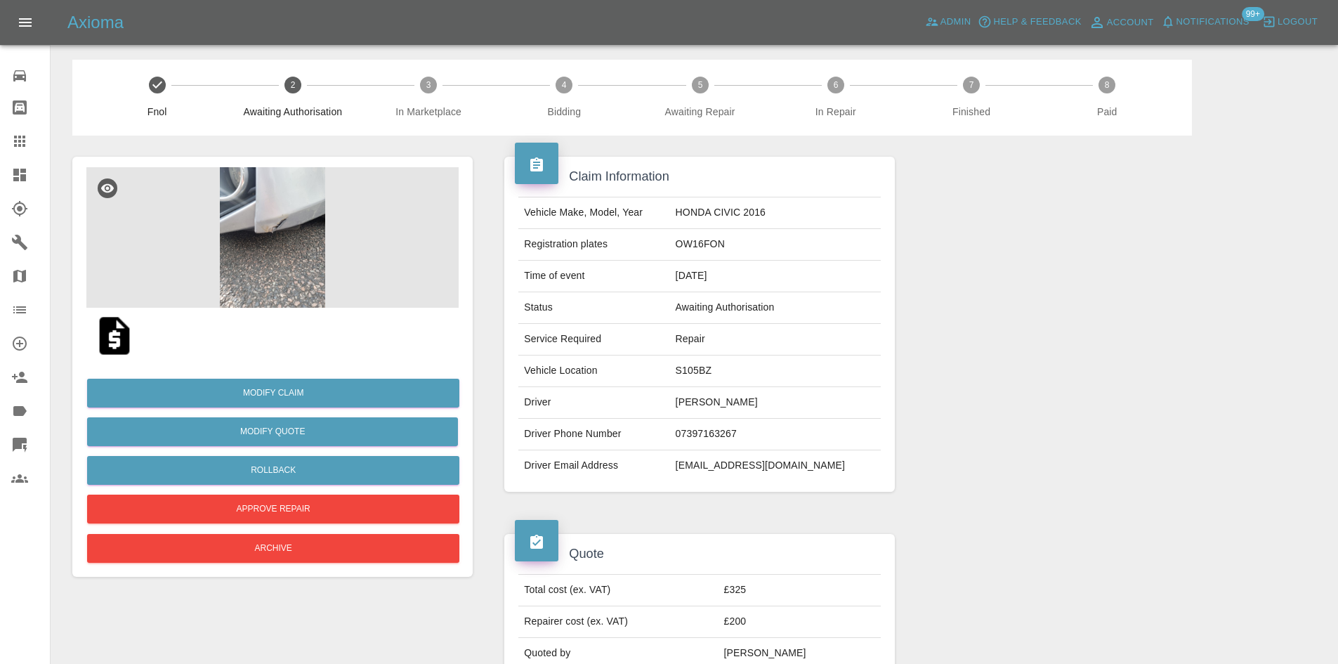
scroll to position [0, 0]
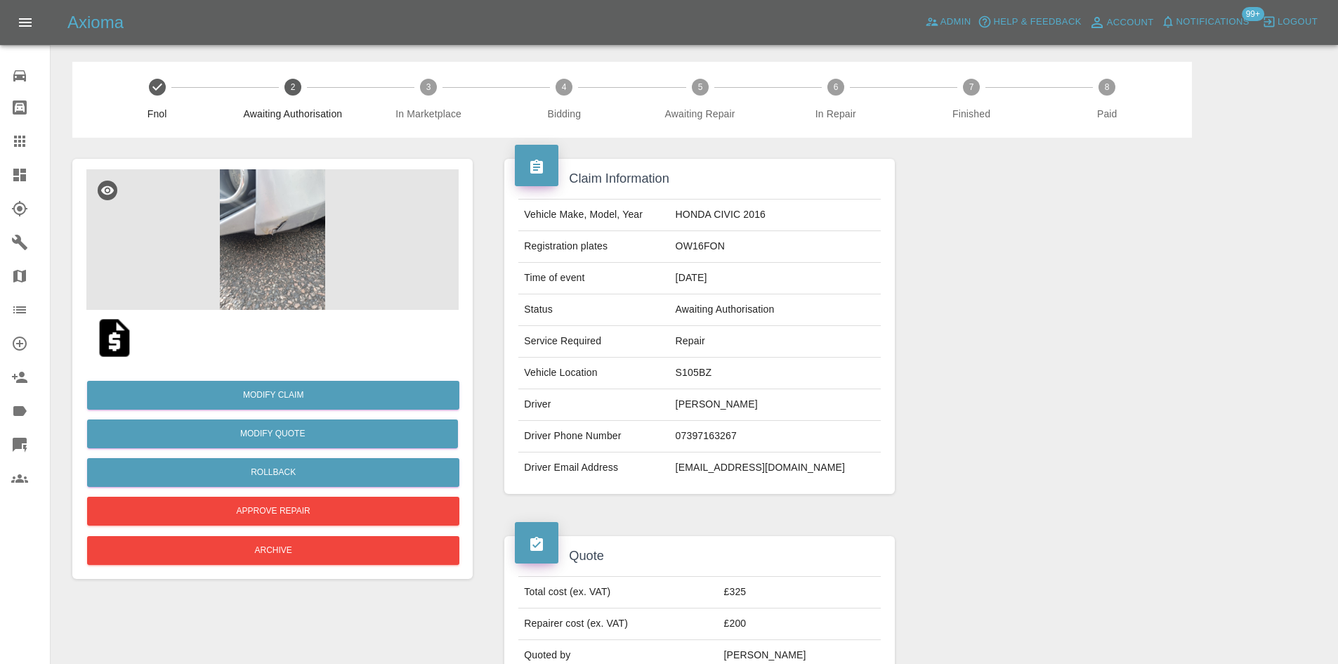
click at [275, 230] on img at bounding box center [272, 239] width 372 height 140
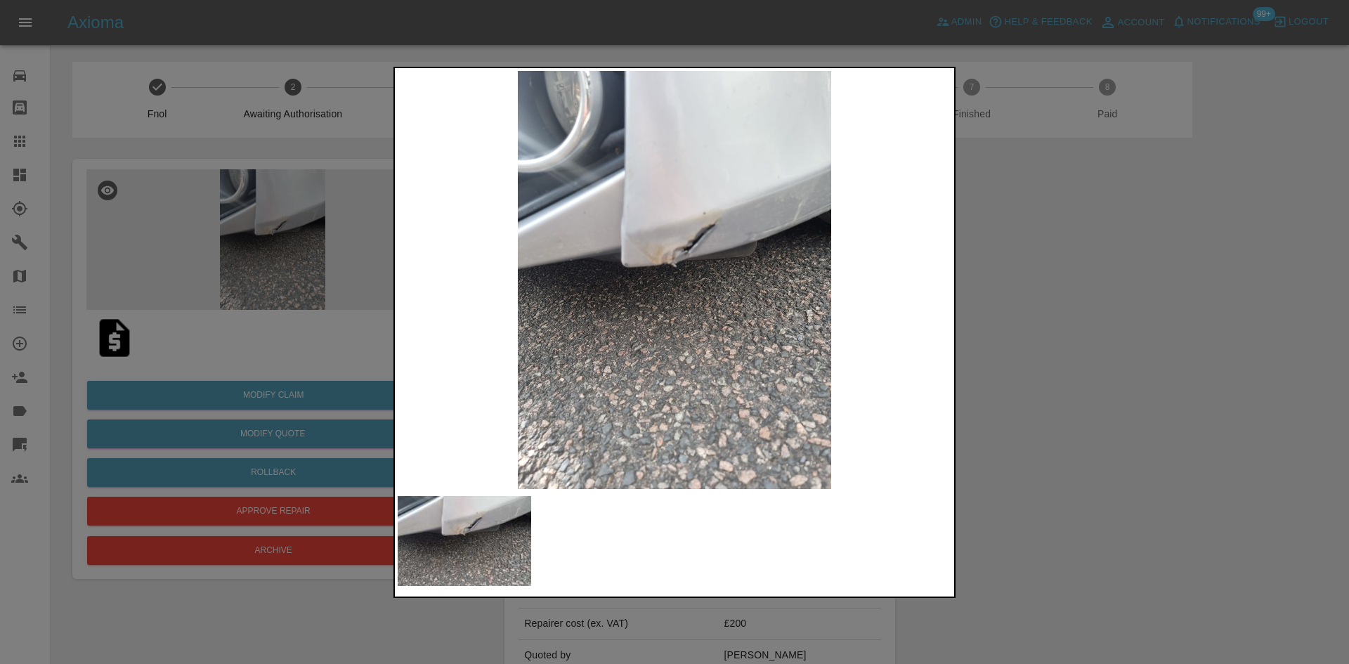
click at [702, 255] on img at bounding box center [675, 280] width 554 height 418
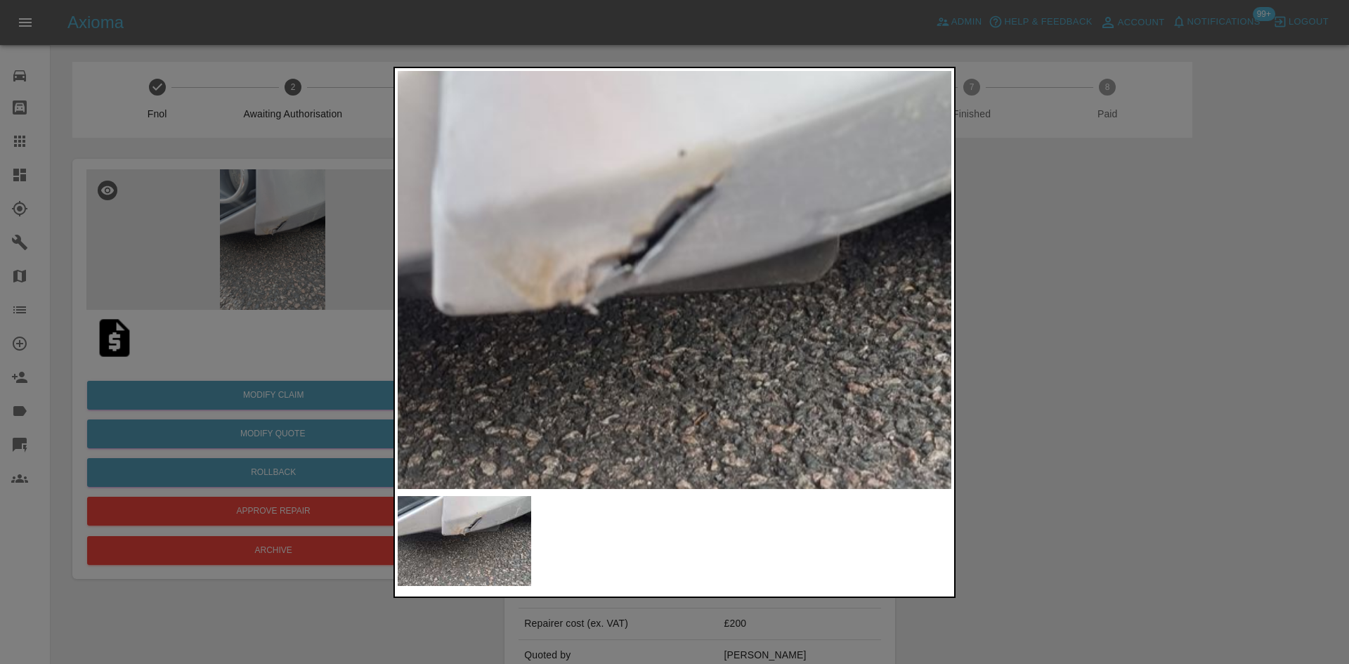
click at [700, 254] on img at bounding box center [592, 353] width 1661 height 1255
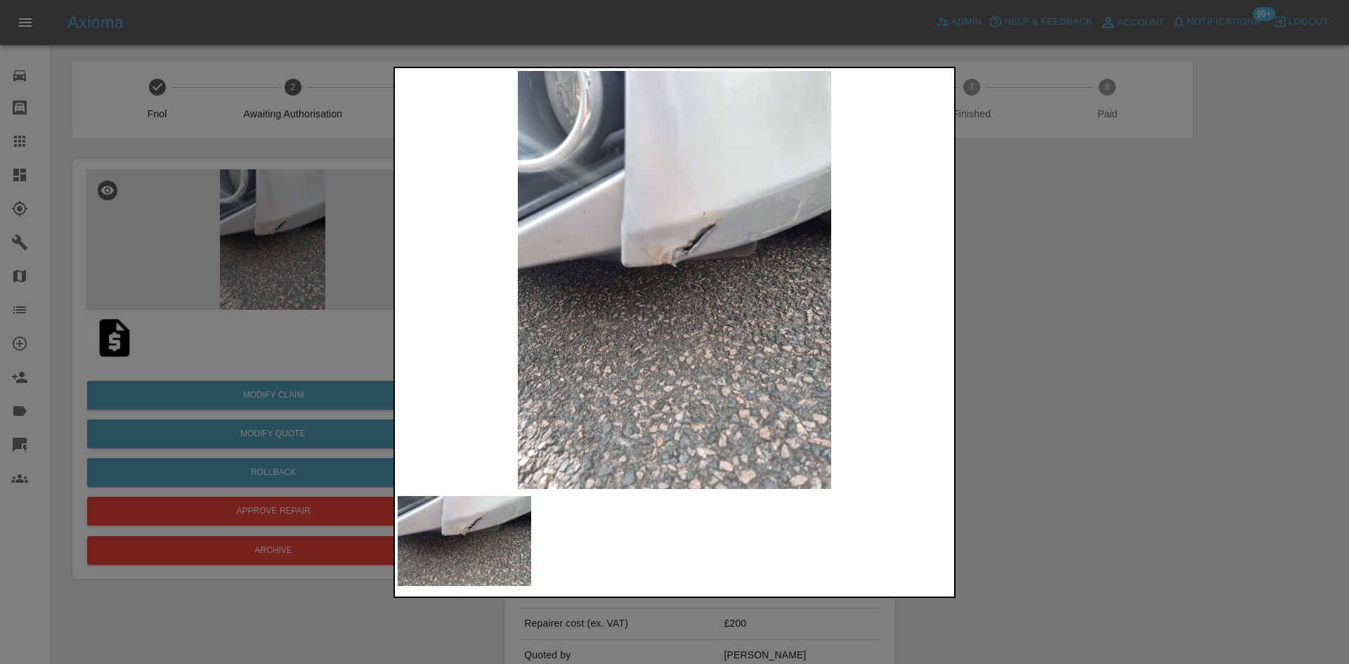
click at [646, 253] on img at bounding box center [675, 280] width 554 height 418
click at [628, 260] on img at bounding box center [675, 280] width 554 height 418
click at [279, 268] on div at bounding box center [674, 332] width 1349 height 664
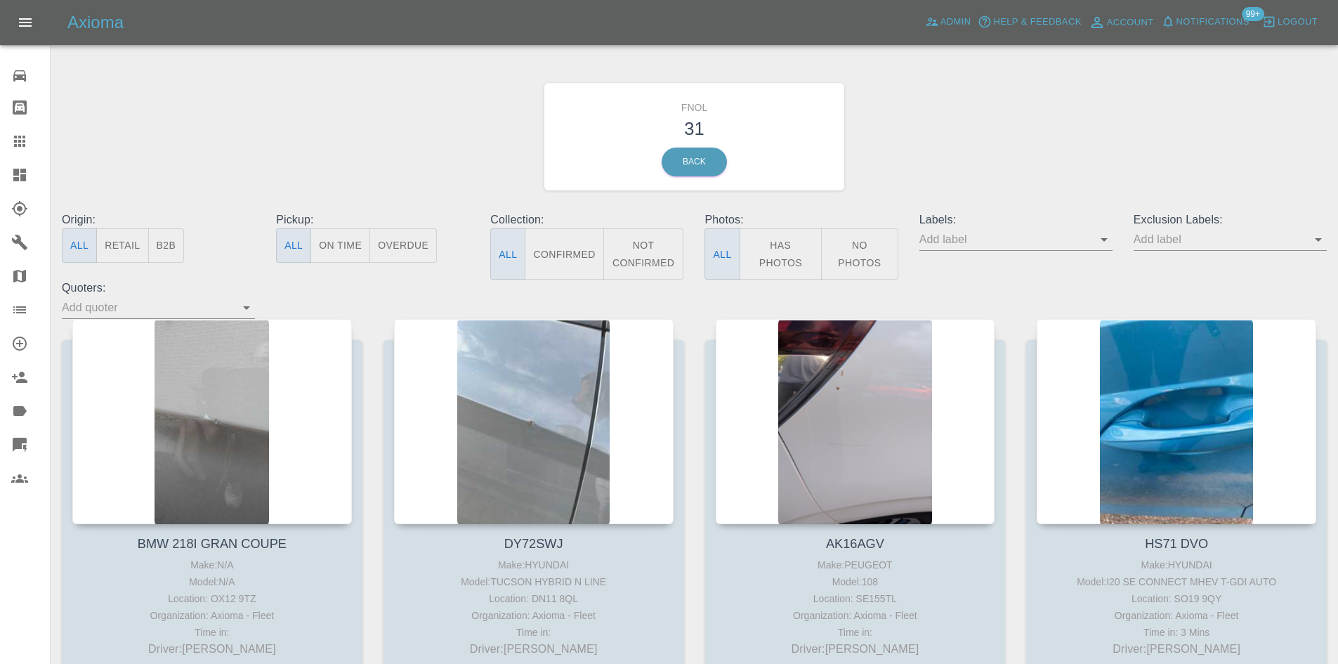
click at [20, 169] on icon at bounding box center [19, 175] width 13 height 13
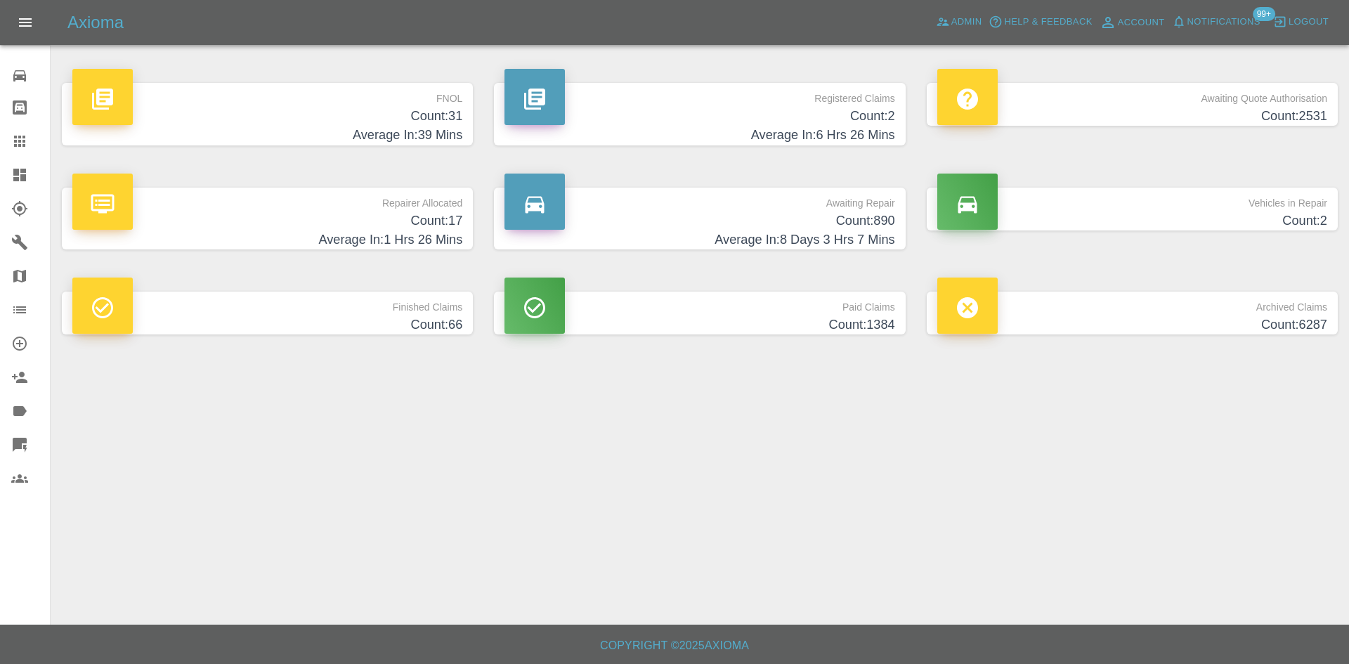
click at [431, 126] on h4 "Average In: 39 Mins" at bounding box center [267, 135] width 390 height 19
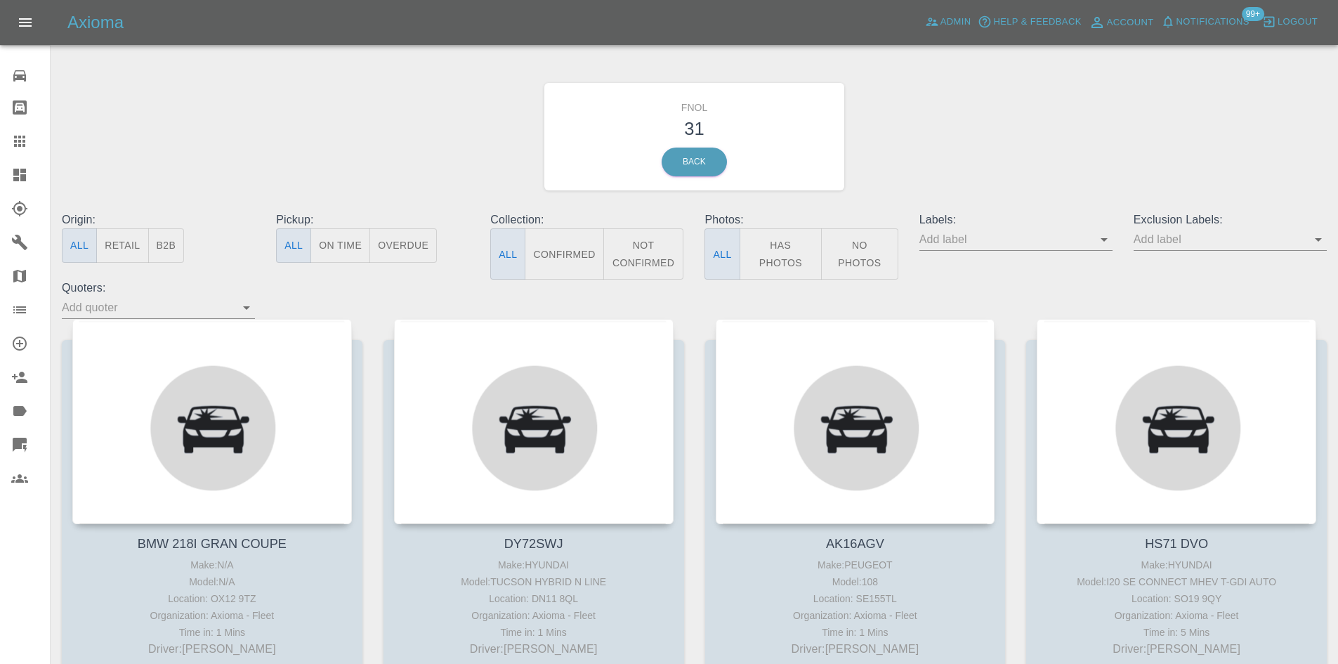
click at [788, 251] on button "Has Photos" at bounding box center [781, 253] width 83 height 51
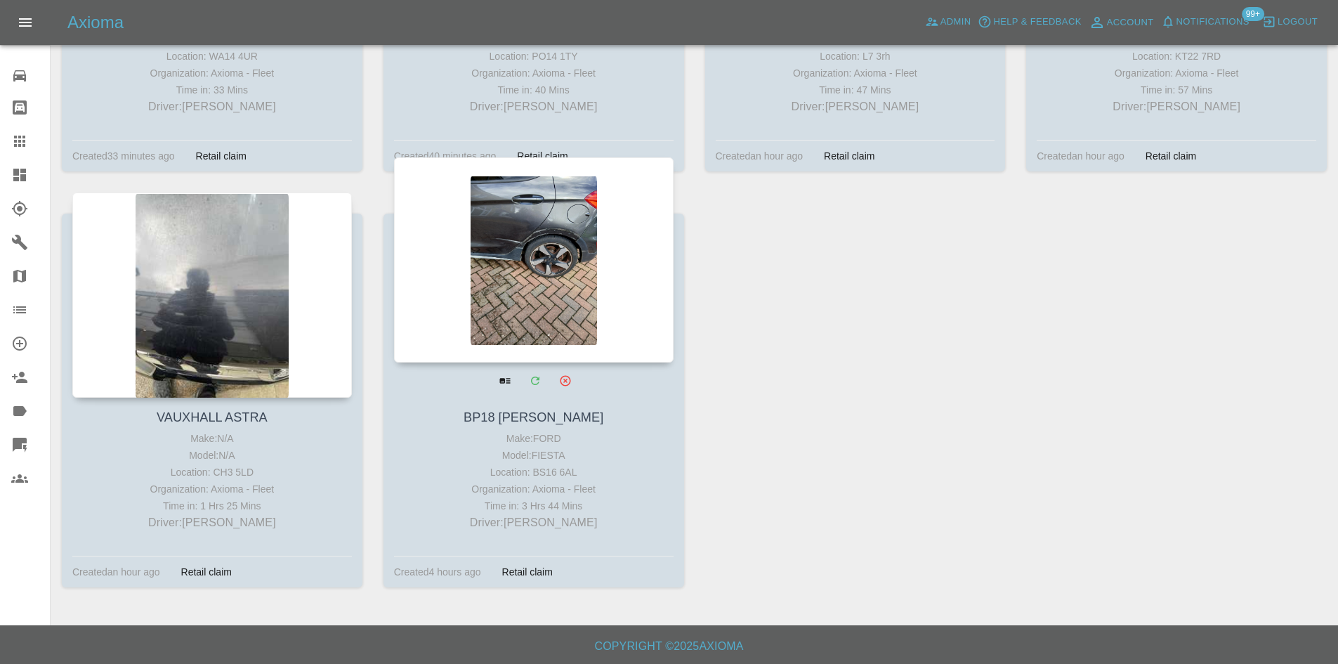
scroll to position [1373, 0]
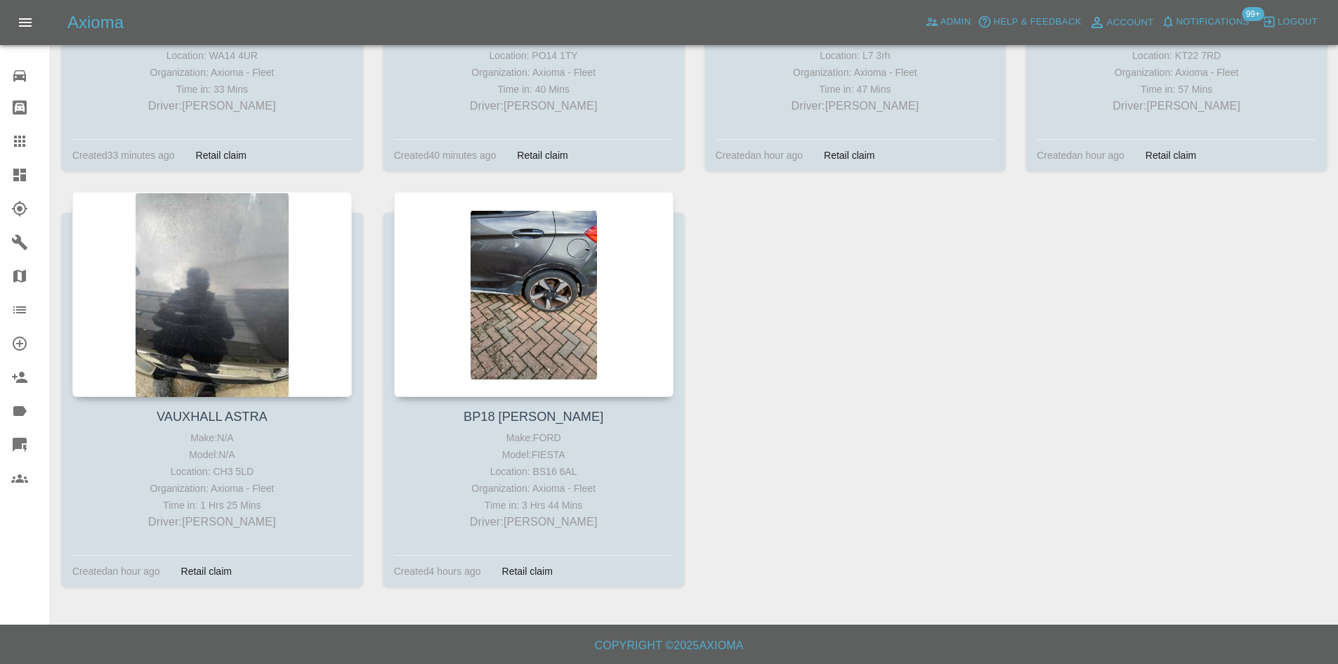
drag, startPoint x: 202, startPoint y: 249, endPoint x: 312, endPoint y: 2, distance: 270.5
click at [202, 249] on div at bounding box center [212, 294] width 280 height 205
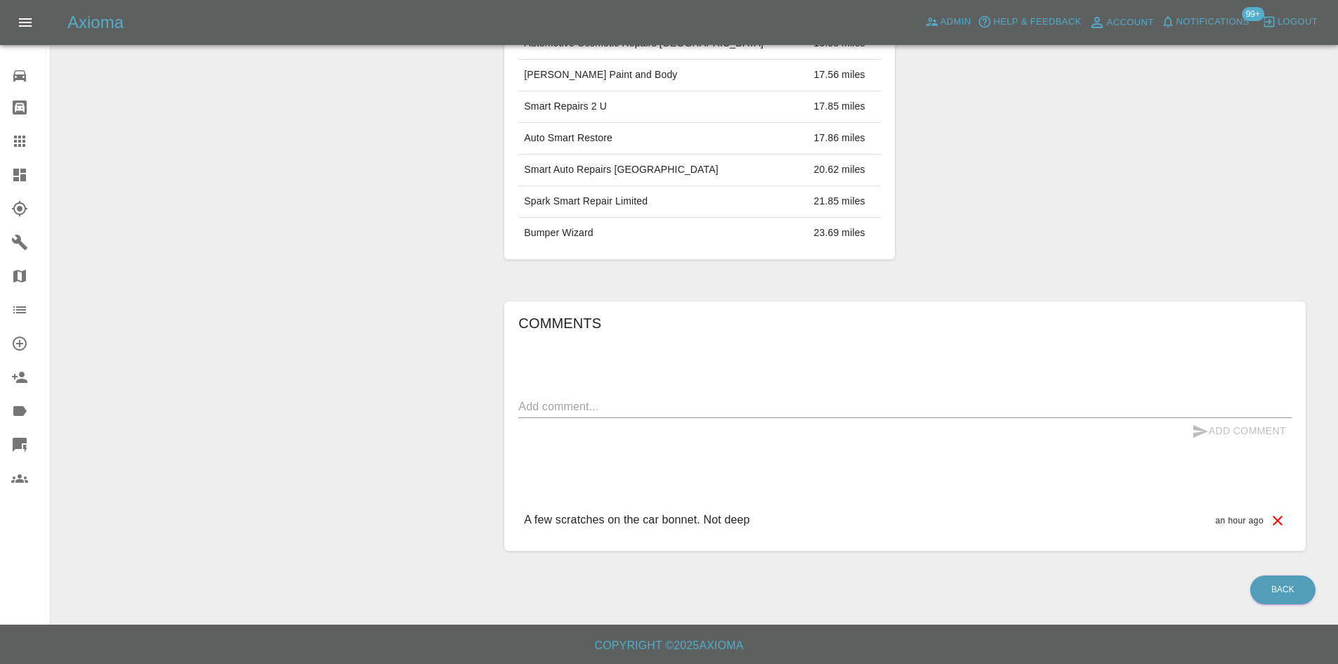
scroll to position [644, 0]
click at [30, 177] on div at bounding box center [30, 174] width 39 height 17
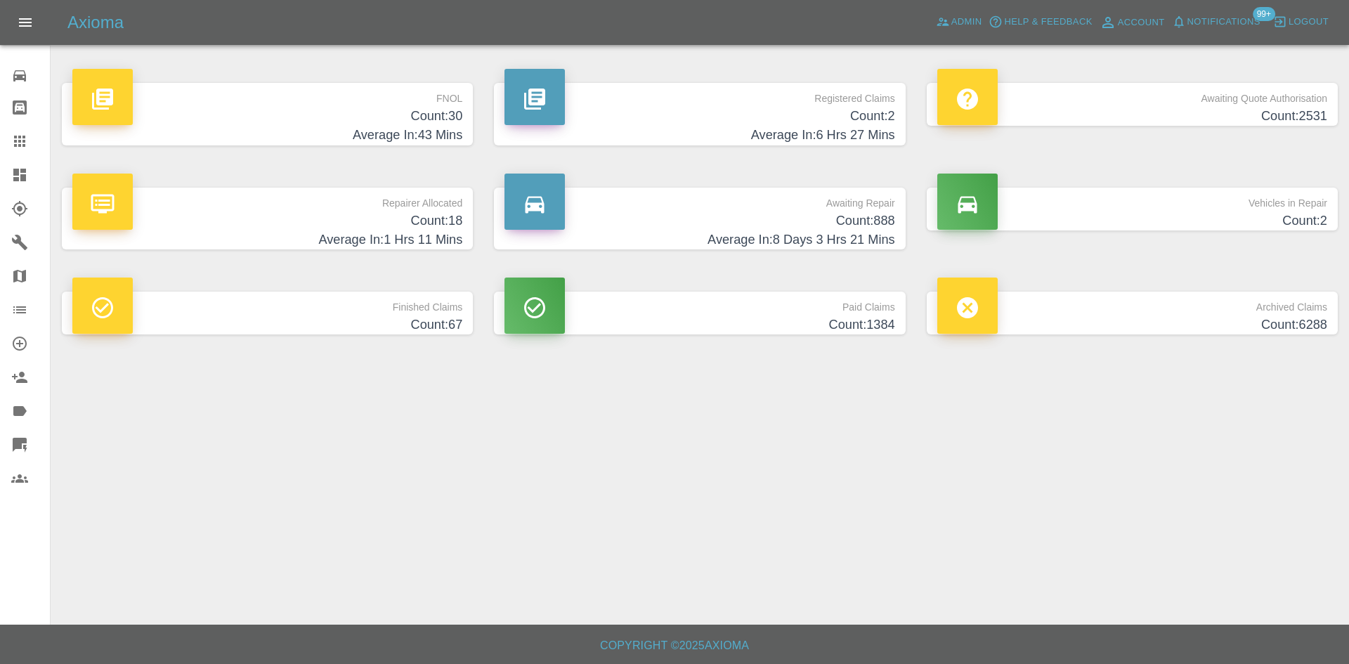
click at [440, 131] on h4 "Average In: 43 Mins" at bounding box center [267, 135] width 390 height 19
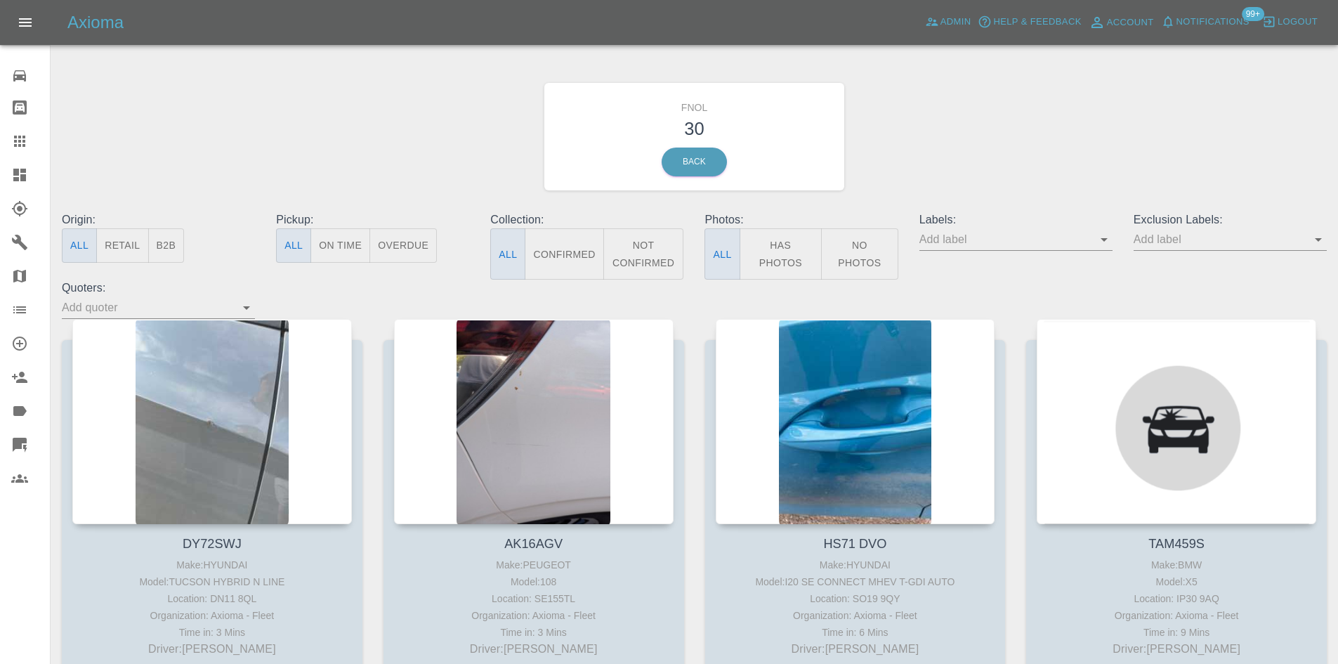
drag, startPoint x: 532, startPoint y: 360, endPoint x: 481, endPoint y: 183, distance: 184.1
click at [481, 183] on div "FNOL 30 Back" at bounding box center [694, 137] width 1286 height 150
click at [797, 260] on button "Has Photos" at bounding box center [781, 253] width 83 height 51
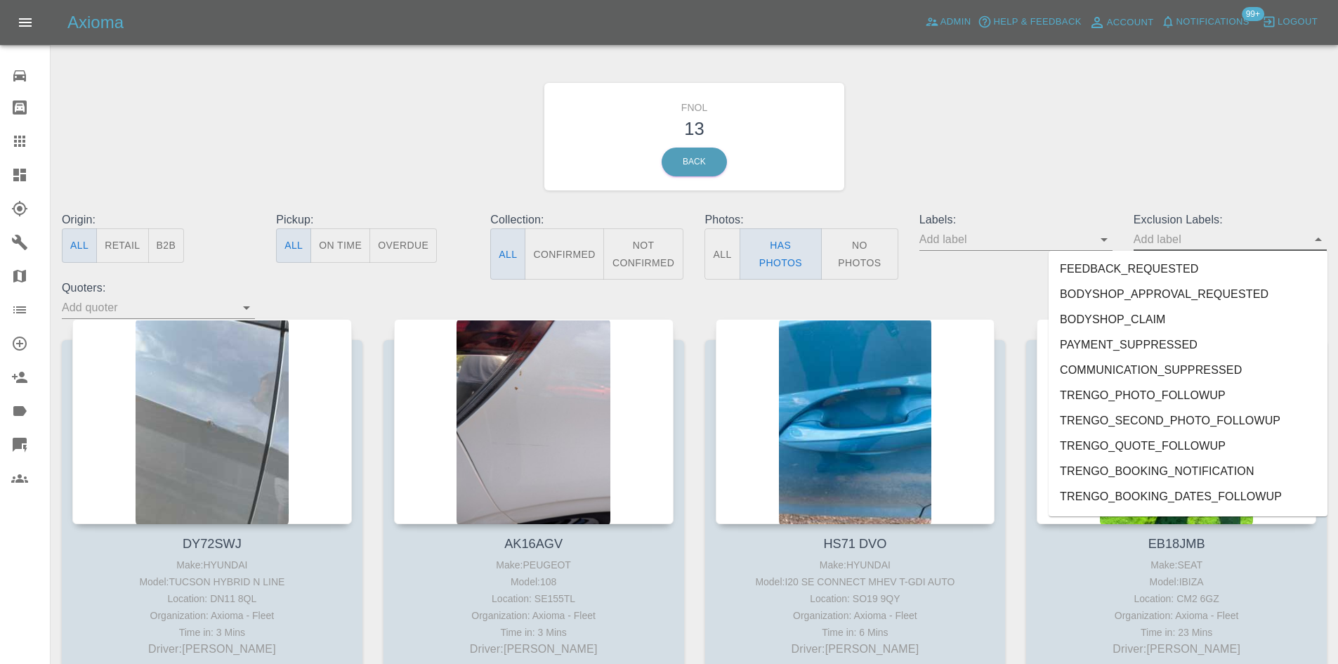
click at [1171, 240] on input "text" at bounding box center [1220, 239] width 172 height 22
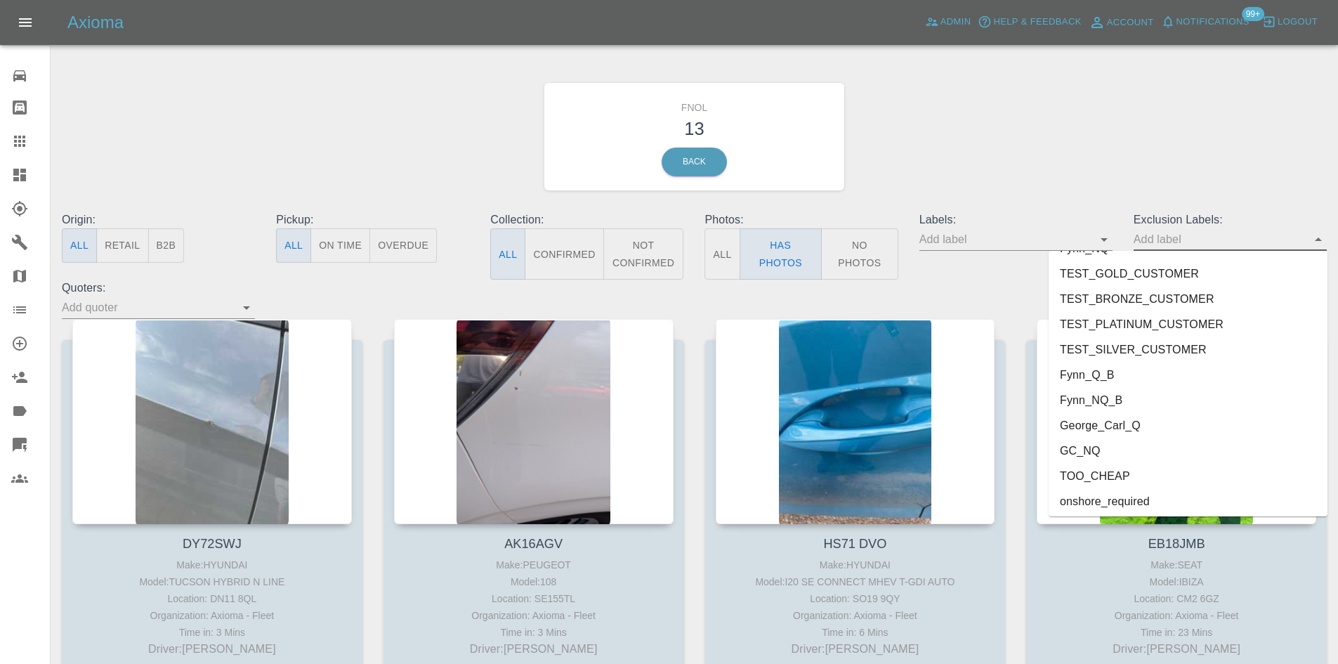
scroll to position [3033, 0]
click at [1165, 466] on li "onshore_required" at bounding box center [1188, 472] width 279 height 25
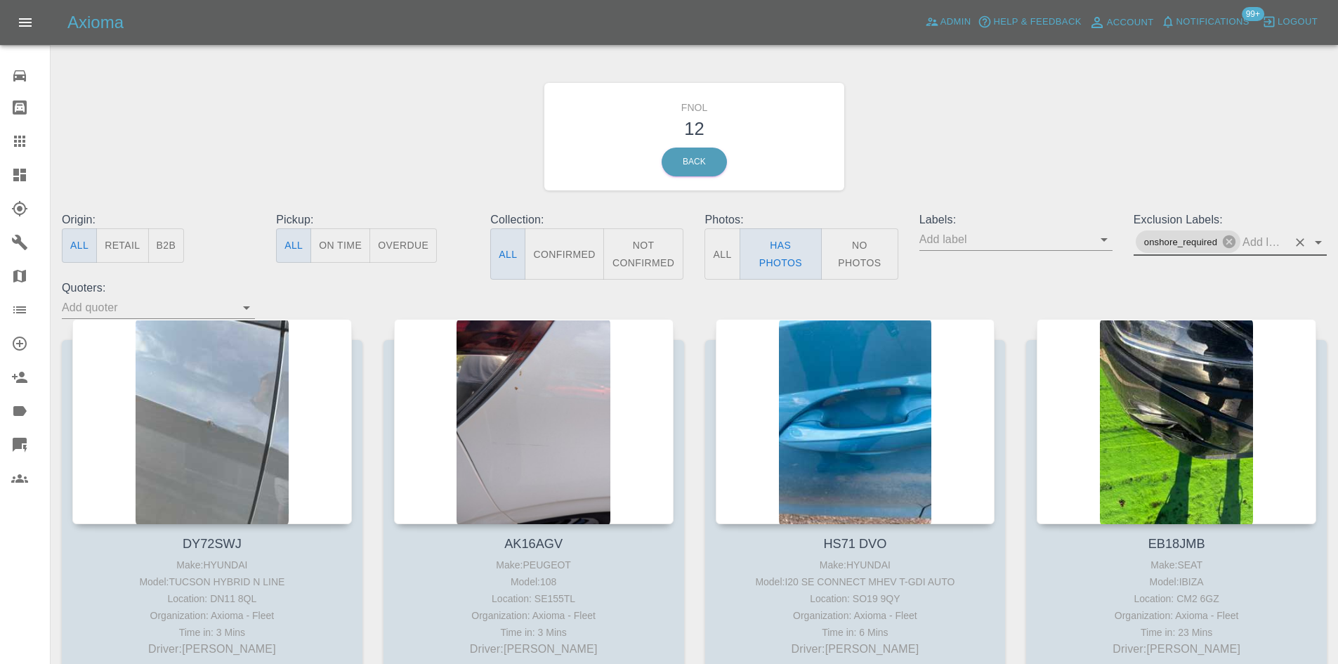
drag, startPoint x: 1266, startPoint y: 241, endPoint x: 1288, endPoint y: 250, distance: 24.3
click at [1266, 242] on input "text" at bounding box center [1265, 242] width 45 height 22
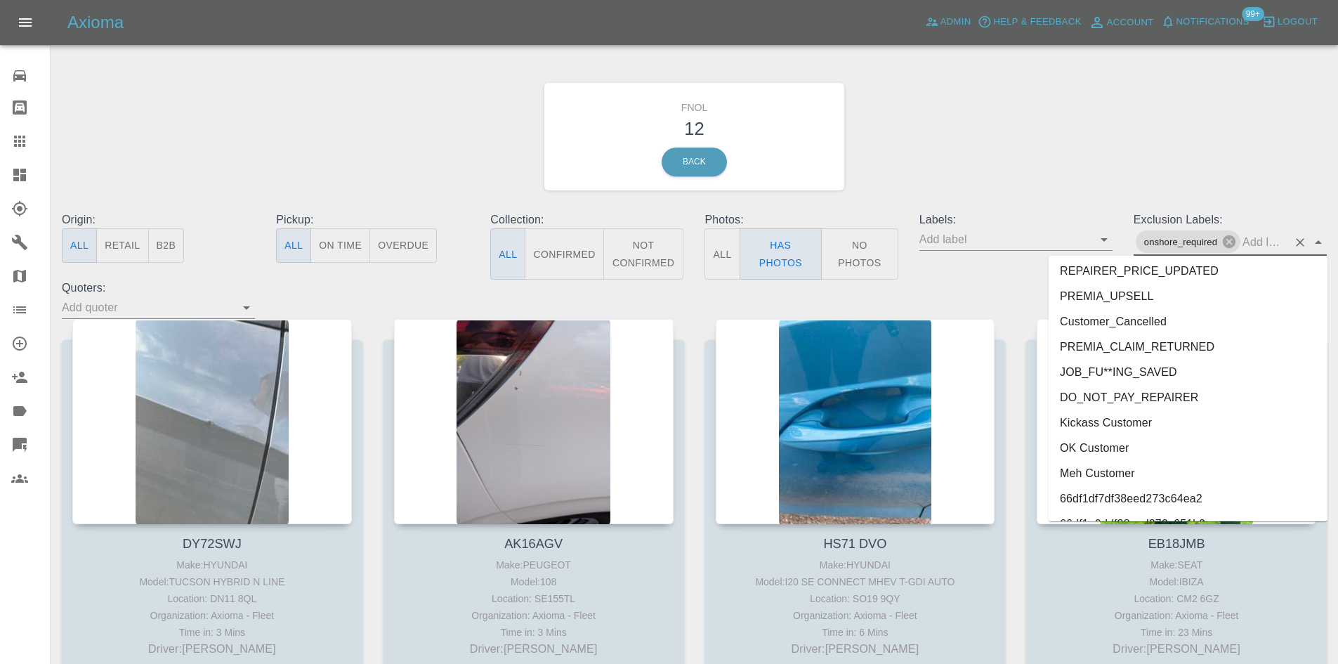
scroll to position [3008, 0]
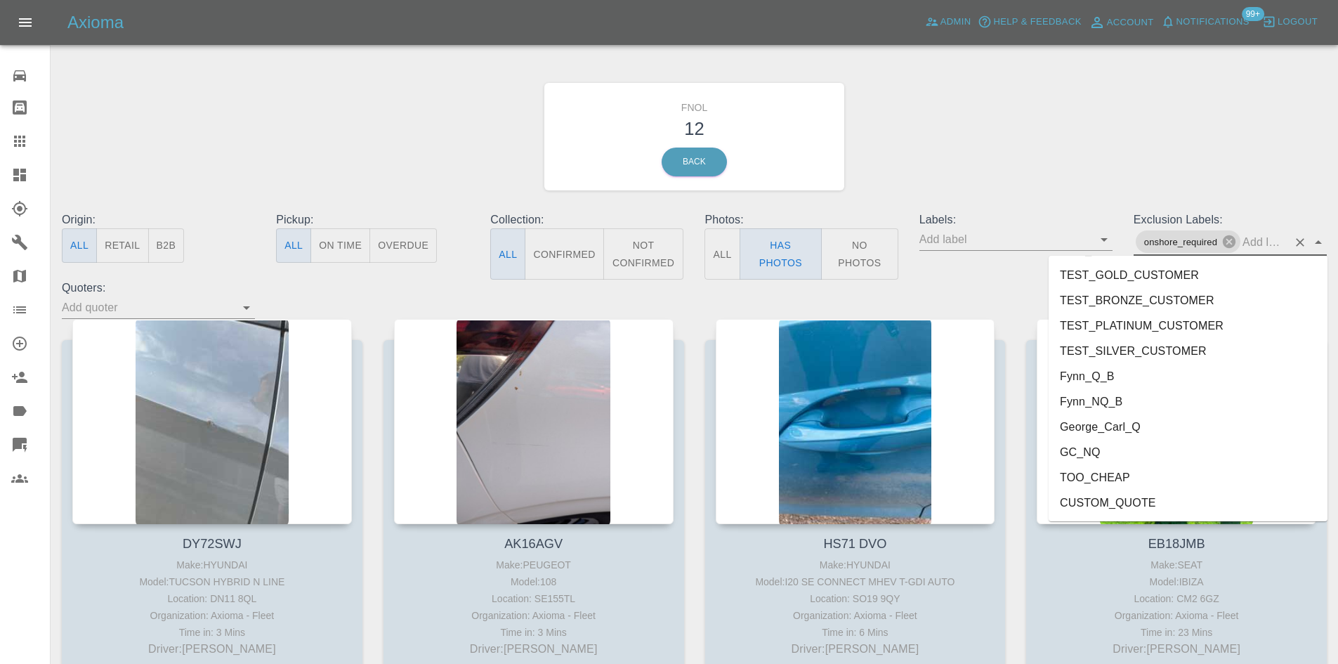
click at [1091, 423] on li "George_Carl_Q" at bounding box center [1188, 426] width 279 height 25
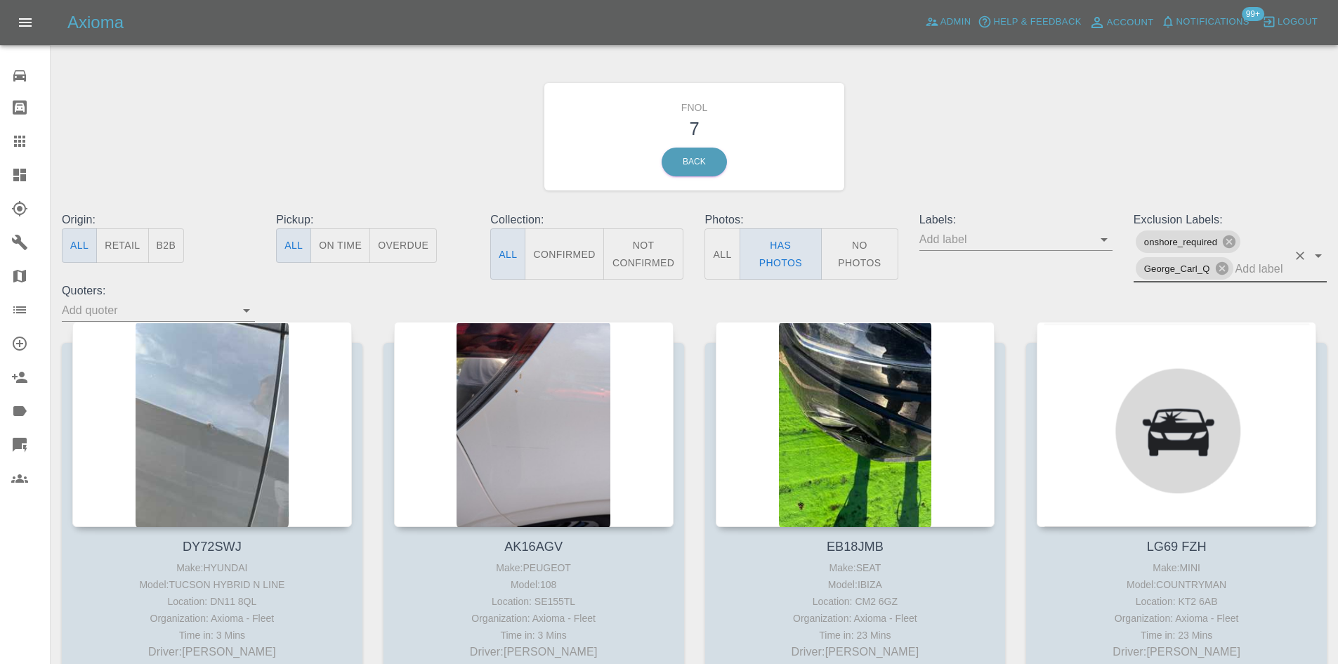
drag, startPoint x: 1019, startPoint y: 171, endPoint x: 1007, endPoint y: 184, distance: 16.9
click at [1019, 171] on div "FNOL 7 Back" at bounding box center [694, 137] width 1286 height 150
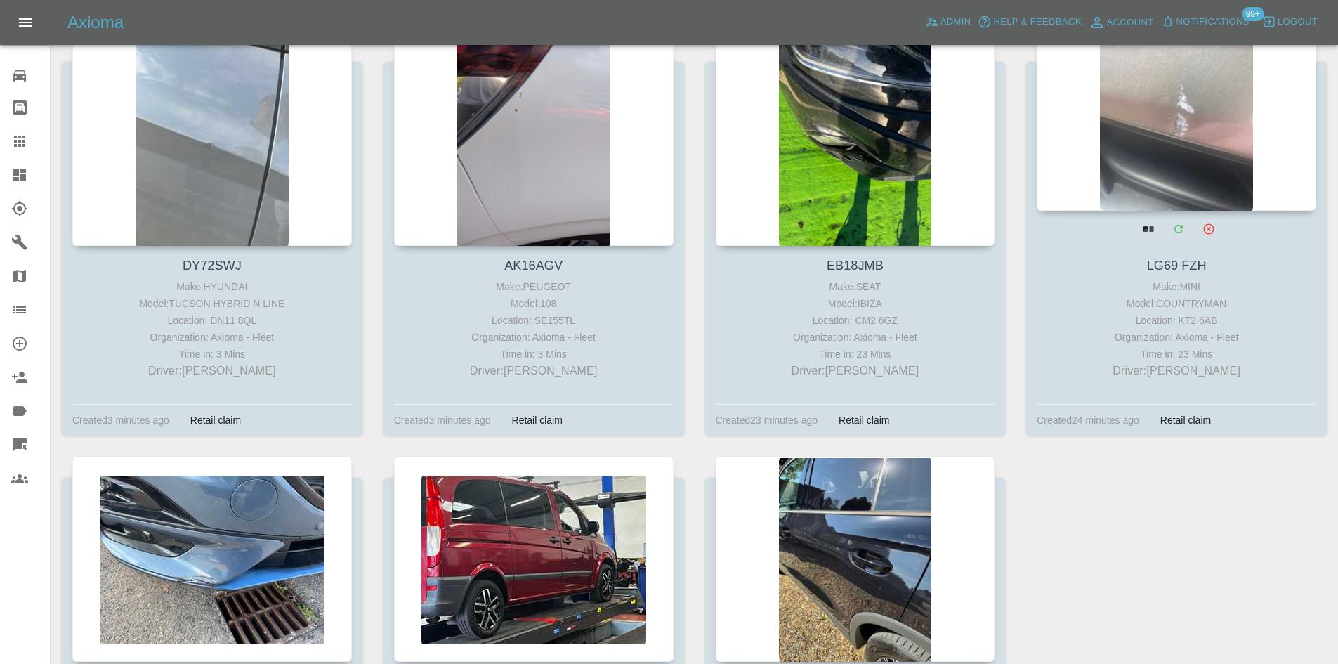
scroll to position [211, 0]
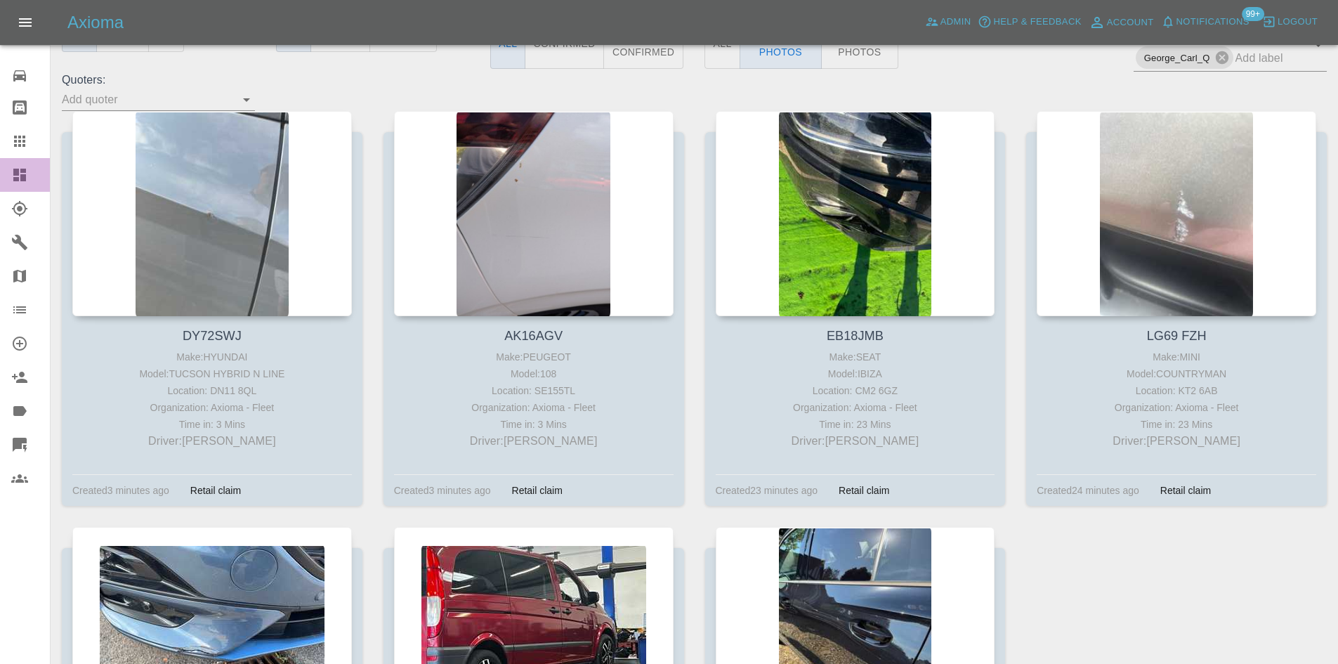
click at [24, 181] on icon at bounding box center [19, 175] width 13 height 13
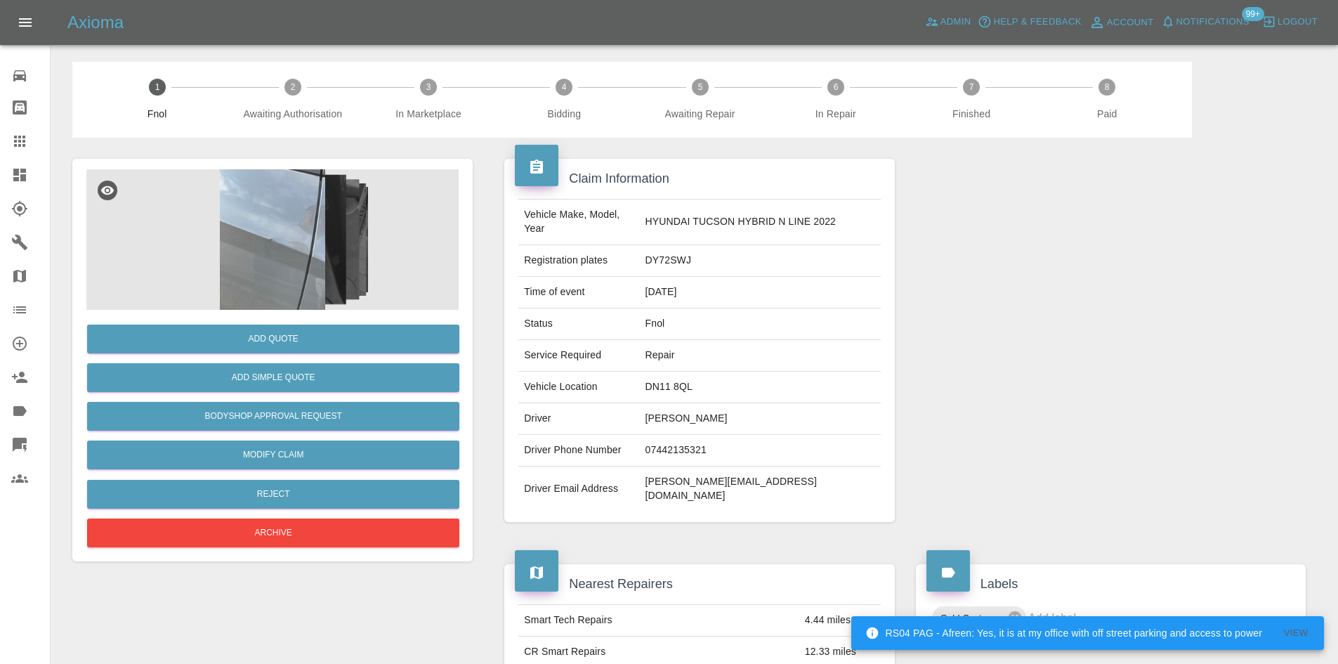
click at [332, 261] on img at bounding box center [272, 239] width 372 height 140
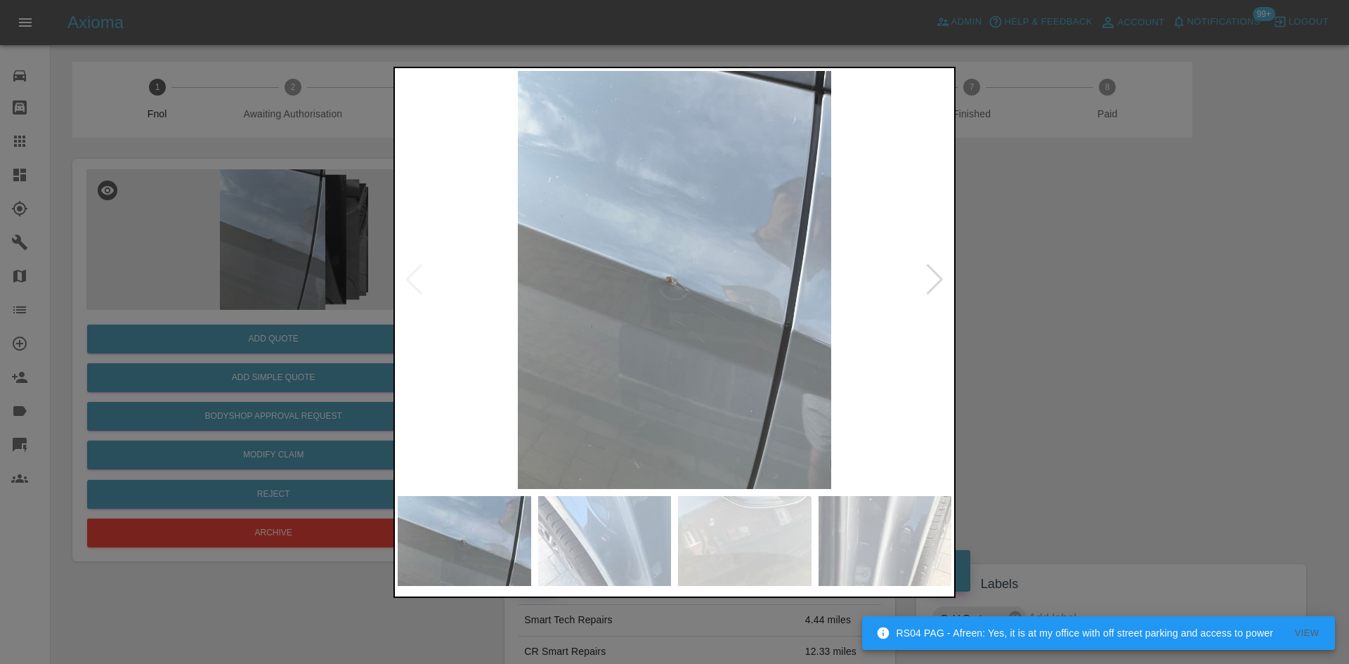
click at [681, 295] on img at bounding box center [675, 280] width 554 height 418
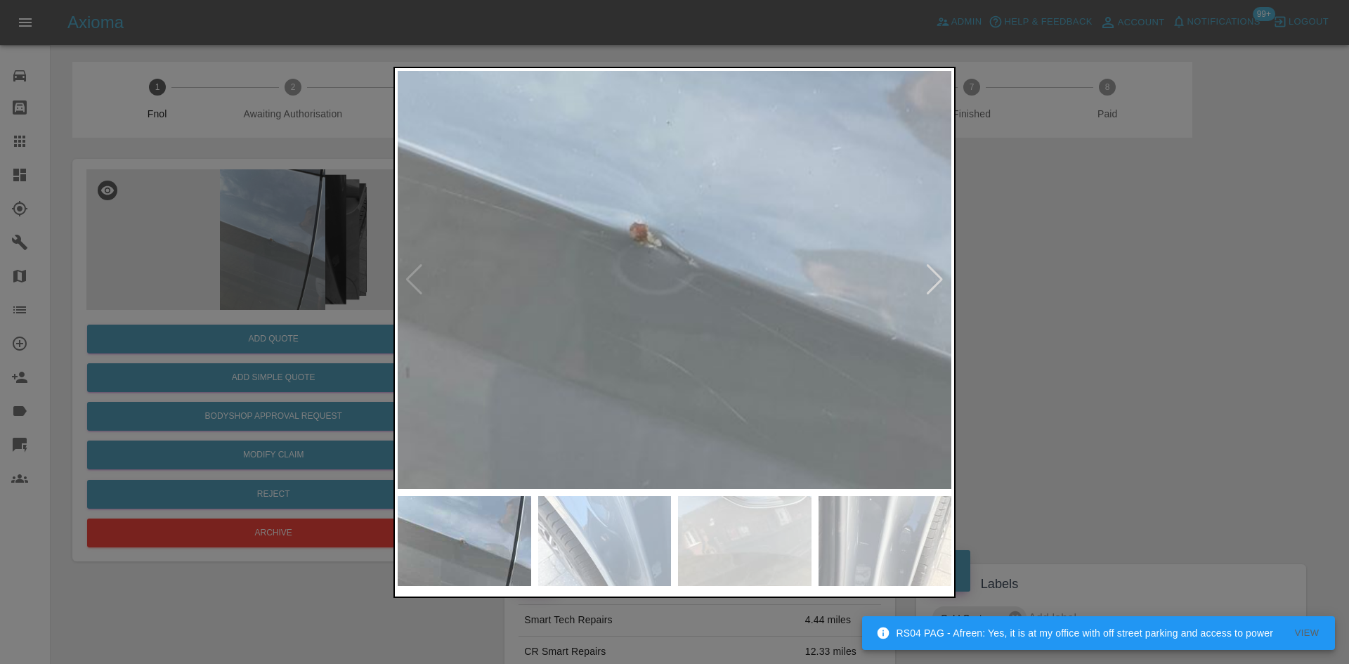
click at [680, 298] on img at bounding box center [655, 233] width 1661 height 1255
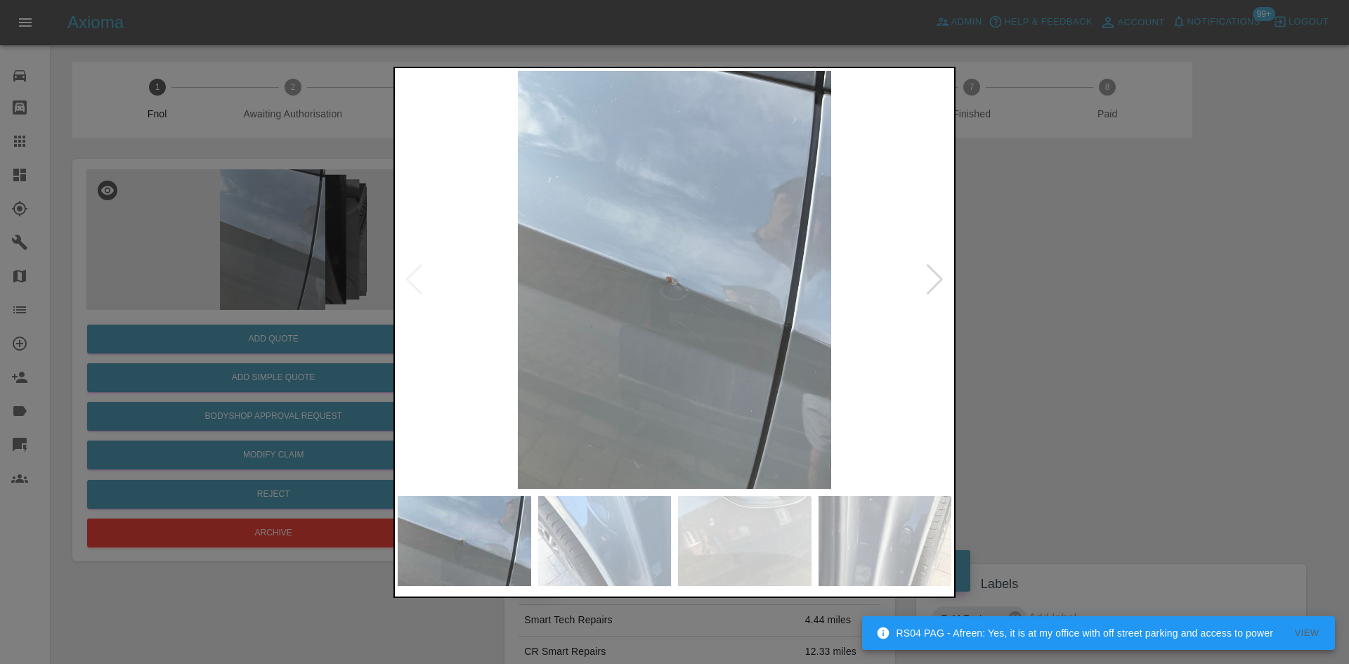
click at [577, 320] on img at bounding box center [675, 280] width 554 height 418
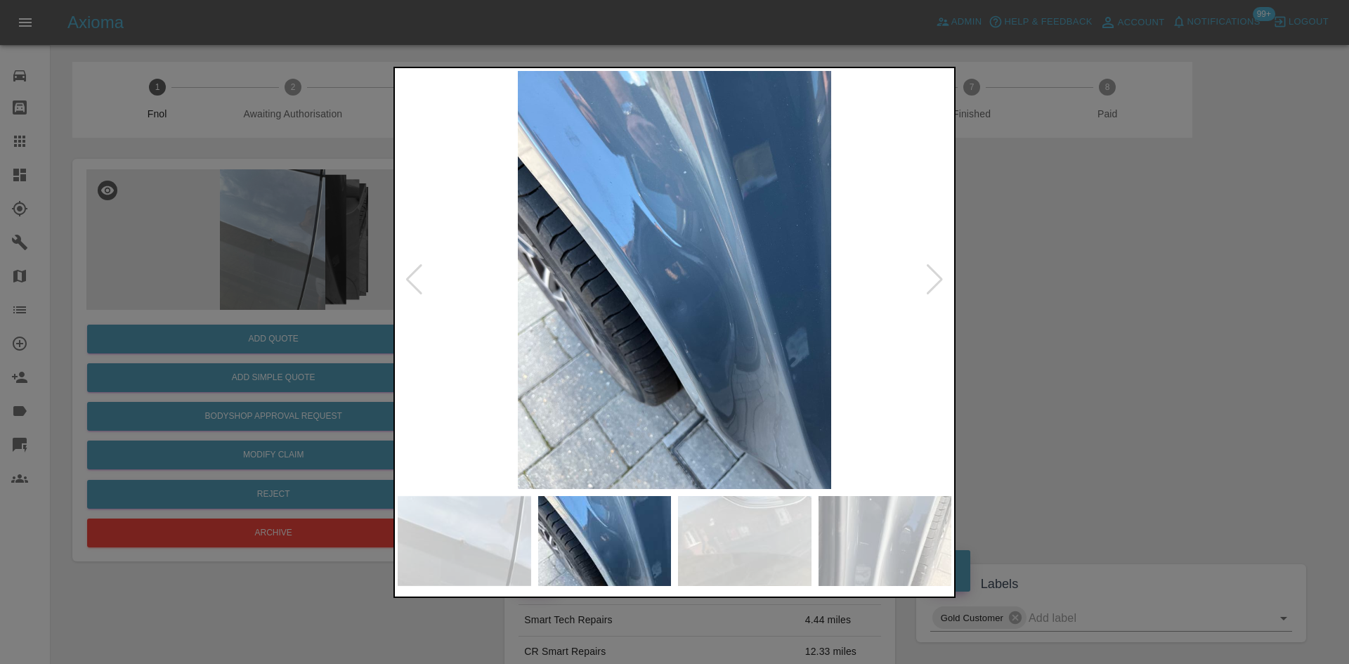
click at [627, 325] on img at bounding box center [675, 280] width 554 height 418
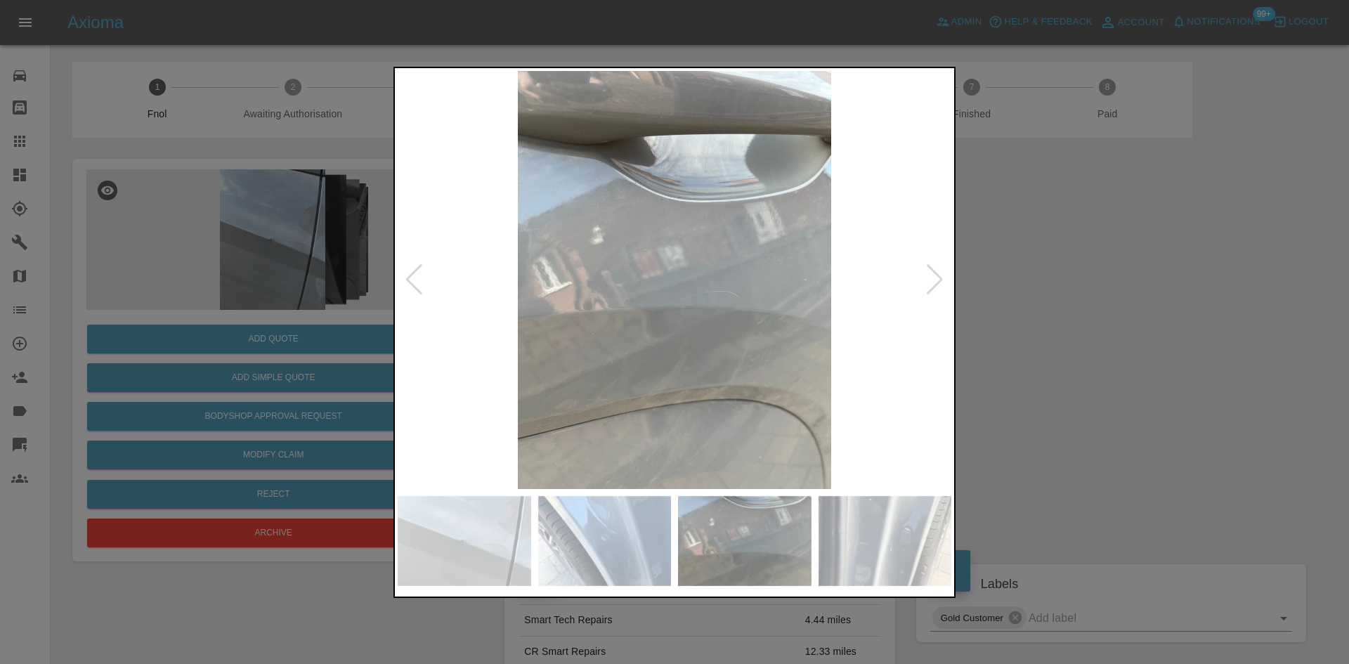
click at [565, 315] on img at bounding box center [675, 280] width 554 height 418
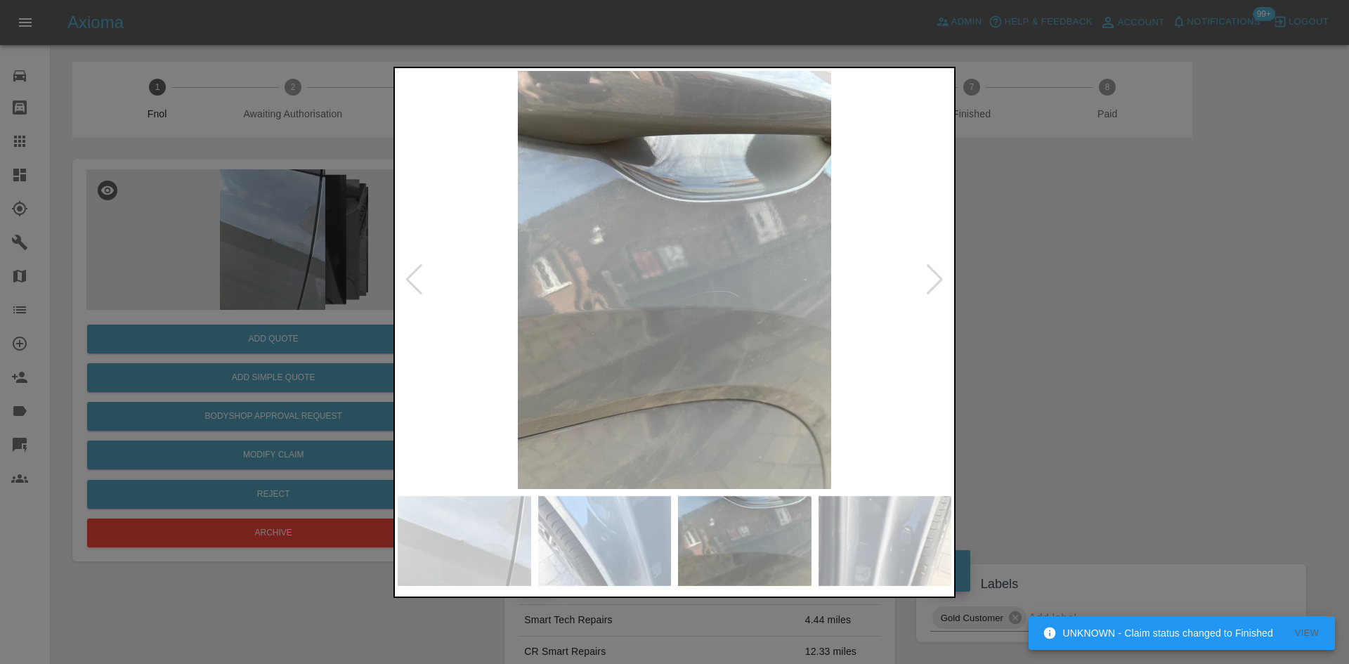
click at [480, 244] on img at bounding box center [675, 280] width 554 height 418
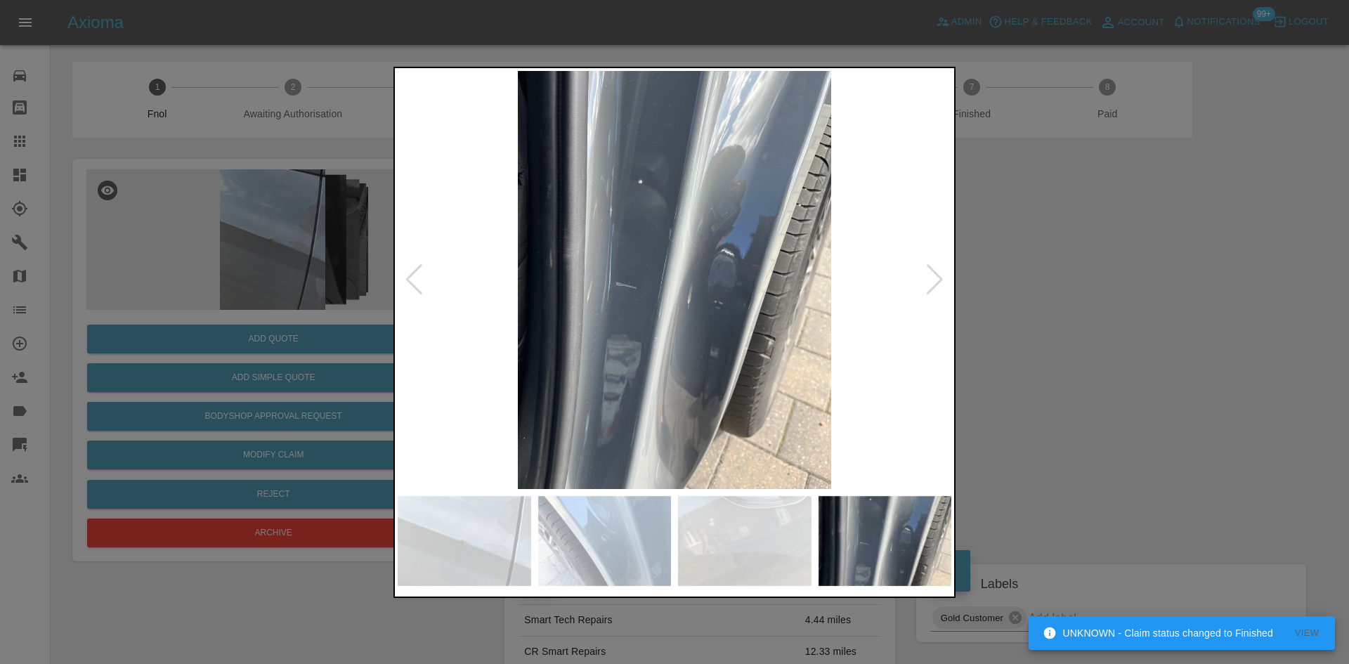
click at [357, 233] on div at bounding box center [674, 332] width 1349 height 664
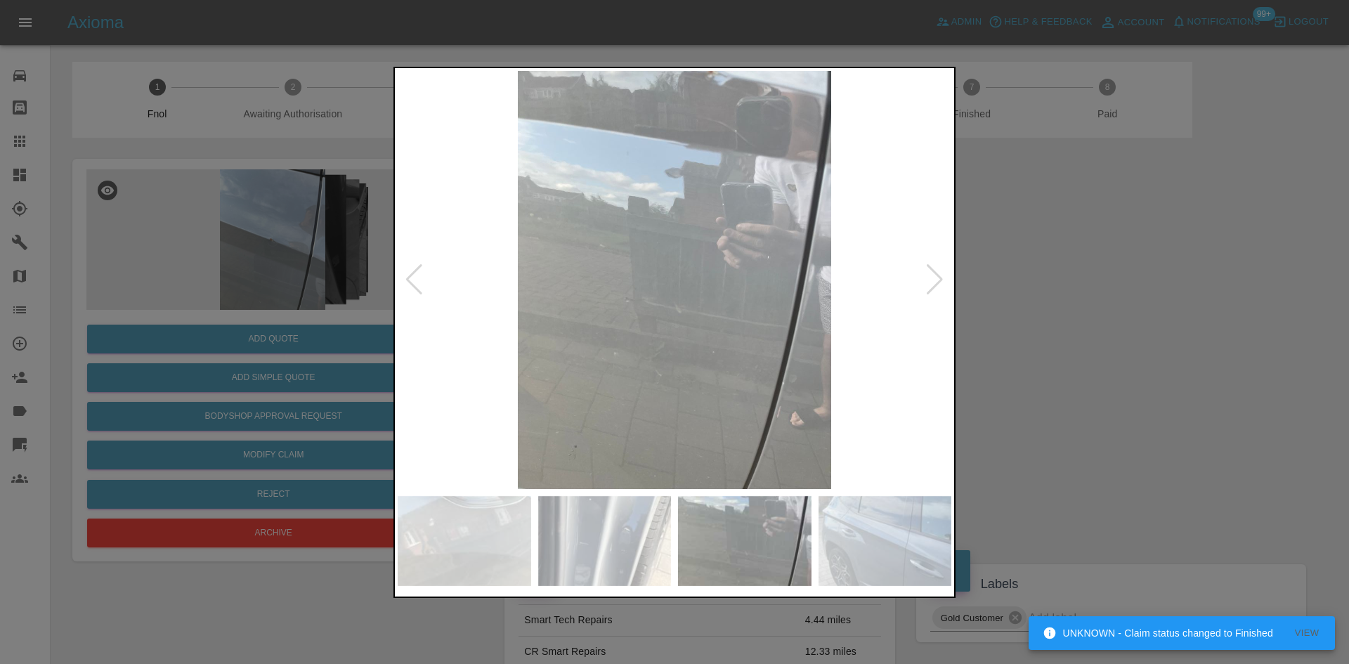
click at [367, 207] on div at bounding box center [674, 332] width 1349 height 664
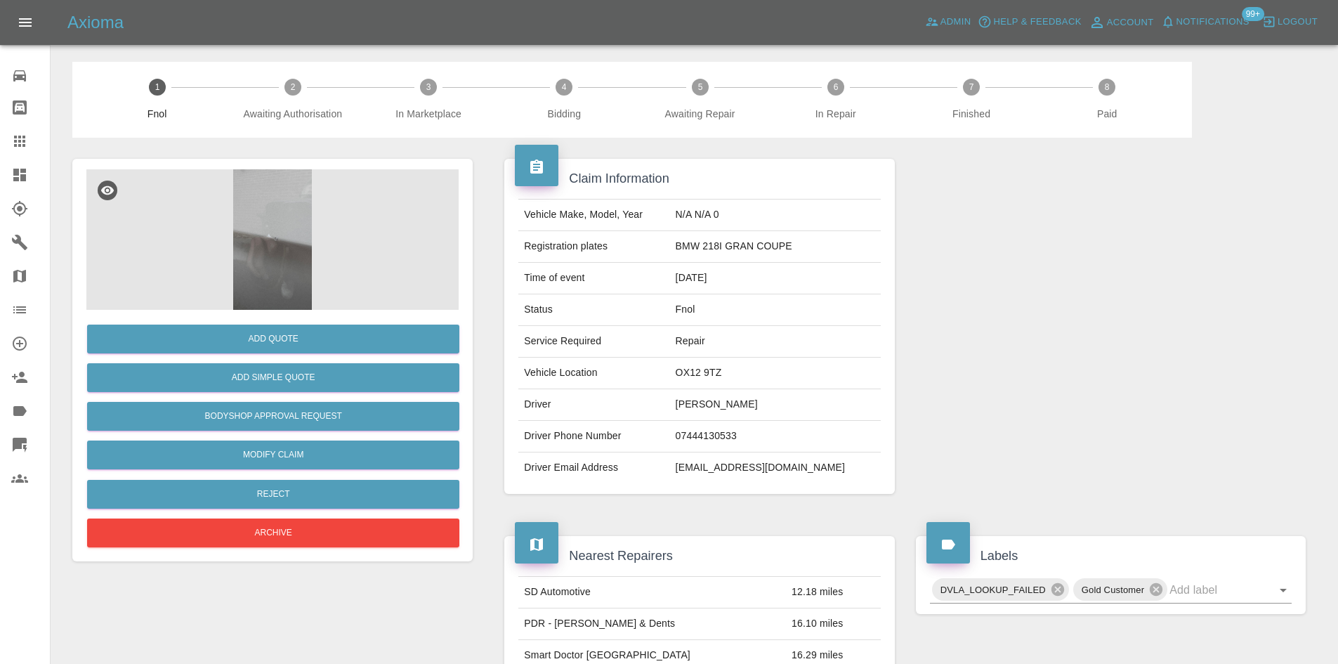
click at [284, 238] on img at bounding box center [272, 239] width 372 height 140
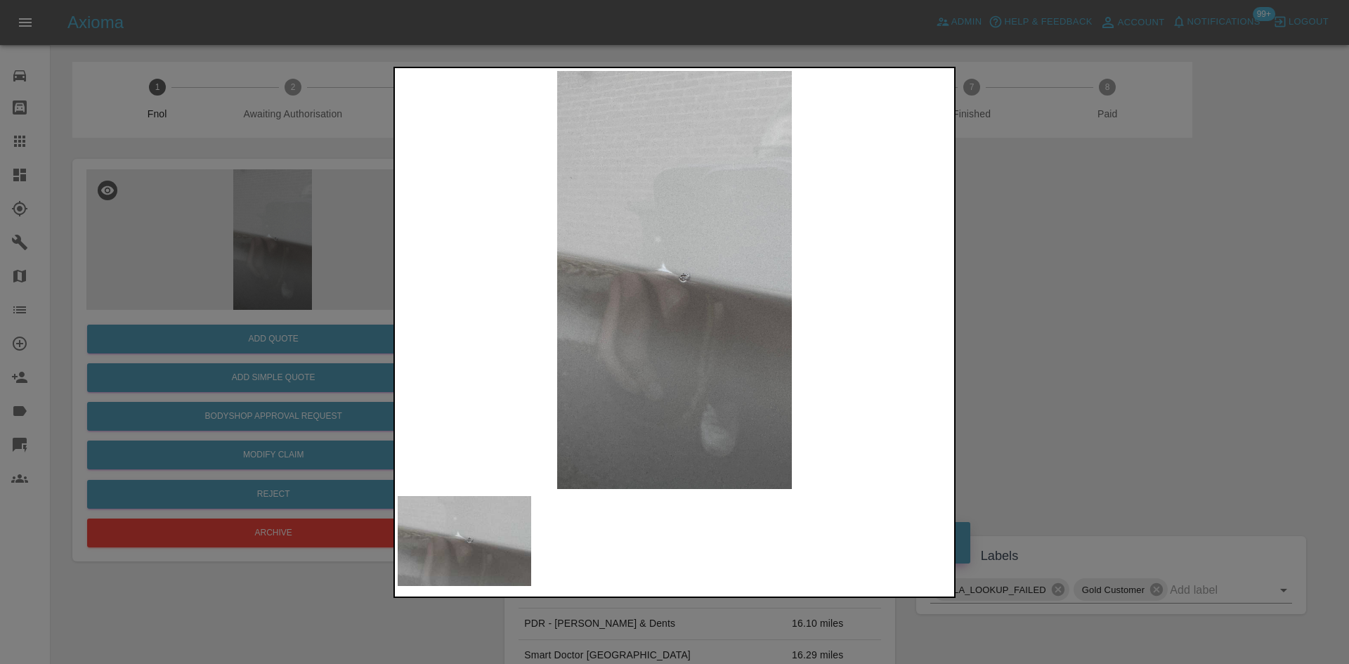
drag, startPoint x: 1077, startPoint y: 343, endPoint x: 1060, endPoint y: 345, distance: 17.0
click at [1075, 343] on div at bounding box center [674, 332] width 1349 height 664
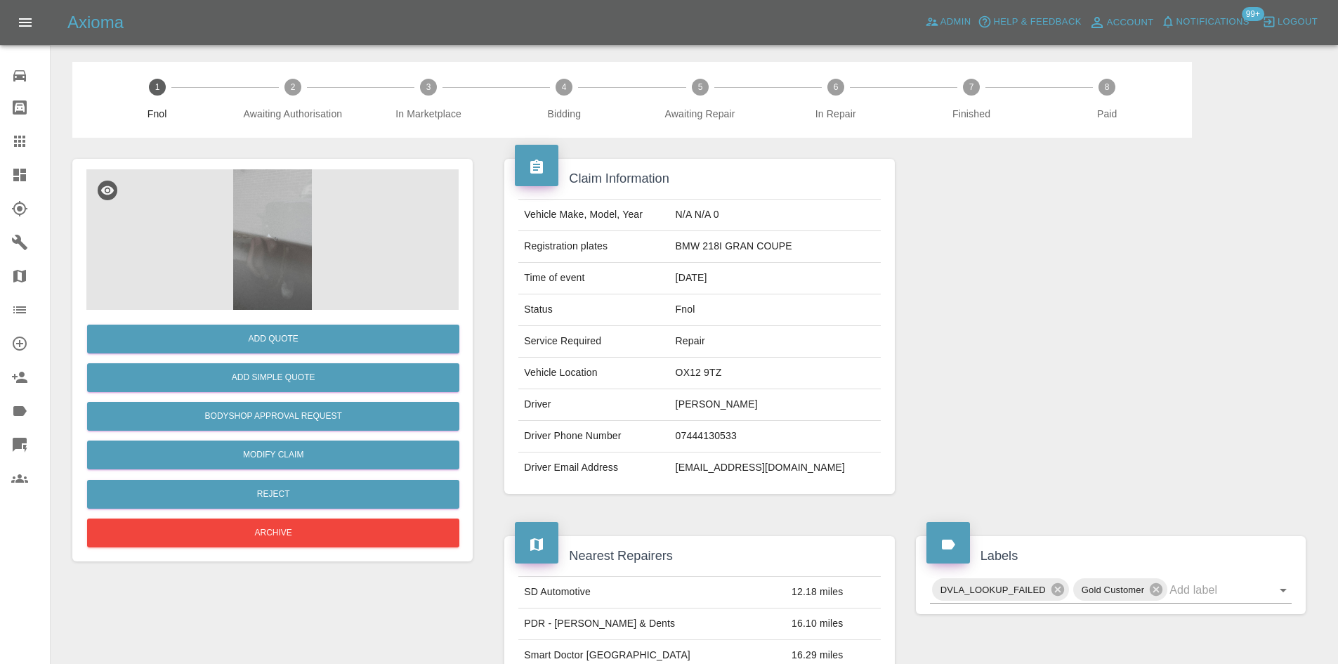
click at [254, 249] on img at bounding box center [272, 239] width 372 height 140
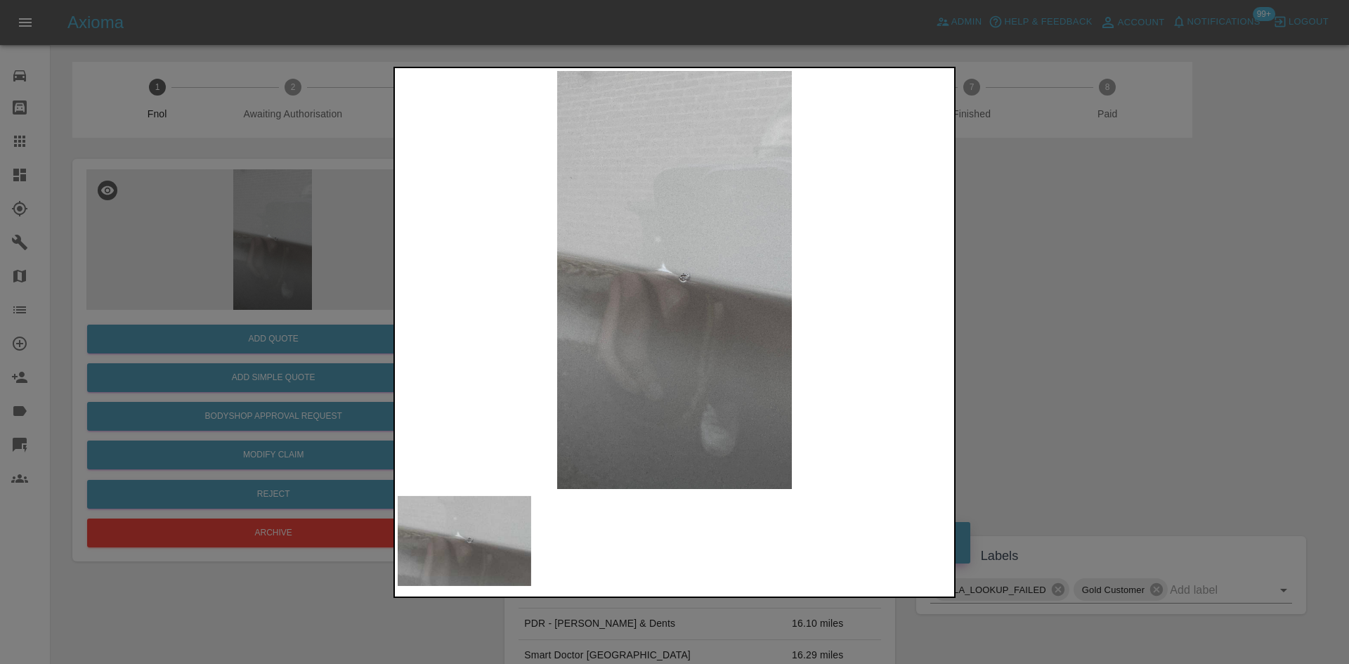
click at [613, 336] on img at bounding box center [675, 280] width 554 height 418
click at [520, 338] on img at bounding box center [675, 280] width 554 height 418
drag, startPoint x: 183, startPoint y: 264, endPoint x: 270, endPoint y: 355, distance: 125.2
click at [185, 264] on div at bounding box center [674, 332] width 1349 height 664
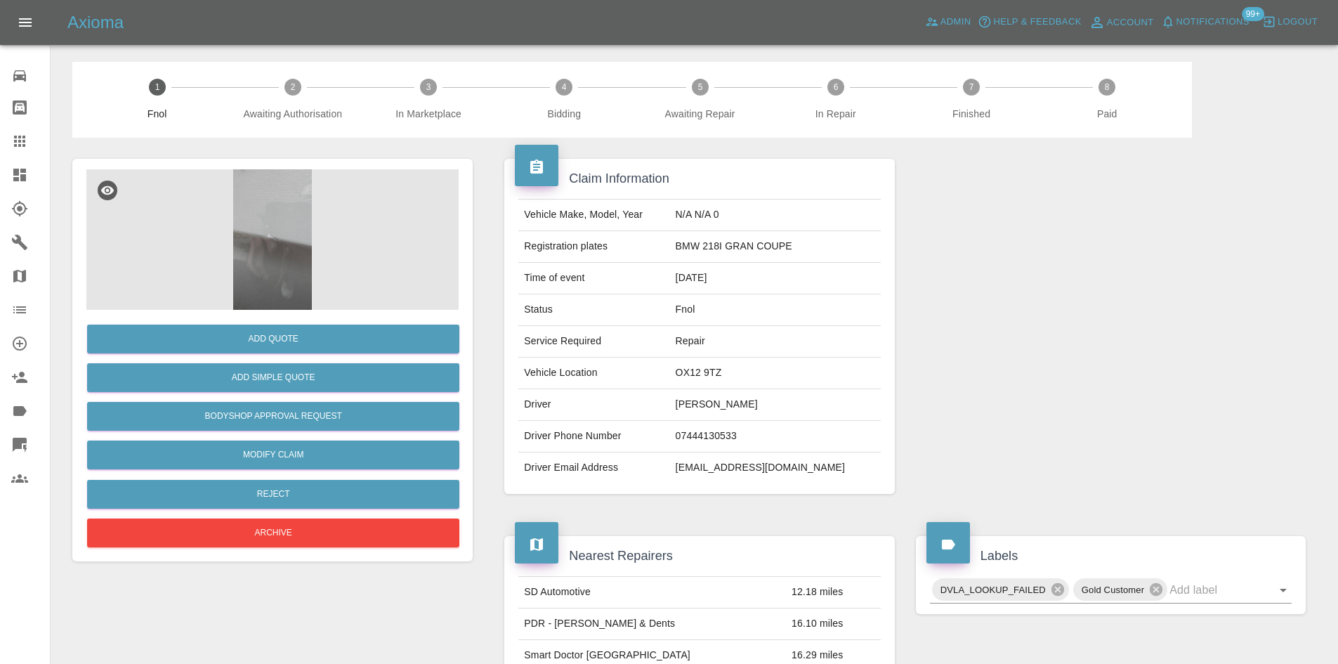
click at [272, 260] on img at bounding box center [272, 239] width 372 height 140
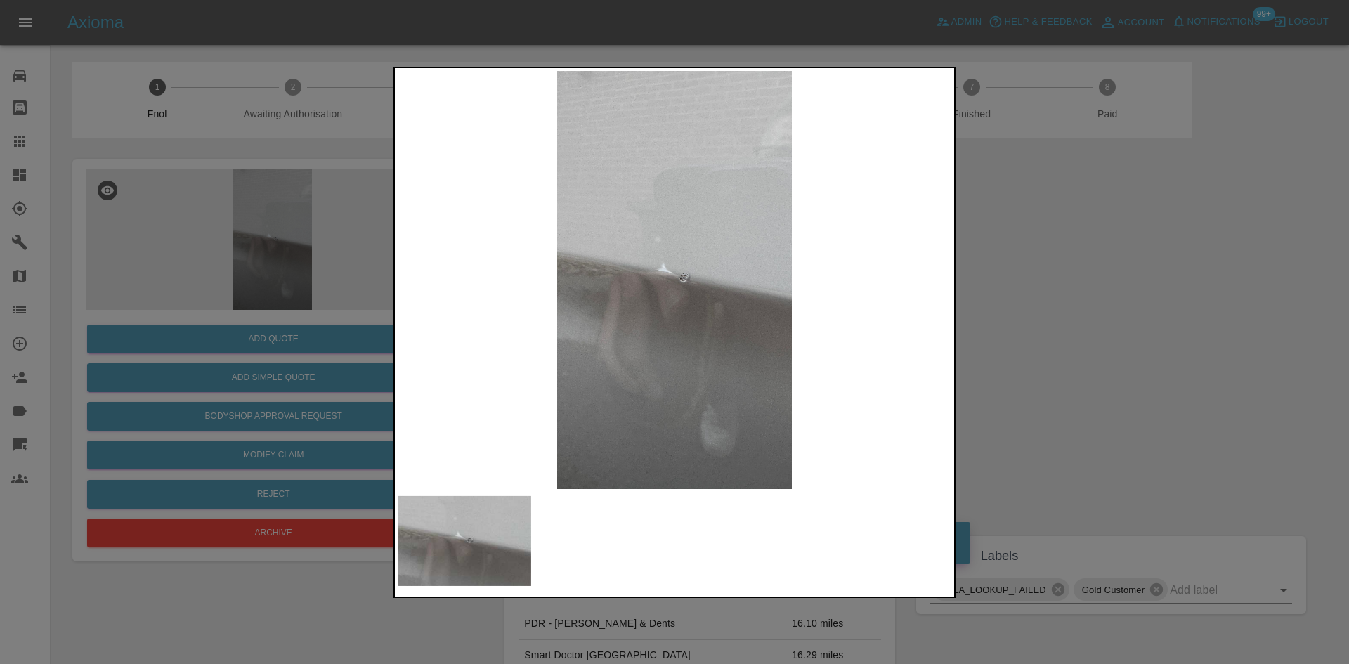
click at [659, 325] on img at bounding box center [675, 280] width 554 height 418
click at [679, 299] on img at bounding box center [675, 280] width 554 height 418
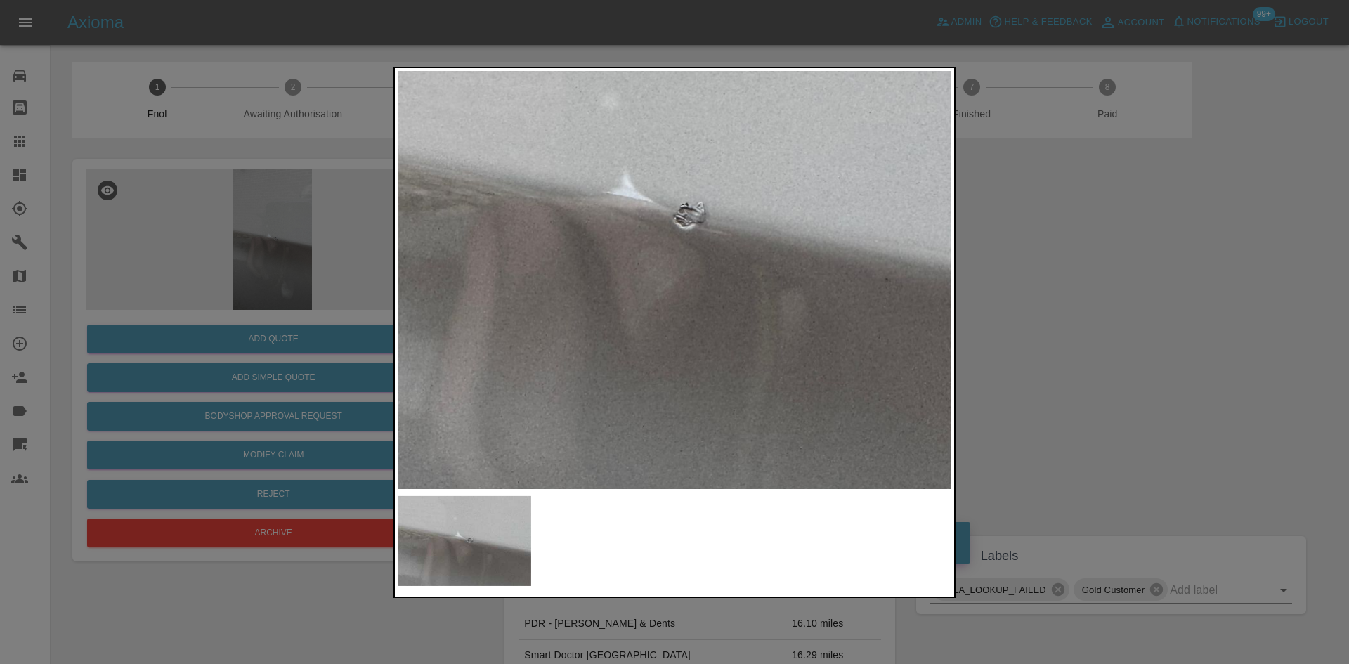
click at [296, 294] on div at bounding box center [674, 332] width 1349 height 664
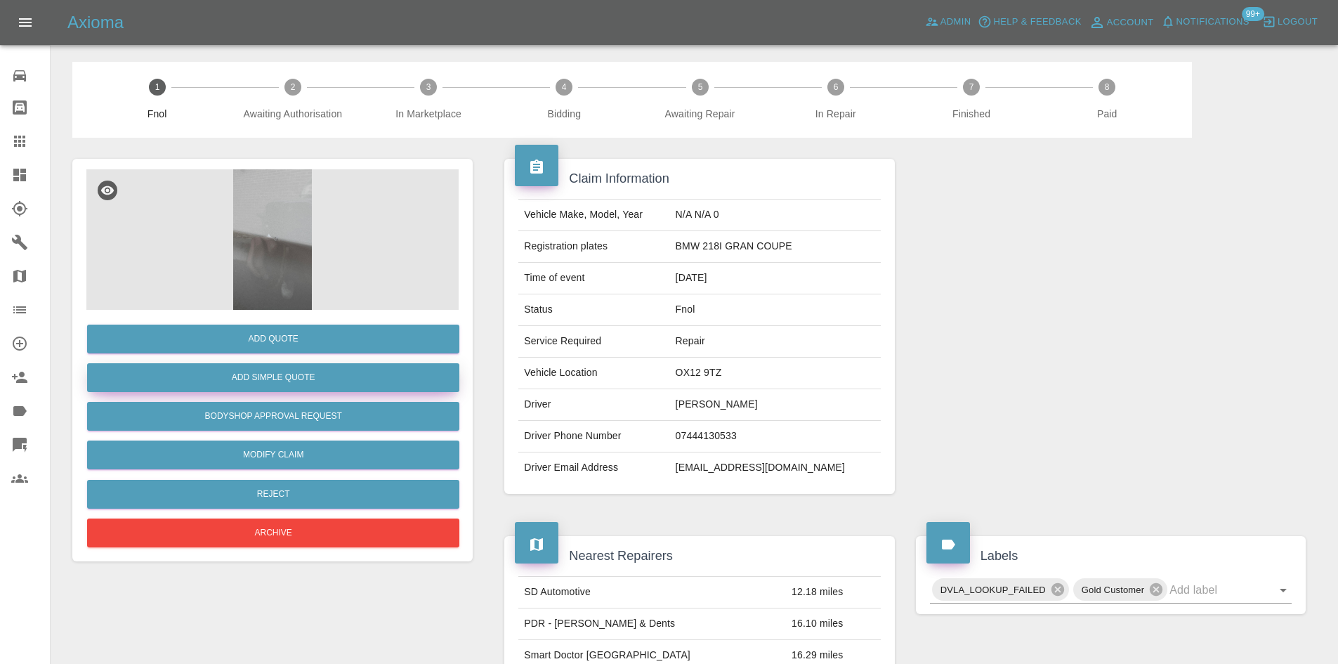
click at [309, 377] on button "Add Simple Quote" at bounding box center [273, 377] width 372 height 29
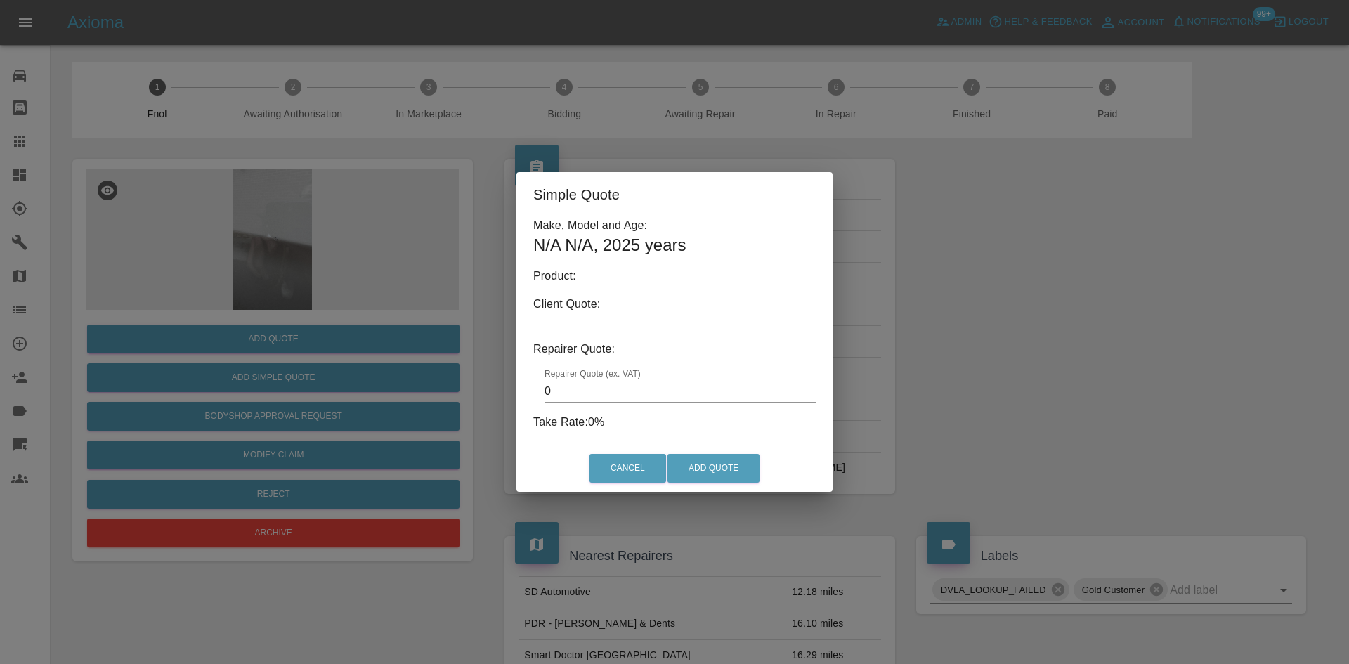
type input "140"
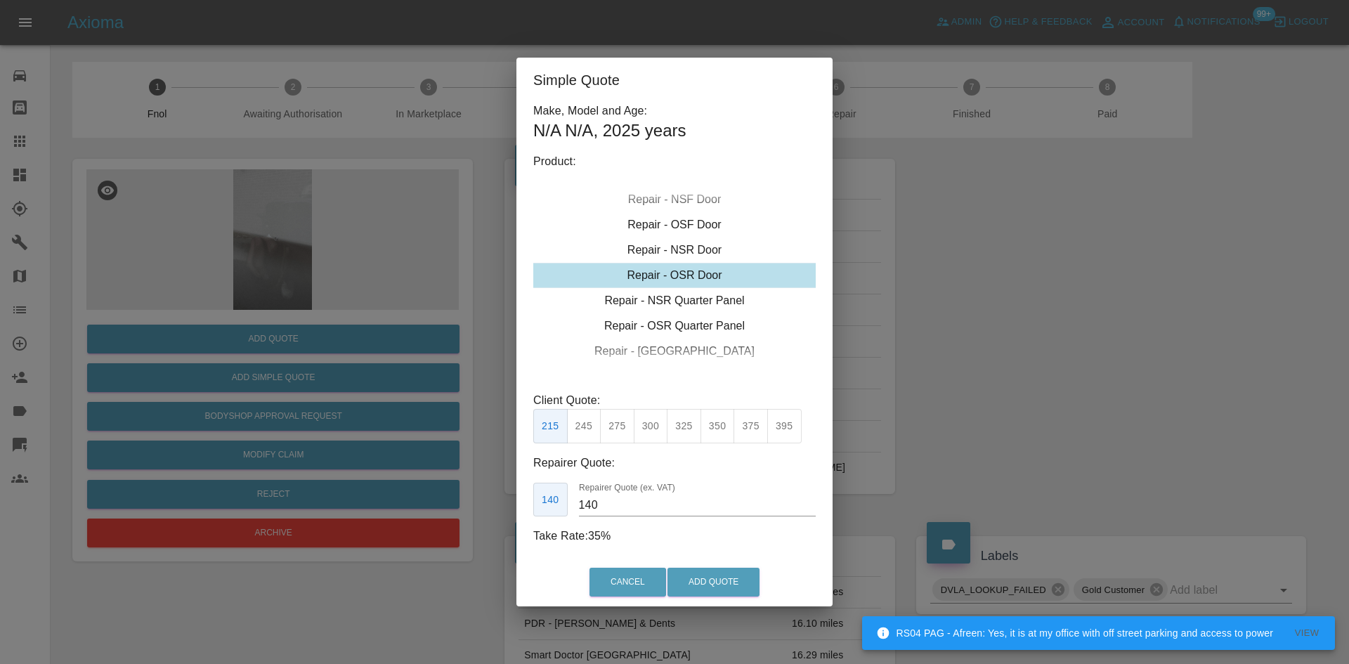
click at [334, 211] on div "Simple Quote Make, Model and Age: N/A N/A , 2025 years Product: Repair - Front …" at bounding box center [674, 332] width 1349 height 664
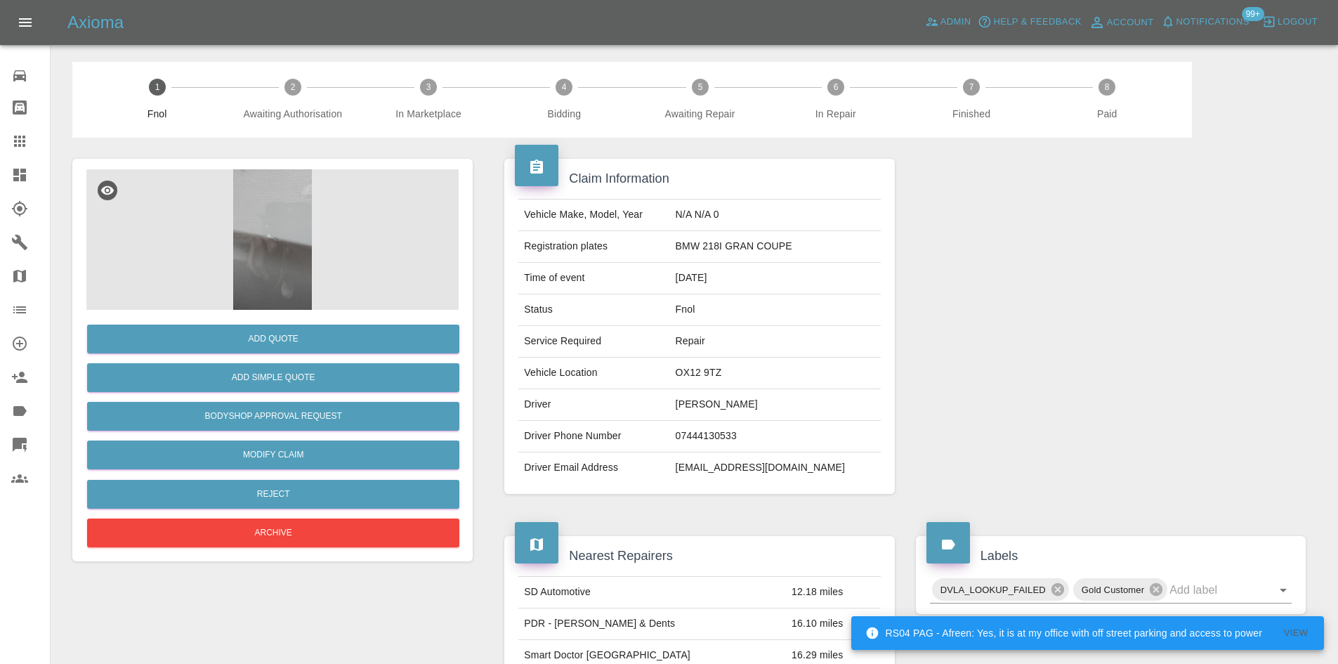
click at [293, 247] on img at bounding box center [272, 239] width 372 height 140
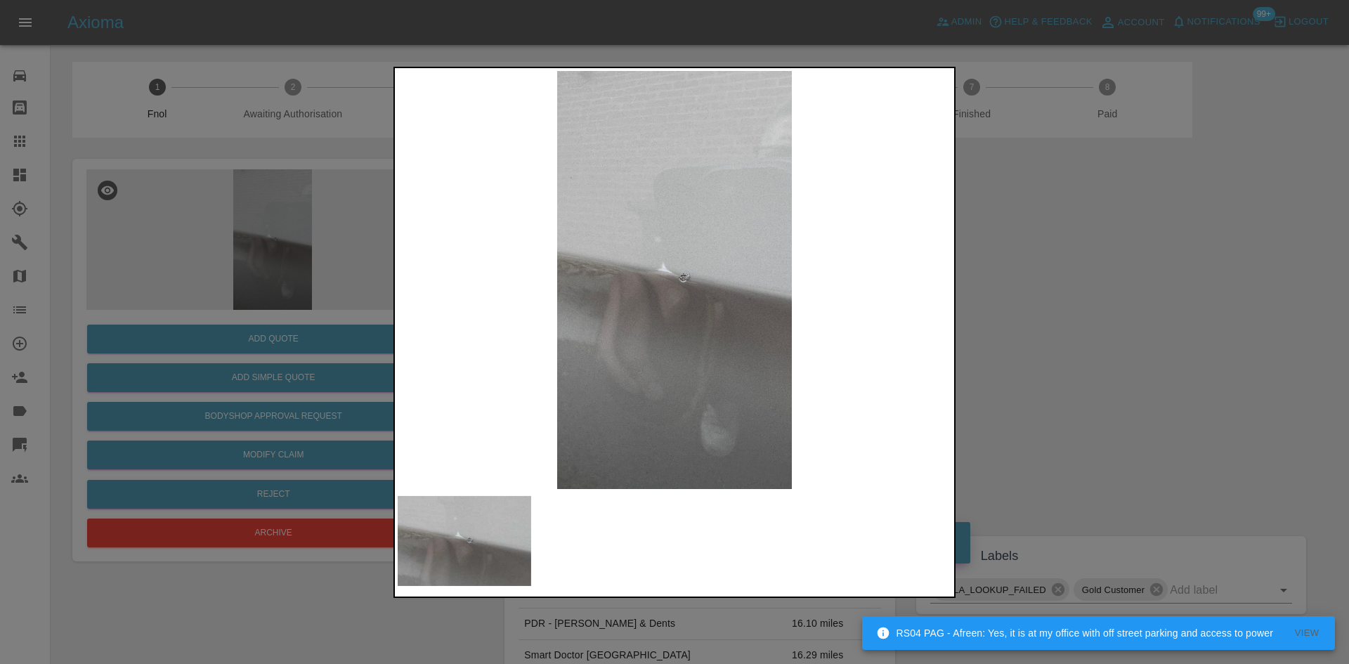
click at [587, 299] on img at bounding box center [675, 280] width 554 height 418
click at [502, 303] on img at bounding box center [675, 280] width 554 height 418
click at [310, 369] on div at bounding box center [674, 332] width 1349 height 664
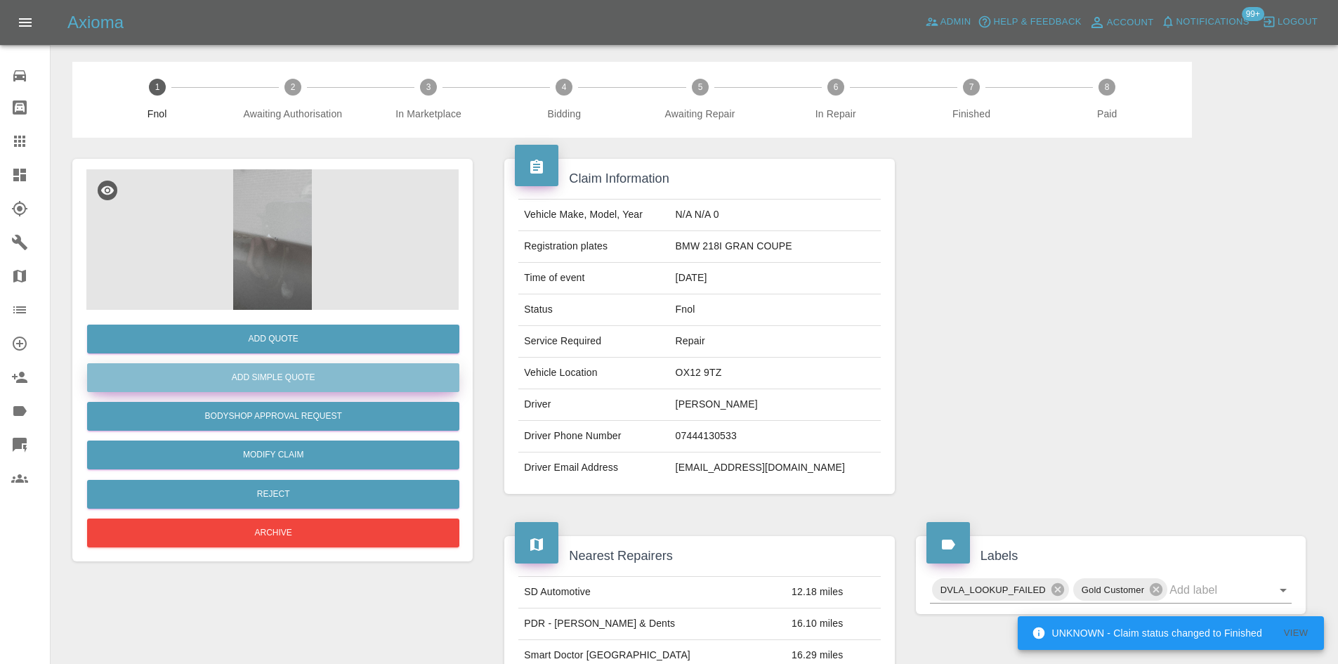
click at [303, 374] on button "Add Simple Quote" at bounding box center [273, 377] width 372 height 29
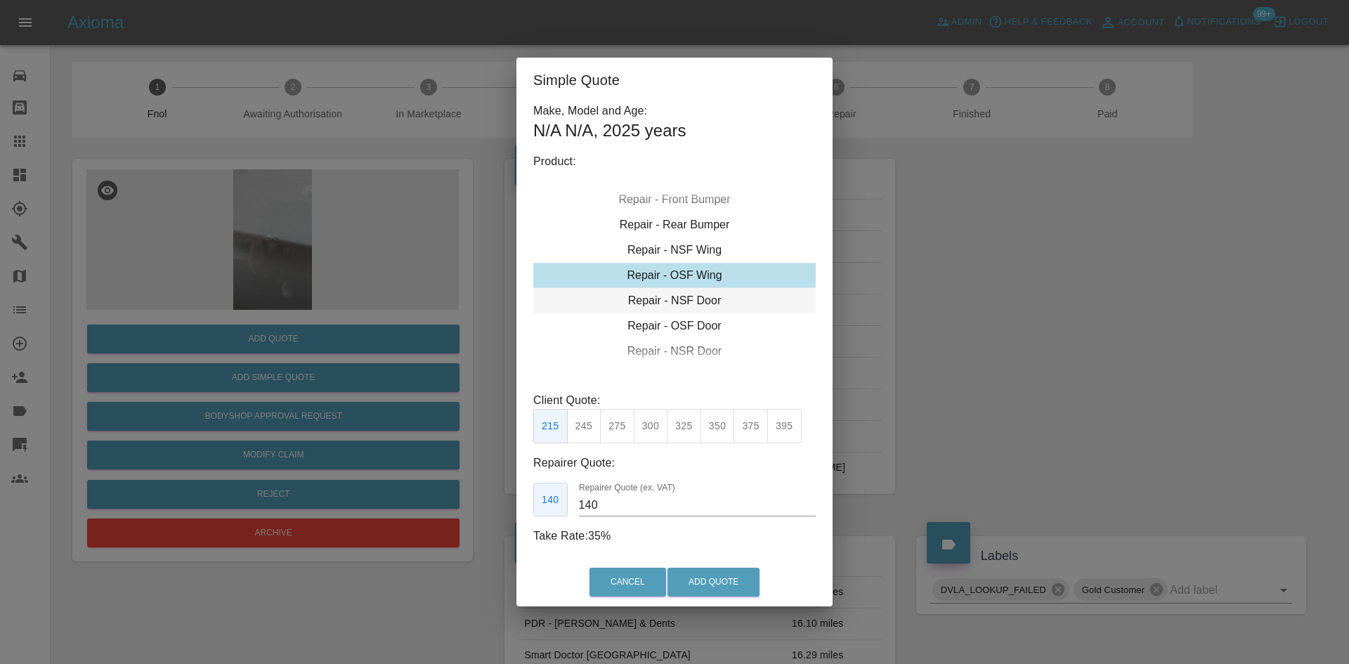
click at [675, 300] on div "Repair - NSF Door" at bounding box center [674, 300] width 282 height 25
click at [582, 426] on button "245" at bounding box center [584, 426] width 34 height 34
type input "160"
click at [708, 569] on button "Add Quote" at bounding box center [713, 582] width 92 height 29
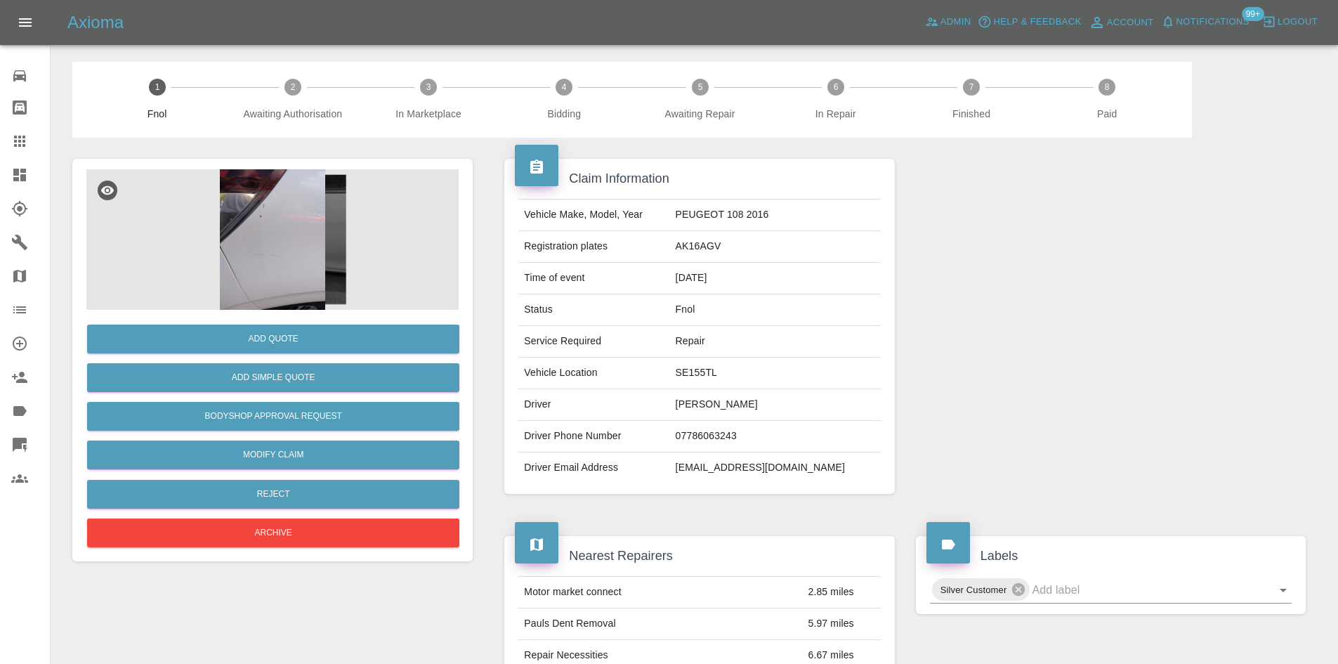
click at [285, 280] on img at bounding box center [272, 239] width 372 height 140
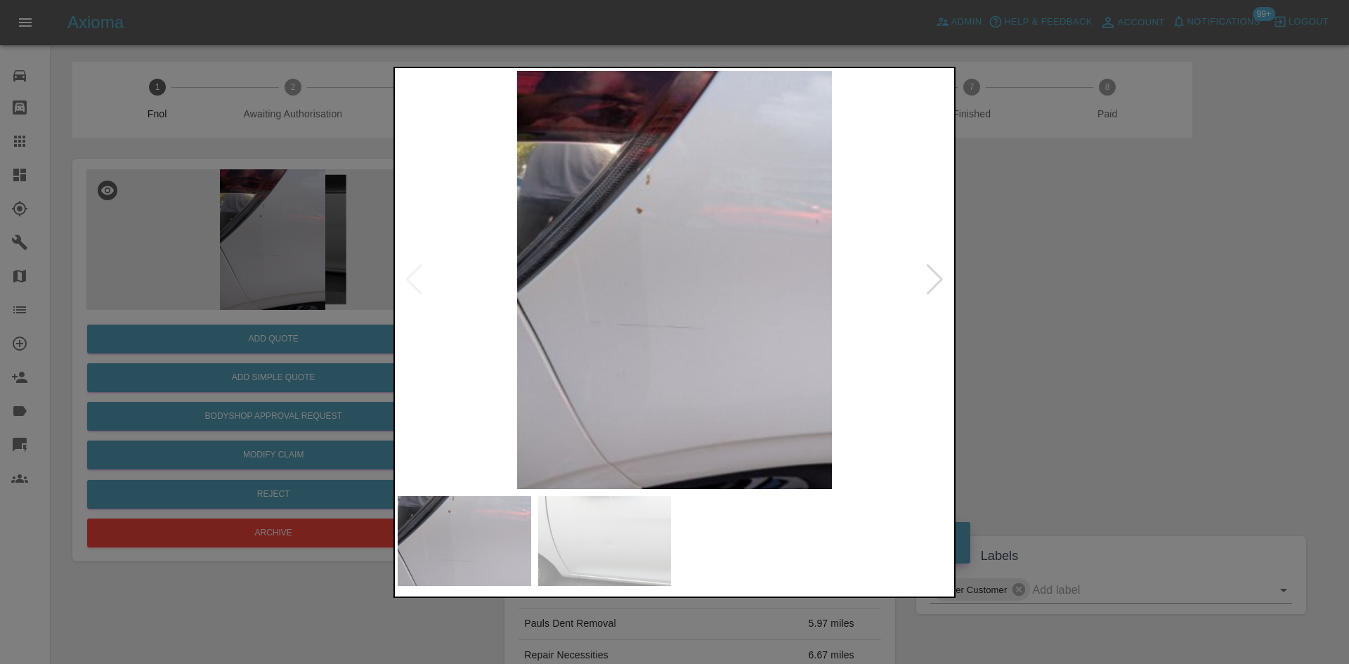
click at [667, 335] on img at bounding box center [675, 280] width 554 height 418
click at [590, 336] on img at bounding box center [675, 280] width 554 height 418
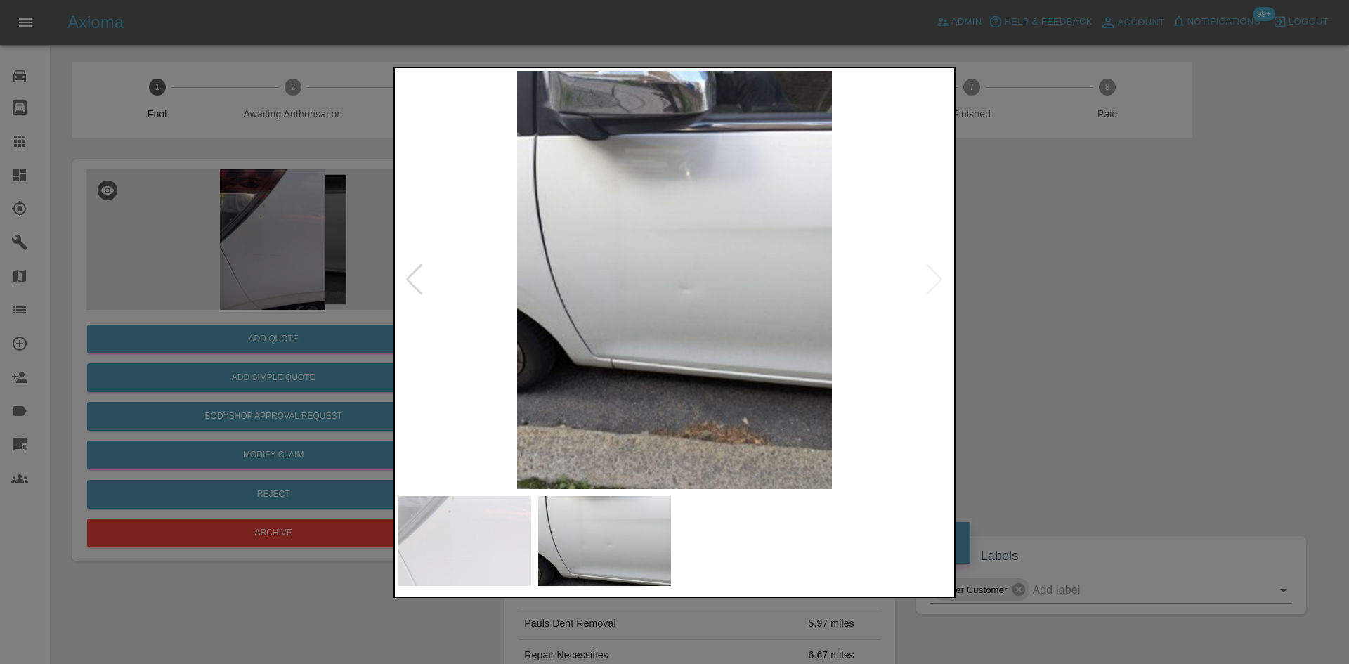
click at [544, 319] on img at bounding box center [675, 280] width 554 height 418
click at [777, 326] on img at bounding box center [675, 280] width 554 height 418
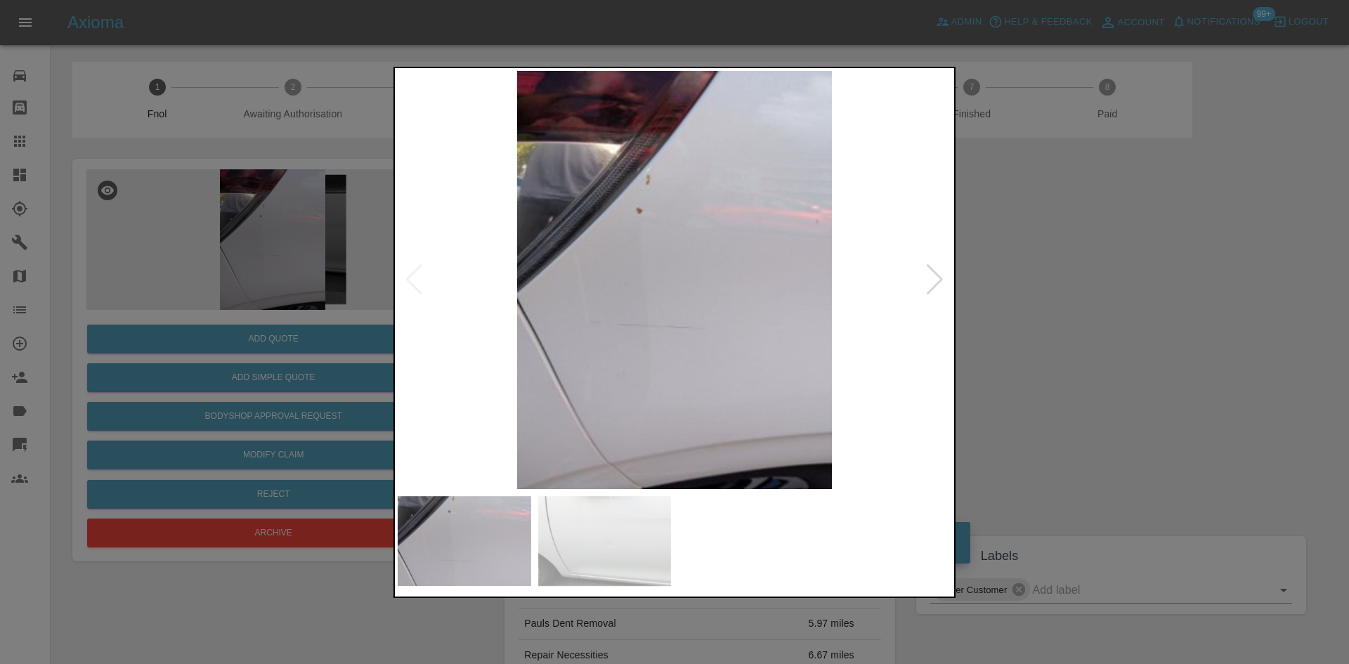
click at [293, 334] on div at bounding box center [674, 332] width 1349 height 664
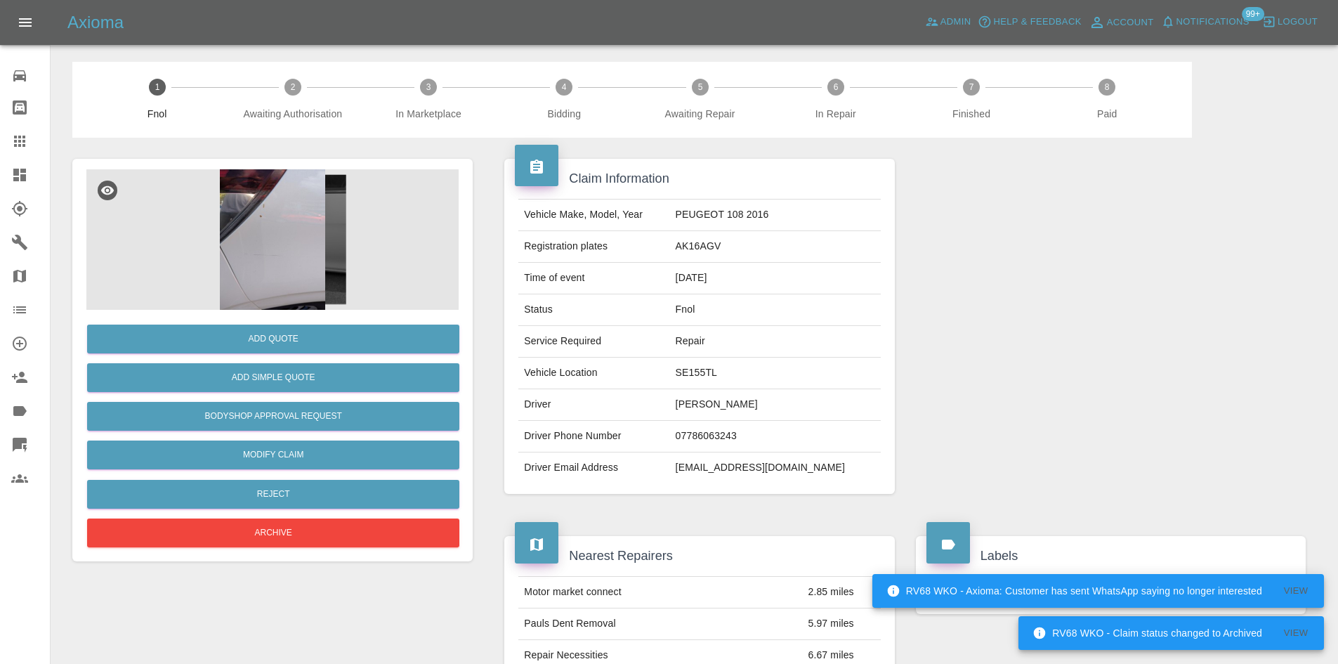
drag, startPoint x: 270, startPoint y: 320, endPoint x: 270, endPoint y: 247, distance: 72.4
click at [270, 317] on div "Add Quote Add Simple Quote Bodyshop Approval Request Modify Claim Reject Archive" at bounding box center [272, 430] width 372 height 241
click at [270, 246] on img at bounding box center [272, 239] width 372 height 140
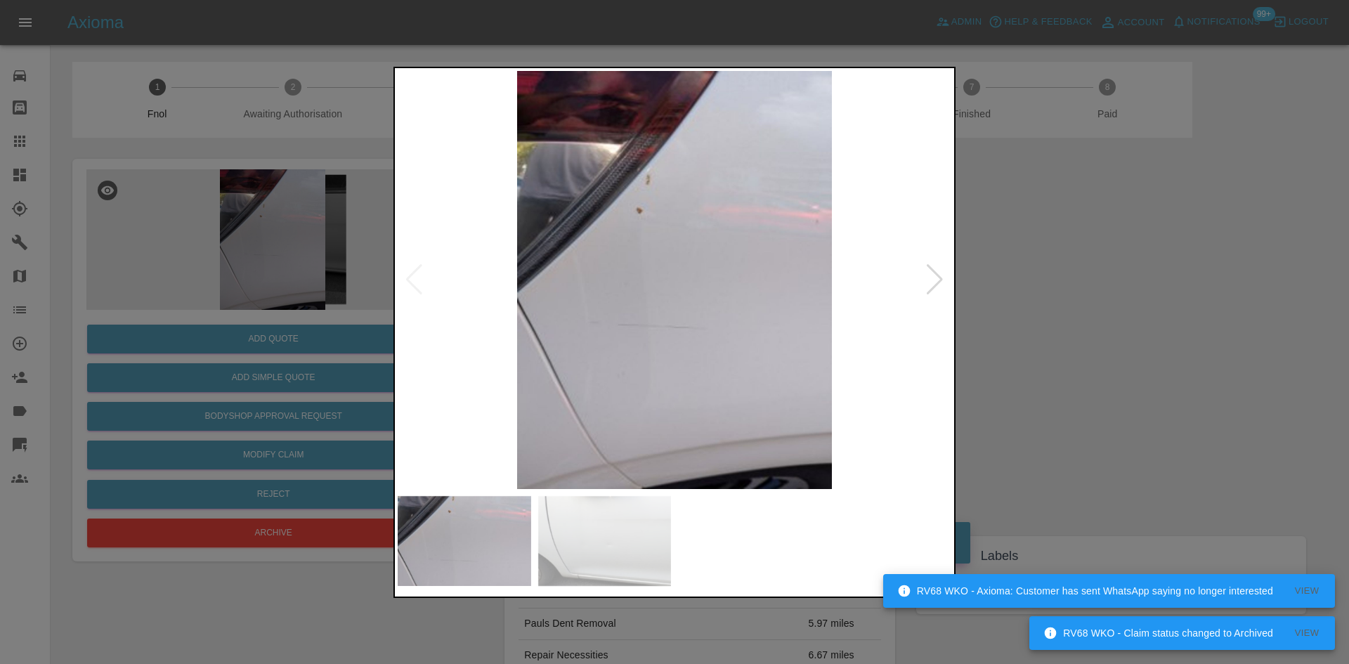
click at [633, 355] on img at bounding box center [675, 280] width 554 height 418
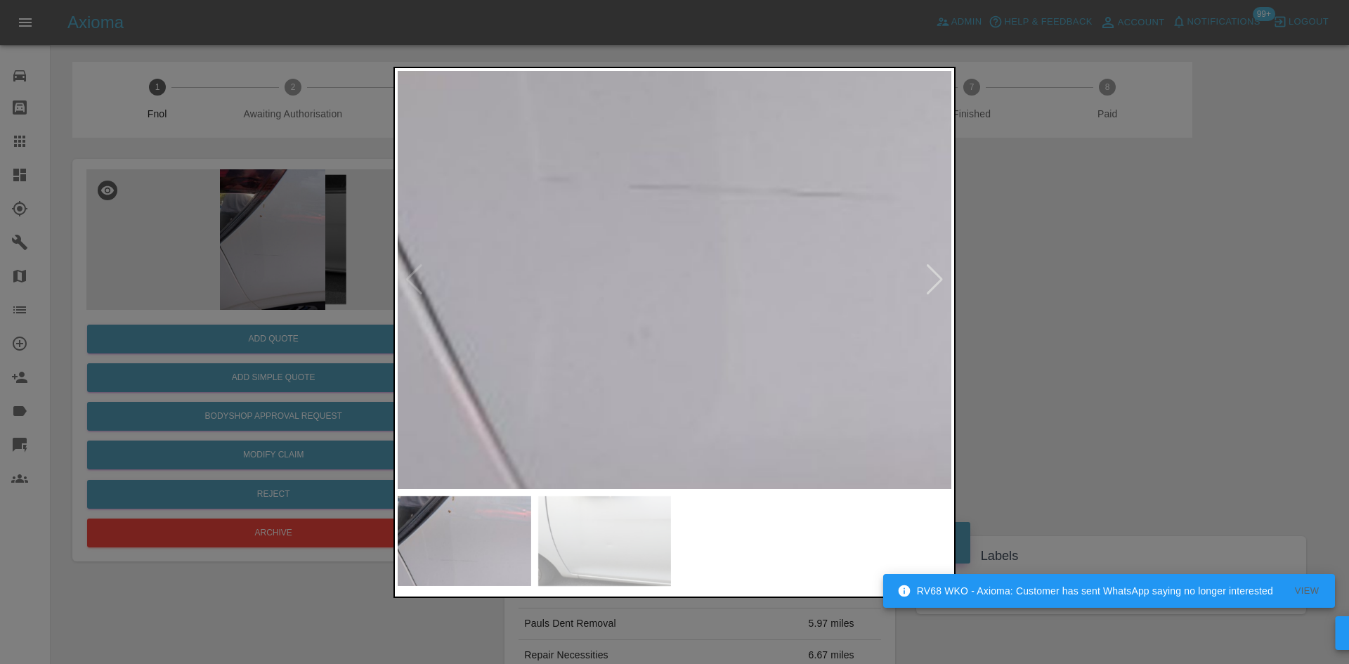
click at [633, 356] on img at bounding box center [798, 52] width 1661 height 1255
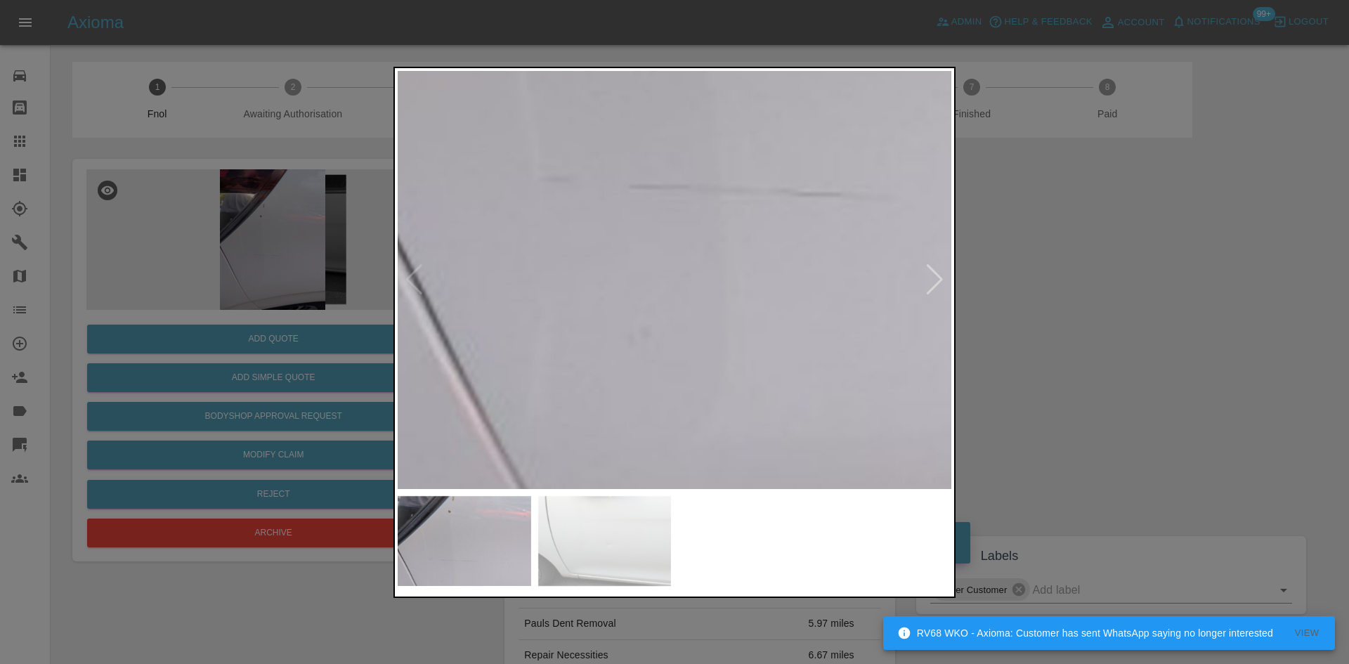
click at [633, 356] on img at bounding box center [798, 52] width 1661 height 1255
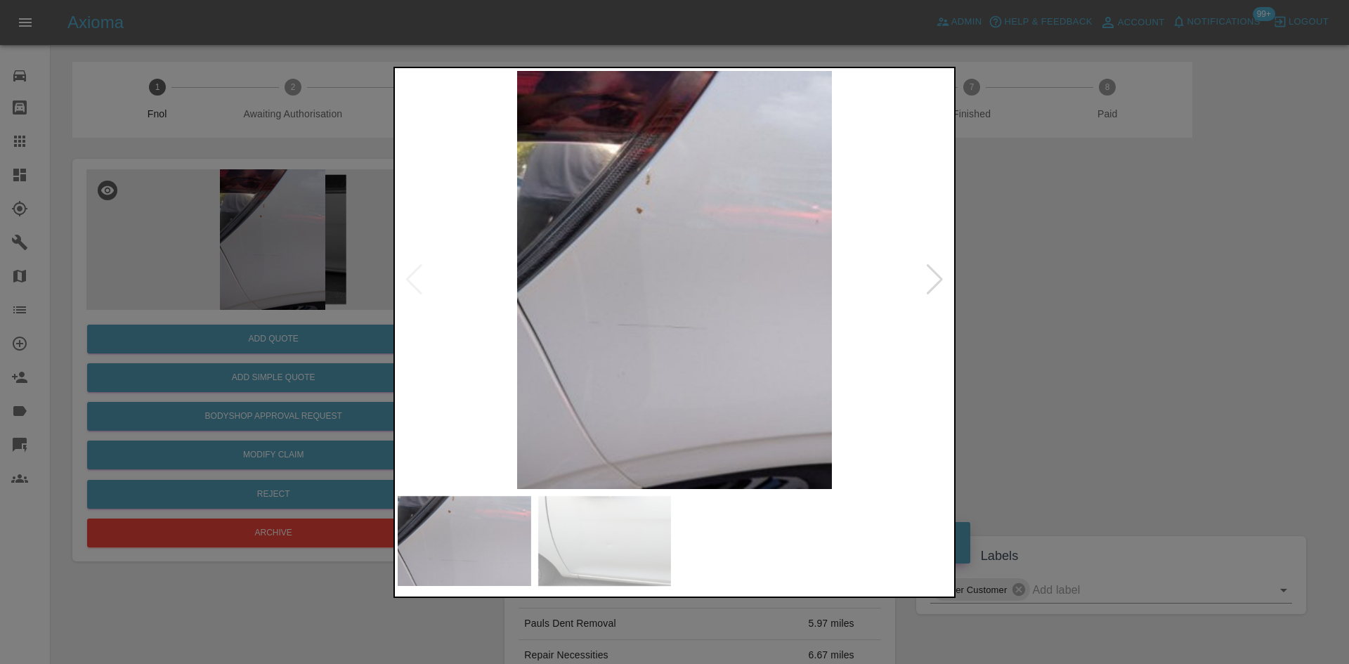
click at [498, 342] on img at bounding box center [675, 280] width 554 height 418
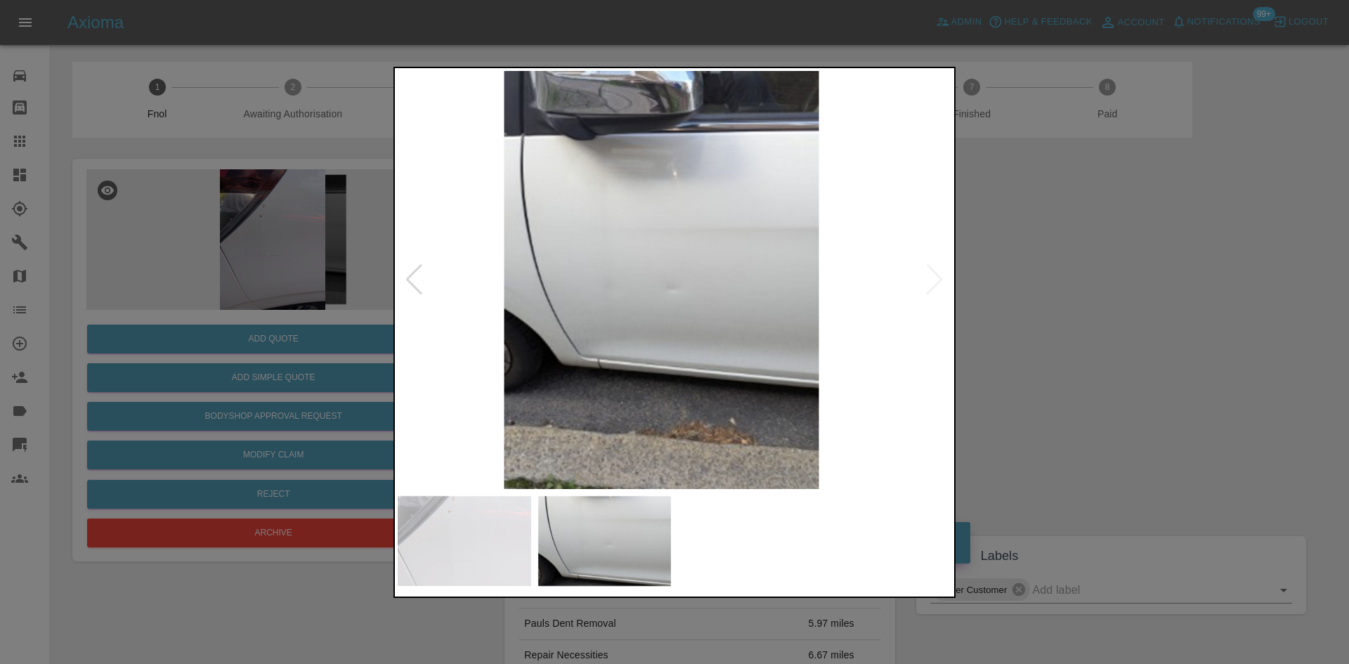
click at [481, 324] on img at bounding box center [661, 280] width 554 height 418
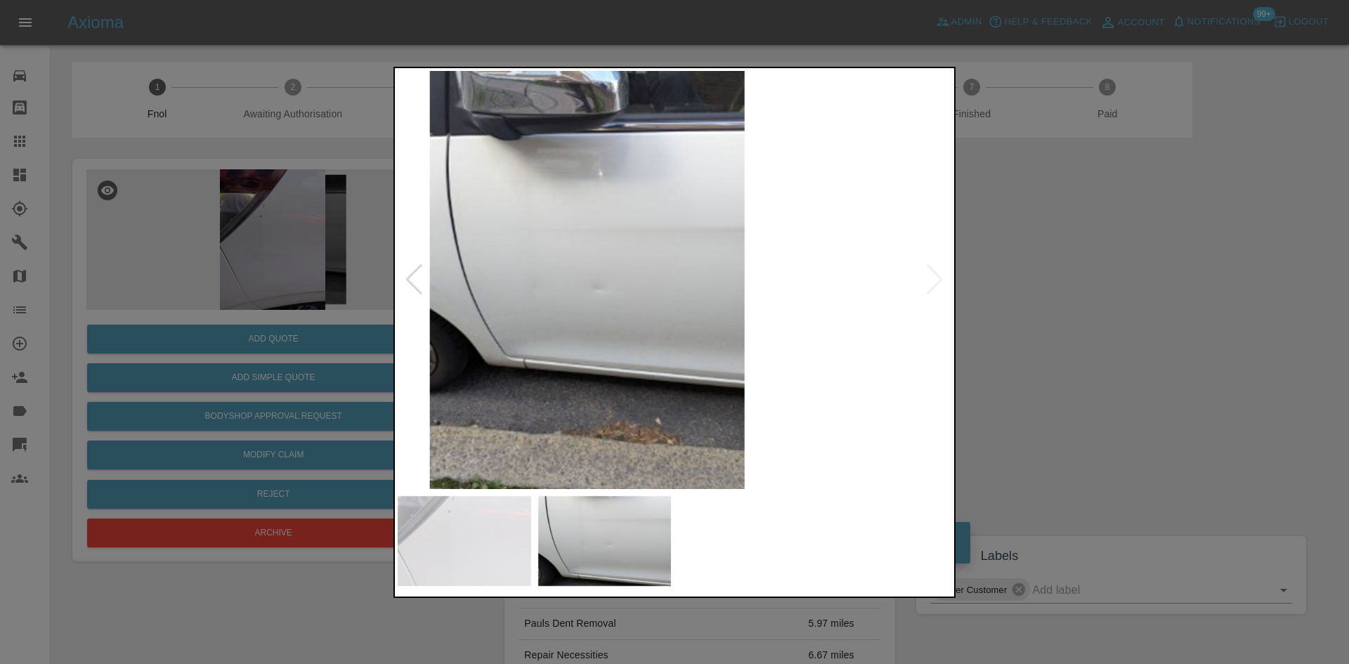
click at [453, 310] on img at bounding box center [587, 280] width 554 height 418
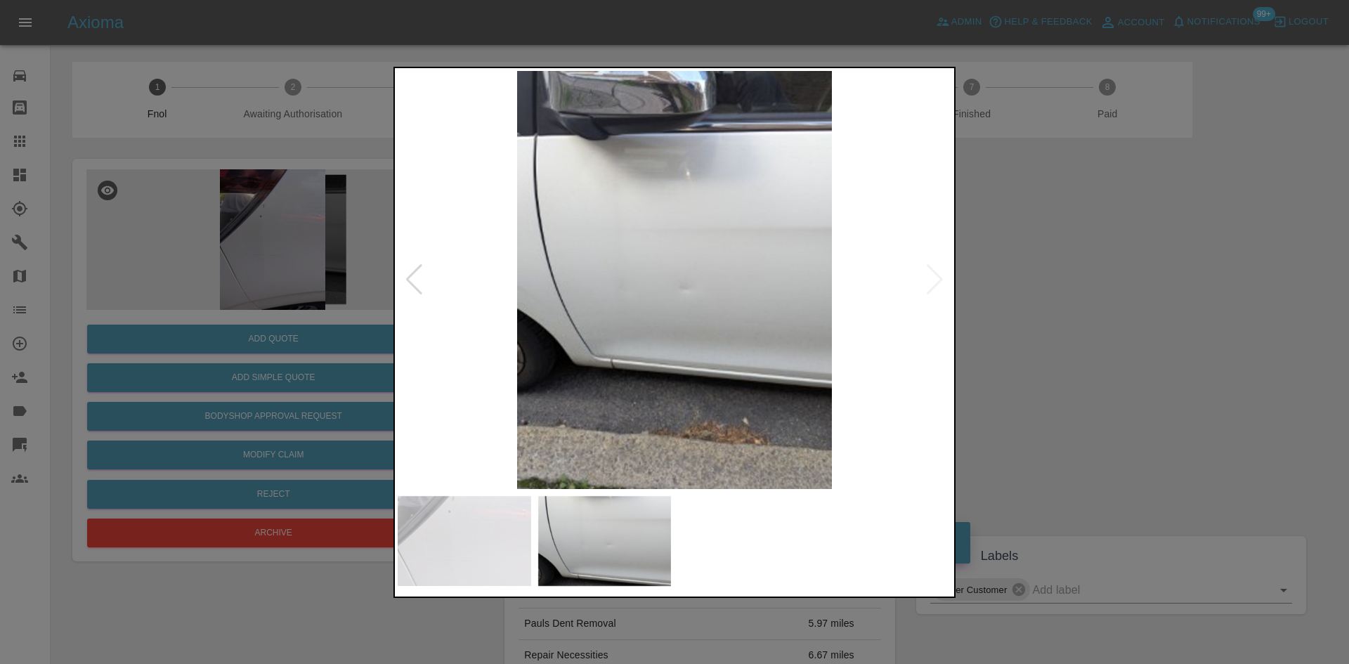
drag, startPoint x: 204, startPoint y: 216, endPoint x: 262, endPoint y: 273, distance: 81.5
click at [203, 216] on div at bounding box center [674, 332] width 1349 height 664
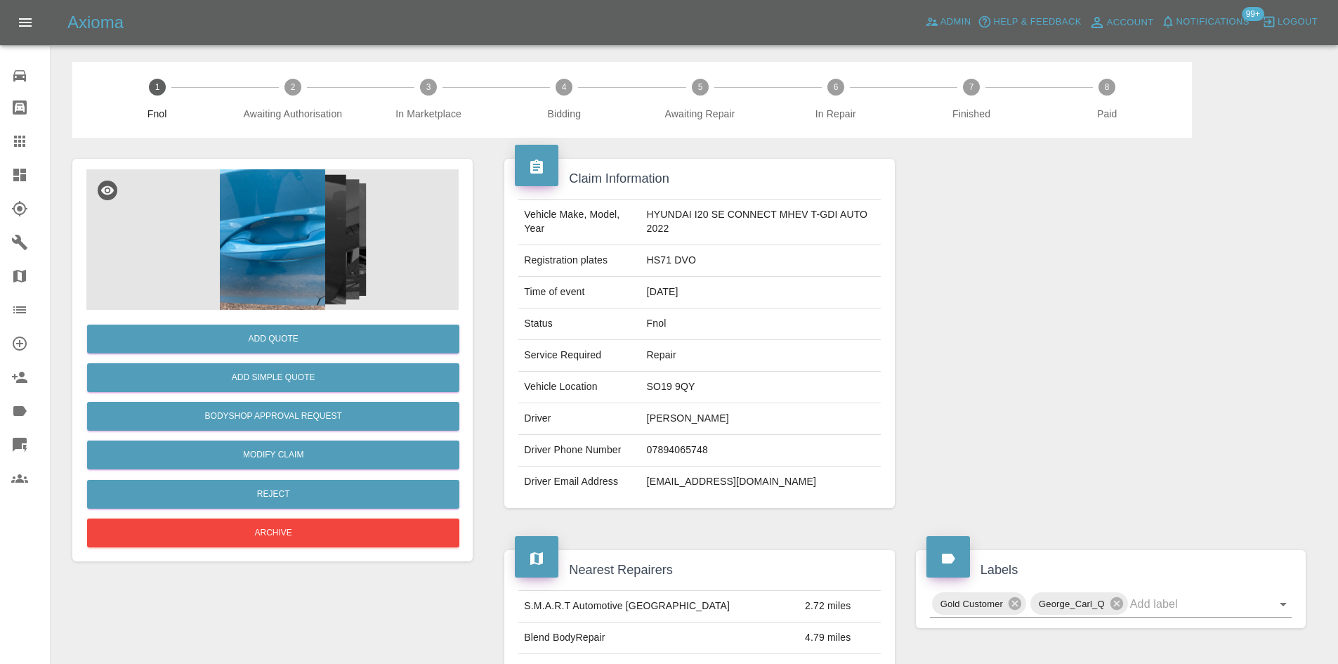
click at [305, 267] on img at bounding box center [272, 239] width 372 height 140
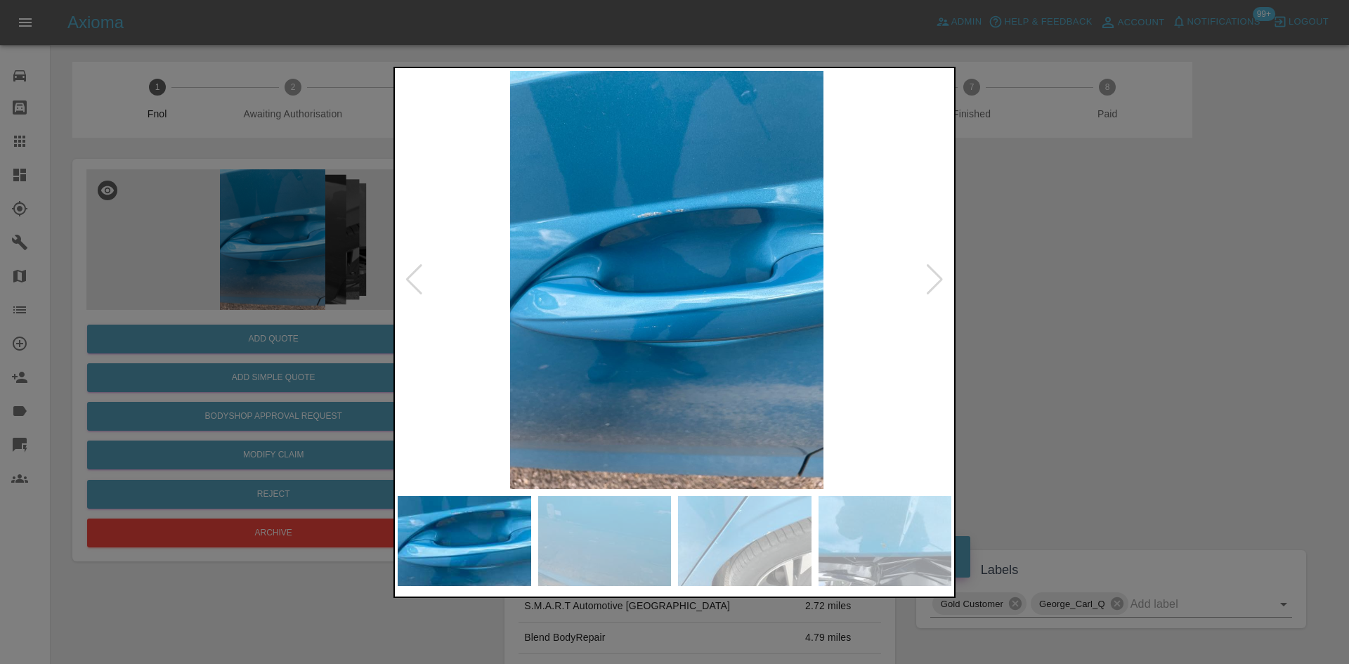
click at [523, 381] on img at bounding box center [667, 280] width 554 height 418
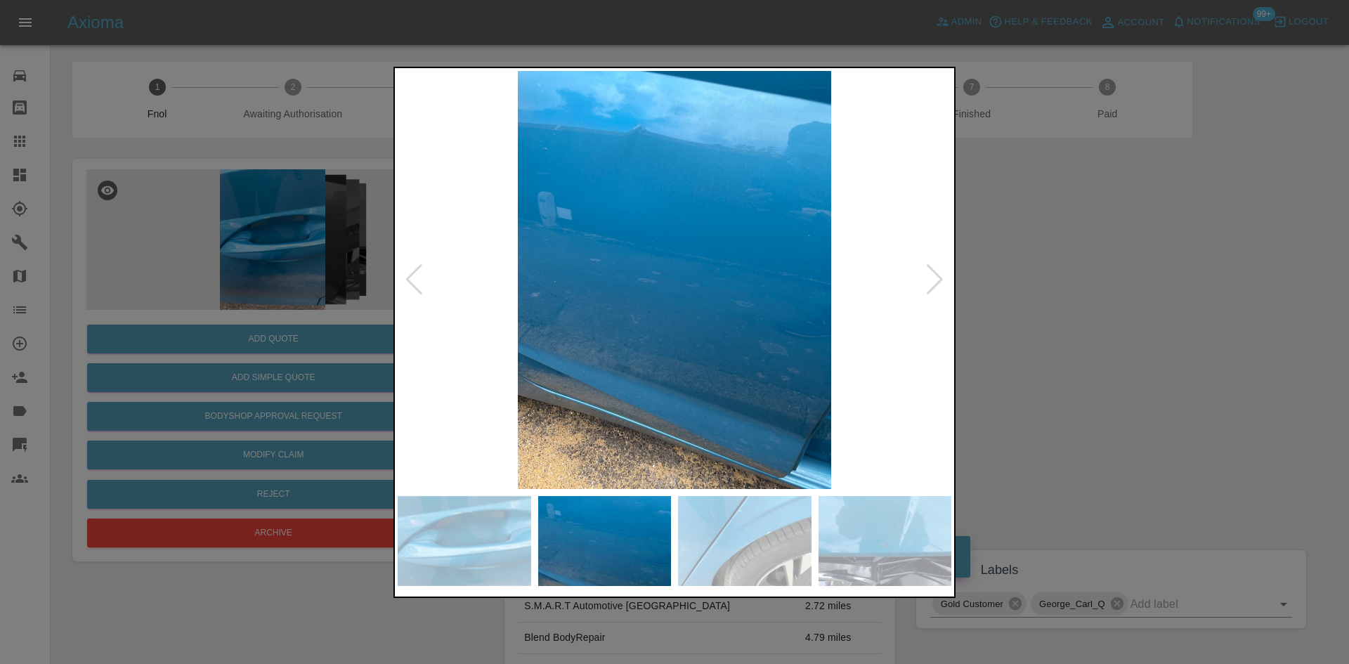
click at [522, 366] on img at bounding box center [675, 280] width 554 height 418
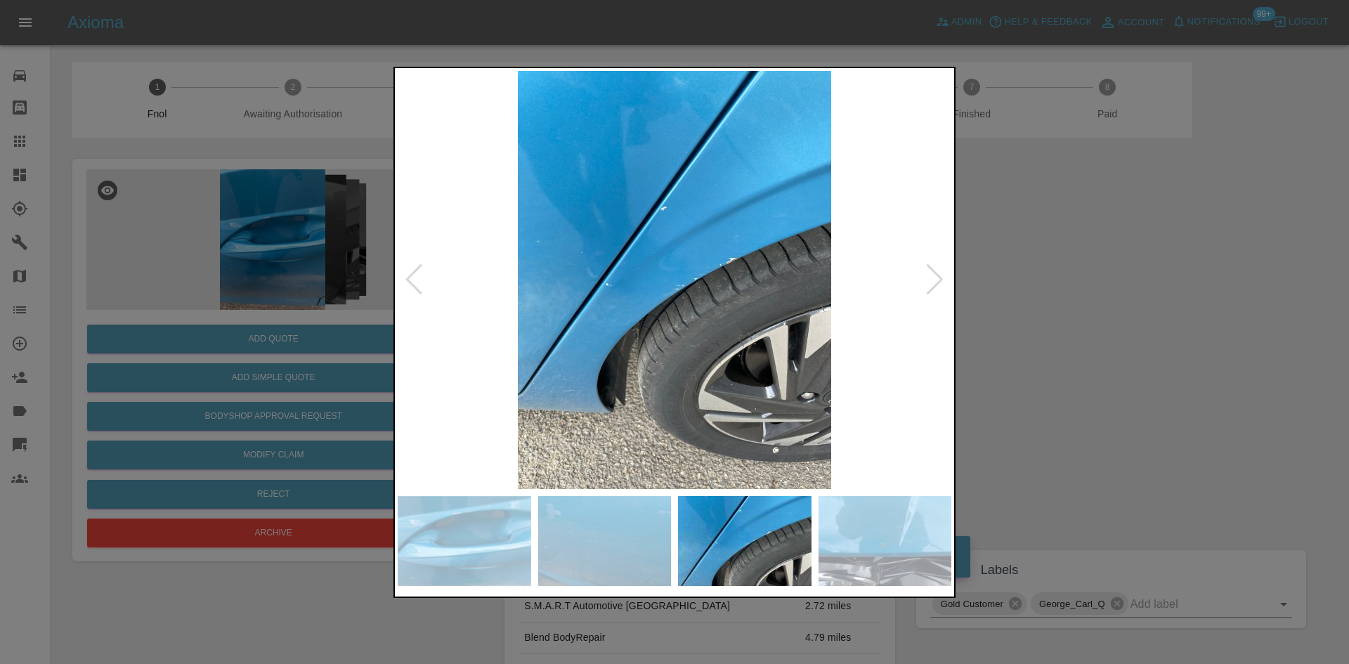
click at [457, 330] on img at bounding box center [675, 280] width 554 height 418
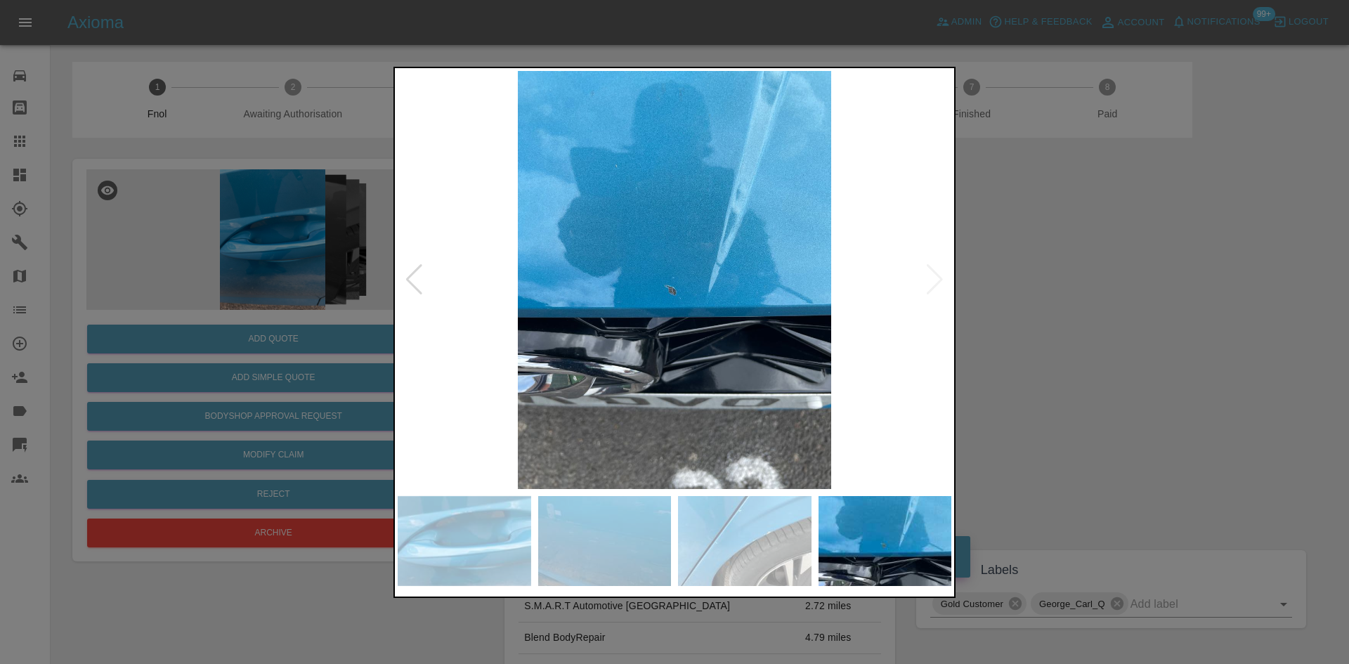
click at [374, 331] on div at bounding box center [674, 332] width 1349 height 664
click at [539, 360] on img at bounding box center [675, 280] width 554 height 418
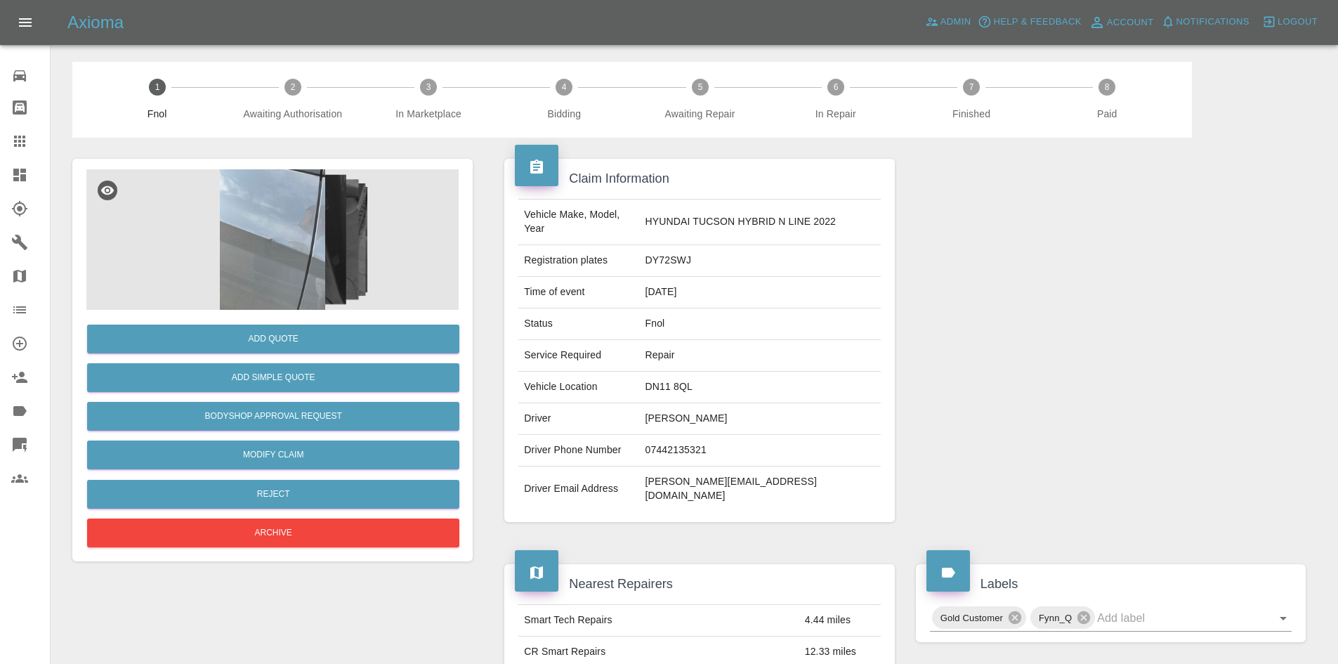
click at [303, 260] on img at bounding box center [272, 239] width 372 height 140
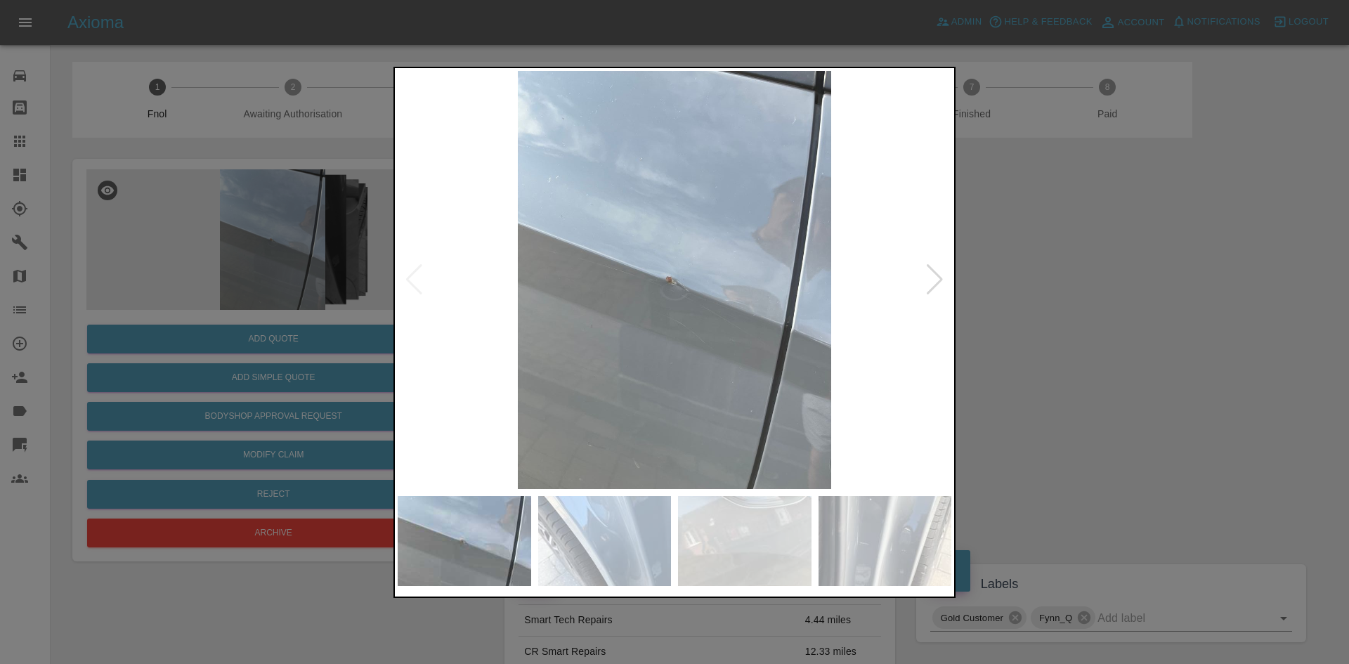
click at [694, 317] on img at bounding box center [675, 280] width 554 height 418
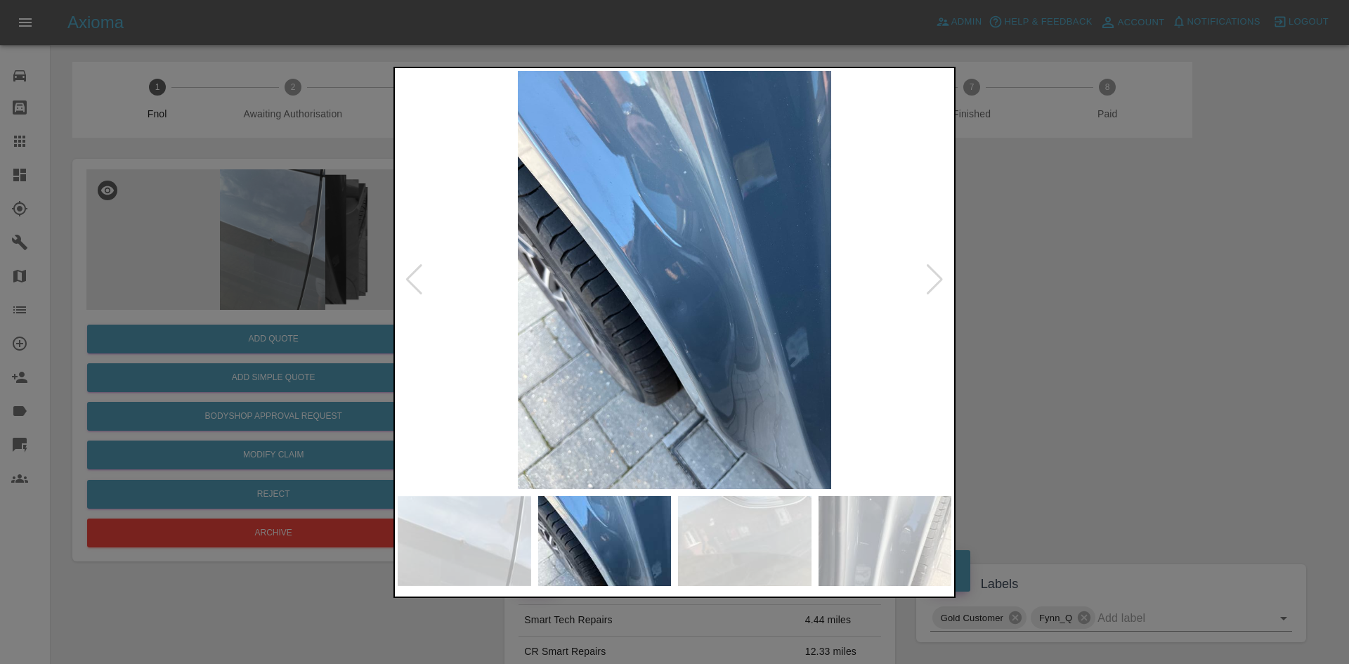
click at [692, 321] on img at bounding box center [675, 280] width 554 height 418
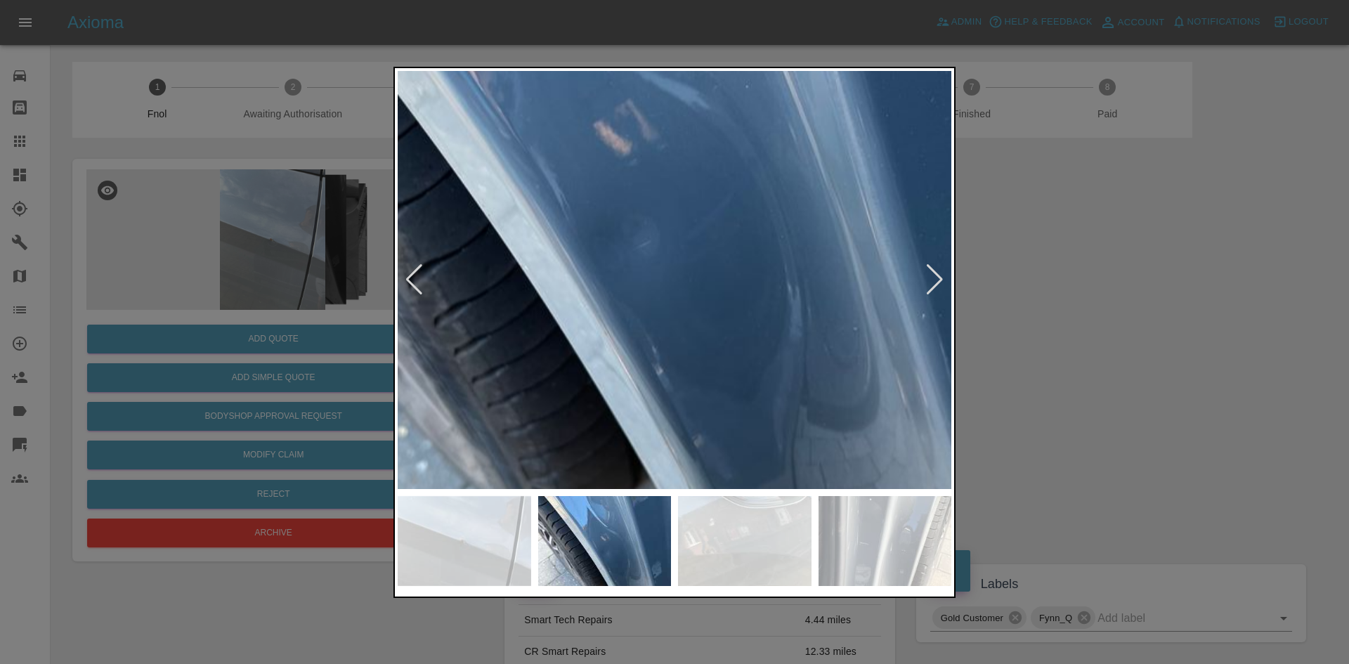
click at [689, 321] on img at bounding box center [621, 155] width 1661 height 1255
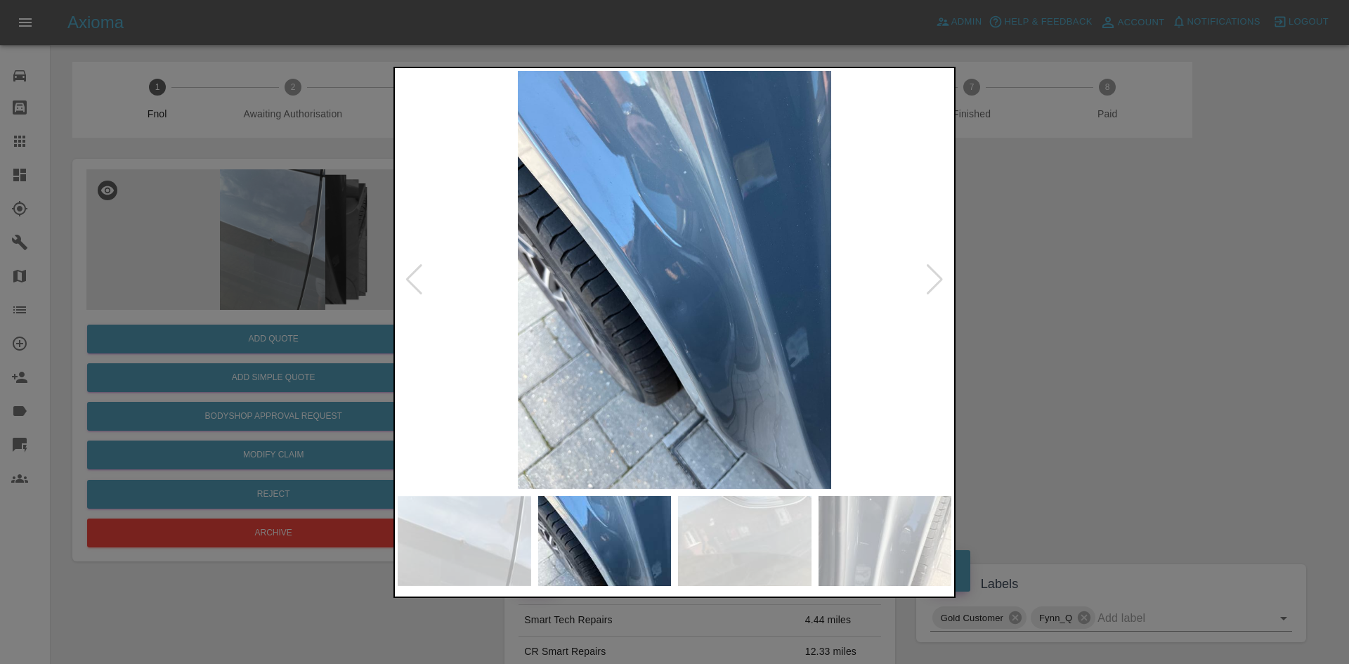
click at [630, 329] on img at bounding box center [675, 280] width 554 height 418
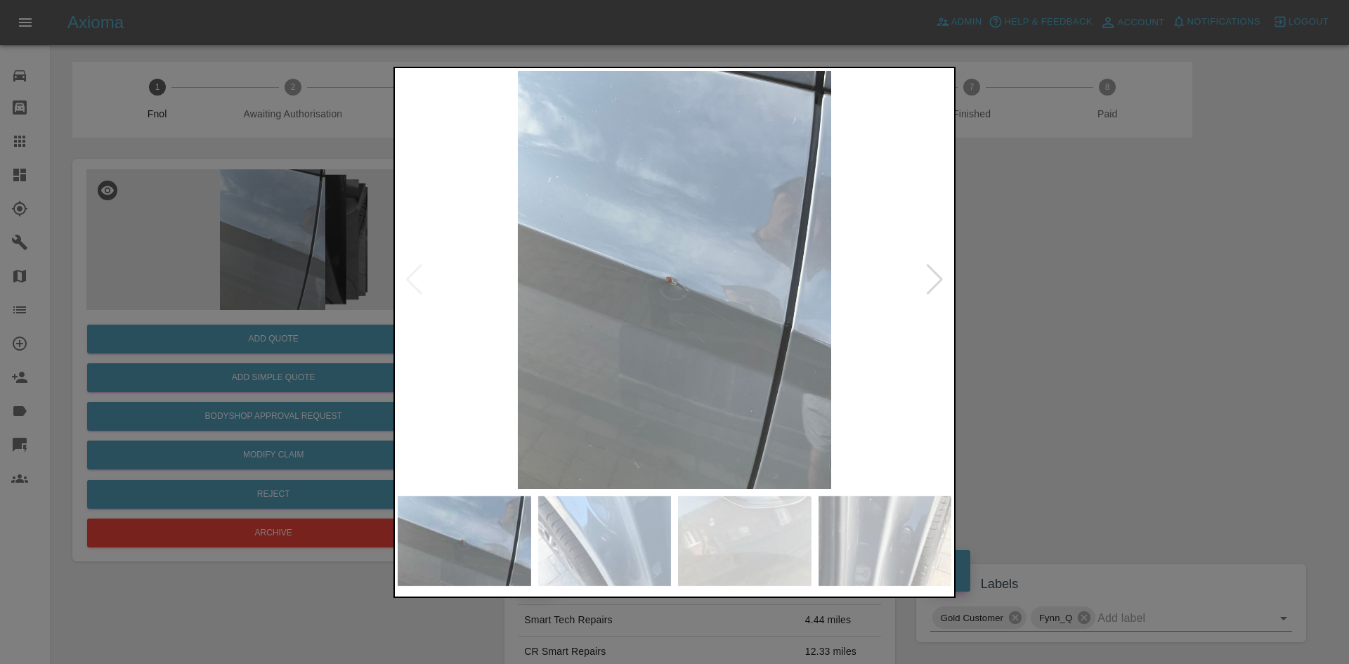
click at [634, 320] on img at bounding box center [675, 280] width 554 height 418
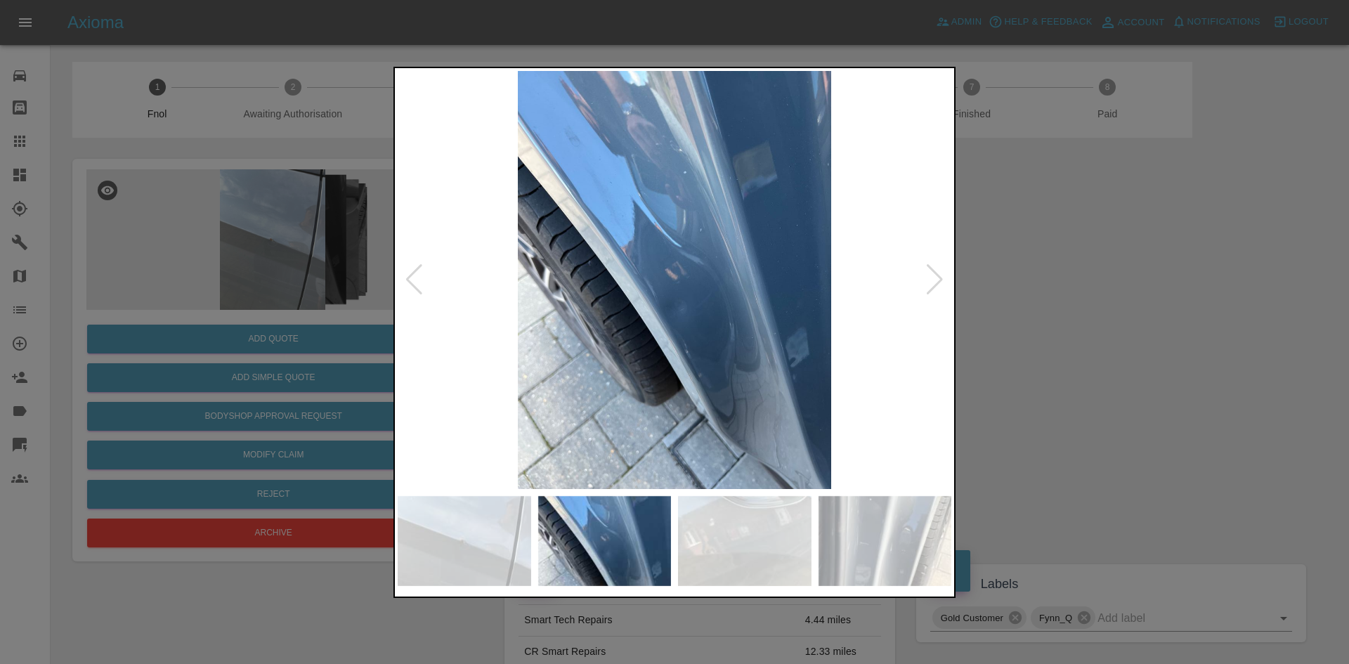
click at [610, 315] on img at bounding box center [675, 280] width 554 height 418
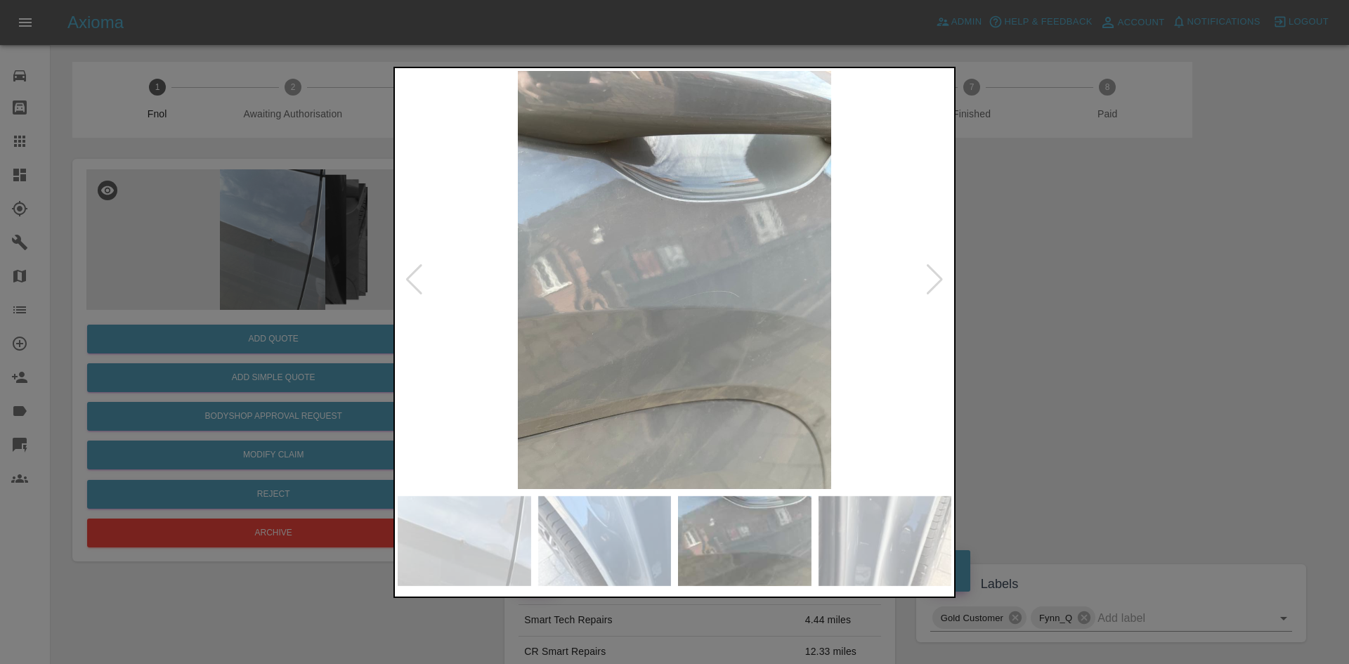
click at [717, 314] on img at bounding box center [675, 280] width 554 height 418
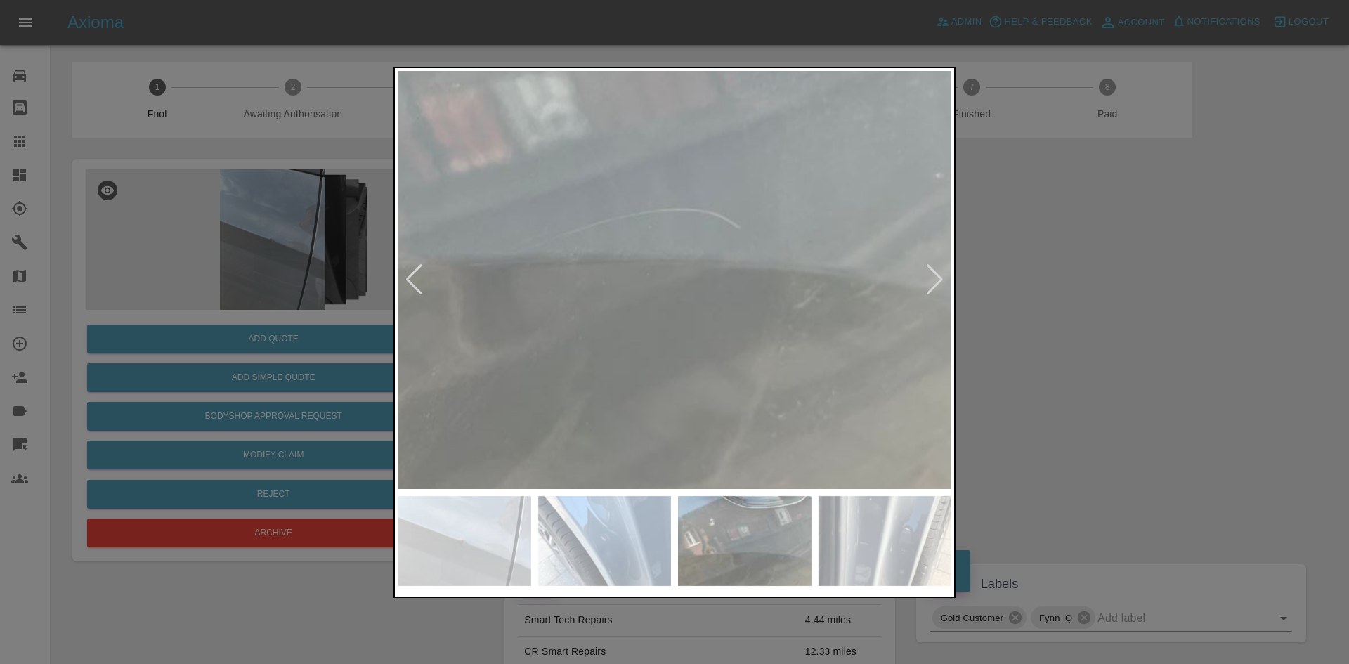
click at [717, 314] on img at bounding box center [546, 176] width 1661 height 1255
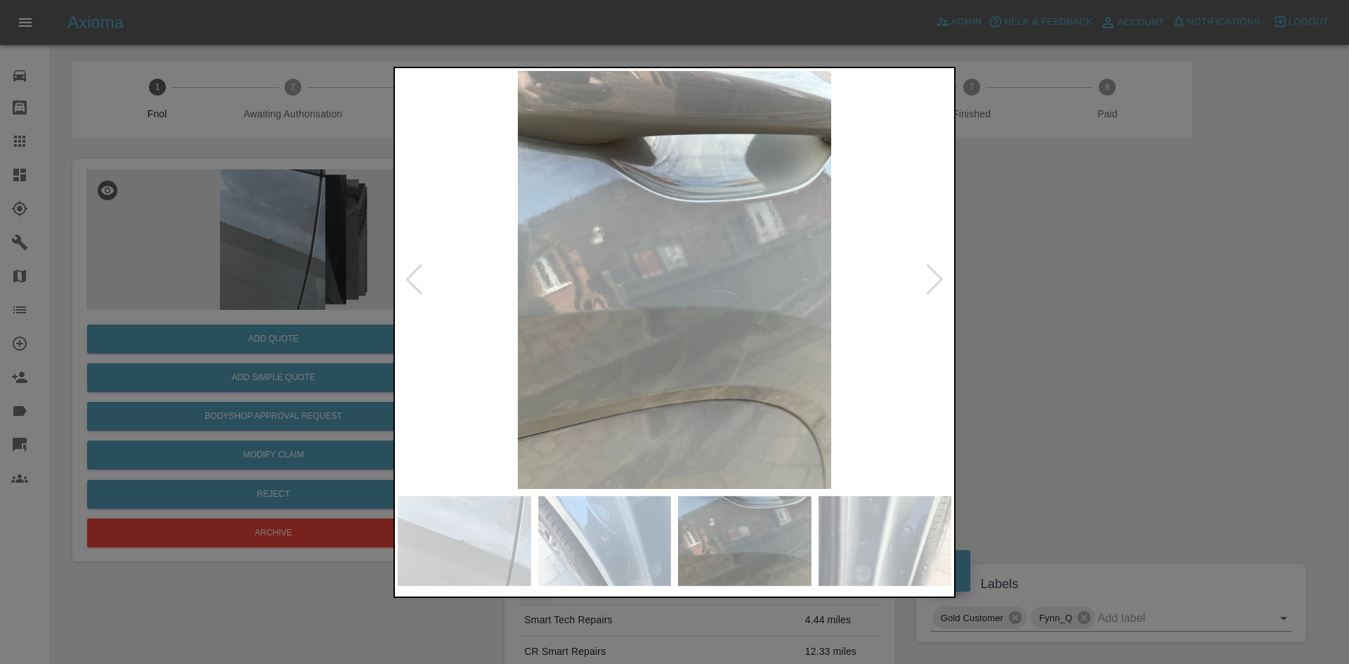
click at [742, 325] on img at bounding box center [675, 280] width 554 height 418
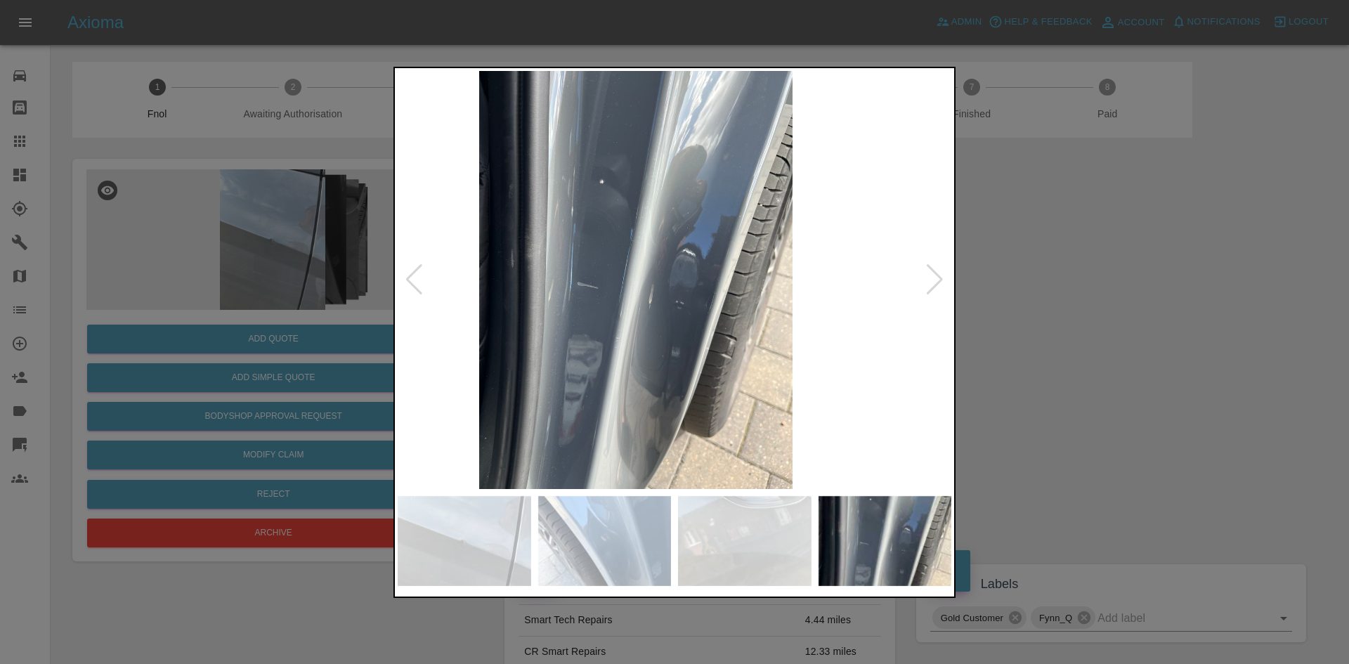
click at [693, 330] on img at bounding box center [636, 280] width 554 height 418
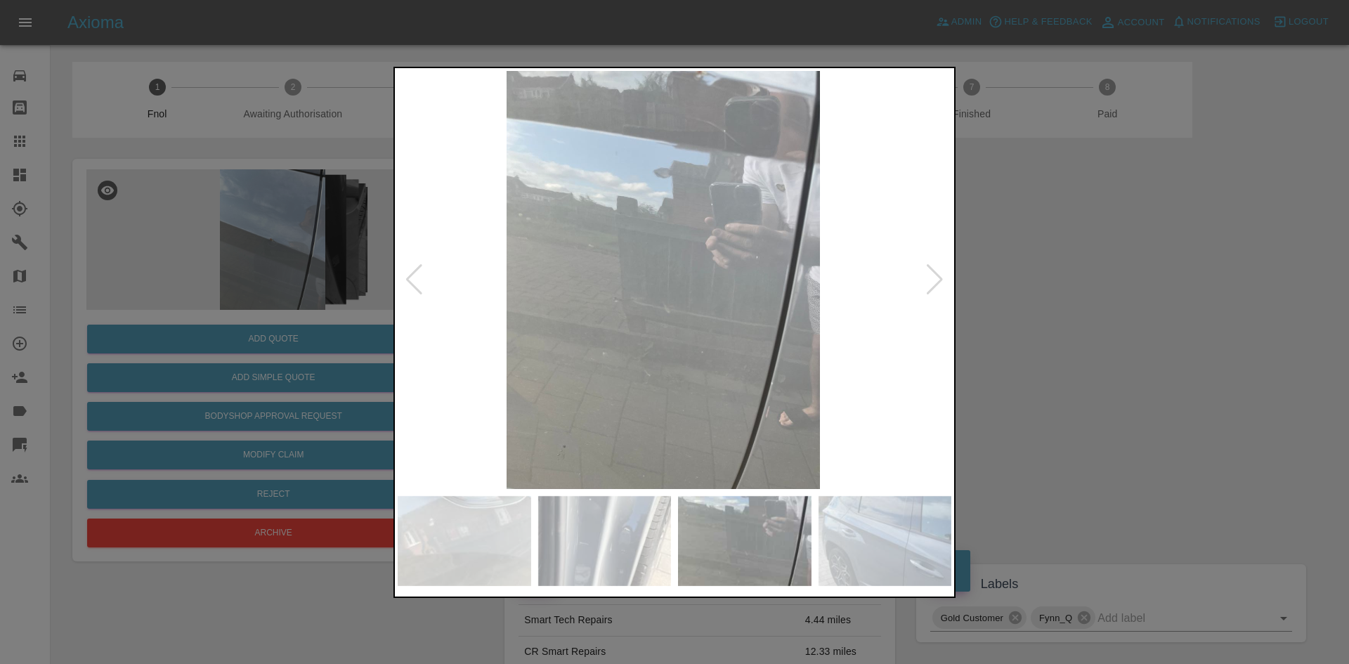
click at [641, 336] on img at bounding box center [663, 280] width 554 height 418
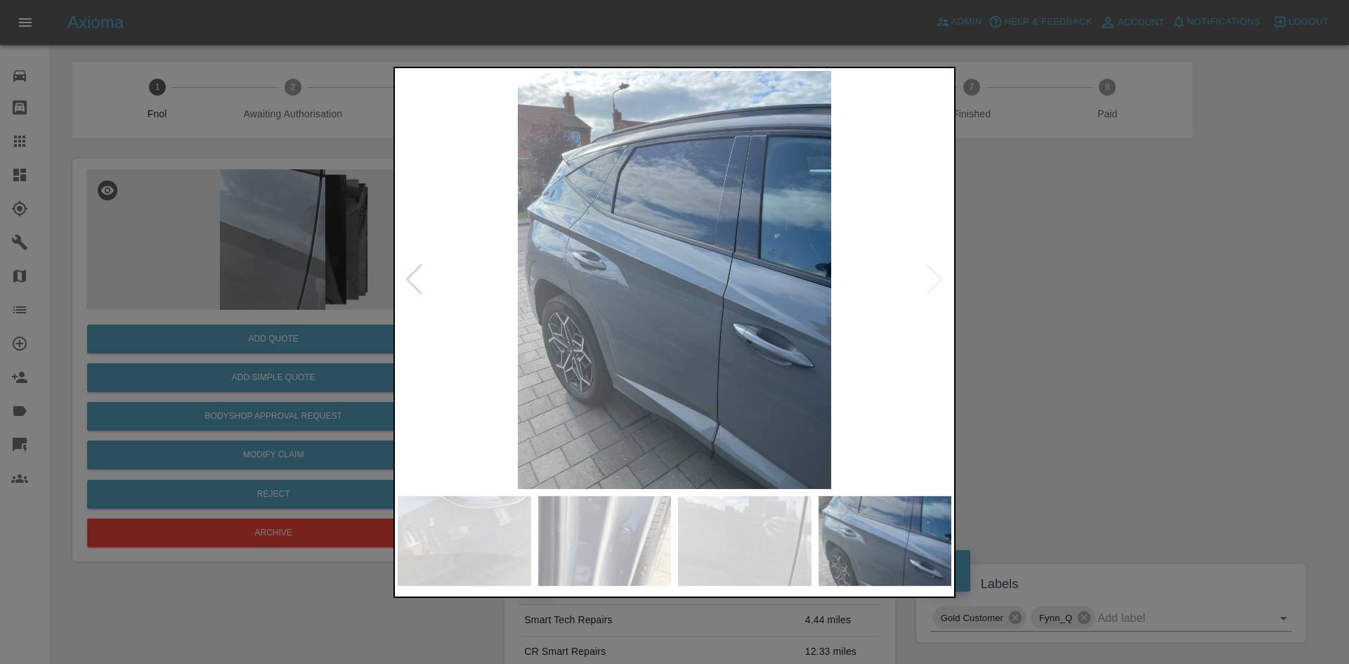
click at [639, 341] on img at bounding box center [675, 280] width 554 height 418
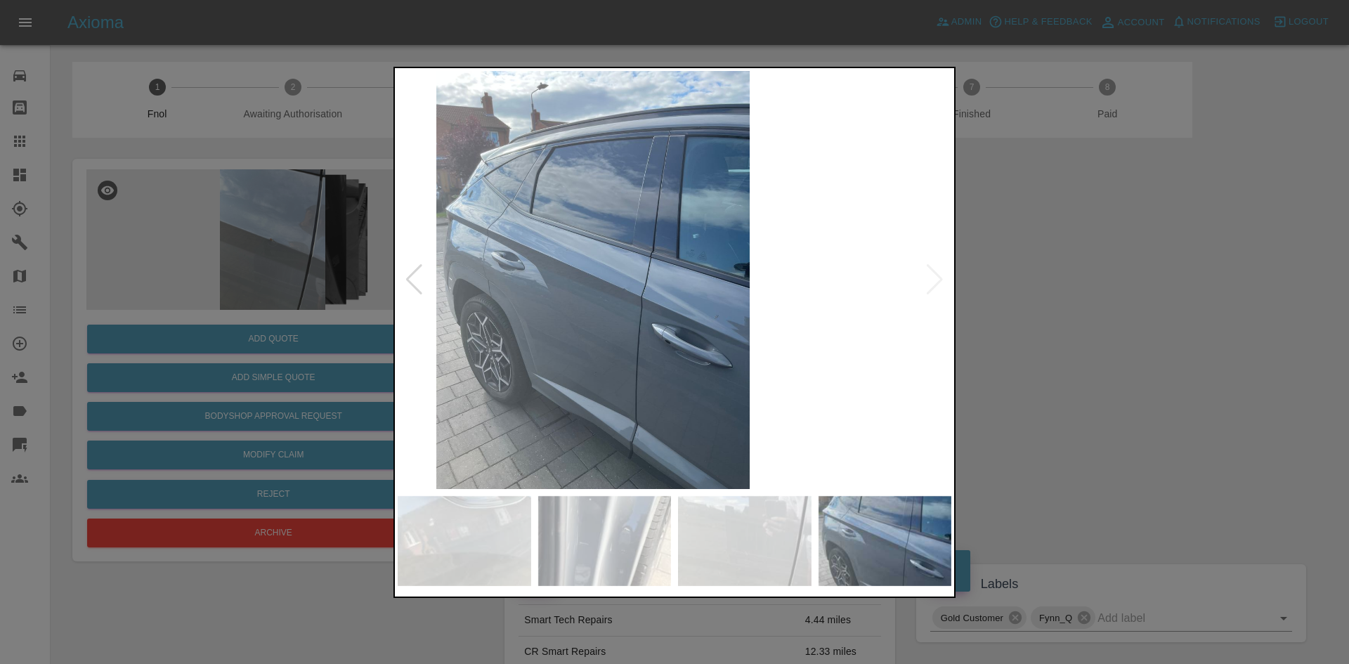
click at [488, 249] on img at bounding box center [593, 280] width 554 height 418
